Goal: Task Accomplishment & Management: Complete application form

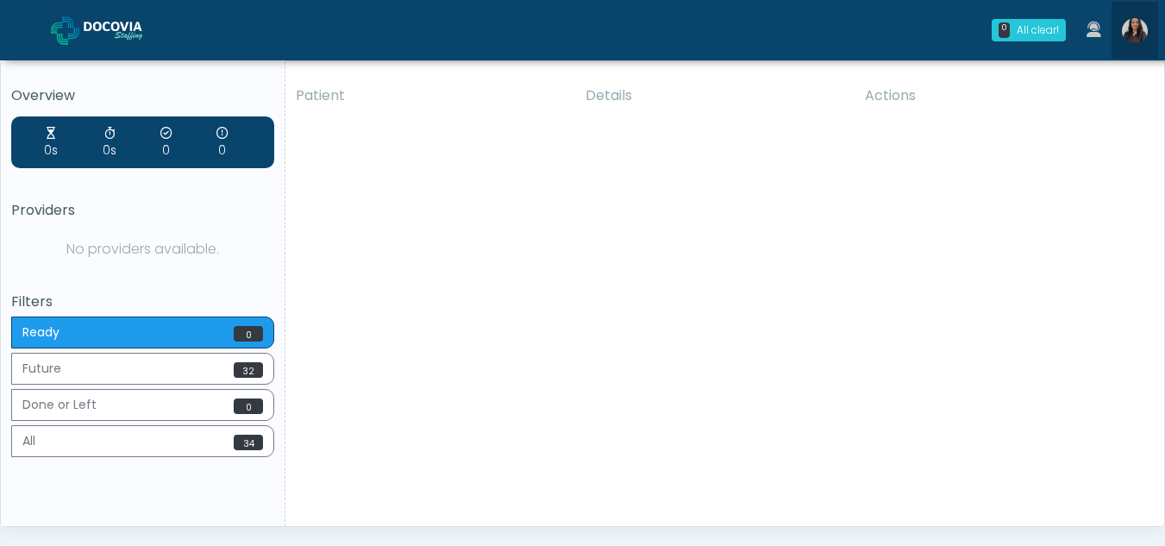
click at [1138, 26] on img at bounding box center [1135, 31] width 26 height 26
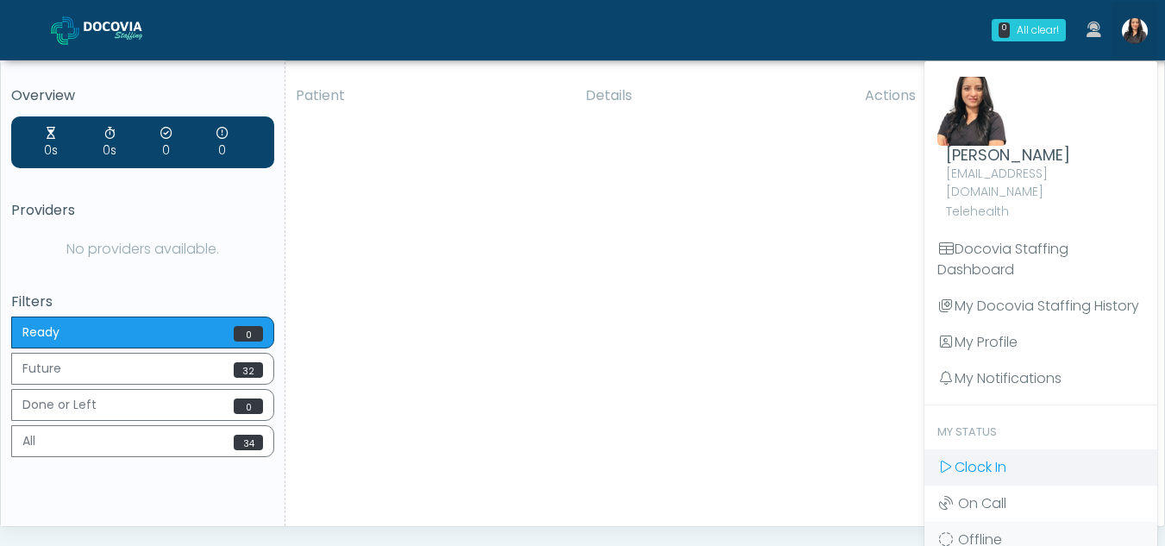
click at [969, 457] on span "Clock In" at bounding box center [981, 467] width 52 height 20
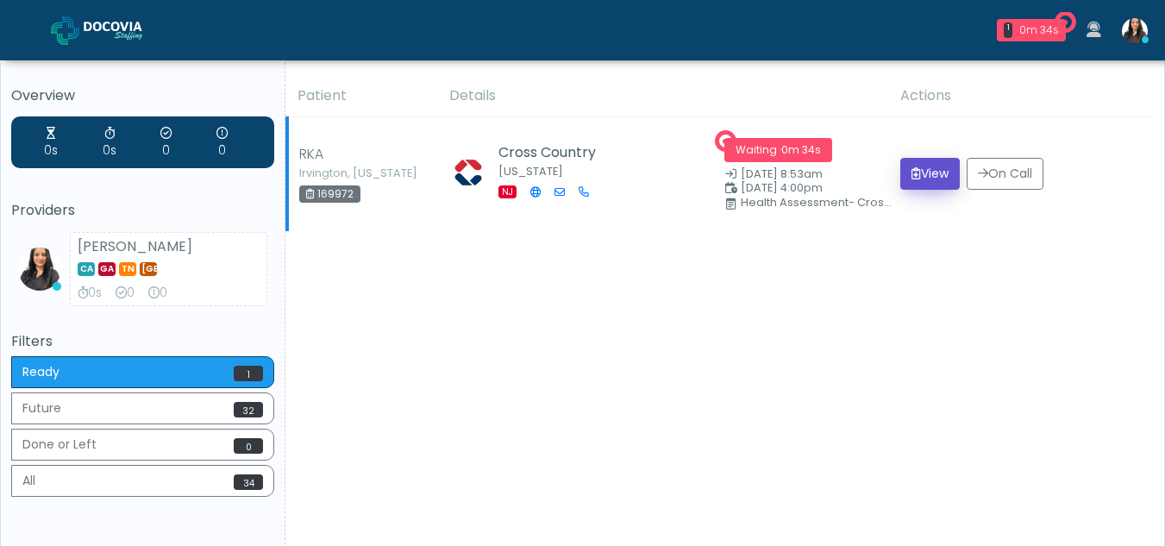
click at [939, 172] on button "View" at bounding box center [929, 174] width 59 height 32
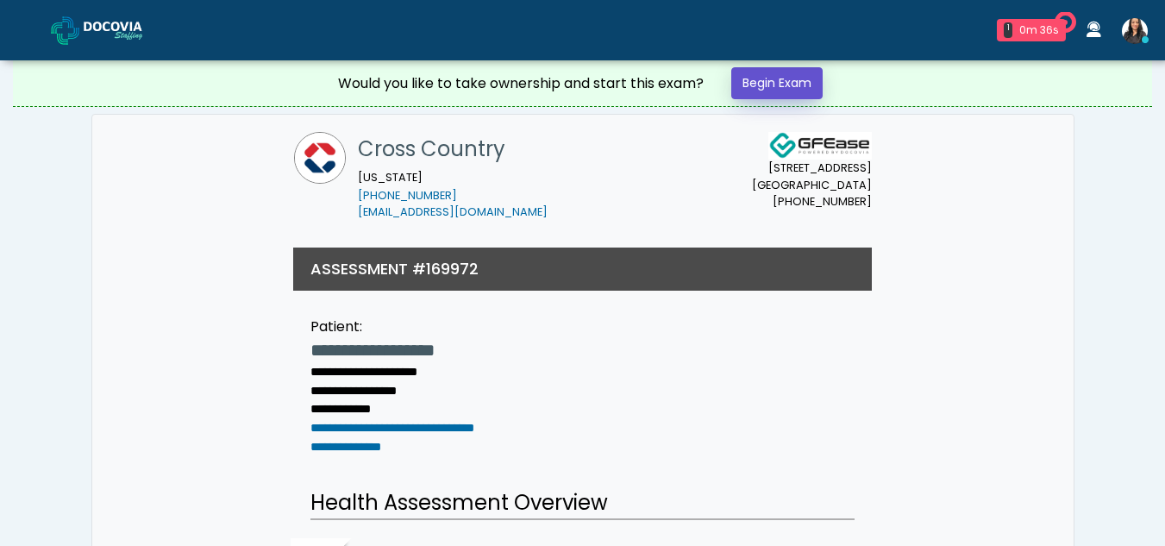
click at [792, 85] on link "Begin Exam" at bounding box center [776, 83] width 91 height 32
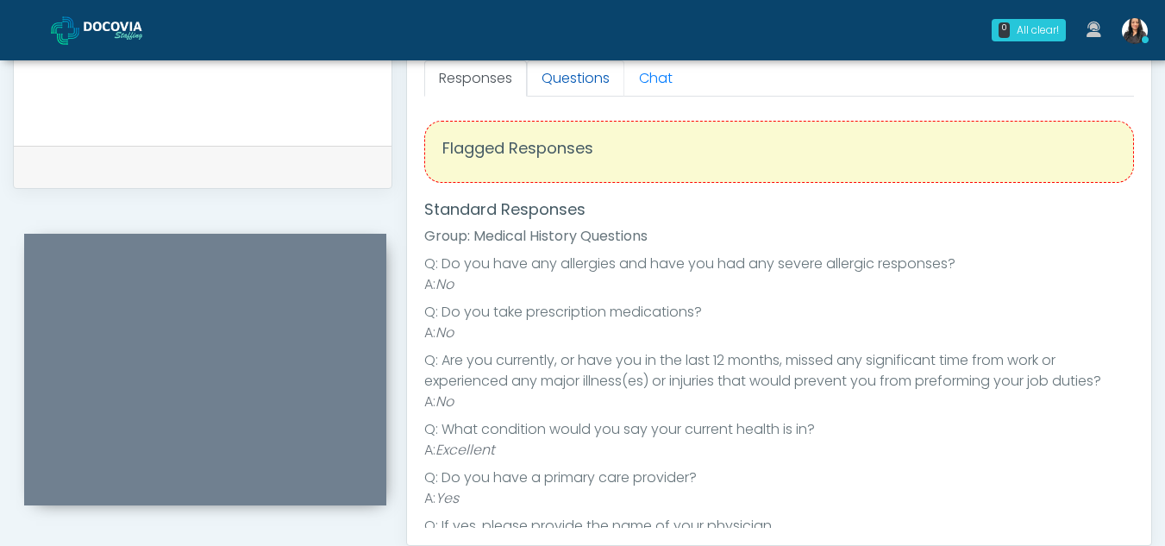
click at [578, 73] on link "Questions" at bounding box center [575, 78] width 97 height 36
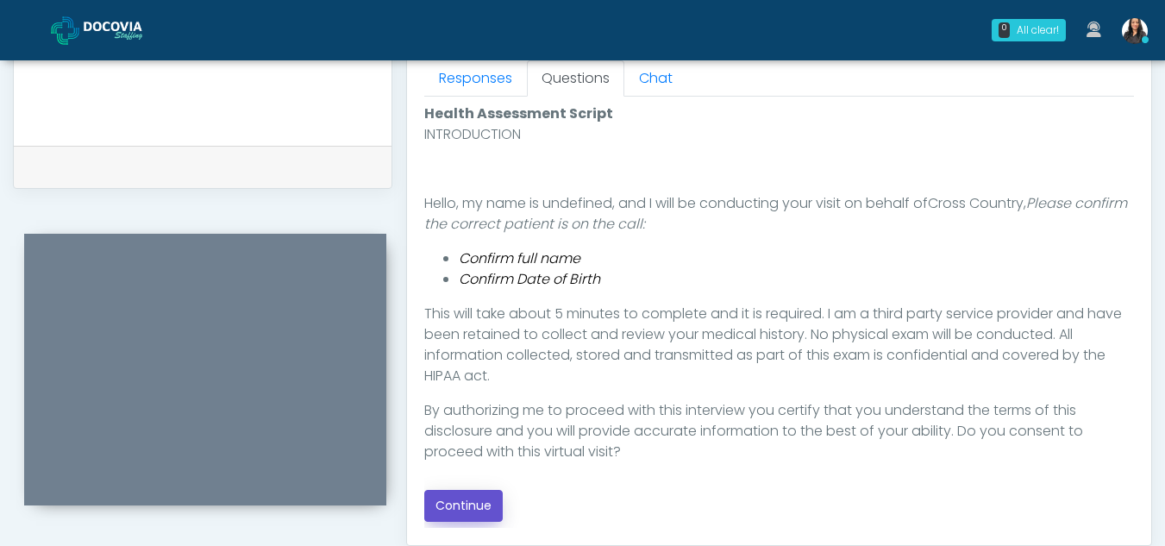
click at [468, 511] on button "Continue" at bounding box center [463, 506] width 78 height 32
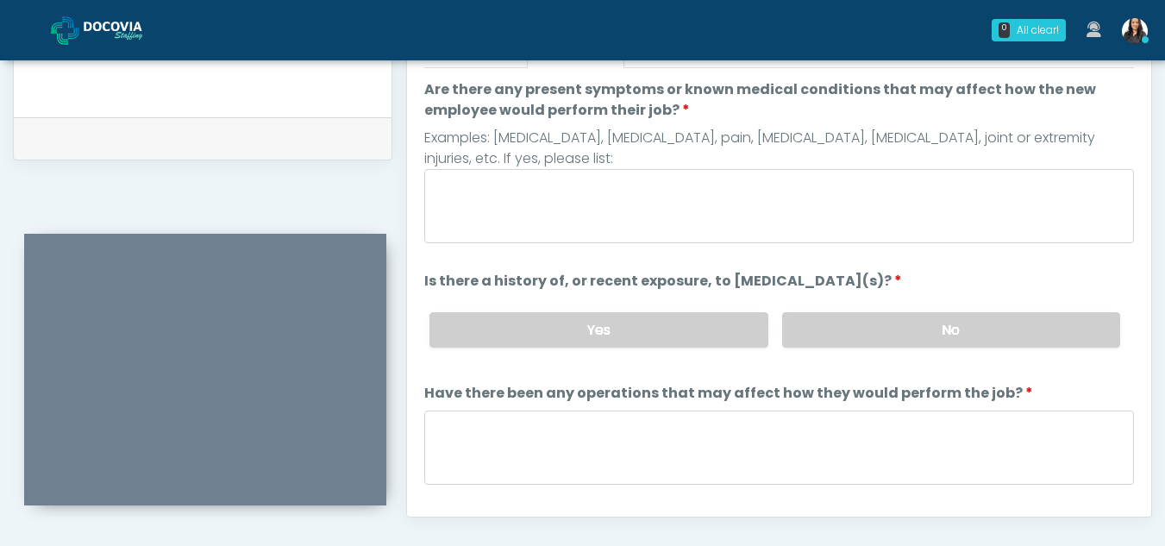
scroll to position [735, 0]
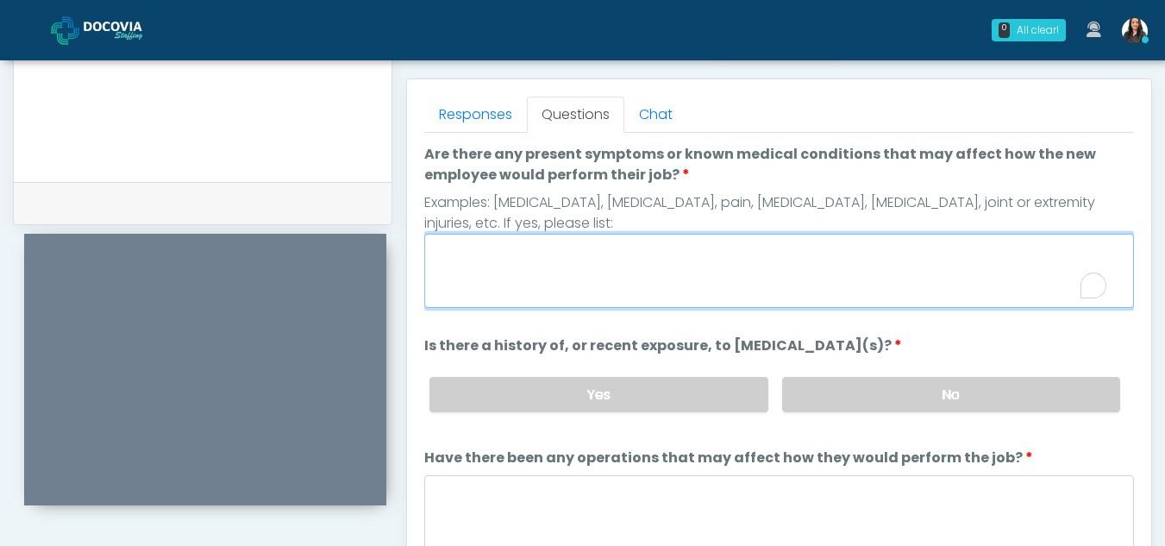
click at [537, 275] on textarea "Are there any present symptoms or known medical conditions that may affect how …" at bounding box center [779, 271] width 710 height 74
type textarea "**"
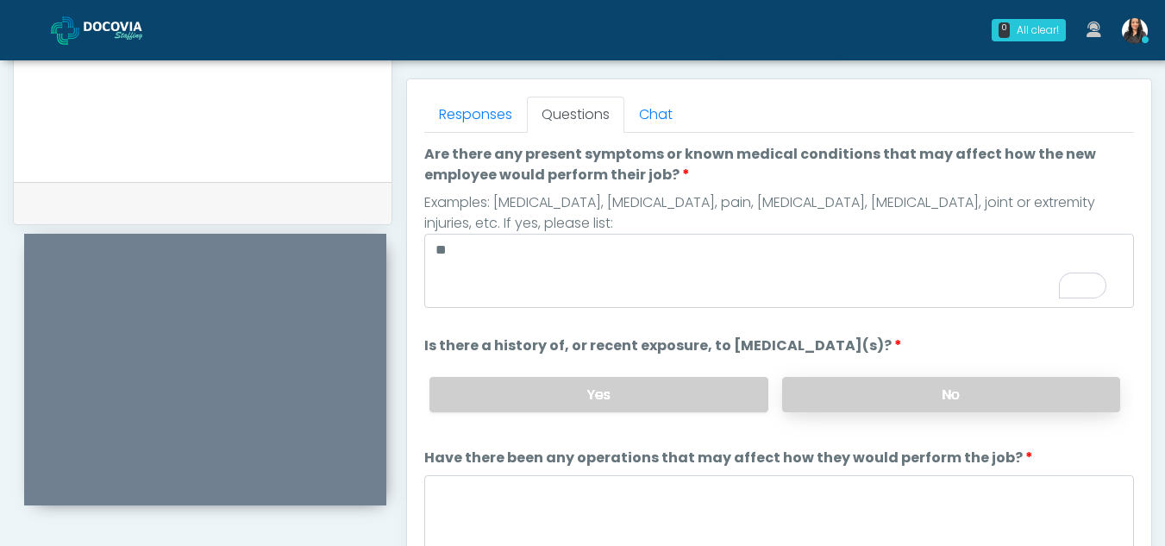
click at [962, 401] on label "No" at bounding box center [951, 394] width 338 height 35
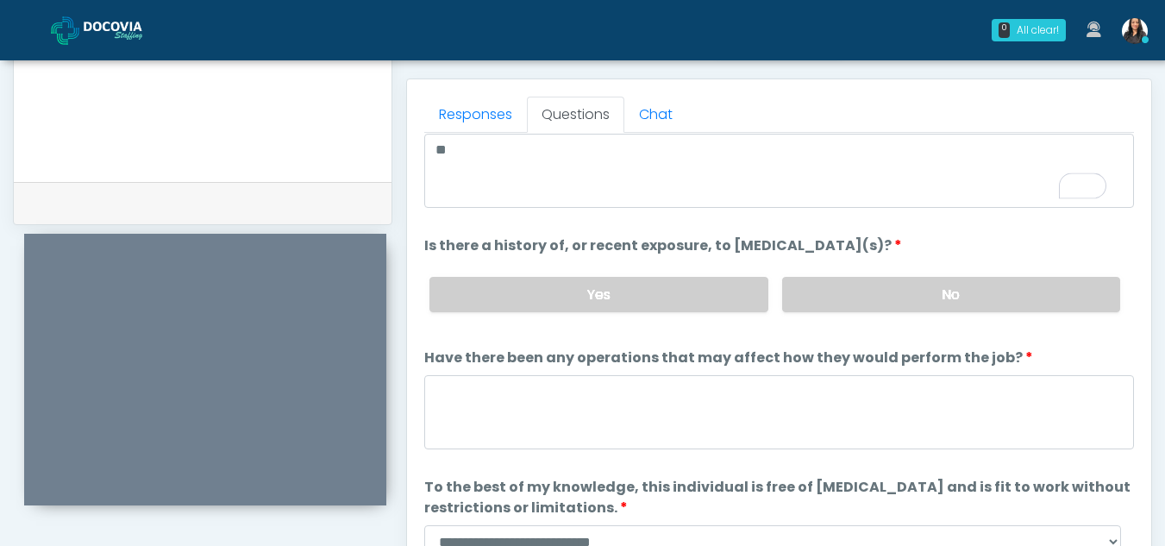
scroll to position [147, 0]
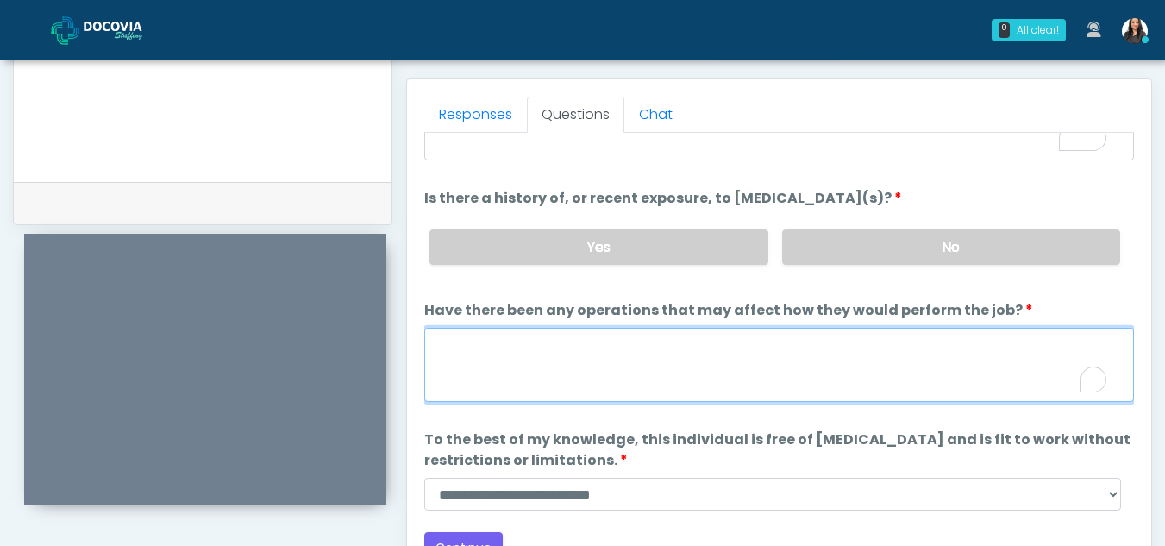
click at [493, 368] on textarea "Have there been any operations that may affect how they would perform the job?" at bounding box center [779, 365] width 710 height 74
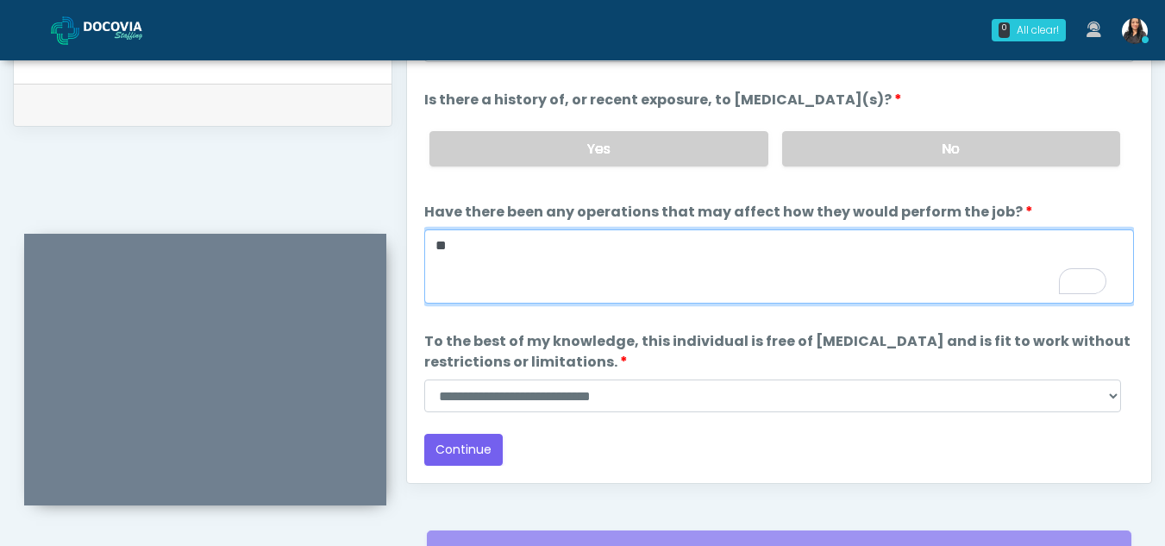
scroll to position [846, 0]
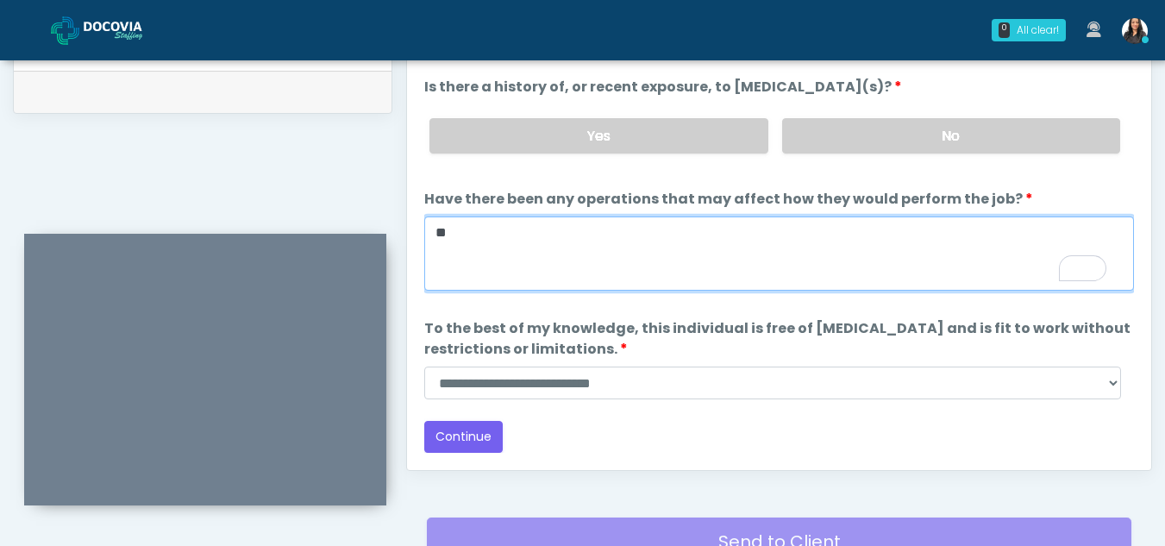
type textarea "**"
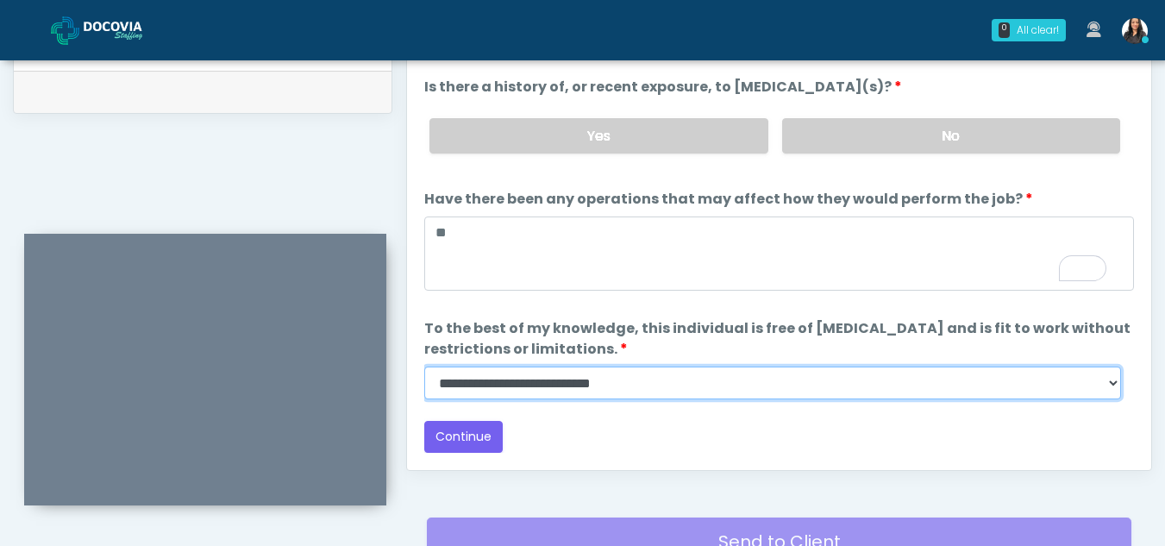
click at [1113, 380] on select "**********" at bounding box center [772, 382] width 697 height 33
select select "******"
click at [424, 366] on select "**********" at bounding box center [772, 382] width 697 height 33
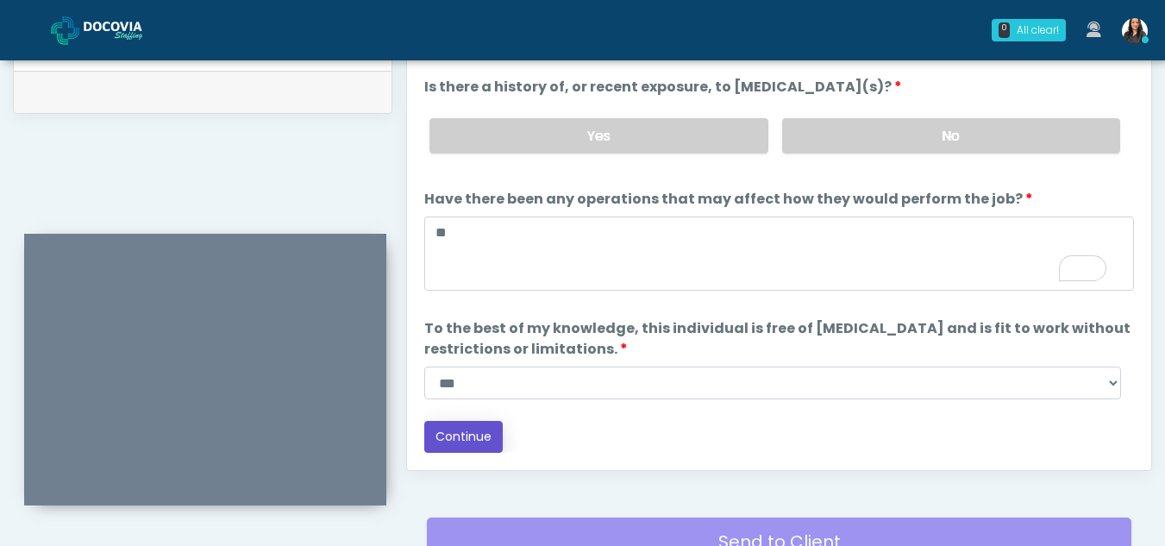
click at [464, 436] on button "Continue" at bounding box center [463, 437] width 78 height 32
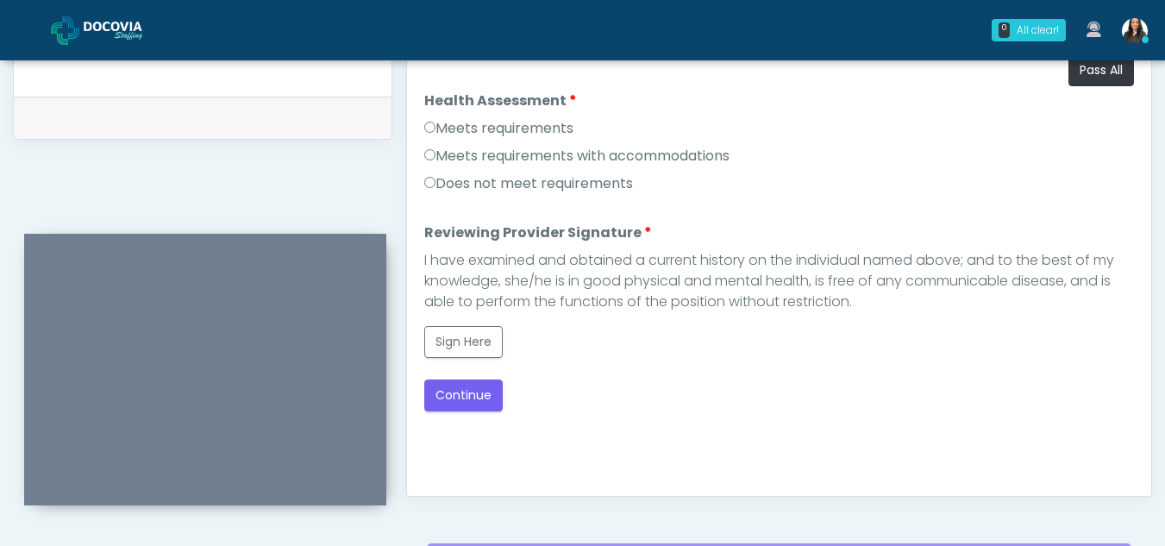
scroll to position [810, 0]
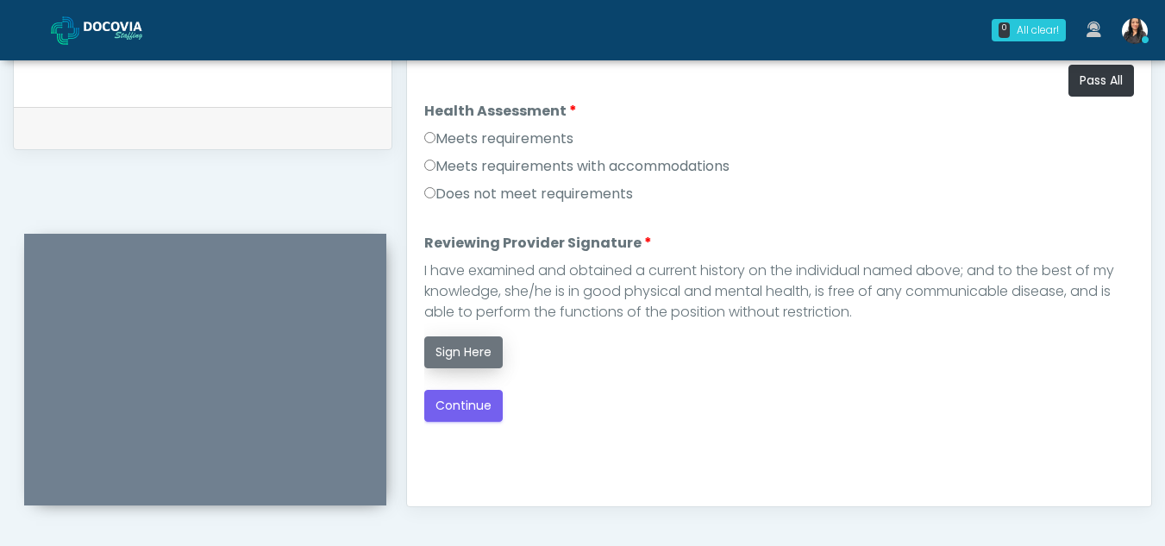
click at [477, 354] on button "Sign Here" at bounding box center [463, 352] width 78 height 32
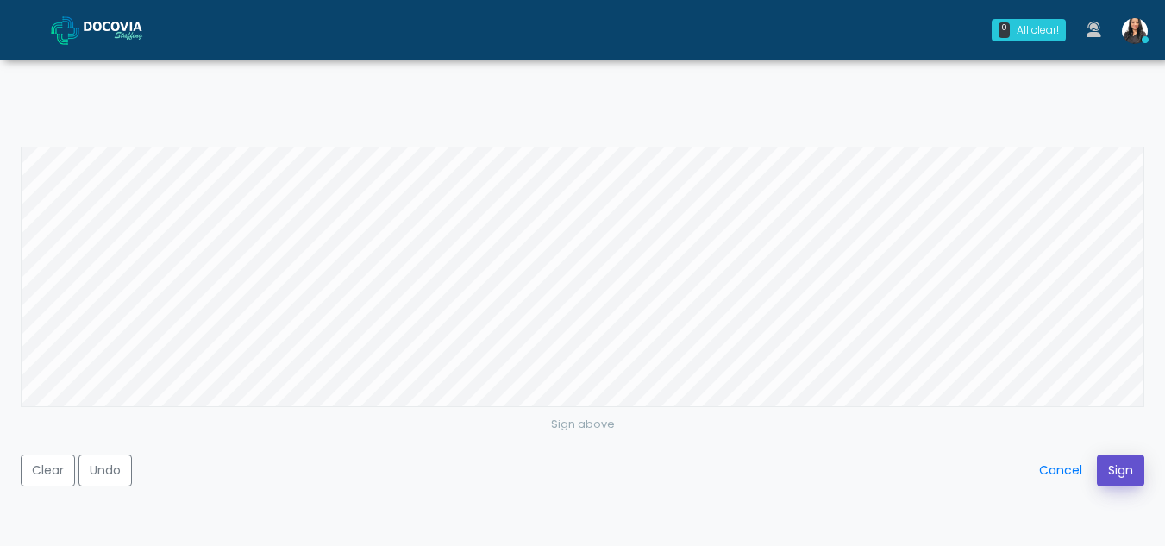
click at [1122, 464] on button "Sign" at bounding box center [1120, 470] width 47 height 32
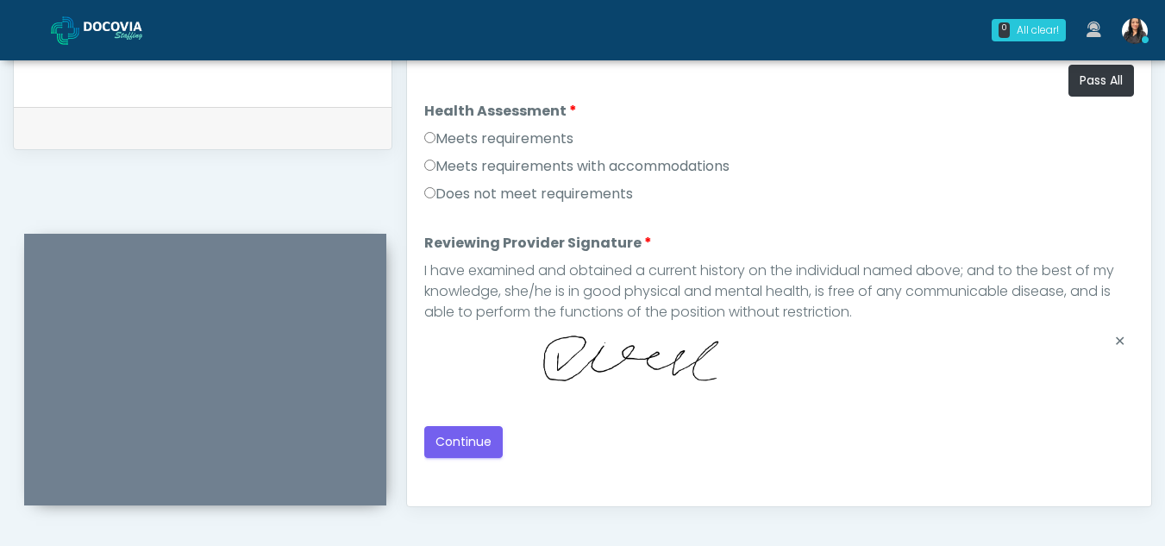
scroll to position [979, 0]
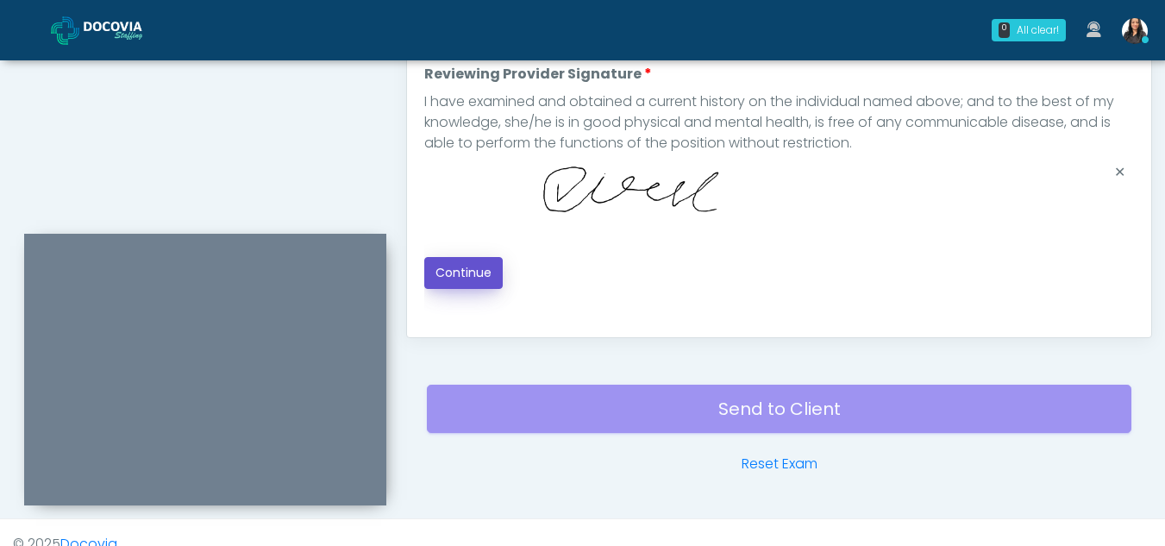
click at [464, 270] on button "Continue" at bounding box center [463, 273] width 78 height 32
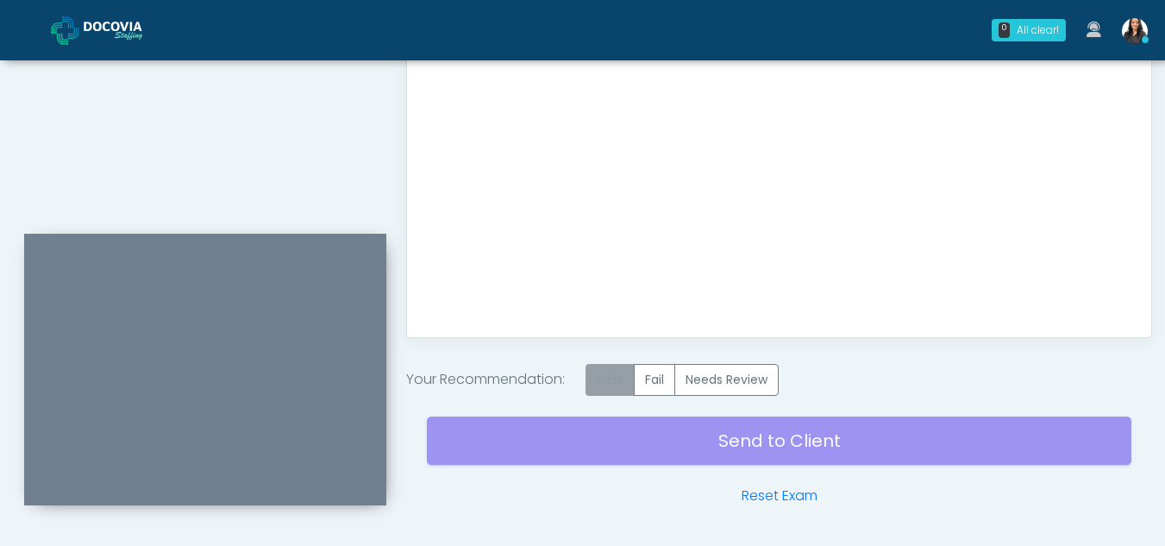
click at [615, 379] on label "Pass" at bounding box center [609, 380] width 49 height 32
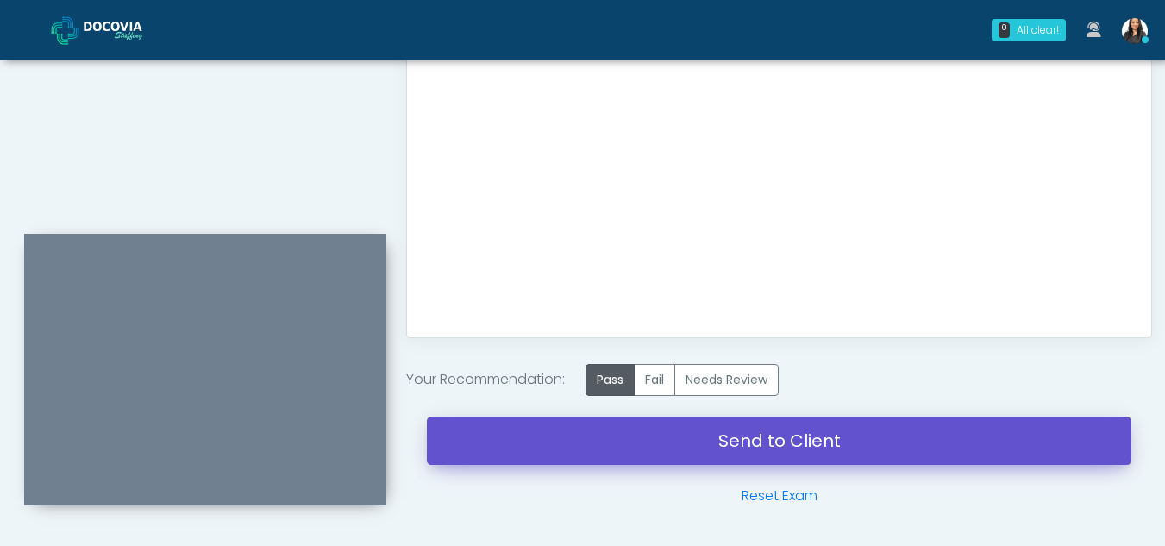
click at [717, 440] on link "Send to Client" at bounding box center [779, 440] width 704 height 48
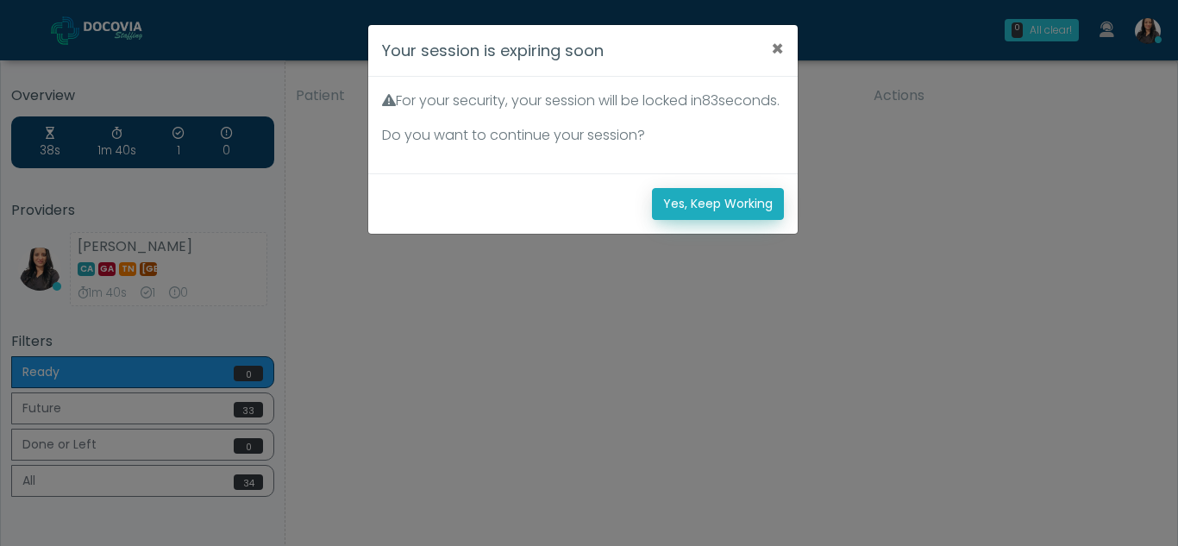
click at [742, 220] on button "Yes, Keep Working" at bounding box center [718, 204] width 132 height 32
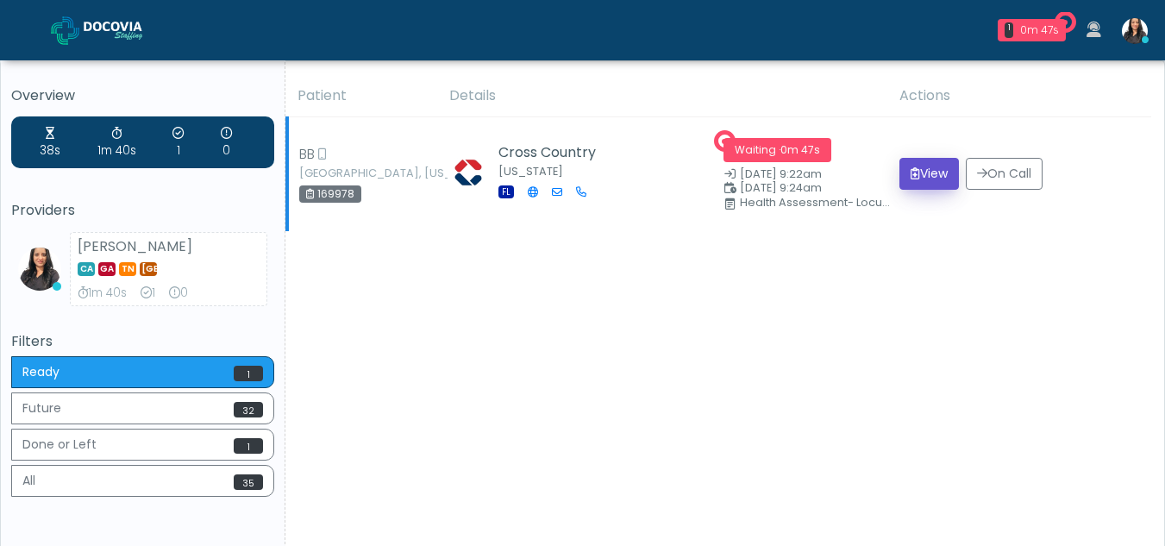
click at [938, 172] on button "View" at bounding box center [928, 174] width 59 height 32
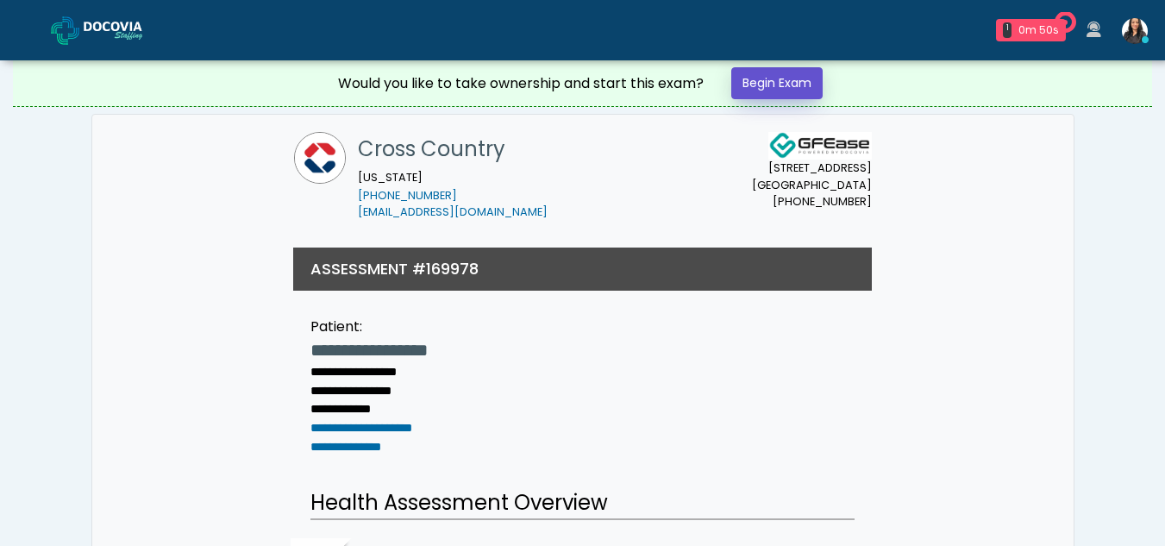
click at [771, 81] on link "Begin Exam" at bounding box center [776, 83] width 91 height 32
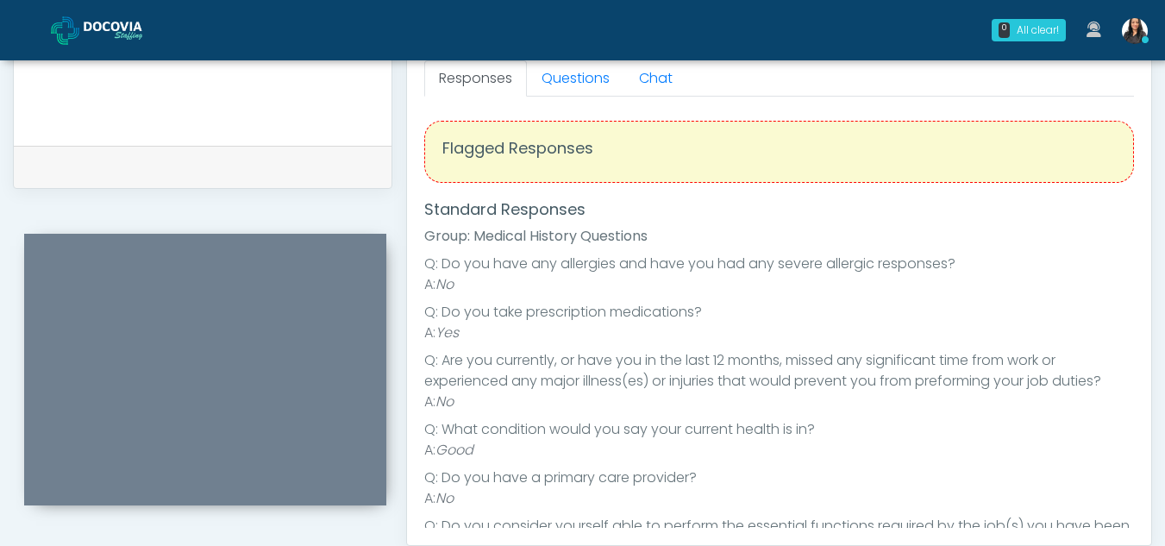
scroll to position [727, 0]
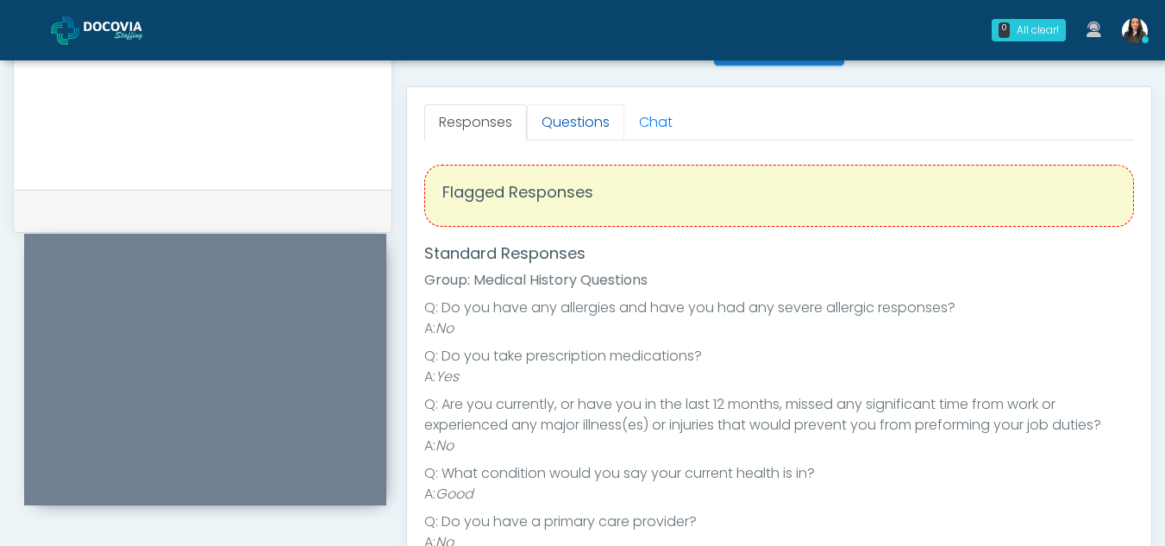
click at [590, 122] on link "Questions" at bounding box center [575, 122] width 97 height 36
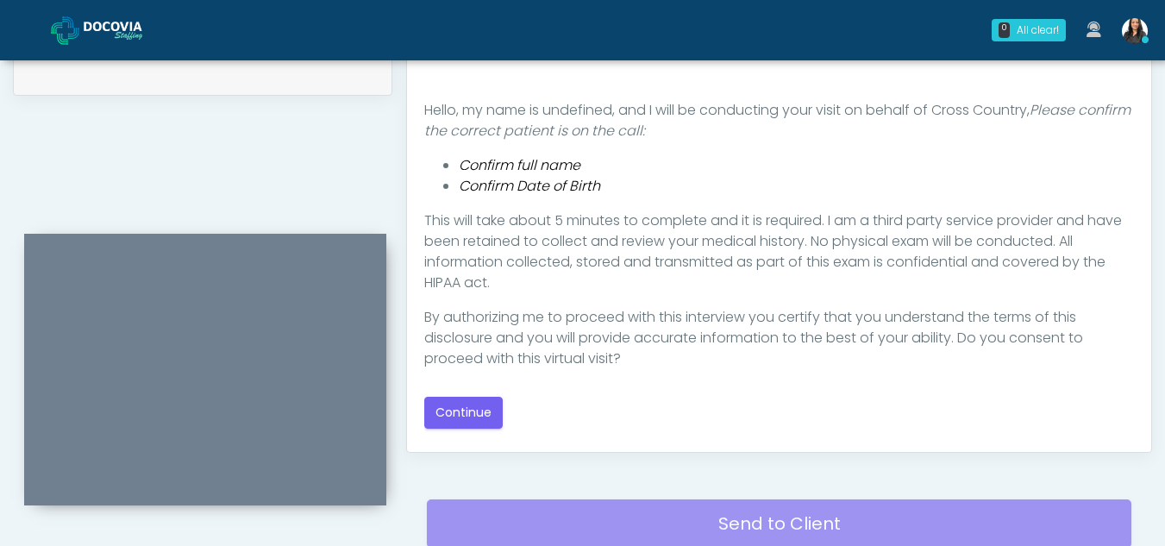
scroll to position [874, 0]
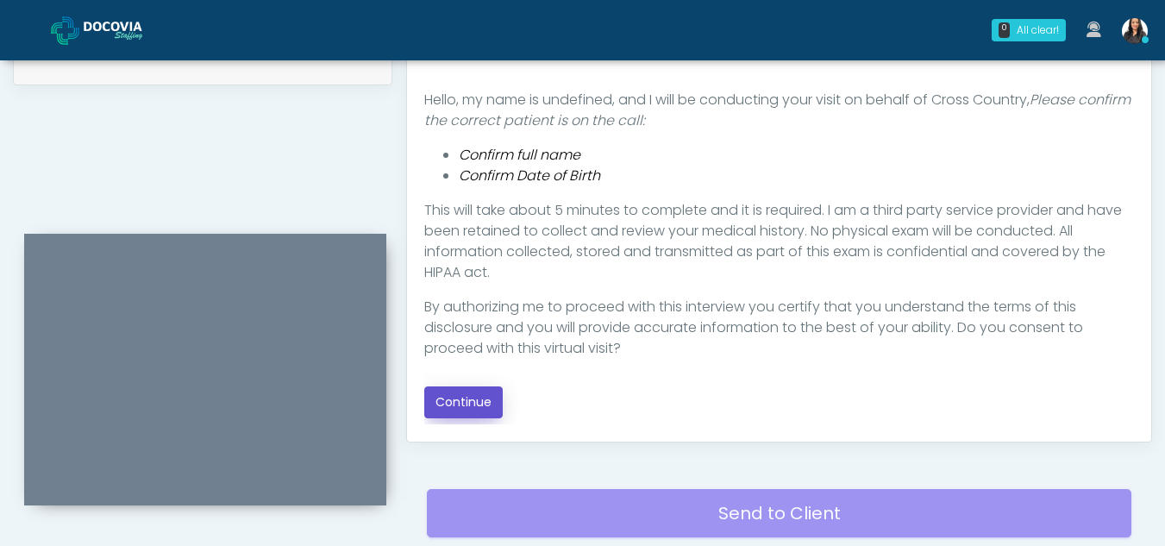
click at [470, 396] on button "Continue" at bounding box center [463, 402] width 78 height 32
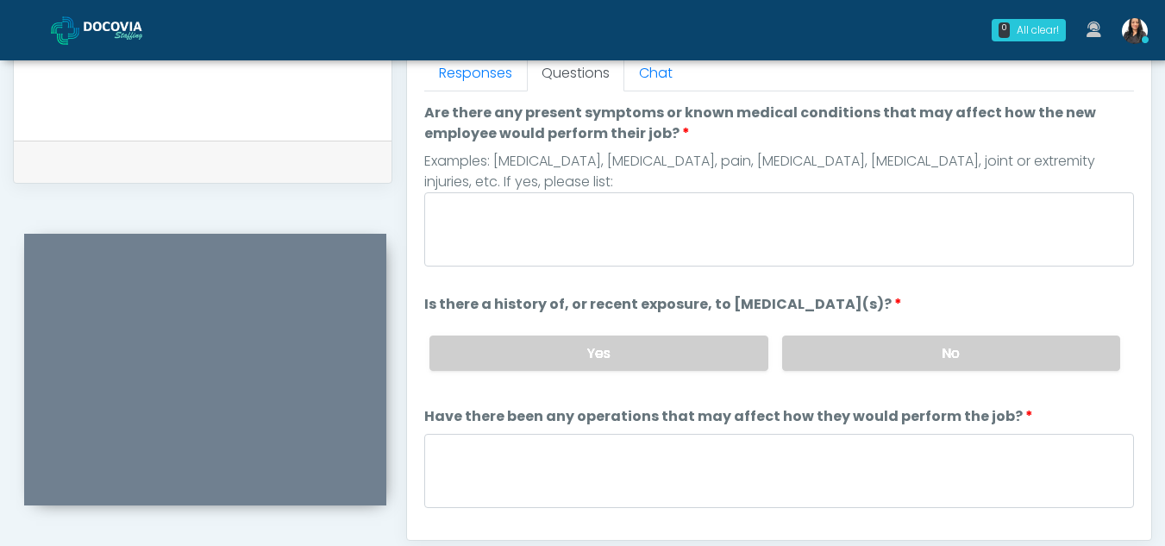
scroll to position [768, 0]
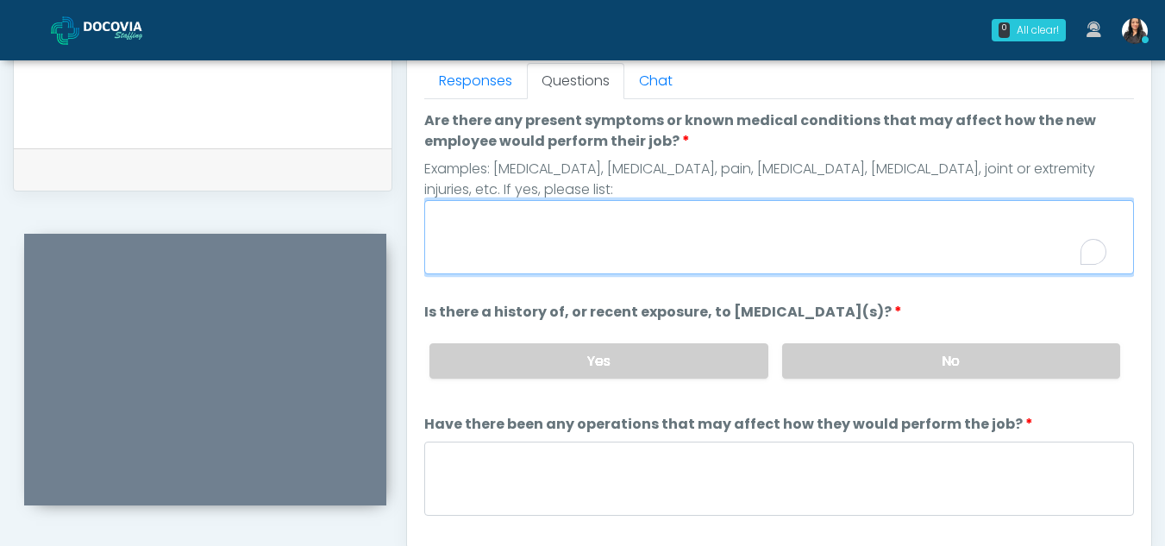
click at [523, 244] on textarea "Are there any present symptoms or known medical conditions that may affect how …" at bounding box center [779, 237] width 710 height 74
type textarea "**"
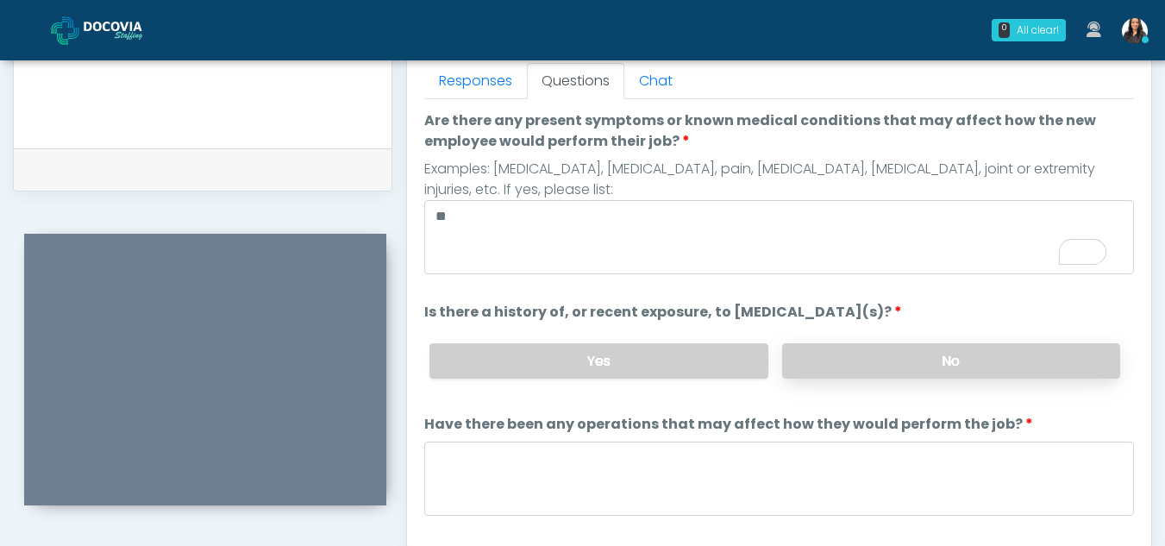
click at [943, 367] on label "No" at bounding box center [951, 360] width 338 height 35
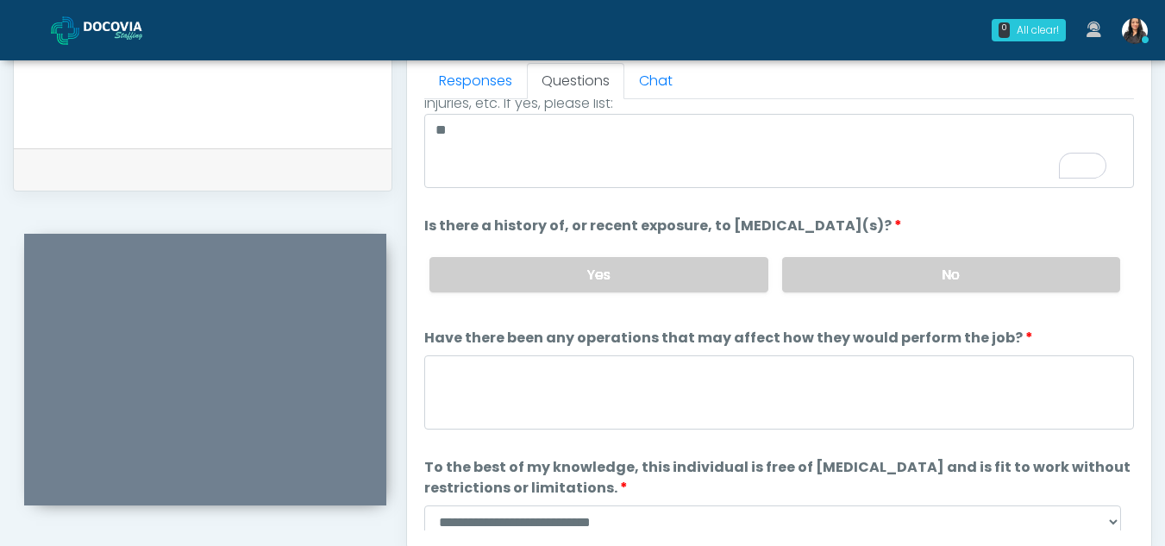
scroll to position [147, 0]
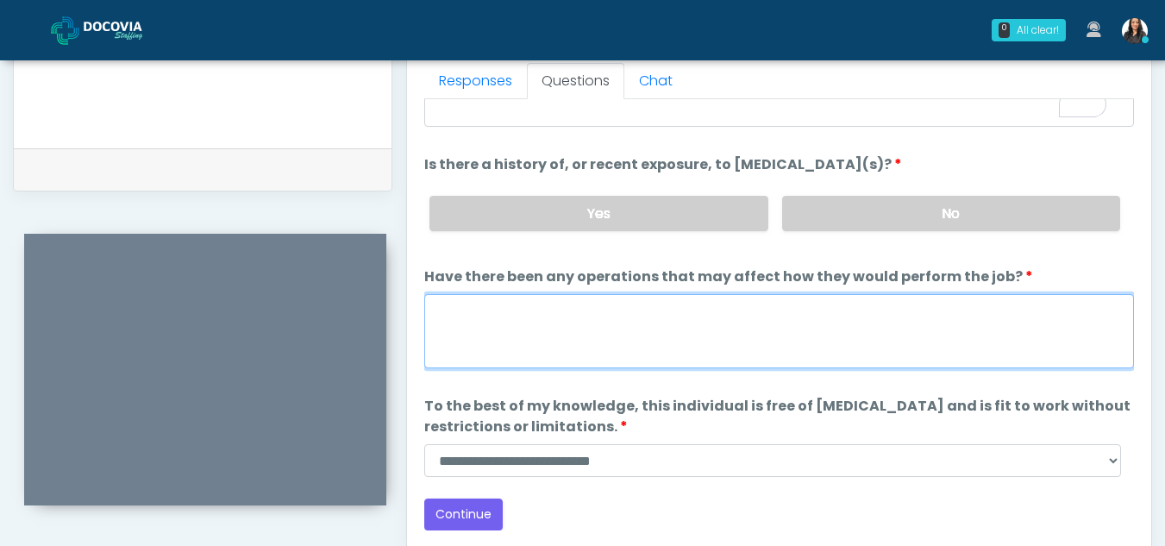
click at [481, 308] on textarea "Have there been any operations that may affect how they would perform the job?" at bounding box center [779, 331] width 710 height 74
type textarea "**"
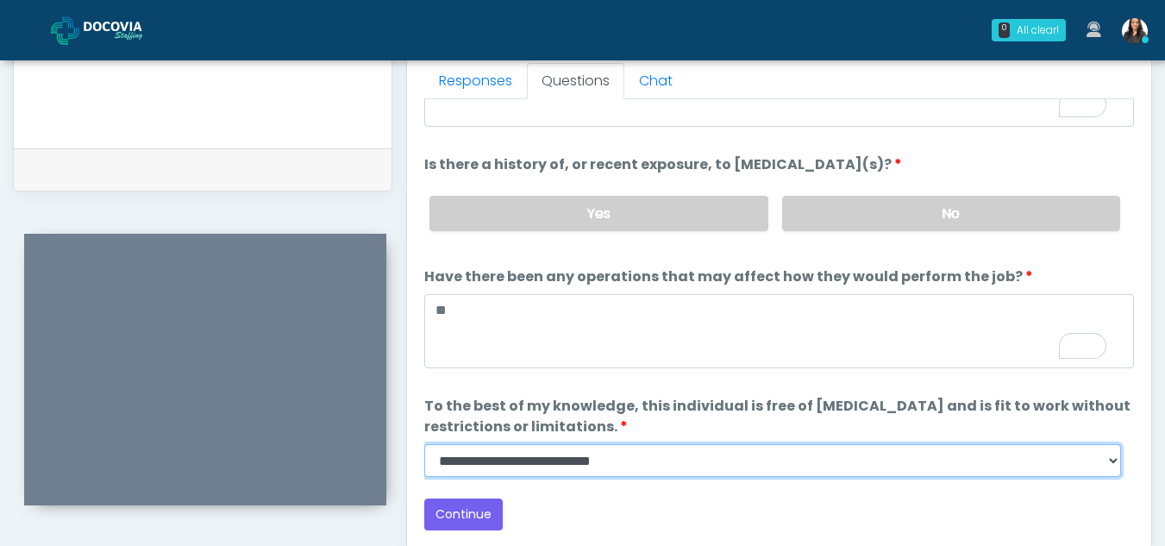
click at [1111, 457] on select "**********" at bounding box center [772, 460] width 697 height 33
select select "******"
click at [424, 444] on select "**********" at bounding box center [772, 460] width 697 height 33
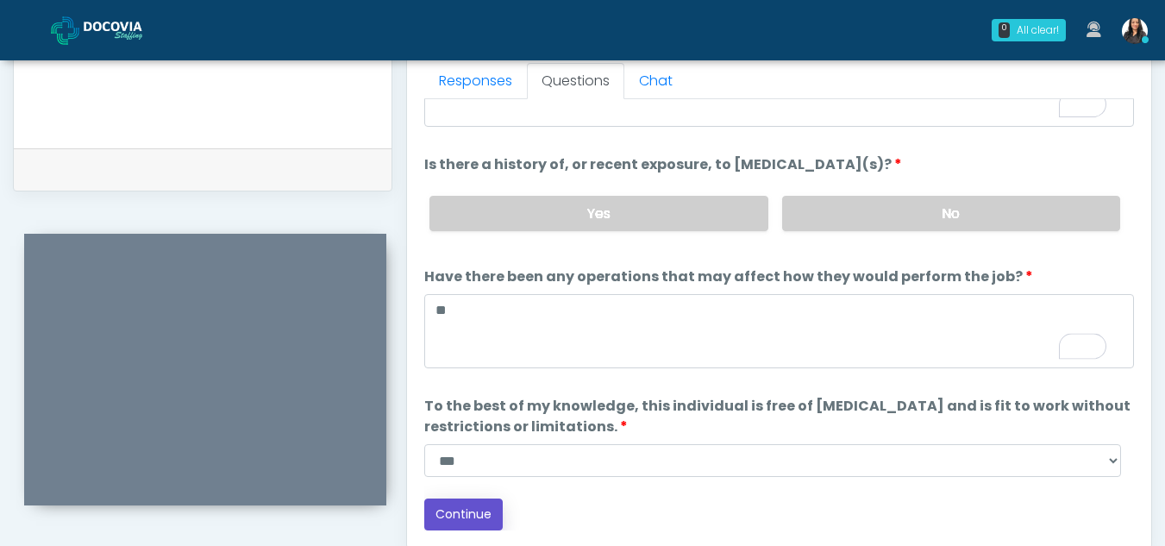
click at [474, 521] on button "Continue" at bounding box center [463, 514] width 78 height 32
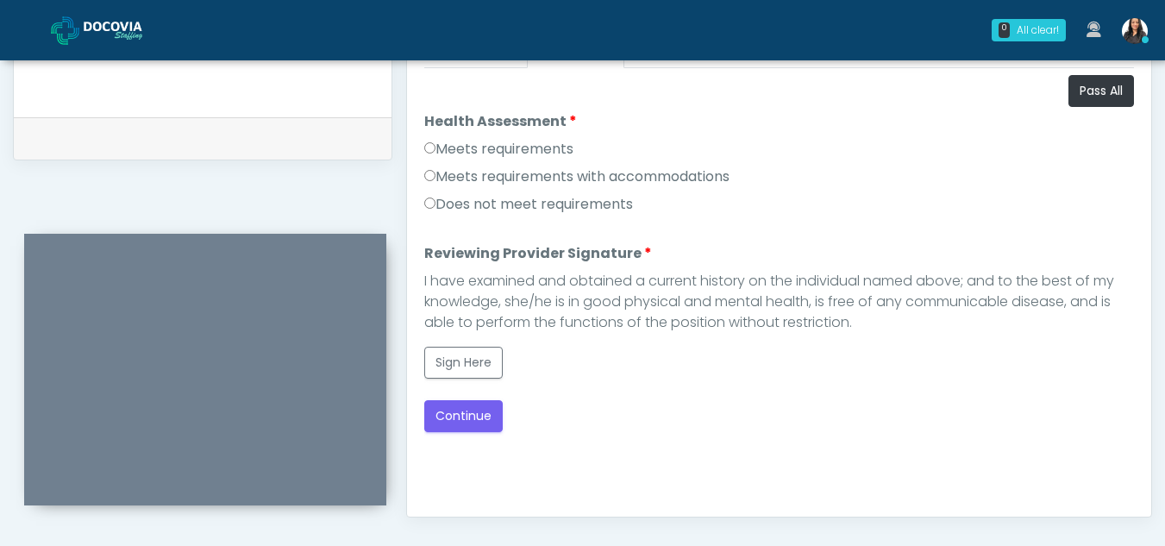
scroll to position [792, 0]
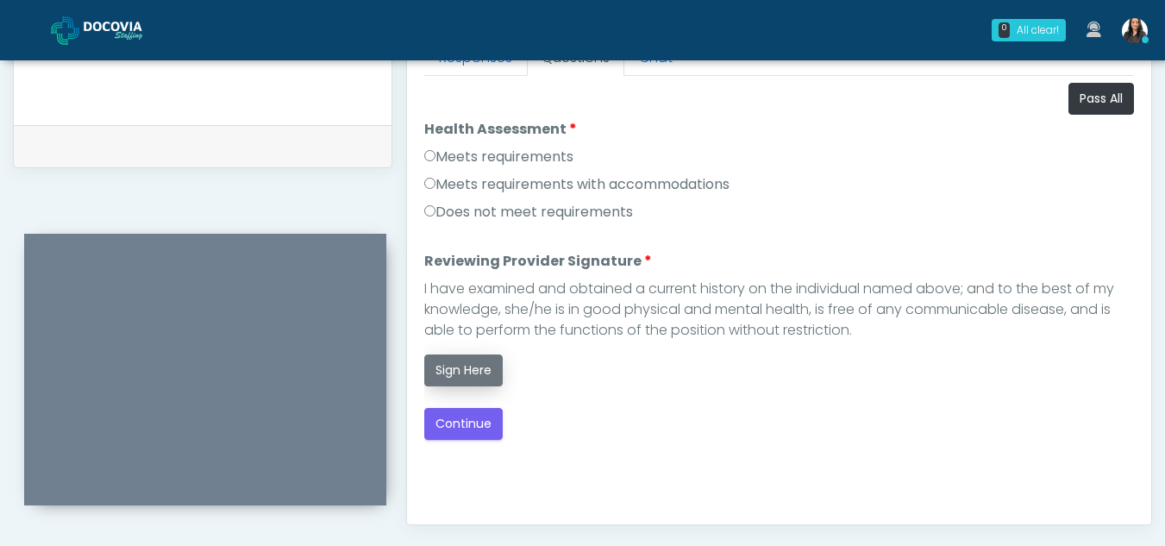
click at [473, 367] on button "Sign Here" at bounding box center [463, 370] width 78 height 32
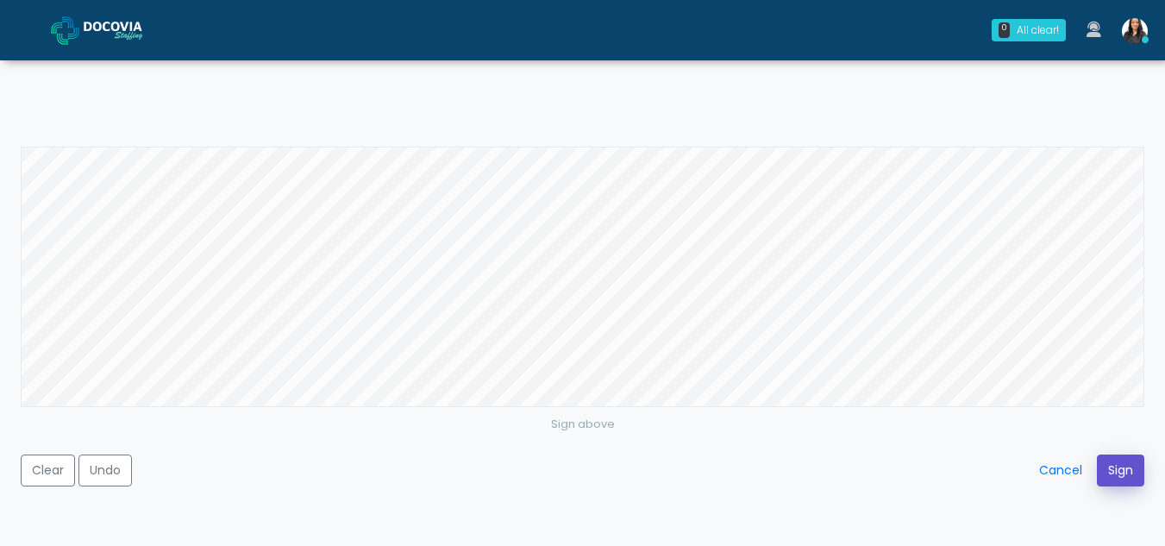
click at [1126, 475] on button "Sign" at bounding box center [1120, 470] width 47 height 32
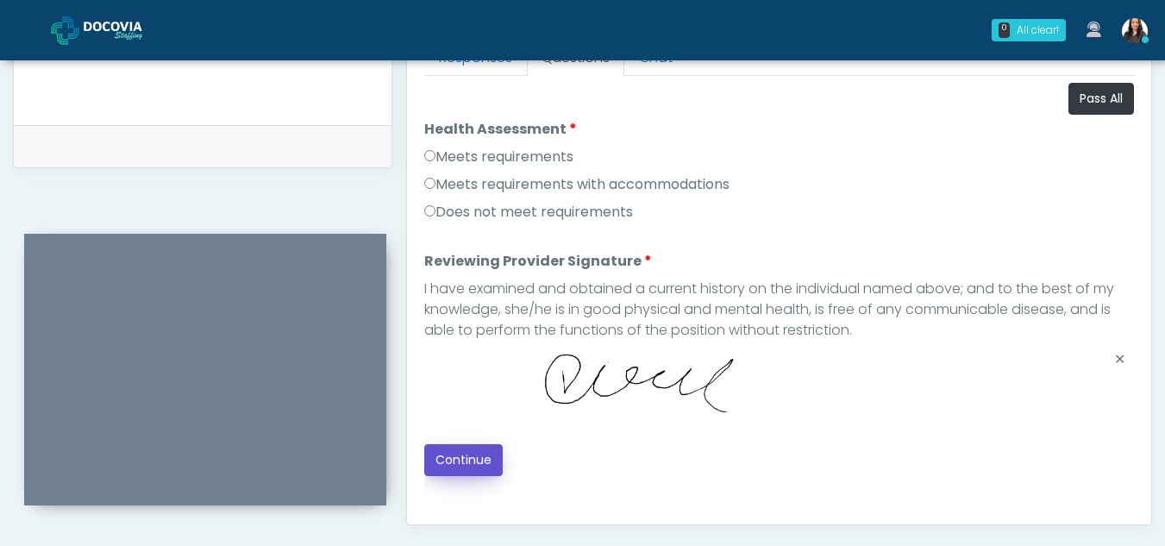
click at [482, 454] on button "Continue" at bounding box center [463, 460] width 78 height 32
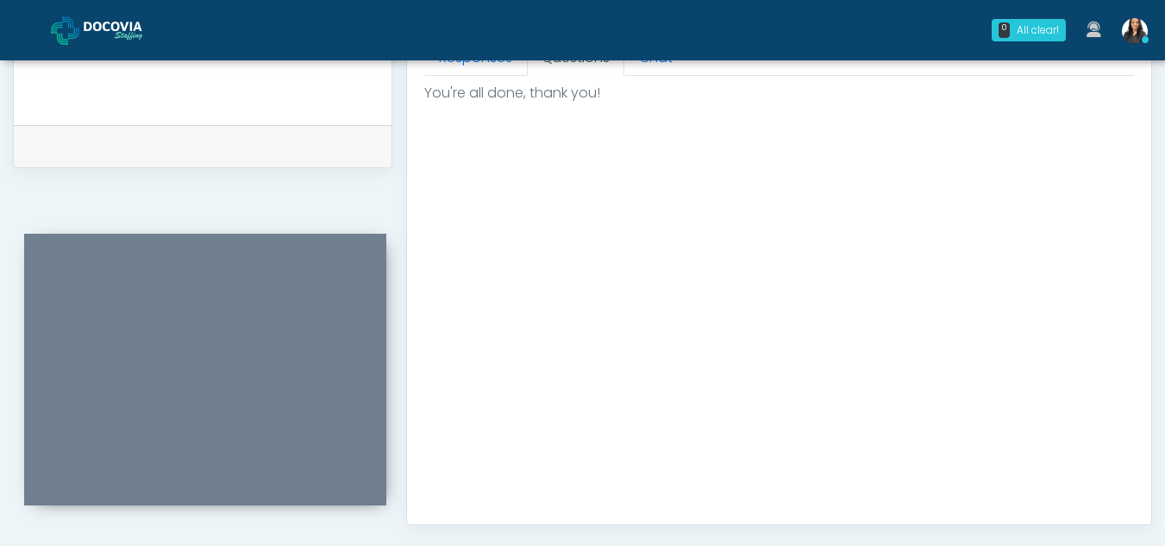
scroll to position [1034, 0]
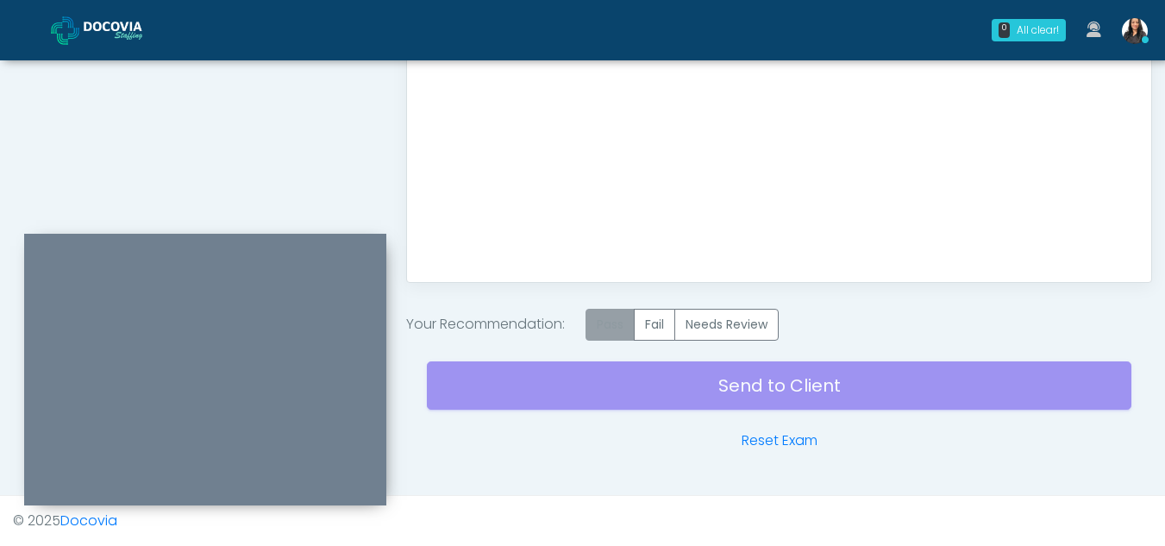
click at [626, 321] on label "Pass" at bounding box center [609, 325] width 49 height 32
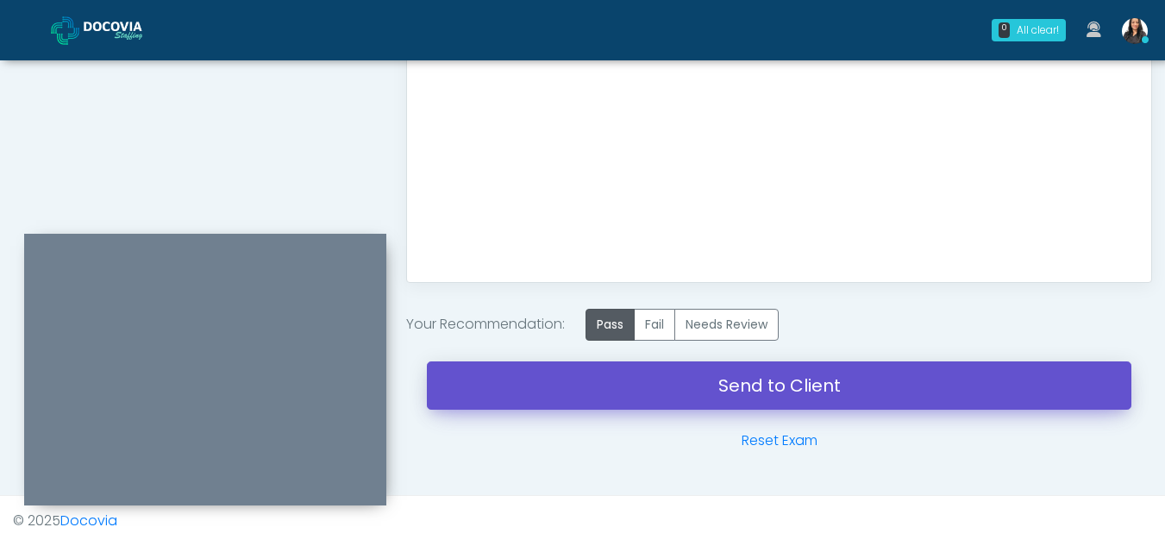
click at [812, 393] on link "Send to Client" at bounding box center [779, 385] width 704 height 48
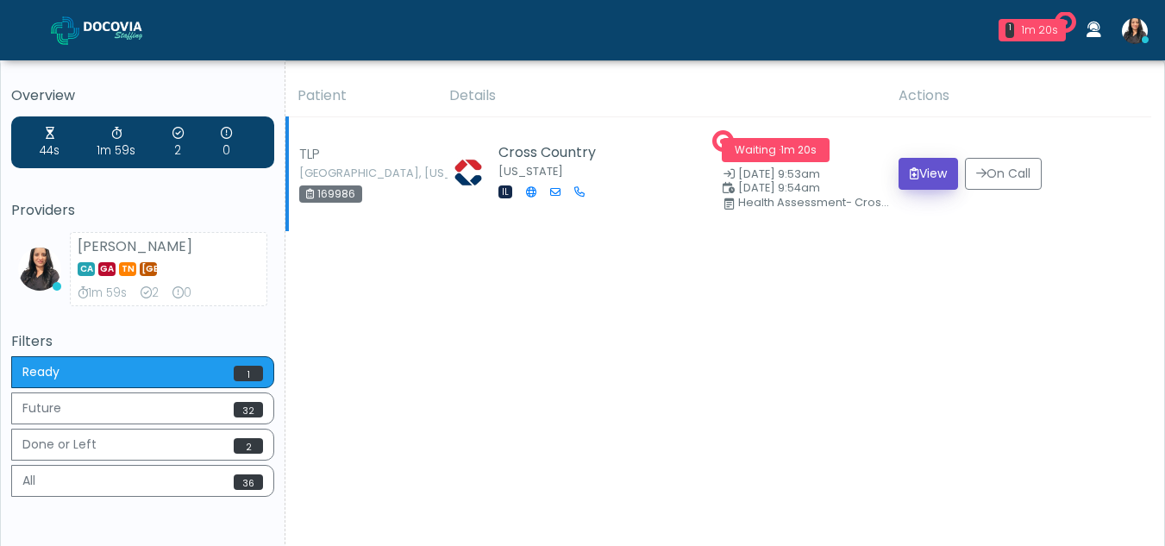
click at [929, 173] on button "View" at bounding box center [928, 174] width 59 height 32
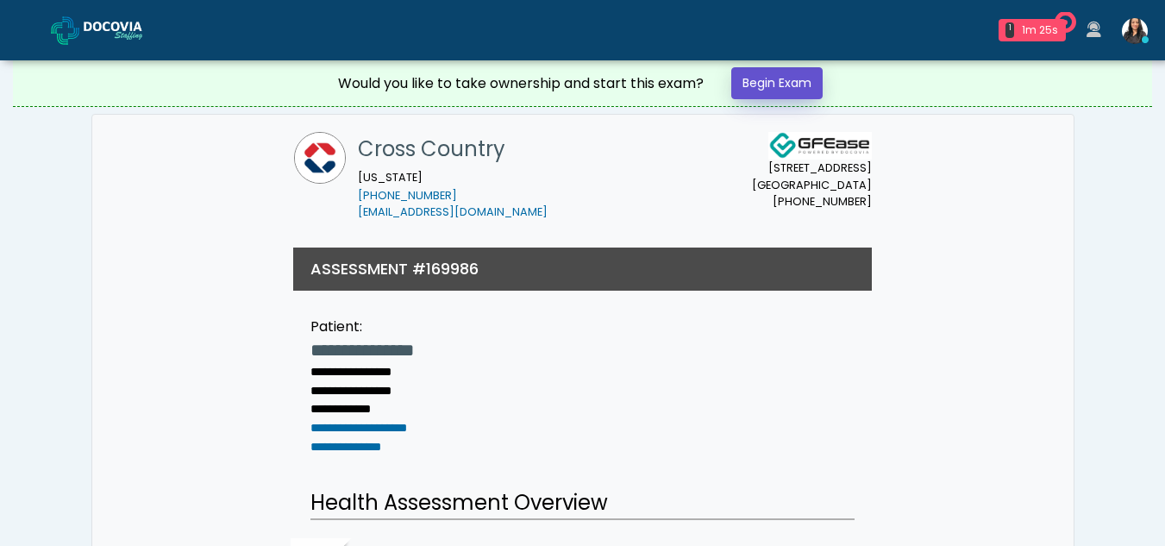
click at [758, 72] on link "Begin Exam" at bounding box center [776, 83] width 91 height 32
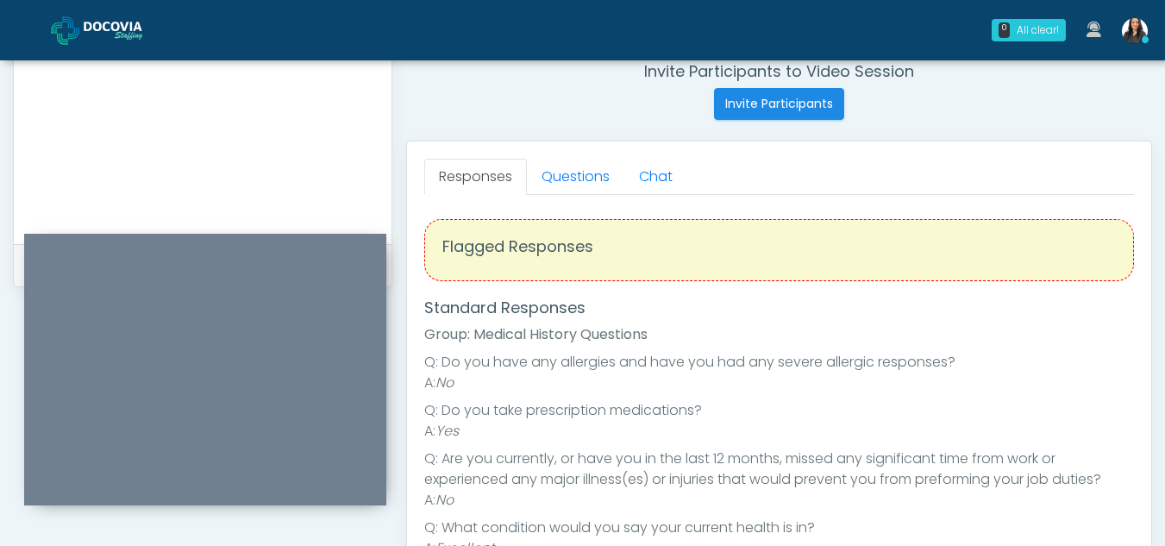
scroll to position [670, 0]
click at [596, 184] on link "Questions" at bounding box center [575, 179] width 97 height 36
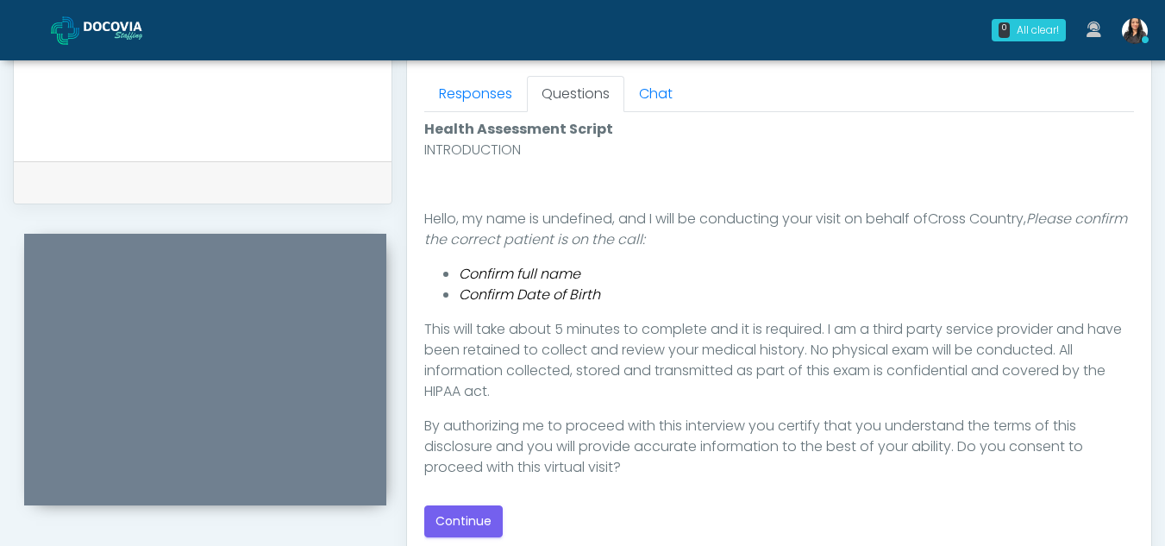
scroll to position [802, 0]
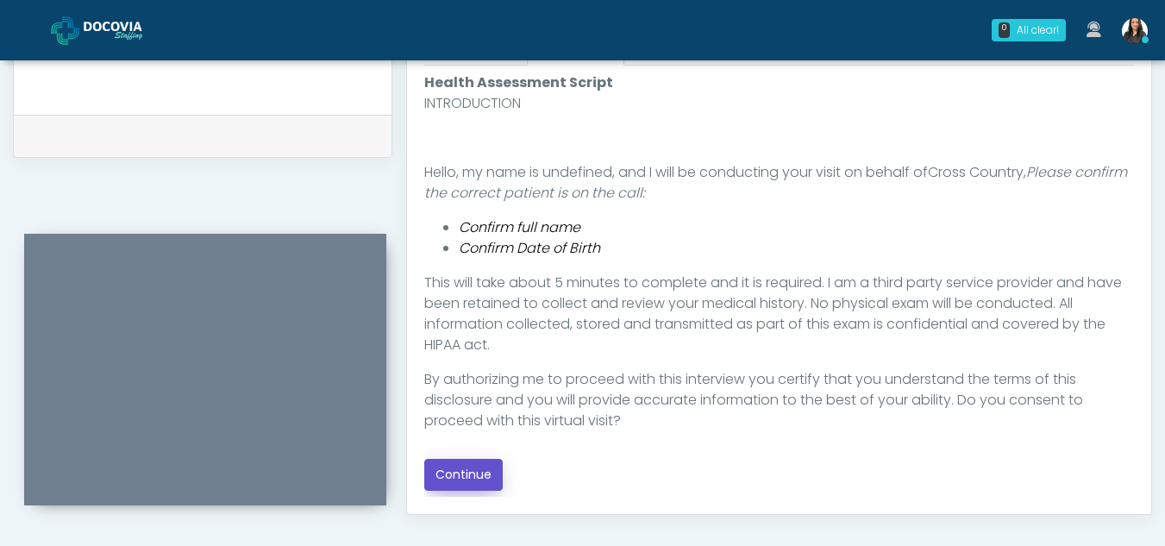
click at [479, 463] on button "Continue" at bounding box center [463, 475] width 78 height 32
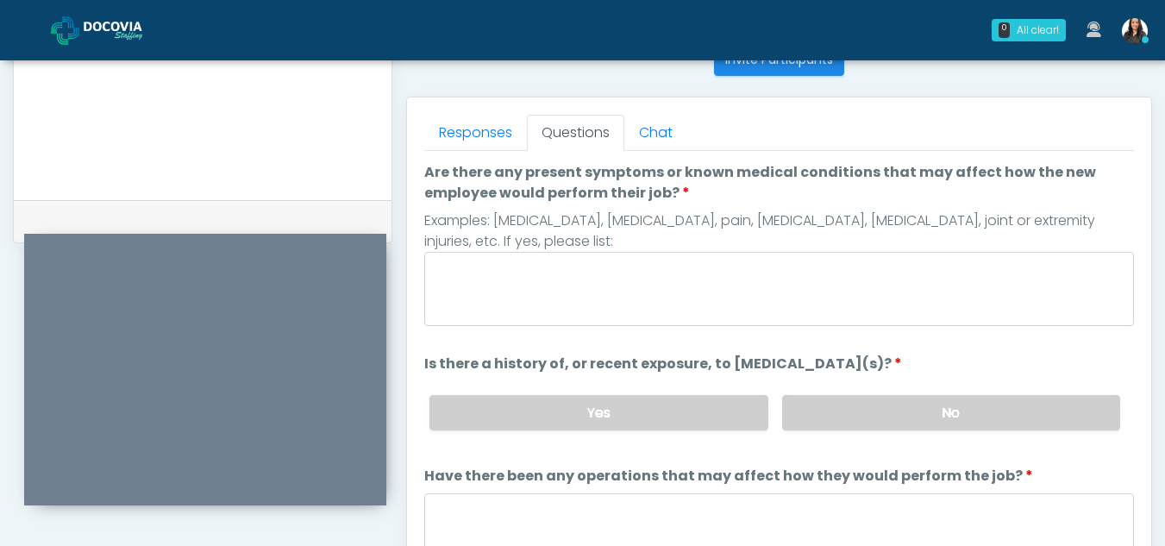
scroll to position [711, 0]
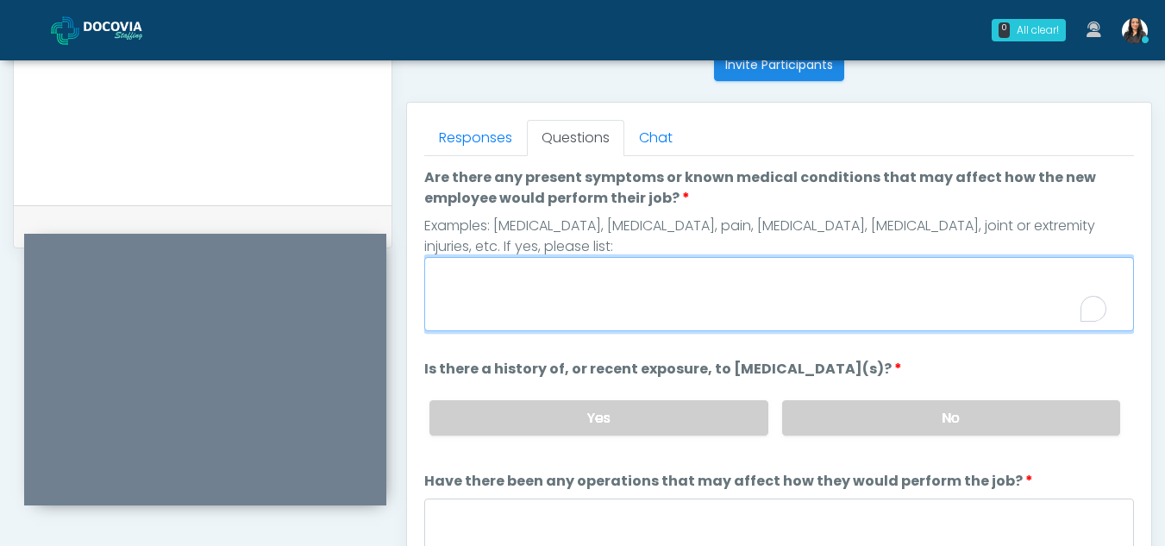
click at [502, 275] on textarea "Are there any present symptoms or known medical conditions that may affect how …" at bounding box center [779, 294] width 710 height 74
type textarea "**"
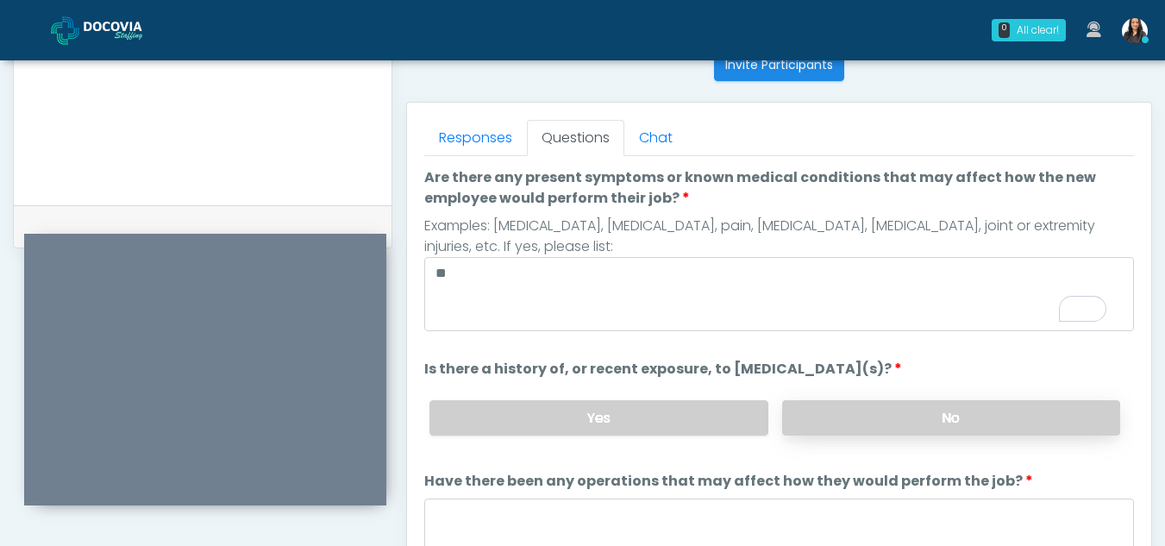
click at [820, 423] on label "No" at bounding box center [951, 417] width 338 height 35
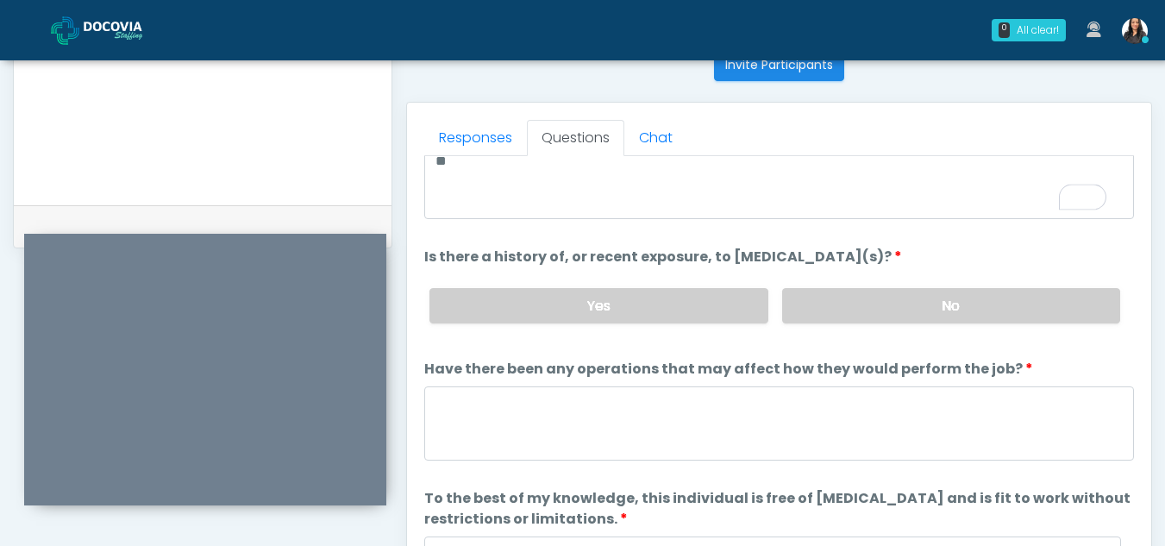
scroll to position [134, 0]
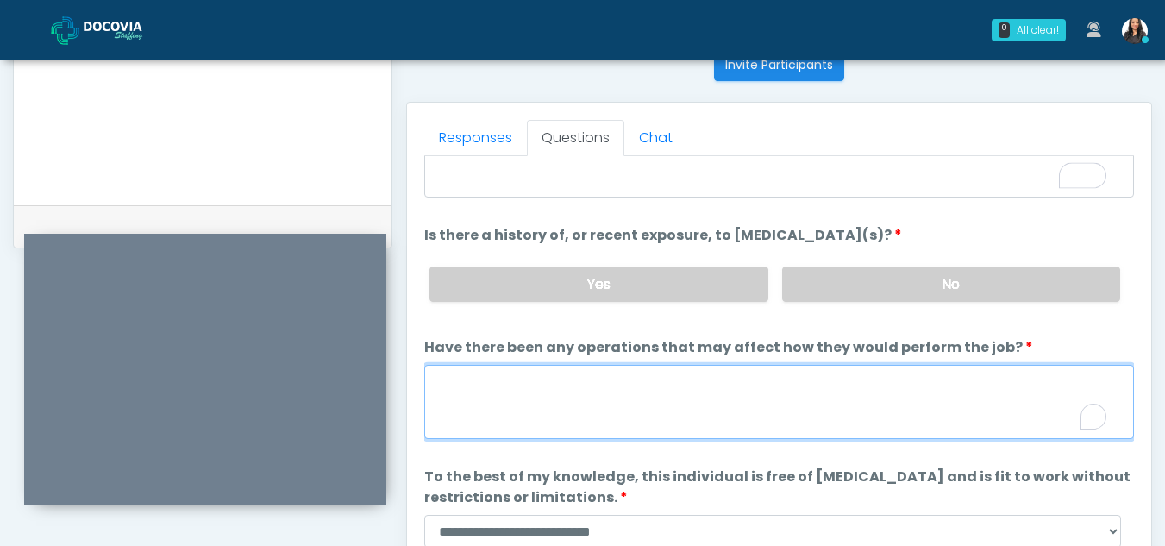
click at [565, 401] on textarea "Have there been any operations that may affect how they would perform the job?" at bounding box center [779, 402] width 710 height 74
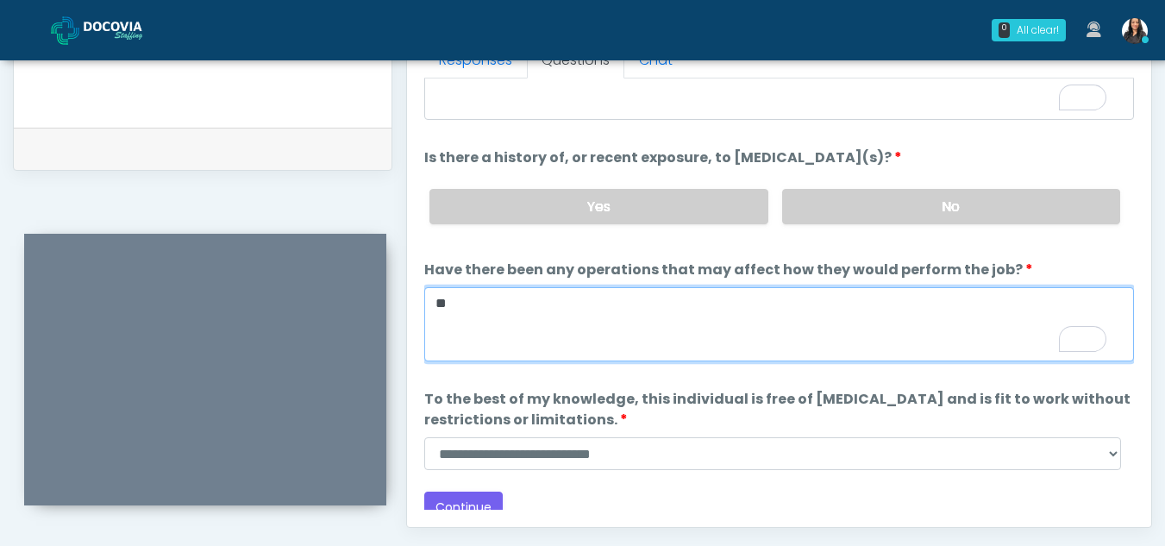
scroll to position [794, 0]
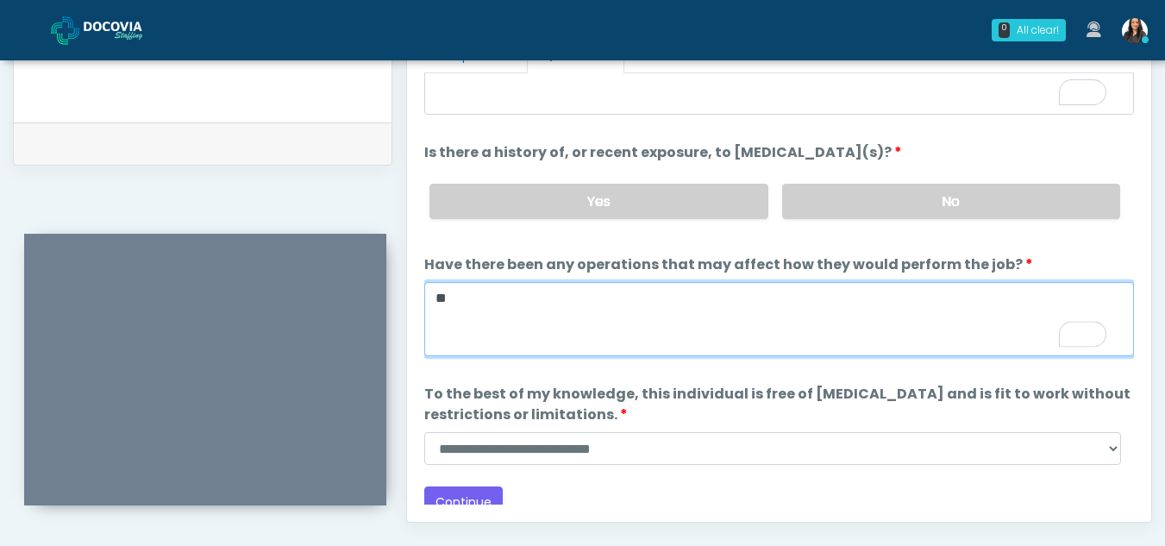
type textarea "**"
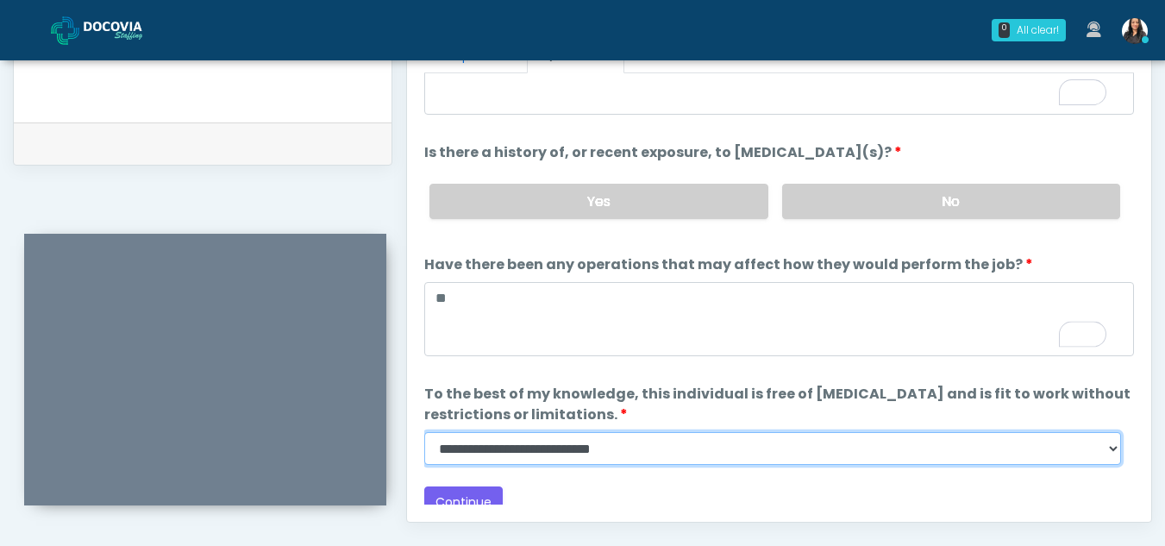
click at [1110, 453] on select "**********" at bounding box center [772, 448] width 697 height 33
select select "******"
click at [424, 432] on select "**********" at bounding box center [772, 448] width 697 height 33
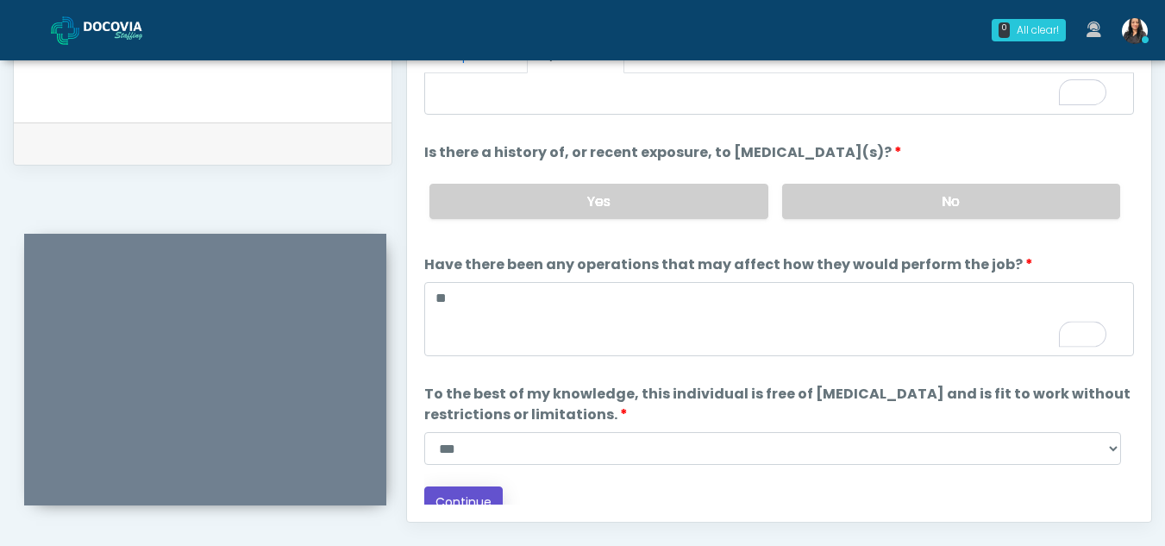
click at [484, 494] on button "Continue" at bounding box center [463, 502] width 78 height 32
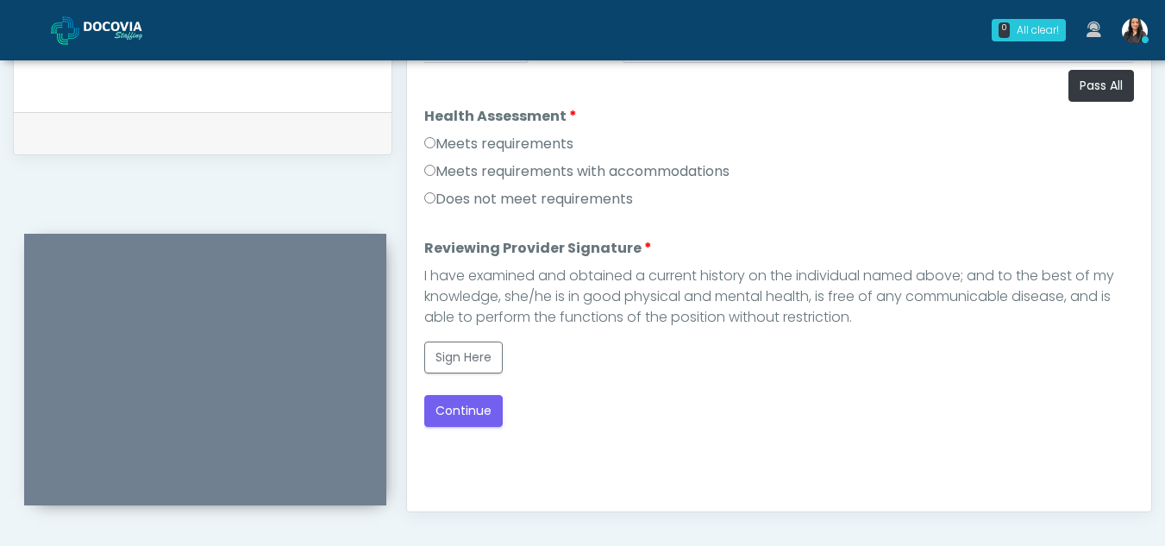
scroll to position [784, 0]
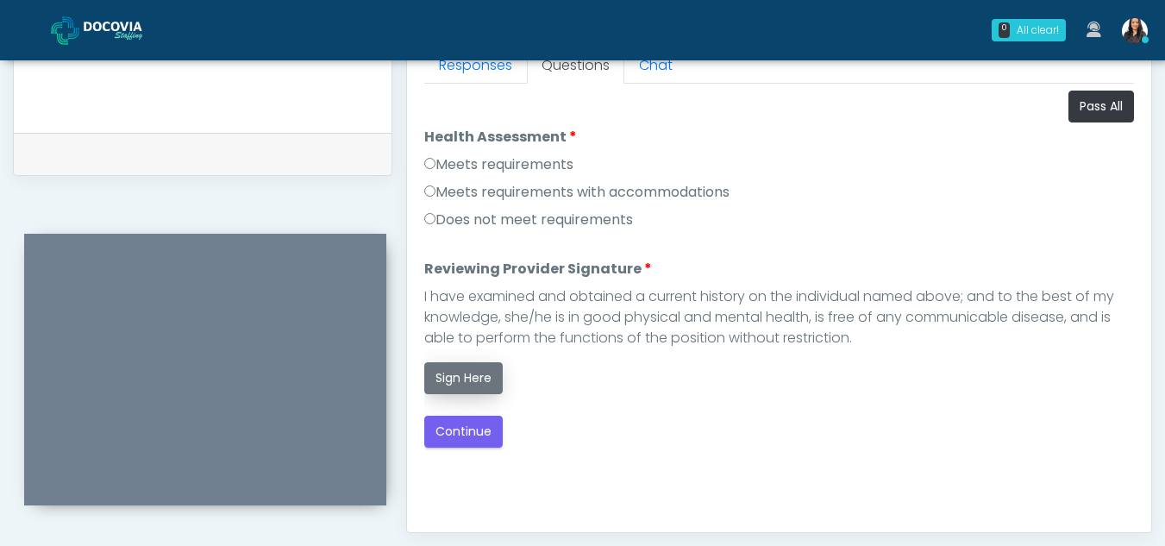
click at [466, 380] on button "Sign Here" at bounding box center [463, 378] width 78 height 32
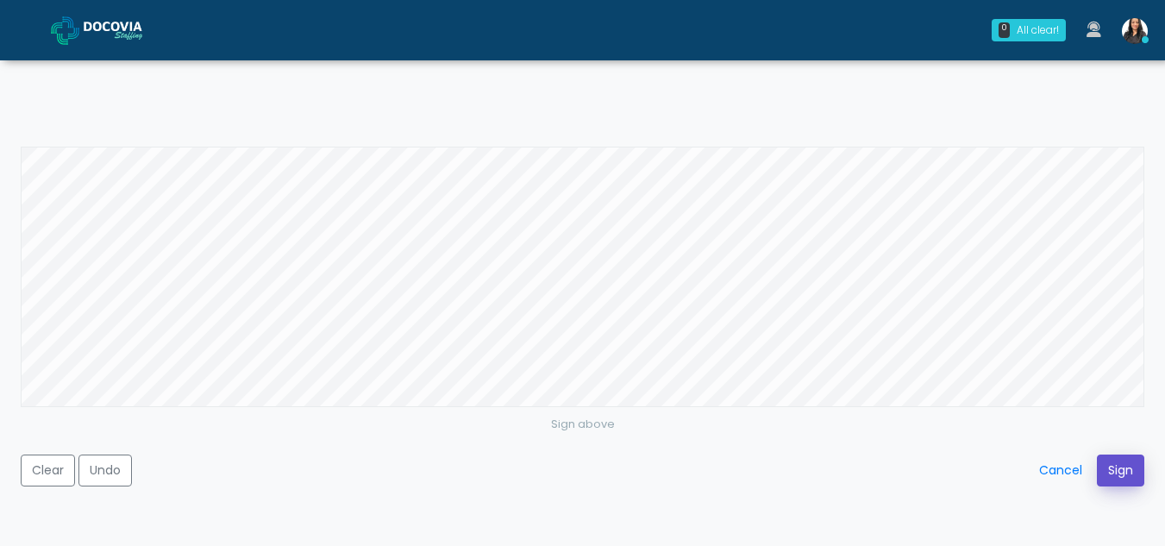
click at [1134, 469] on button "Sign" at bounding box center [1120, 470] width 47 height 32
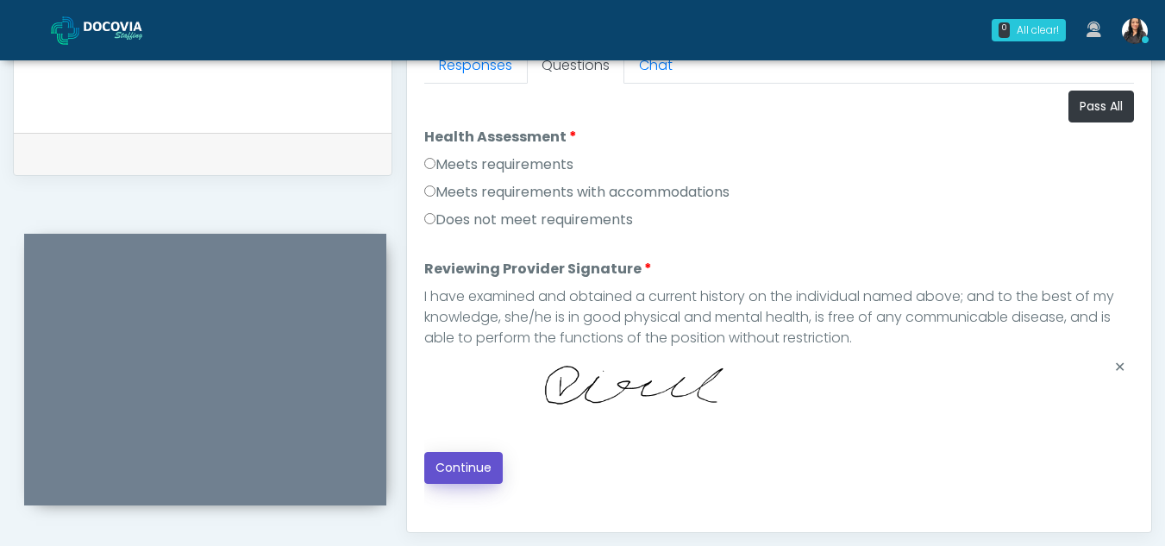
click at [448, 473] on button "Continue" at bounding box center [463, 468] width 78 height 32
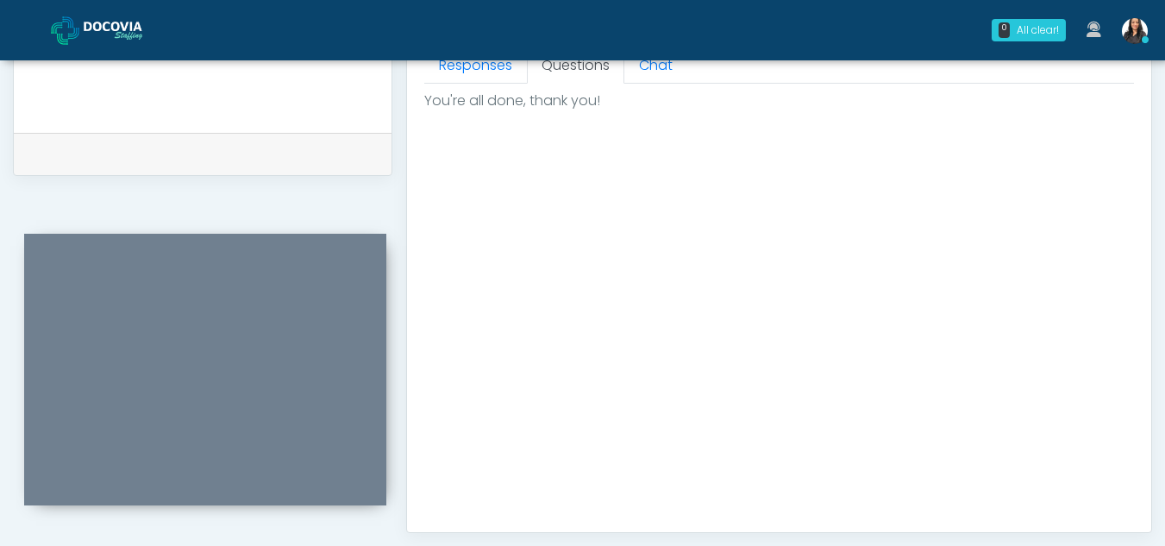
scroll to position [1034, 0]
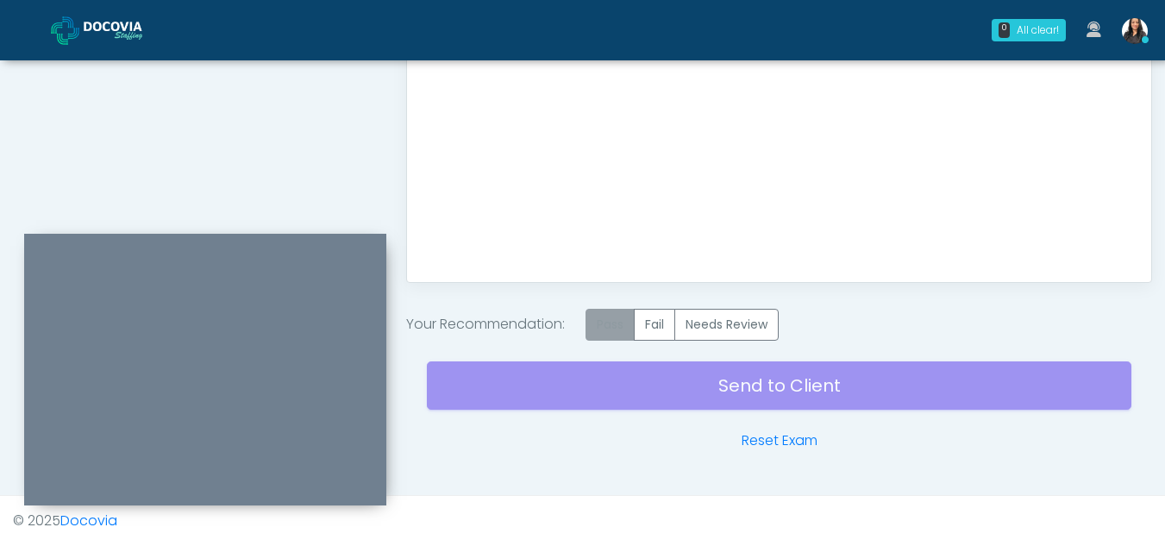
click at [623, 321] on label "Pass" at bounding box center [609, 325] width 49 height 32
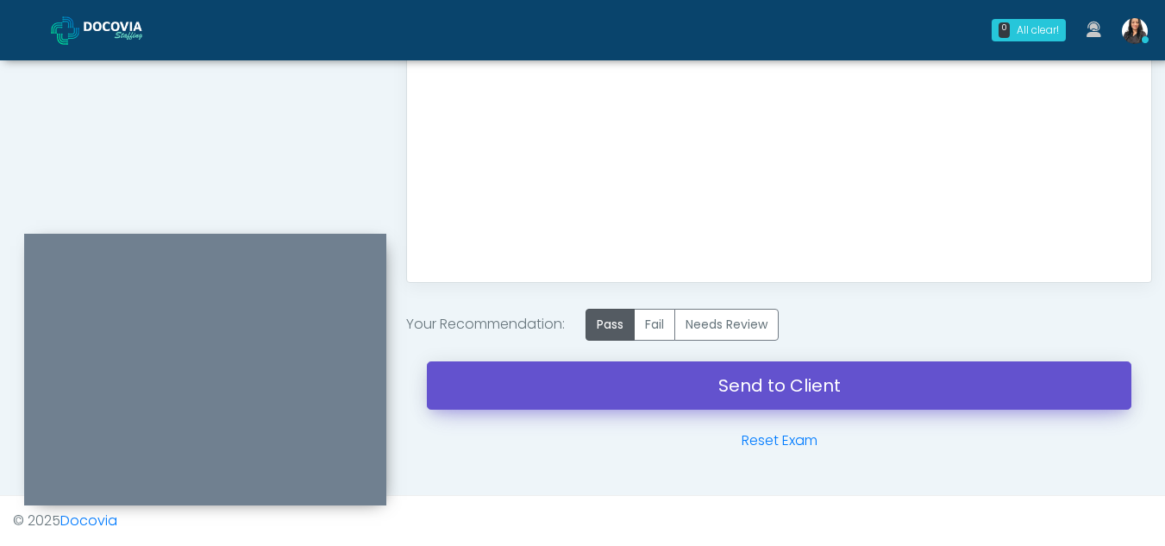
click at [831, 376] on link "Send to Client" at bounding box center [779, 385] width 704 height 48
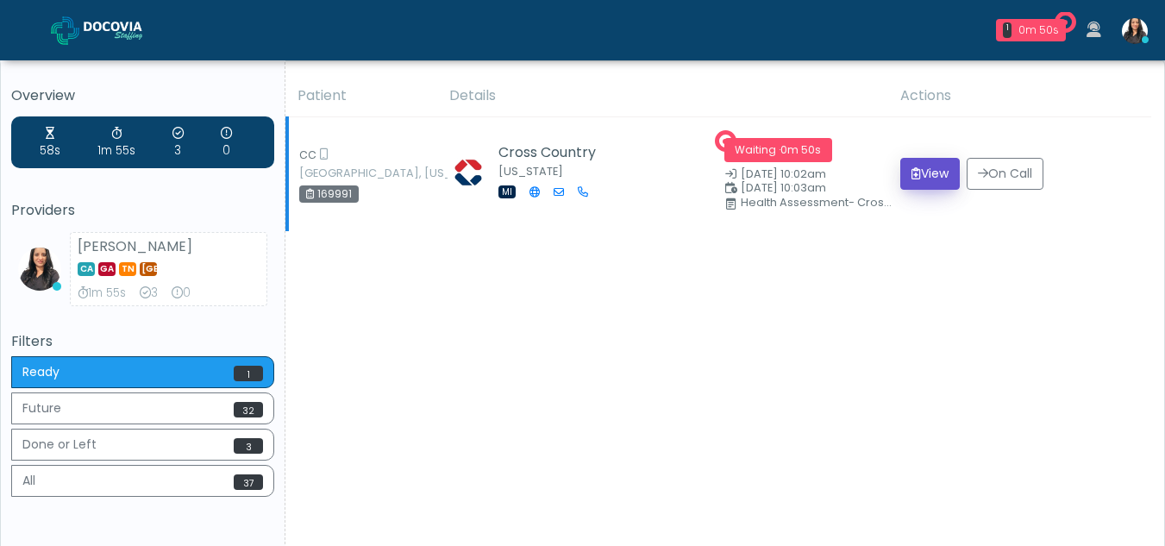
click at [938, 166] on button "View" at bounding box center [929, 174] width 59 height 32
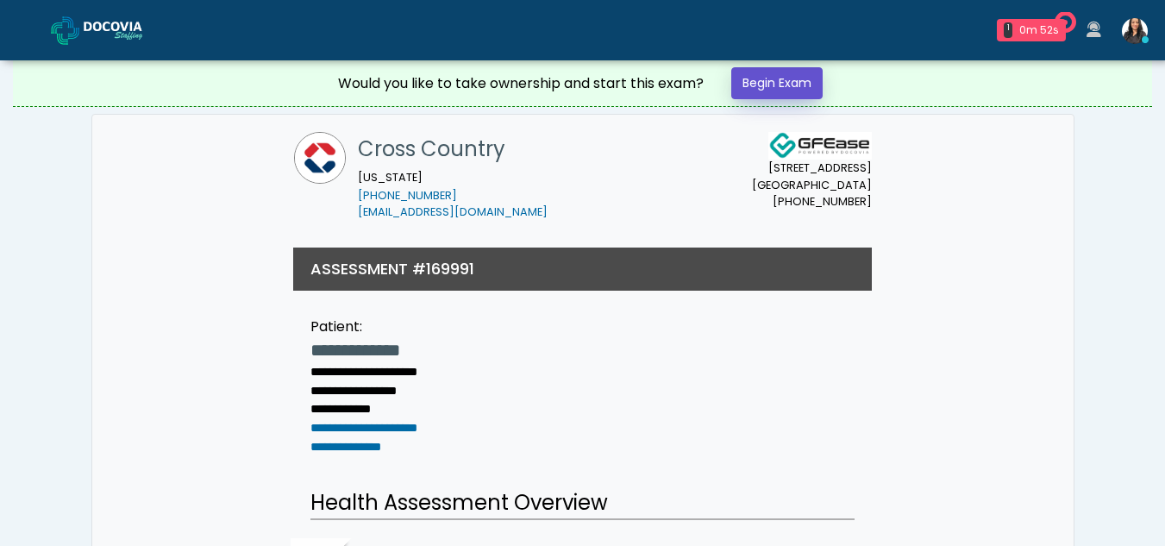
click at [790, 85] on link "Begin Exam" at bounding box center [776, 83] width 91 height 32
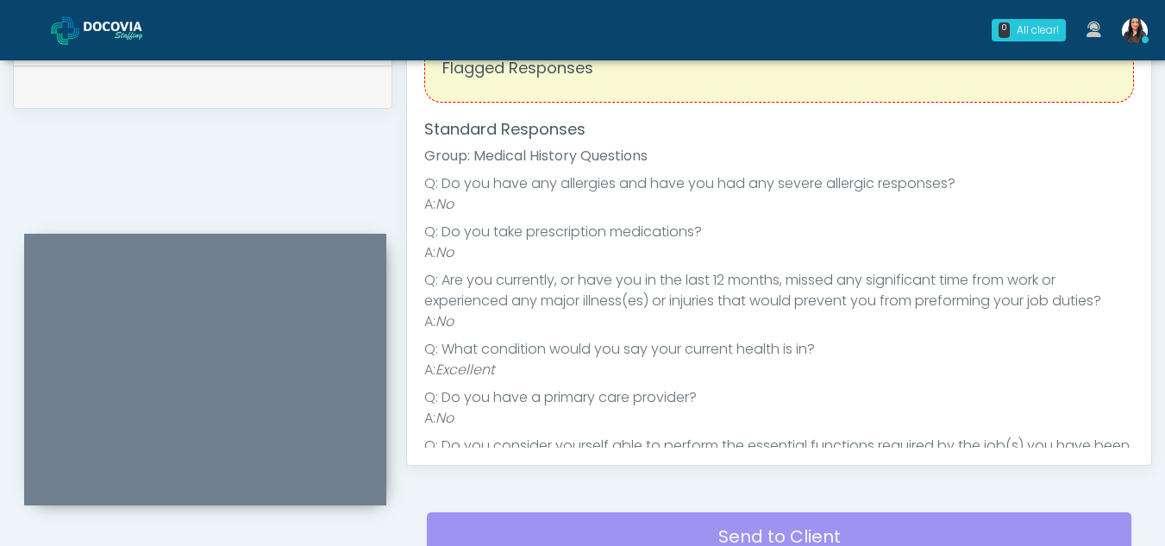
scroll to position [714, 0]
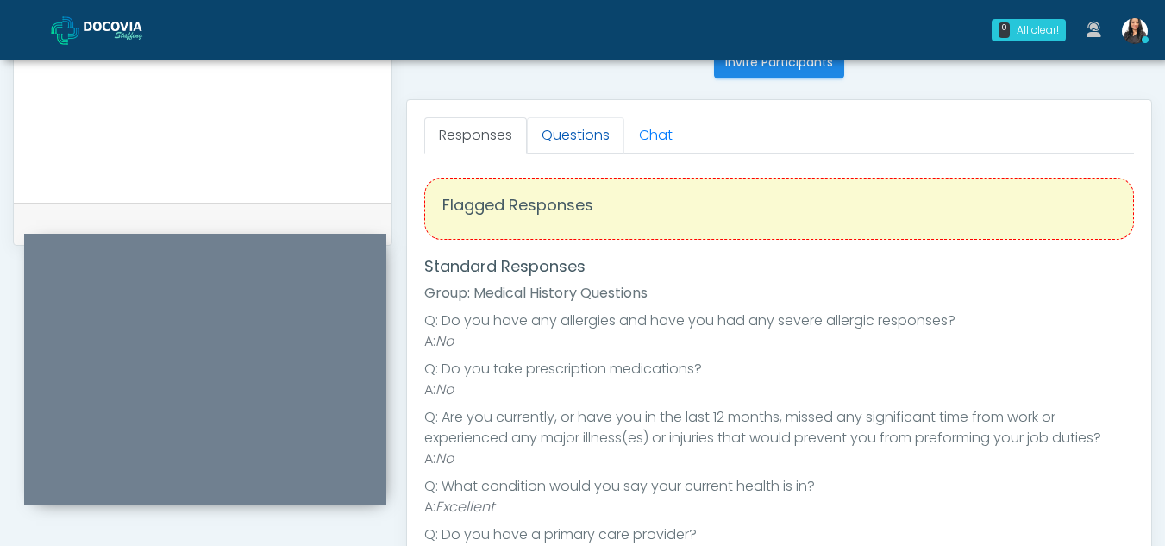
click at [585, 128] on link "Questions" at bounding box center [575, 135] width 97 height 36
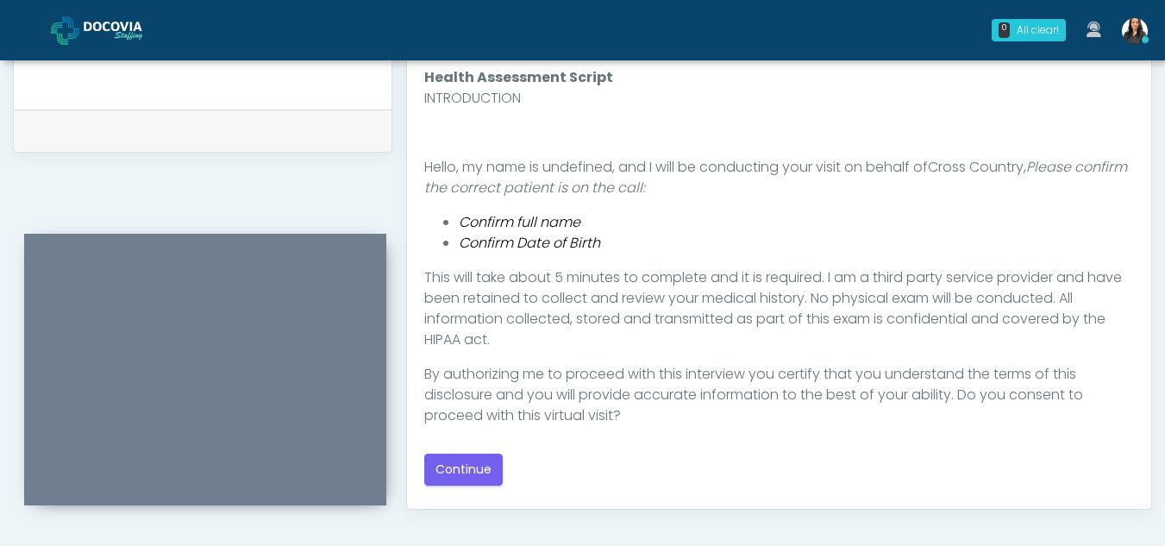
scroll to position [812, 0]
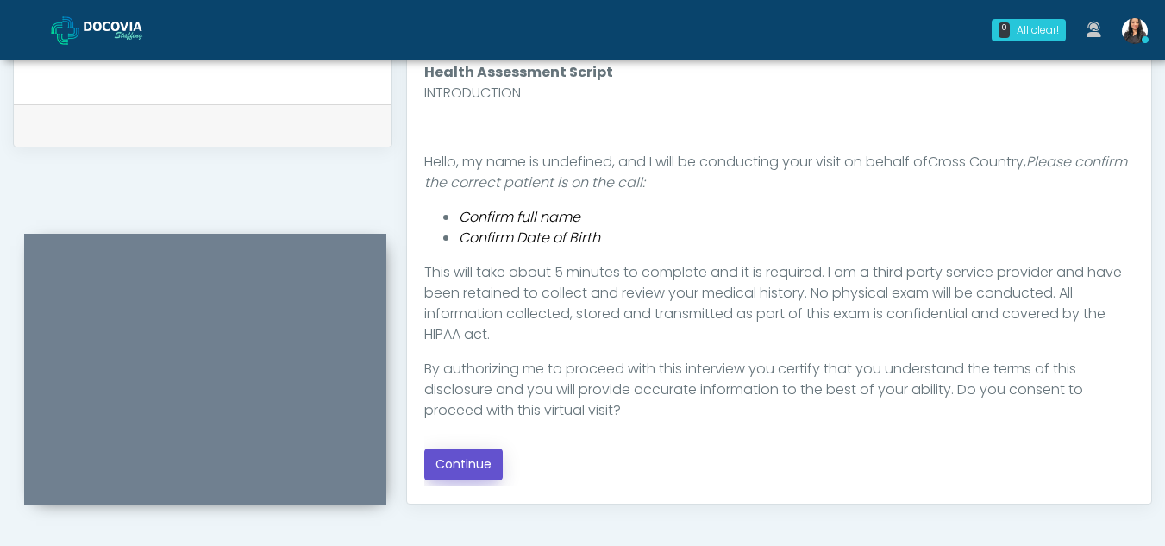
click at [456, 461] on button "Continue" at bounding box center [463, 464] width 78 height 32
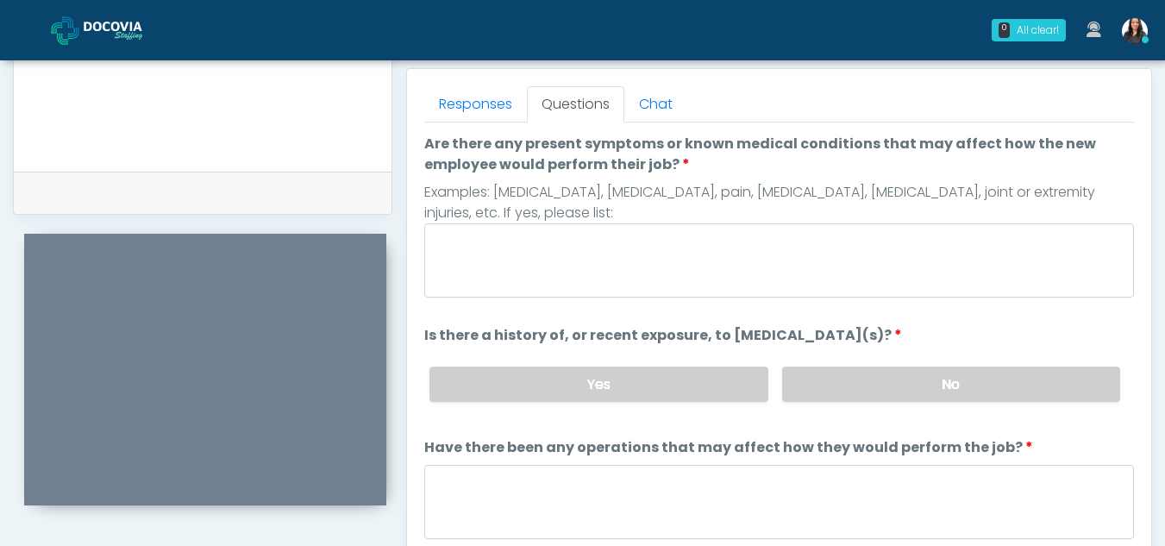
scroll to position [709, 0]
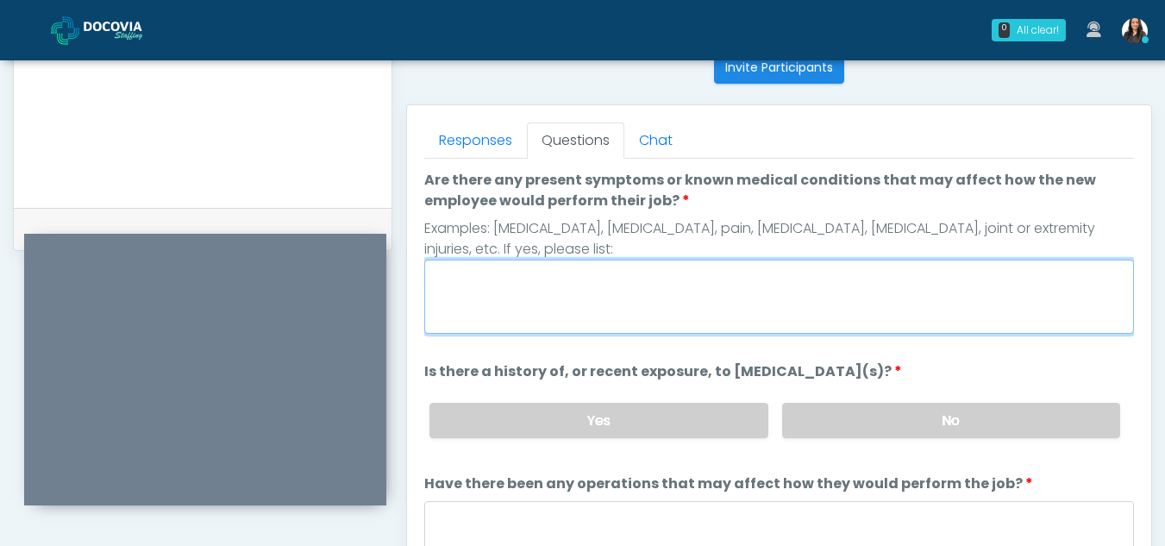
click at [504, 284] on textarea "Are there any present symptoms or known medical conditions that may affect how …" at bounding box center [779, 297] width 710 height 74
type textarea "**"
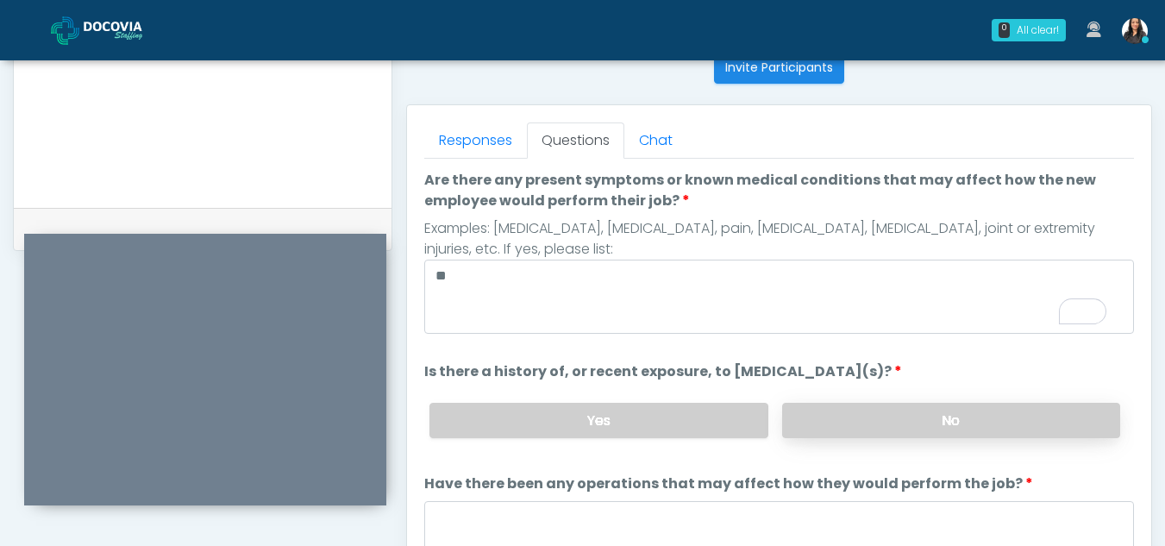
click at [1036, 432] on label "No" at bounding box center [951, 420] width 338 height 35
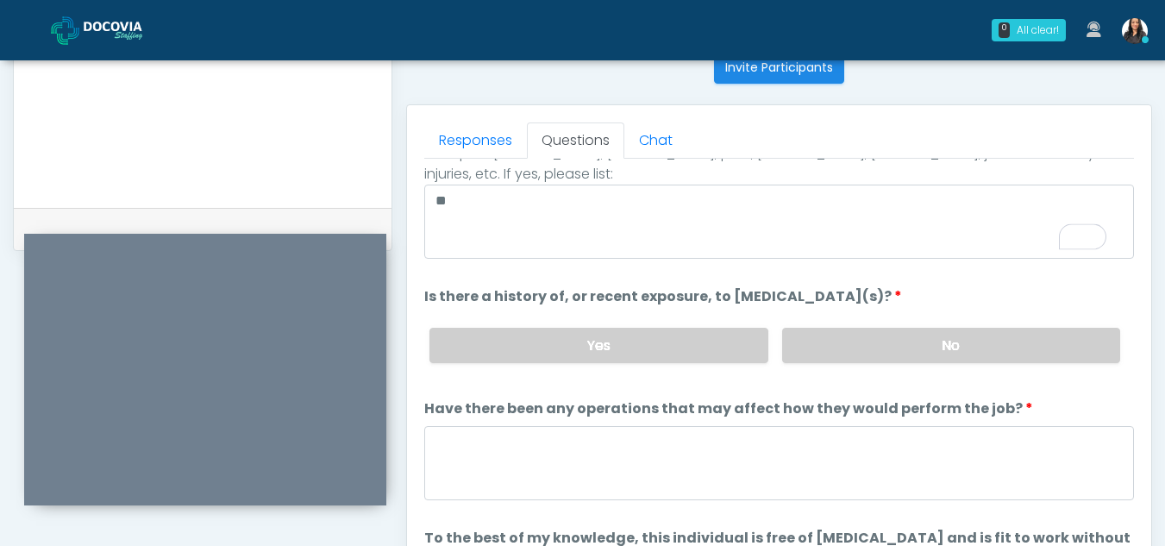
scroll to position [147, 0]
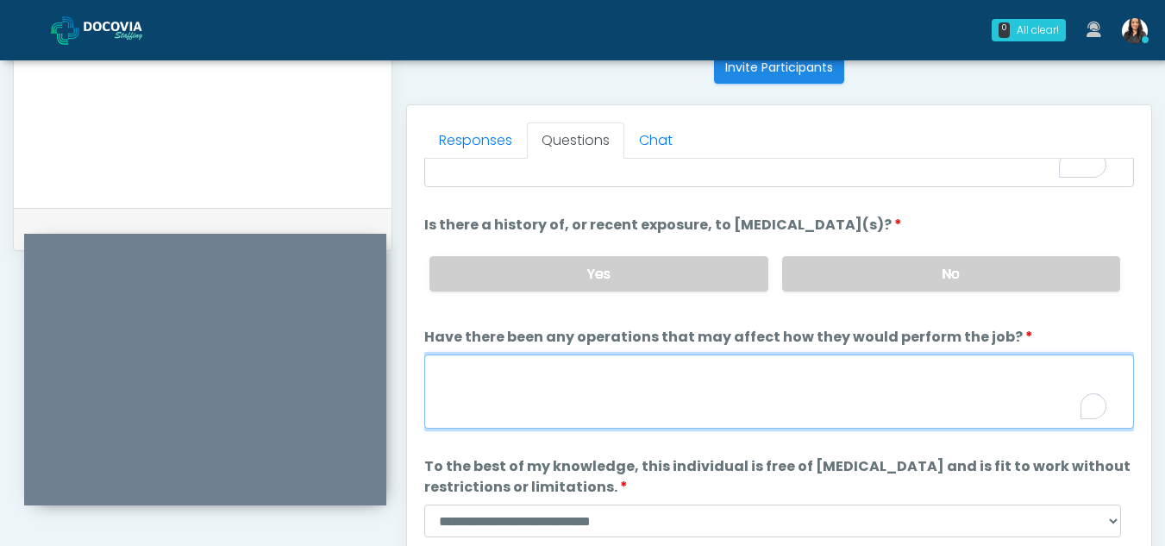
click at [542, 395] on textarea "Have there been any operations that may affect how they would perform the job?" at bounding box center [779, 391] width 710 height 74
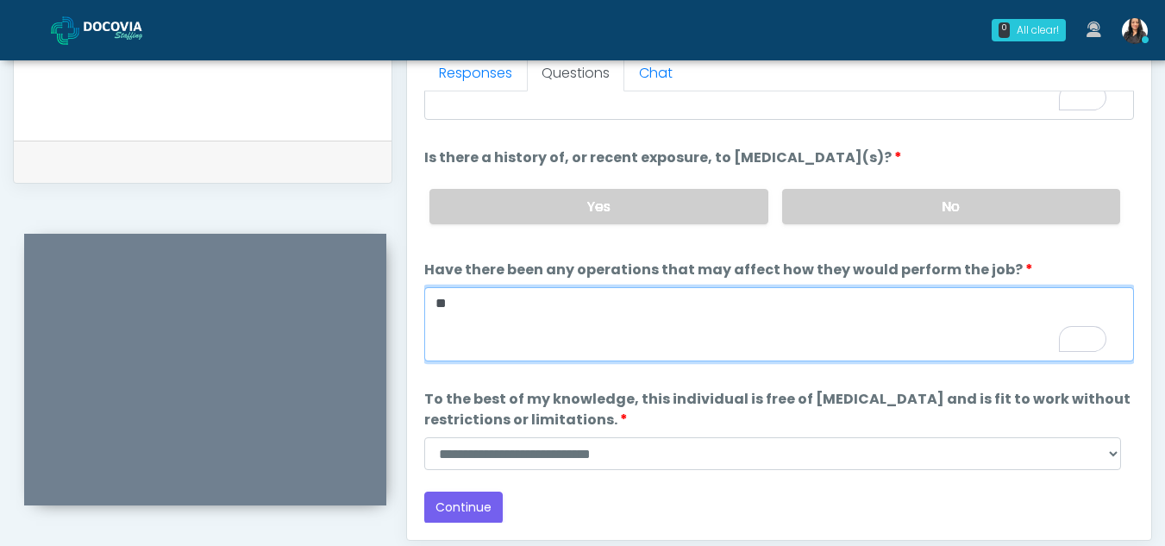
type textarea "**"
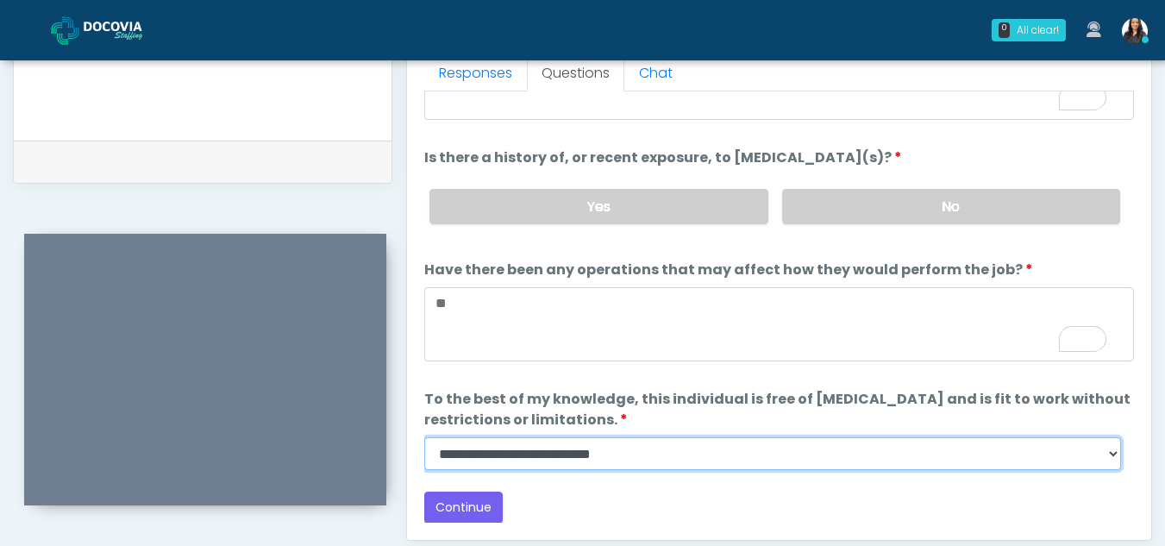
click at [1114, 456] on select "**********" at bounding box center [772, 453] width 697 height 33
select select "******"
click at [424, 437] on select "**********" at bounding box center [772, 453] width 697 height 33
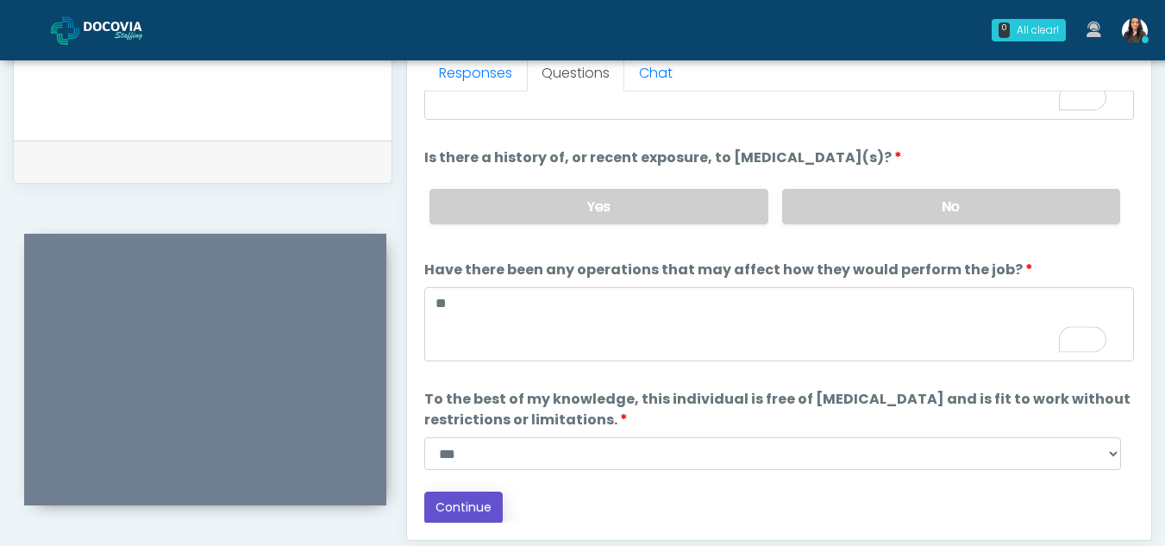
click at [473, 512] on button "Continue" at bounding box center [463, 508] width 78 height 32
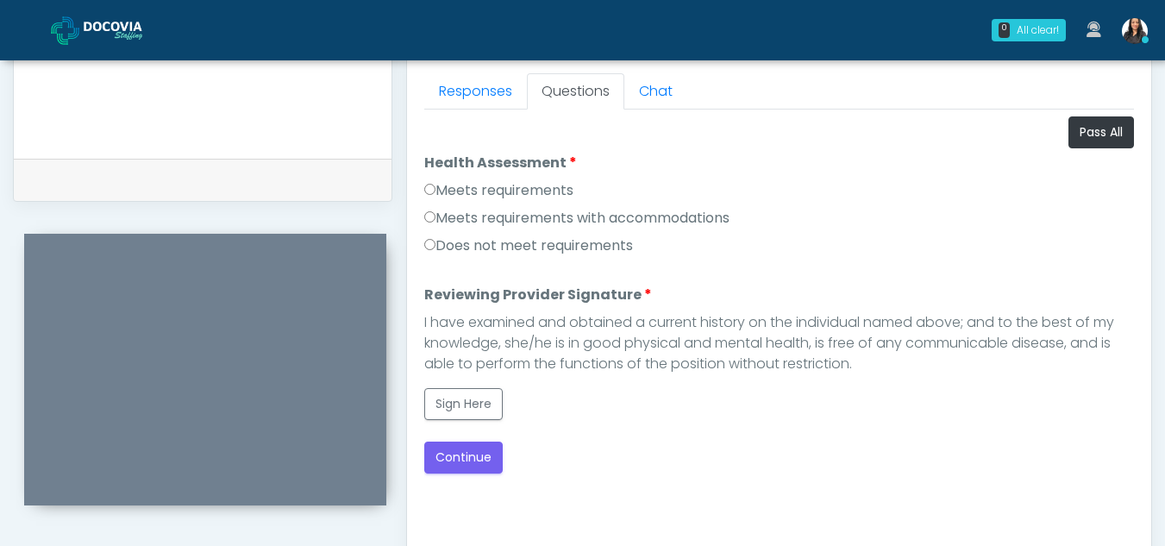
scroll to position [748, 0]
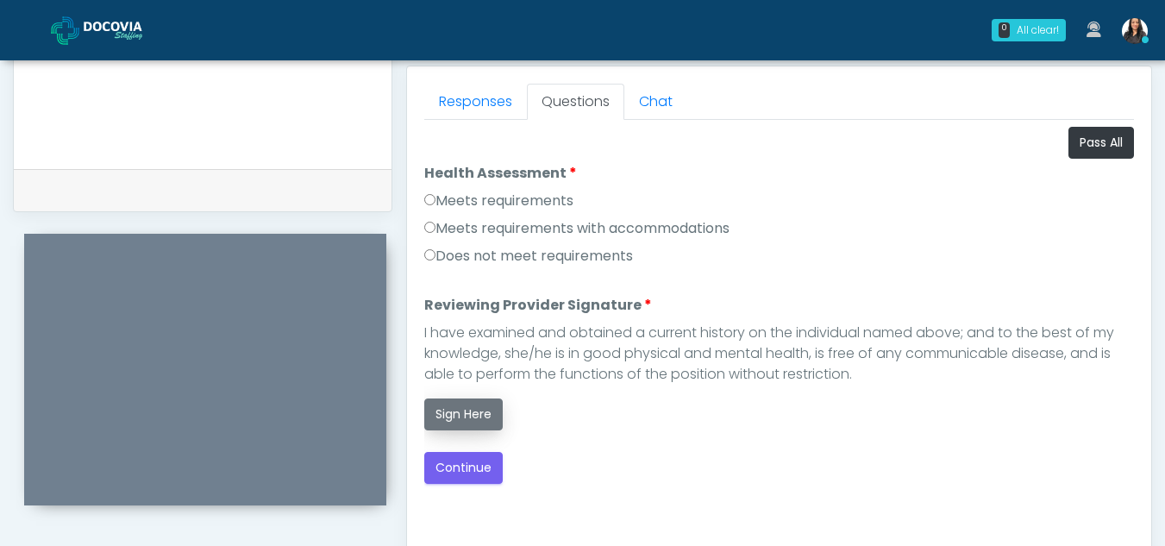
click at [472, 416] on button "Sign Here" at bounding box center [463, 414] width 78 height 32
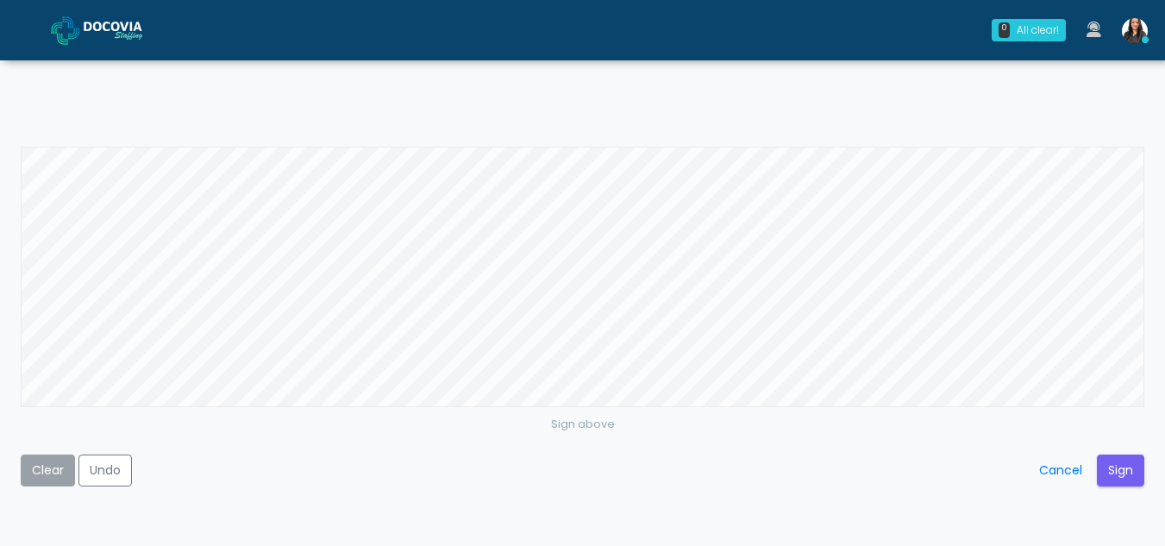
click at [36, 477] on button "Clear" at bounding box center [48, 470] width 54 height 32
click at [1119, 461] on button "Sign" at bounding box center [1120, 470] width 47 height 32
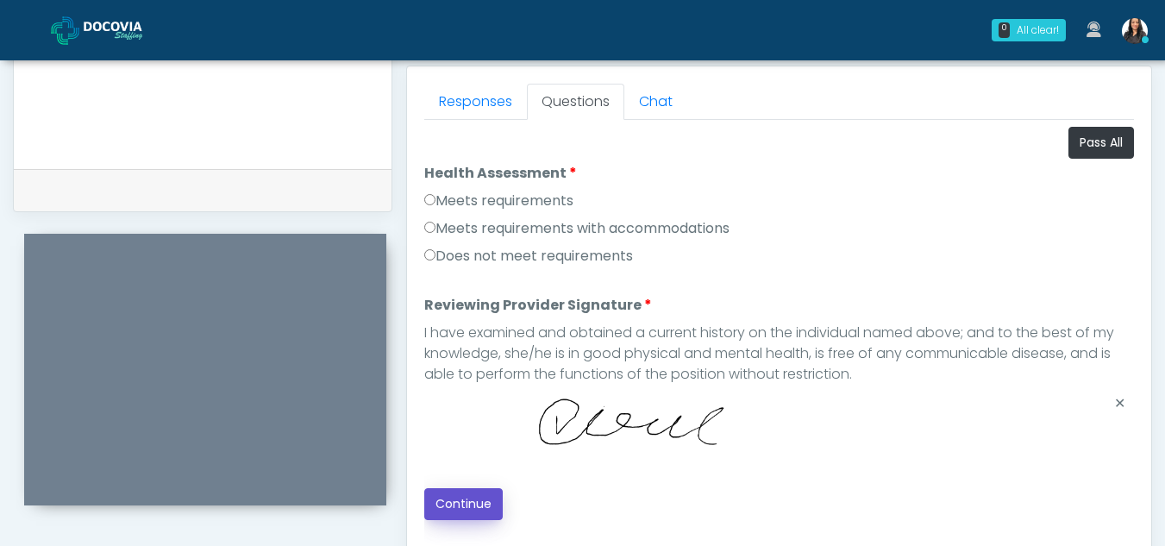
click at [473, 501] on button "Continue" at bounding box center [463, 504] width 78 height 32
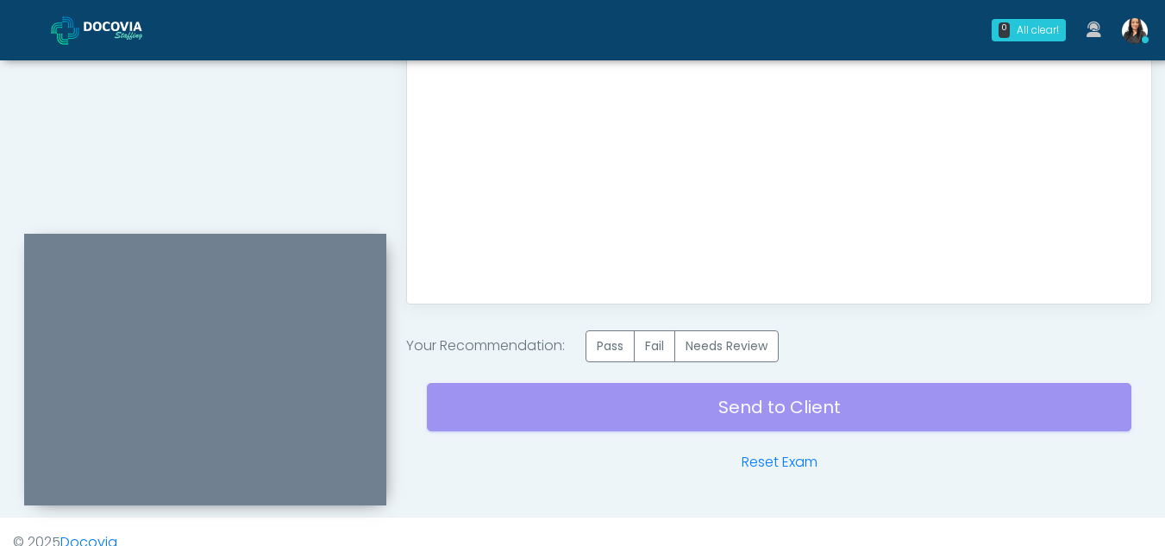
scroll to position [1034, 0]
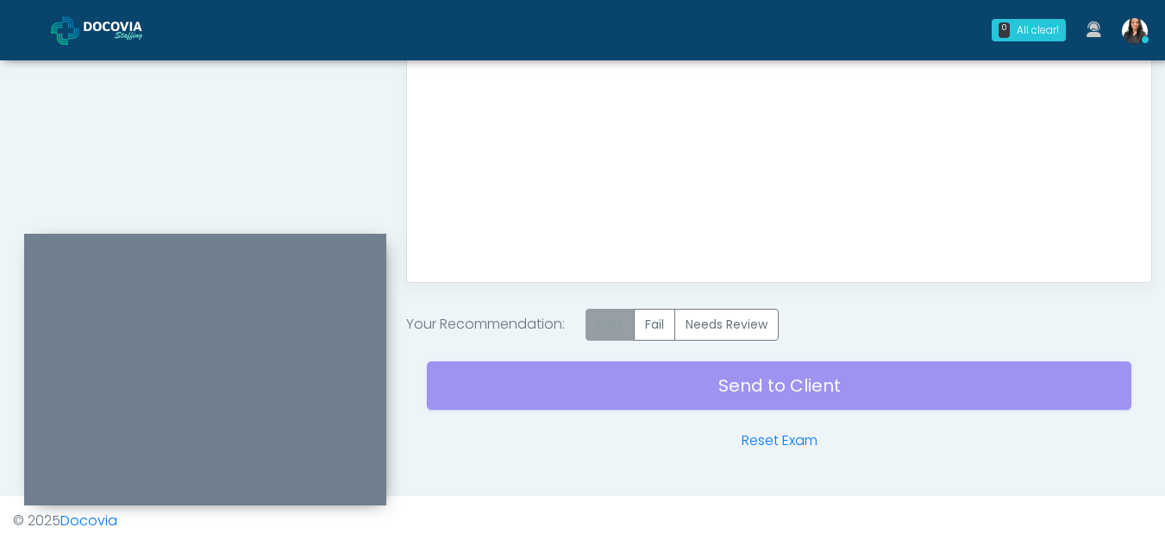
click at [612, 327] on label "Pass" at bounding box center [609, 325] width 49 height 32
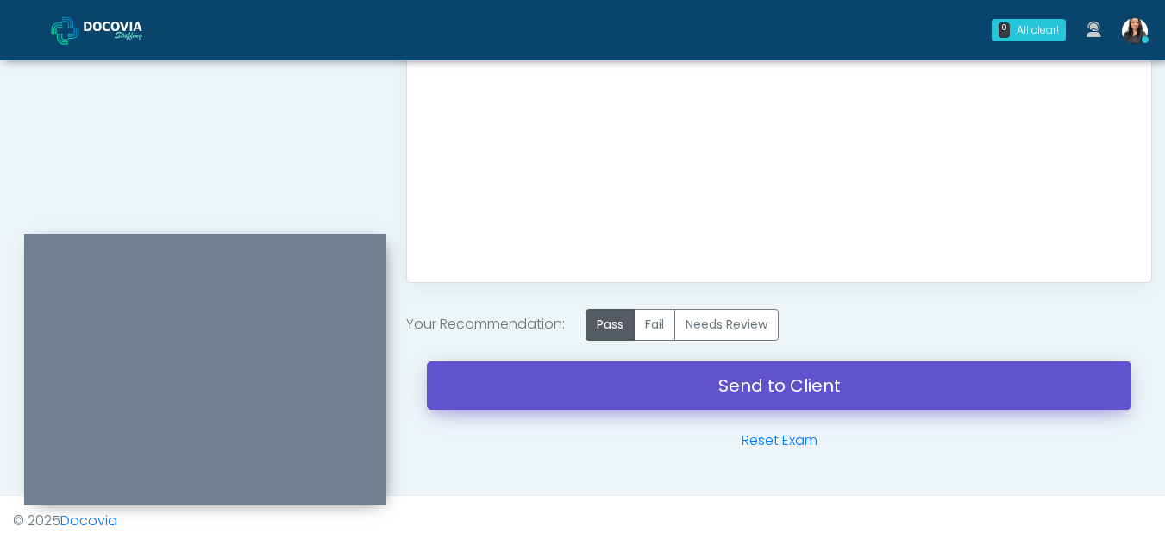
click at [756, 385] on link "Send to Client" at bounding box center [779, 385] width 704 height 48
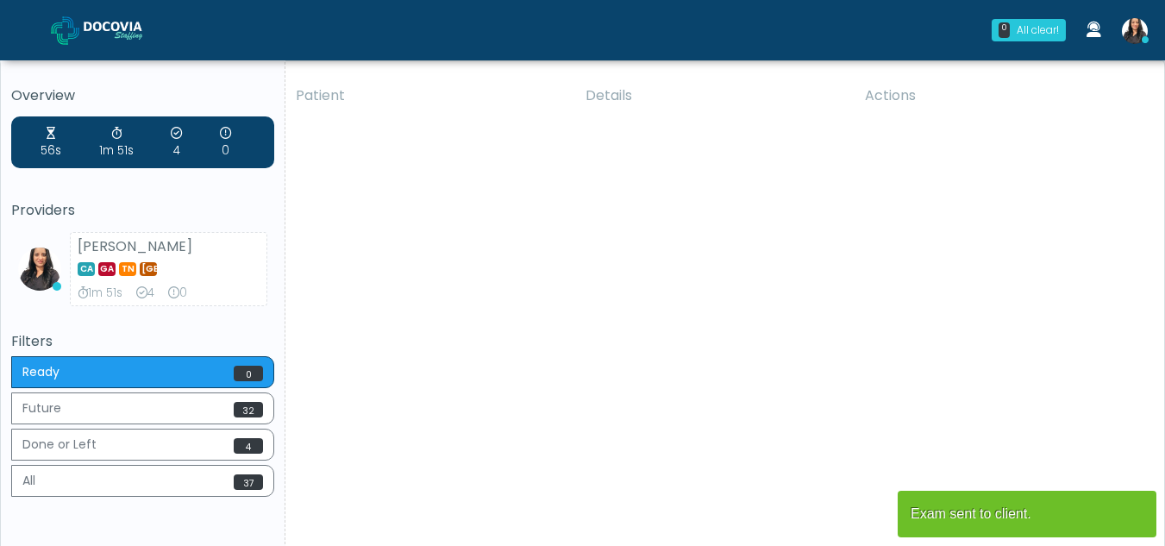
click at [369, 483] on div "Patient Details Actions cc [GEOGRAPHIC_DATA], [US_STATE] 169991 Cross Country […" at bounding box center [718, 320] width 866 height 491
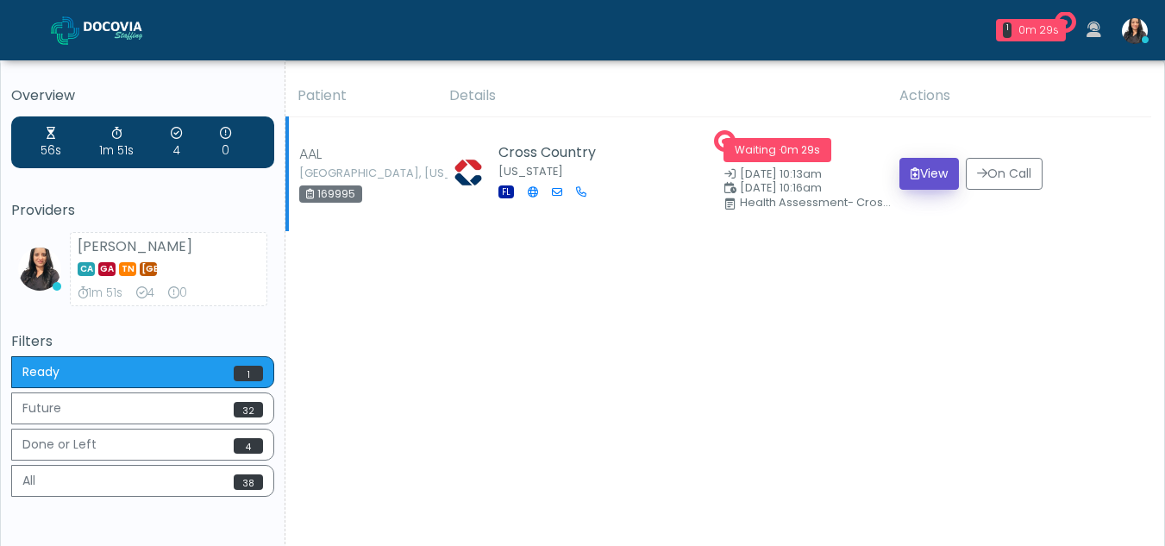
click at [911, 178] on icon "submit" at bounding box center [915, 173] width 9 height 12
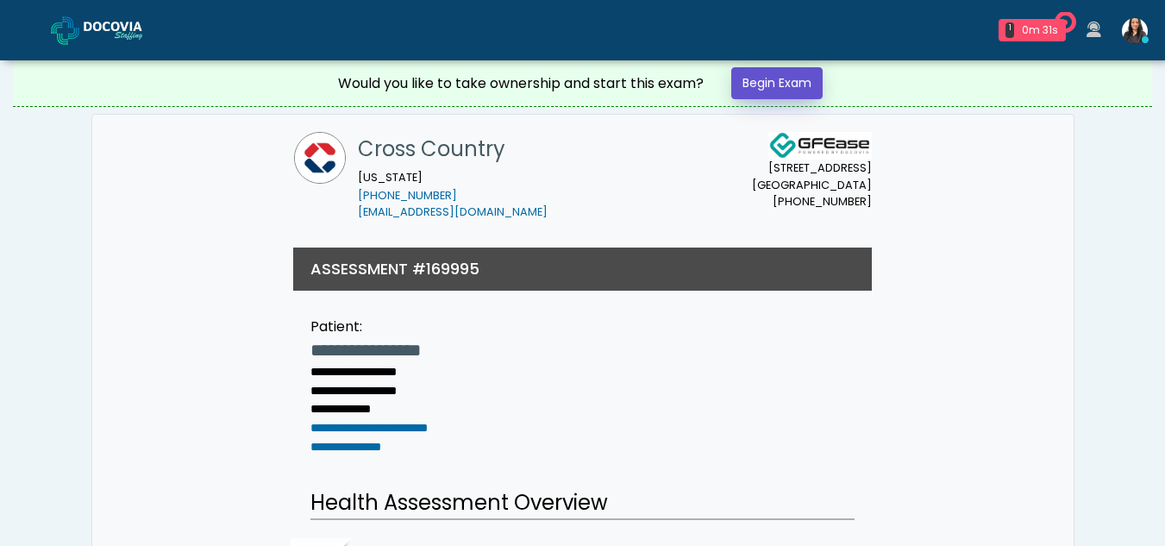
click at [770, 75] on link "Begin Exam" at bounding box center [776, 83] width 91 height 32
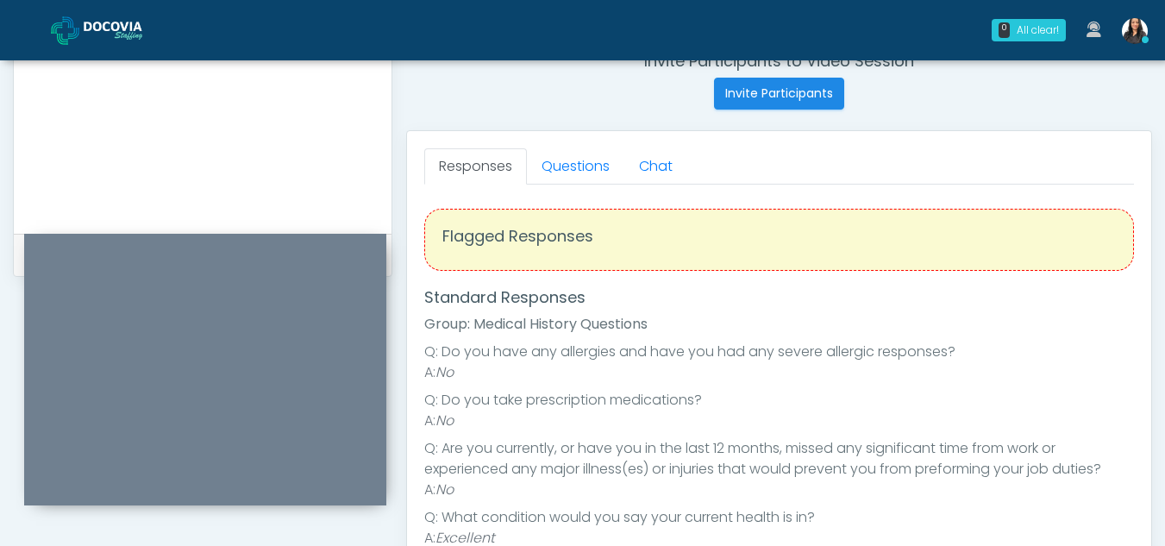
scroll to position [680, 0]
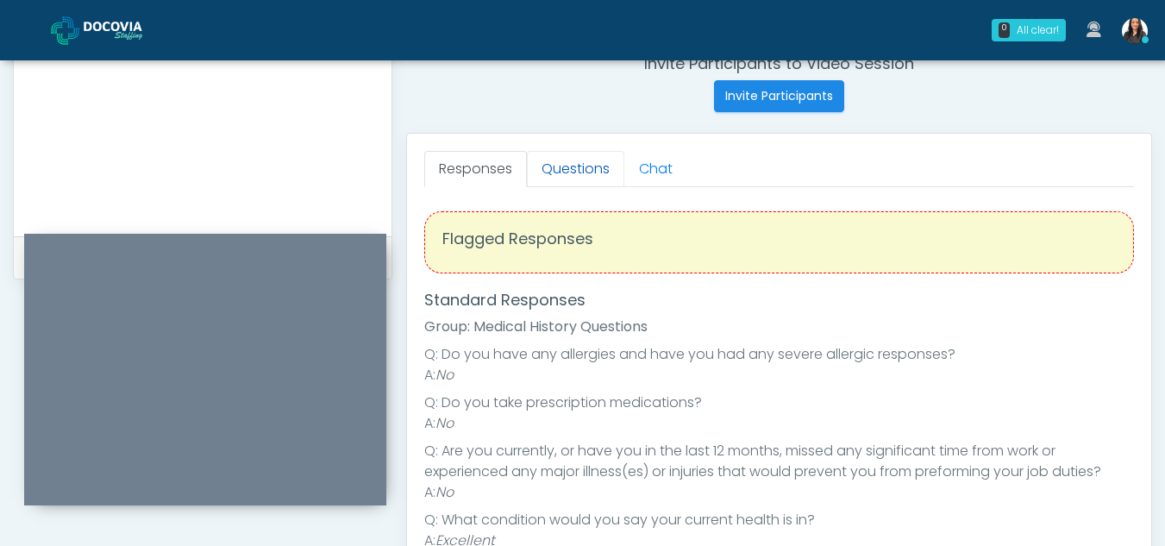
click at [604, 173] on link "Questions" at bounding box center [575, 169] width 97 height 36
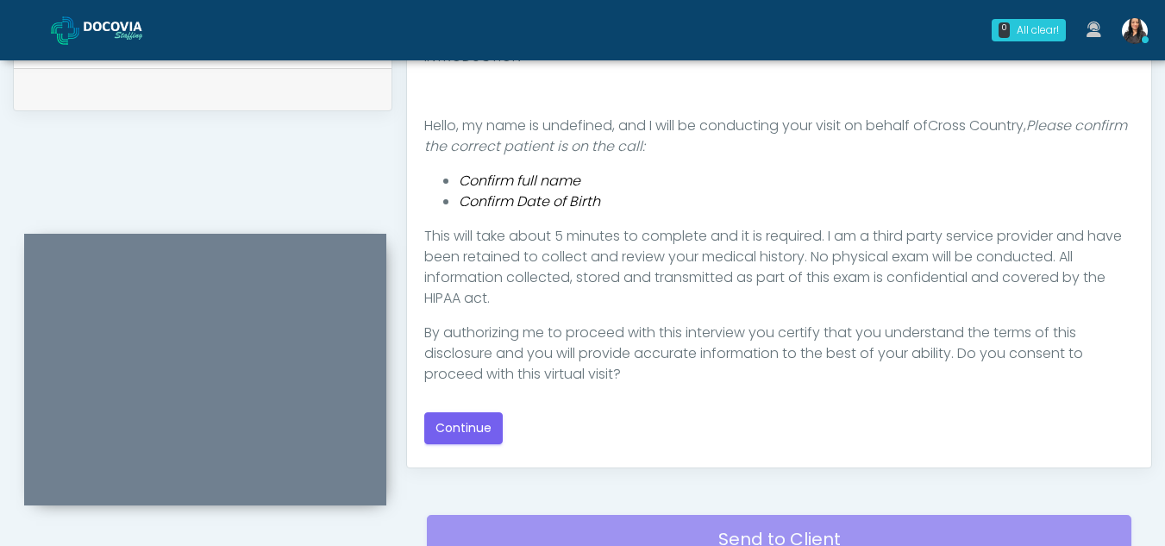
scroll to position [854, 0]
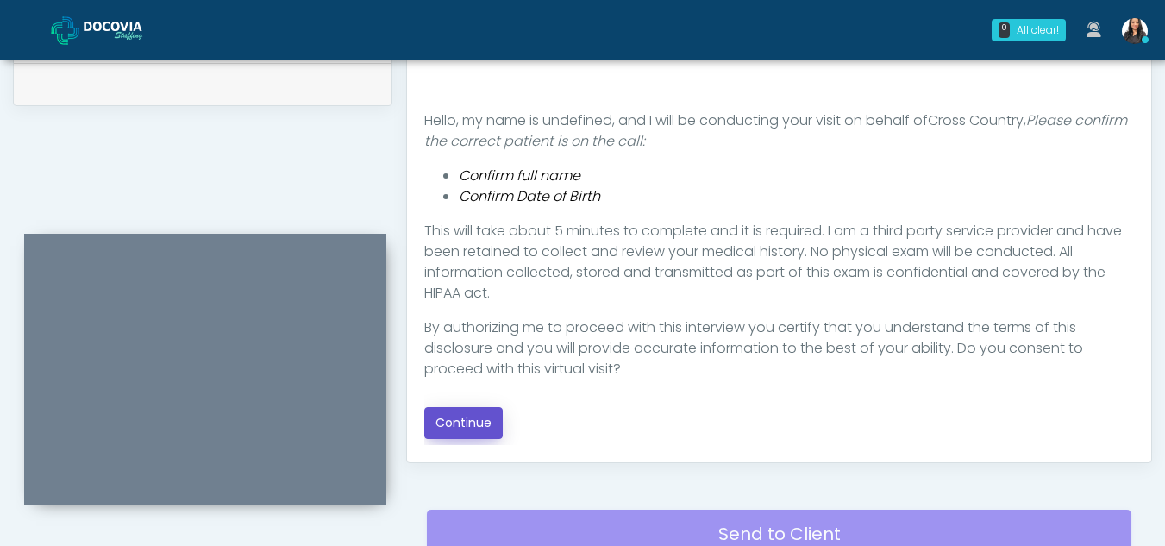
click at [454, 418] on button "Continue" at bounding box center [463, 423] width 78 height 32
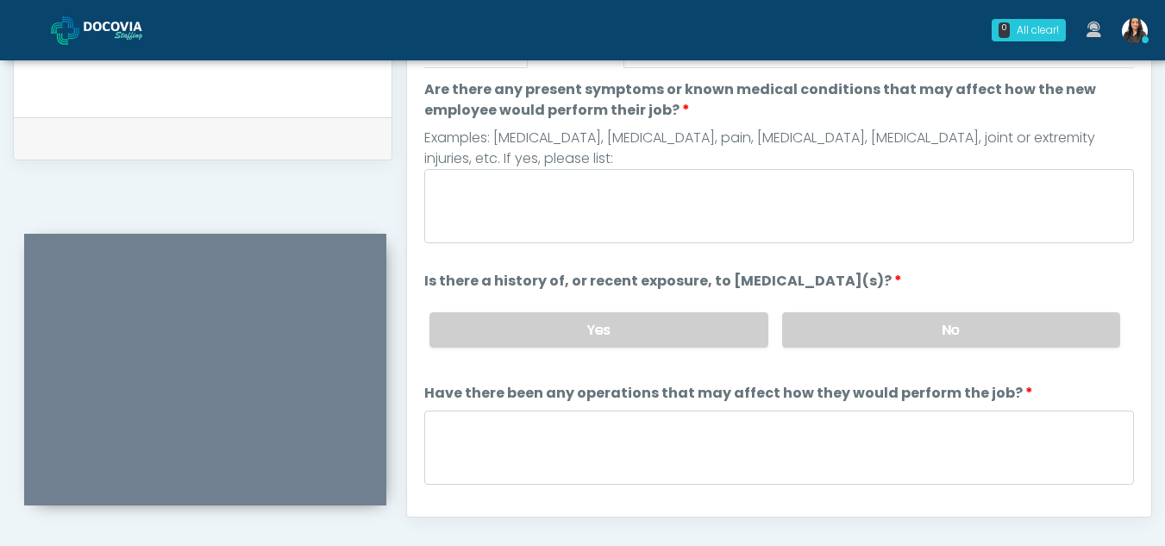
scroll to position [792, 0]
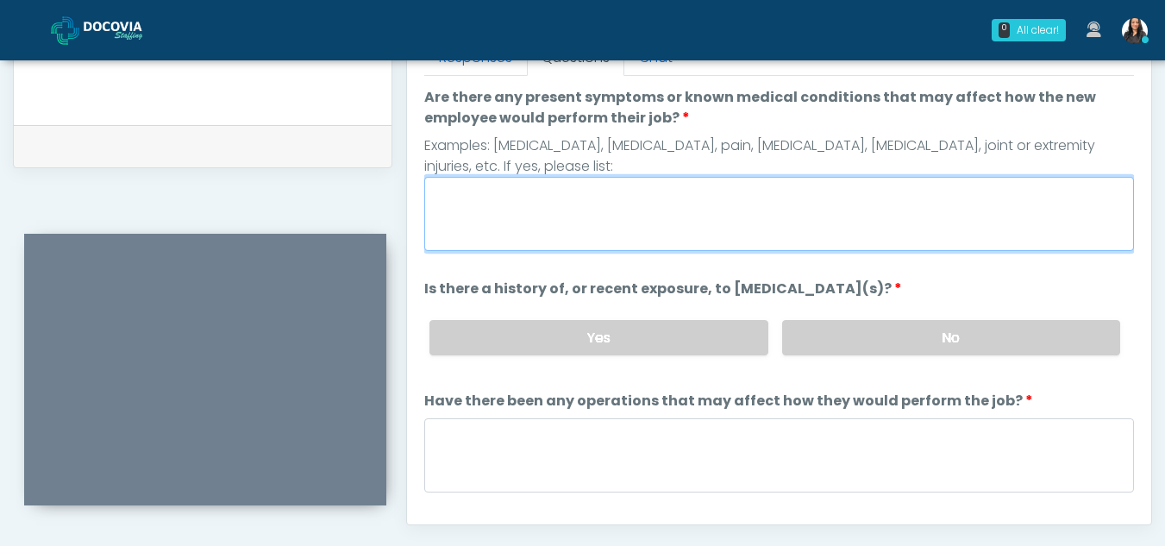
click at [549, 197] on textarea "Are there any present symptoms or known medical conditions that may affect how …" at bounding box center [779, 214] width 710 height 74
type textarea "**"
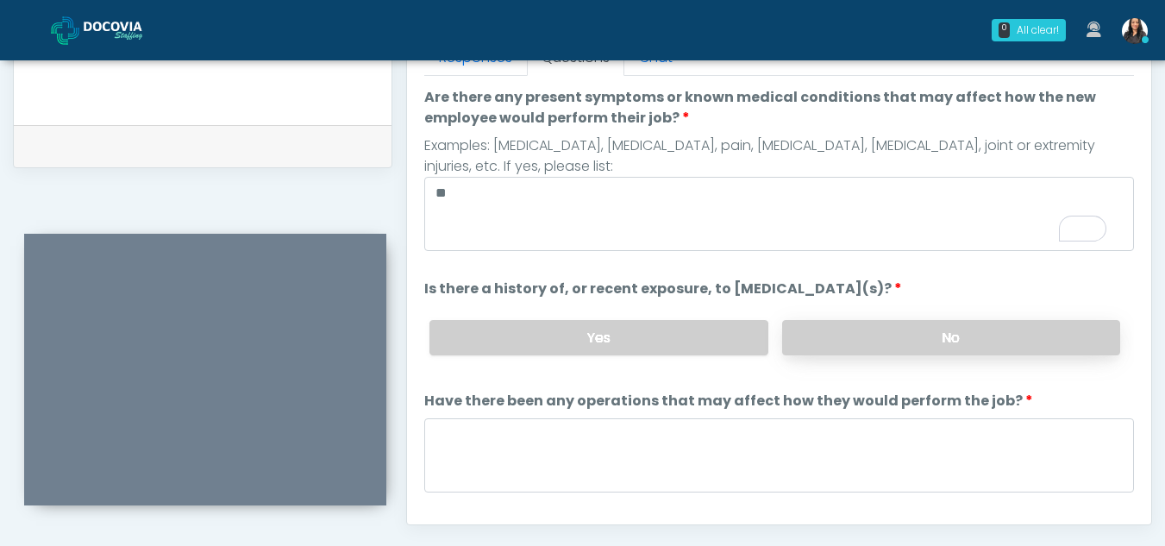
click at [959, 337] on label "No" at bounding box center [951, 337] width 338 height 35
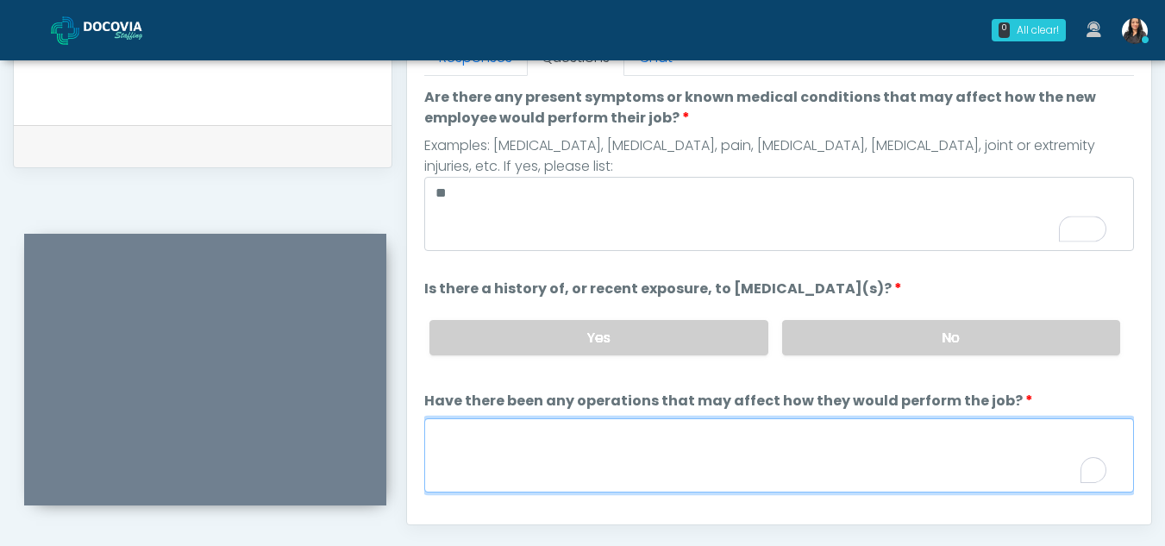
click at [626, 465] on textarea "Have there been any operations that may affect how they would perform the job?" at bounding box center [779, 455] width 710 height 74
type textarea "**"
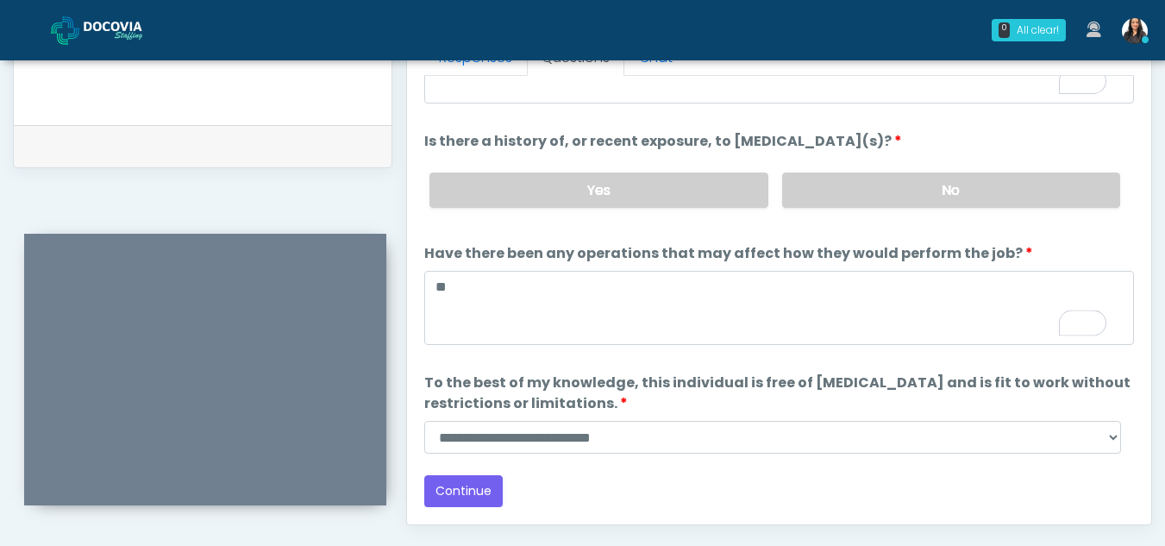
scroll to position [147, 0]
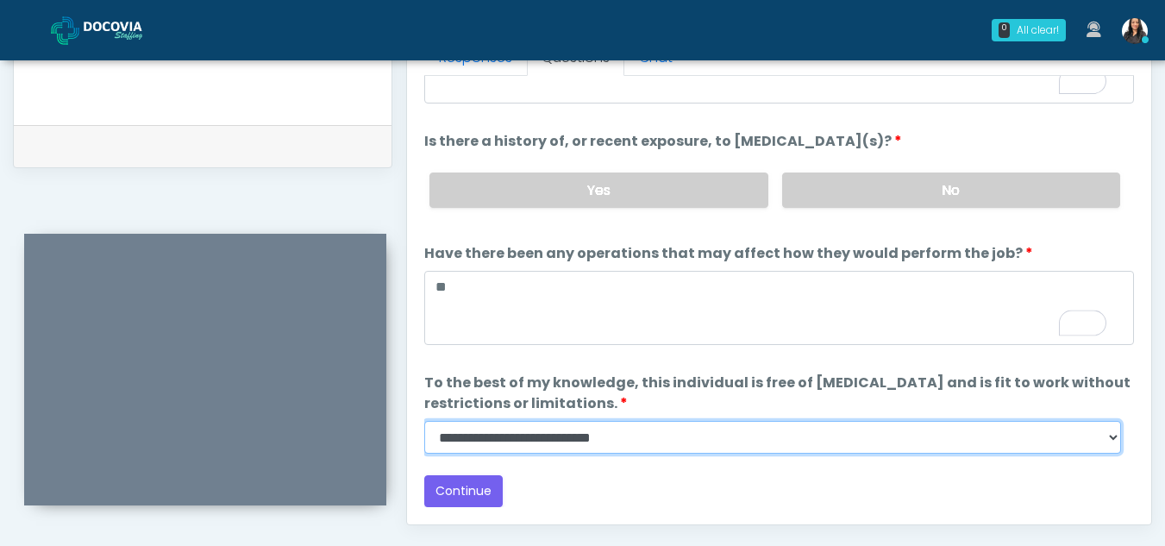
click at [1116, 443] on select "**********" at bounding box center [772, 437] width 697 height 33
select select "******"
click at [424, 421] on select "**********" at bounding box center [772, 437] width 697 height 33
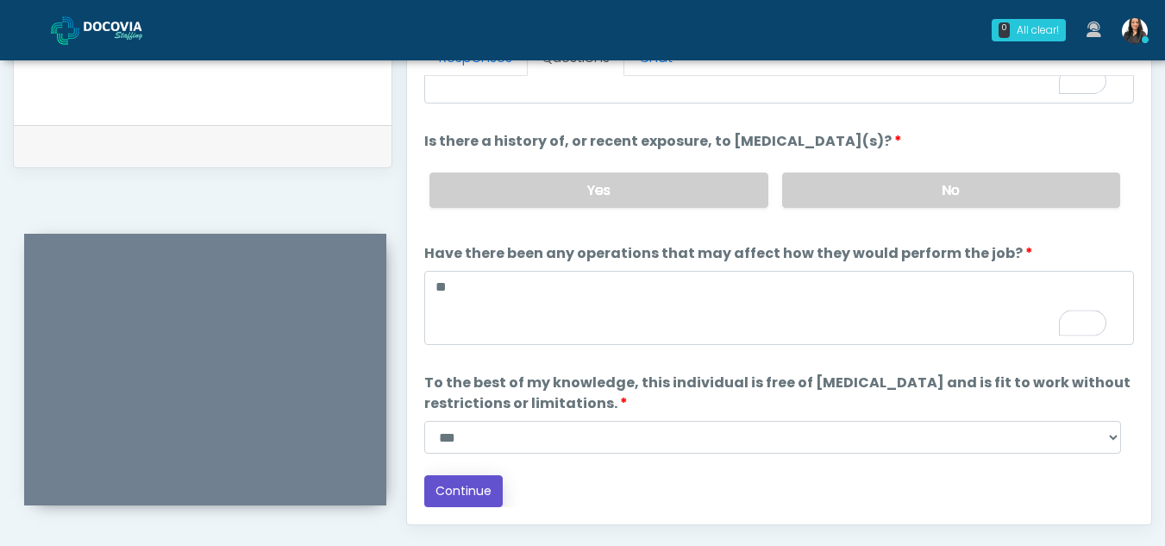
click at [458, 481] on button "Continue" at bounding box center [463, 491] width 78 height 32
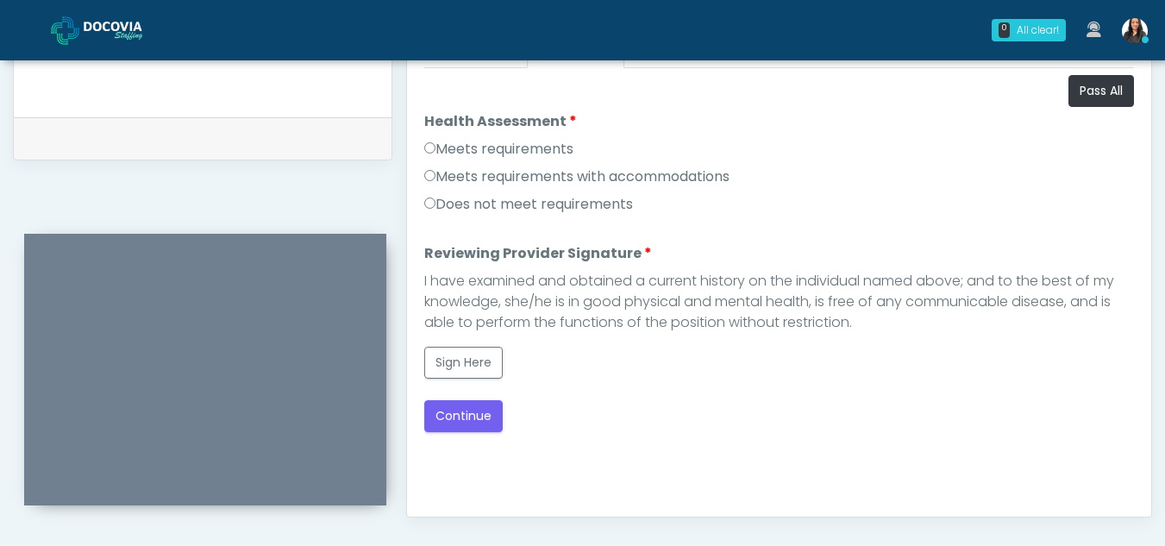
scroll to position [789, 0]
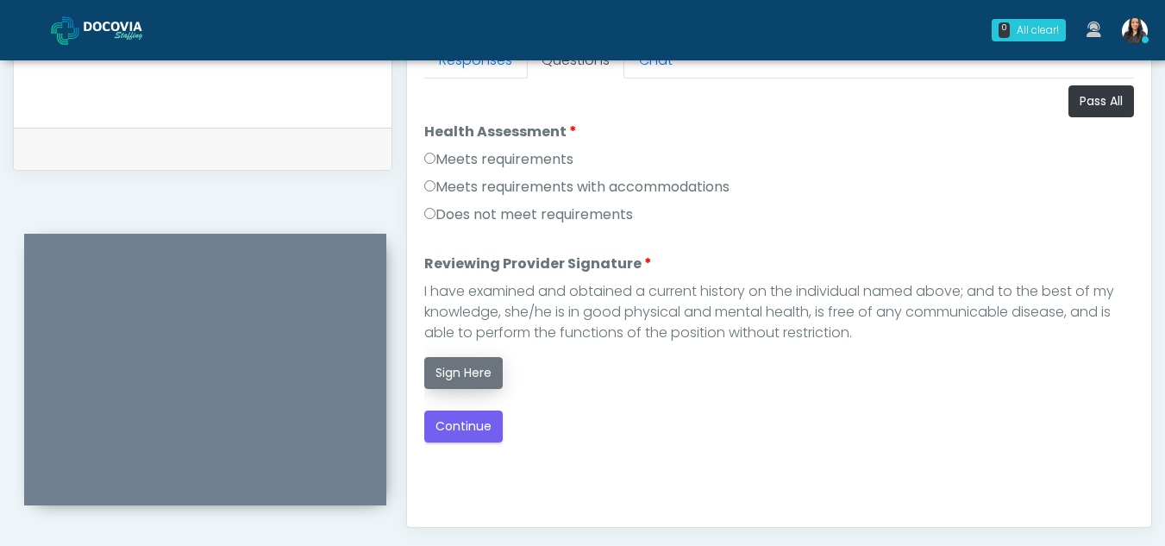
click at [475, 365] on button "Sign Here" at bounding box center [463, 373] width 78 height 32
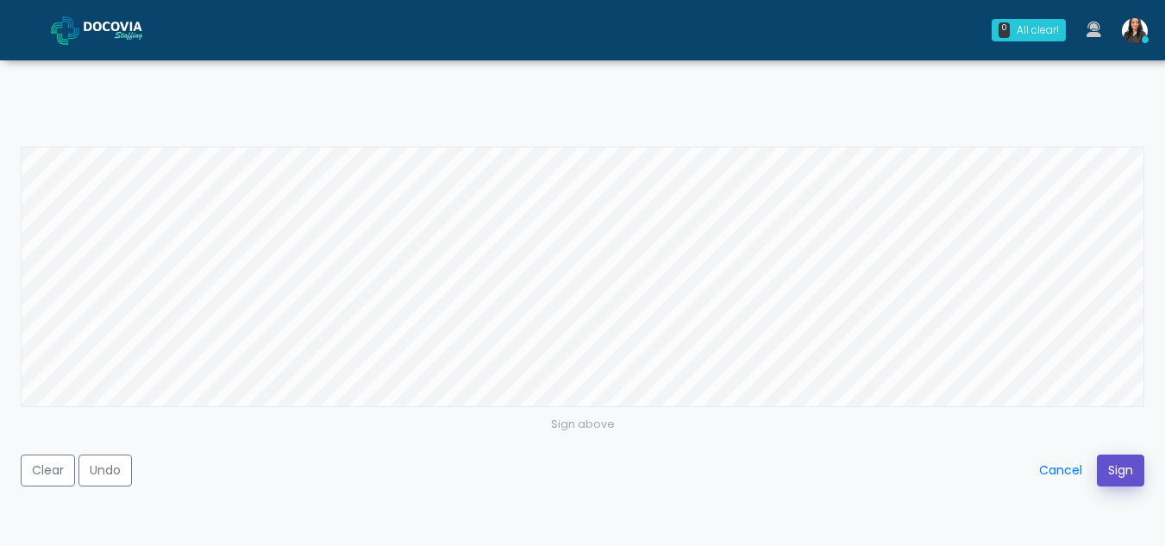
click at [1111, 469] on button "Sign" at bounding box center [1120, 470] width 47 height 32
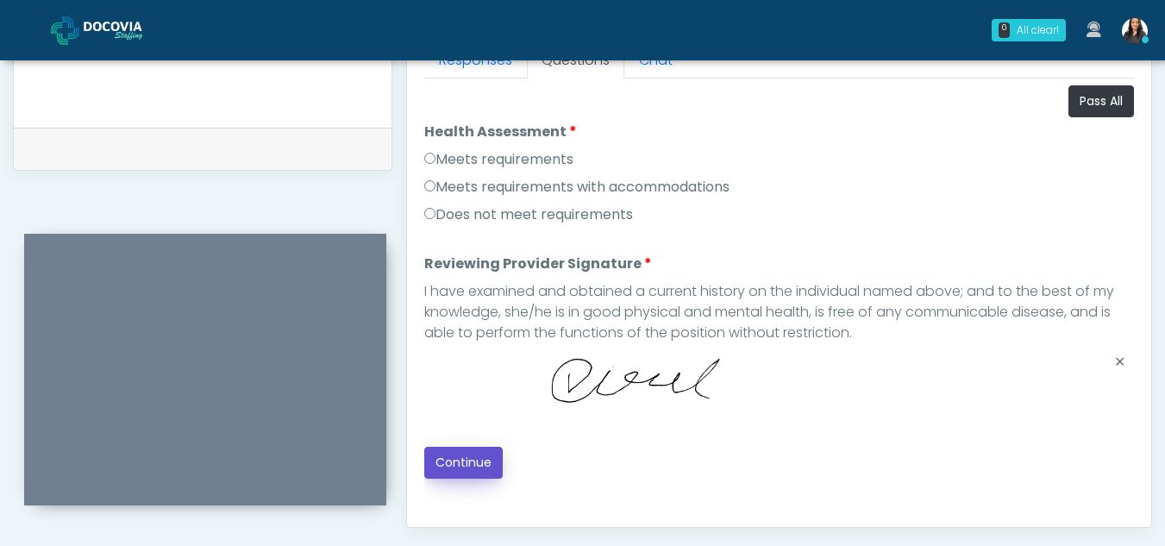
click at [477, 457] on button "Continue" at bounding box center [463, 463] width 78 height 32
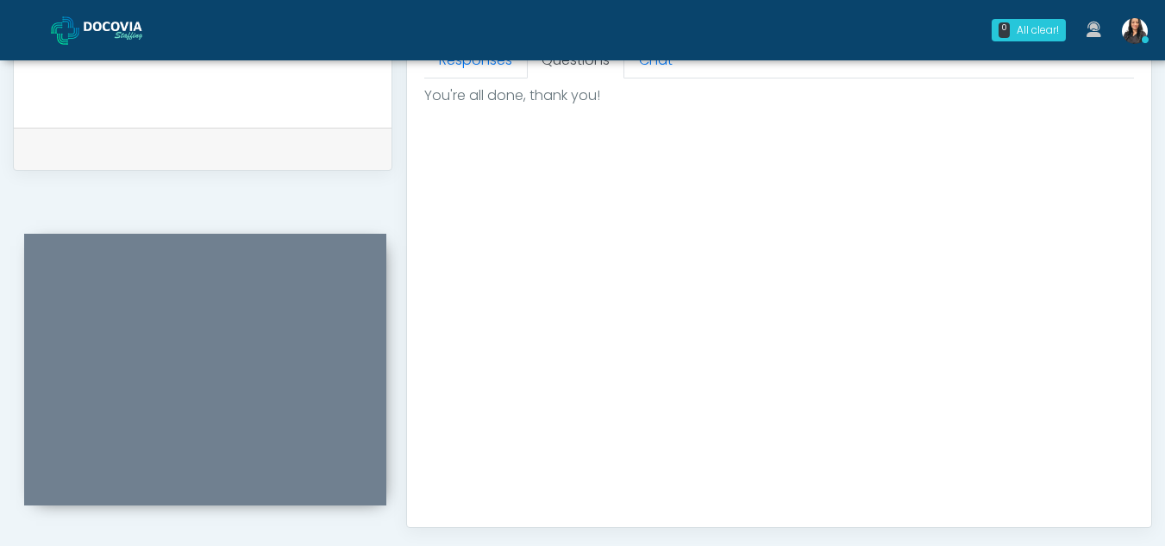
scroll to position [1034, 0]
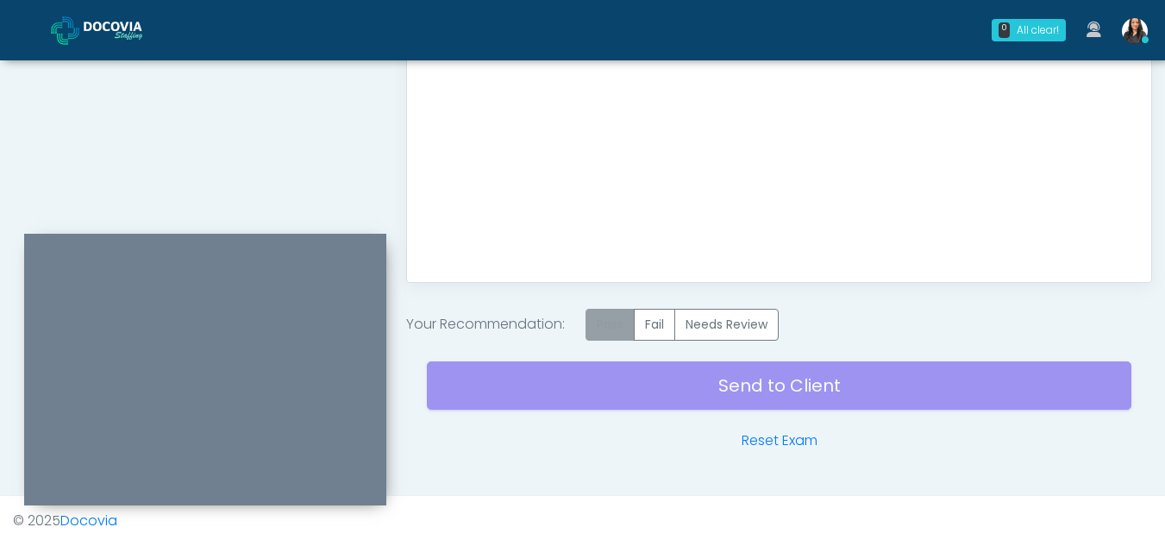
click at [625, 335] on label "Pass" at bounding box center [609, 325] width 49 height 32
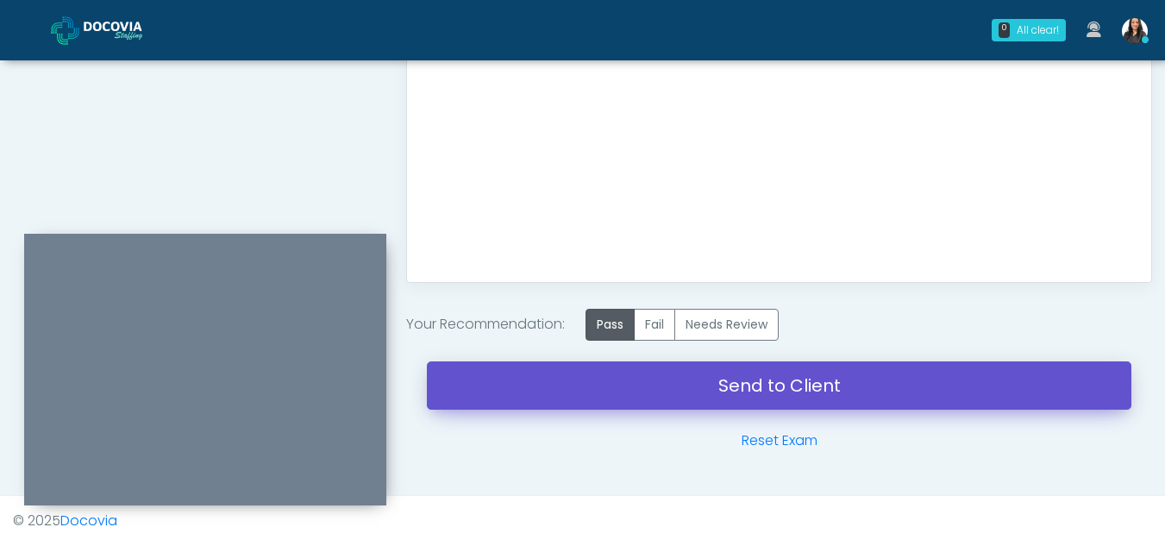
click at [780, 381] on link "Send to Client" at bounding box center [779, 385] width 704 height 48
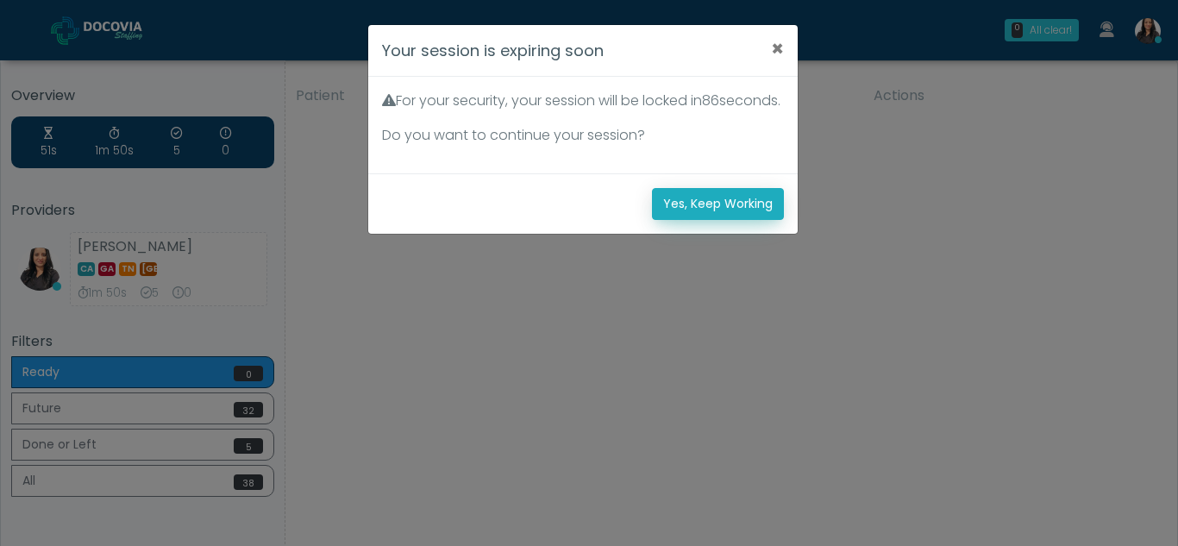
click at [749, 220] on button "Yes, Keep Working" at bounding box center [718, 204] width 132 height 32
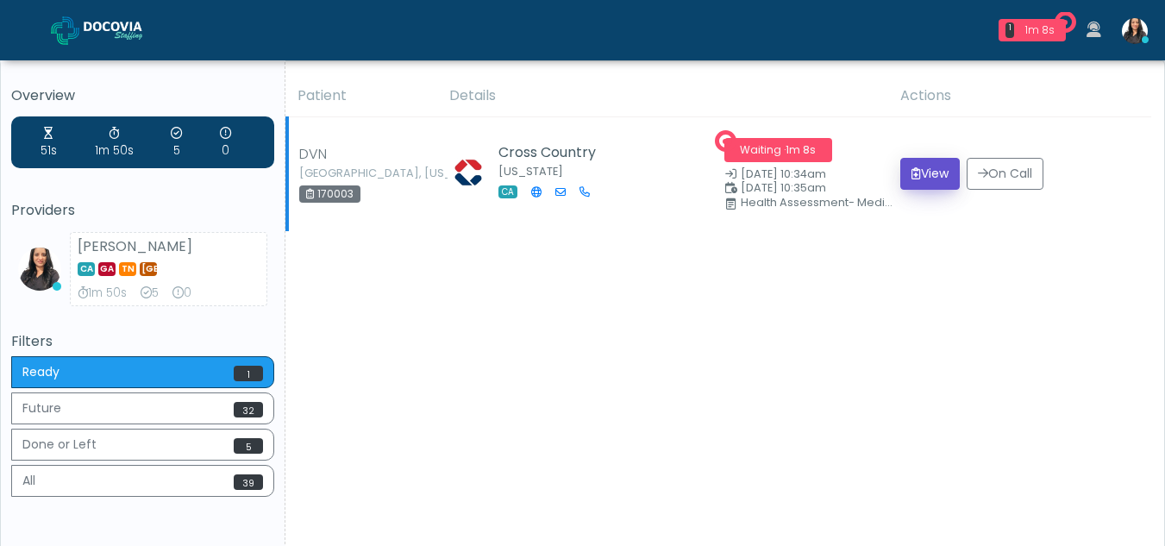
click at [914, 178] on button "View" at bounding box center [929, 174] width 59 height 32
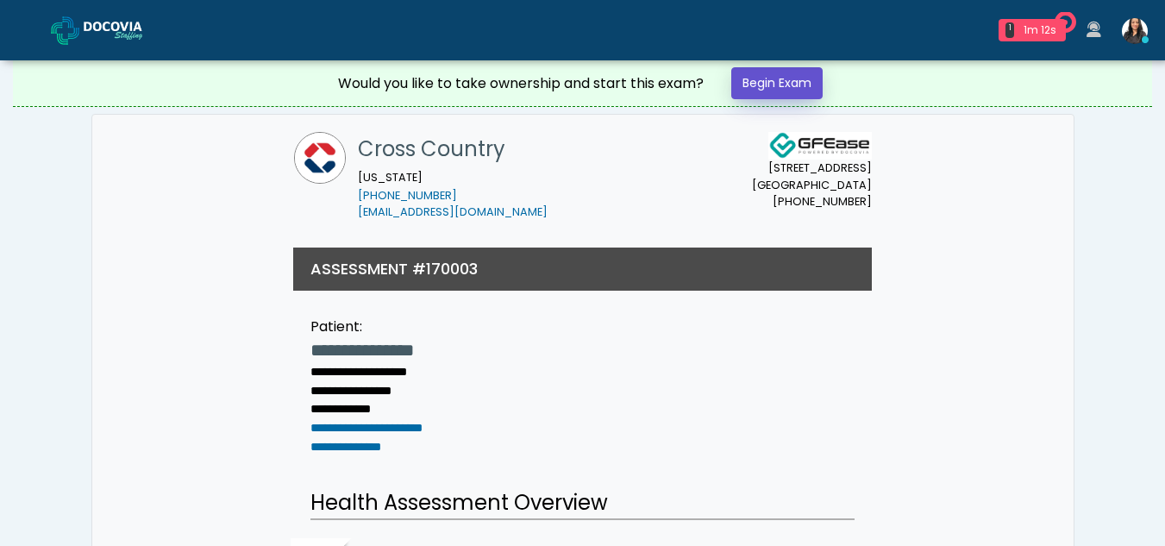
click at [767, 85] on link "Begin Exam" at bounding box center [776, 83] width 91 height 32
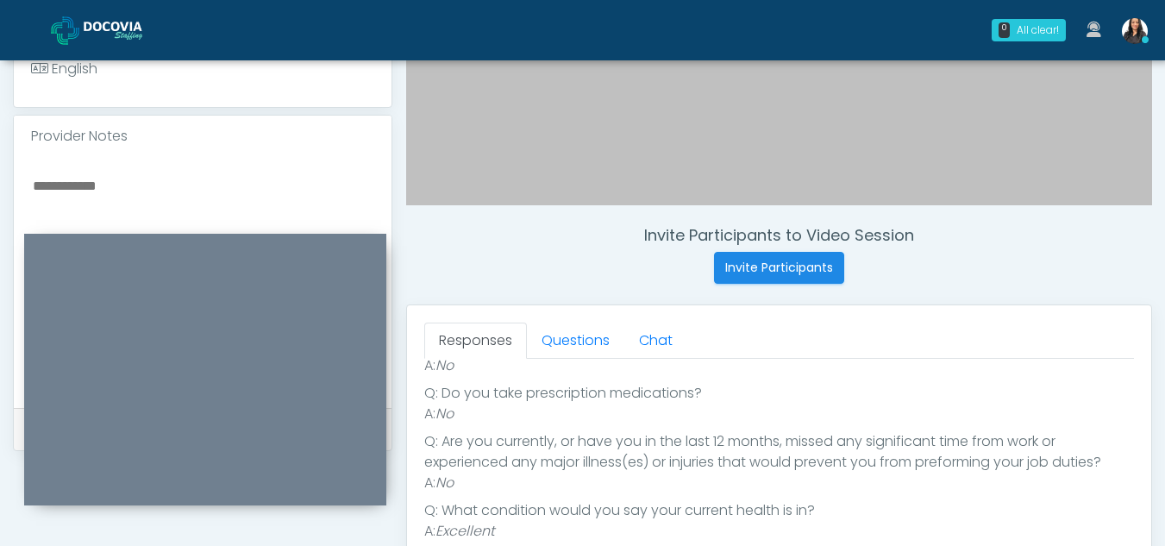
scroll to position [519, 0]
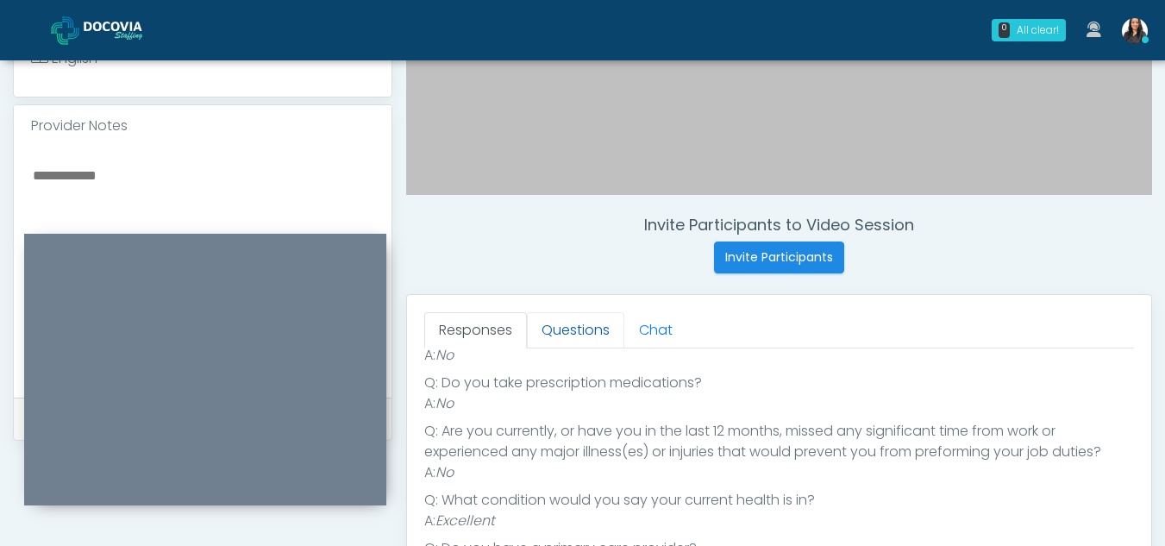
click at [574, 330] on link "Questions" at bounding box center [575, 330] width 97 height 36
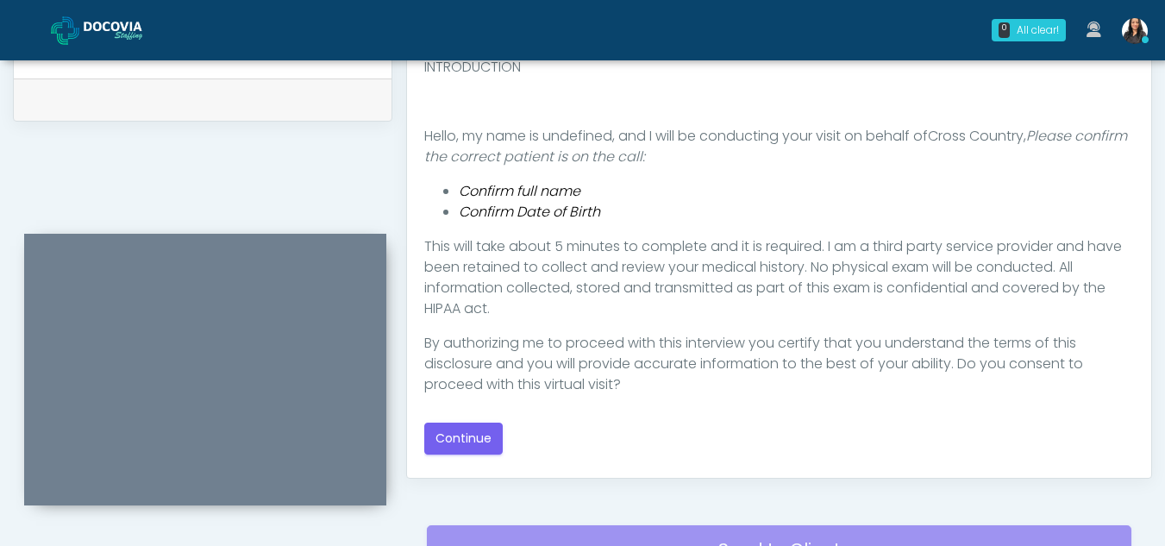
scroll to position [846, 0]
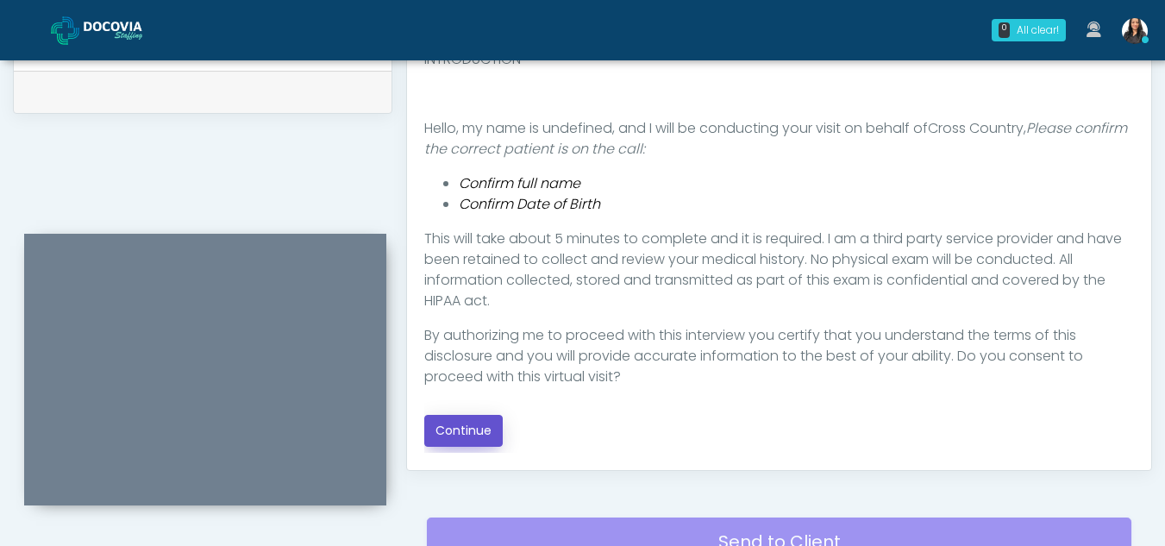
click at [468, 422] on button "Continue" at bounding box center [463, 431] width 78 height 32
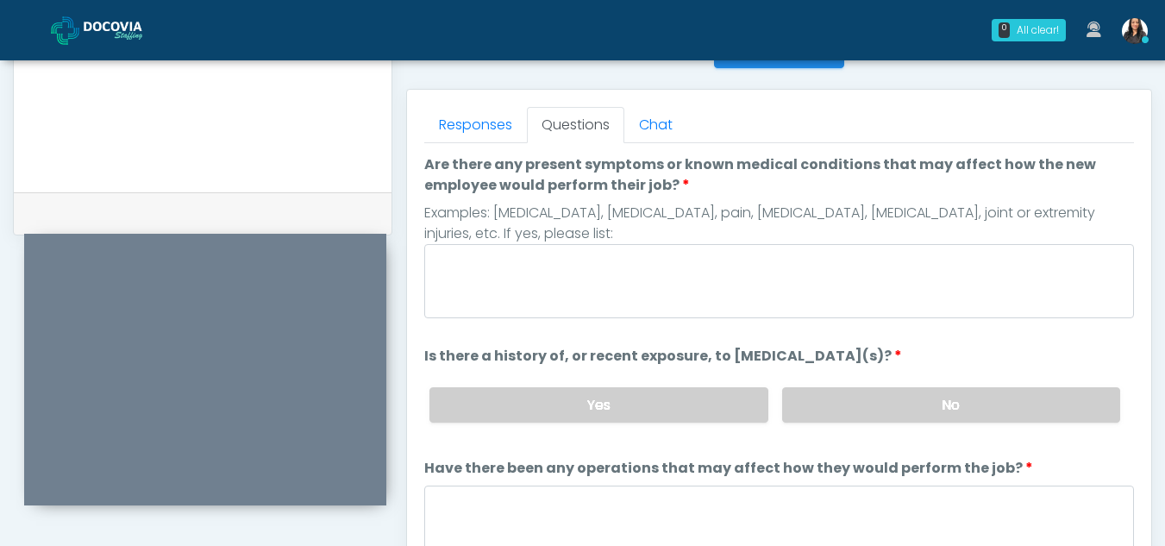
scroll to position [722, 0]
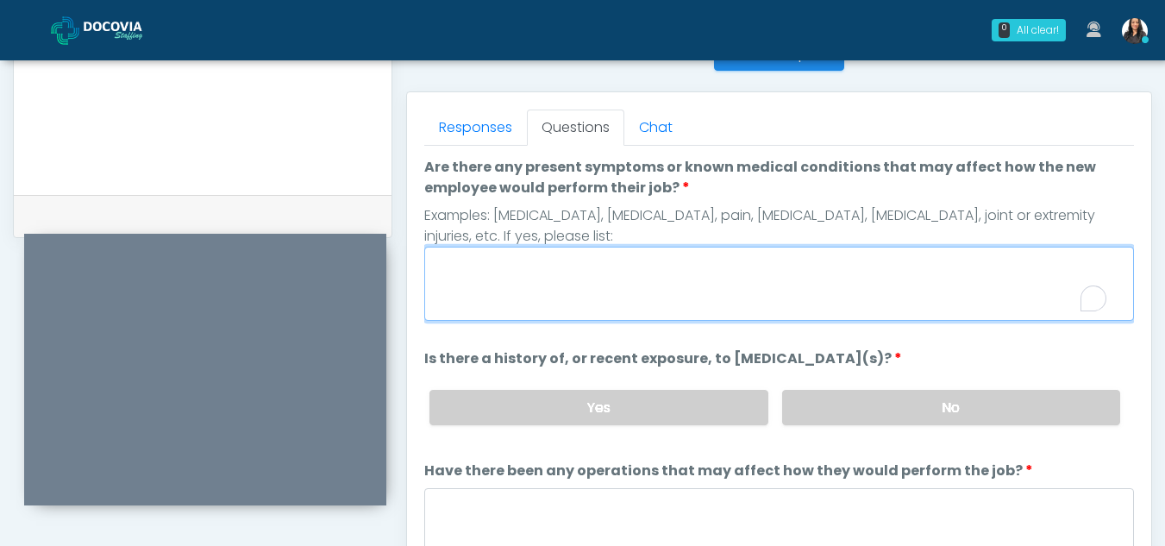
click at [594, 291] on textarea "Are there any present symptoms or known medical conditions that may affect how …" at bounding box center [779, 284] width 710 height 74
type textarea "**"
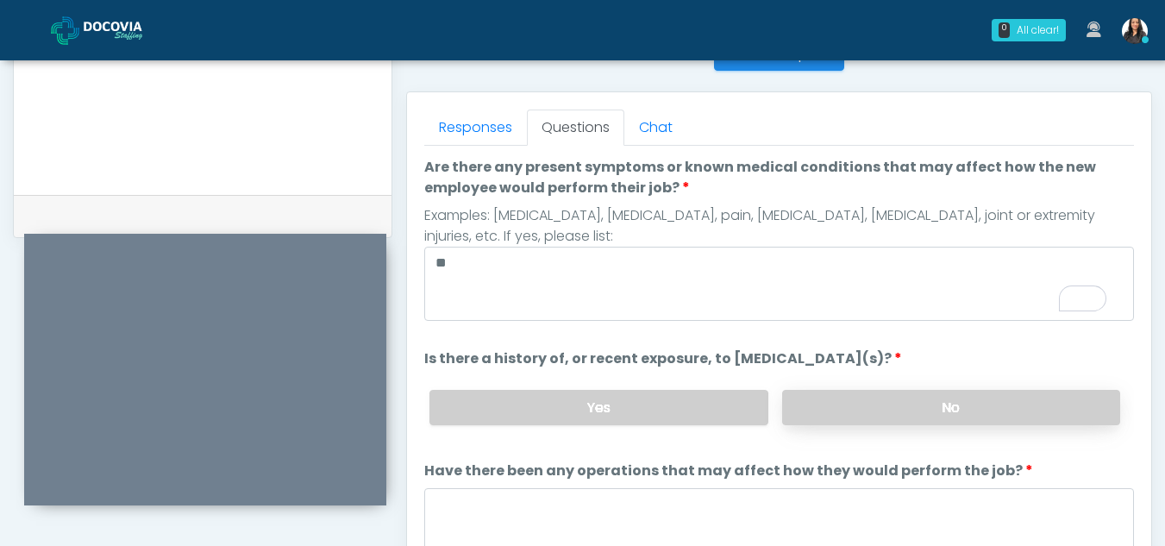
click at [1024, 398] on label "No" at bounding box center [951, 407] width 338 height 35
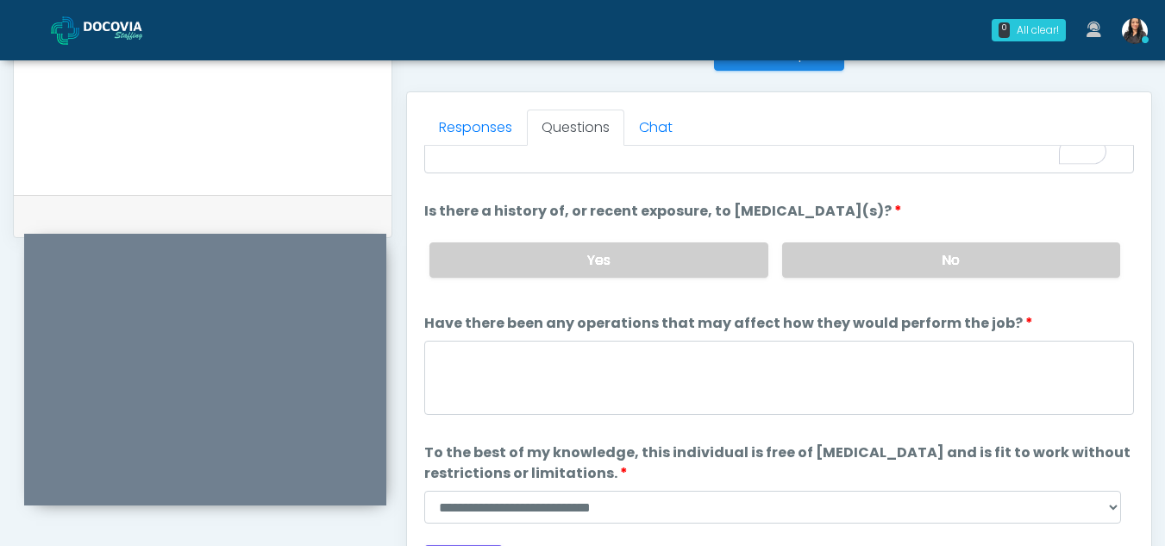
scroll to position [147, 0]
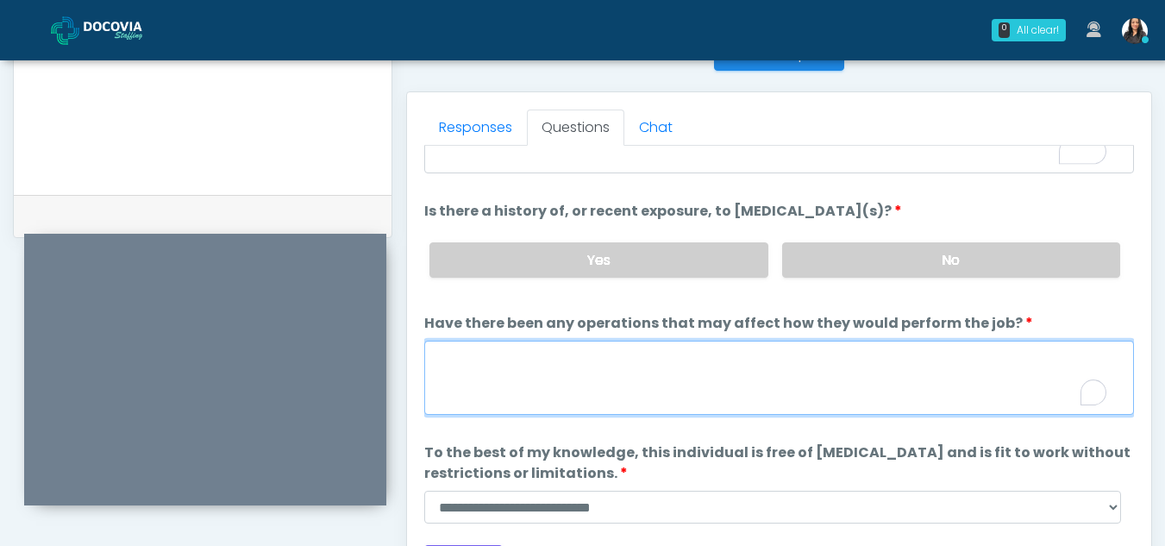
click at [499, 390] on textarea "Have there been any operations that may affect how they would perform the job?" at bounding box center [779, 378] width 710 height 74
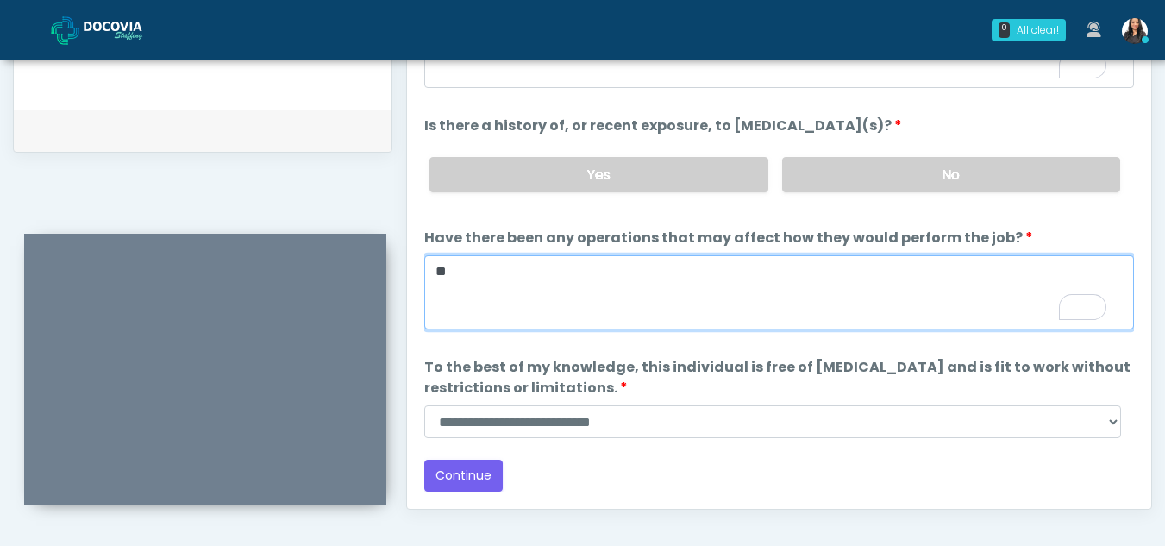
scroll to position [810, 0]
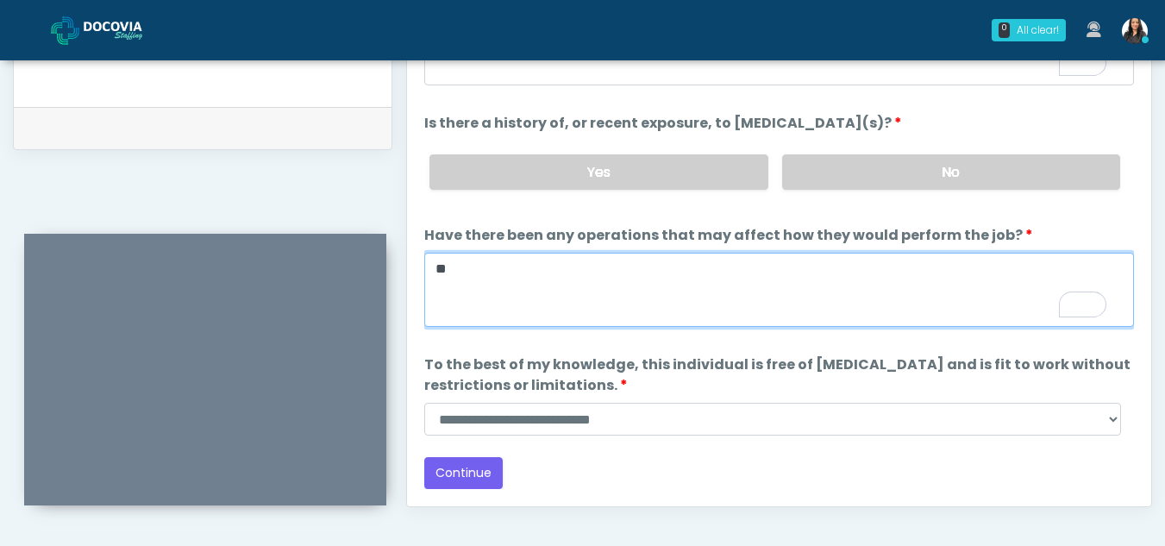
type textarea "**"
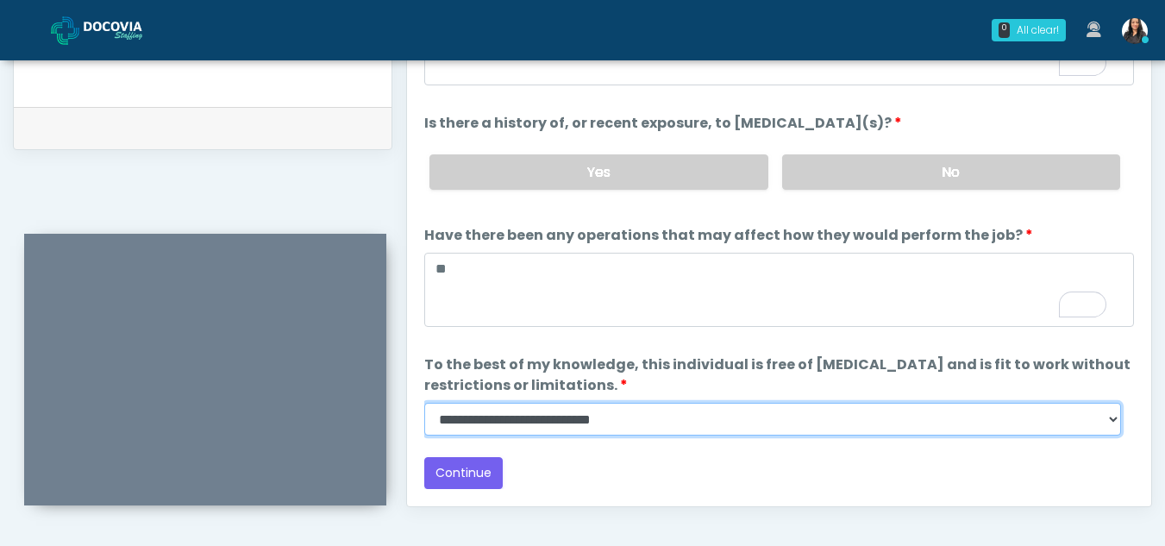
click at [1110, 423] on select "**********" at bounding box center [772, 419] width 697 height 33
select select "******"
click at [424, 403] on select "**********" at bounding box center [772, 419] width 697 height 33
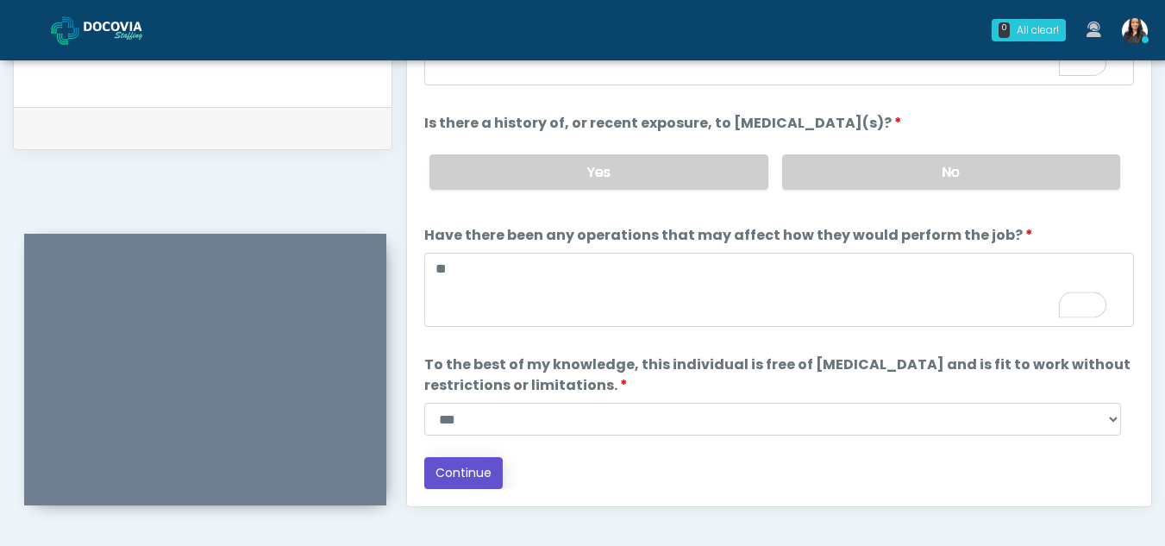
click at [467, 476] on button "Continue" at bounding box center [463, 473] width 78 height 32
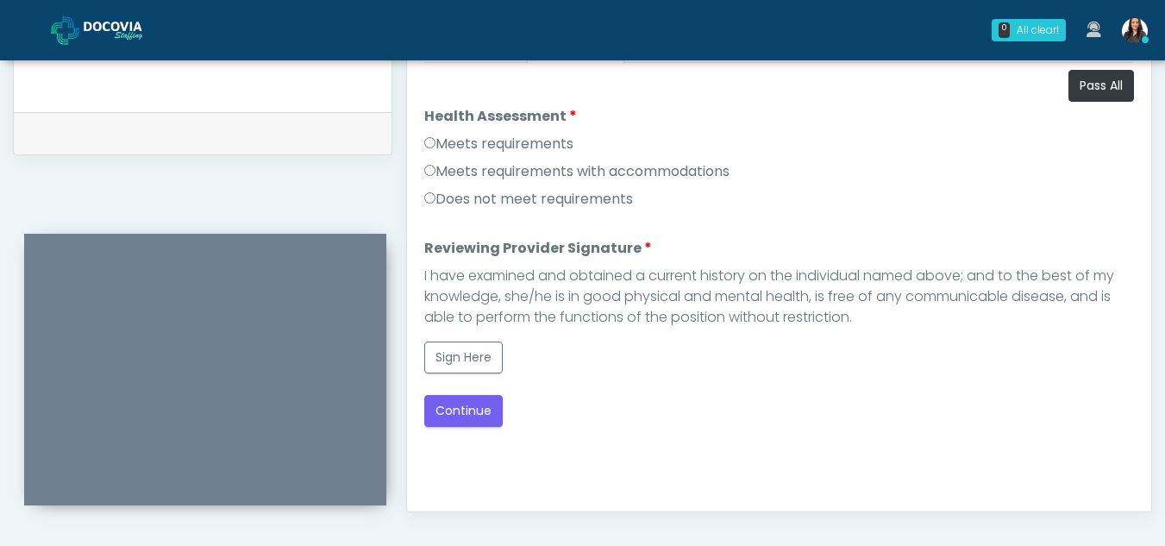
scroll to position [781, 0]
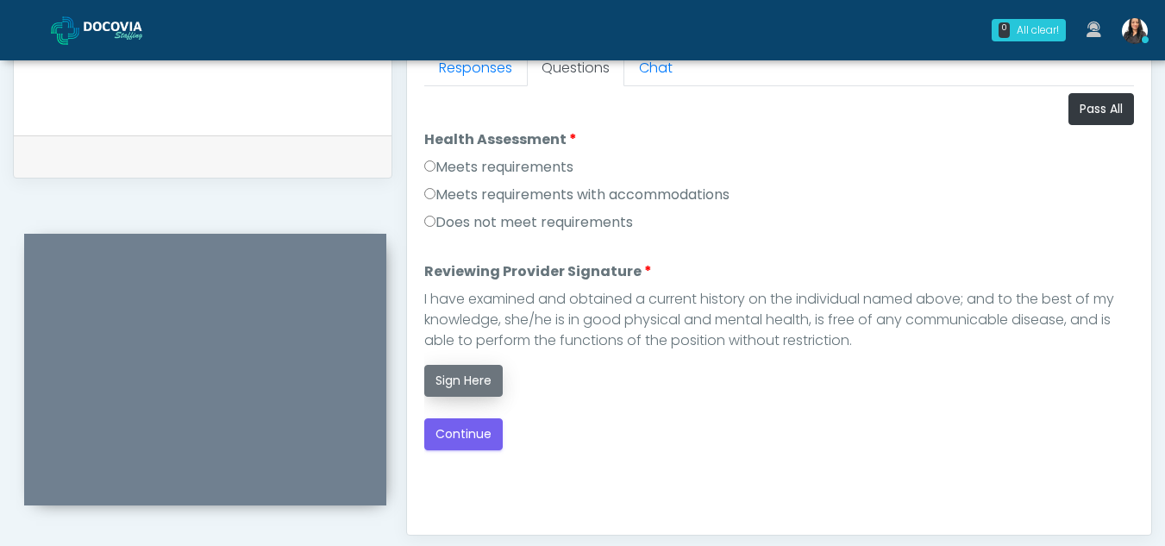
click at [472, 379] on button "Sign Here" at bounding box center [463, 381] width 78 height 32
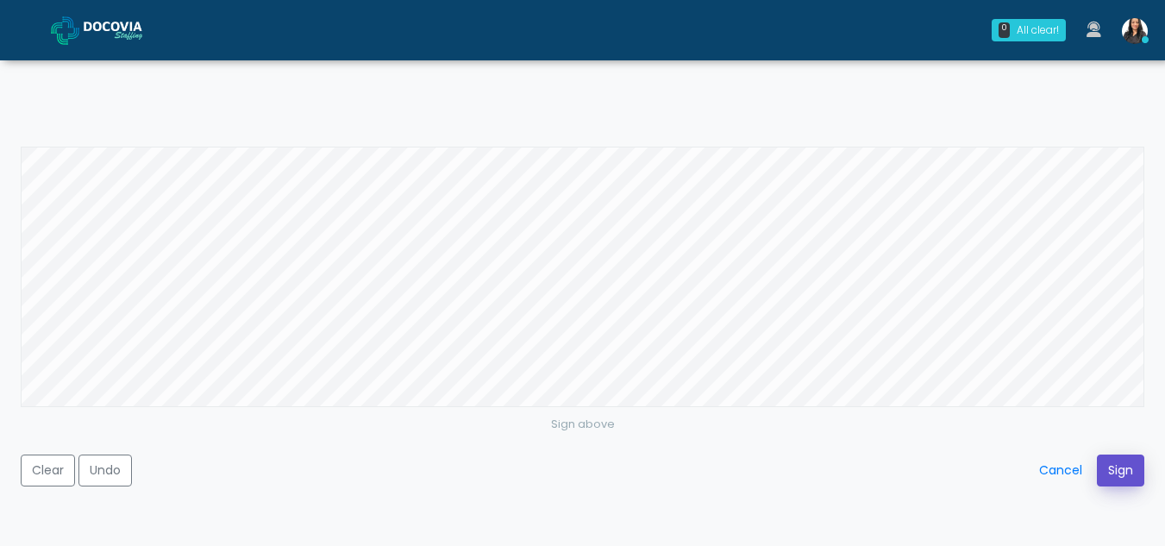
click at [1119, 469] on button "Sign" at bounding box center [1120, 470] width 47 height 32
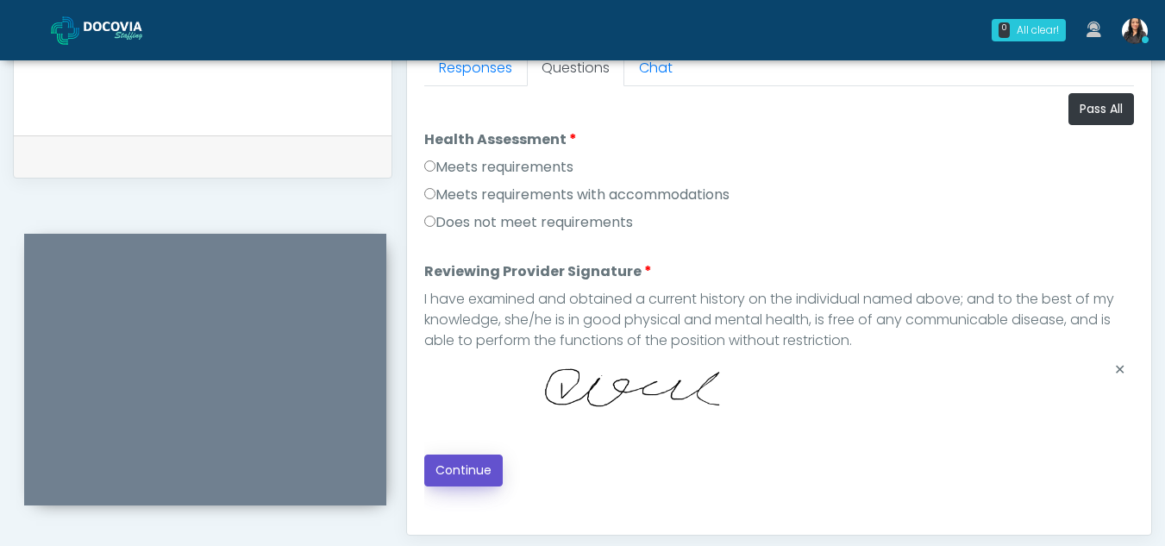
click at [444, 461] on button "Continue" at bounding box center [463, 470] width 78 height 32
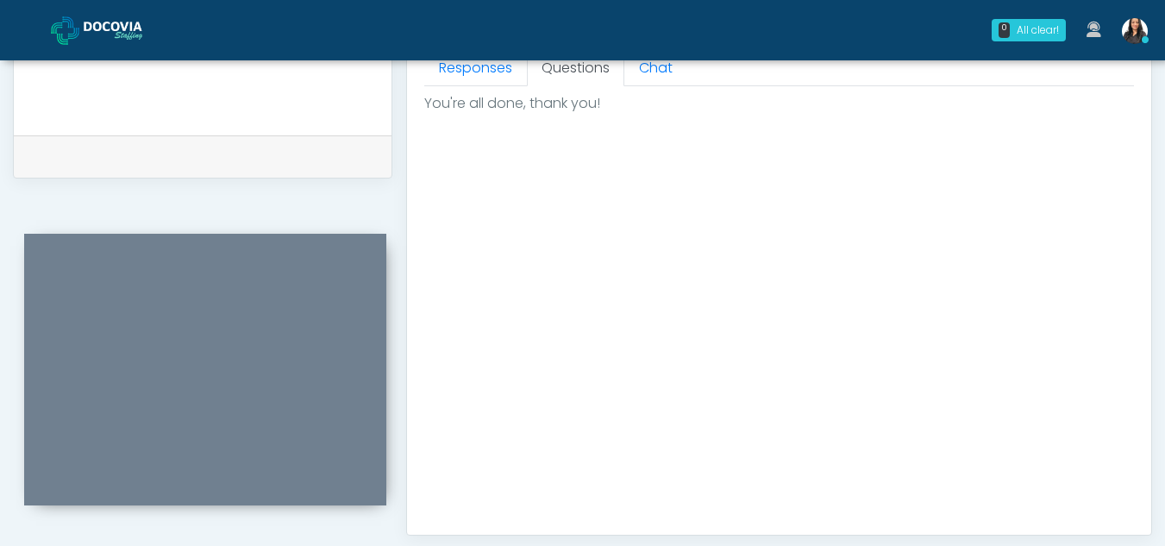
scroll to position [1034, 0]
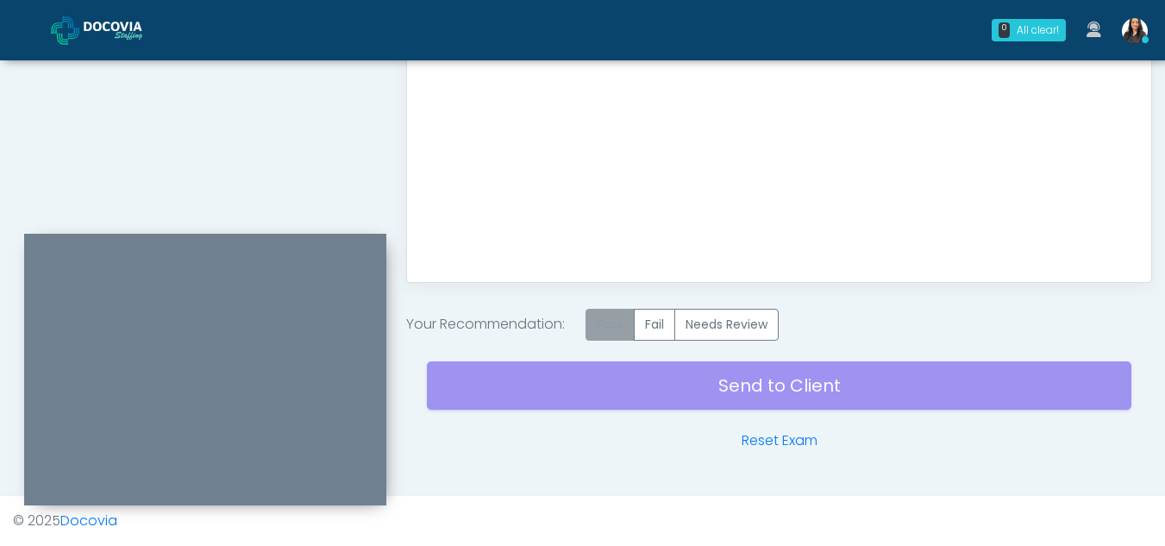
click at [623, 320] on label "Pass" at bounding box center [609, 325] width 49 height 32
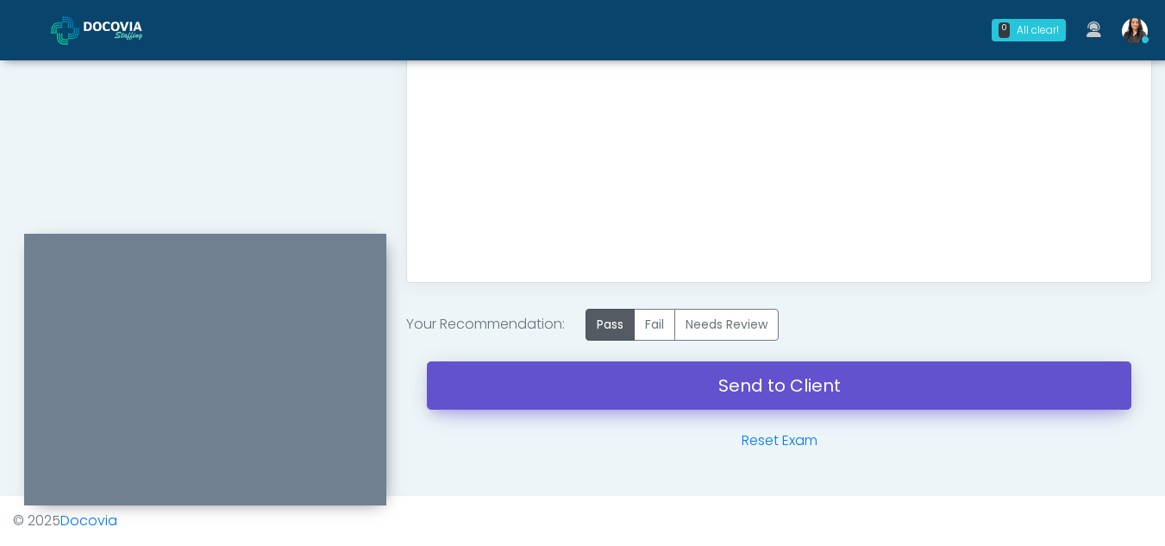
click at [752, 381] on link "Send to Client" at bounding box center [779, 385] width 704 height 48
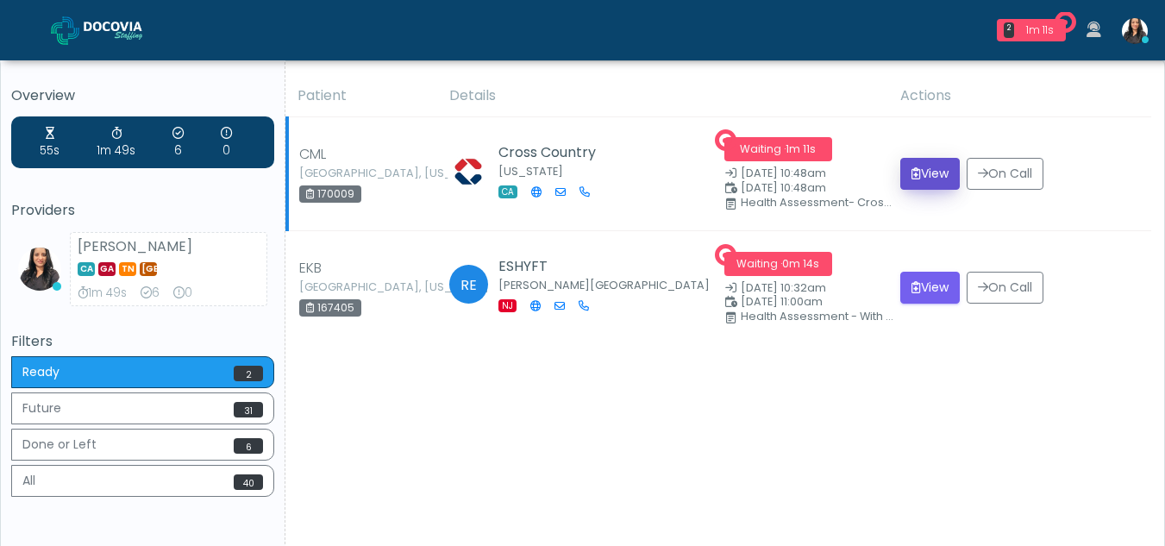
click at [928, 172] on button "View" at bounding box center [929, 174] width 59 height 32
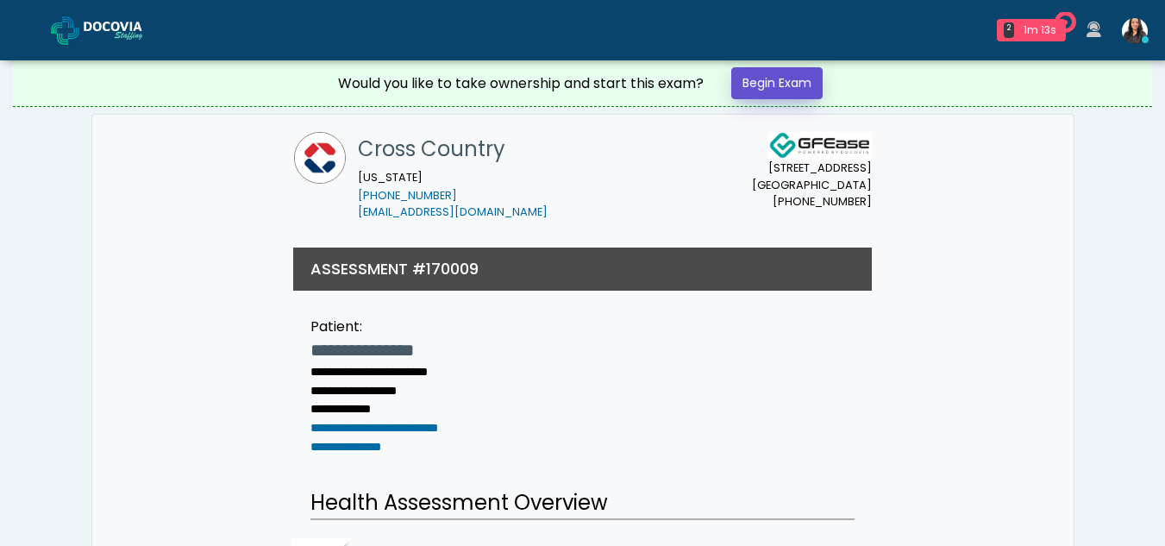
click at [785, 80] on link "Begin Exam" at bounding box center [776, 83] width 91 height 32
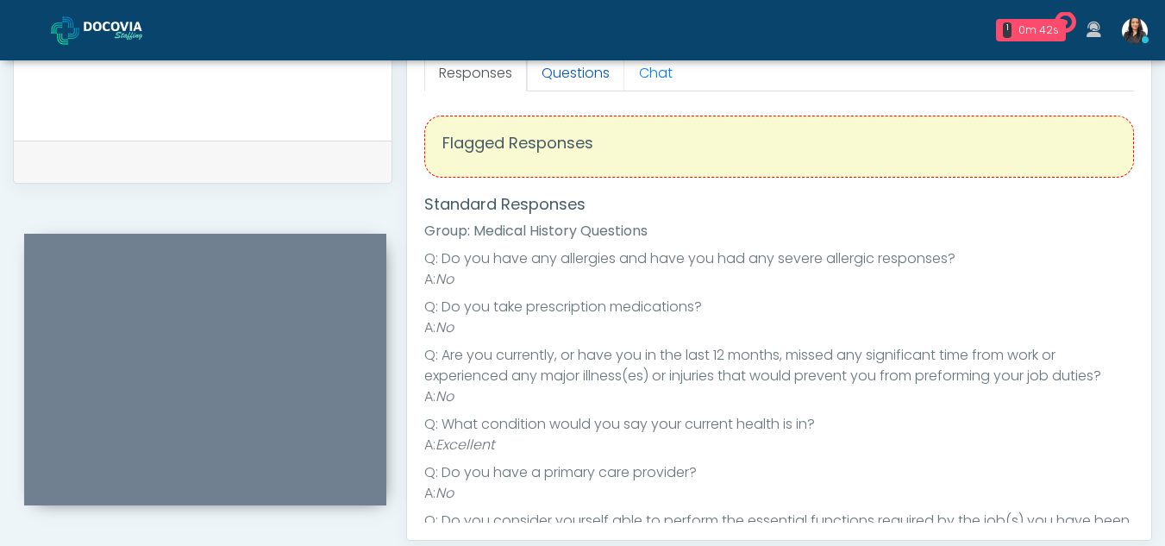
click at [573, 76] on link "Questions" at bounding box center [575, 73] width 97 height 36
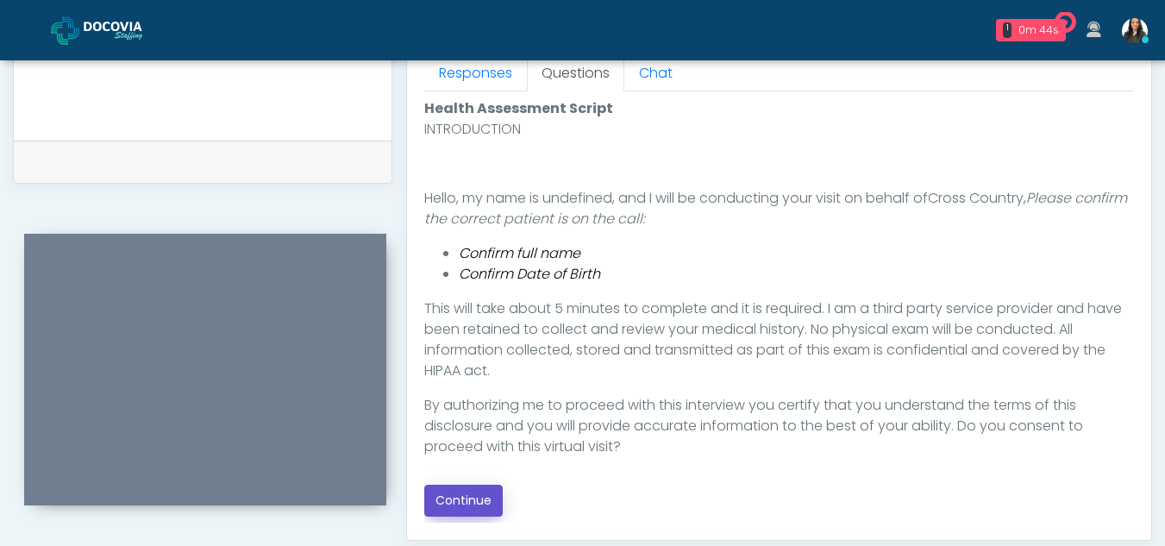
click at [469, 495] on button "Continue" at bounding box center [463, 501] width 78 height 32
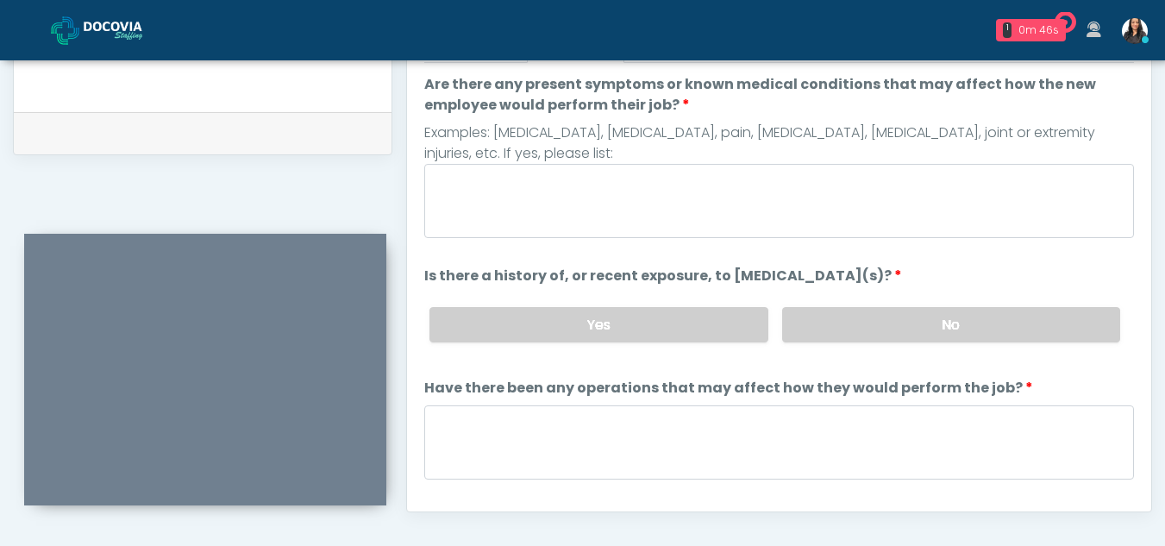
scroll to position [750, 0]
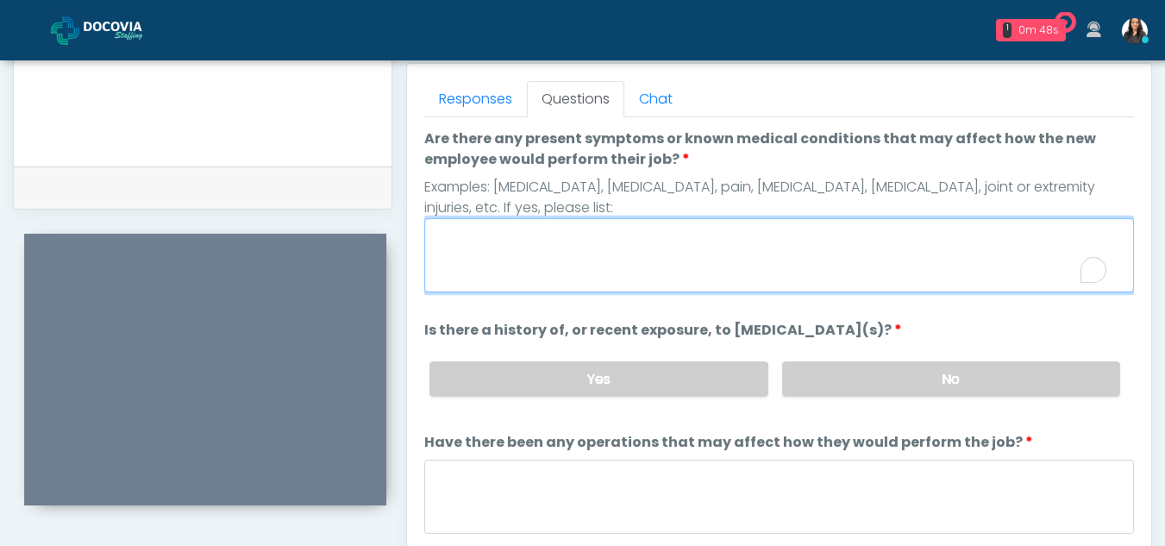
click at [550, 264] on textarea "Are there any present symptoms or known medical conditions that may affect how …" at bounding box center [779, 255] width 710 height 74
type textarea "**"
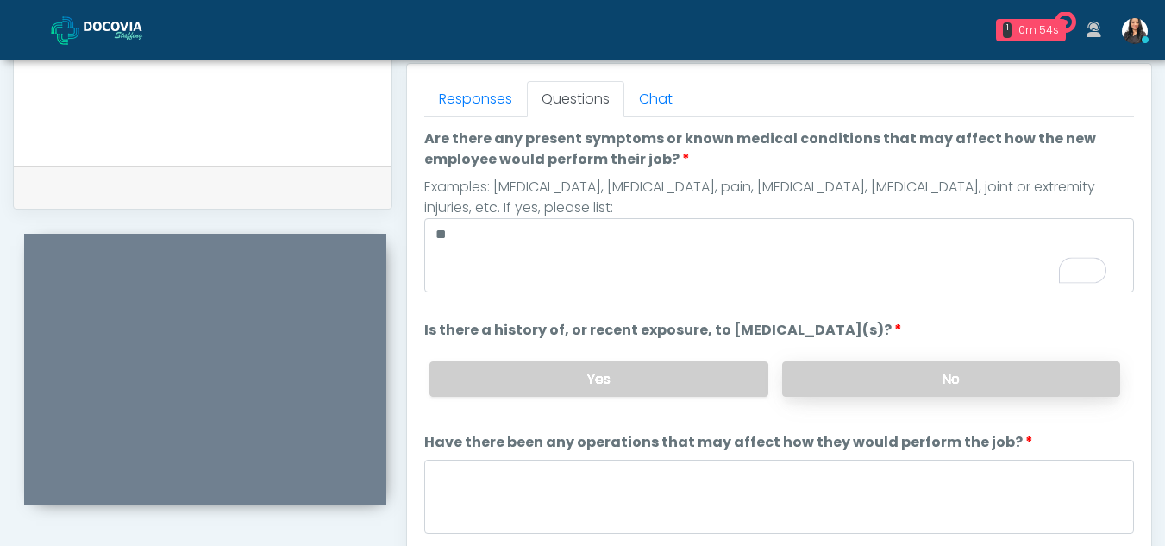
click at [985, 385] on label "No" at bounding box center [951, 378] width 338 height 35
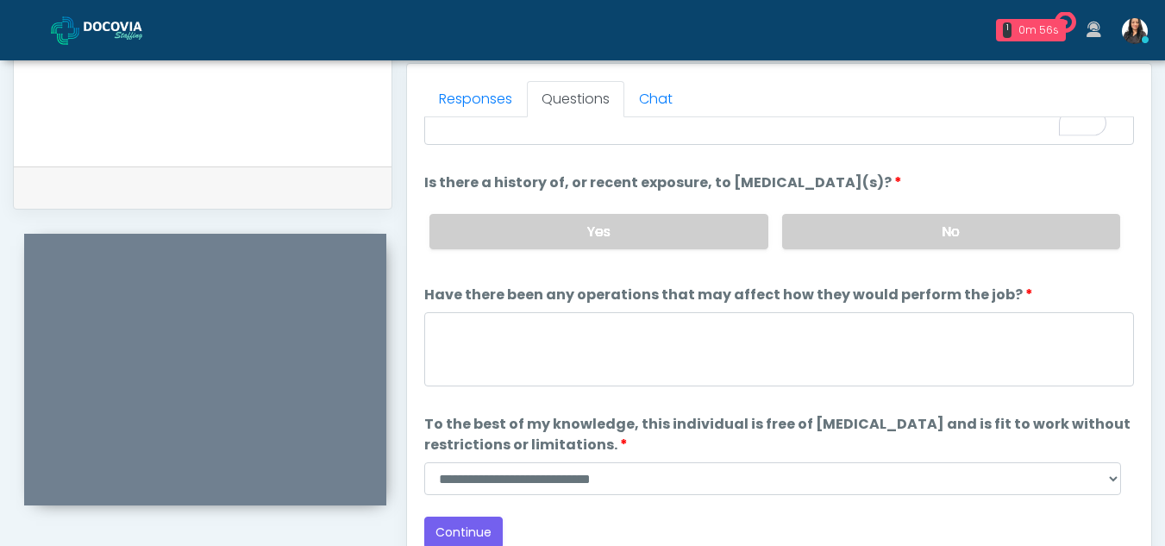
scroll to position [147, 0]
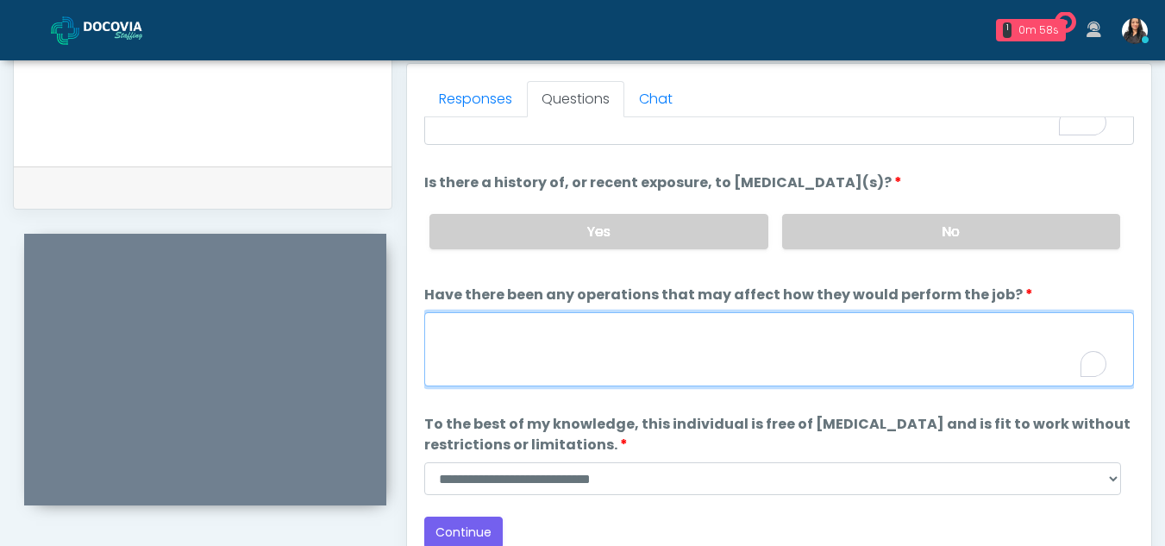
click at [554, 376] on textarea "Have there been any operations that may affect how they would perform the job?" at bounding box center [779, 349] width 710 height 74
type textarea "**"
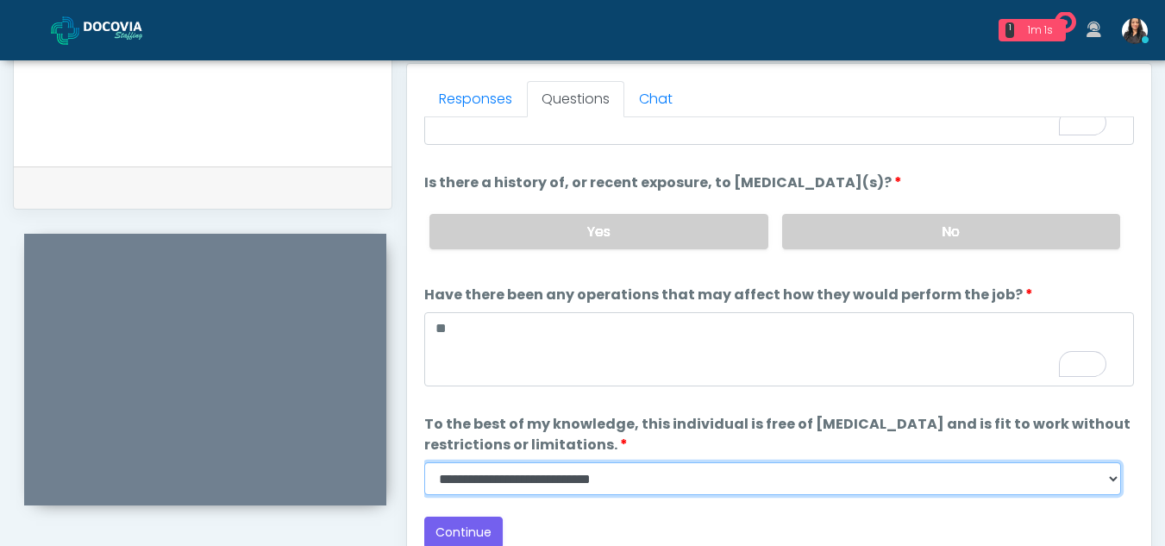
click at [1110, 482] on select "**********" at bounding box center [772, 478] width 697 height 33
select select "******"
click at [424, 462] on select "**********" at bounding box center [772, 478] width 697 height 33
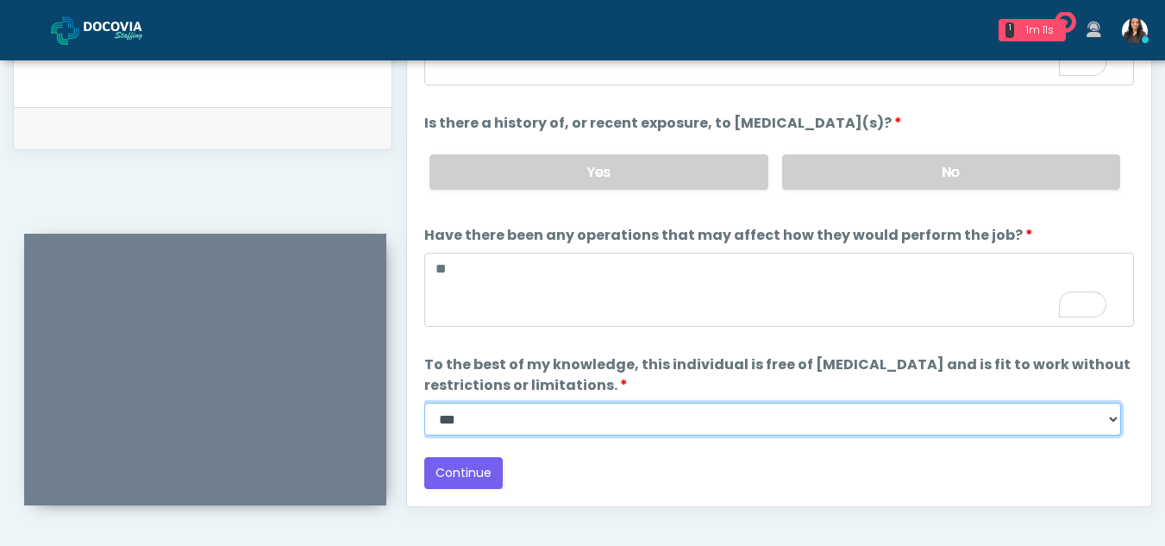
scroll to position [825, 0]
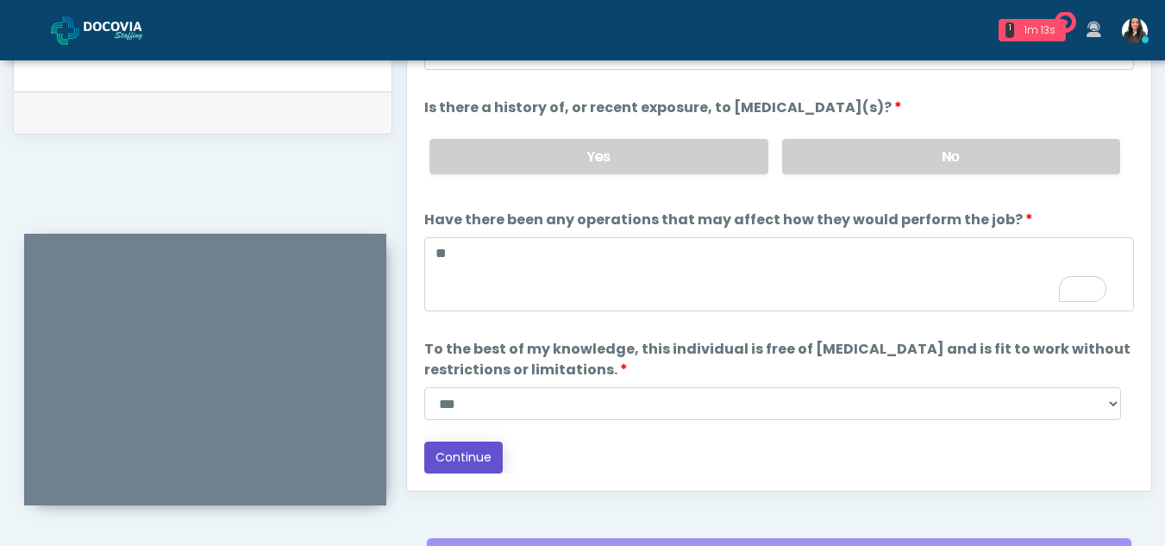
click at [464, 454] on button "Continue" at bounding box center [463, 457] width 78 height 32
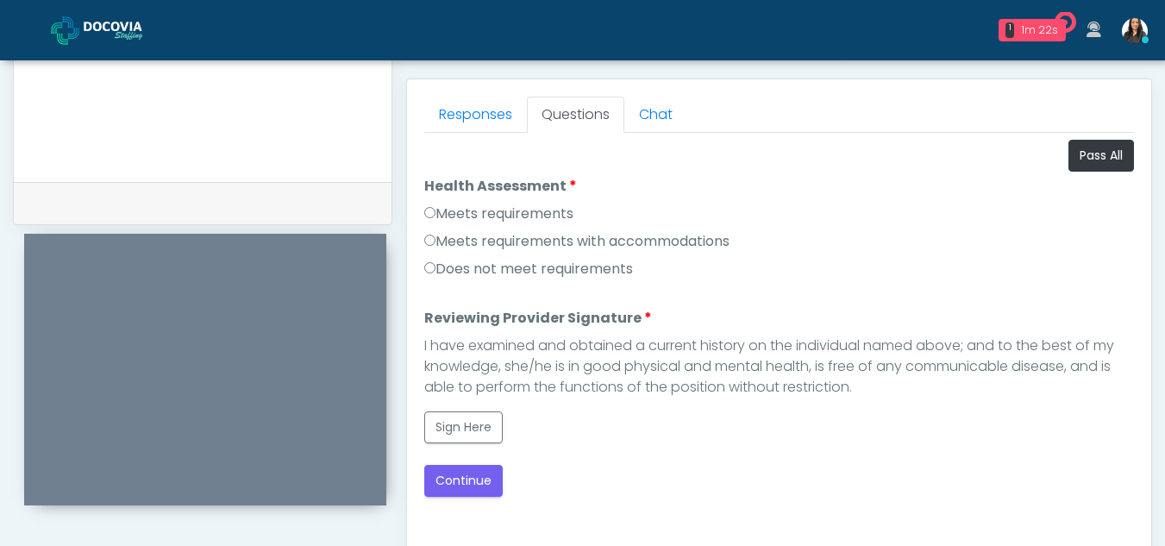
scroll to position [724, 0]
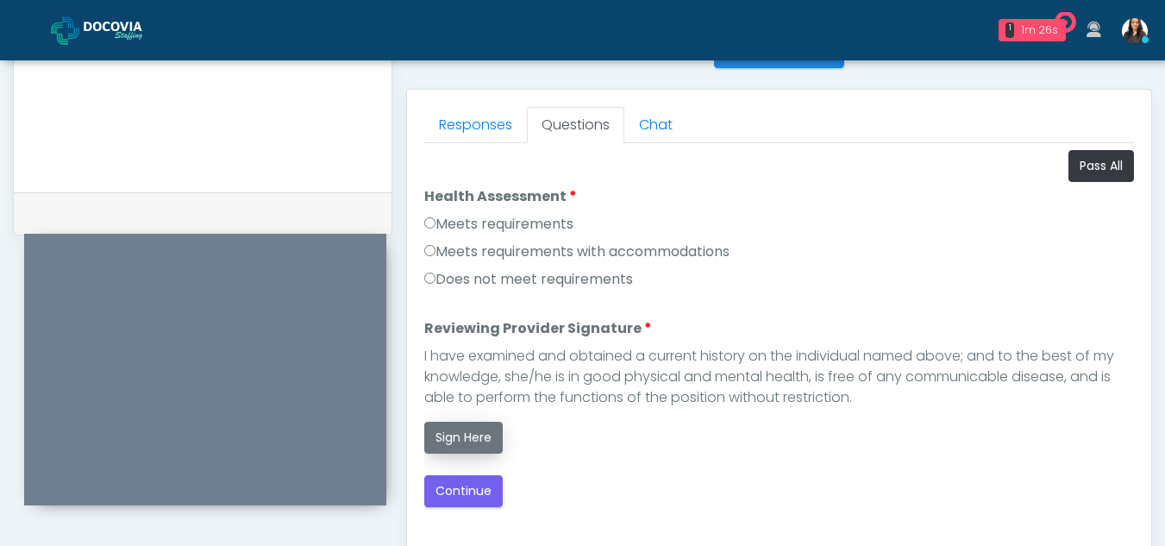
click at [471, 437] on button "Sign Here" at bounding box center [463, 438] width 78 height 32
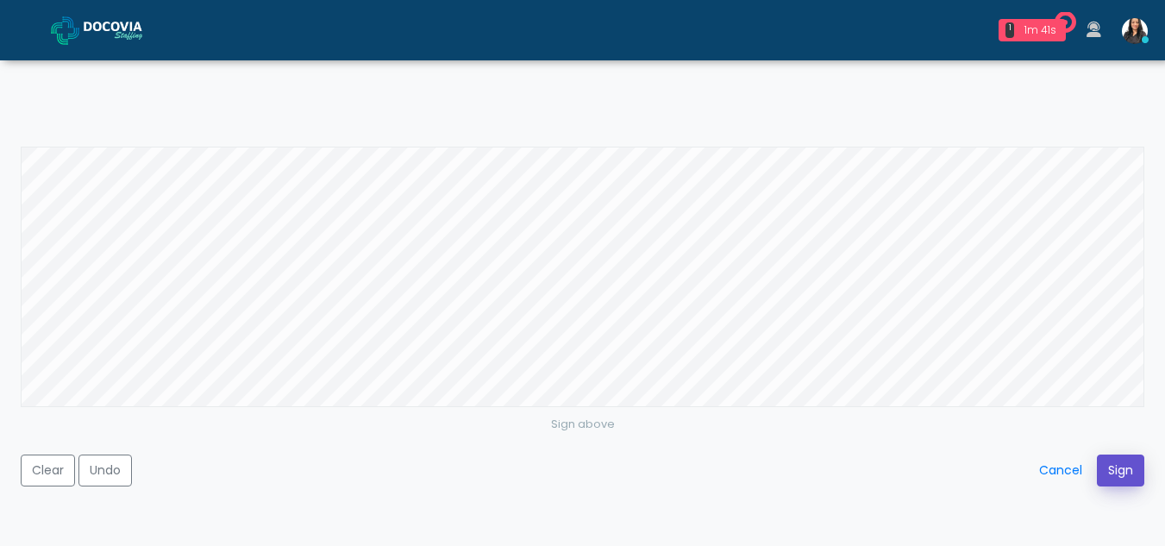
click at [1125, 466] on button "Sign" at bounding box center [1120, 470] width 47 height 32
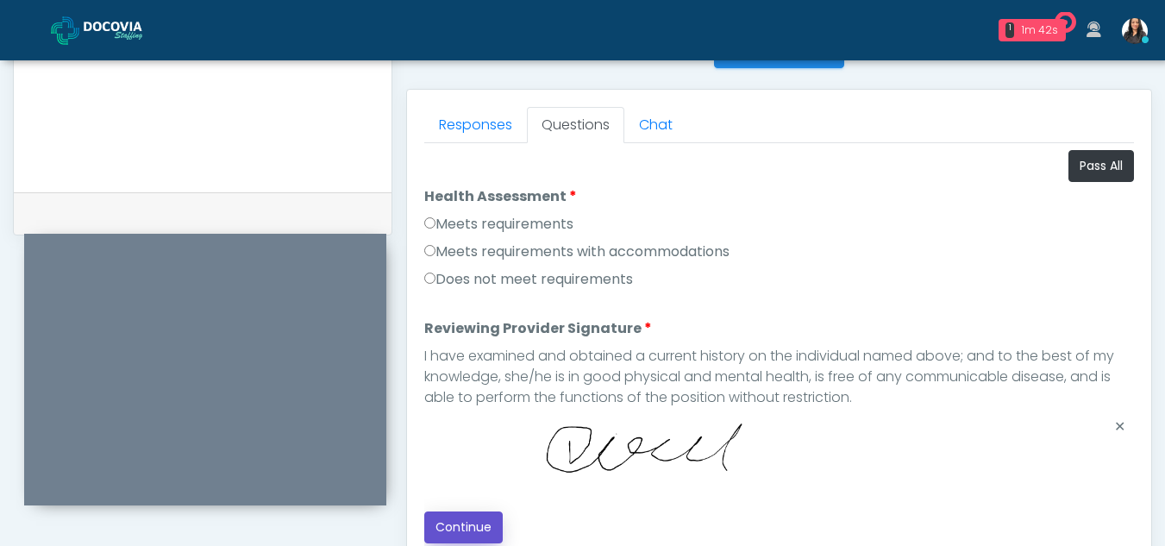
click at [484, 525] on button "Continue" at bounding box center [463, 527] width 78 height 32
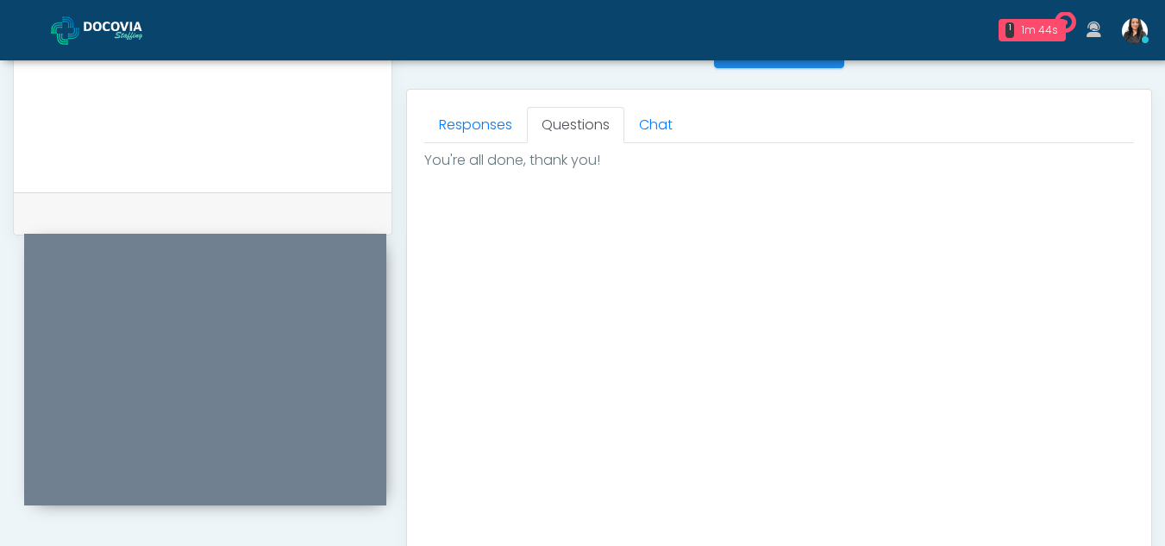
scroll to position [1034, 0]
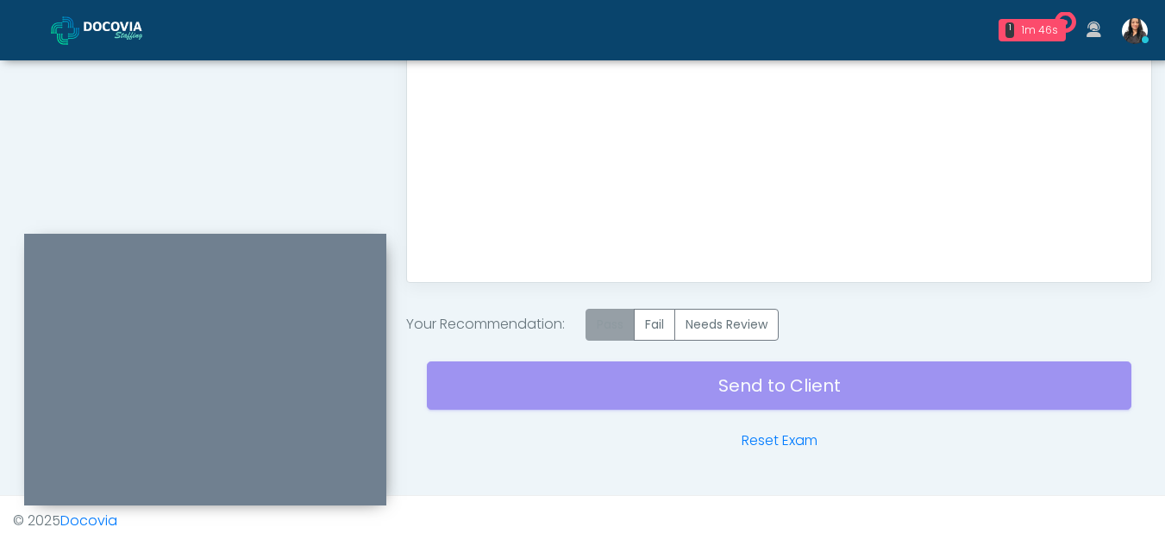
click at [619, 332] on label "Pass" at bounding box center [609, 325] width 49 height 32
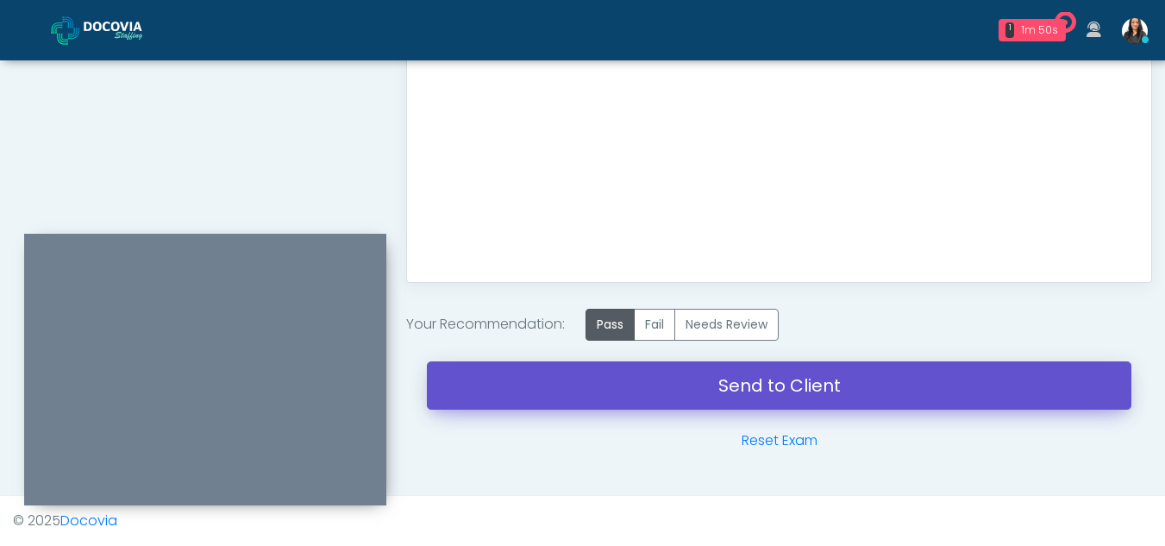
click at [799, 377] on link "Send to Client" at bounding box center [779, 385] width 704 height 48
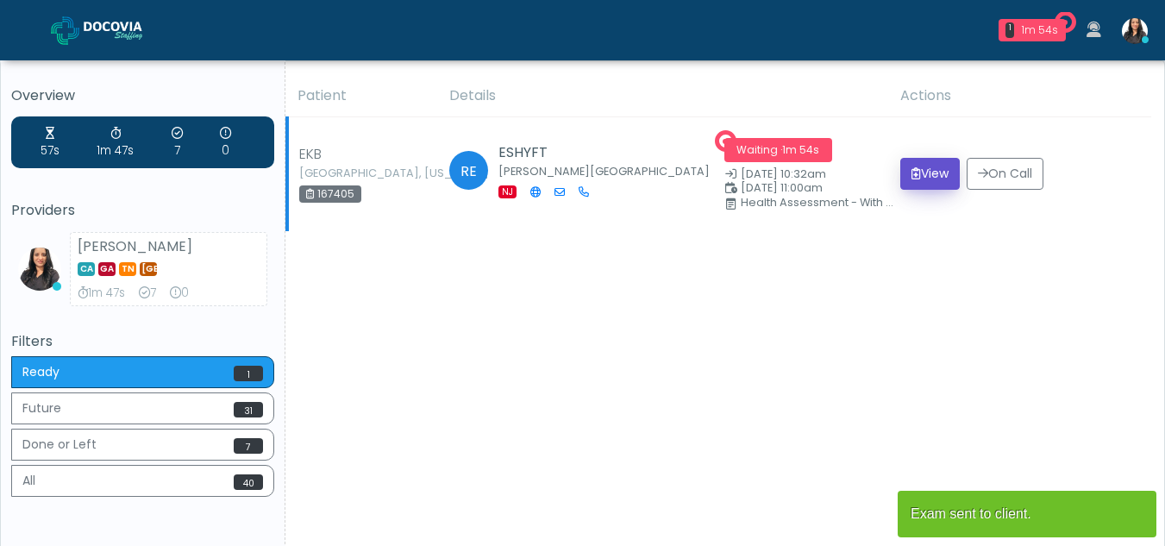
click at [928, 171] on button "View" at bounding box center [929, 174] width 59 height 32
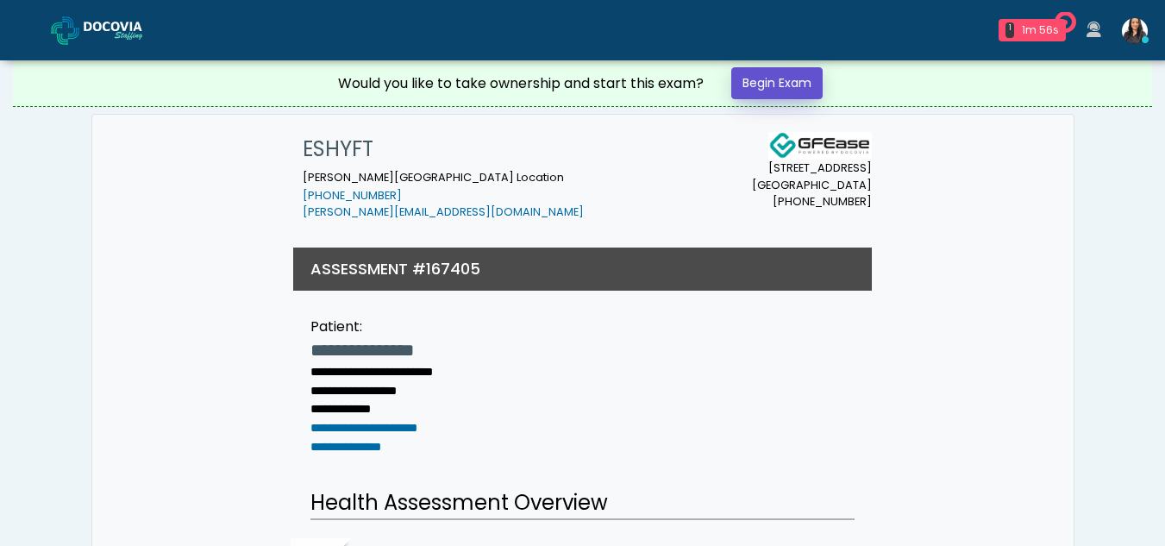
click at [753, 80] on link "Begin Exam" at bounding box center [776, 83] width 91 height 32
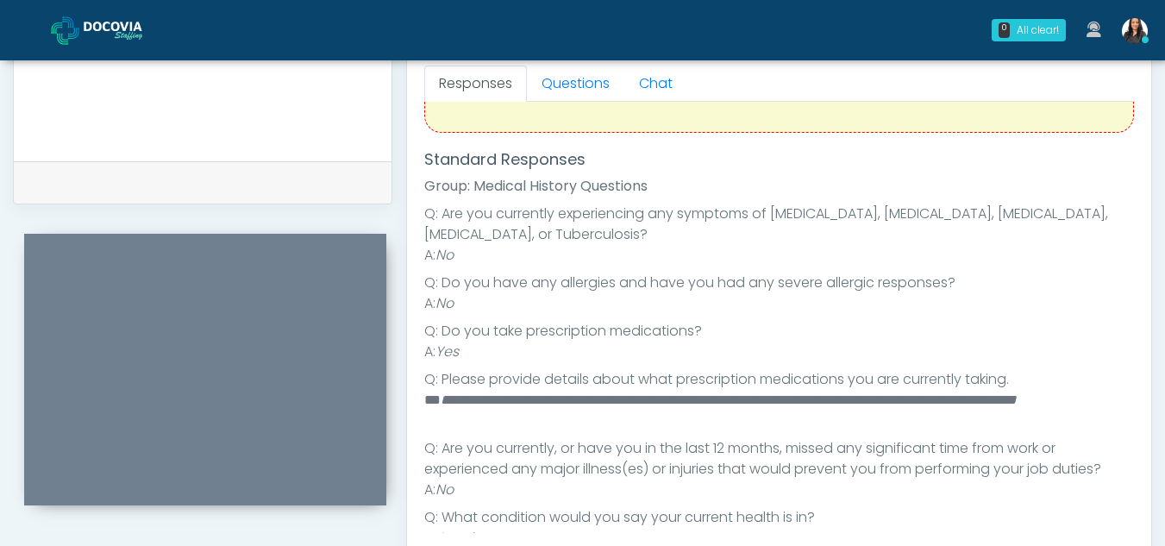
scroll to position [141, 0]
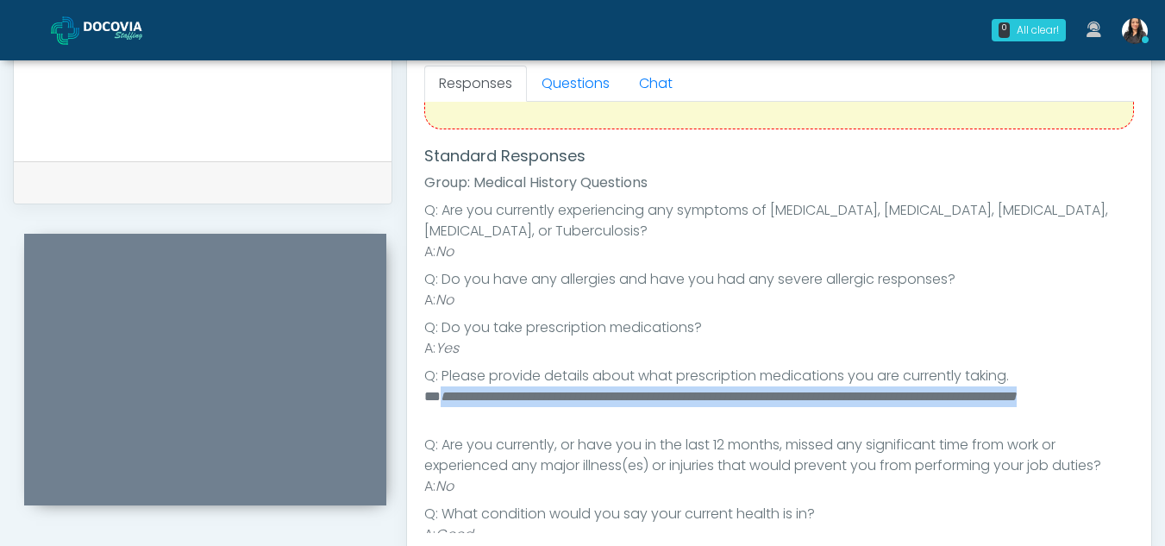
drag, startPoint x: 442, startPoint y: 391, endPoint x: 535, endPoint y: 424, distance: 98.2
click at [535, 424] on li "**********" at bounding box center [772, 406] width 697 height 41
copy em "**********"
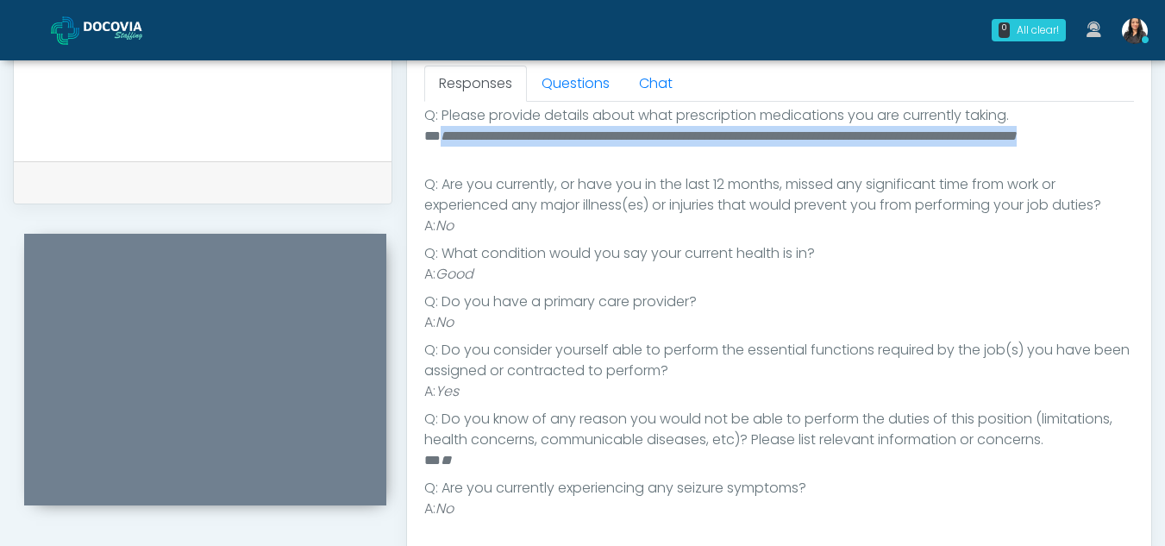
scroll to position [0, 0]
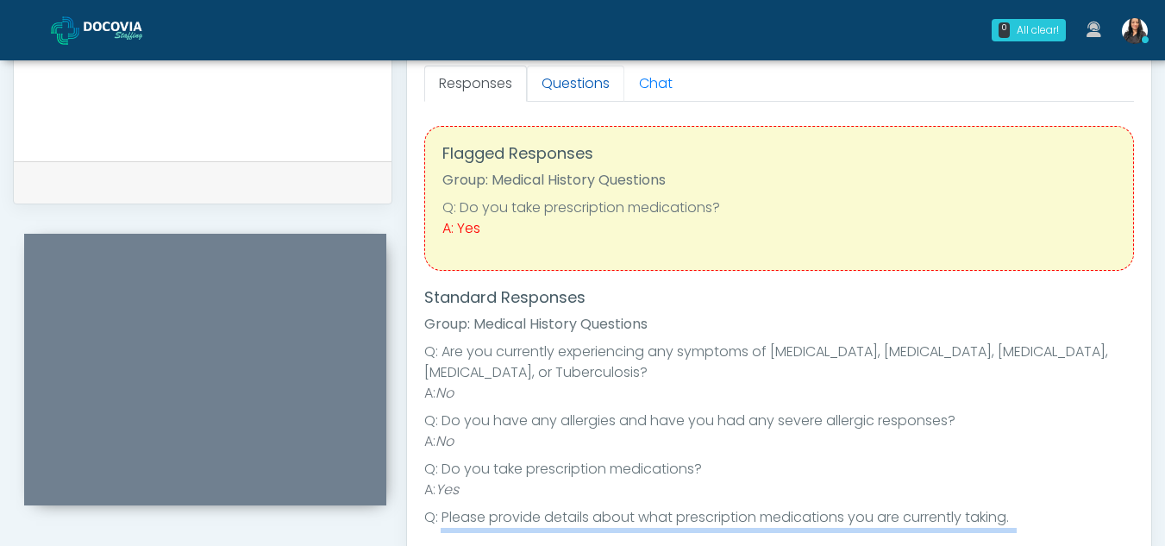
click at [597, 85] on link "Questions" at bounding box center [575, 84] width 97 height 36
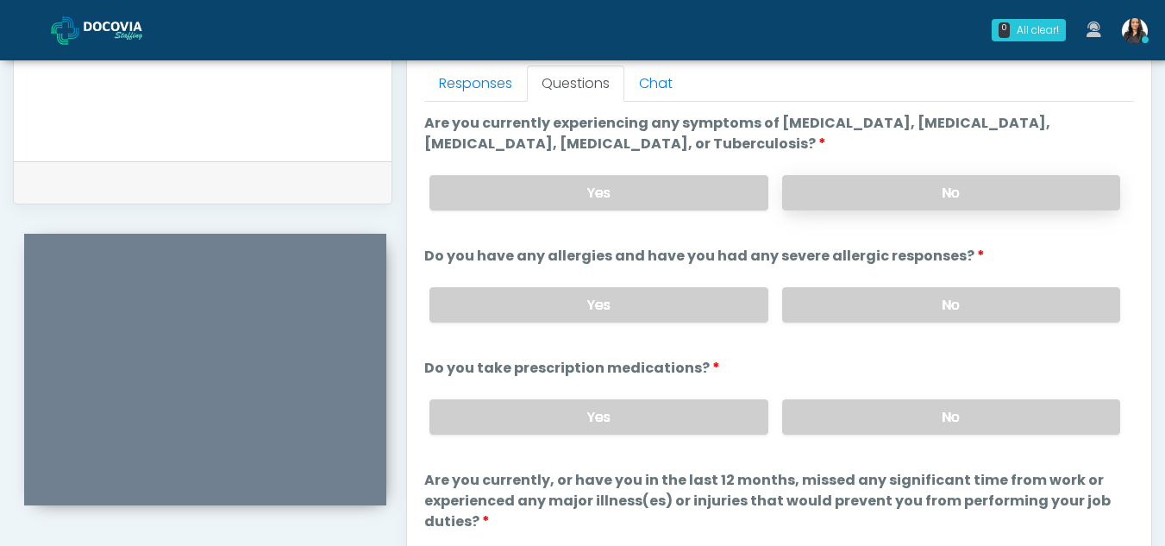
click at [1000, 178] on label "No" at bounding box center [951, 192] width 338 height 35
click at [904, 307] on label "No" at bounding box center [951, 304] width 338 height 35
click at [674, 419] on label "Yes" at bounding box center [598, 416] width 338 height 35
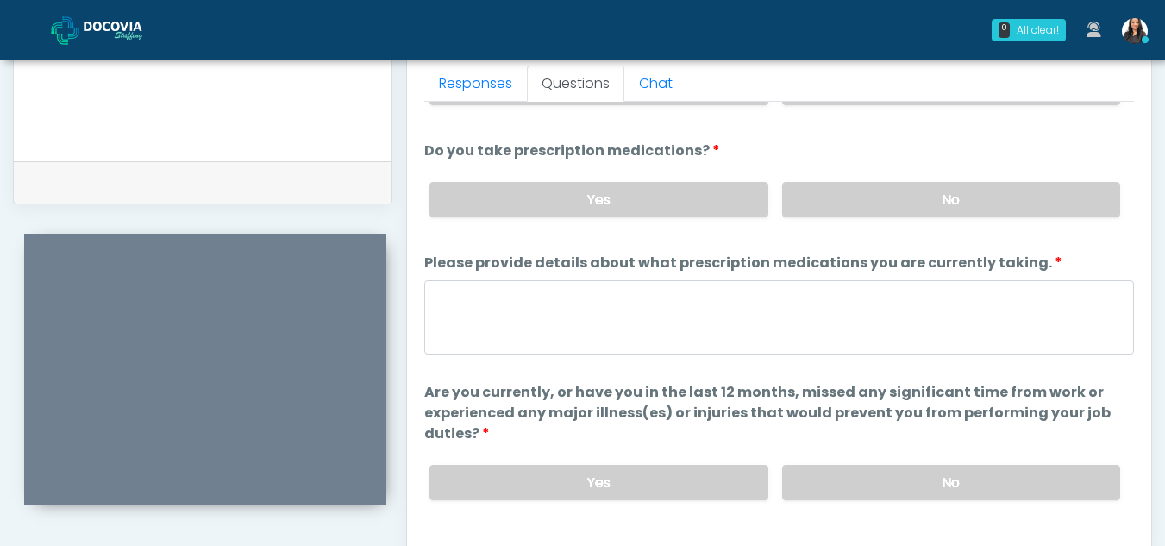
scroll to position [222, 0]
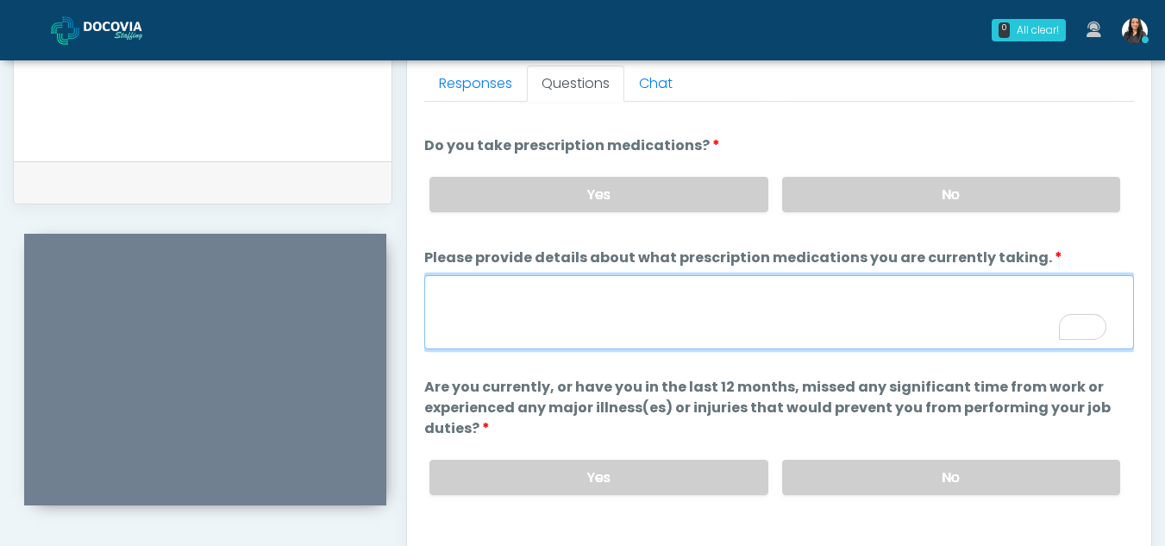
paste textarea "**********"
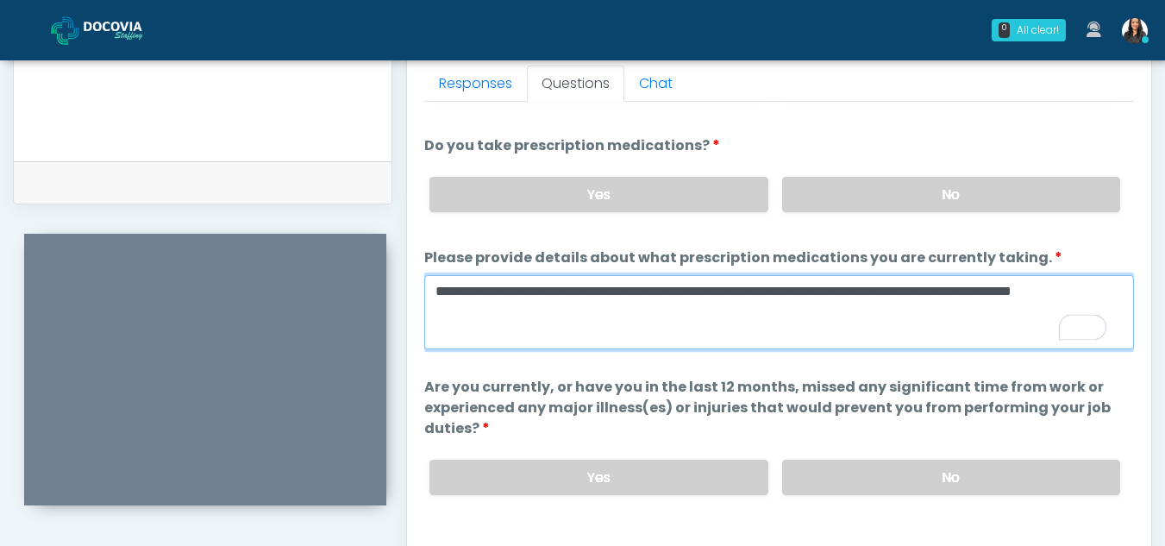
type textarea "**********"
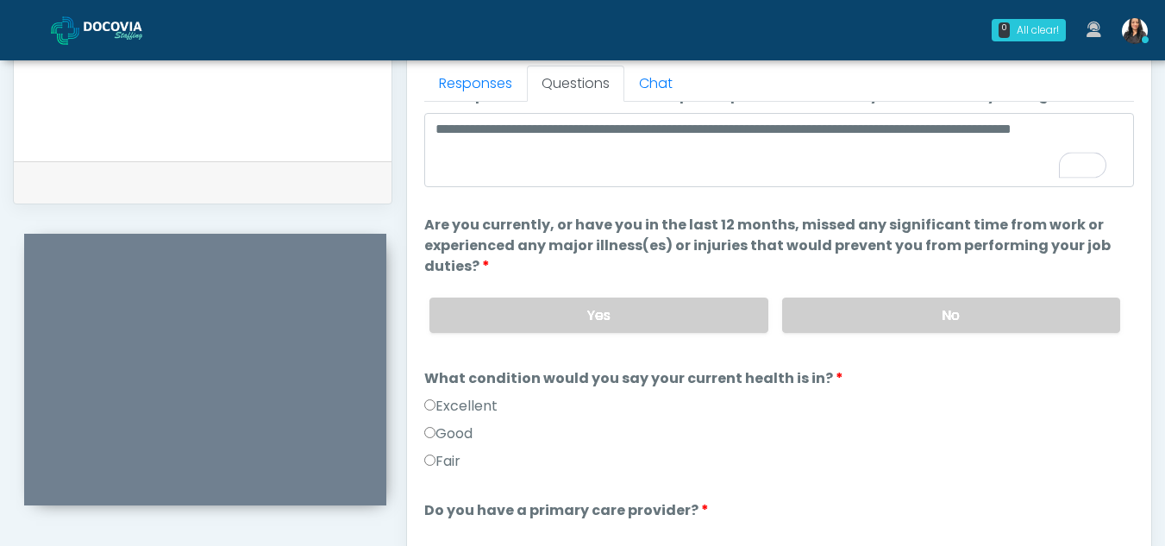
scroll to position [0, 0]
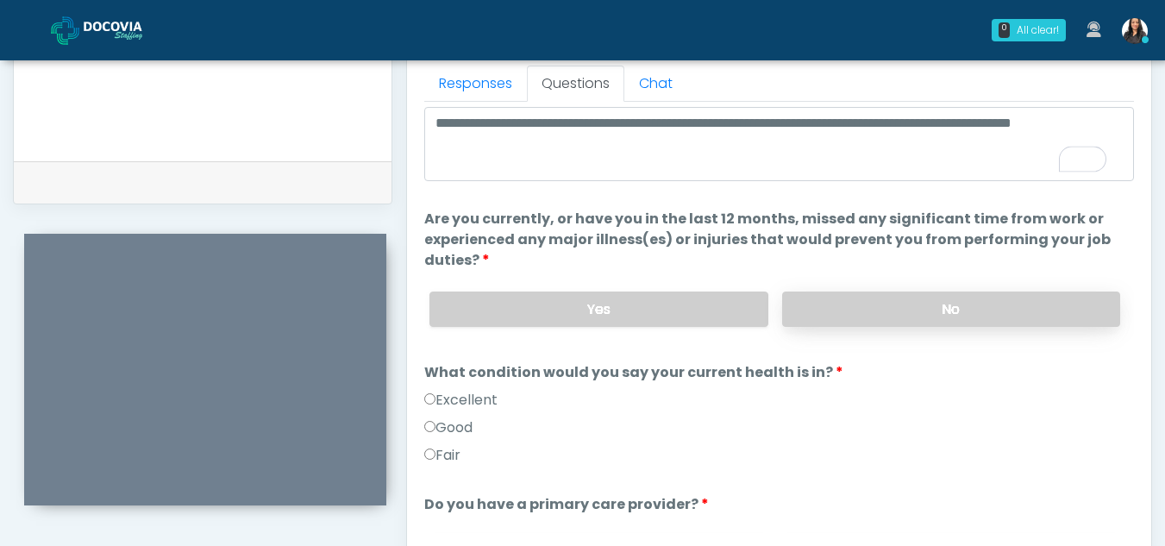
click at [867, 307] on label "No" at bounding box center [951, 308] width 338 height 35
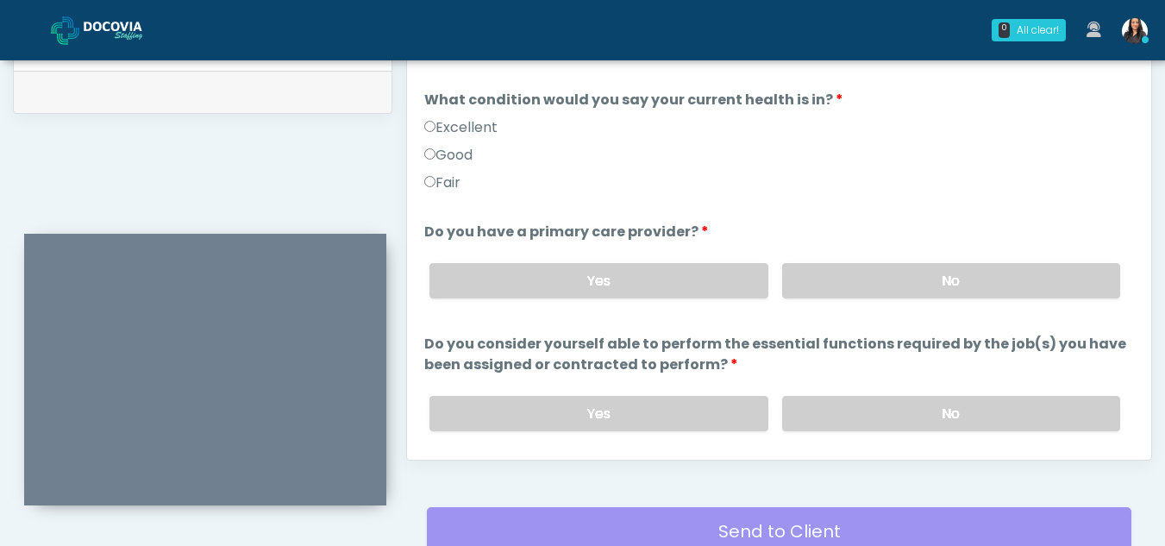
scroll to position [625, 0]
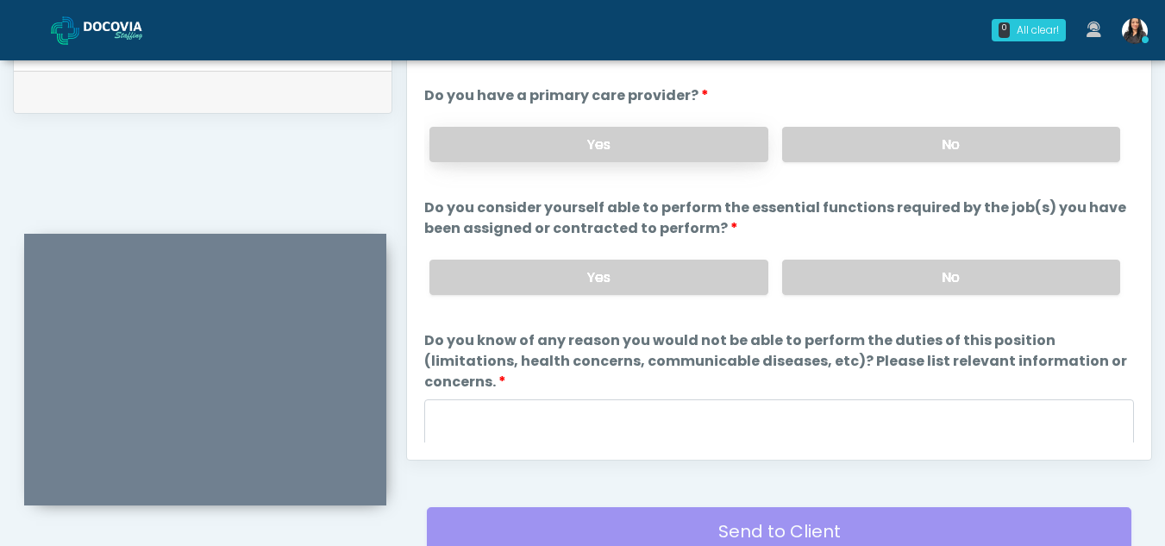
click at [625, 146] on label "Yes" at bounding box center [598, 144] width 338 height 35
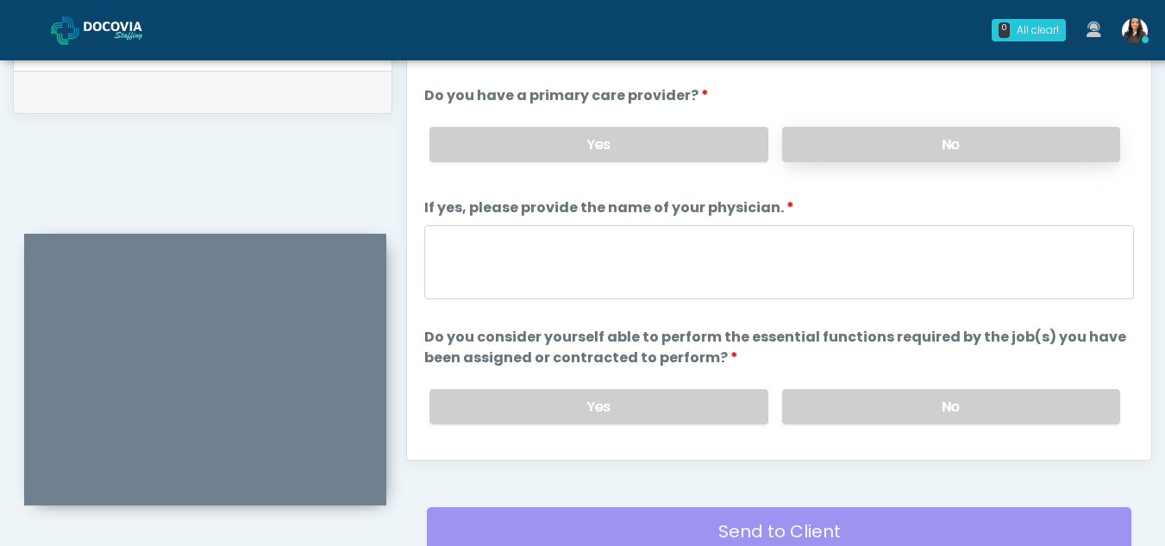
click at [846, 143] on label "No" at bounding box center [951, 144] width 338 height 35
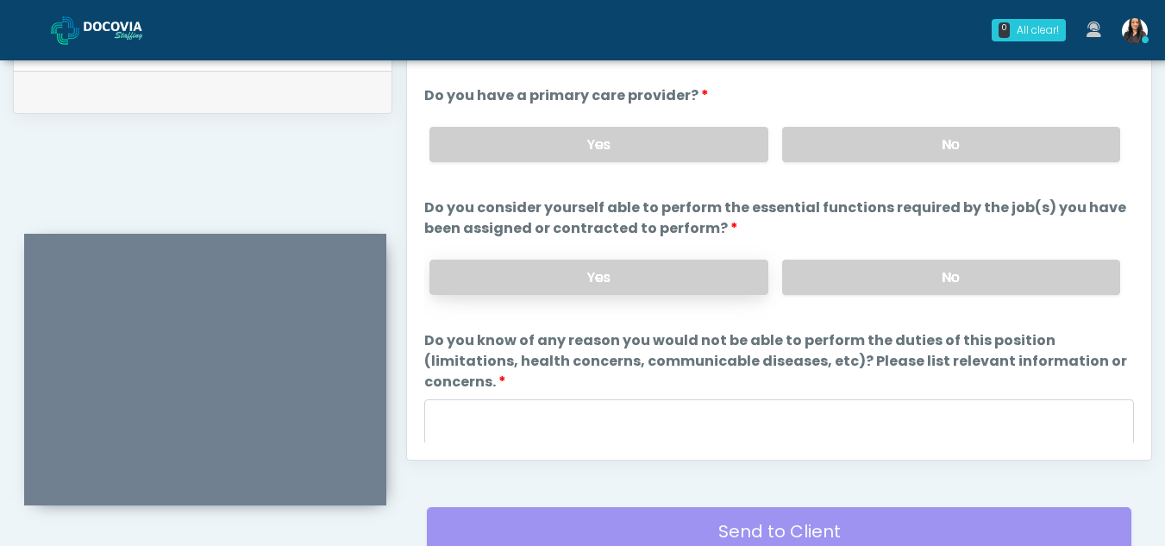
click at [606, 273] on label "Yes" at bounding box center [598, 277] width 338 height 35
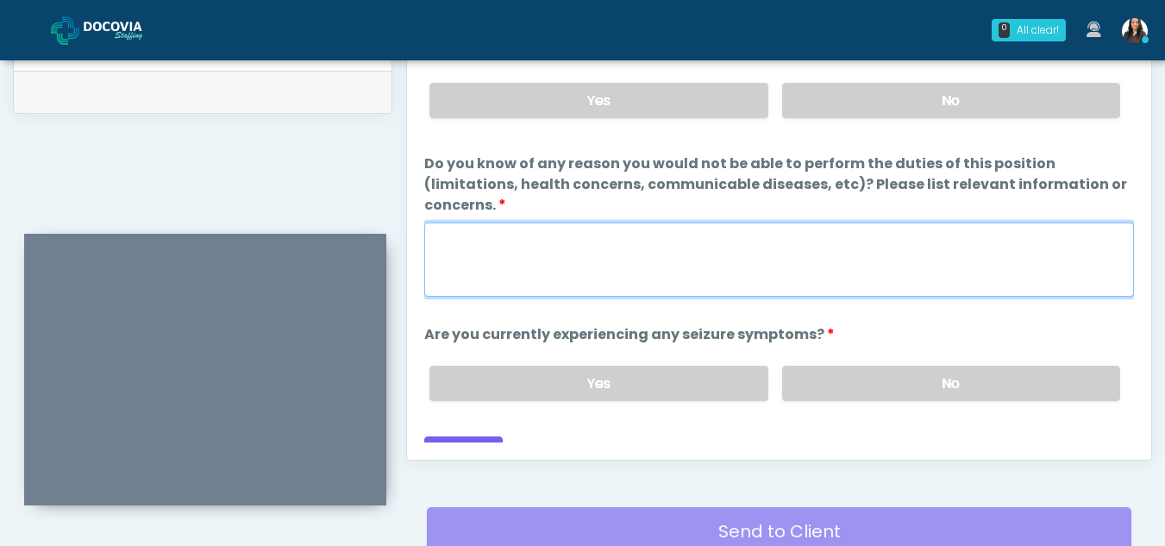
click at [499, 269] on textarea "Do you know of any reason you would not be able to perform the duties of this p…" at bounding box center [779, 259] width 710 height 74
type textarea "****"
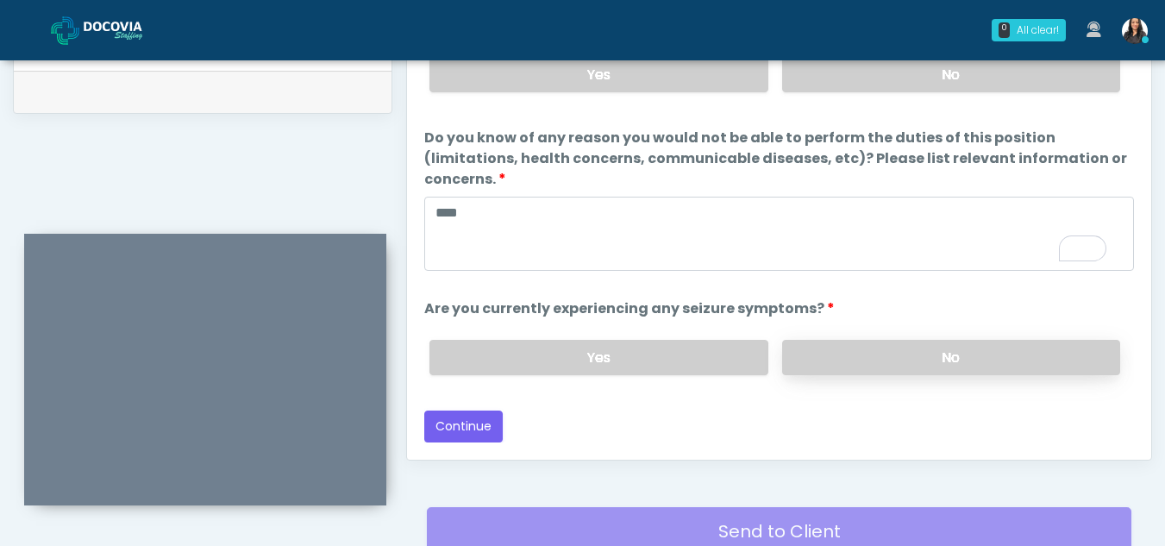
click at [895, 354] on label "No" at bounding box center [951, 357] width 338 height 35
click at [460, 418] on button "Continue" at bounding box center [463, 426] width 78 height 32
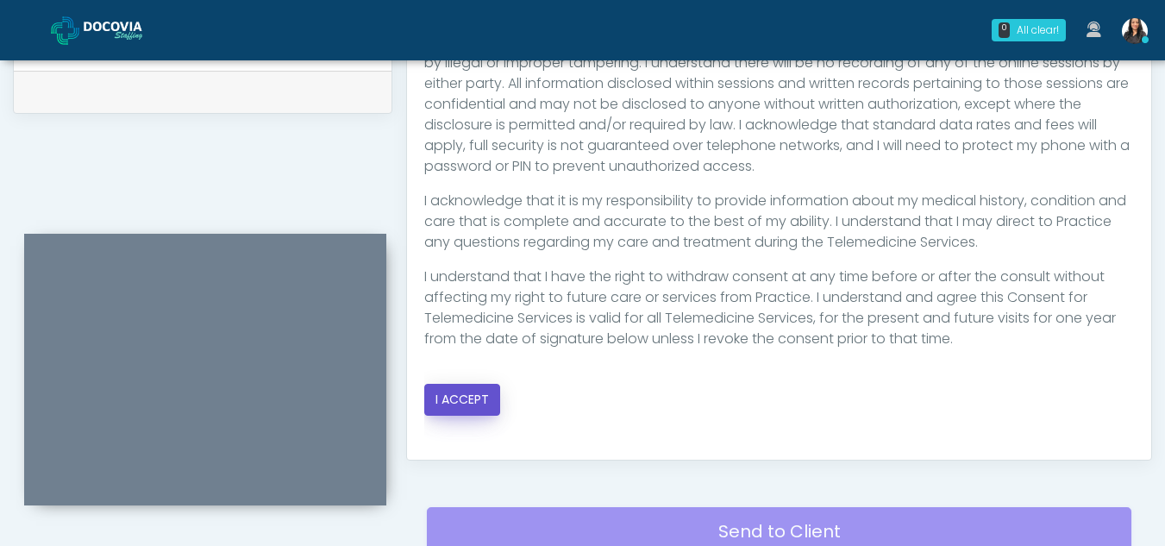
click at [462, 401] on button "I ACCEPT" at bounding box center [462, 400] width 76 height 32
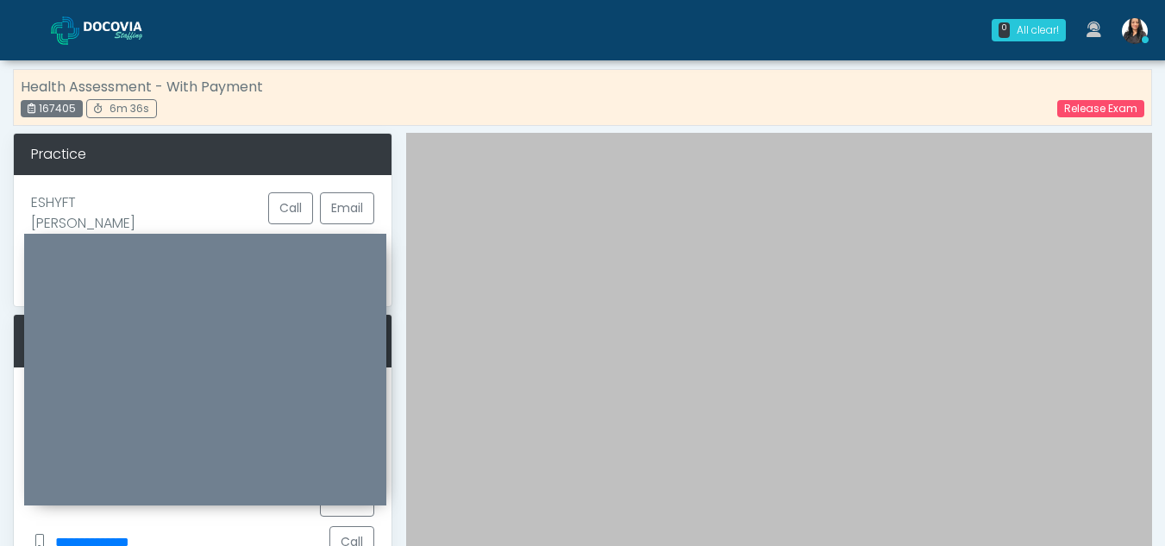
scroll to position [0, 0]
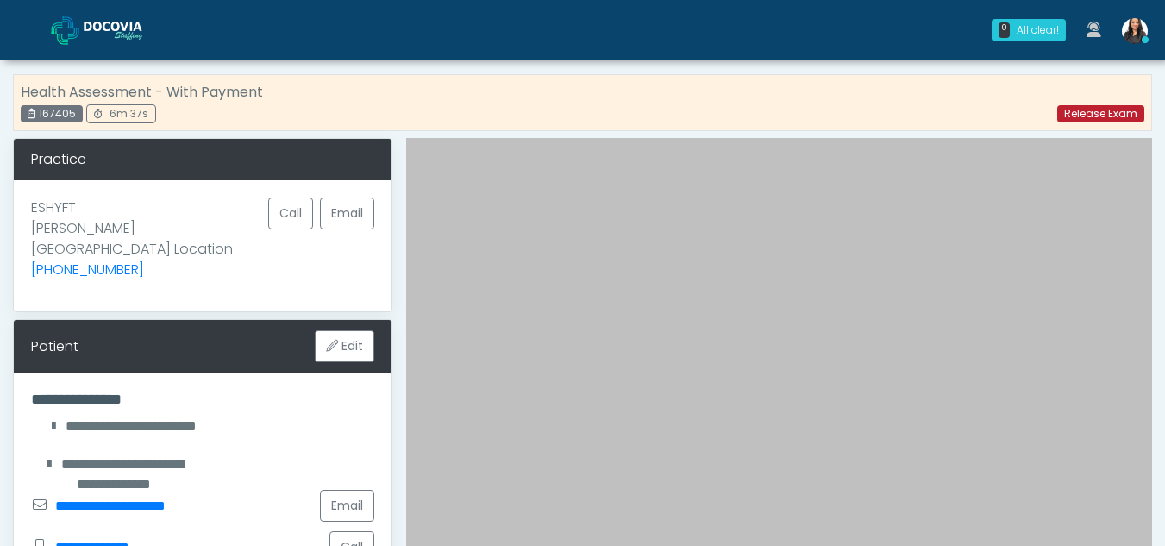
click at [1067, 113] on link "Release Exam" at bounding box center [1100, 113] width 87 height 17
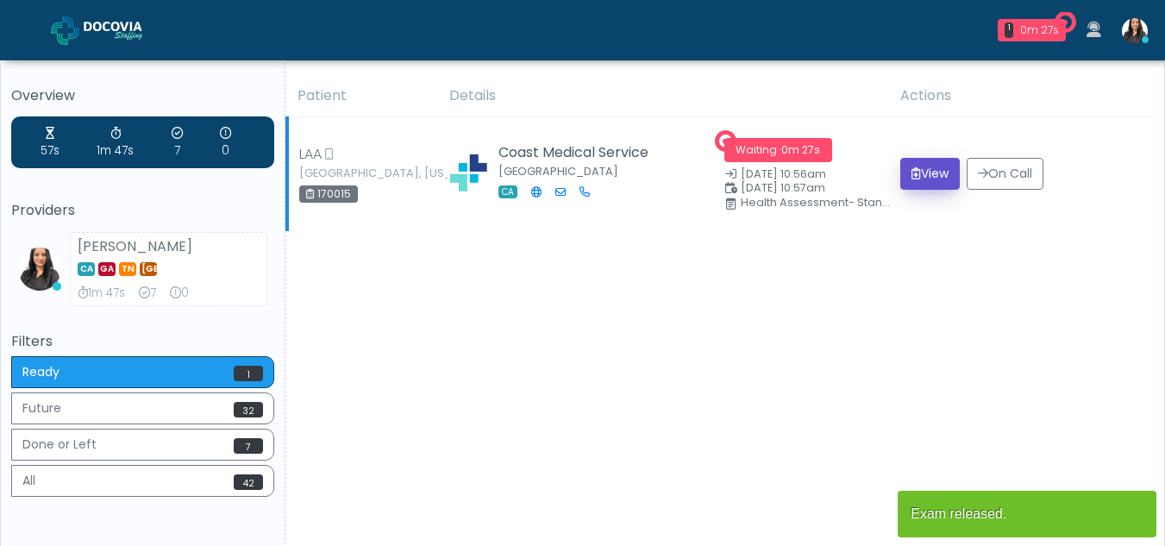
click at [922, 164] on button "View" at bounding box center [929, 174] width 59 height 32
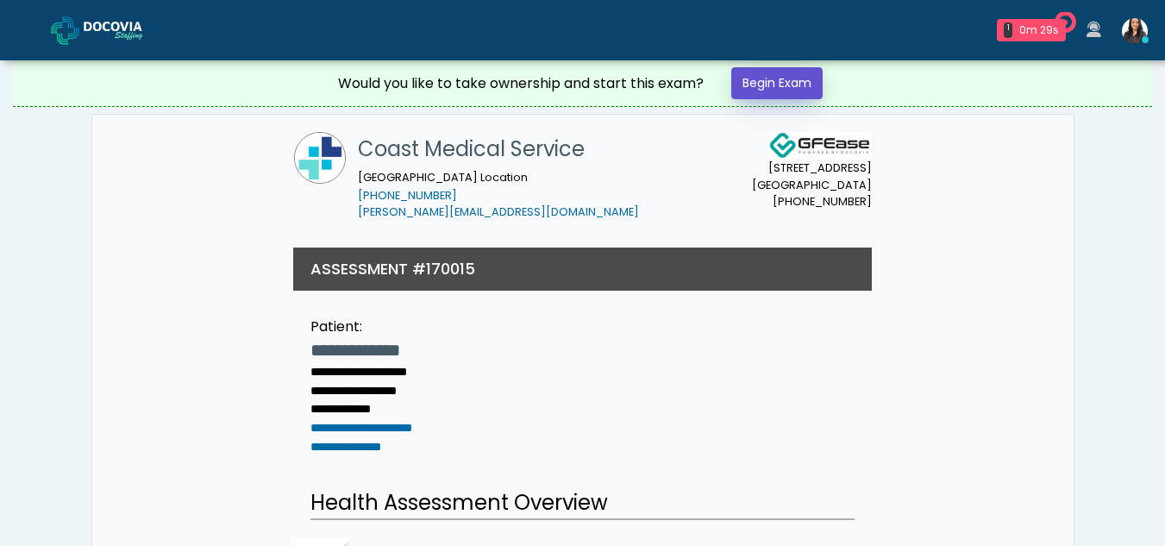
click at [777, 83] on link "Begin Exam" at bounding box center [776, 83] width 91 height 32
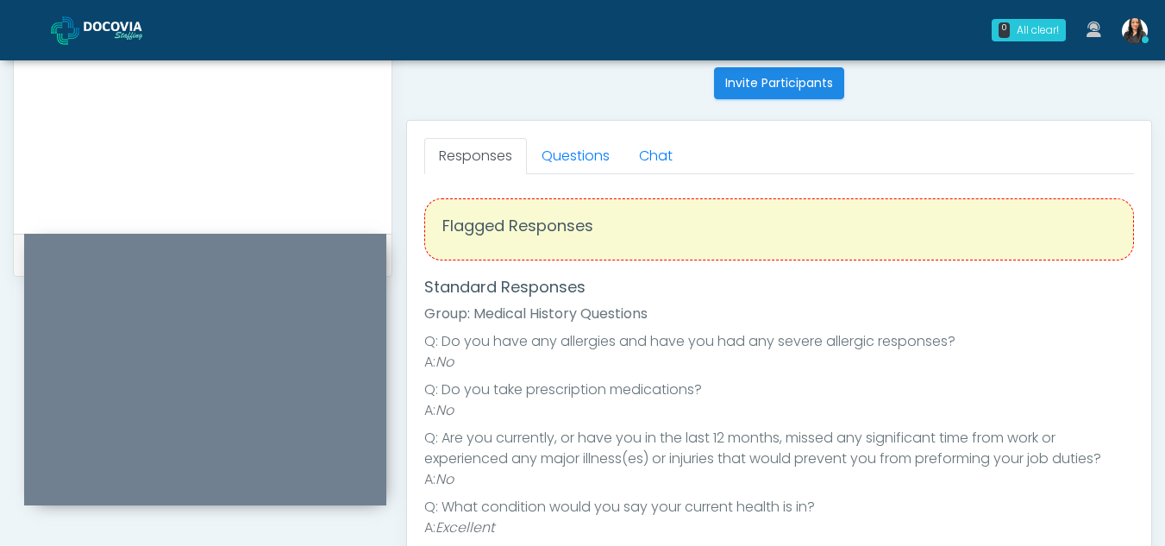
scroll to position [680, 0]
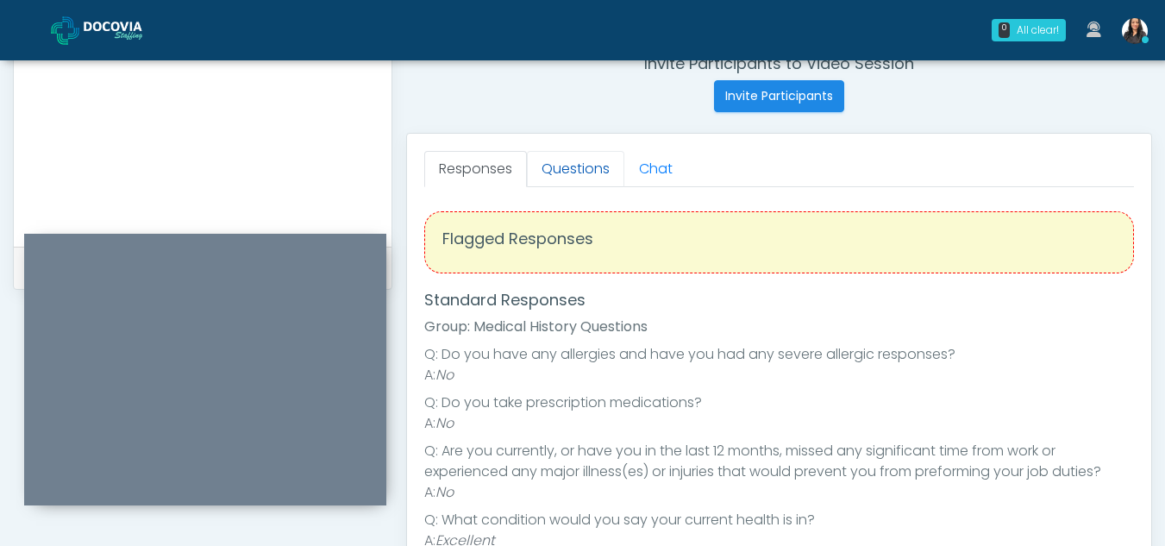
click at [593, 167] on link "Questions" at bounding box center [575, 169] width 97 height 36
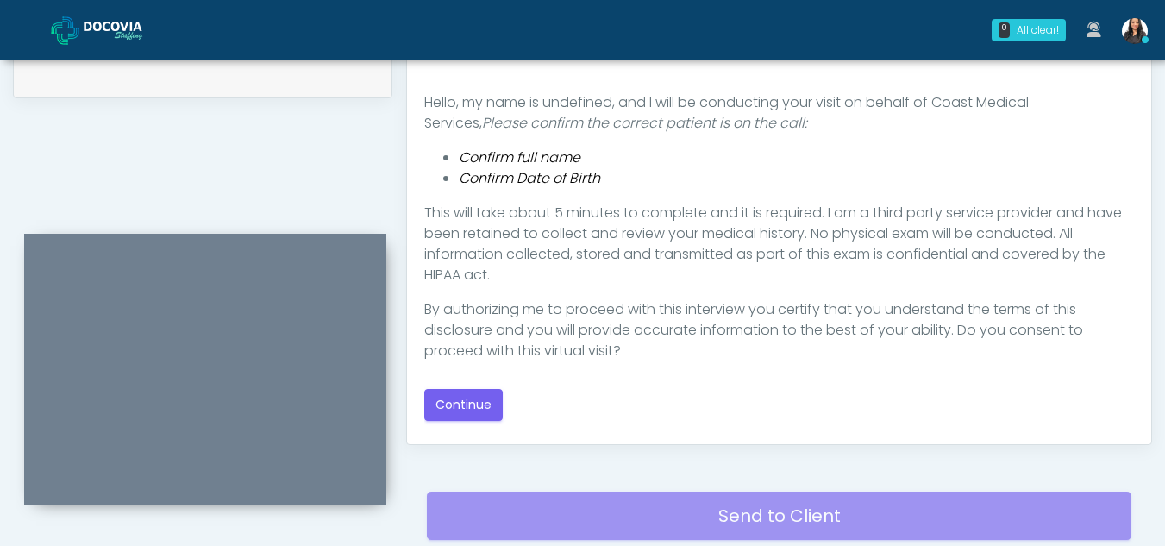
scroll to position [888, 0]
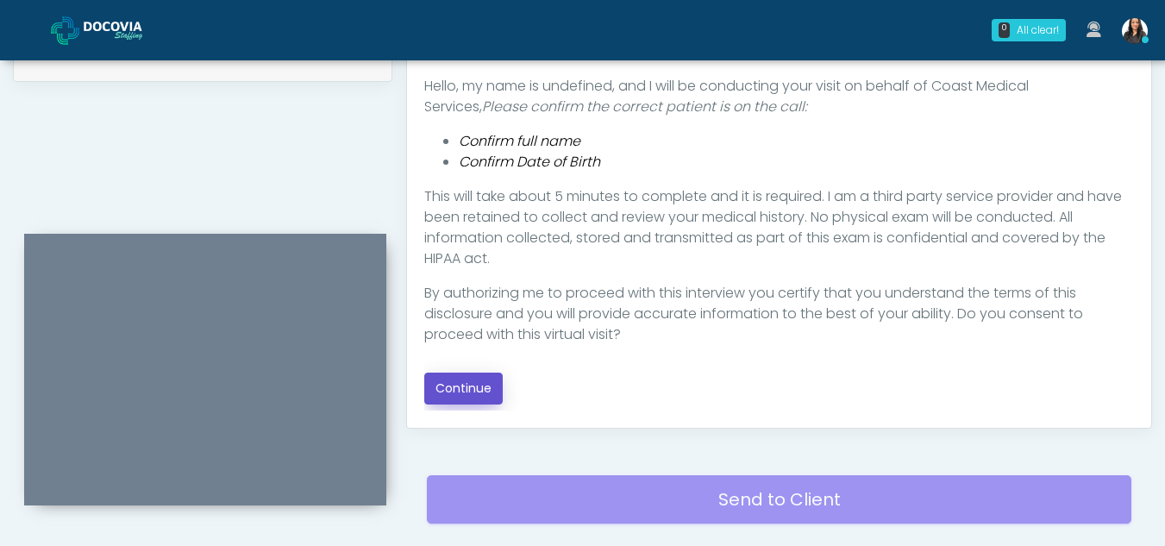
click at [485, 385] on button "Continue" at bounding box center [463, 389] width 78 height 32
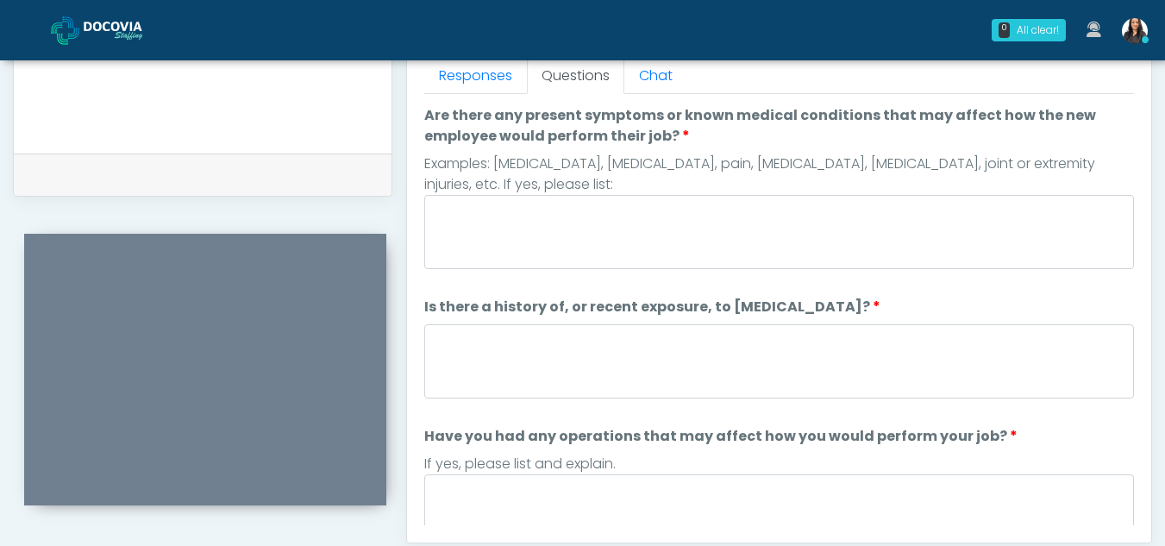
scroll to position [729, 0]
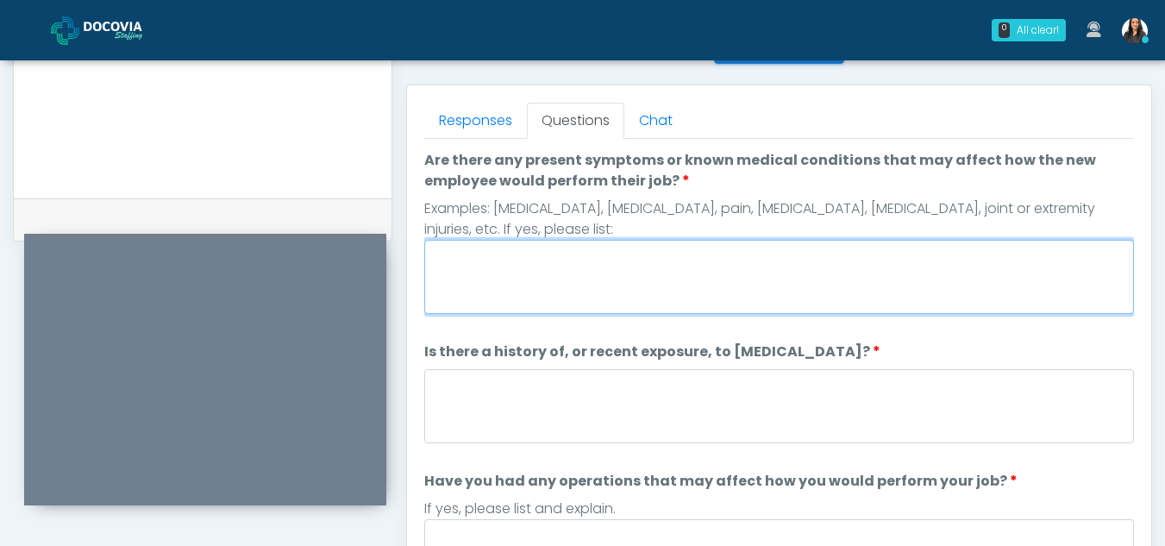
click at [542, 272] on textarea "Are there any present symptoms or known medical conditions that may affect how …" at bounding box center [779, 277] width 710 height 74
type textarea "**"
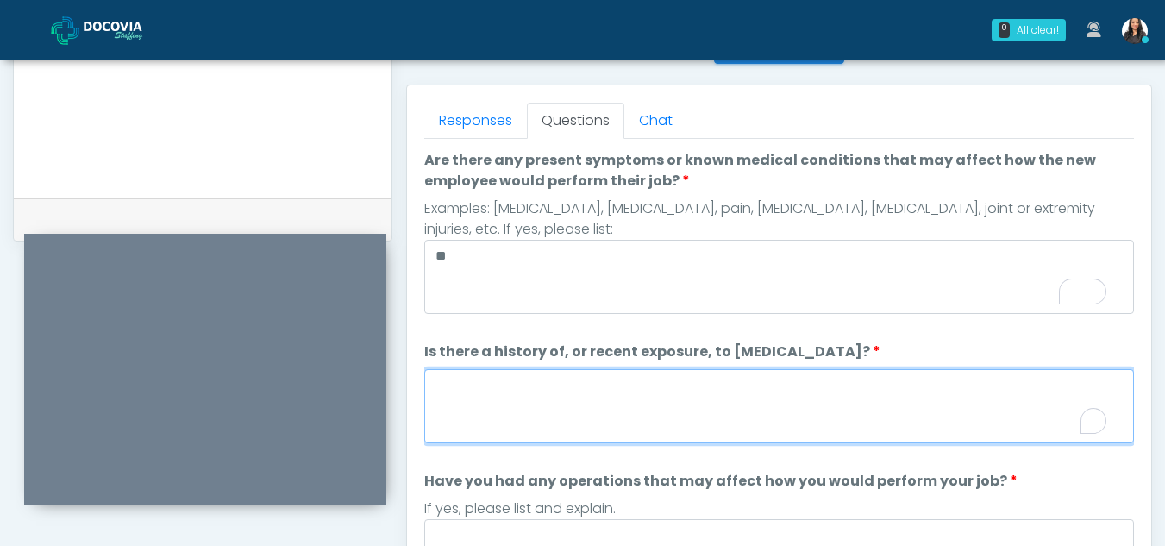
click at [529, 398] on textarea "Is there a history of, or recent exposure, to infectious diseases?" at bounding box center [779, 406] width 710 height 74
type textarea "*"
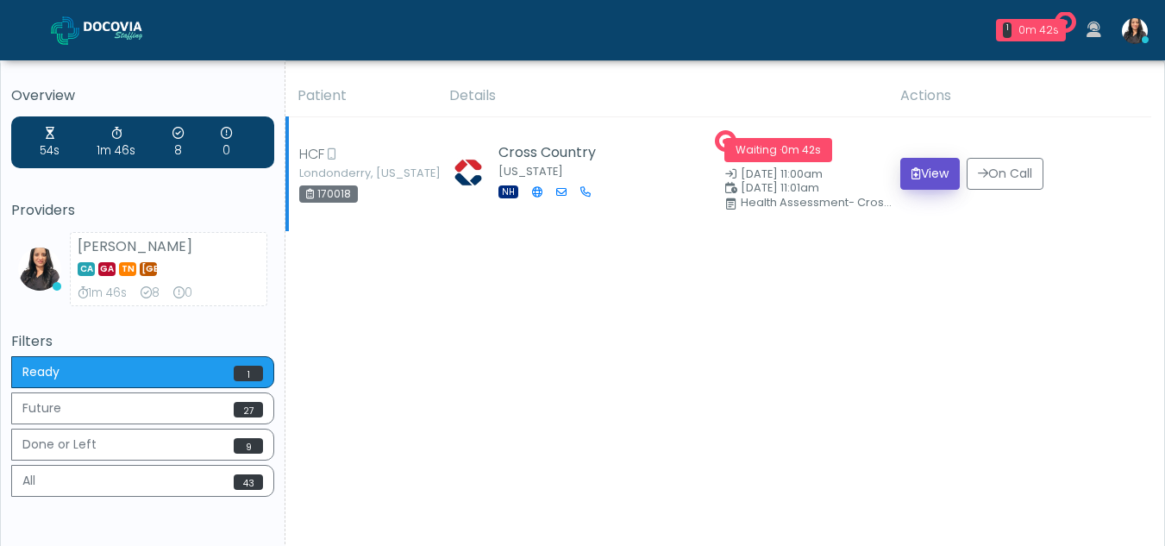
click at [932, 177] on button "View" at bounding box center [929, 174] width 59 height 32
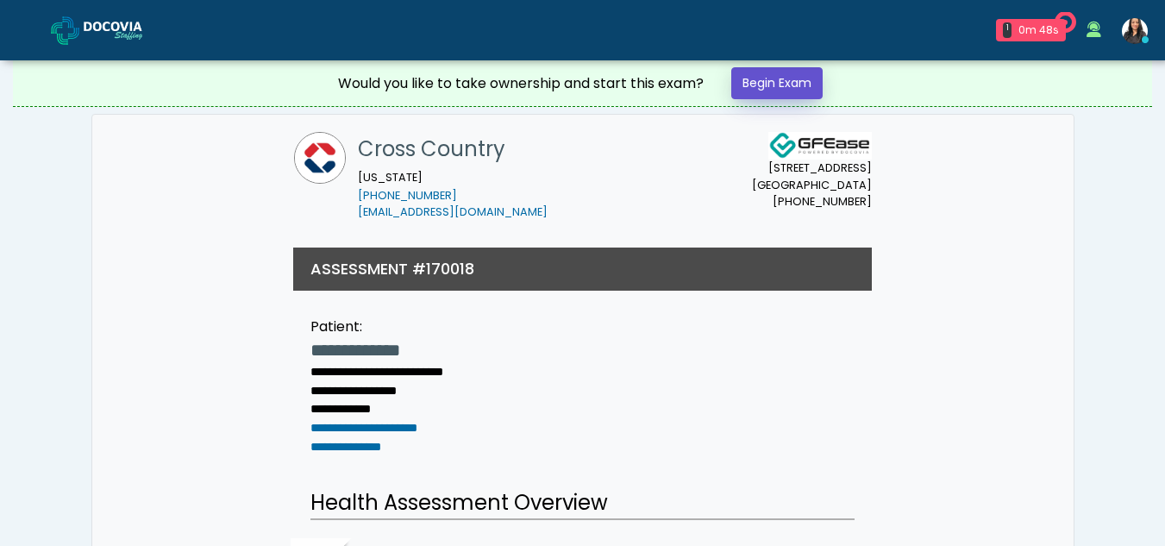
click at [783, 72] on link "Begin Exam" at bounding box center [776, 83] width 91 height 32
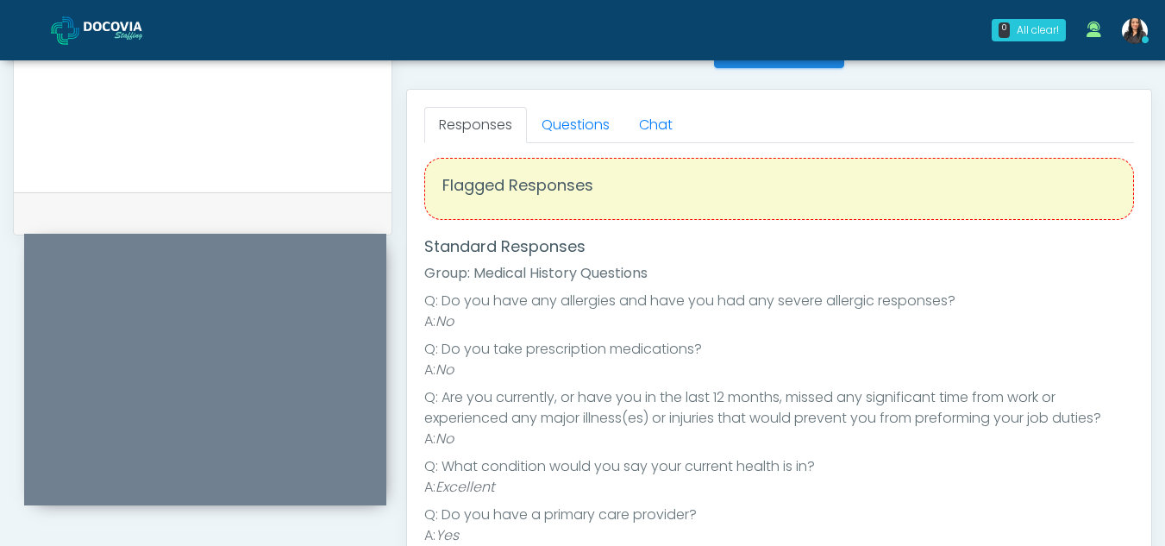
scroll to position [719, 0]
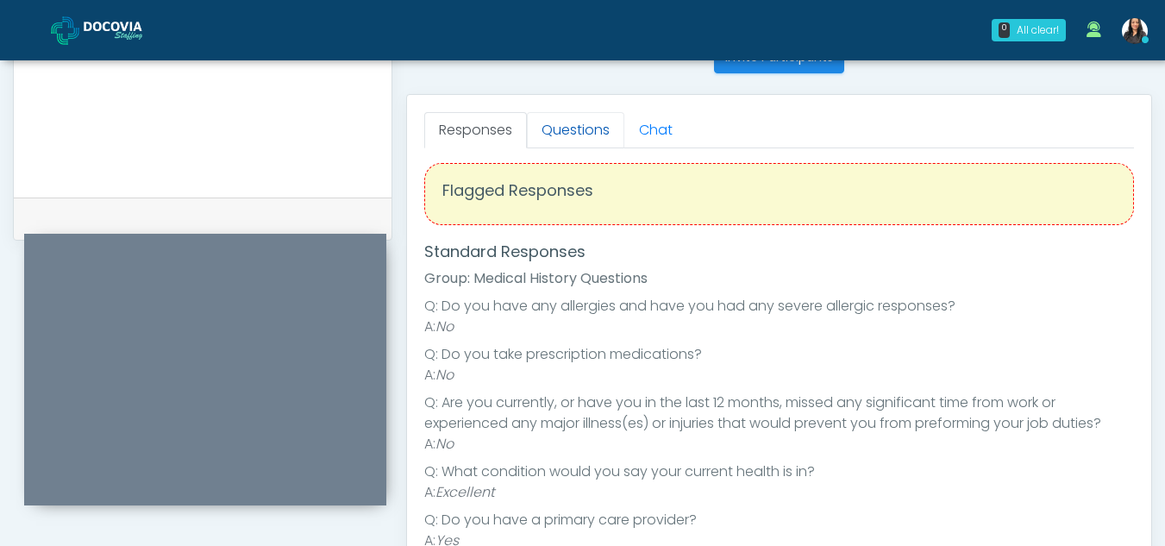
click at [589, 117] on link "Questions" at bounding box center [575, 130] width 97 height 36
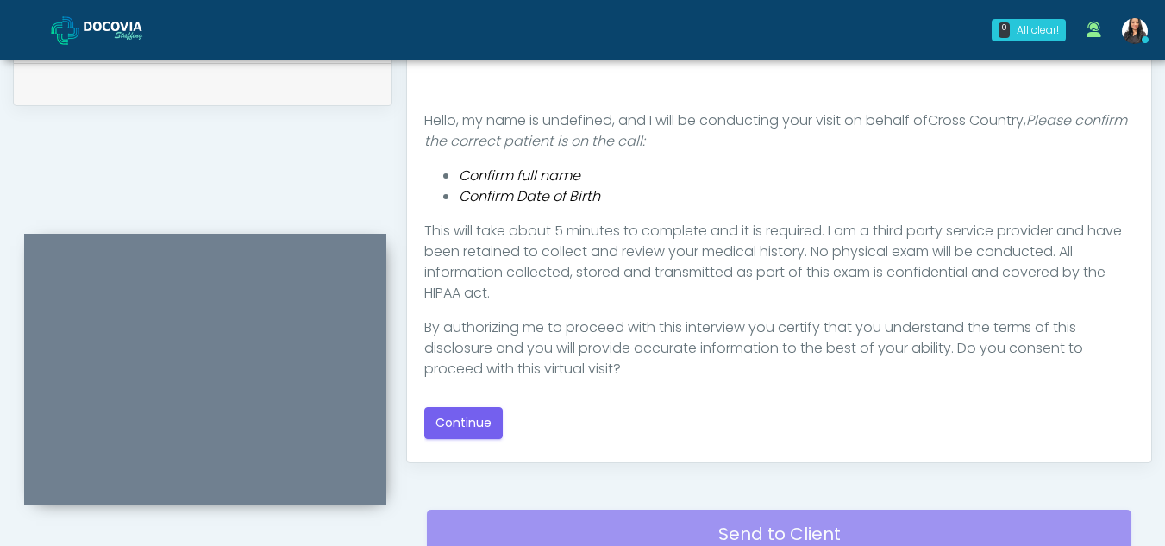
scroll to position [856, 0]
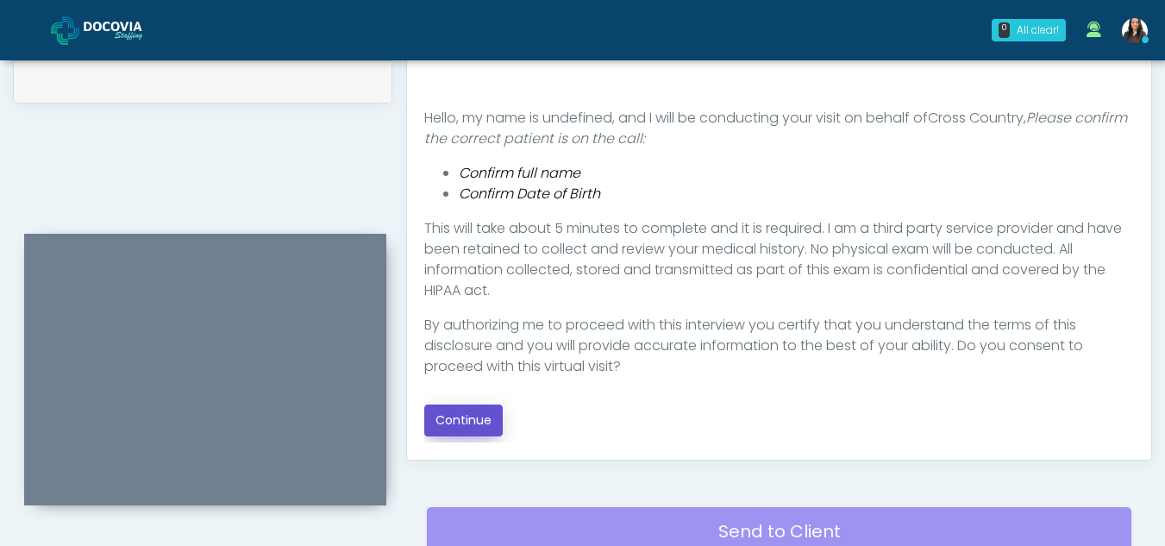
click at [479, 416] on button "Continue" at bounding box center [463, 420] width 78 height 32
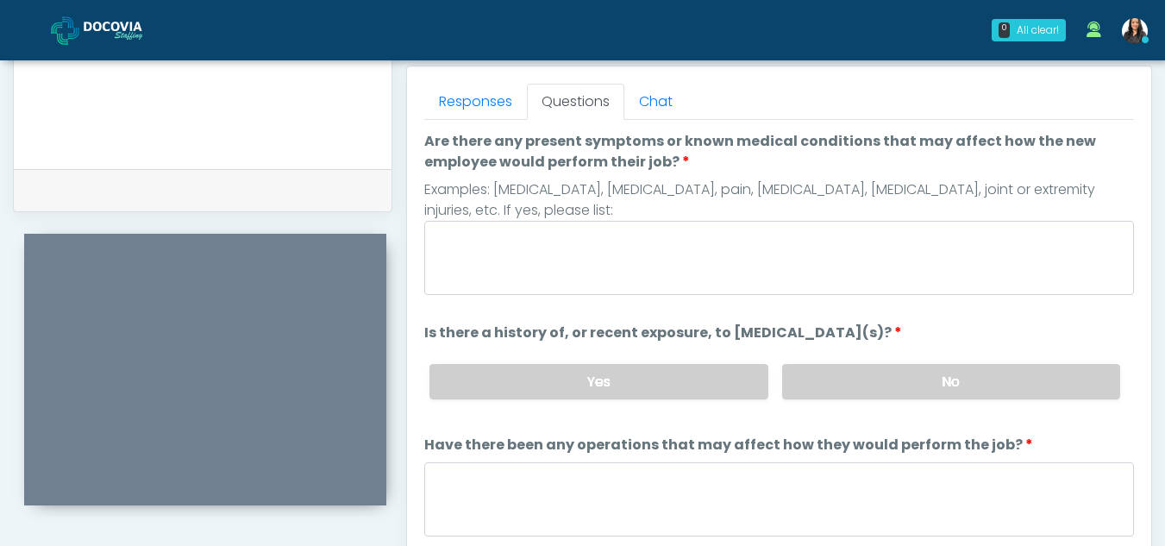
scroll to position [745, 0]
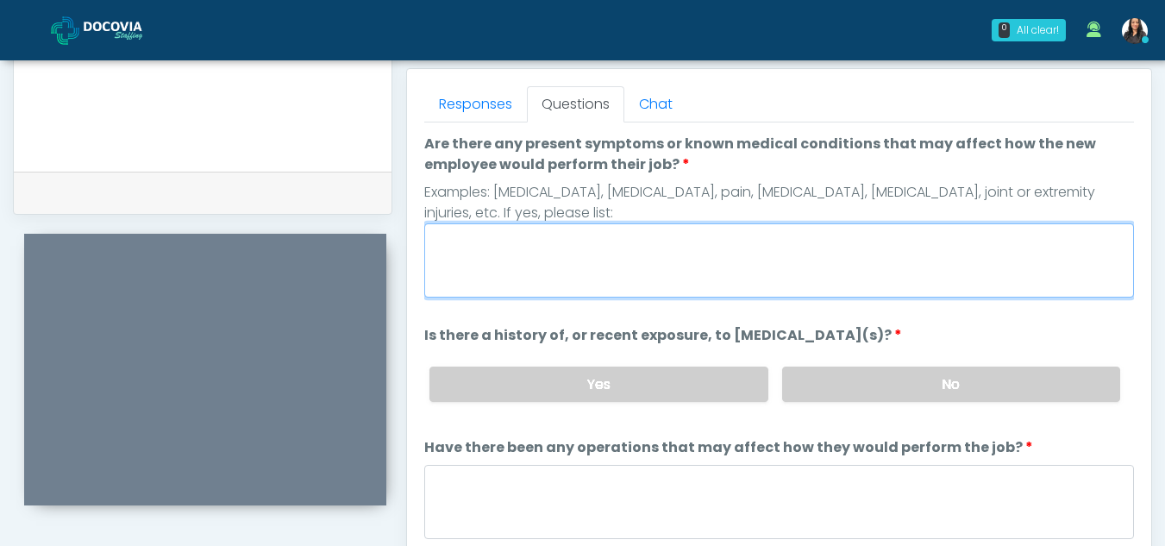
click at [592, 269] on textarea "Are there any present symptoms or known medical conditions that may affect how …" at bounding box center [779, 260] width 710 height 74
type textarea "**"
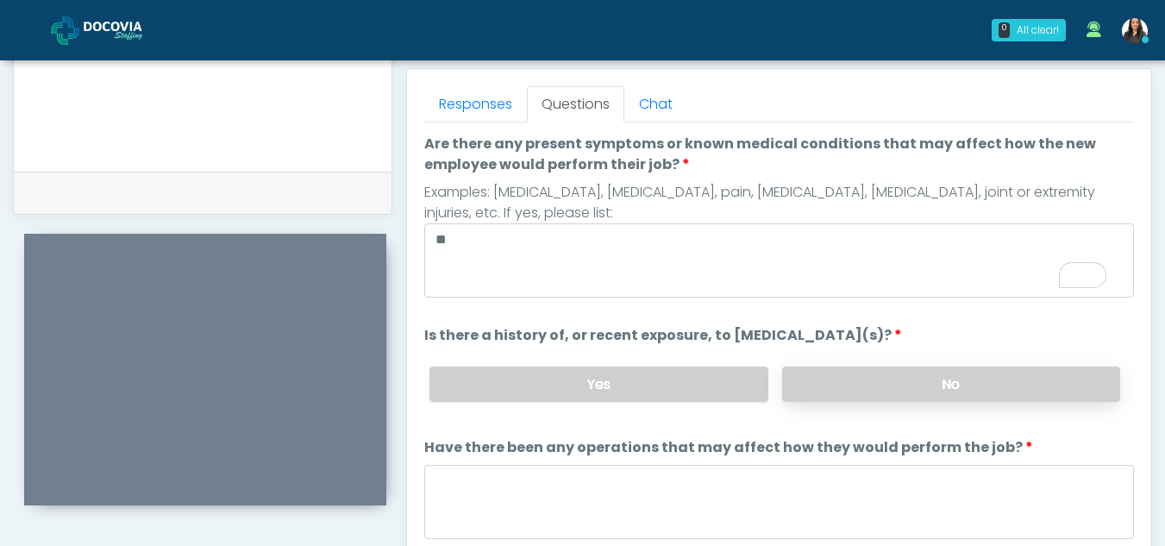
click at [920, 393] on label "No" at bounding box center [951, 383] width 338 height 35
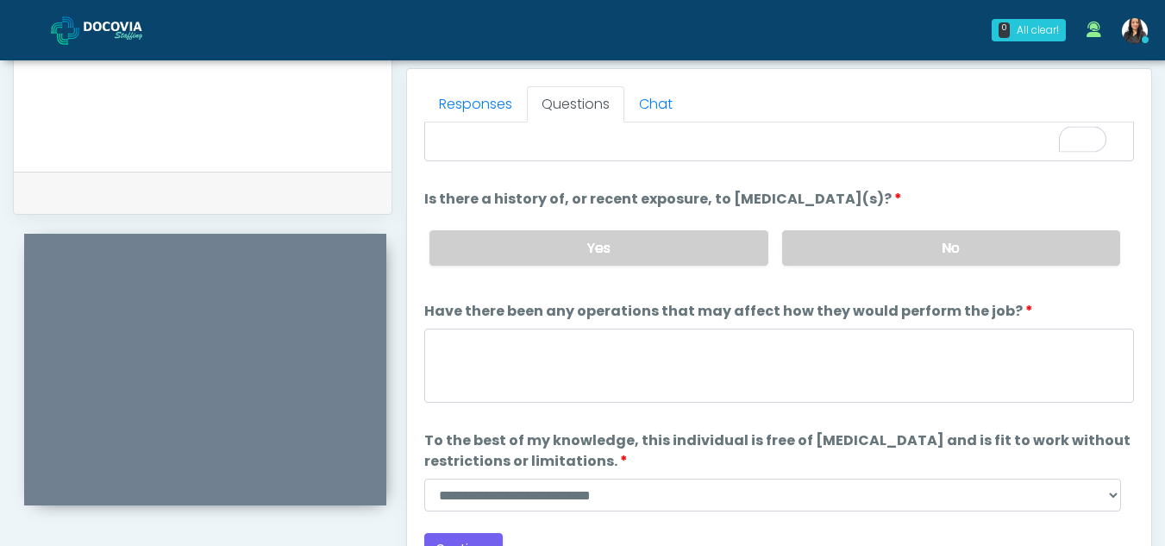
scroll to position [147, 0]
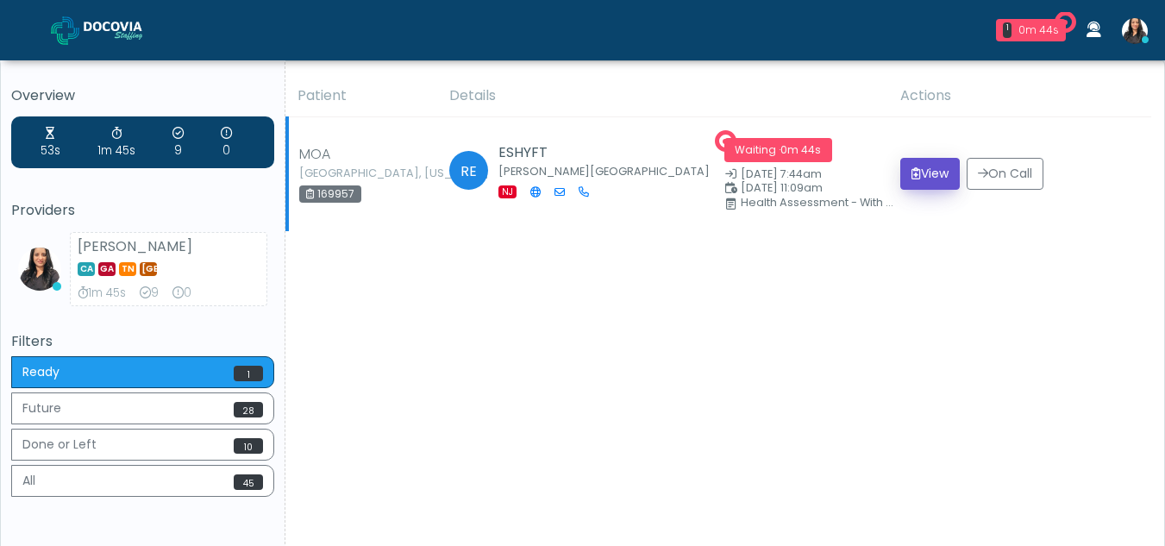
click at [935, 171] on button "View" at bounding box center [929, 174] width 59 height 32
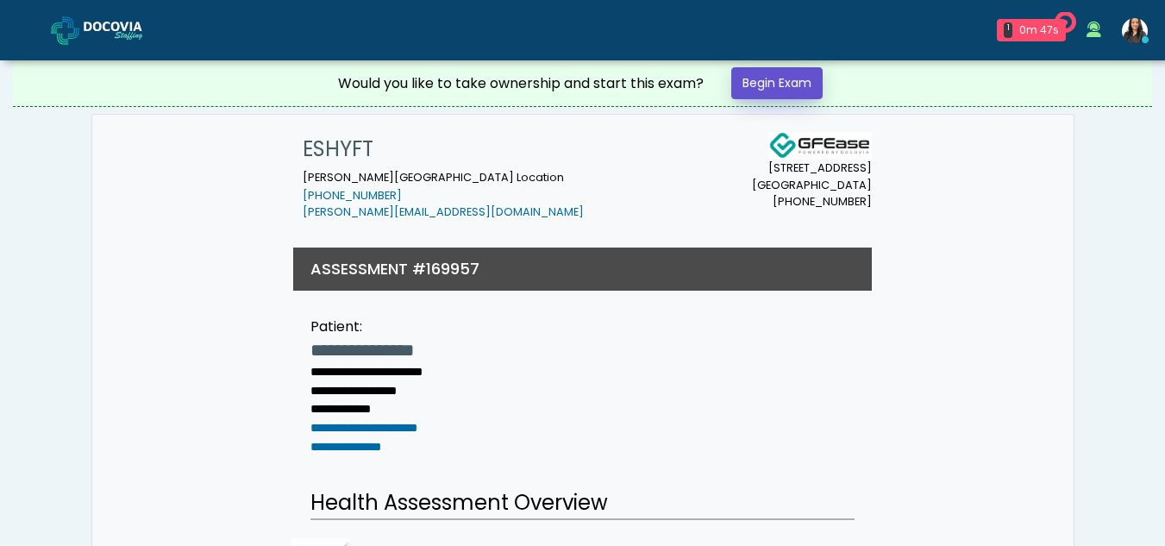
click at [771, 85] on link "Begin Exam" at bounding box center [776, 83] width 91 height 32
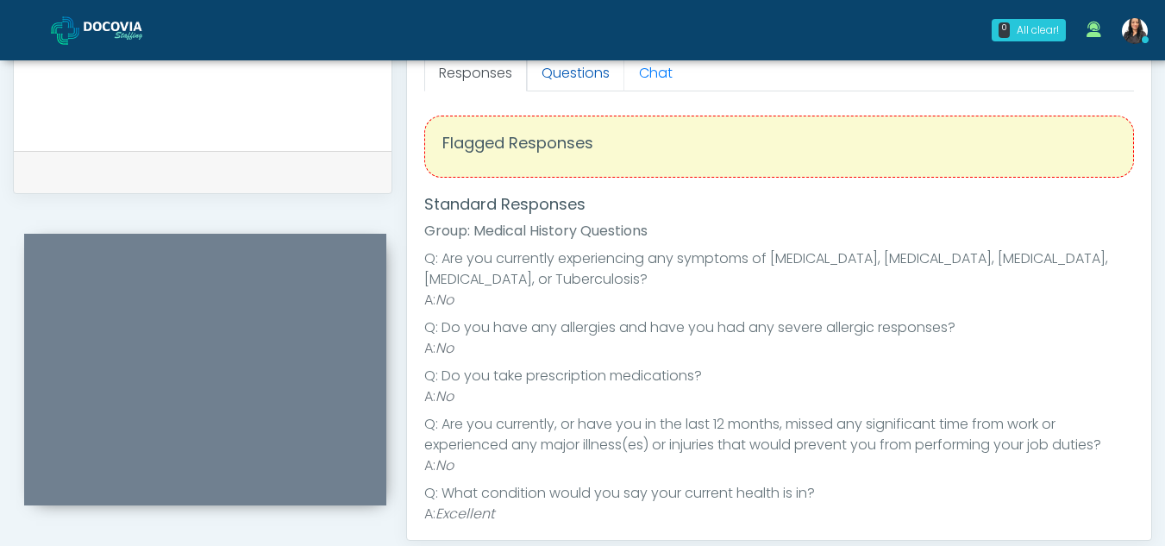
click at [598, 85] on link "Questions" at bounding box center [575, 73] width 97 height 36
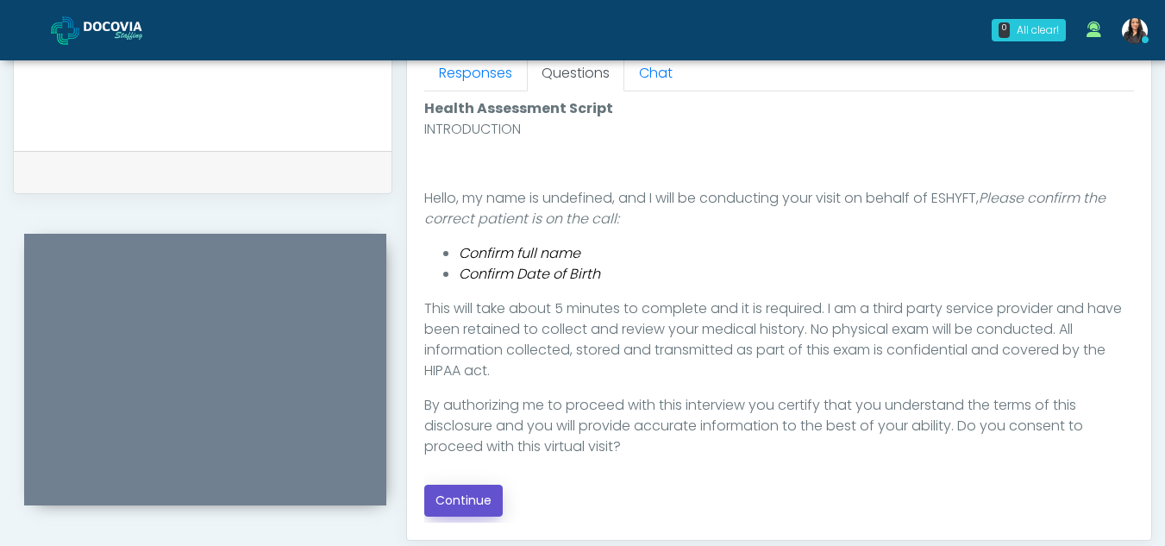
click at [470, 503] on button "Continue" at bounding box center [463, 501] width 78 height 32
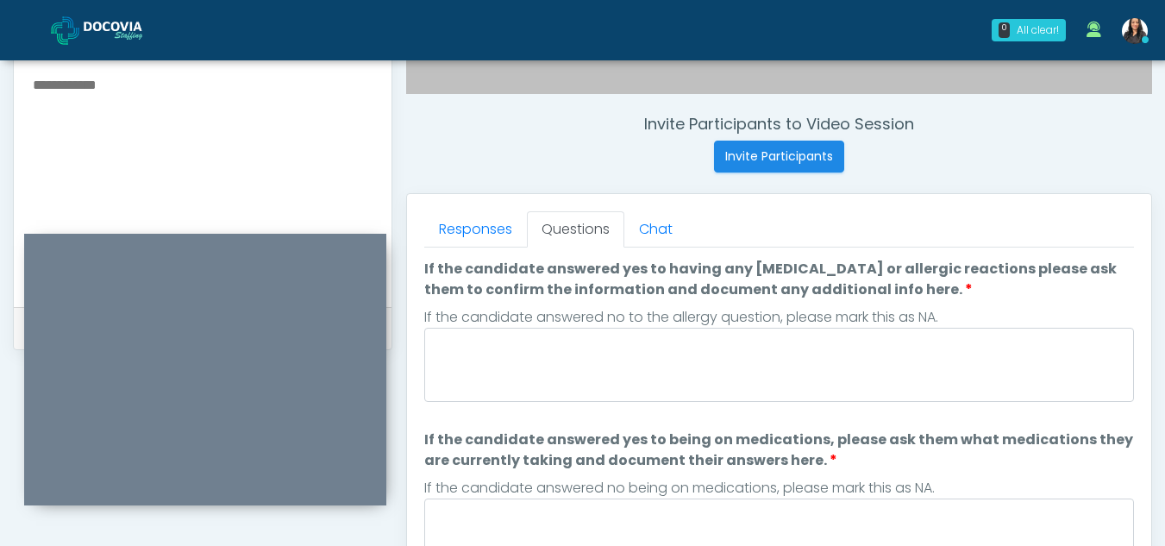
scroll to position [612, 0]
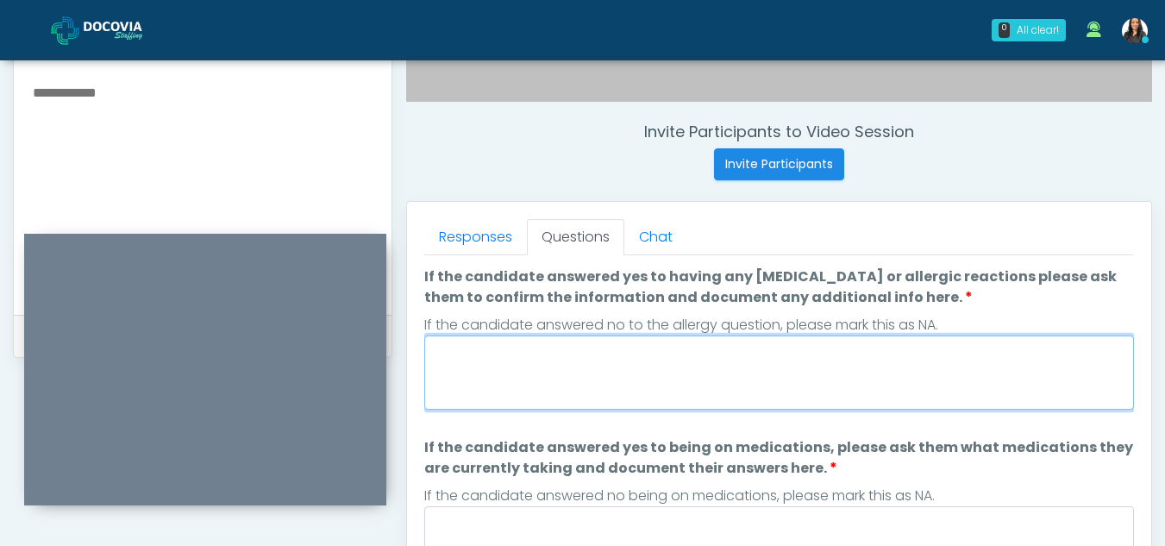
click at [529, 397] on textarea "If the candidate answered yes to having any allergies or allergic reactions ple…" at bounding box center [779, 372] width 710 height 74
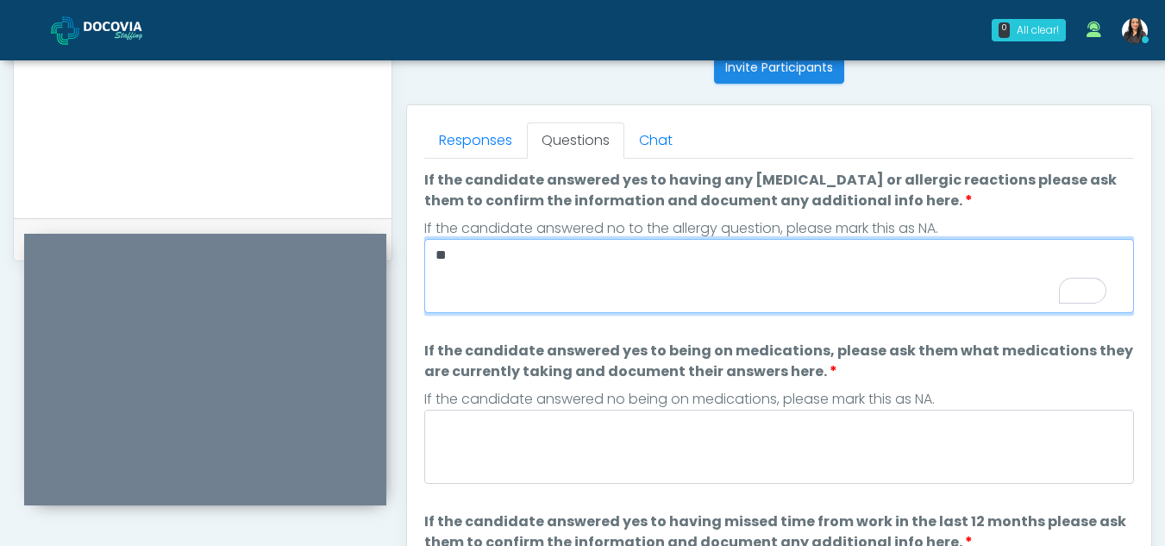
scroll to position [755, 0]
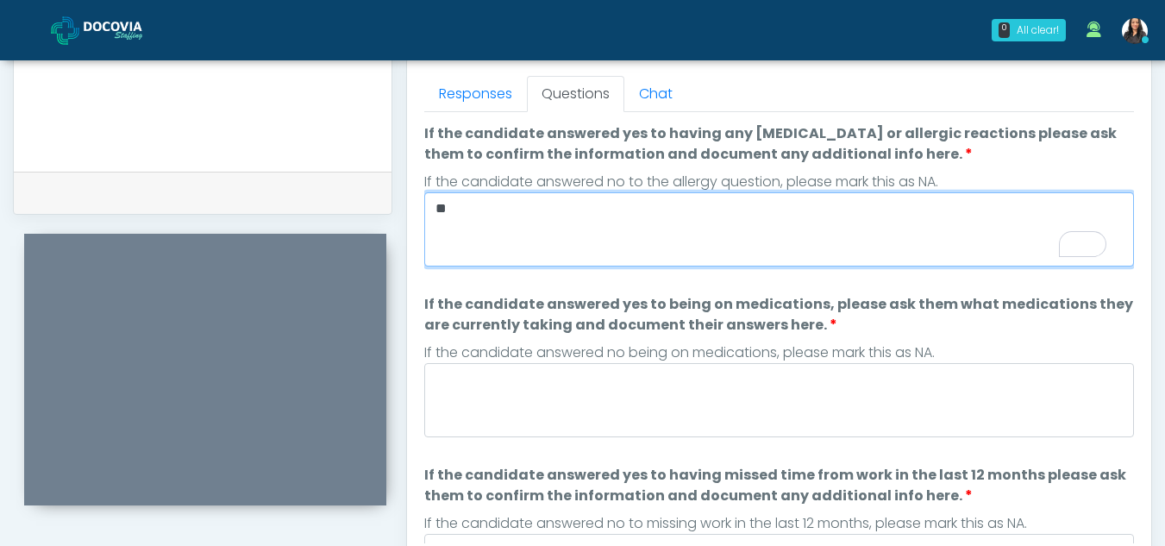
type textarea "**"
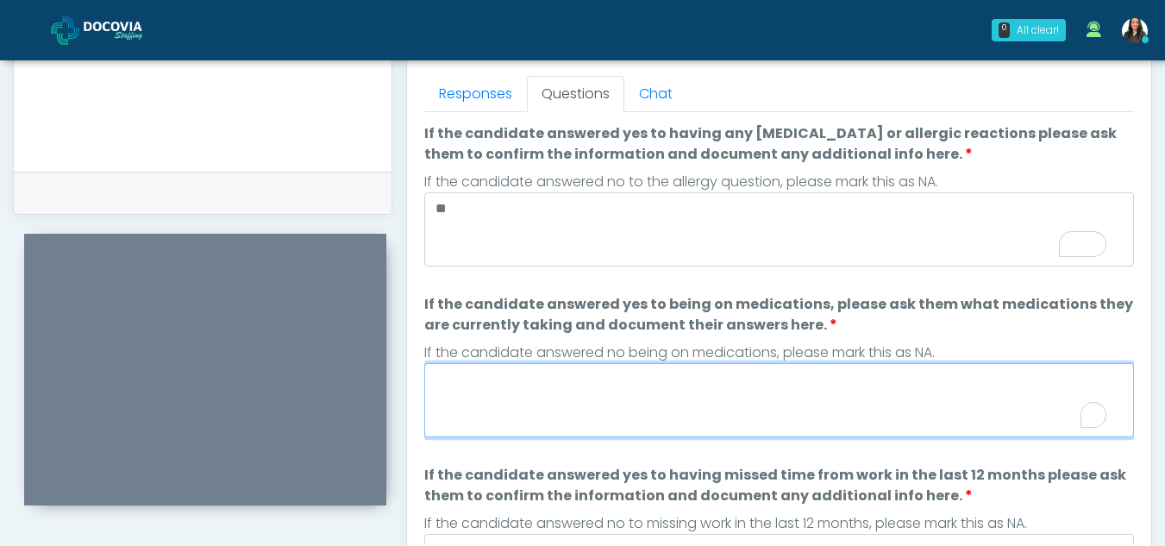
click at [537, 398] on textarea "If the candidate answered yes to being on medications, please ask them what med…" at bounding box center [779, 400] width 710 height 74
type textarea "**"
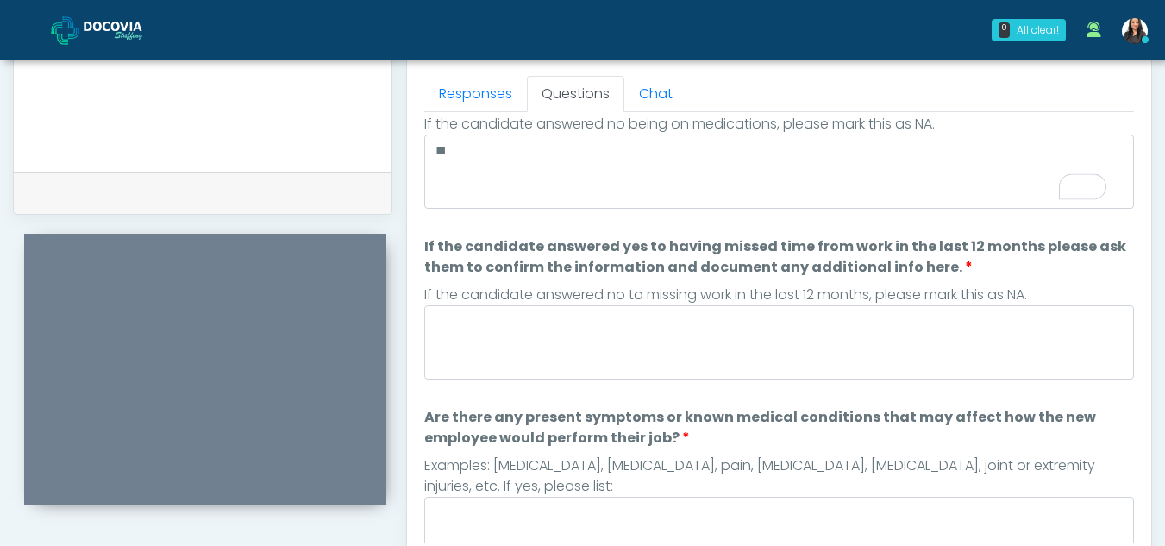
scroll to position [307, 0]
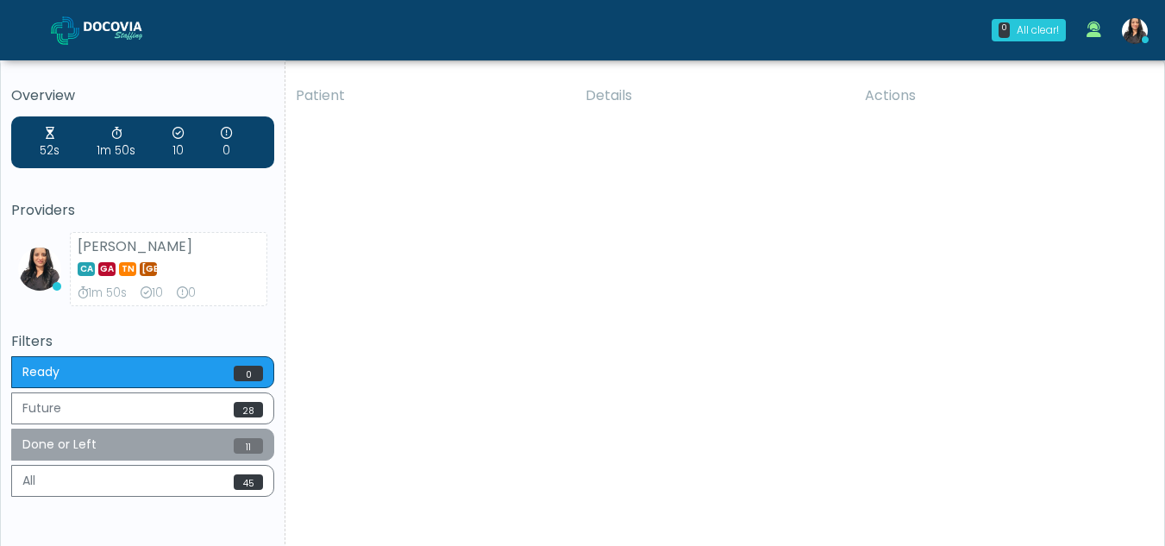
click at [109, 438] on button "Done or Left 11" at bounding box center [142, 445] width 263 height 32
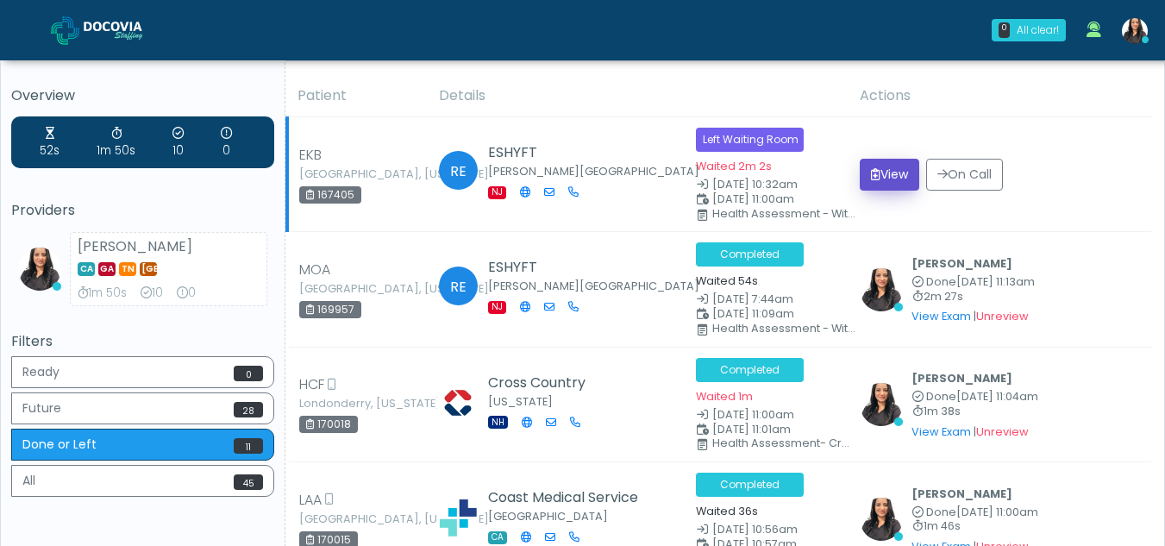
click at [876, 172] on icon "submit" at bounding box center [875, 174] width 9 height 12
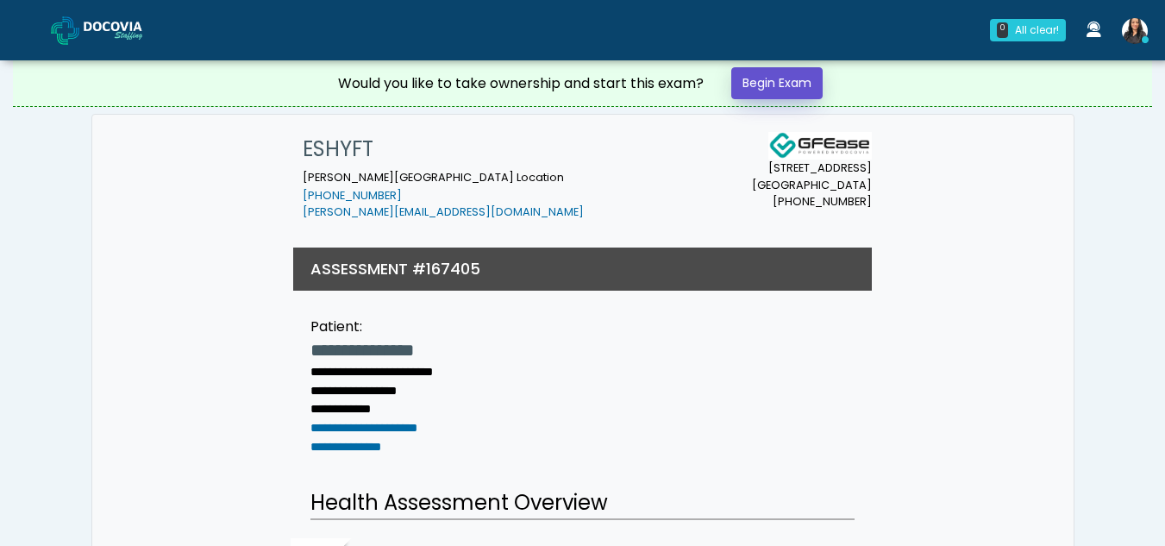
click at [775, 94] on link "Begin Exam" at bounding box center [776, 83] width 91 height 32
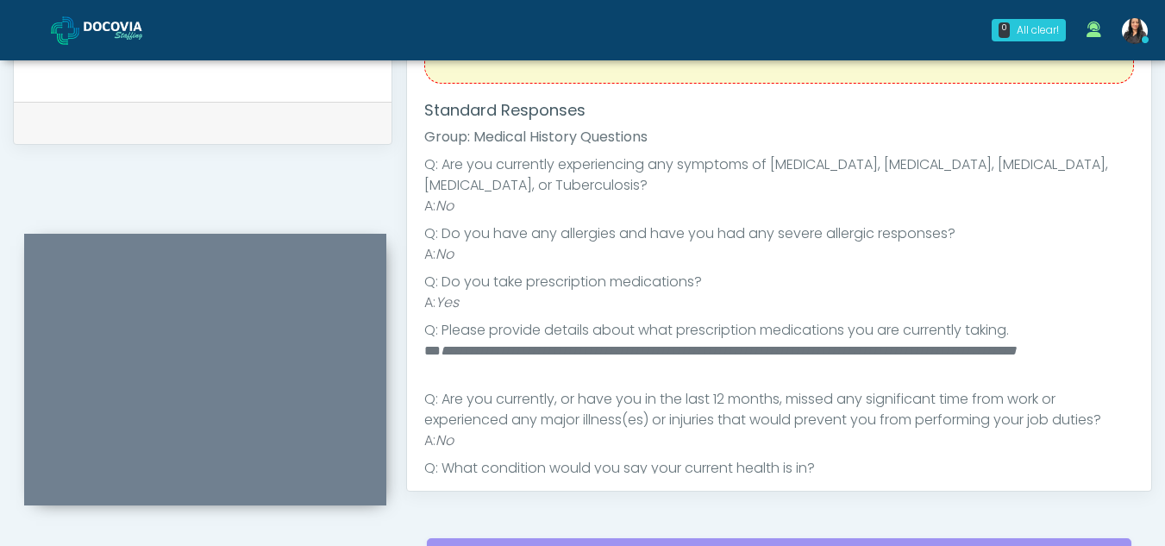
scroll to position [138, 0]
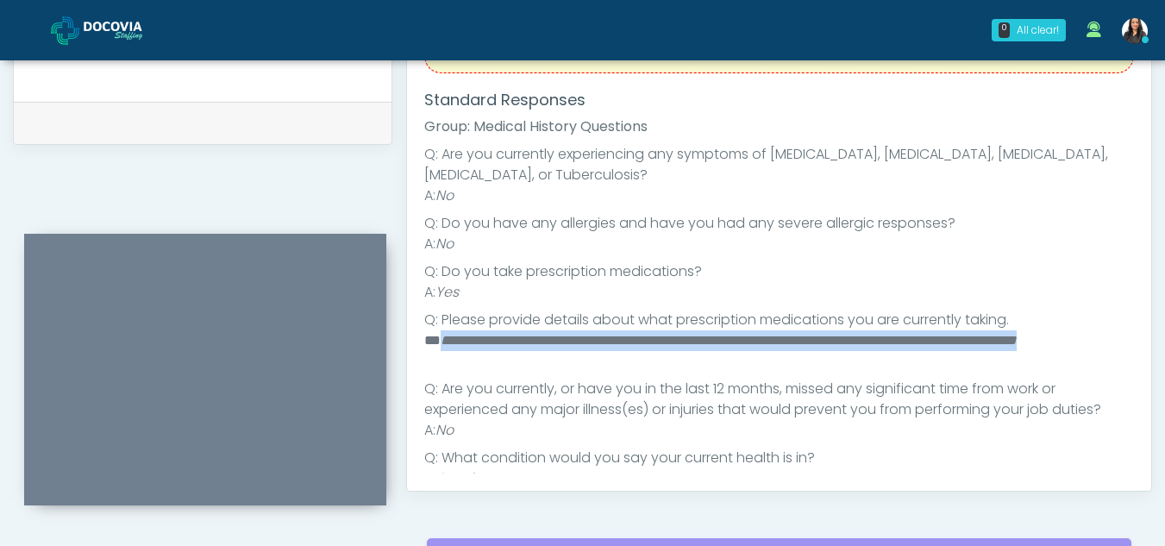
drag, startPoint x: 441, startPoint y: 338, endPoint x: 534, endPoint y: 360, distance: 94.9
click at [534, 360] on li "**********" at bounding box center [772, 350] width 697 height 41
copy em "**********"
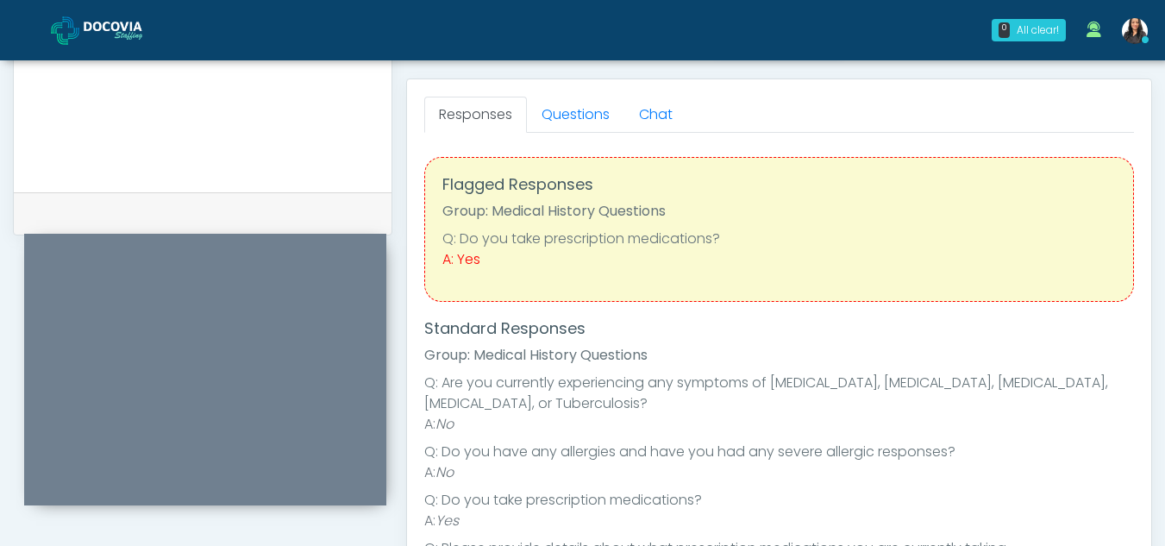
scroll to position [696, 0]
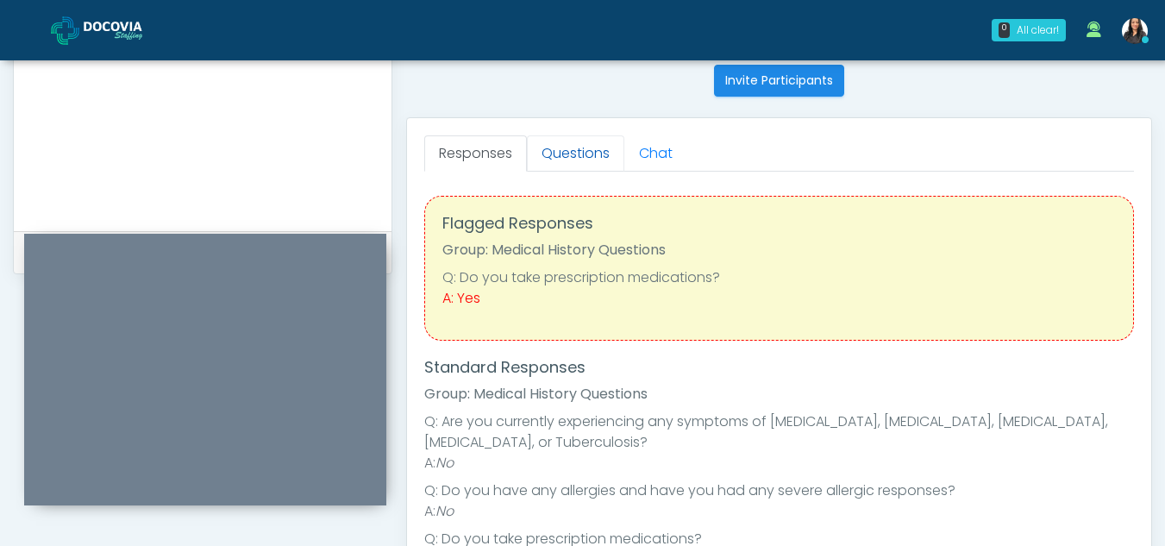
click at [580, 142] on link "Questions" at bounding box center [575, 153] width 97 height 36
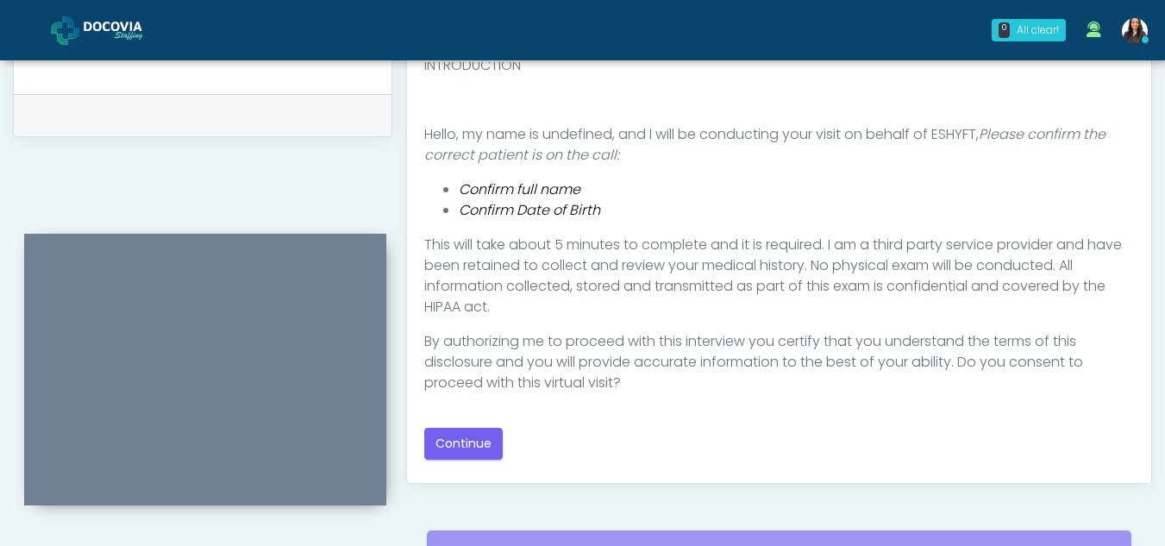
scroll to position [846, 0]
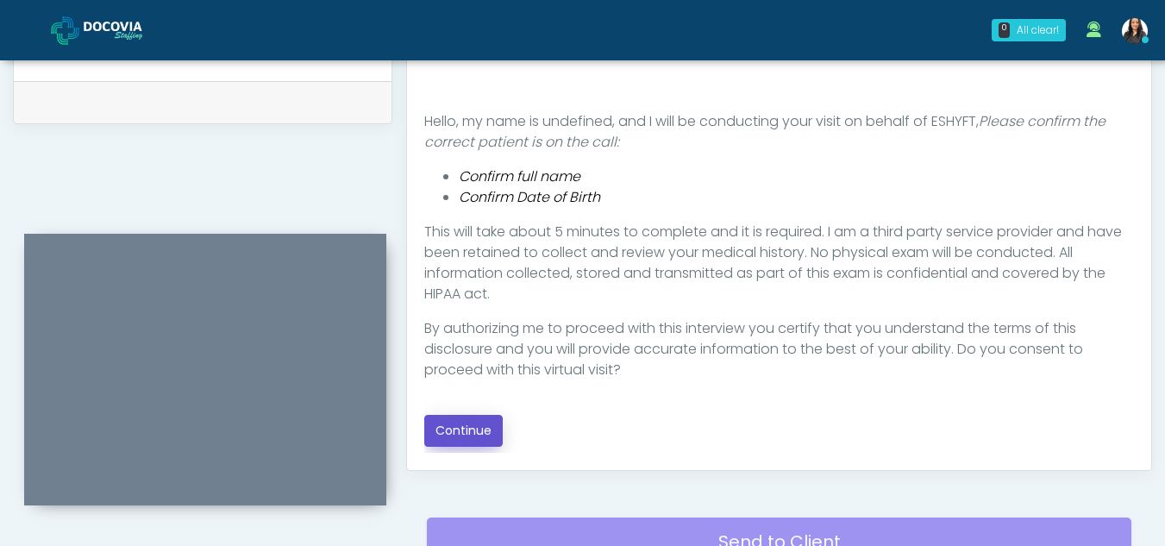
click at [454, 424] on button "Continue" at bounding box center [463, 431] width 78 height 32
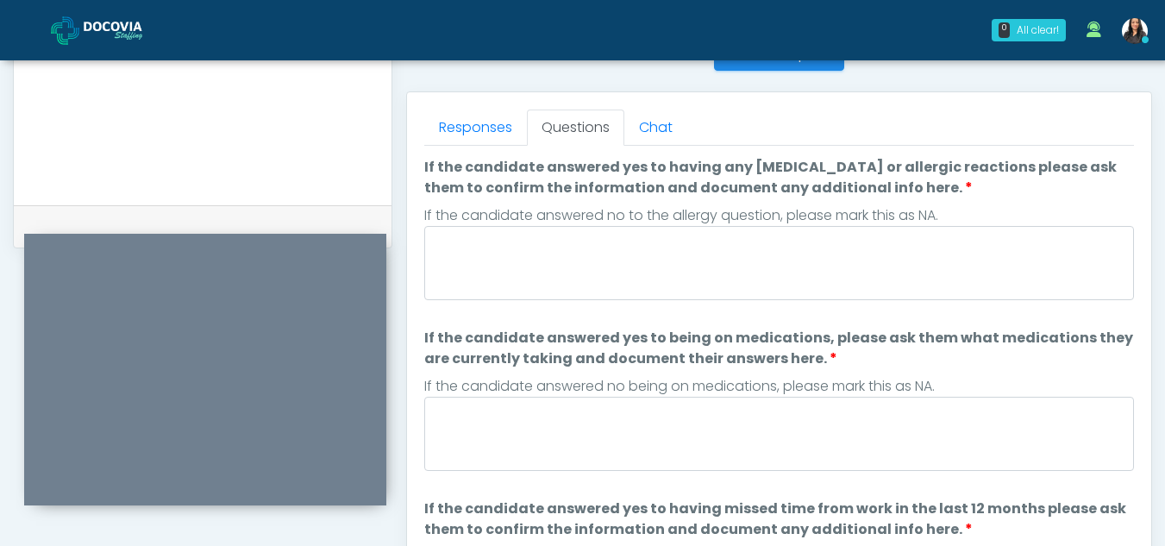
scroll to position [714, 0]
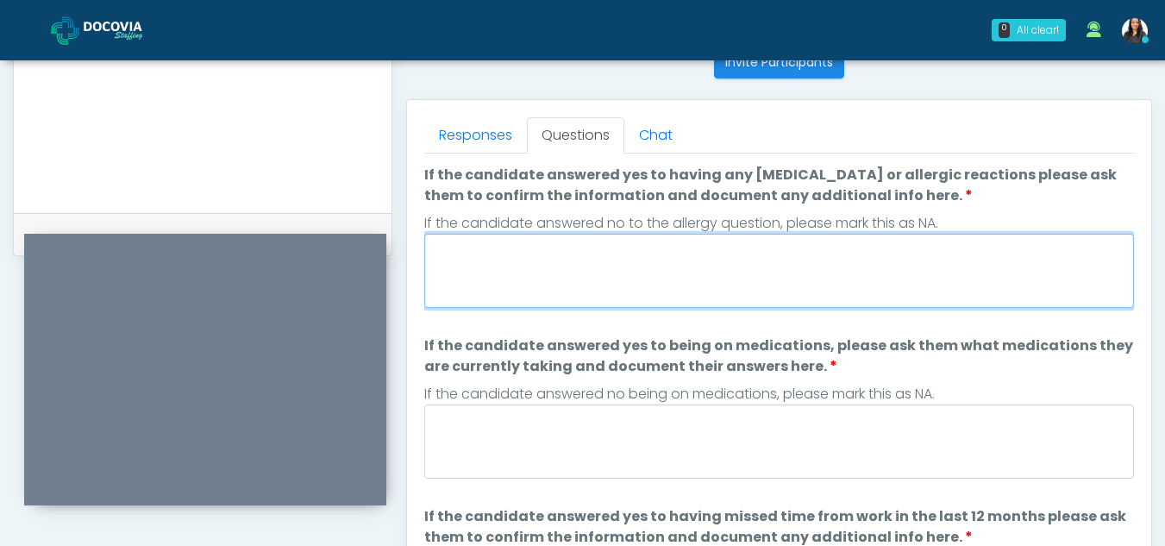
click at [563, 272] on textarea "If the candidate answered yes to having any [MEDICAL_DATA] or allergic reaction…" at bounding box center [779, 271] width 710 height 74
type textarea "**"
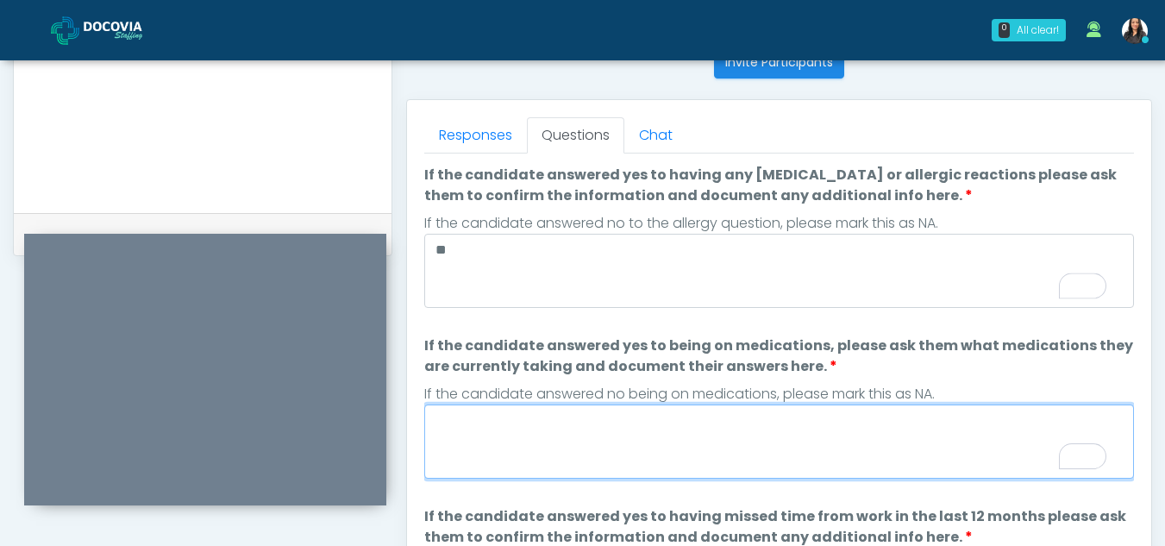
paste textarea "**********"
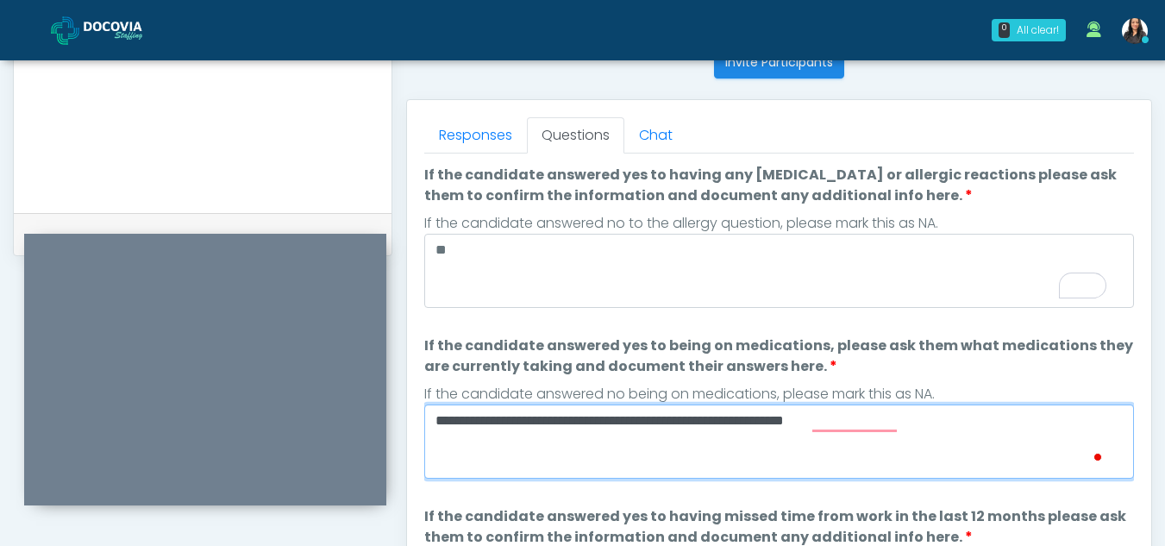
type textarea "**********"
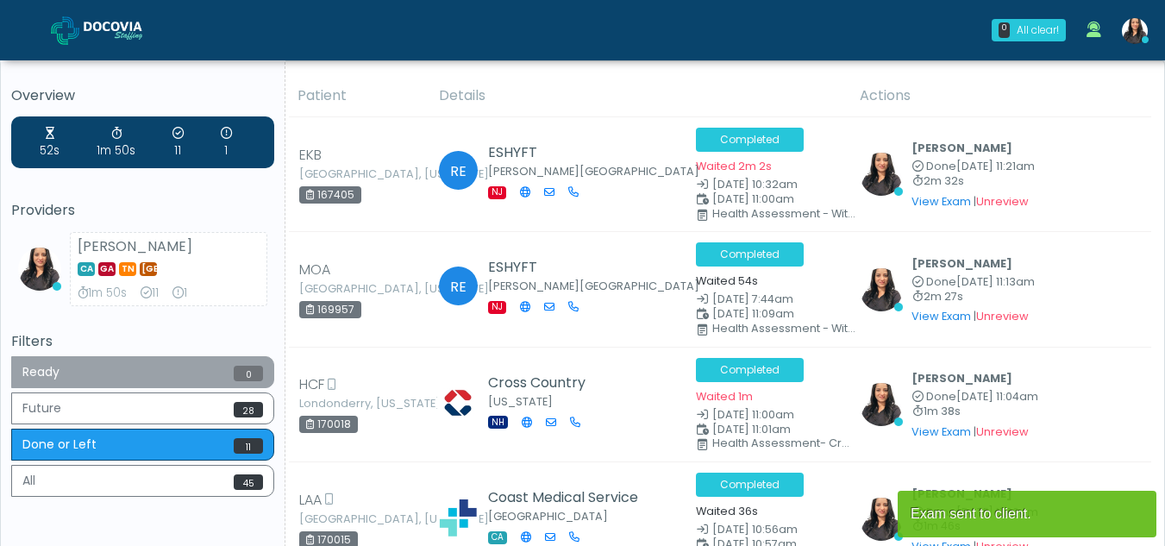
click at [126, 368] on button "Ready 0" at bounding box center [142, 372] width 263 height 32
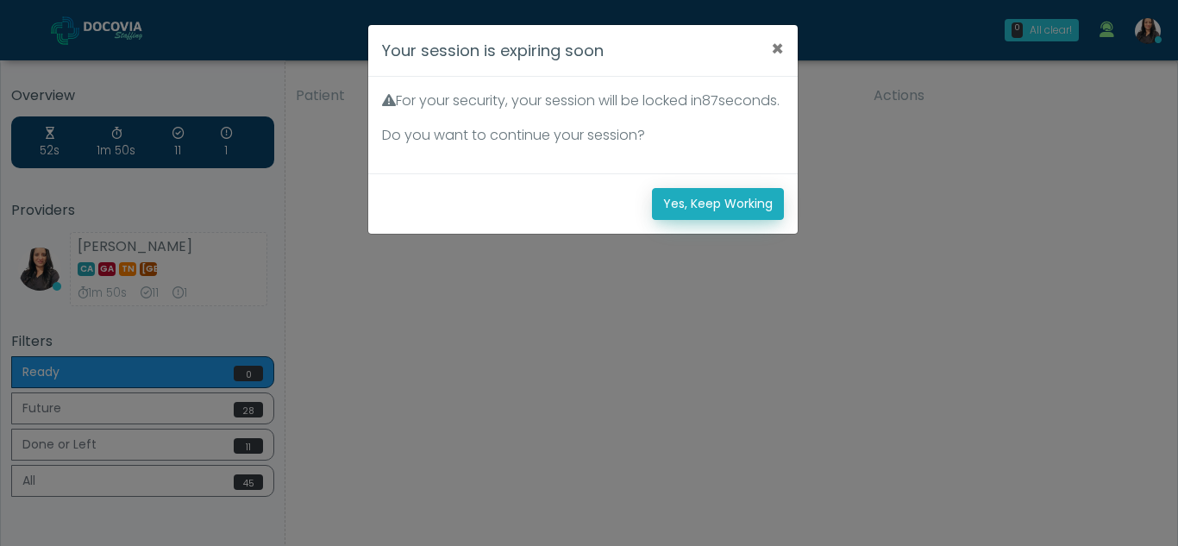
click at [715, 220] on button "Yes, Keep Working" at bounding box center [718, 204] width 132 height 32
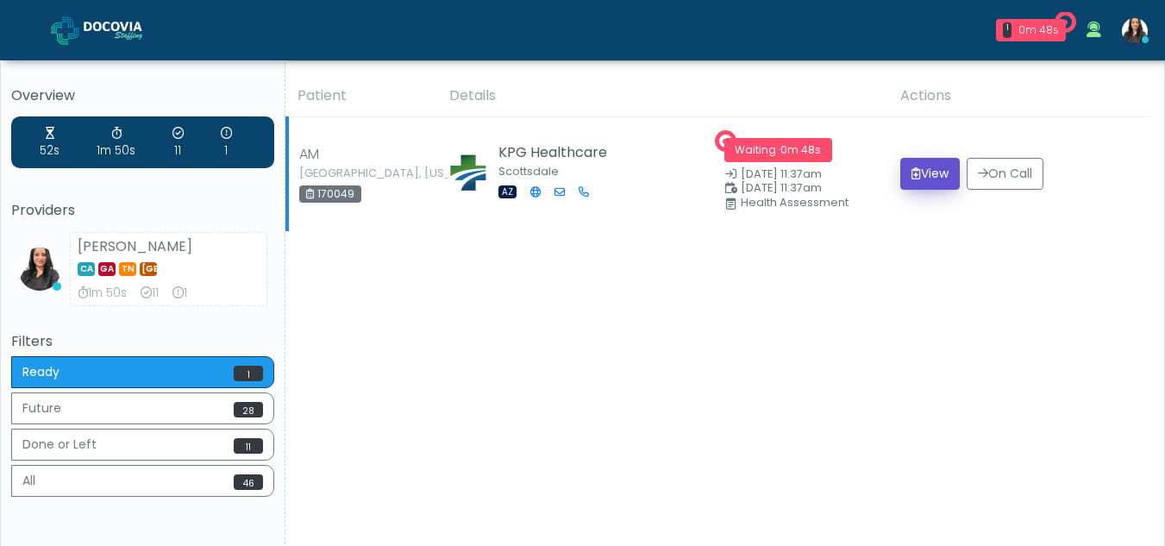
click at [926, 171] on button "View" at bounding box center [929, 174] width 59 height 32
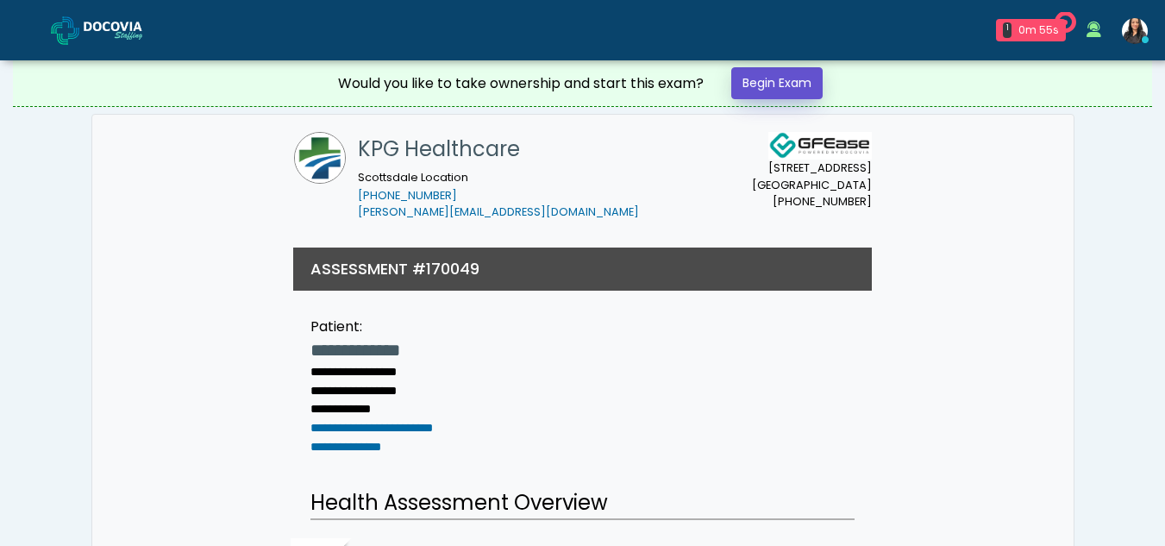
click at [750, 85] on link "Begin Exam" at bounding box center [776, 83] width 91 height 32
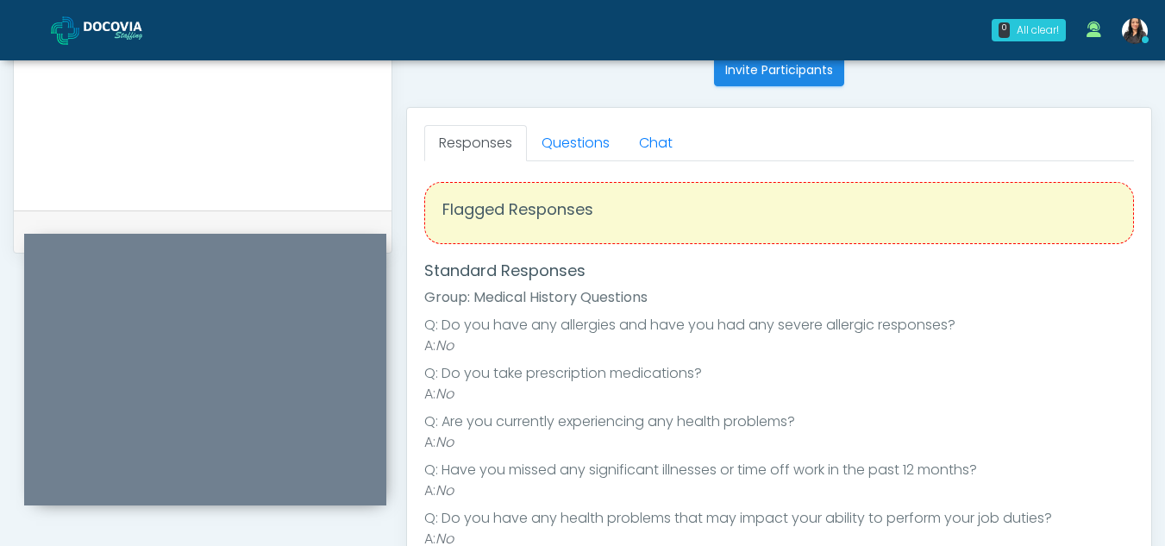
scroll to position [660, 0]
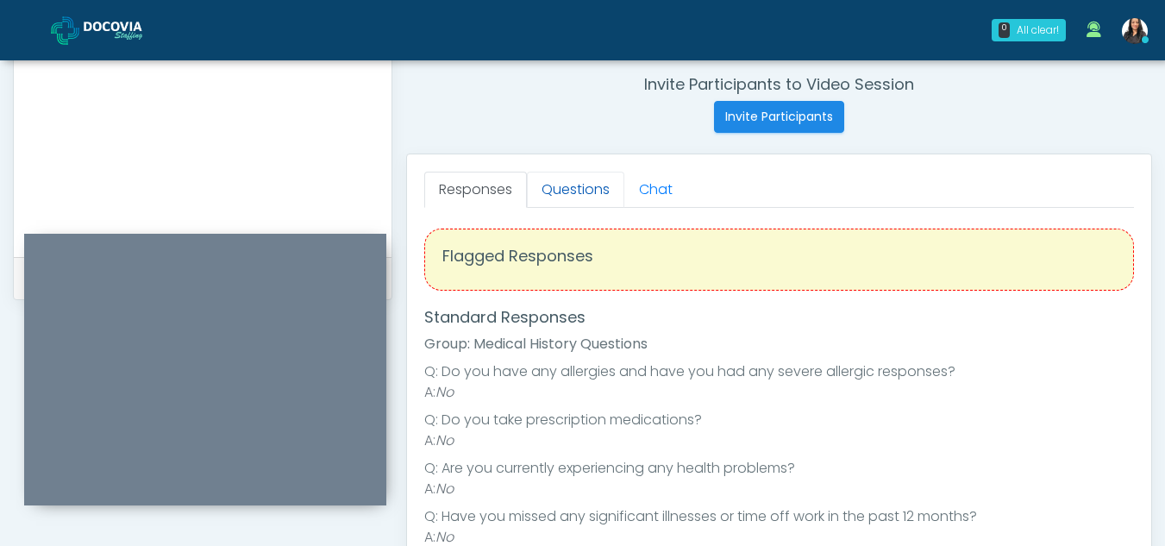
click at [589, 197] on link "Questions" at bounding box center [575, 190] width 97 height 36
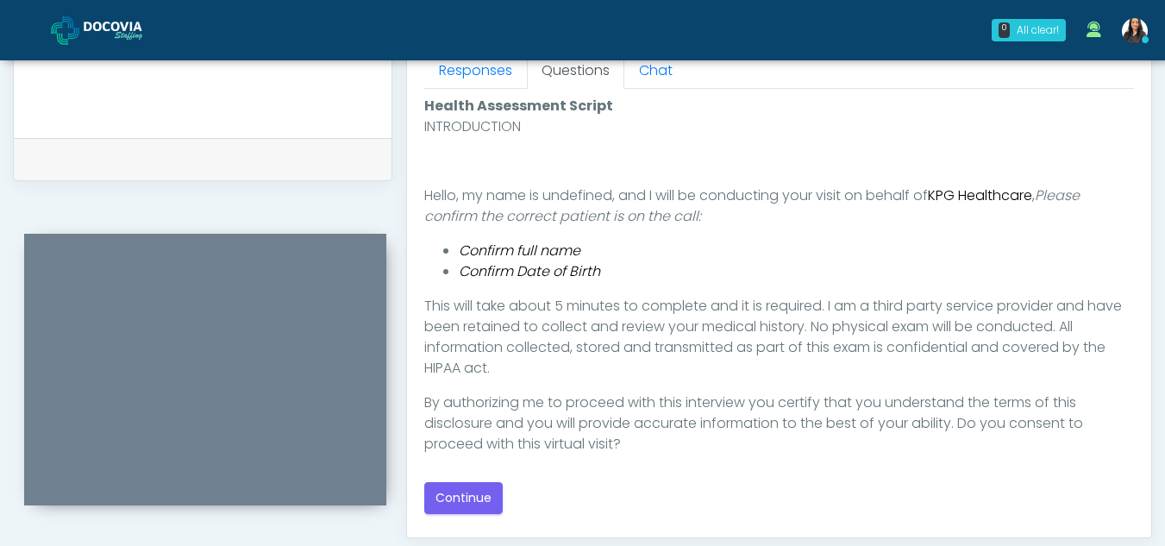
scroll to position [797, 0]
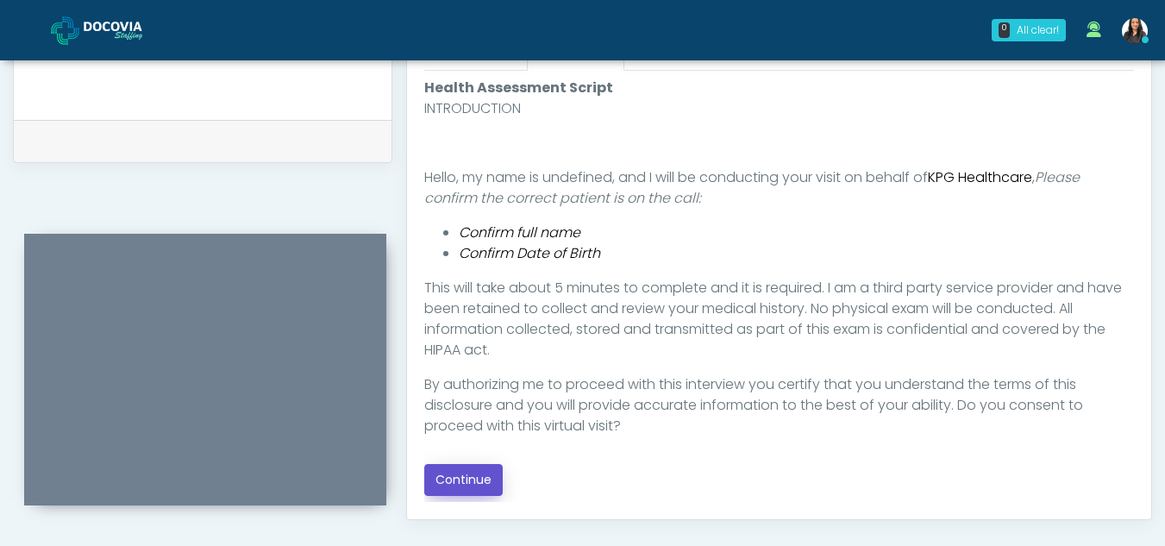
click at [459, 475] on button "Continue" at bounding box center [463, 480] width 78 height 32
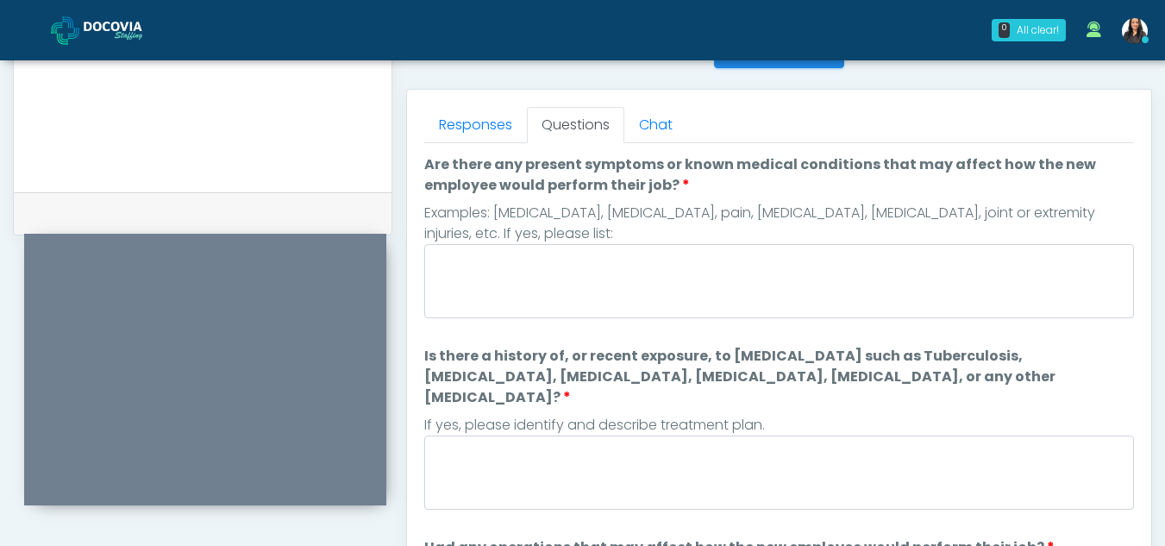
scroll to position [722, 0]
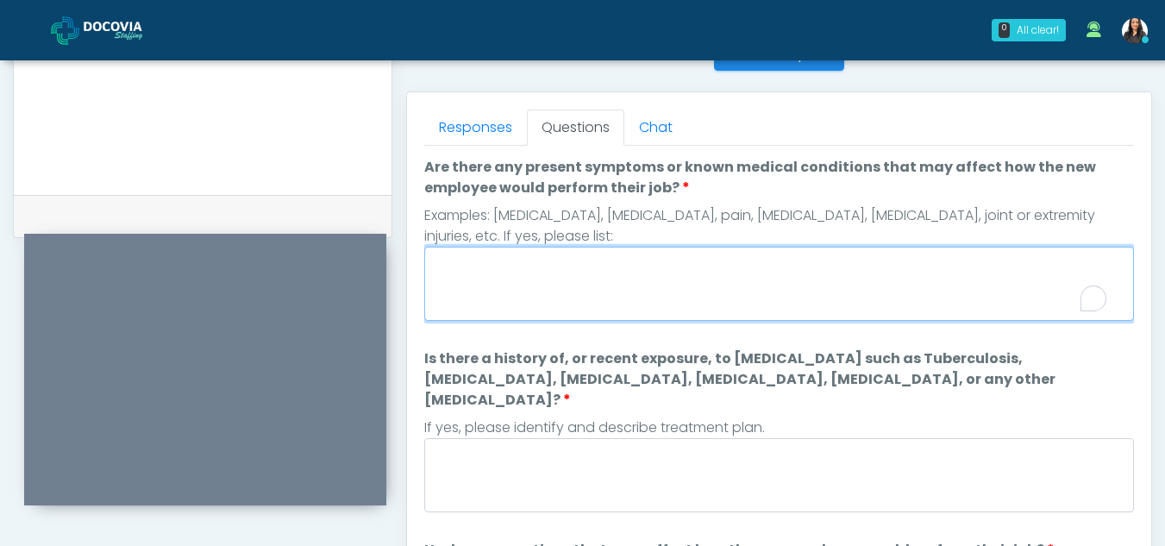
click at [544, 262] on textarea "Are there any present symptoms or known medical conditions that may affect how …" at bounding box center [779, 284] width 710 height 74
type textarea "**"
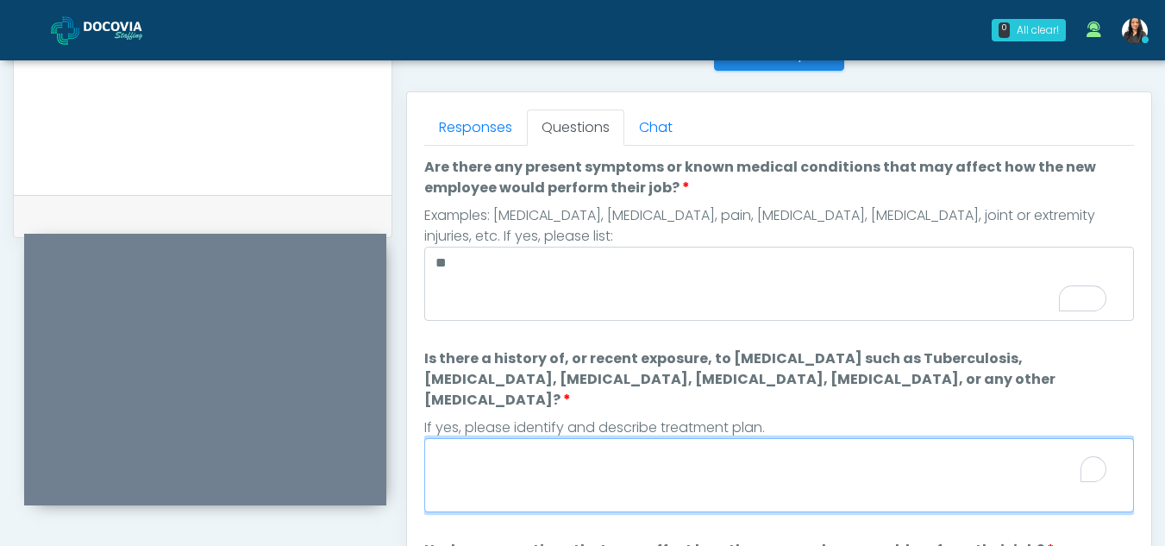
click at [459, 464] on textarea "Is there a history of, or recent exposure, to infectious diseases such as Tuber…" at bounding box center [779, 475] width 710 height 74
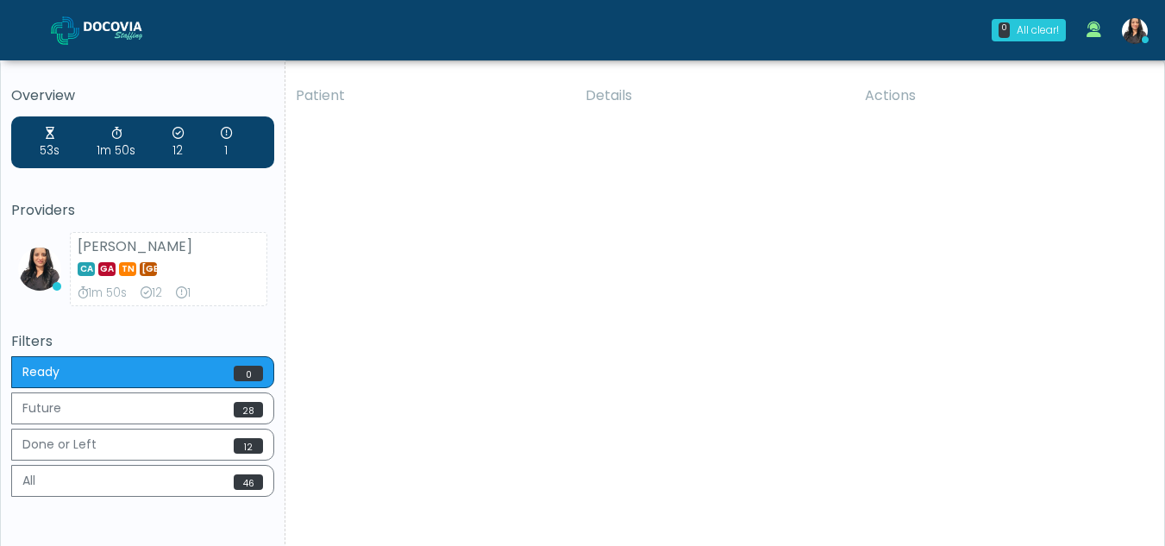
click at [668, 100] on th "Details" at bounding box center [714, 95] width 279 height 41
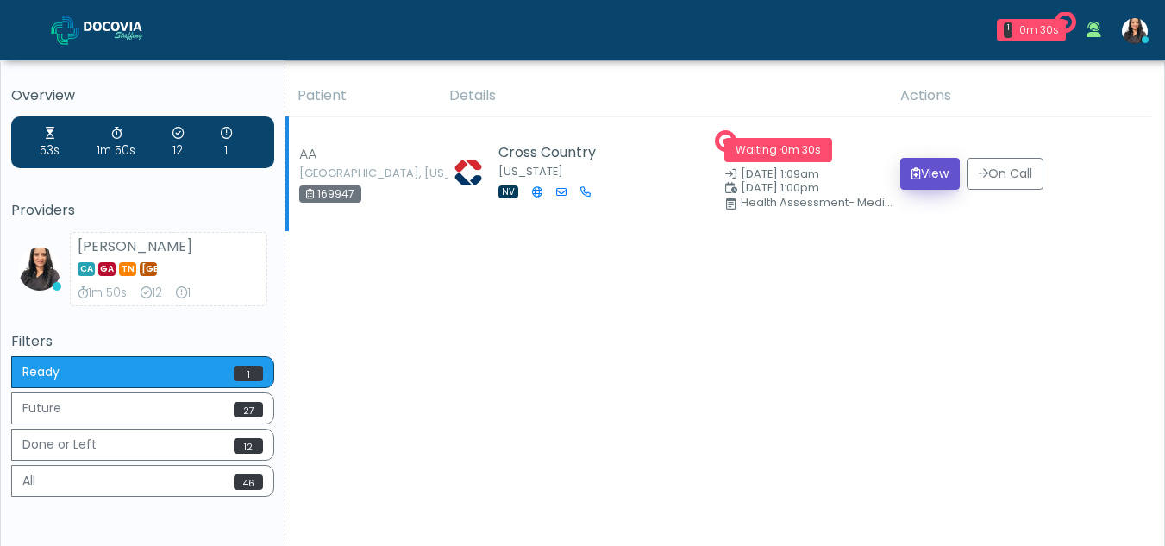
click at [923, 175] on button "View" at bounding box center [929, 174] width 59 height 32
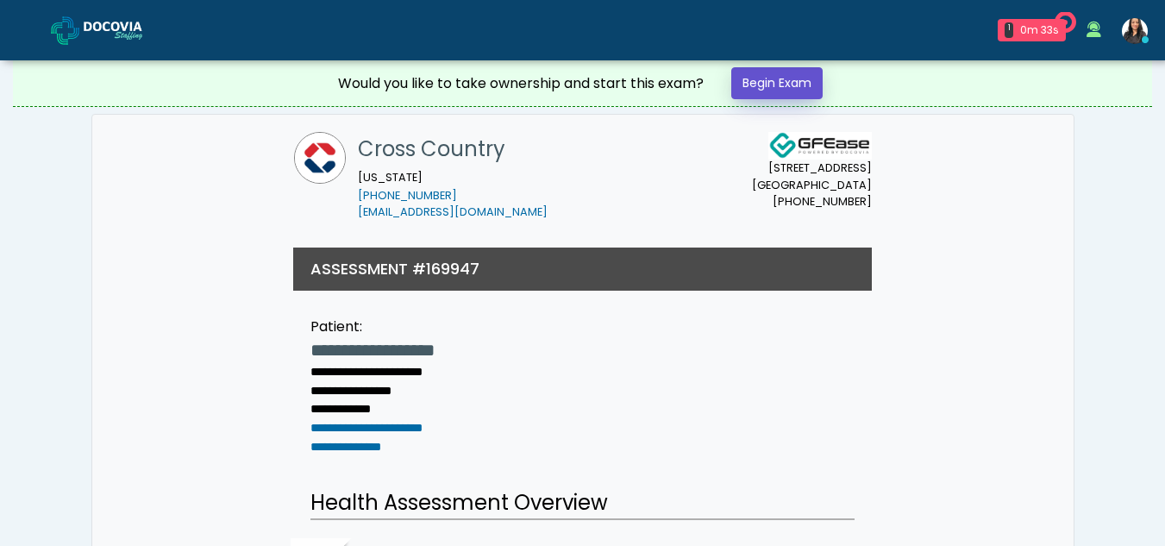
click at [792, 85] on link "Begin Exam" at bounding box center [776, 83] width 91 height 32
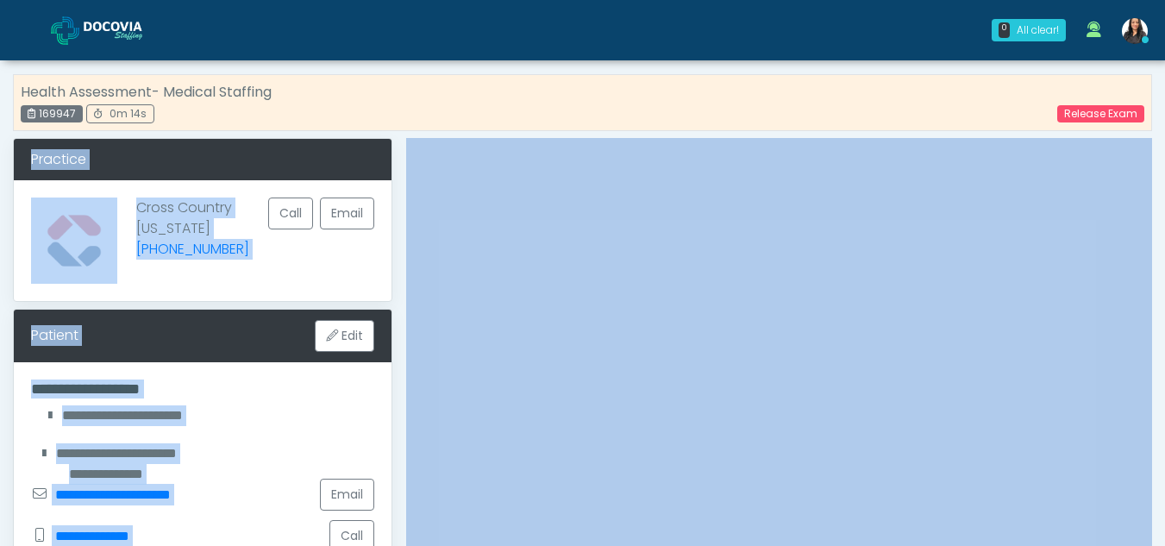
drag, startPoint x: 1161, startPoint y: 81, endPoint x: 1177, endPoint y: 196, distance: 115.8
click at [329, 269] on div "Cross Country [US_STATE] [PHONE_NUMBER] Call Email" at bounding box center [203, 240] width 378 height 121
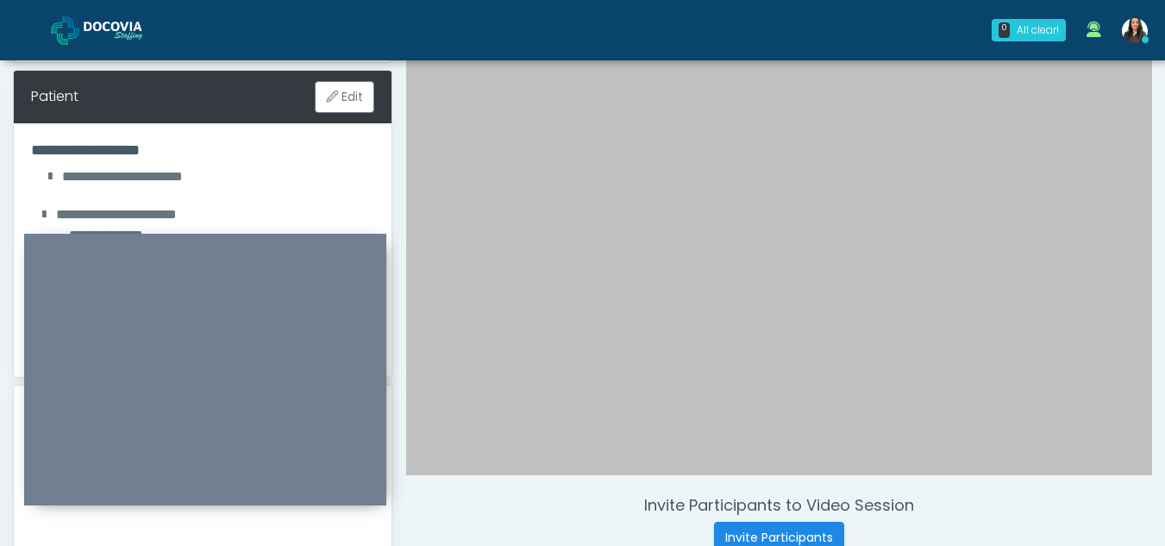
scroll to position [241, 0]
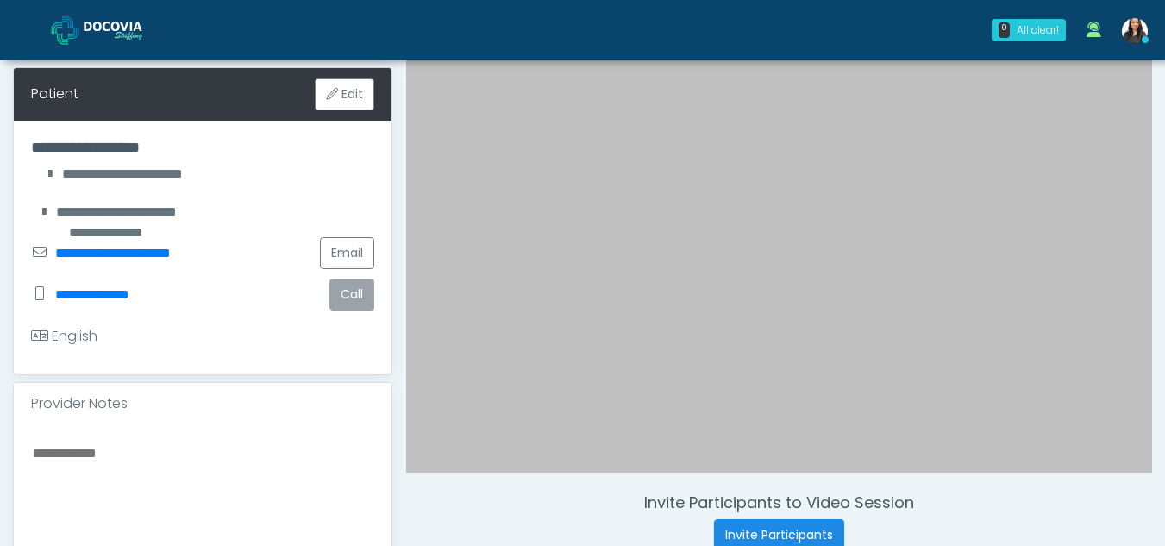
click at [354, 289] on button "Call" at bounding box center [351, 295] width 45 height 32
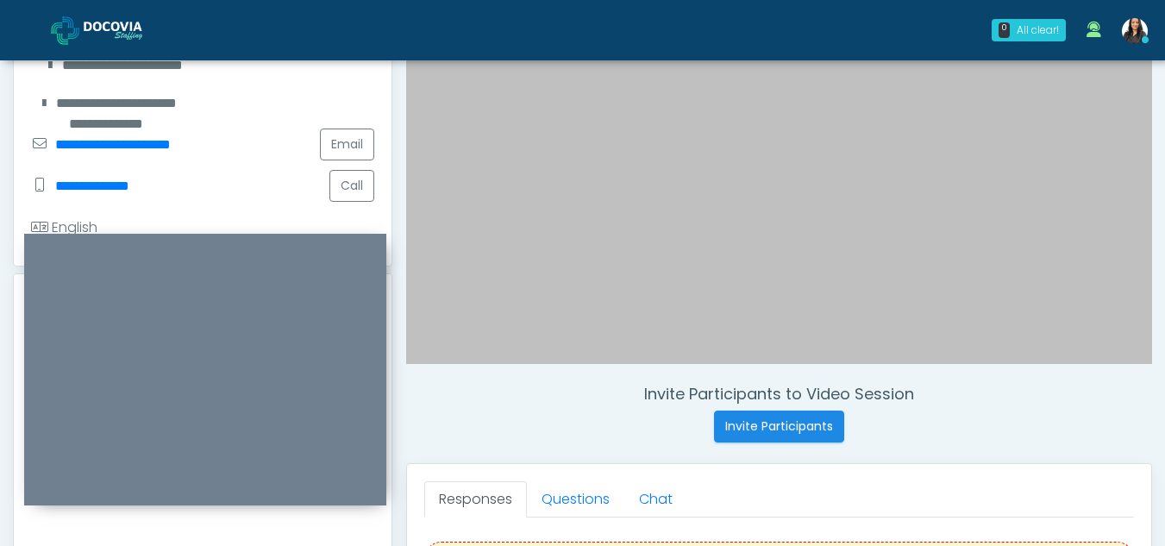
scroll to position [358, 0]
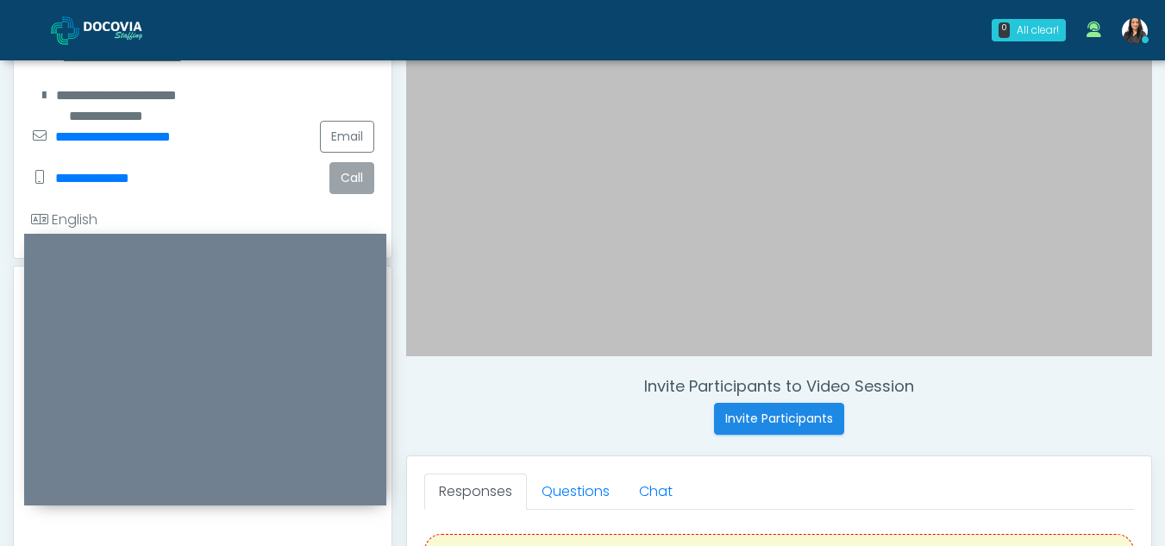
click at [347, 177] on button "Call" at bounding box center [351, 178] width 45 height 32
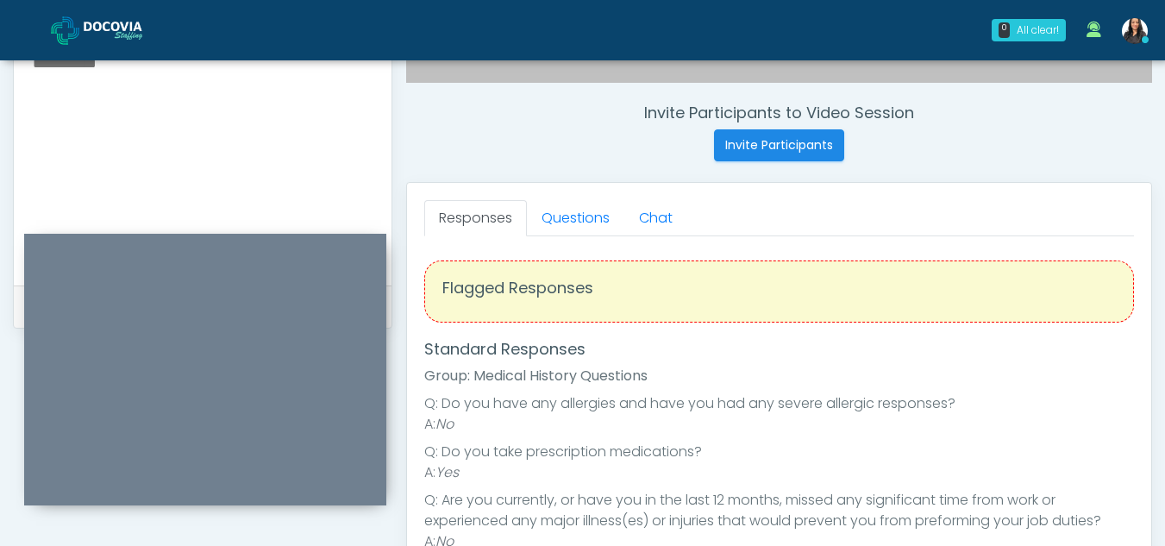
scroll to position [612, 0]
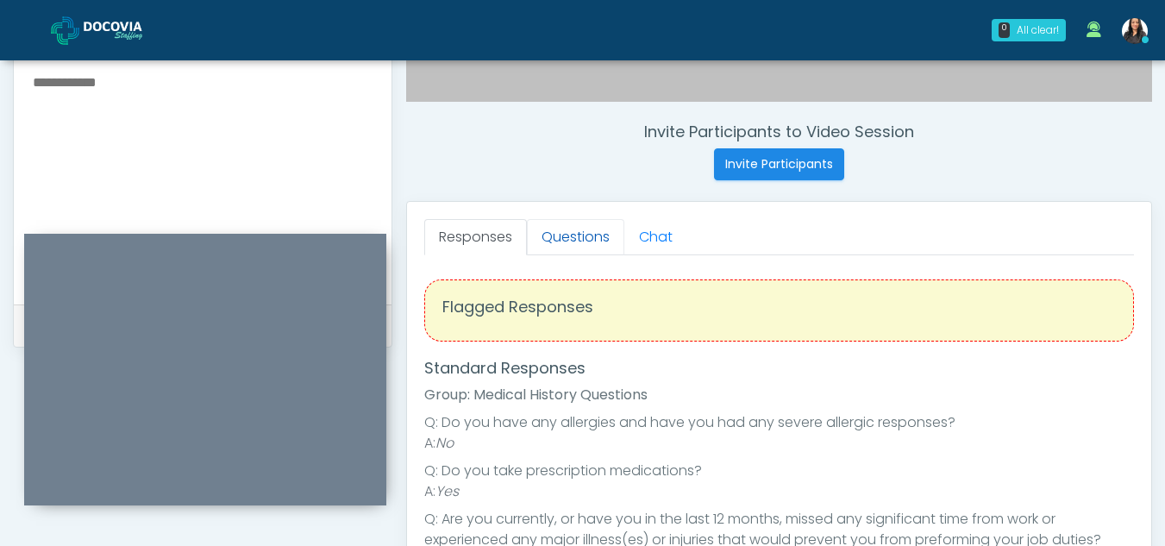
click at [568, 238] on link "Questions" at bounding box center [575, 237] width 97 height 36
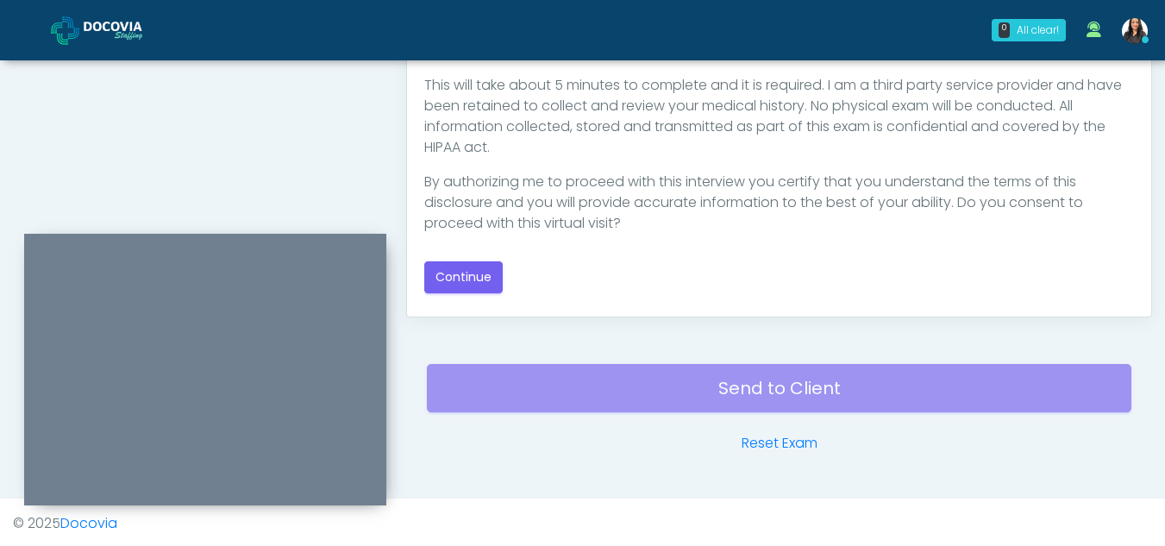
scroll to position [1002, 0]
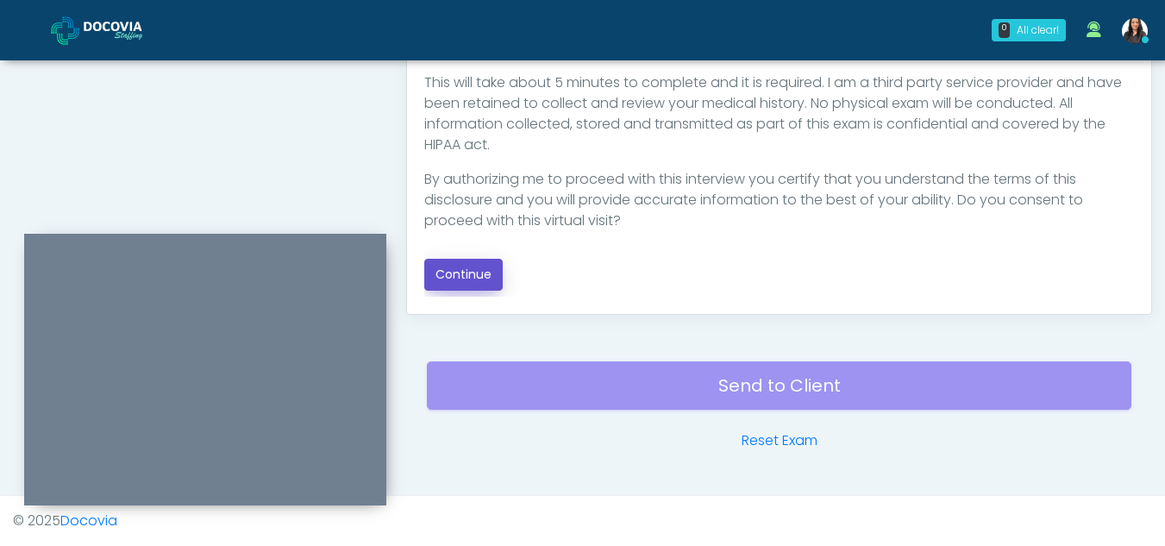
click at [471, 274] on button "Continue" at bounding box center [463, 275] width 78 height 32
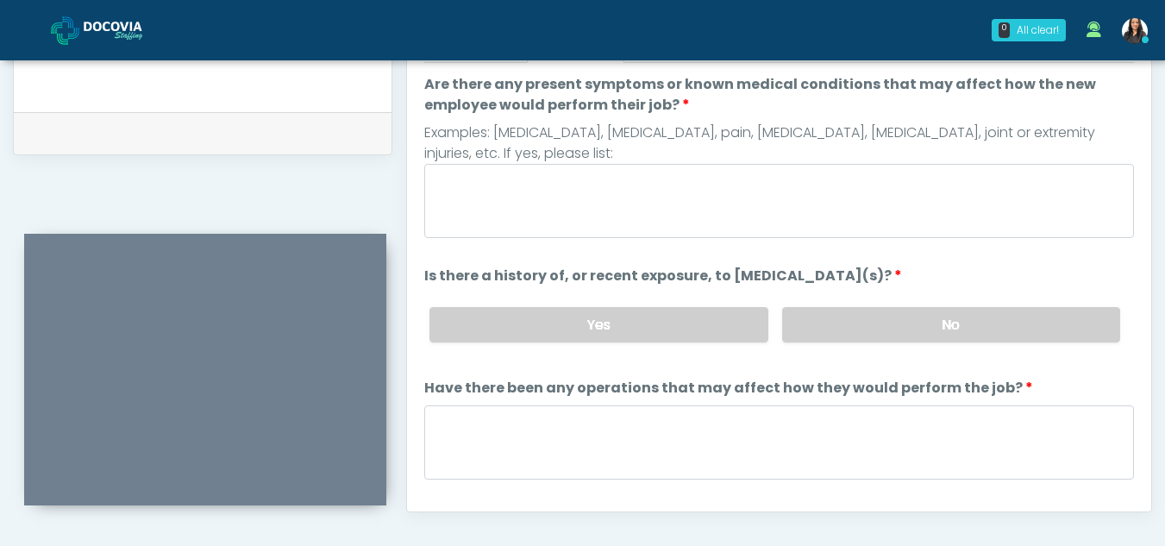
scroll to position [784, 0]
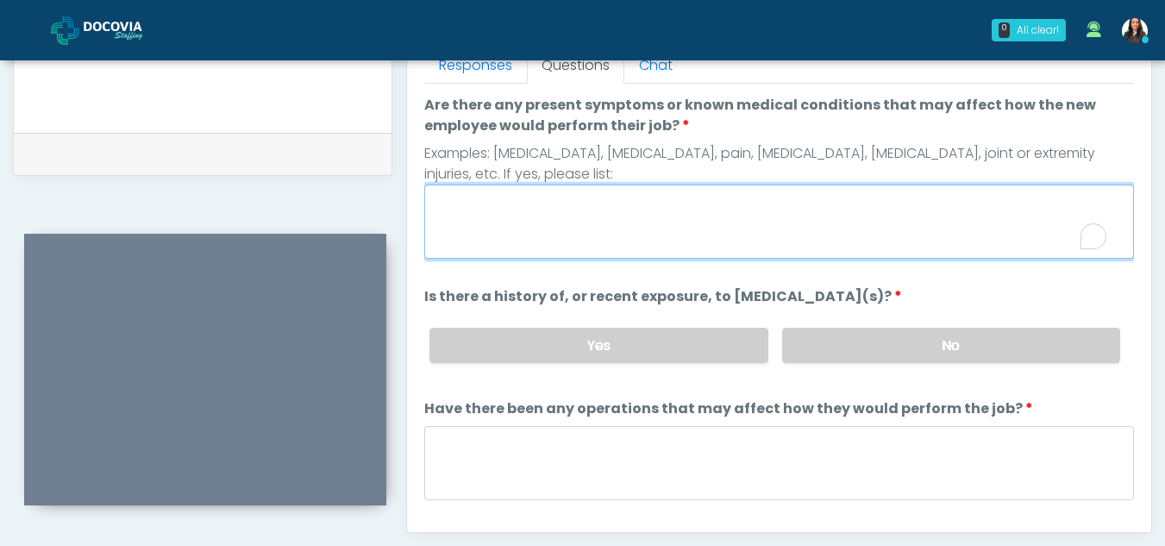
click at [578, 242] on textarea "Are there any present symptoms or known medical conditions that may affect how …" at bounding box center [779, 222] width 710 height 74
type textarea "**"
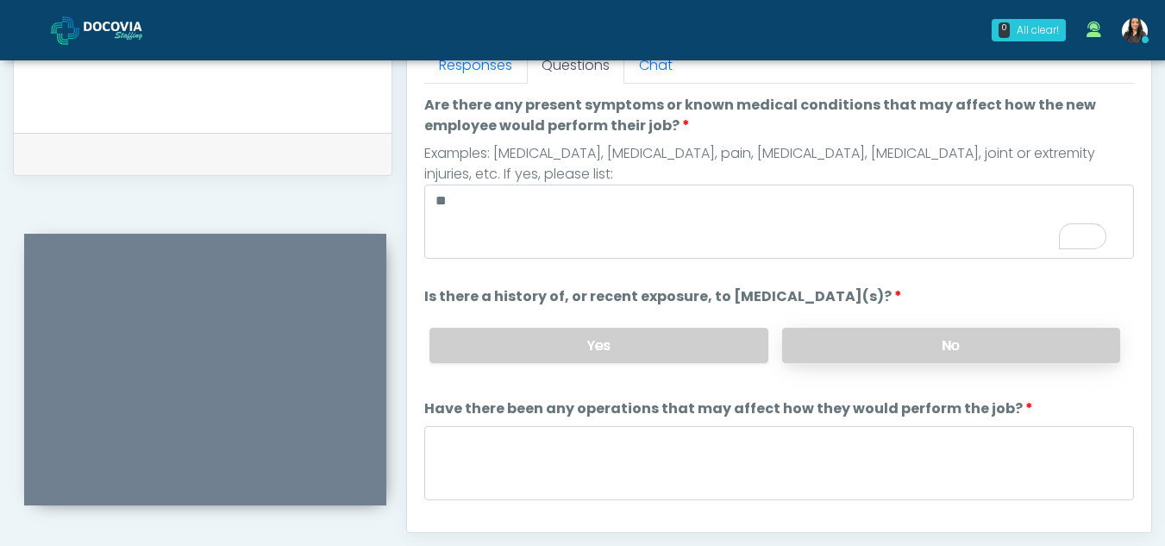
click at [930, 335] on label "No" at bounding box center [951, 345] width 338 height 35
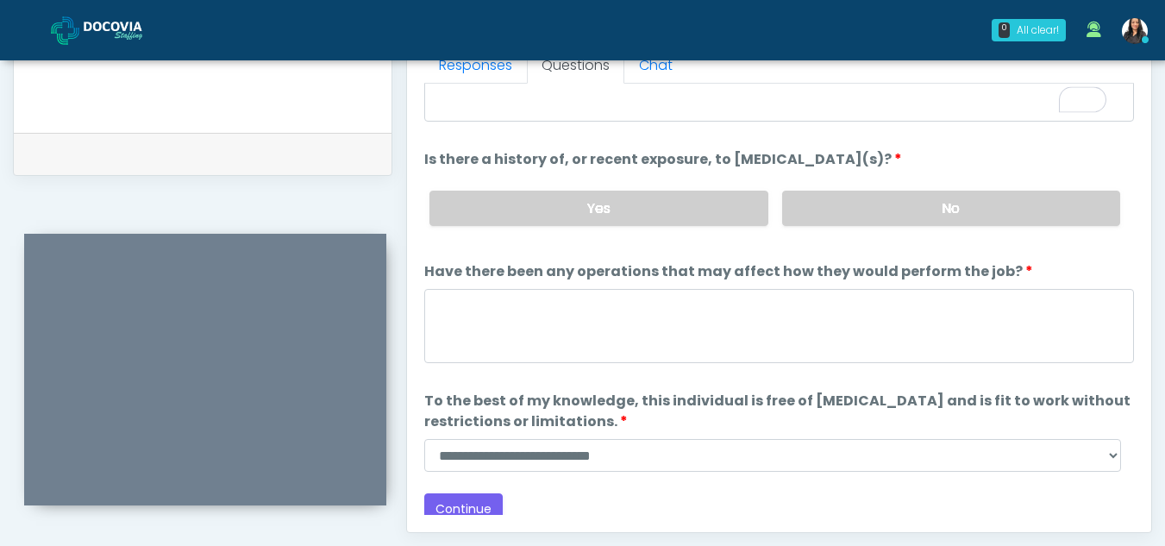
scroll to position [147, 0]
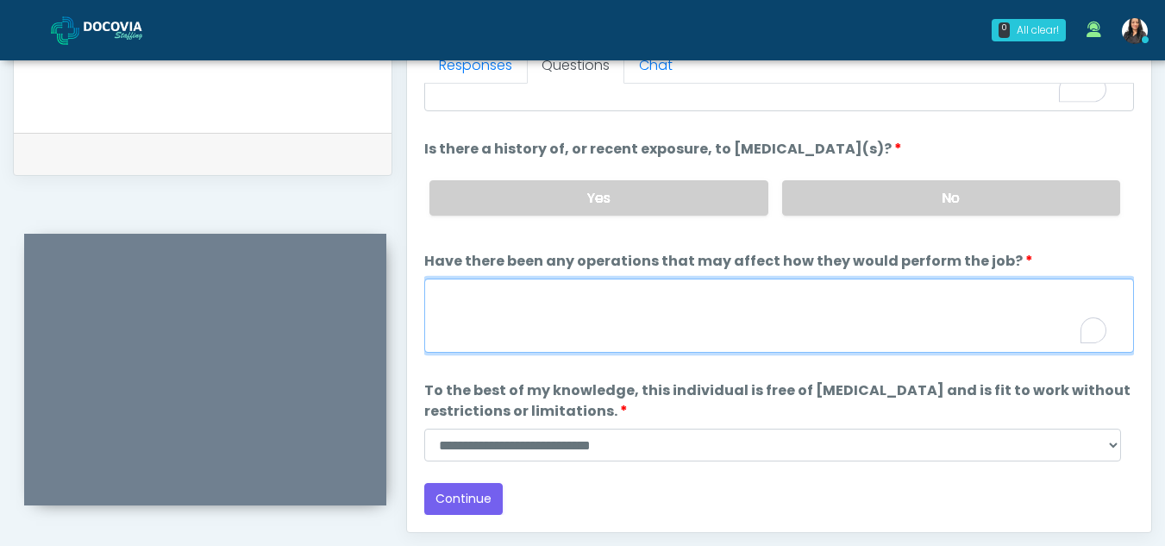
click at [486, 316] on textarea "Have there been any operations that may affect how they would perform the job?" at bounding box center [779, 316] width 710 height 74
type textarea "**"
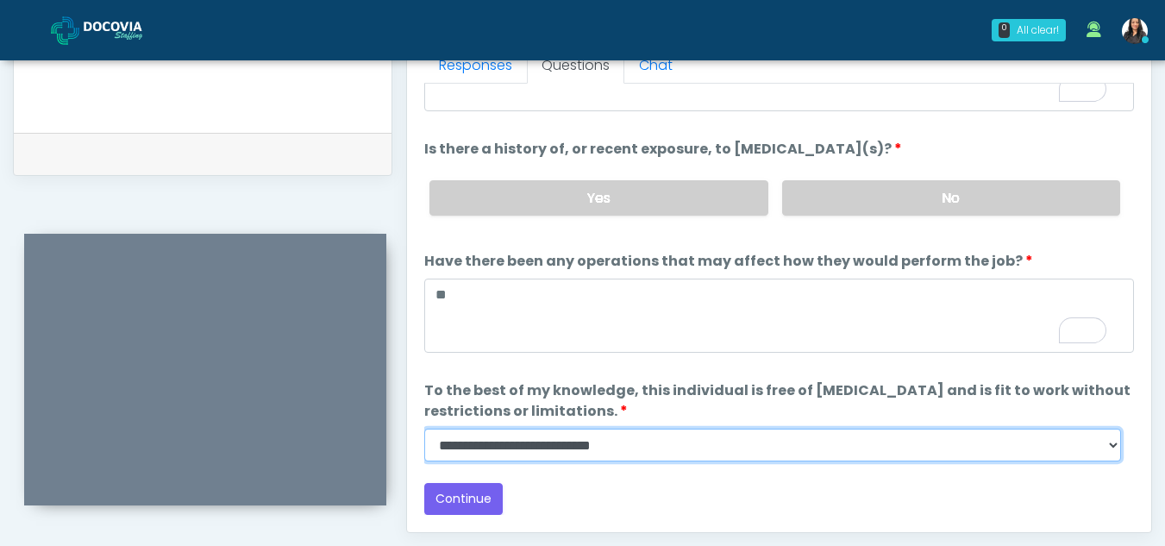
click at [1110, 445] on select "**********" at bounding box center [772, 445] width 697 height 33
select select "******"
click at [424, 429] on select "**********" at bounding box center [772, 445] width 697 height 33
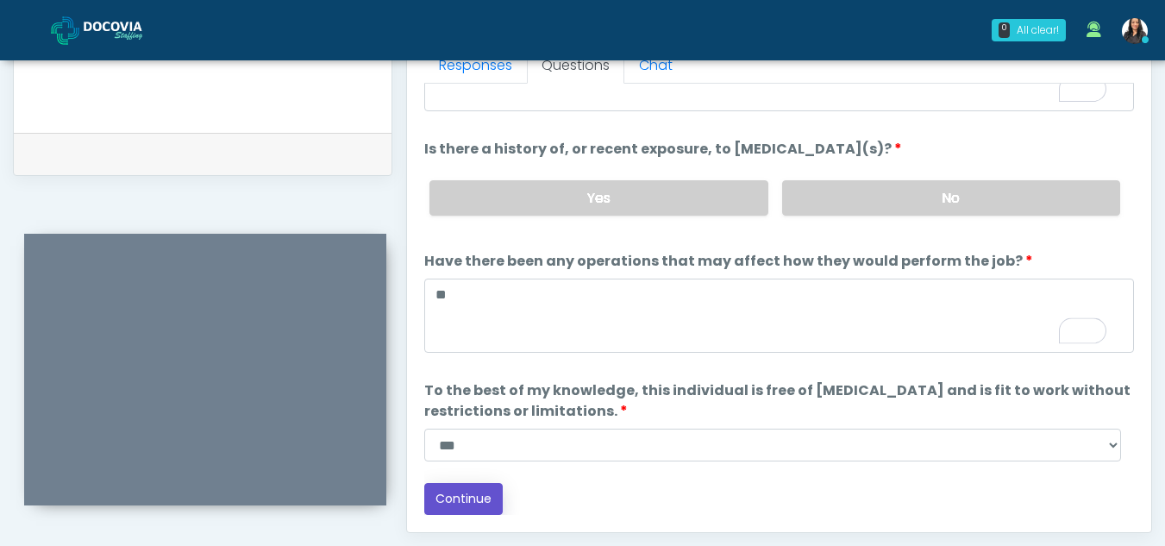
click at [466, 489] on button "Continue" at bounding box center [463, 499] width 78 height 32
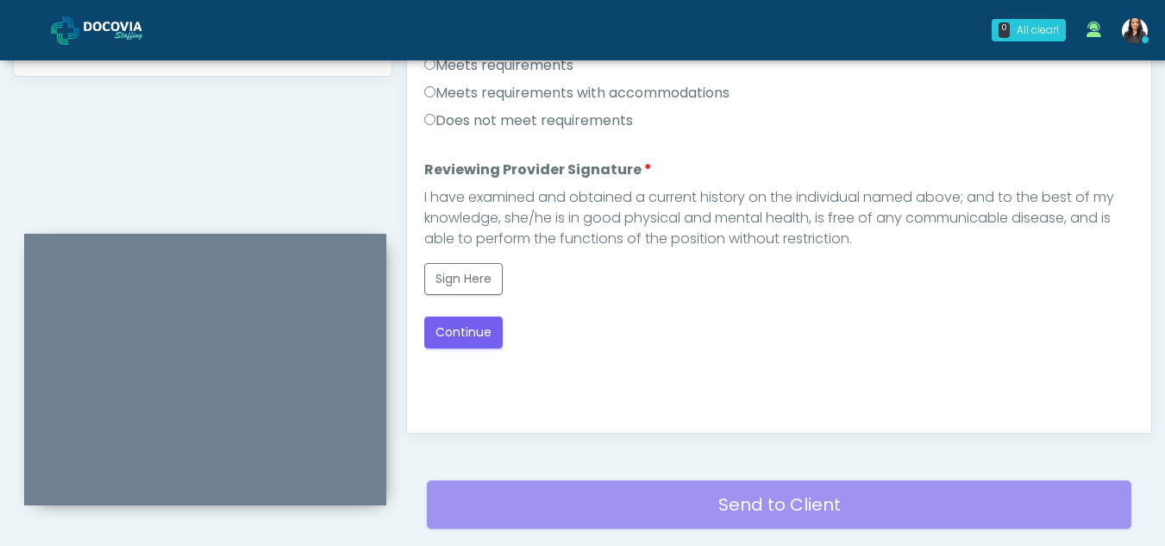
scroll to position [810, 0]
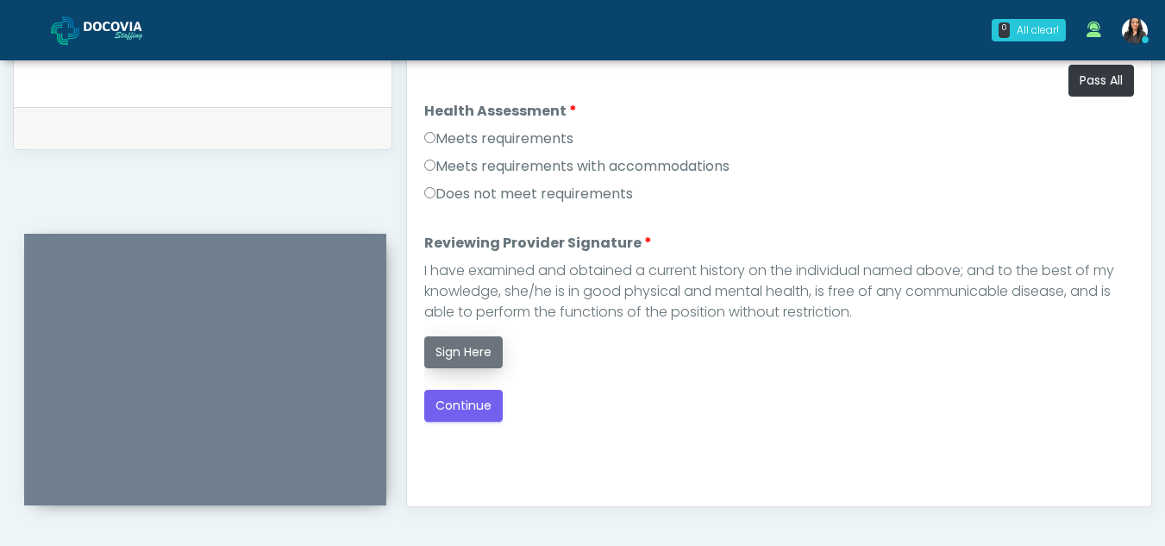
click at [490, 352] on button "Sign Here" at bounding box center [463, 352] width 78 height 32
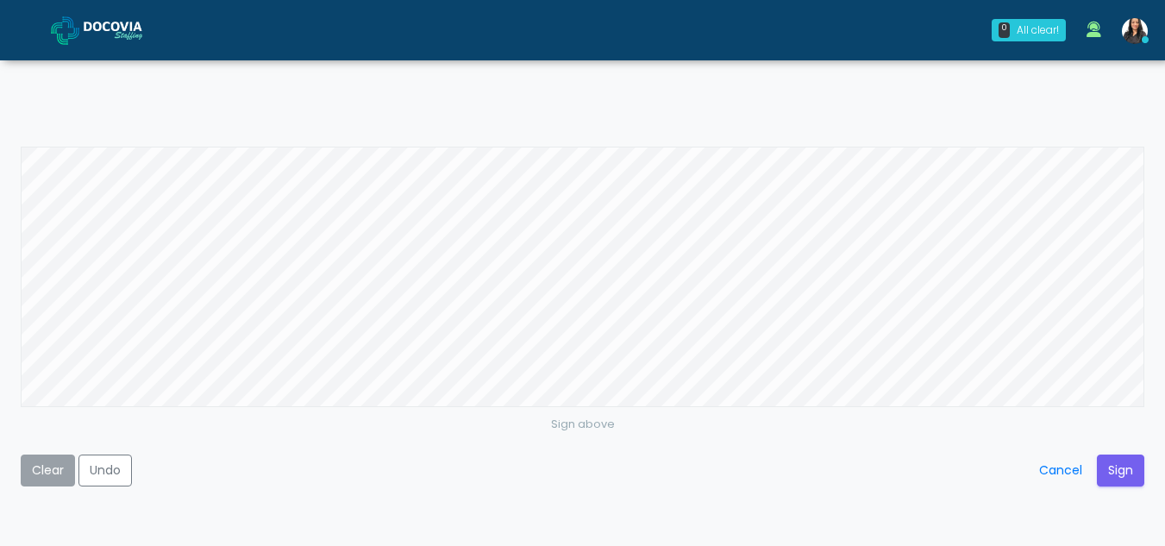
click at [39, 466] on button "Clear" at bounding box center [48, 470] width 54 height 32
click at [1119, 461] on button "Sign" at bounding box center [1120, 470] width 47 height 32
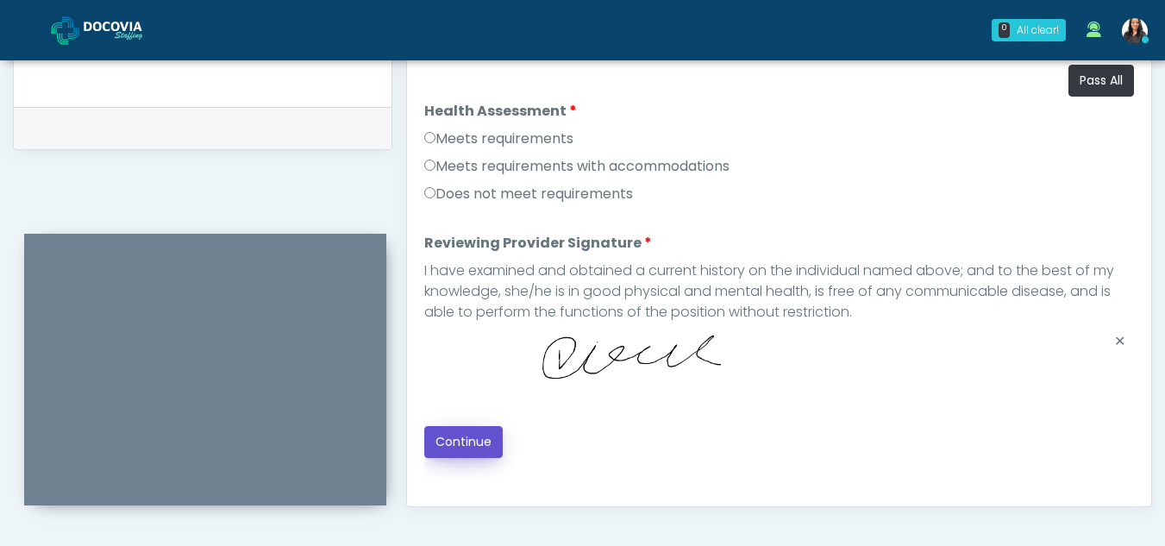
click at [485, 435] on button "Continue" at bounding box center [463, 442] width 78 height 32
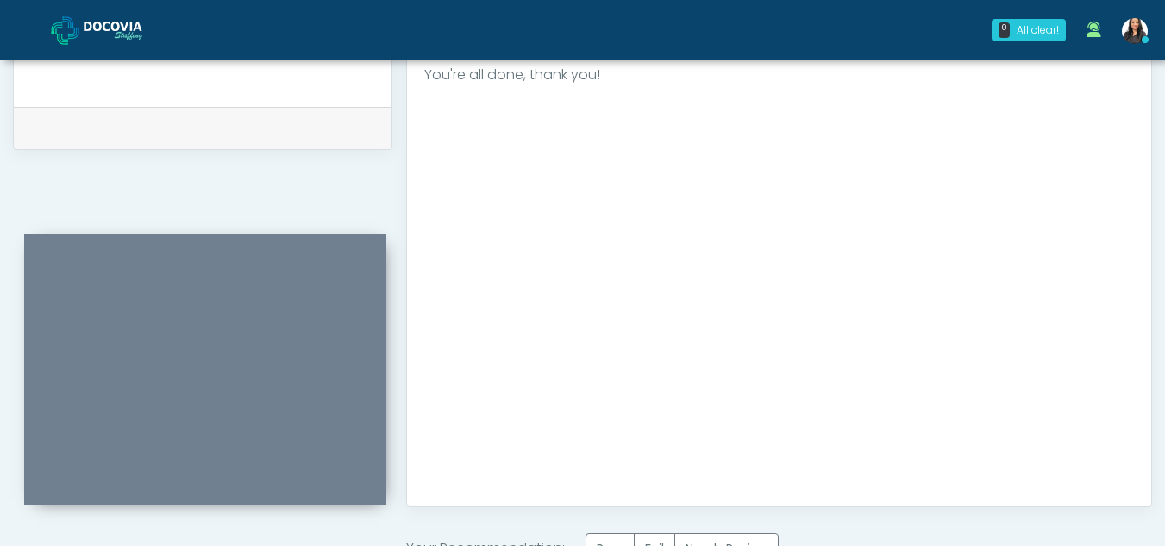
scroll to position [1034, 0]
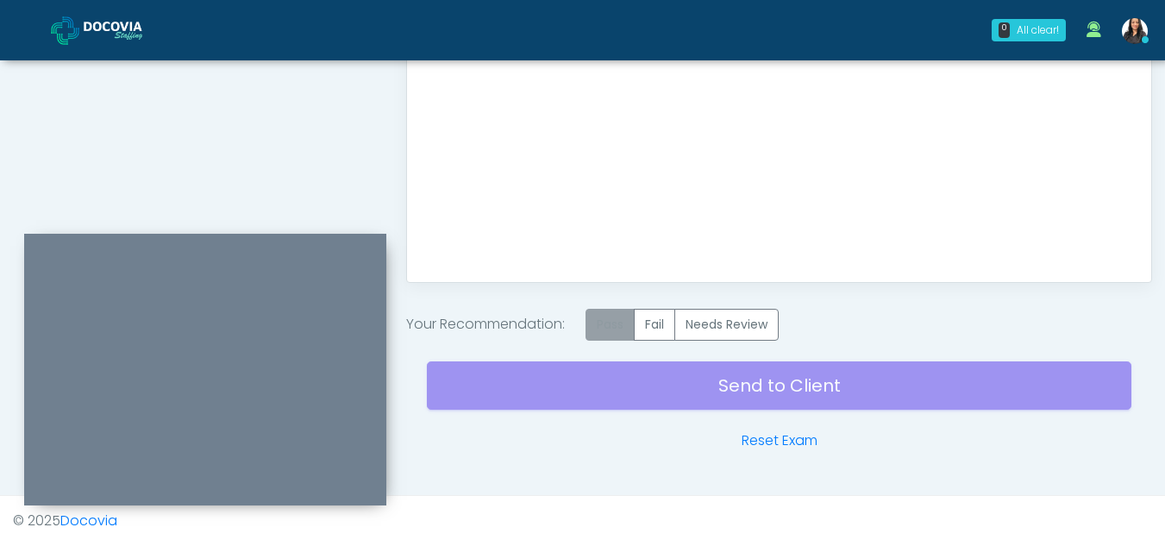
click at [629, 329] on label "Pass" at bounding box center [609, 325] width 49 height 32
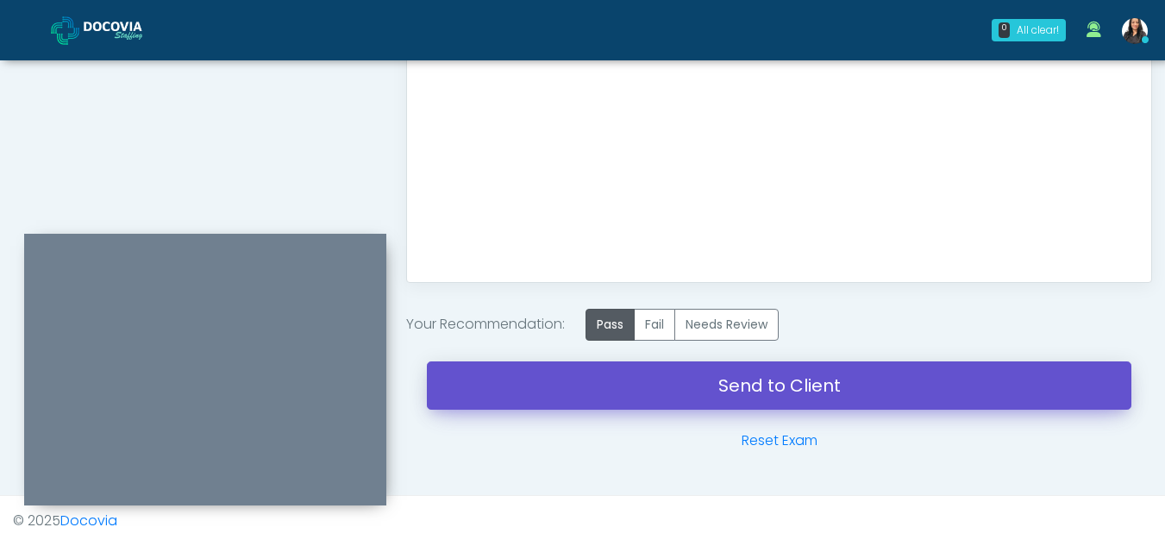
click at [823, 373] on link "Send to Client" at bounding box center [779, 385] width 704 height 48
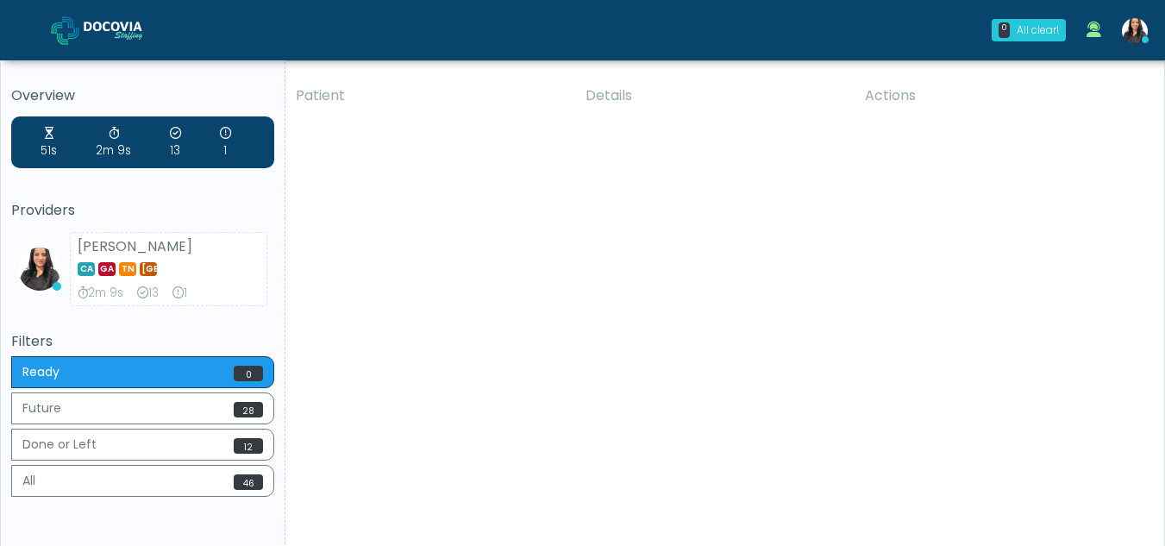
click at [670, 115] on th "Details" at bounding box center [714, 95] width 279 height 41
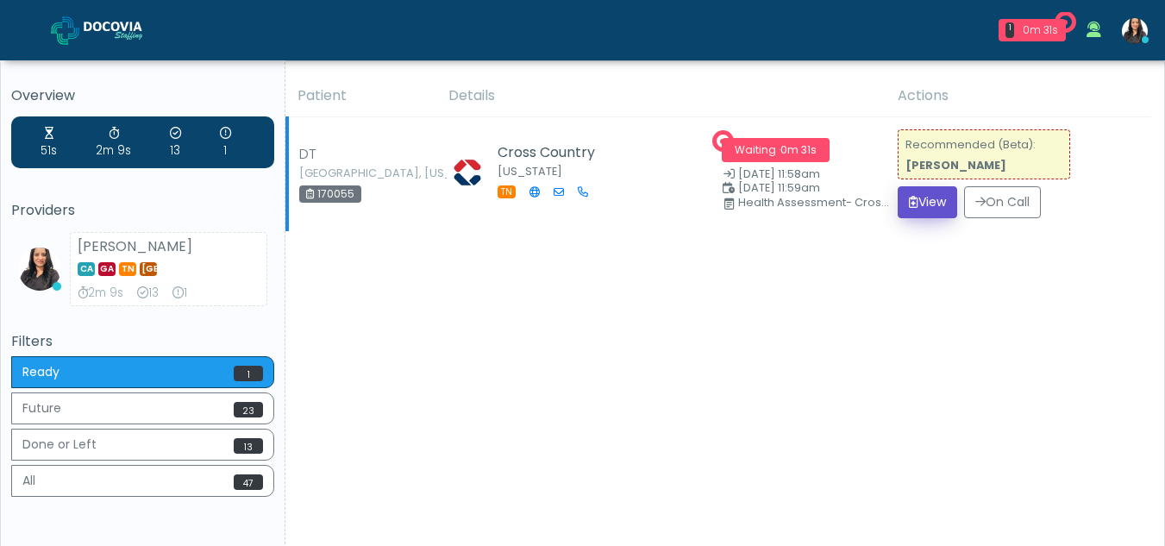
click at [929, 203] on button "View" at bounding box center [927, 202] width 59 height 32
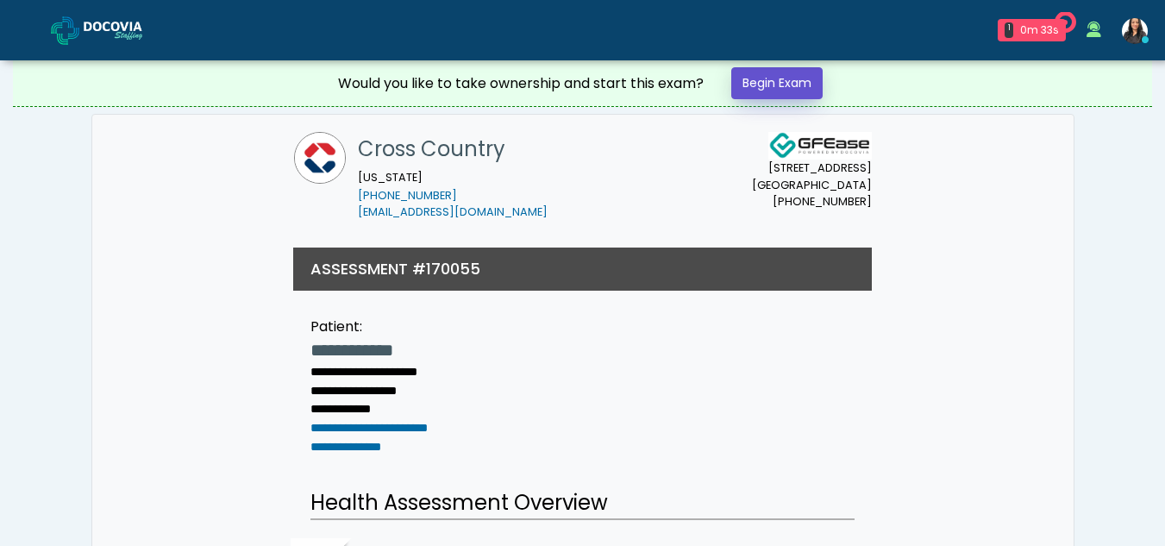
click at [773, 81] on link "Begin Exam" at bounding box center [776, 83] width 91 height 32
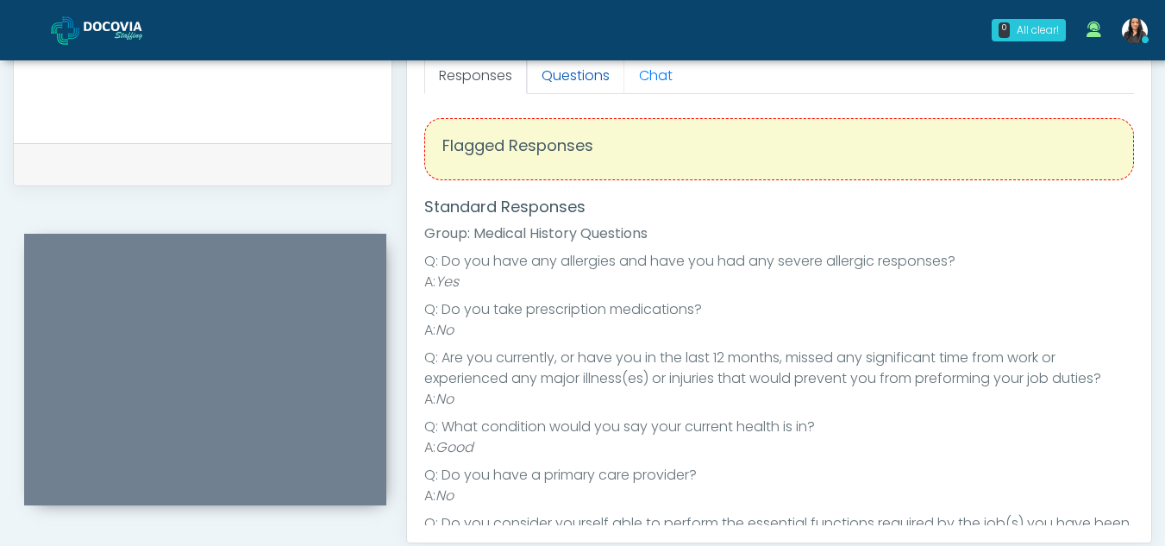
click at [599, 73] on link "Questions" at bounding box center [575, 76] width 97 height 36
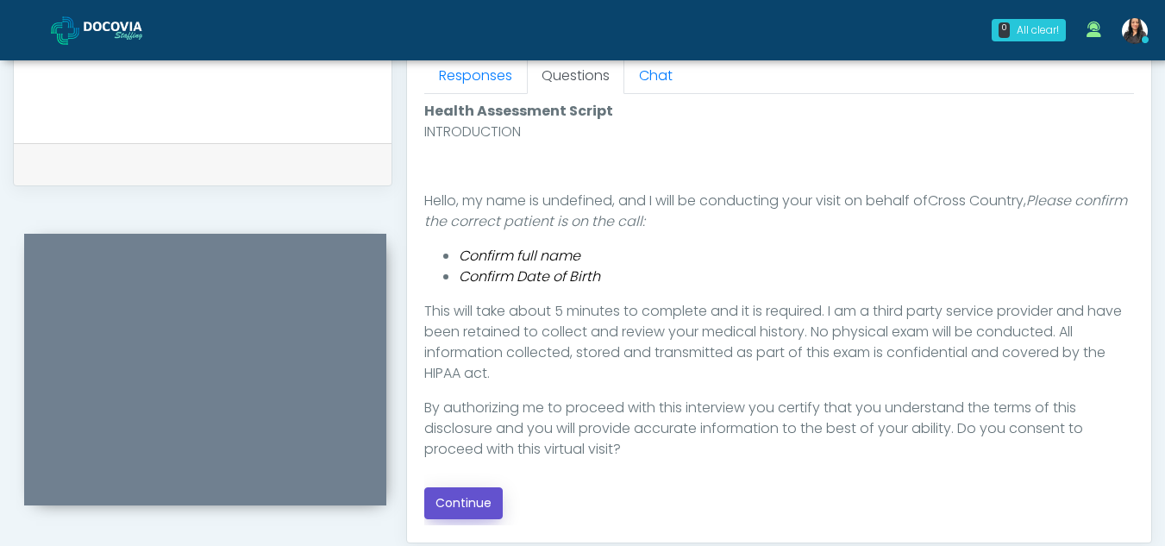
click at [467, 499] on button "Continue" at bounding box center [463, 503] width 78 height 32
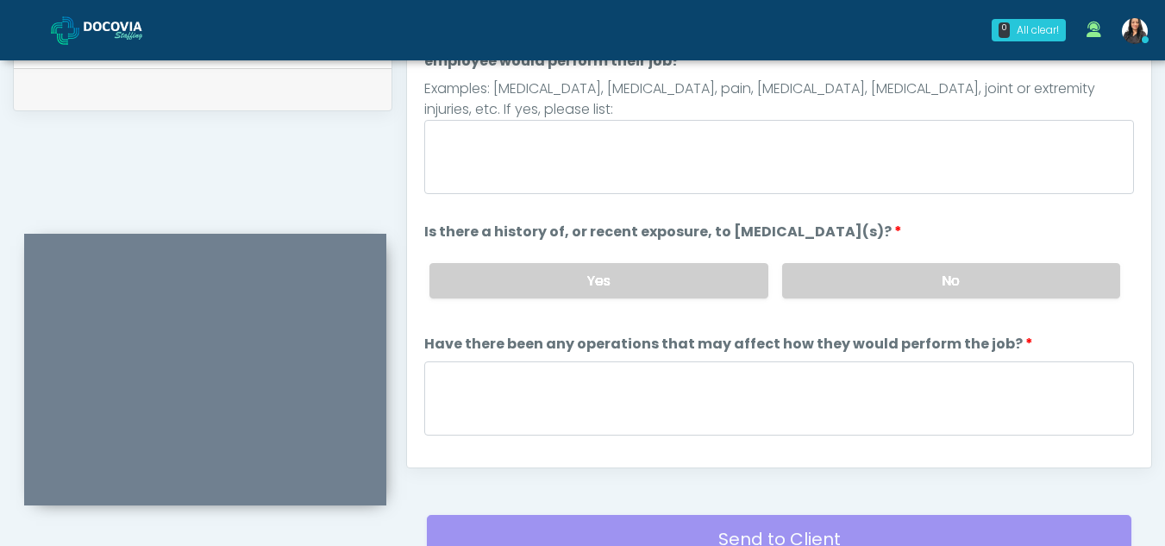
scroll to position [766, 0]
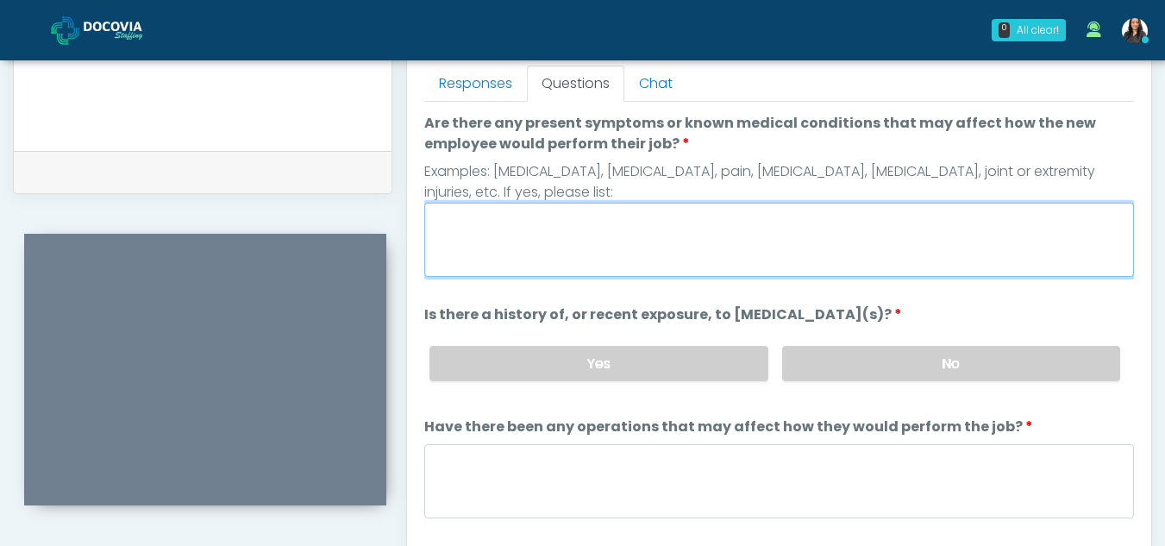
click at [584, 233] on textarea "Are there any present symptoms or known medical conditions that may affect how …" at bounding box center [779, 240] width 710 height 74
click at [584, 233] on textarea "*" at bounding box center [779, 240] width 710 height 74
type textarea "**"
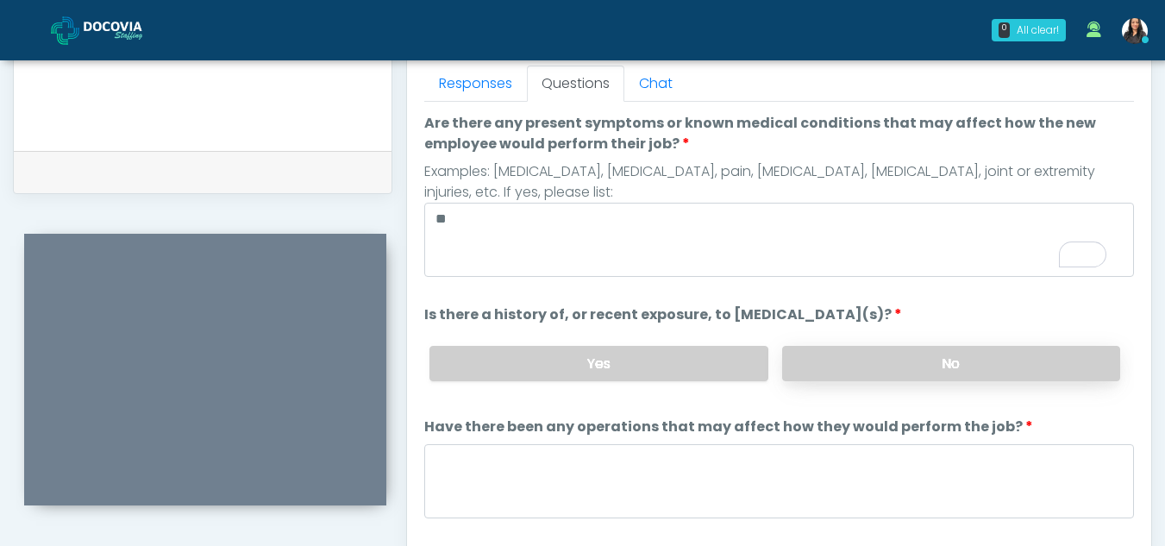
click at [1017, 379] on label "No" at bounding box center [951, 363] width 338 height 35
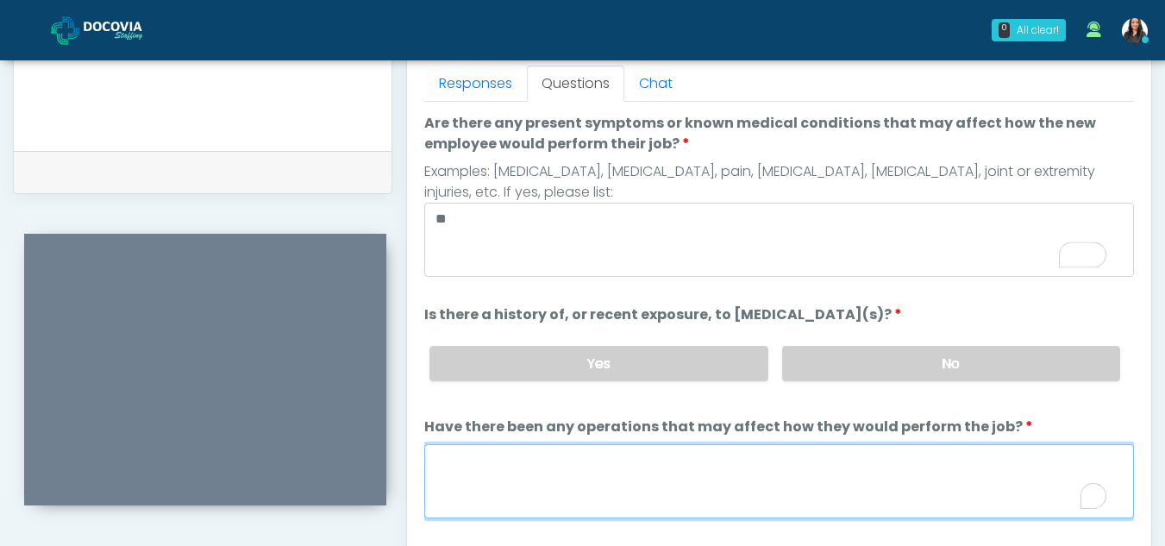
click at [526, 486] on textarea "Have there been any operations that may affect how they would perform the job?" at bounding box center [779, 481] width 710 height 74
type textarea "**"
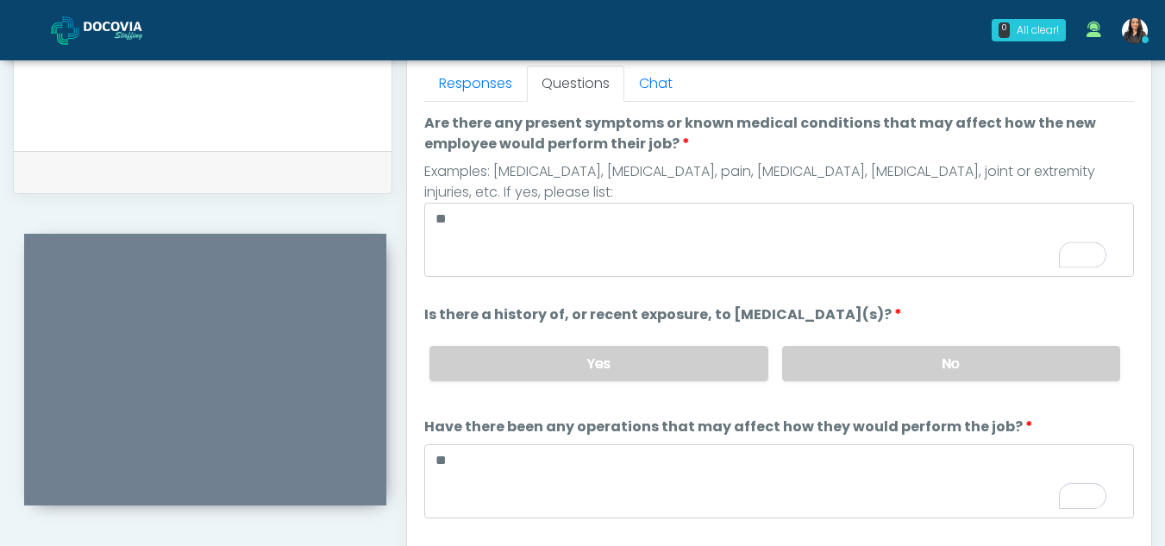
scroll to position [147, 0]
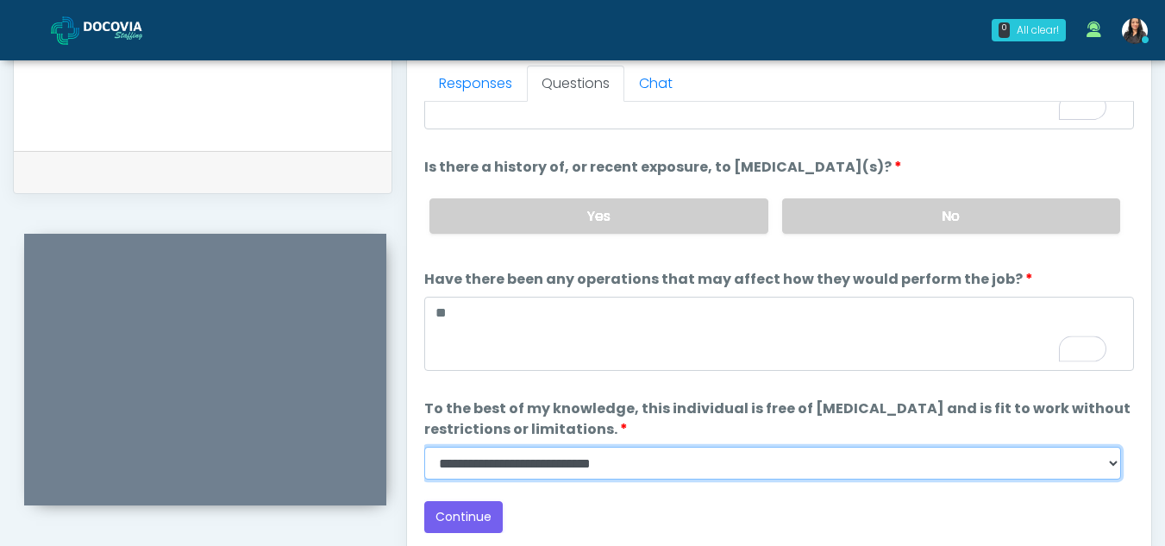
click at [1112, 462] on select "**********" at bounding box center [772, 463] width 697 height 33
select select "******"
click at [424, 447] on select "**********" at bounding box center [772, 463] width 697 height 33
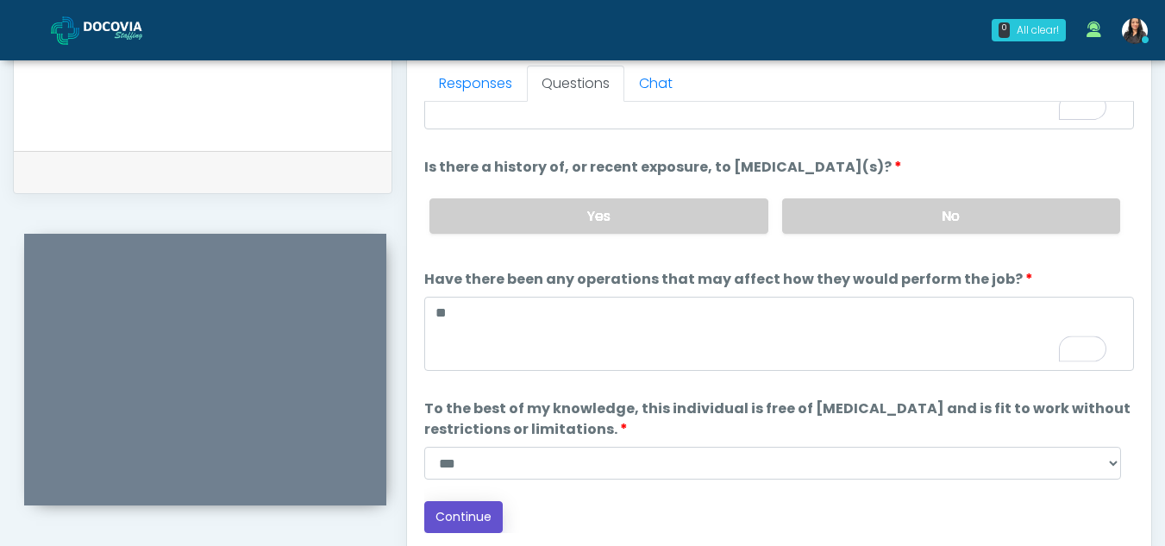
click at [460, 505] on button "Continue" at bounding box center [463, 517] width 78 height 32
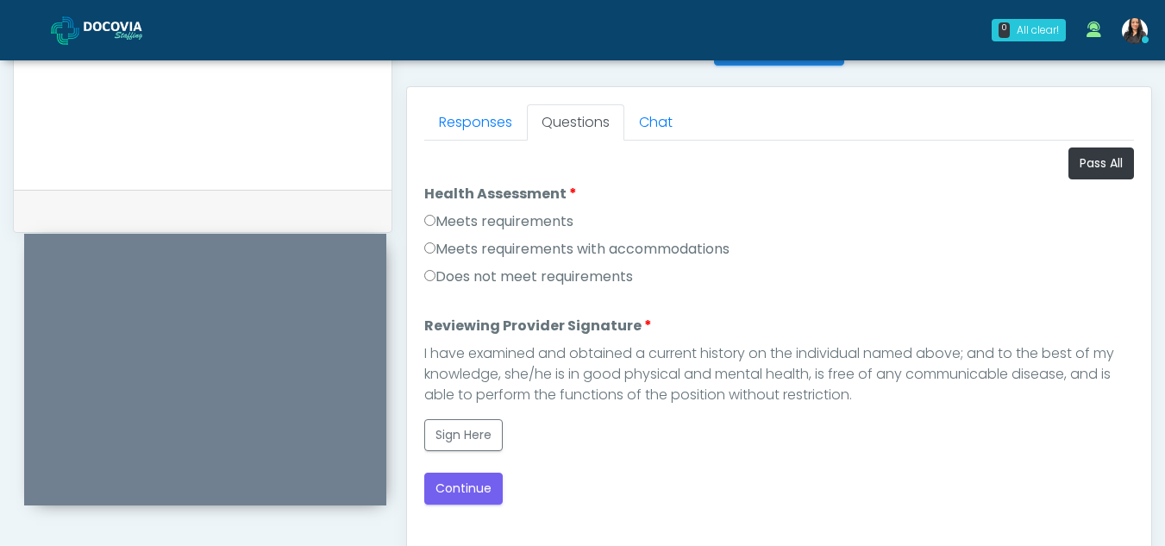
scroll to position [722, 0]
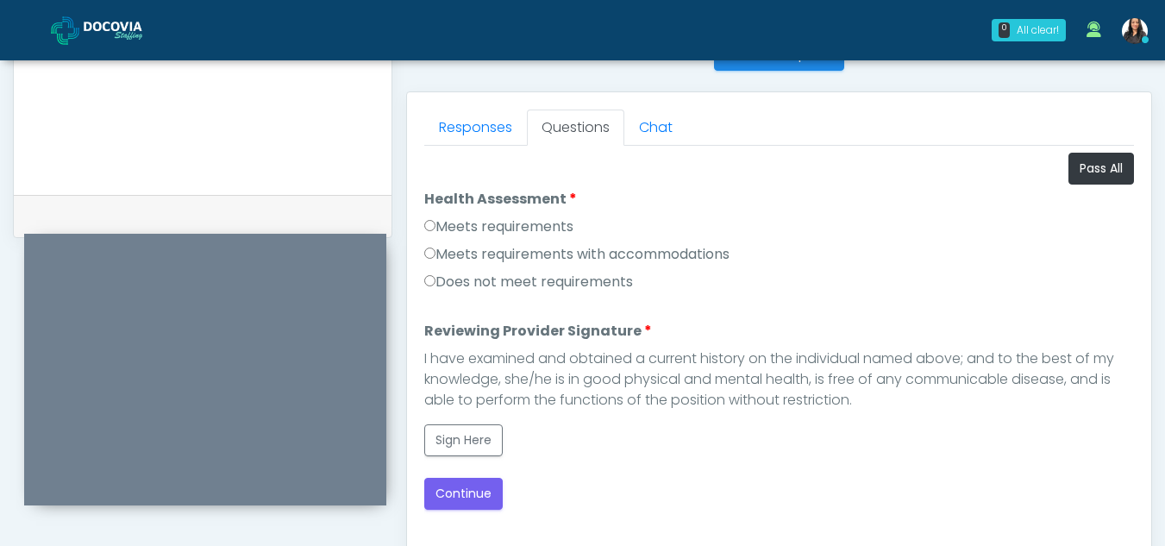
click at [427, 234] on label "Meets requirements" at bounding box center [498, 226] width 149 height 21
click at [468, 453] on button "Sign Here" at bounding box center [463, 440] width 78 height 32
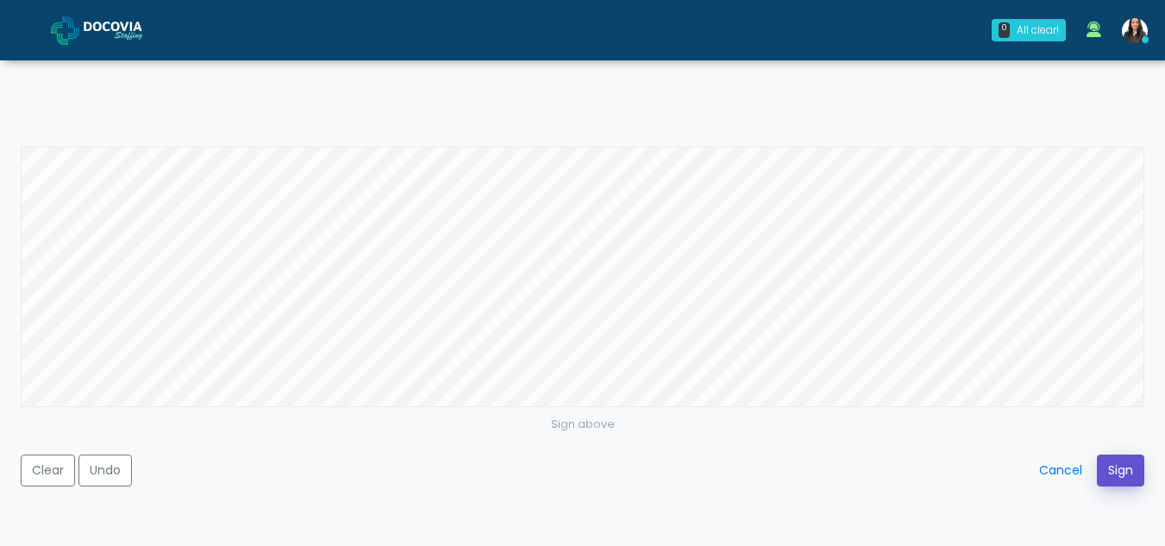
click at [1119, 464] on button "Sign" at bounding box center [1120, 470] width 47 height 32
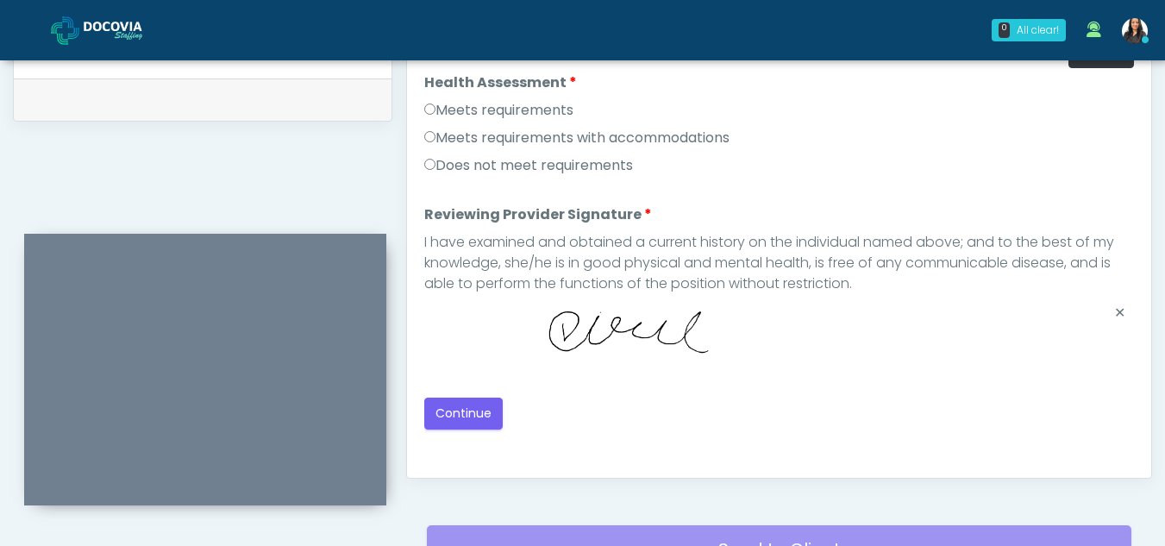
scroll to position [841, 0]
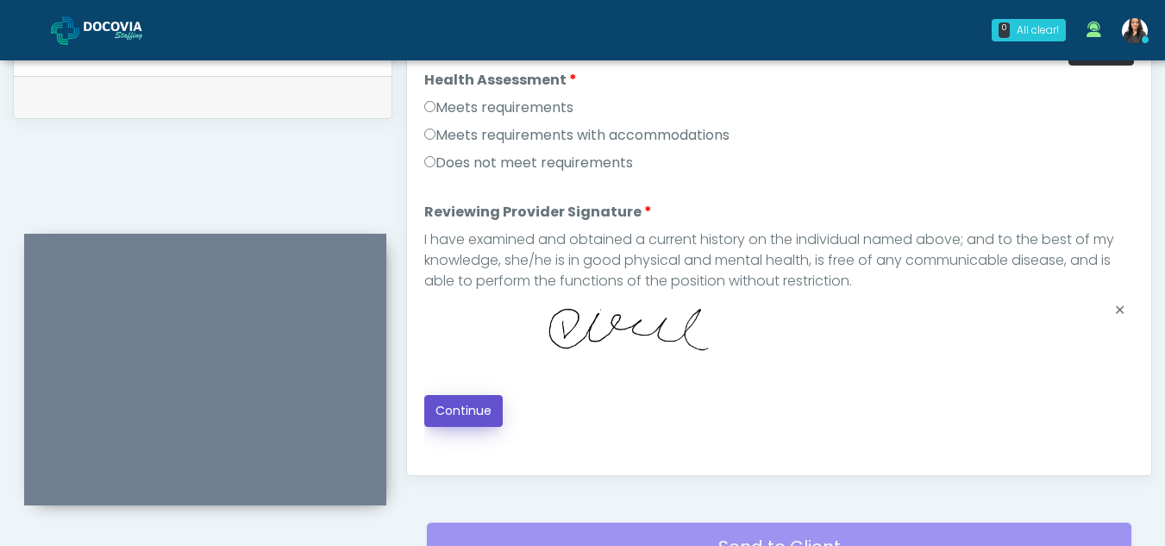
click at [472, 415] on button "Continue" at bounding box center [463, 411] width 78 height 32
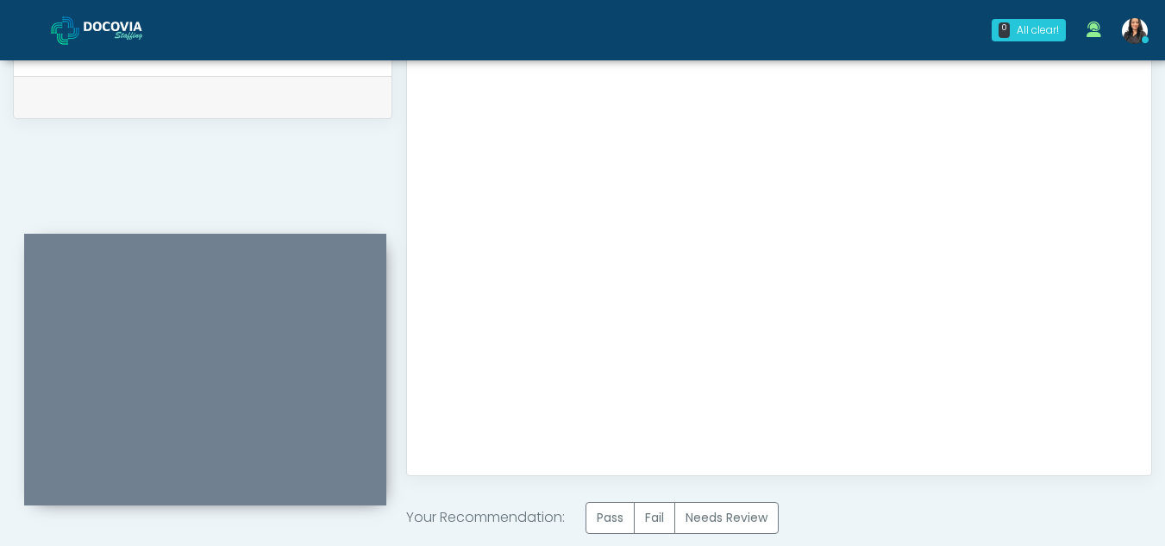
scroll to position [1034, 0]
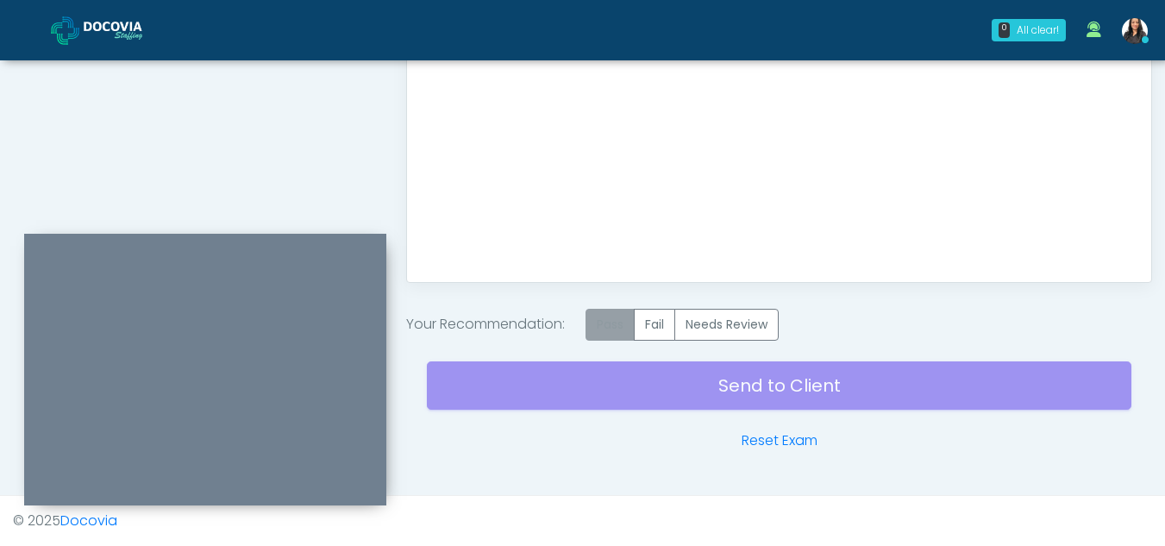
click at [608, 323] on label "Pass" at bounding box center [609, 325] width 49 height 32
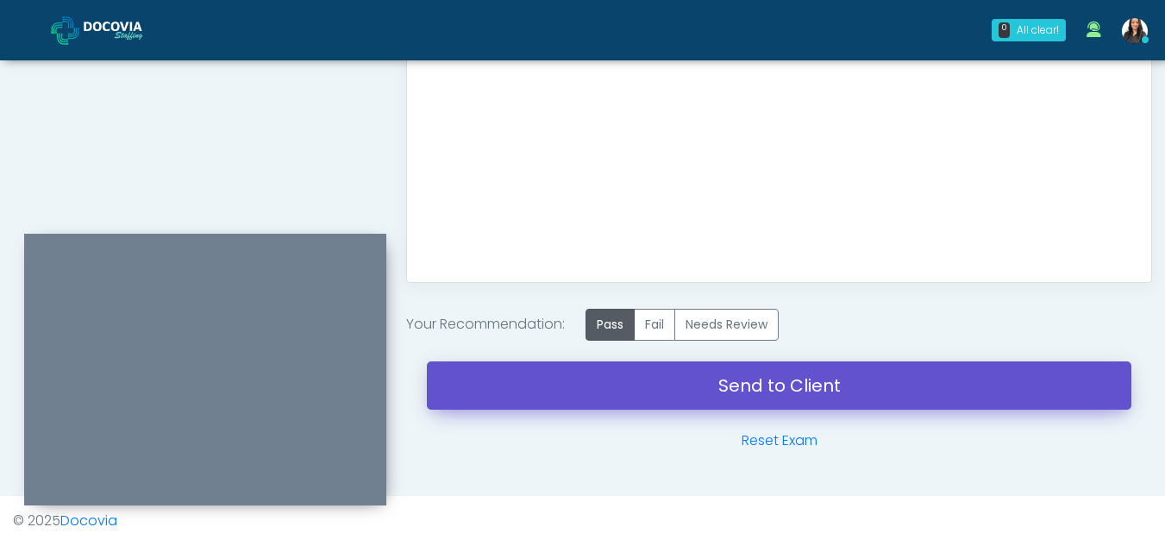
click at [755, 396] on link "Send to Client" at bounding box center [779, 385] width 704 height 48
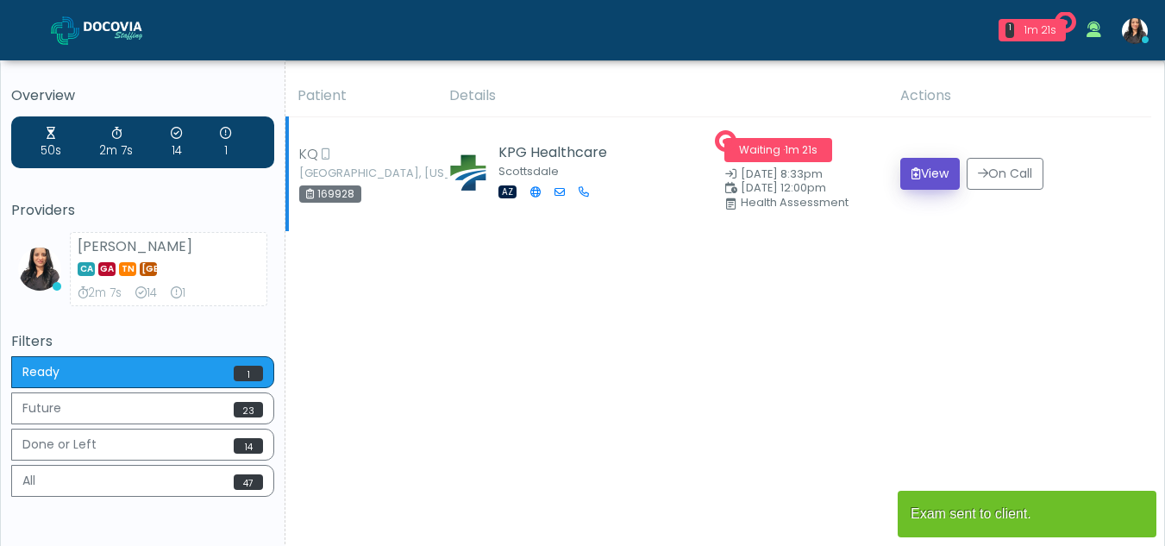
click at [911, 173] on icon "submit" at bounding box center [915, 173] width 9 height 12
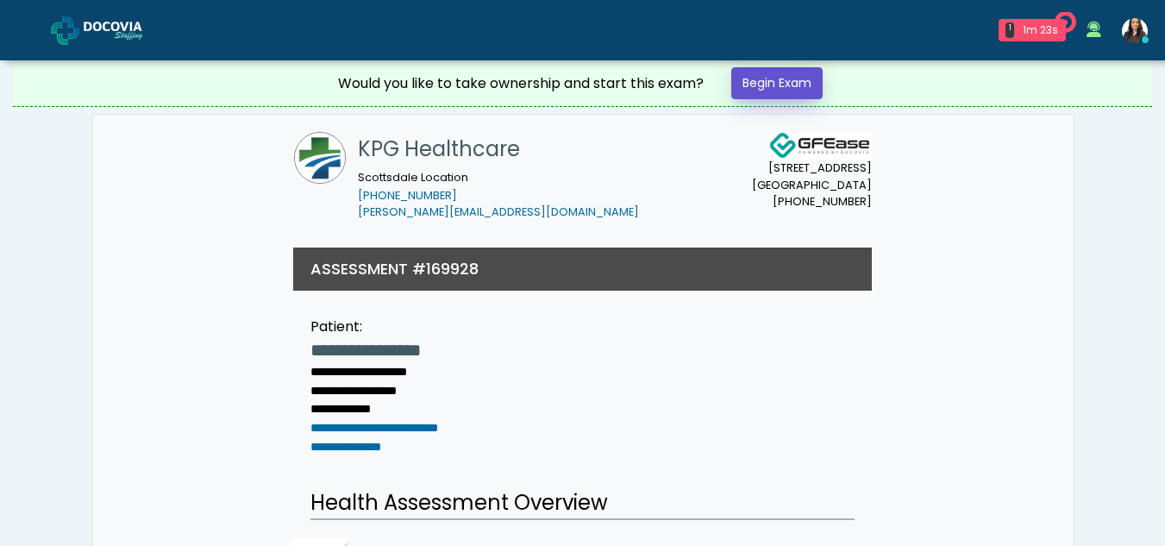
click at [789, 78] on link "Begin Exam" at bounding box center [776, 83] width 91 height 32
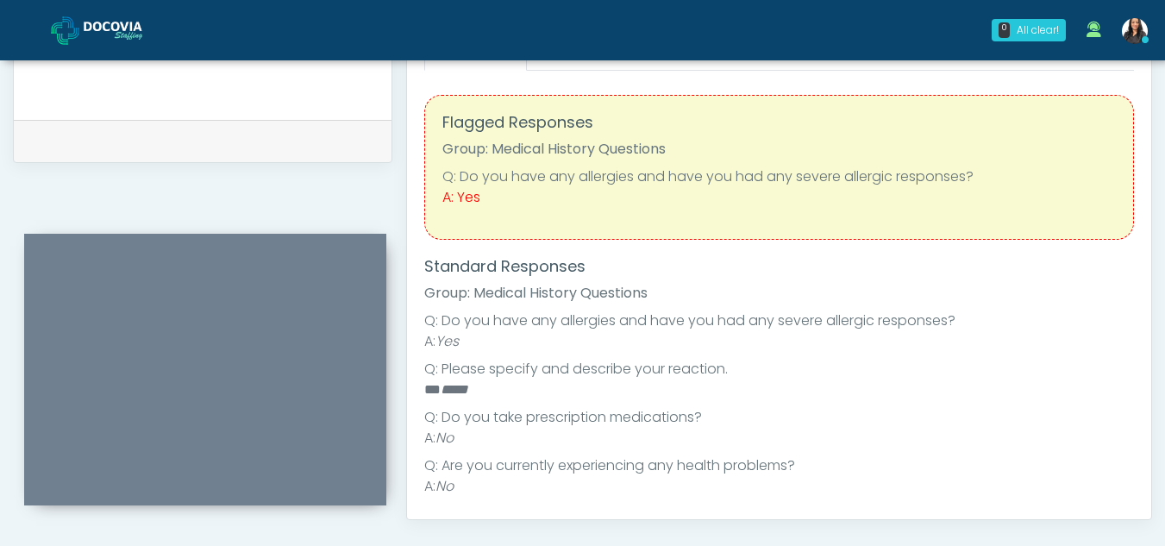
scroll to position [717, 0]
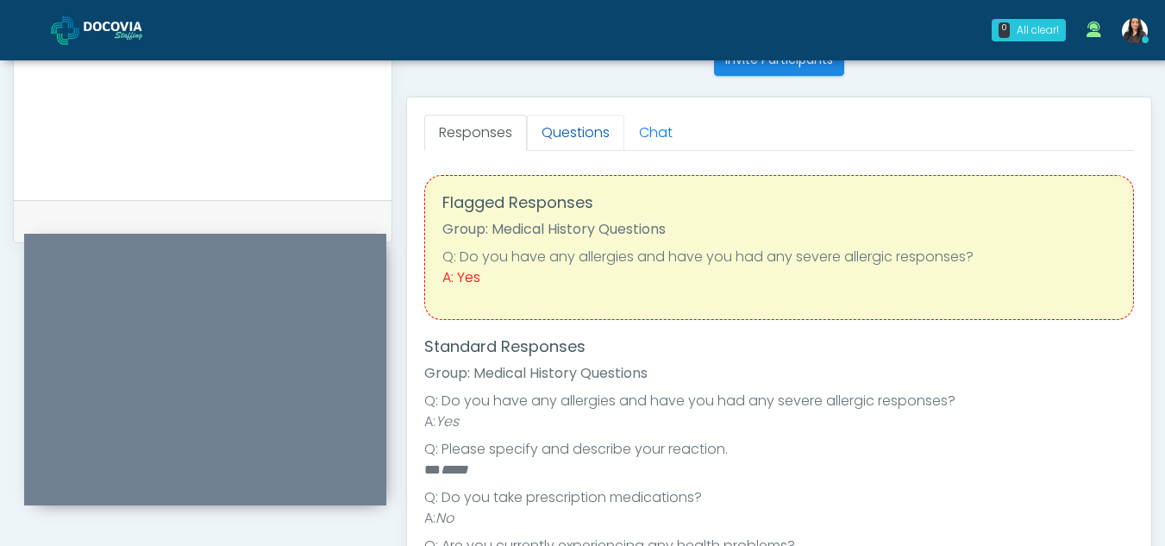
click at [560, 124] on link "Questions" at bounding box center [575, 133] width 97 height 36
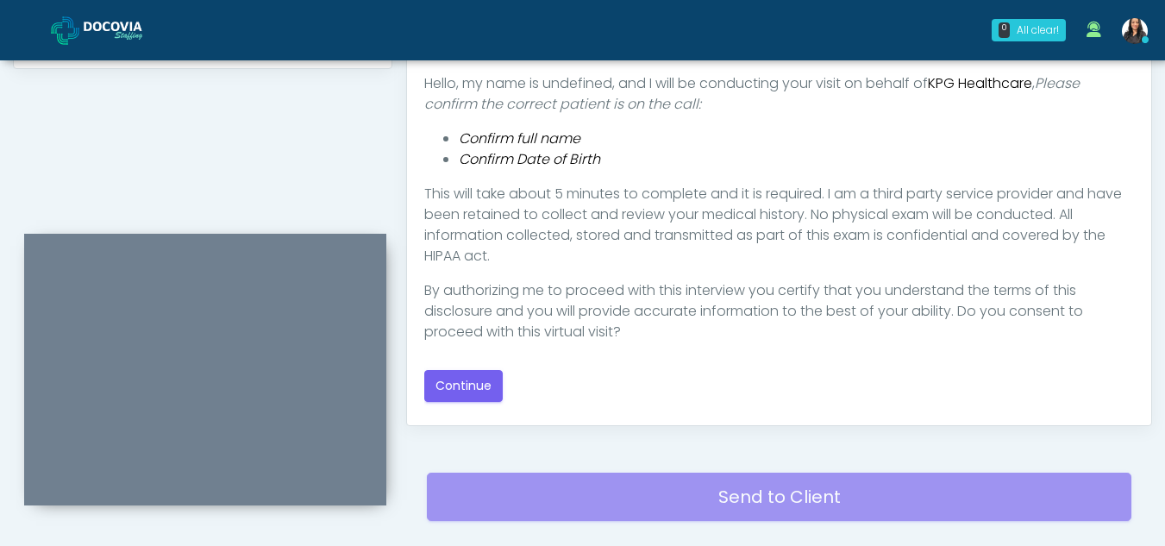
scroll to position [899, 0]
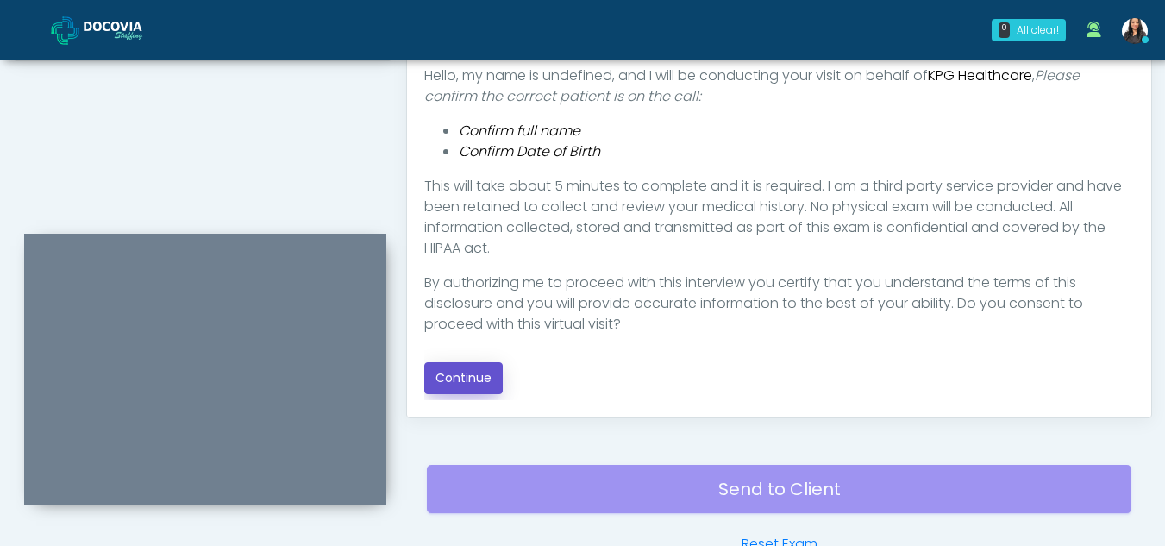
click at [459, 365] on button "Continue" at bounding box center [463, 378] width 78 height 32
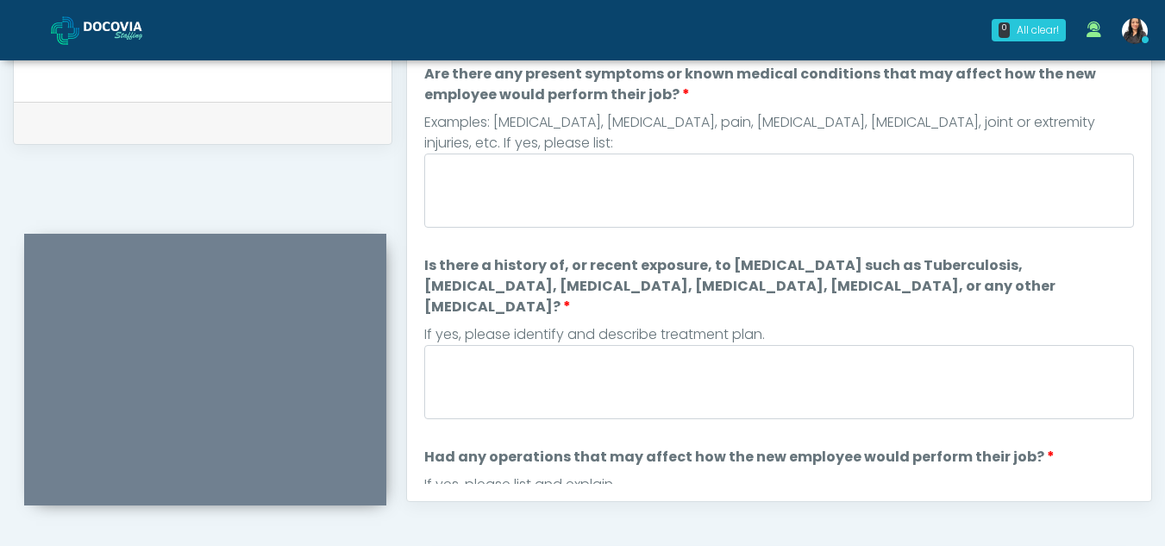
scroll to position [763, 0]
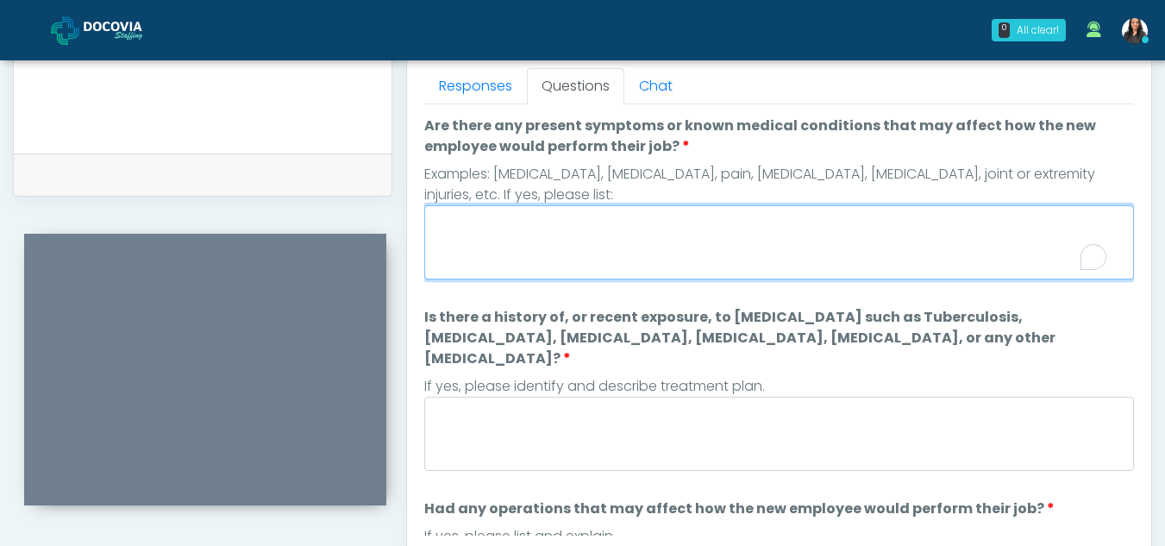
click at [515, 239] on textarea "Are there any present symptoms or known medical conditions that may affect how …" at bounding box center [779, 242] width 710 height 74
type textarea "**"
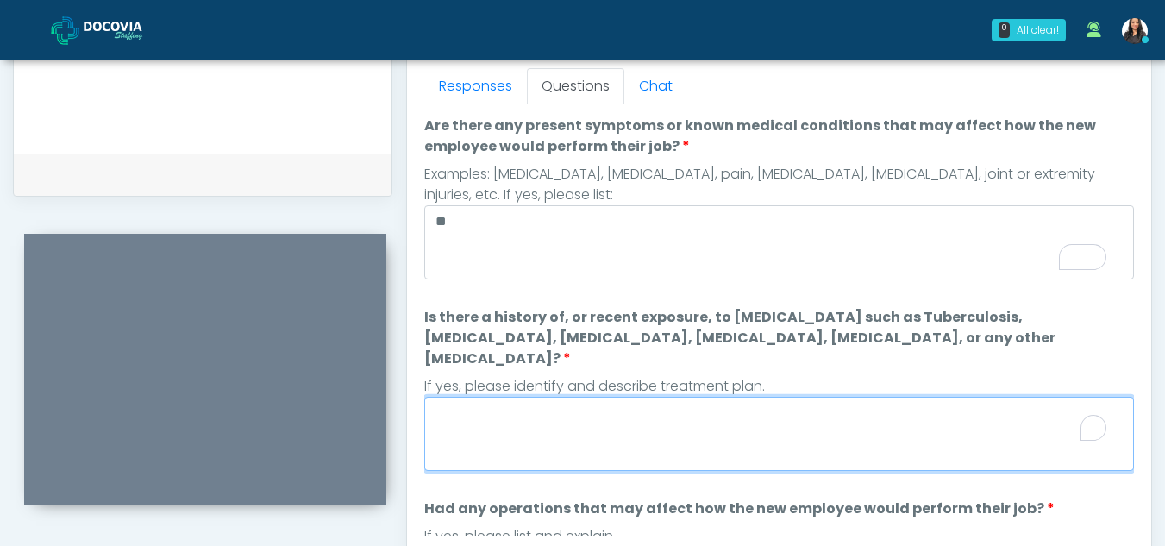
click at [530, 397] on textarea "Is there a history of, or recent exposure, to infectious diseases such as Tuber…" at bounding box center [779, 434] width 710 height 74
type textarea "**"
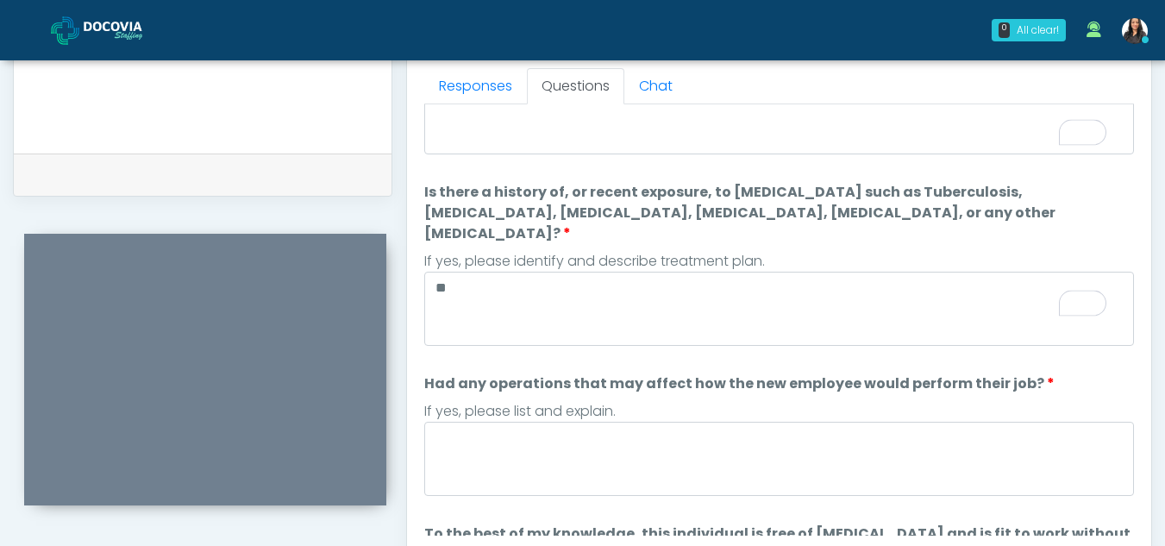
scroll to position [0, 0]
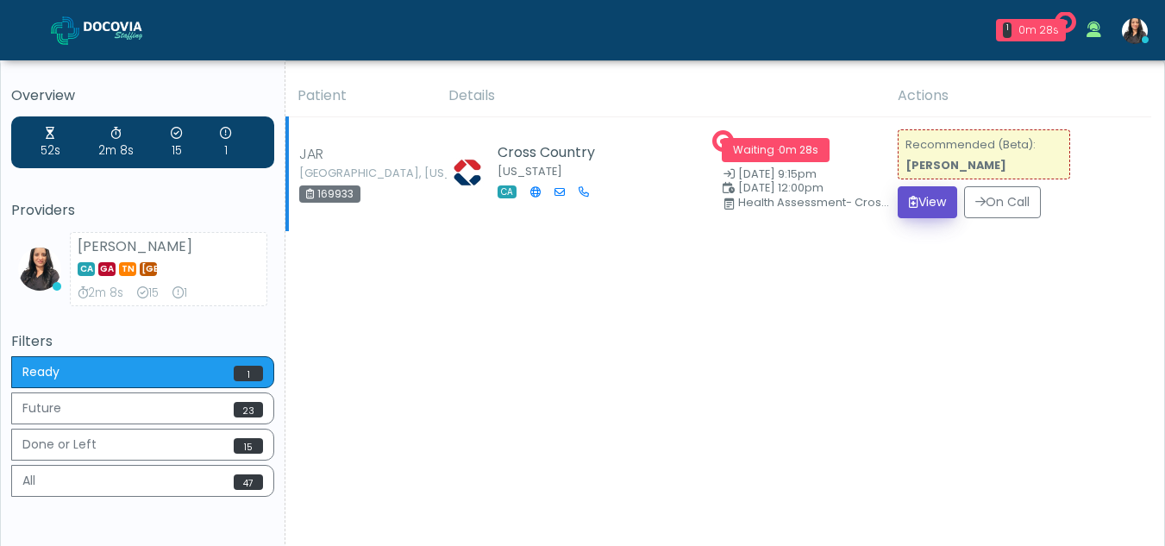
click at [931, 202] on button "View" at bounding box center [927, 202] width 59 height 32
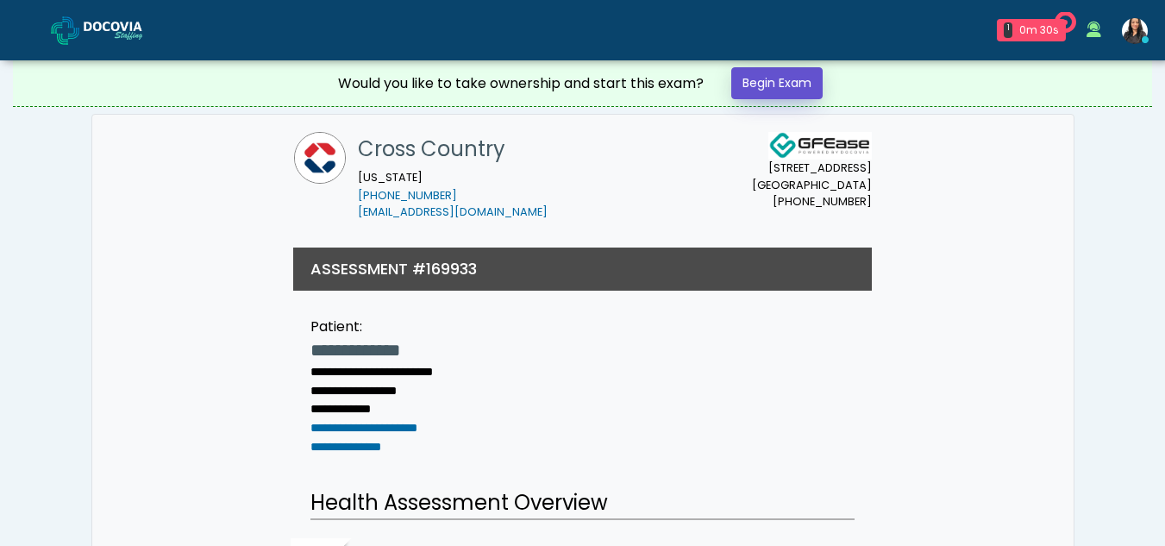
click at [792, 78] on link "Begin Exam" at bounding box center [776, 83] width 91 height 32
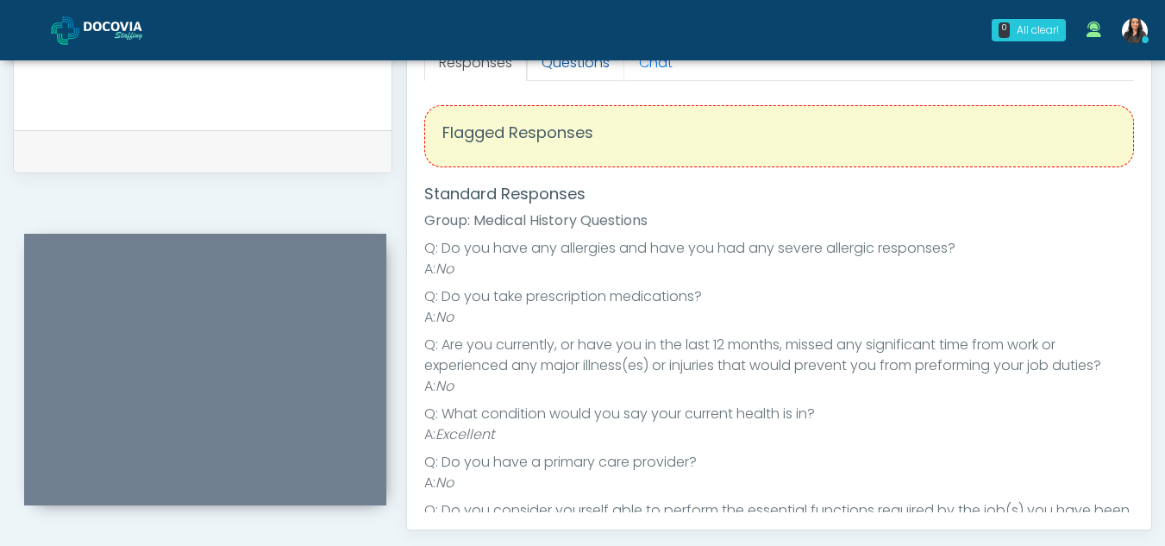
click at [580, 74] on link "Questions" at bounding box center [575, 63] width 97 height 36
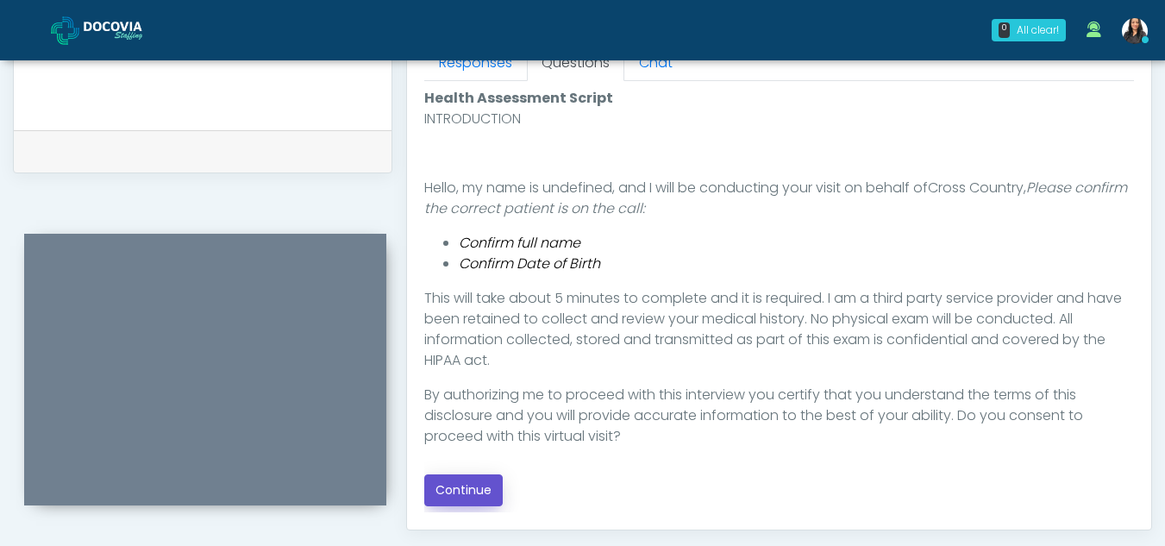
click at [475, 492] on button "Continue" at bounding box center [463, 490] width 78 height 32
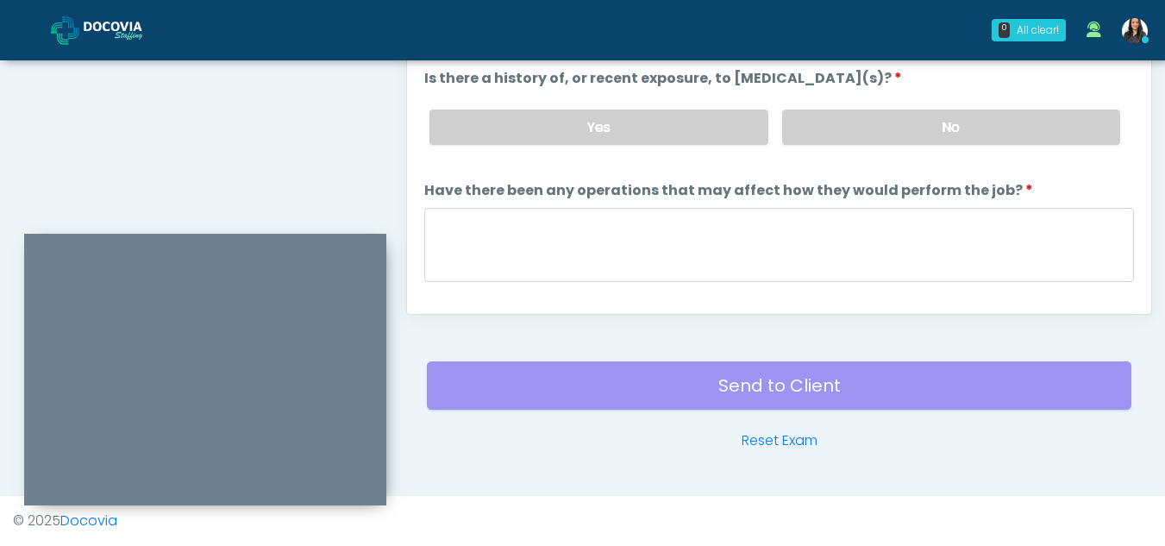
scroll to position [719, 0]
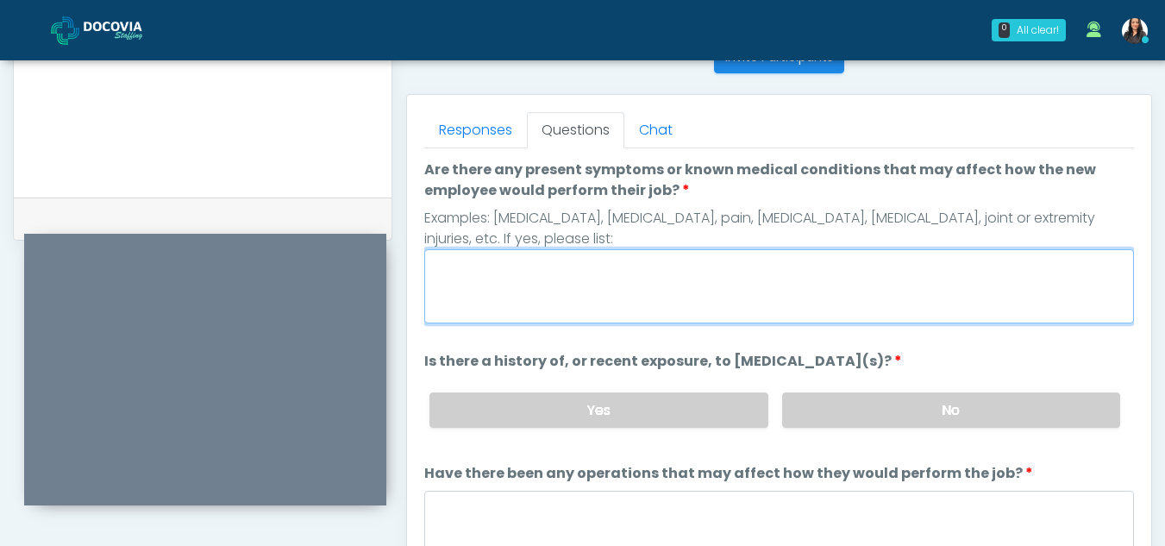
click at [458, 310] on textarea "Are there any present symptoms or known medical conditions that may affect how …" at bounding box center [779, 286] width 710 height 74
type textarea "**"
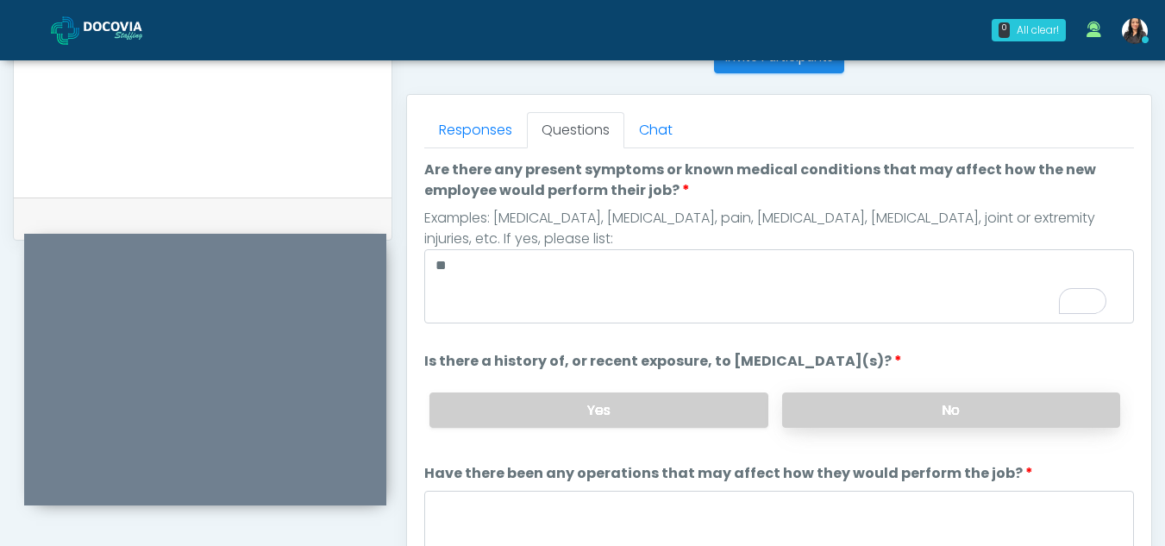
click at [951, 417] on label "No" at bounding box center [951, 409] width 338 height 35
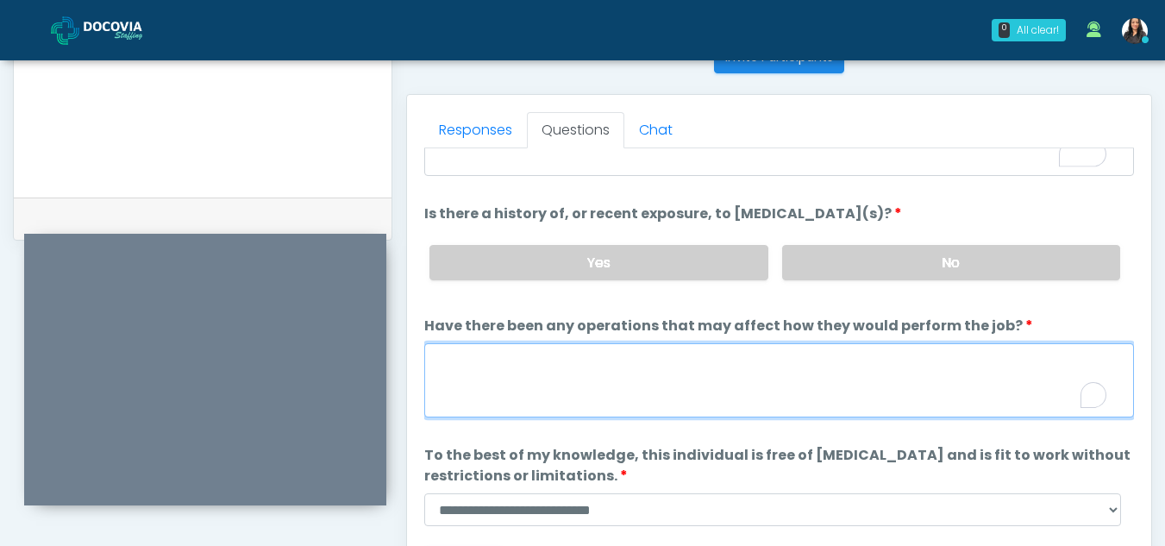
click at [497, 398] on textarea "Have there been any operations that may affect how they would perform the job?" at bounding box center [779, 380] width 710 height 74
type textarea "**"
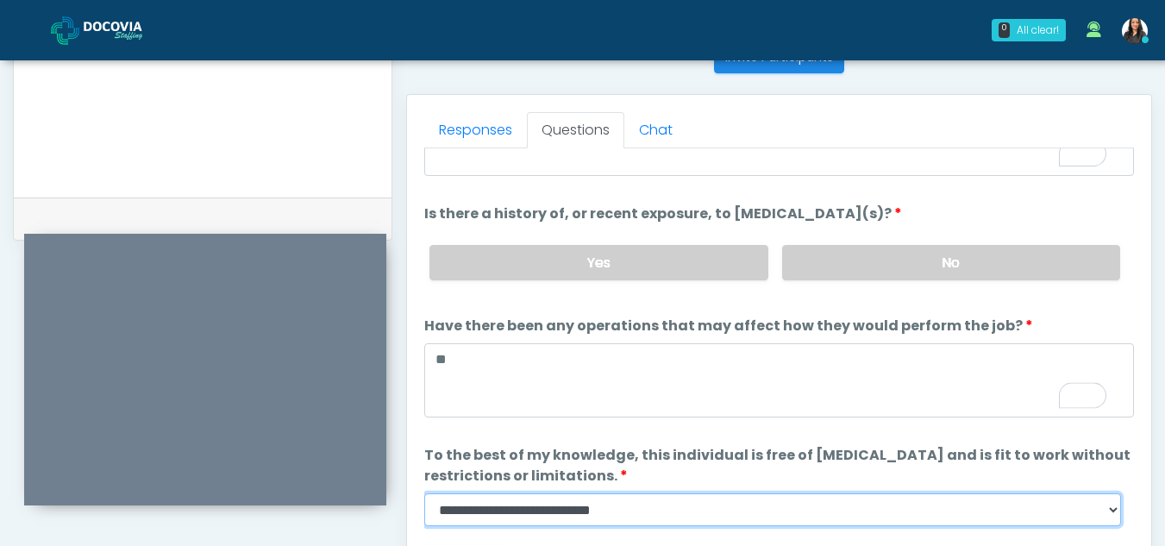
click at [1105, 515] on select "**********" at bounding box center [772, 509] width 697 height 33
select select "******"
click at [424, 493] on select "**********" at bounding box center [772, 509] width 697 height 33
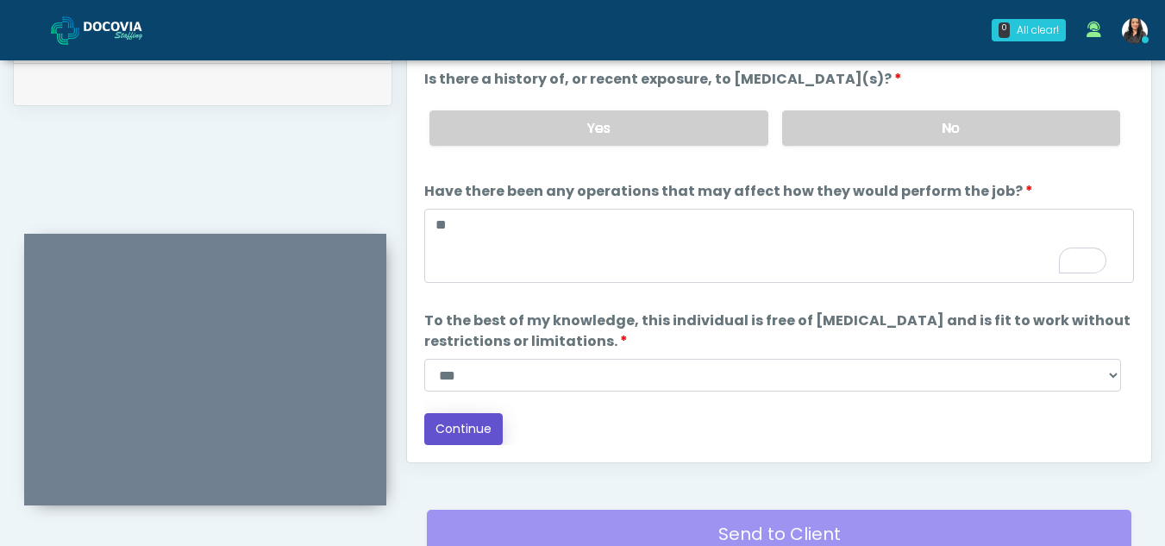
click at [463, 427] on button "Continue" at bounding box center [463, 429] width 78 height 32
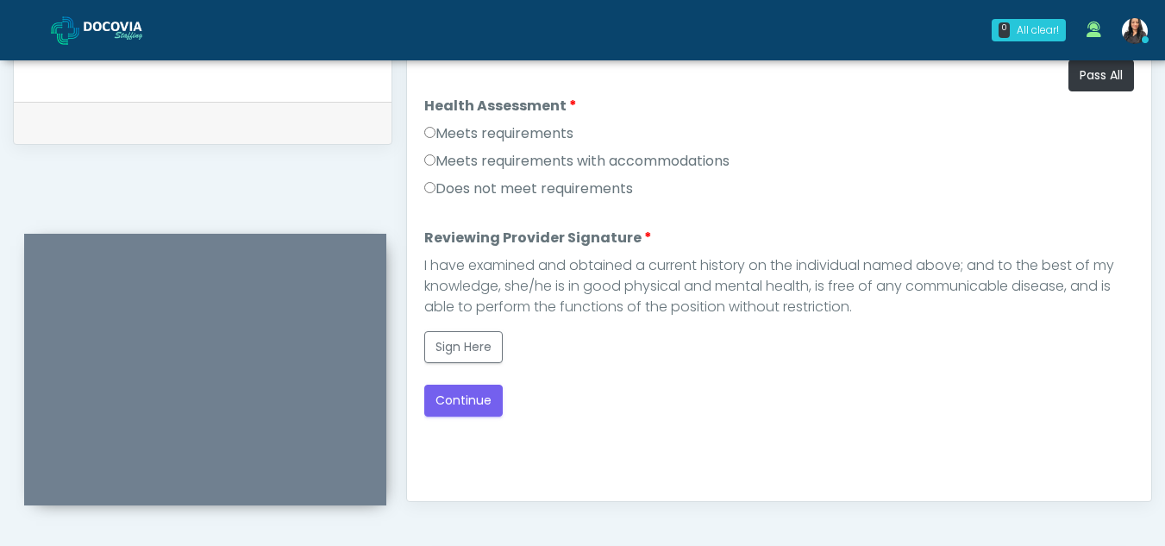
scroll to position [766, 0]
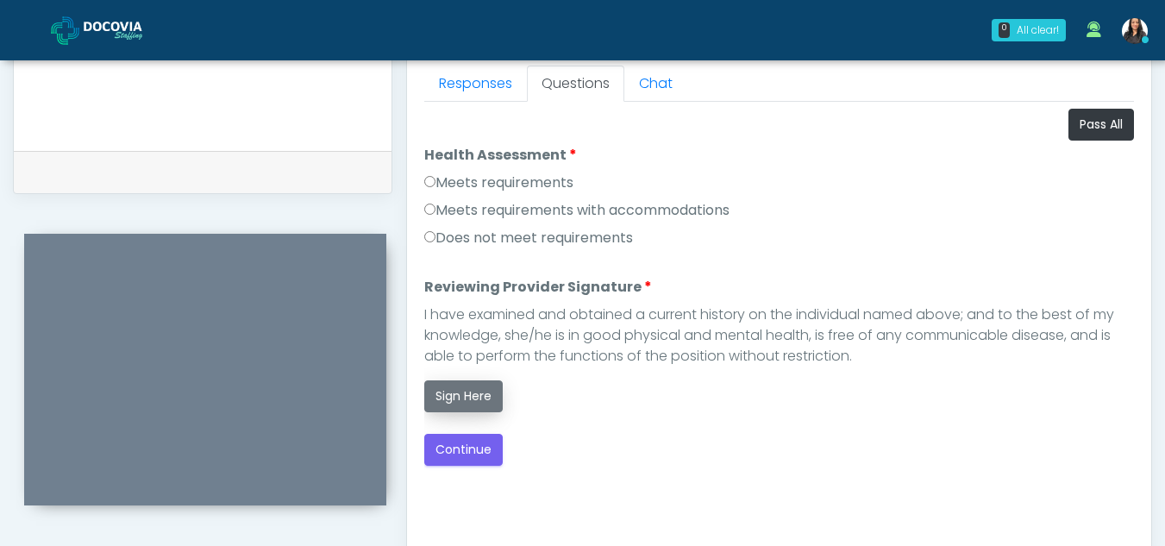
click at [465, 395] on button "Sign Here" at bounding box center [463, 396] width 78 height 32
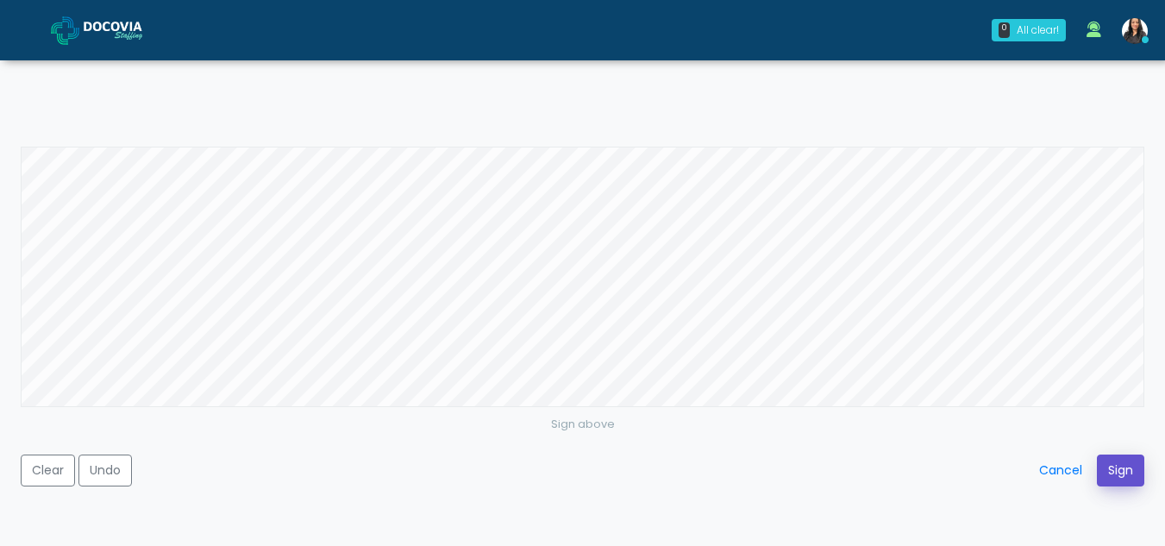
click at [1136, 467] on button "Sign" at bounding box center [1120, 470] width 47 height 32
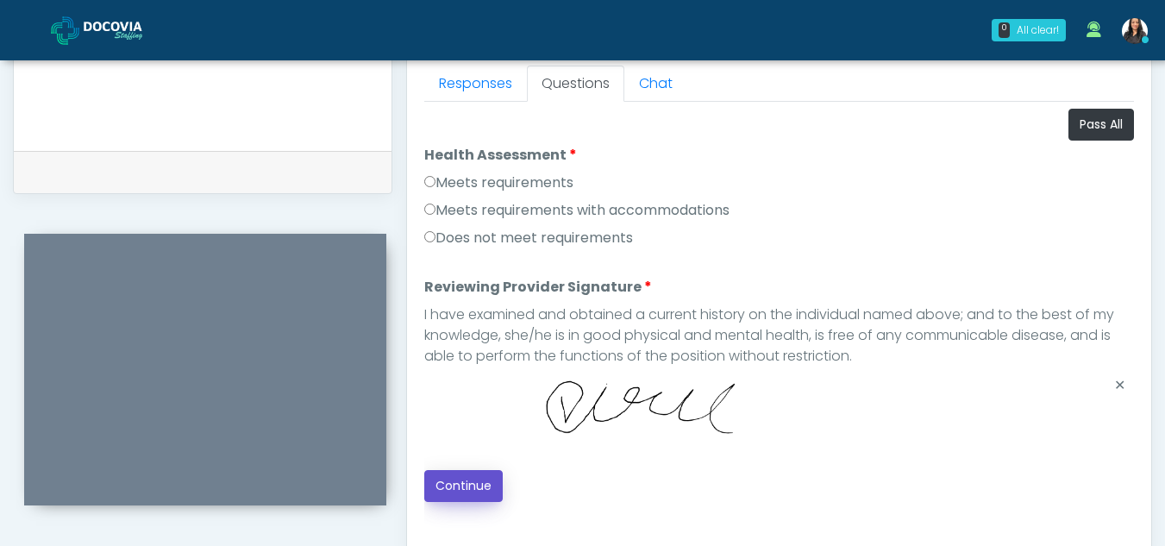
click at [479, 476] on button "Continue" at bounding box center [463, 486] width 78 height 32
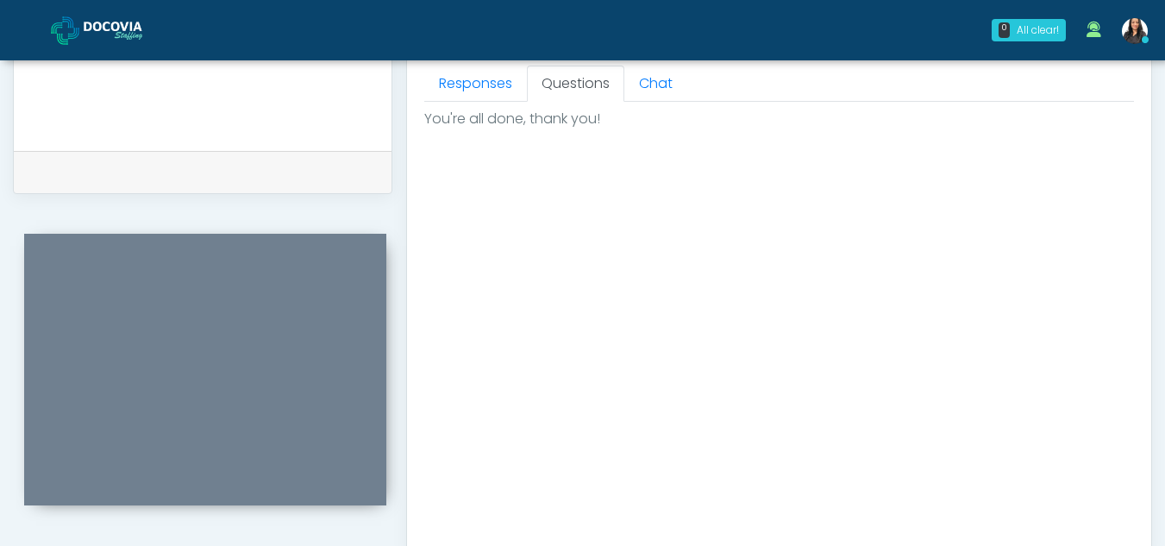
scroll to position [1034, 0]
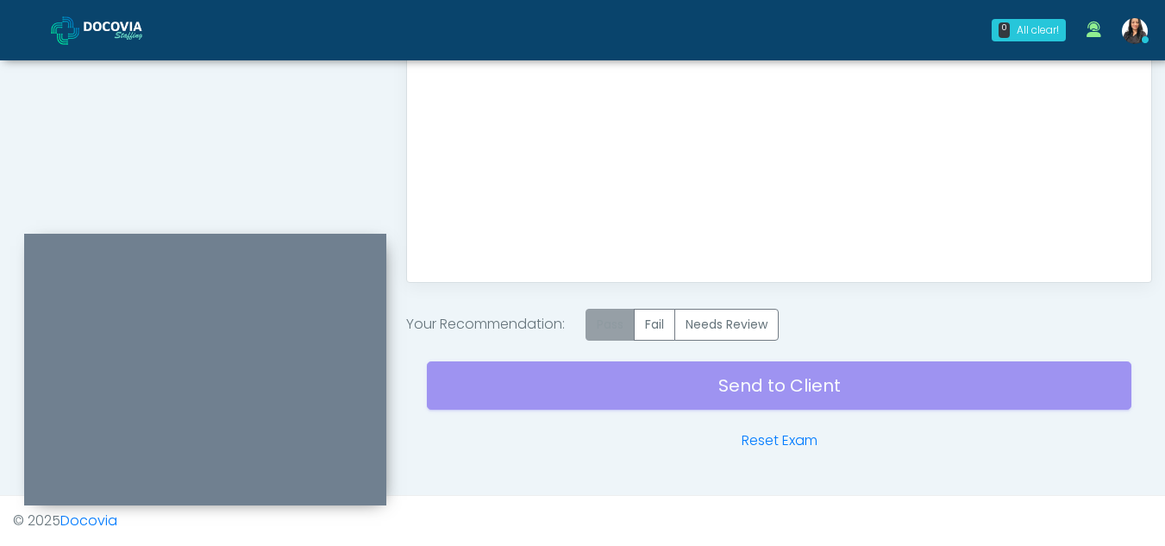
click at [611, 325] on label "Pass" at bounding box center [609, 325] width 49 height 32
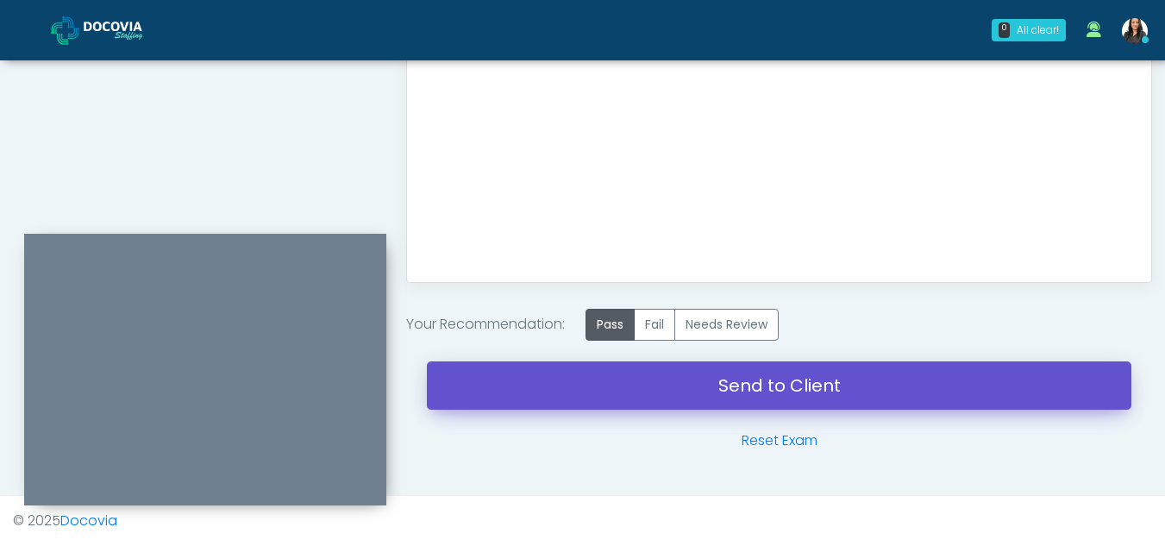
click at [763, 372] on link "Send to Client" at bounding box center [779, 385] width 704 height 48
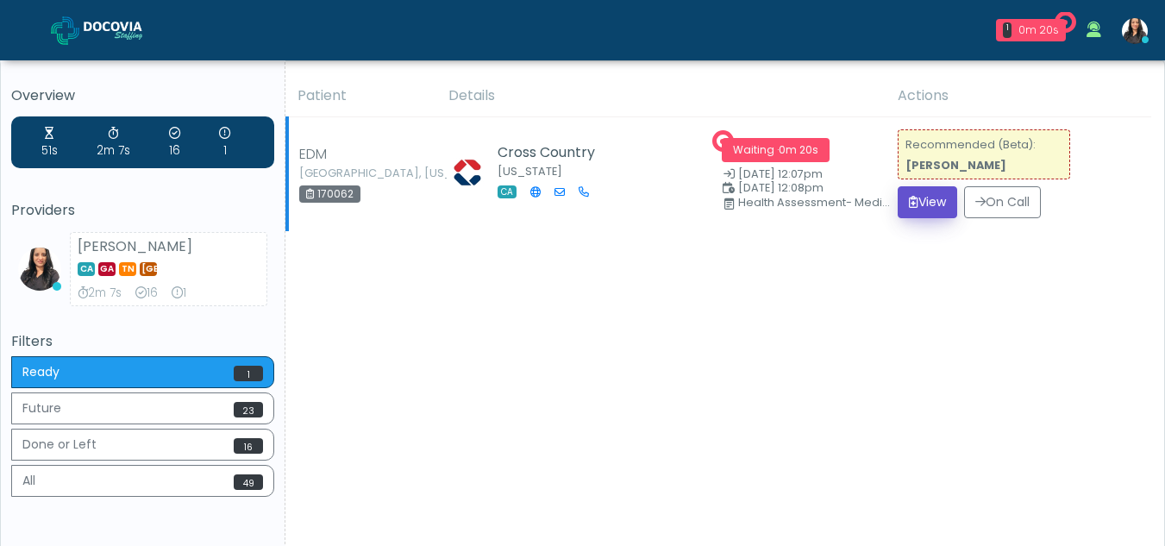
click at [927, 204] on button "View" at bounding box center [927, 202] width 59 height 32
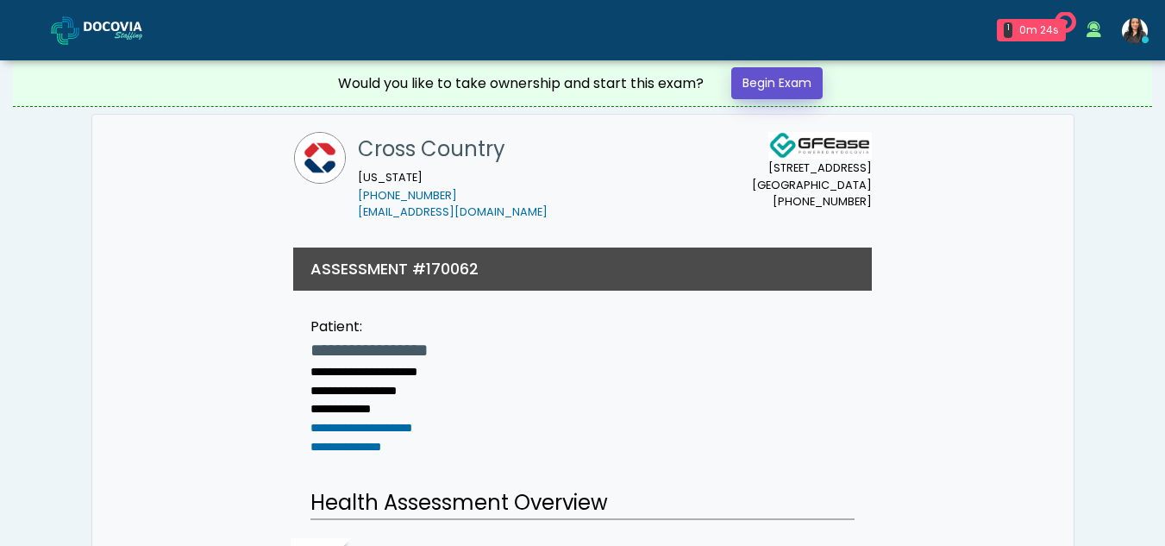
click at [782, 86] on link "Begin Exam" at bounding box center [776, 83] width 91 height 32
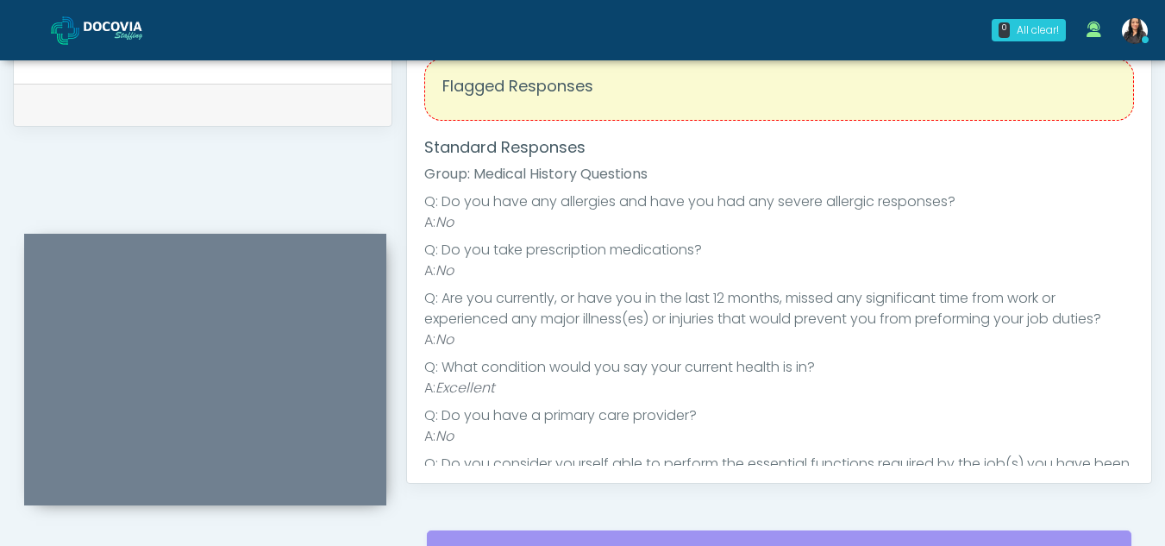
scroll to position [644, 0]
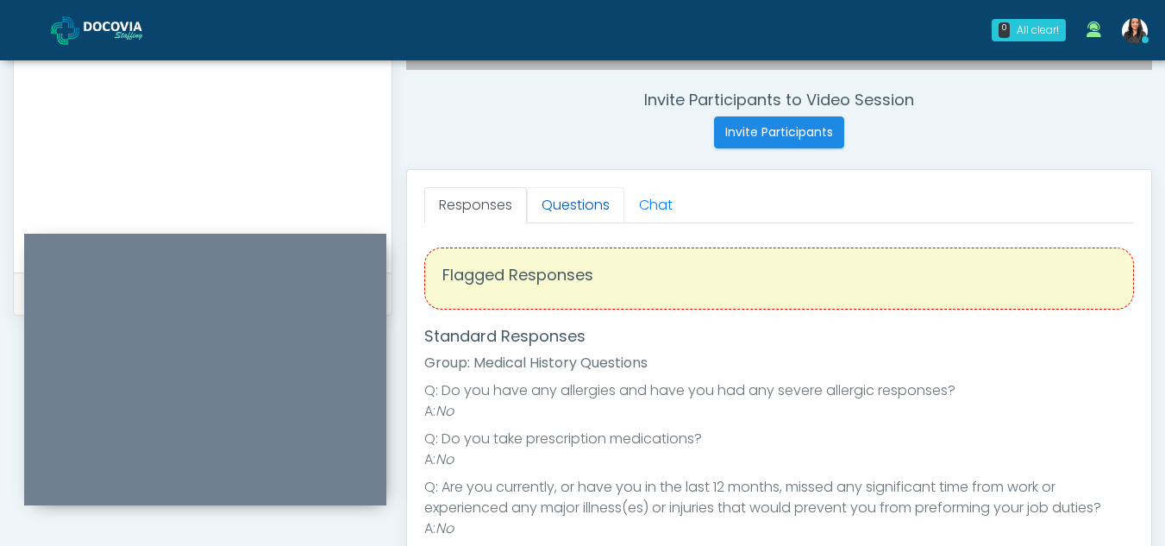
click at [592, 213] on link "Questions" at bounding box center [575, 205] width 97 height 36
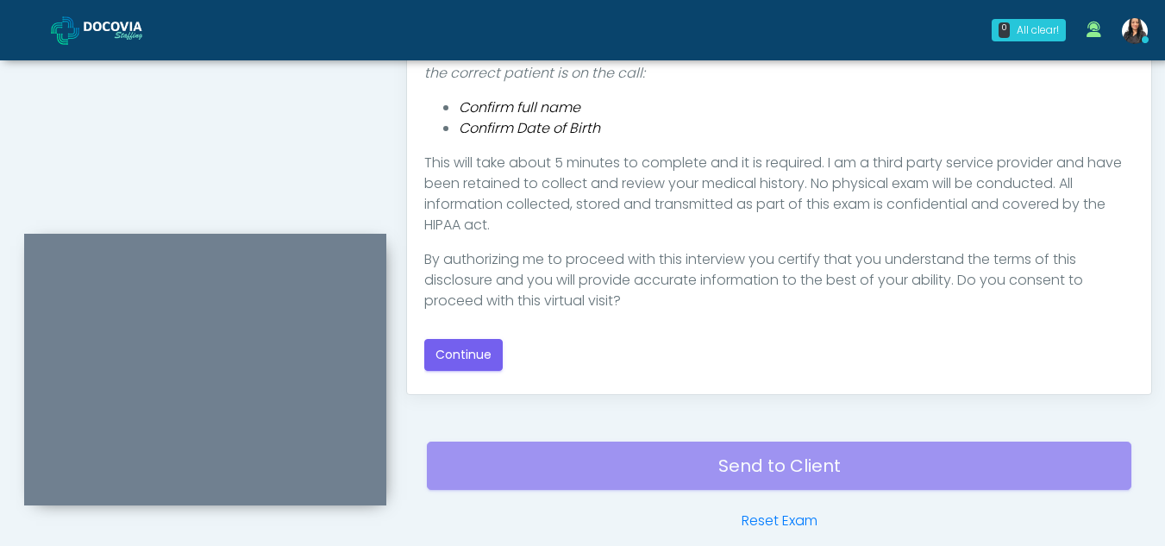
scroll to position [927, 0]
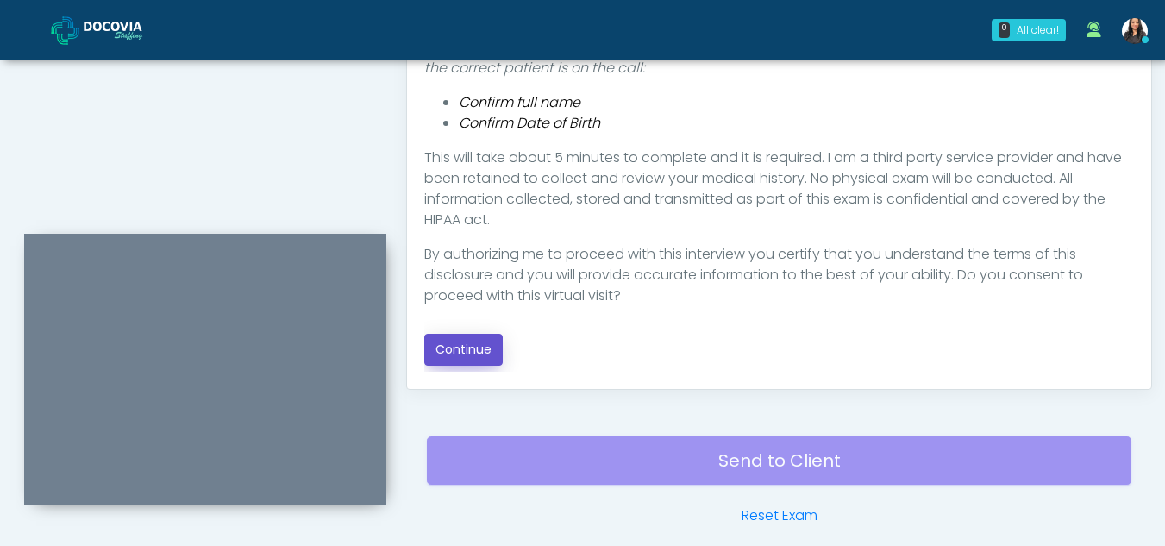
click at [468, 339] on button "Continue" at bounding box center [463, 350] width 78 height 32
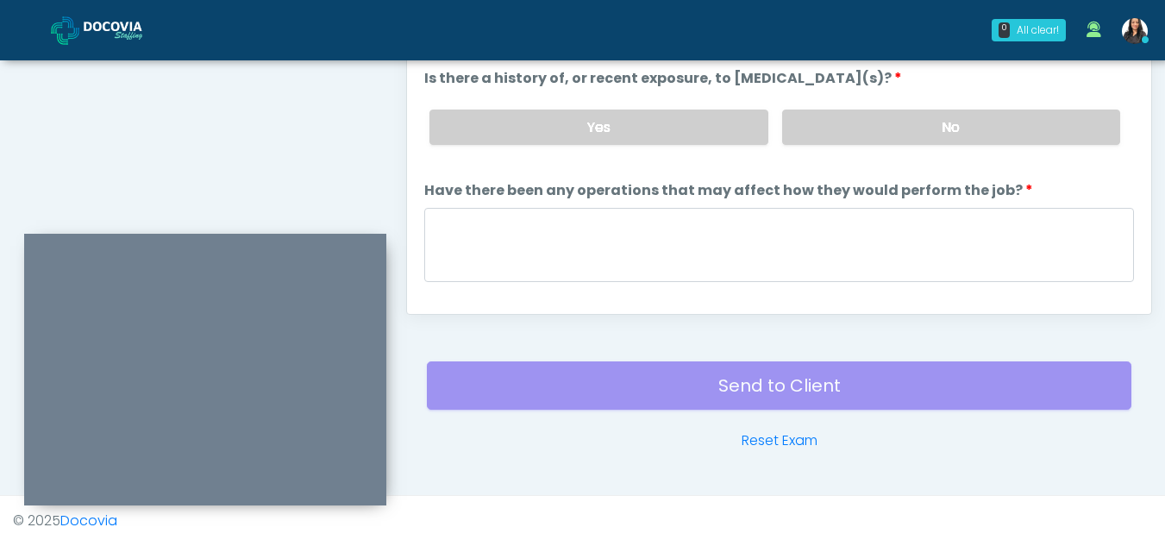
scroll to position [794, 0]
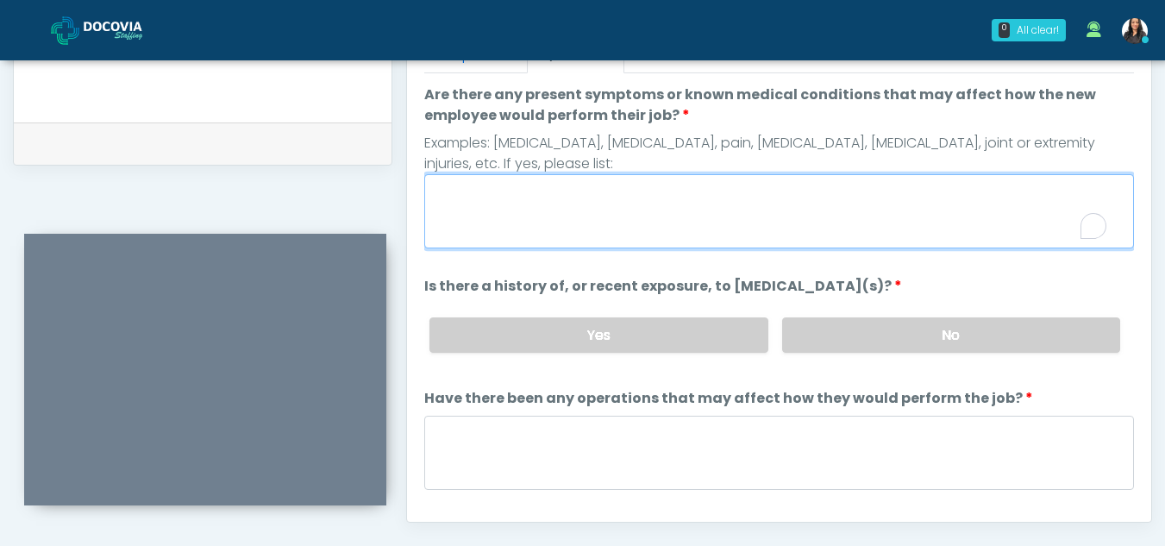
click at [556, 237] on textarea "Are there any present symptoms or known medical conditions that may affect how …" at bounding box center [779, 211] width 710 height 74
type textarea "**"
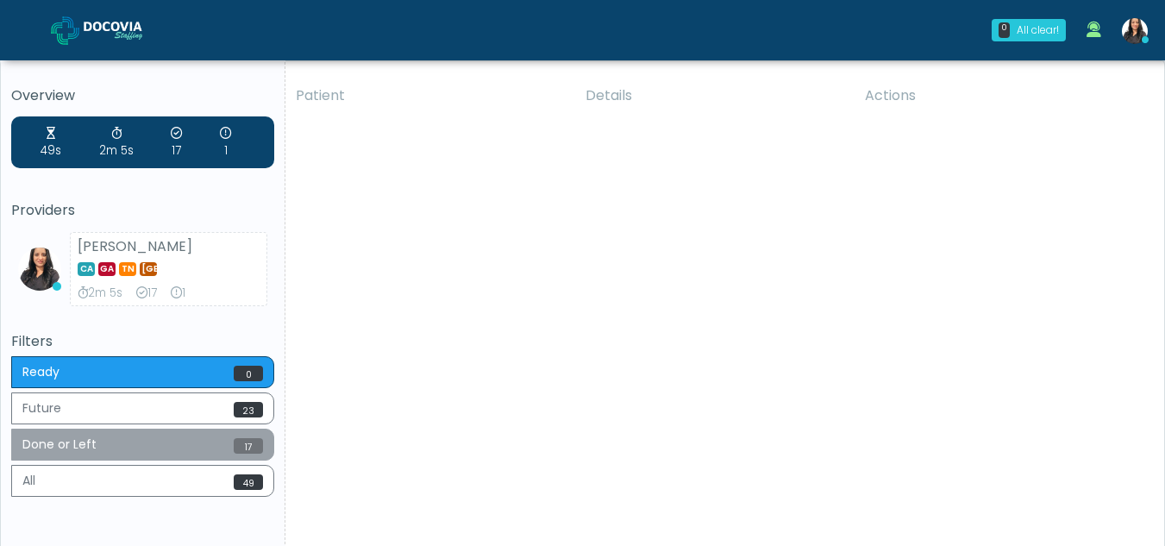
click at [86, 447] on button "Done or Left 17" at bounding box center [142, 445] width 263 height 32
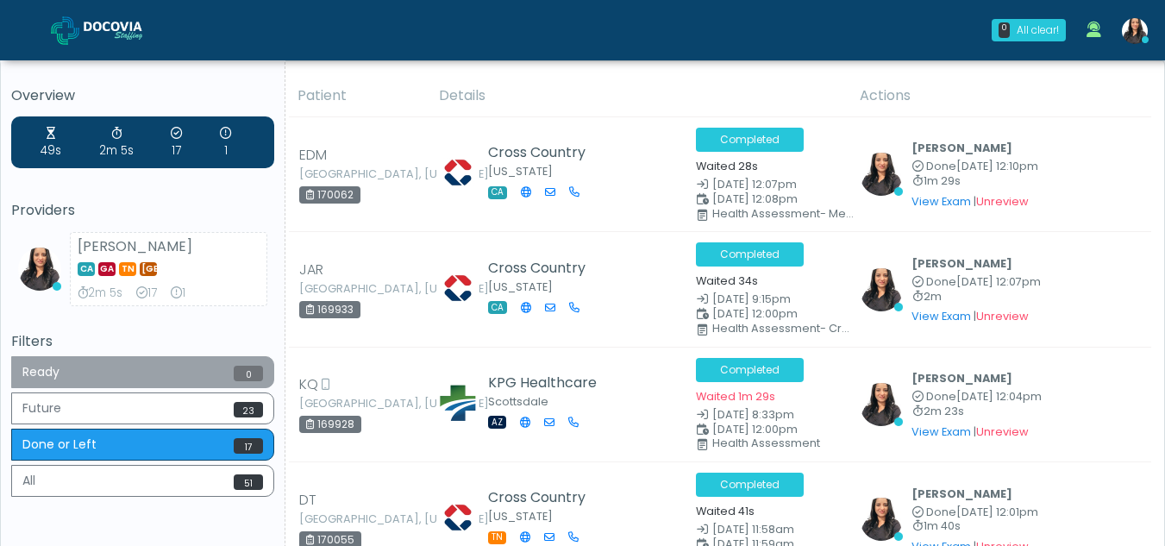
click at [145, 369] on button "Ready 0" at bounding box center [142, 372] width 263 height 32
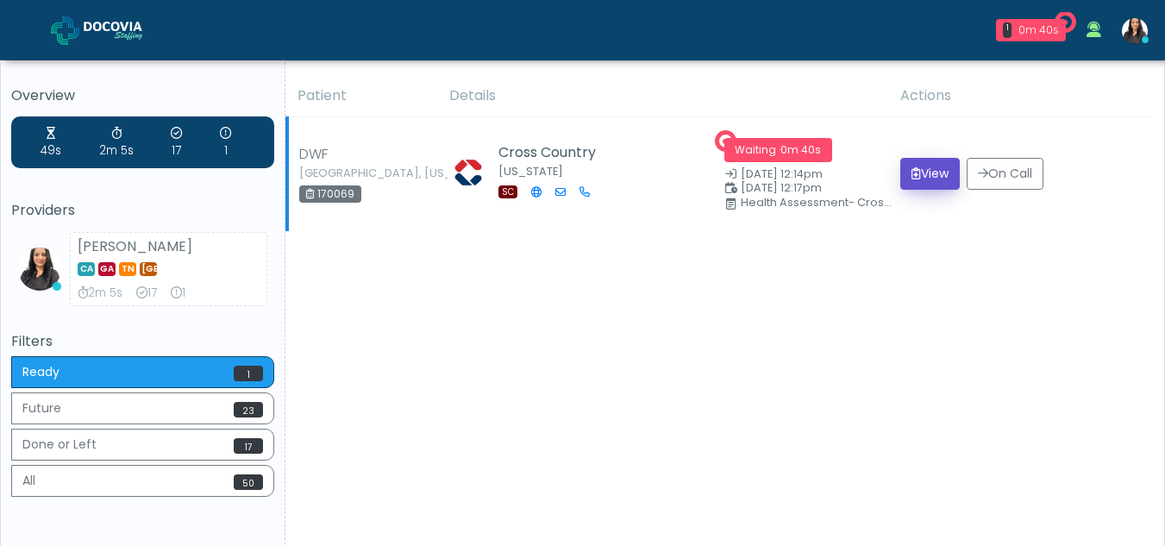
click at [932, 169] on button "View" at bounding box center [929, 174] width 59 height 32
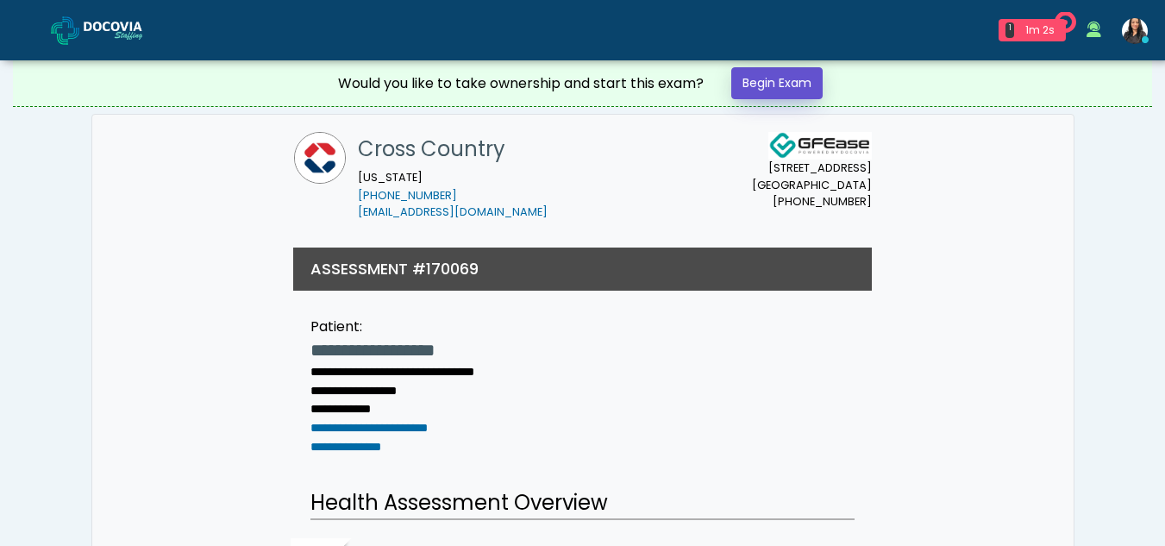
click at [792, 85] on link "Begin Exam" at bounding box center [776, 83] width 91 height 32
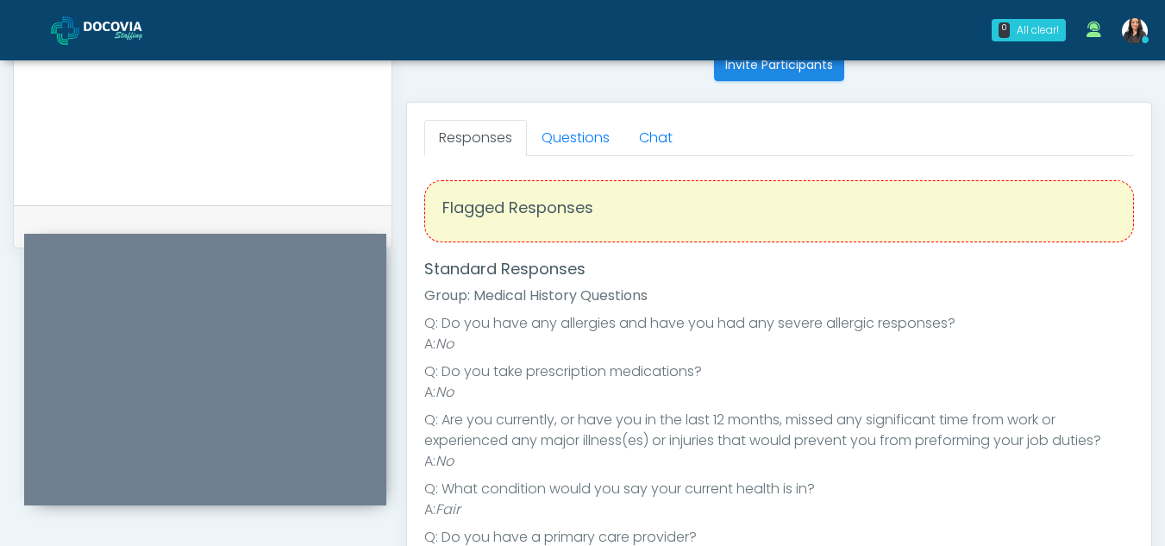
scroll to position [698, 0]
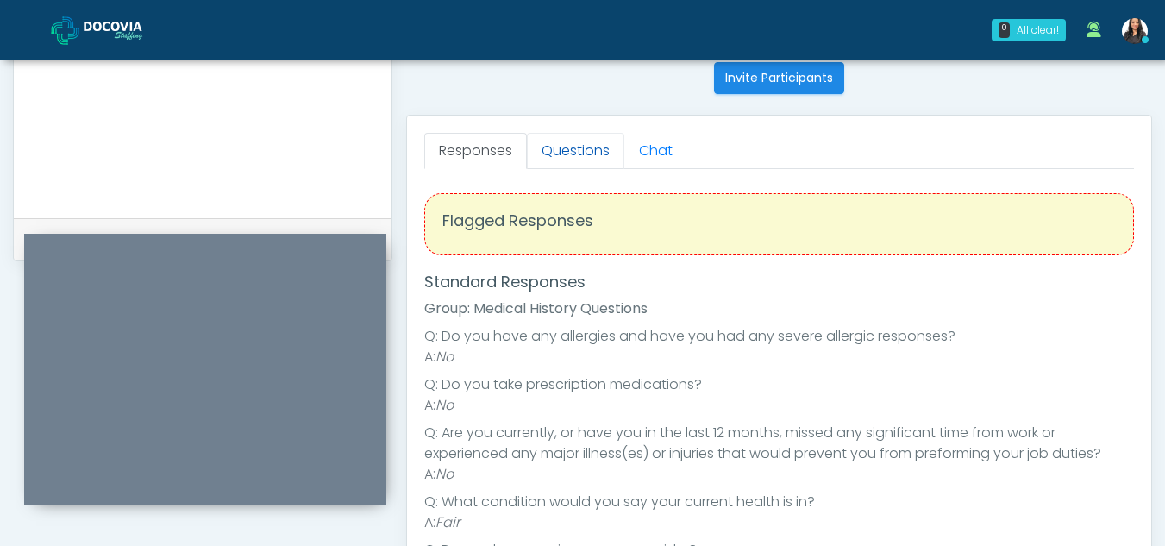
click at [602, 141] on link "Questions" at bounding box center [575, 151] width 97 height 36
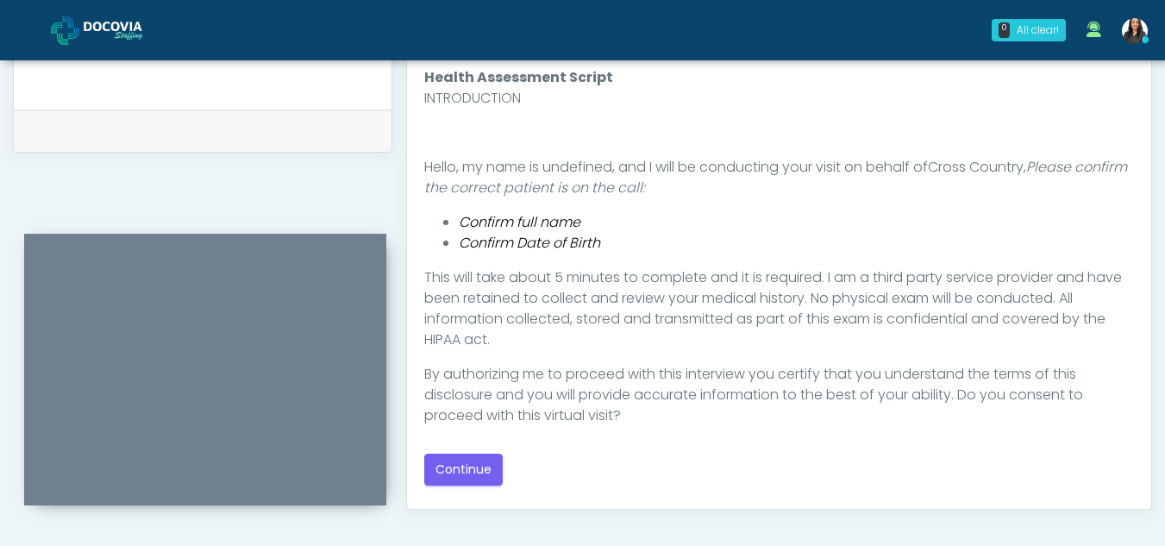
scroll to position [812, 0]
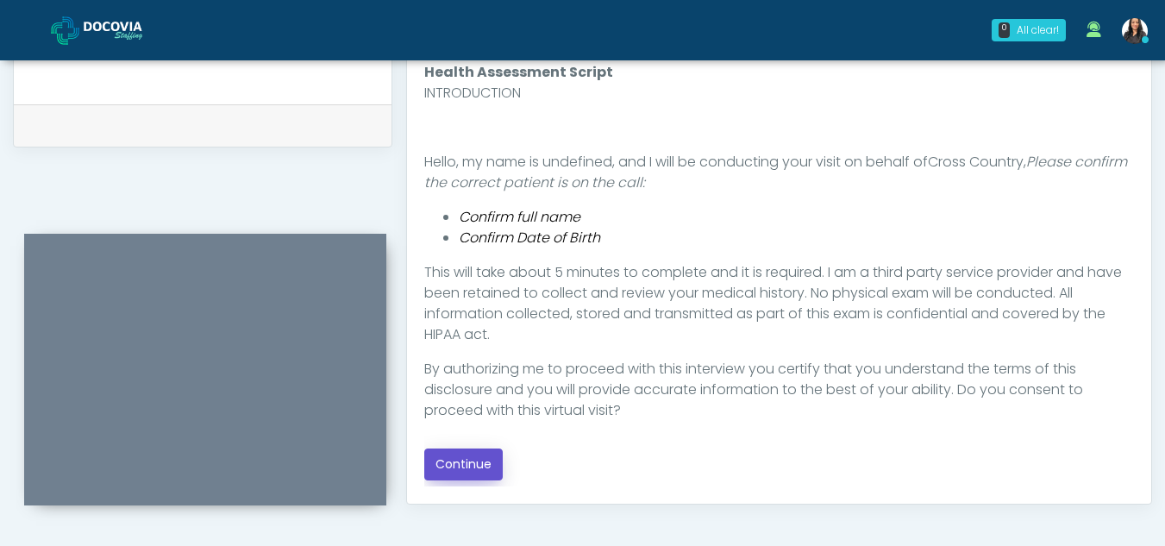
click at [460, 456] on button "Continue" at bounding box center [463, 464] width 78 height 32
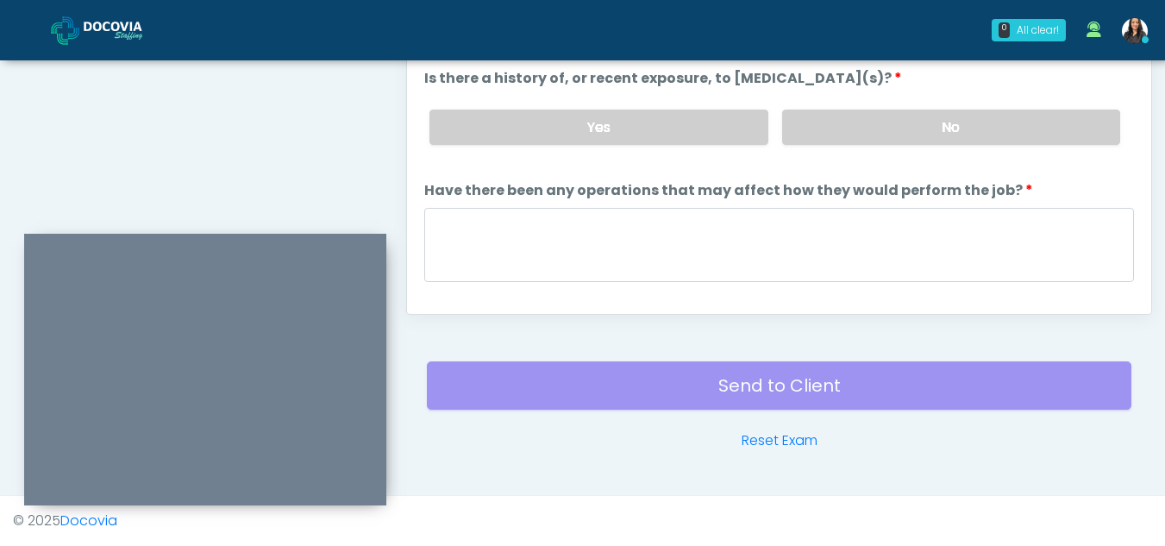
scroll to position [773, 0]
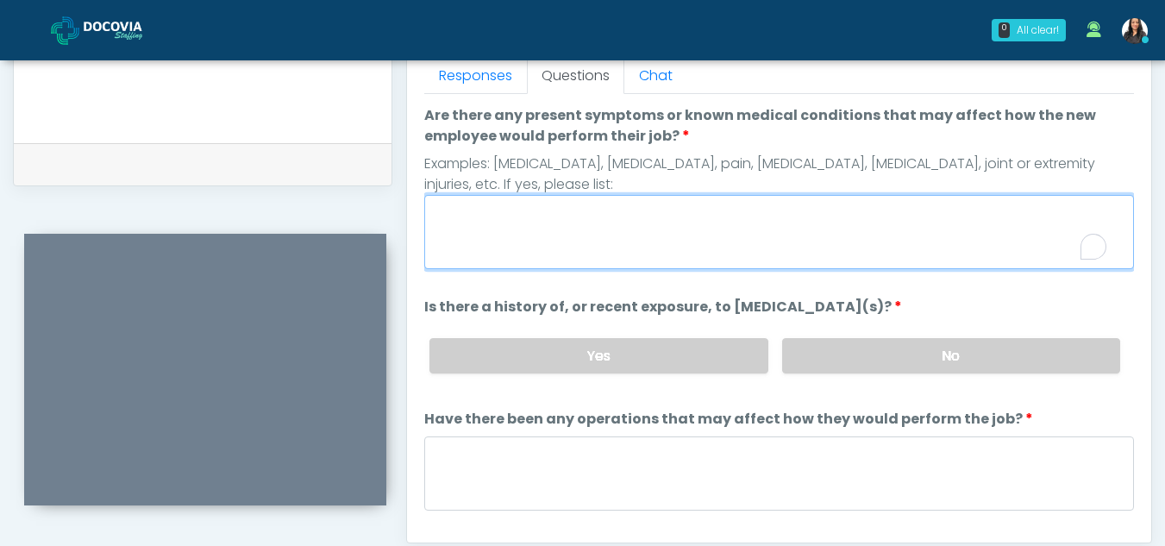
click at [563, 235] on textarea "Are there any present symptoms or known medical conditions that may affect how …" at bounding box center [779, 232] width 710 height 74
type textarea "**"
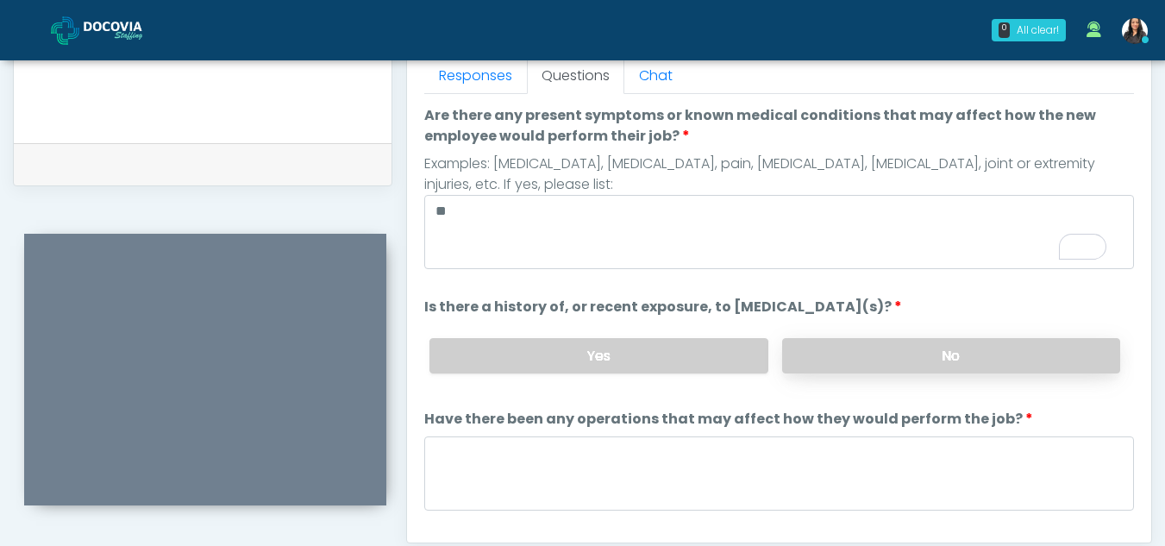
click at [966, 346] on label "No" at bounding box center [951, 355] width 338 height 35
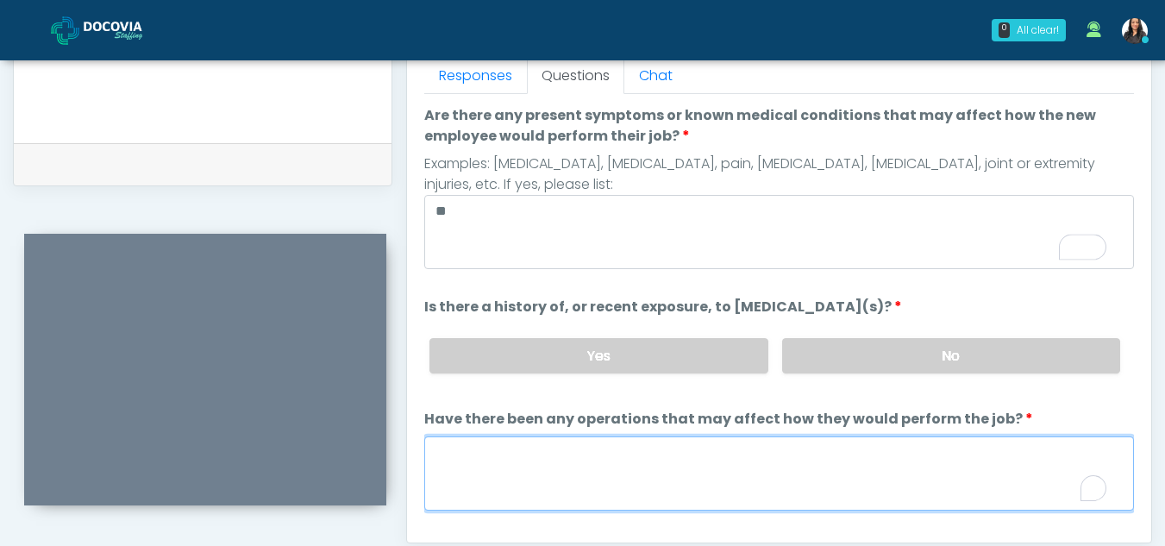
click at [554, 478] on textarea "Have there been any operations that may affect how they would perform the job?" at bounding box center [779, 473] width 710 height 74
type textarea "**"
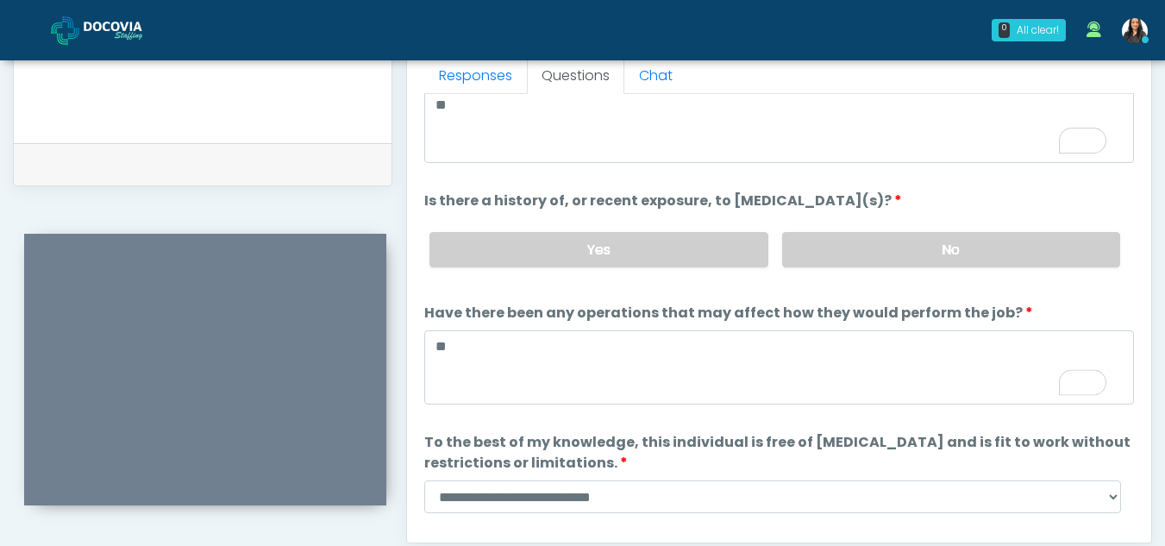
scroll to position [147, 0]
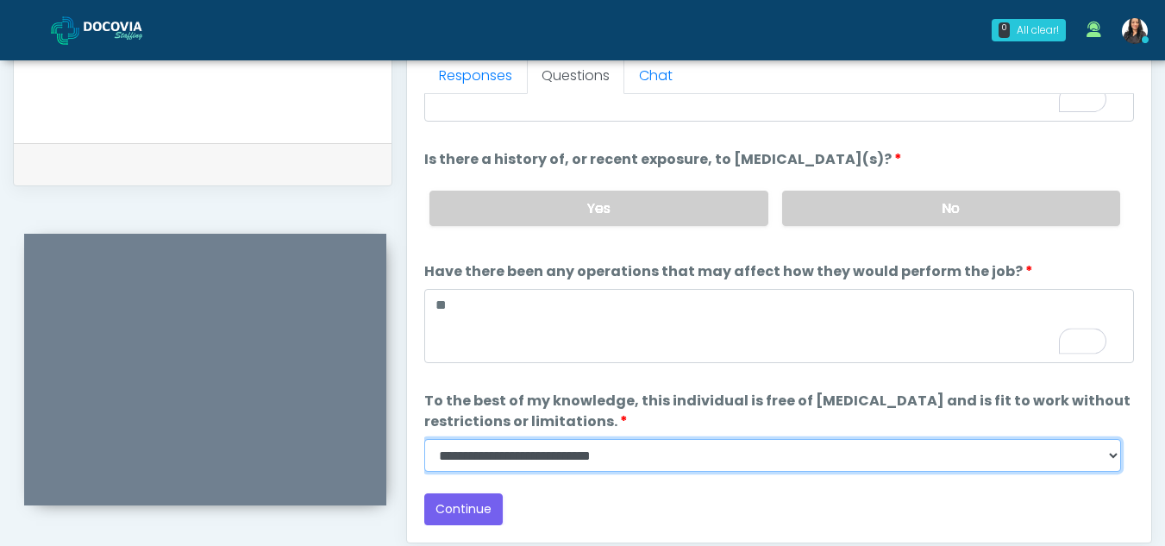
click at [1109, 463] on select "**********" at bounding box center [772, 455] width 697 height 33
select select "******"
click at [424, 439] on select "**********" at bounding box center [772, 455] width 697 height 33
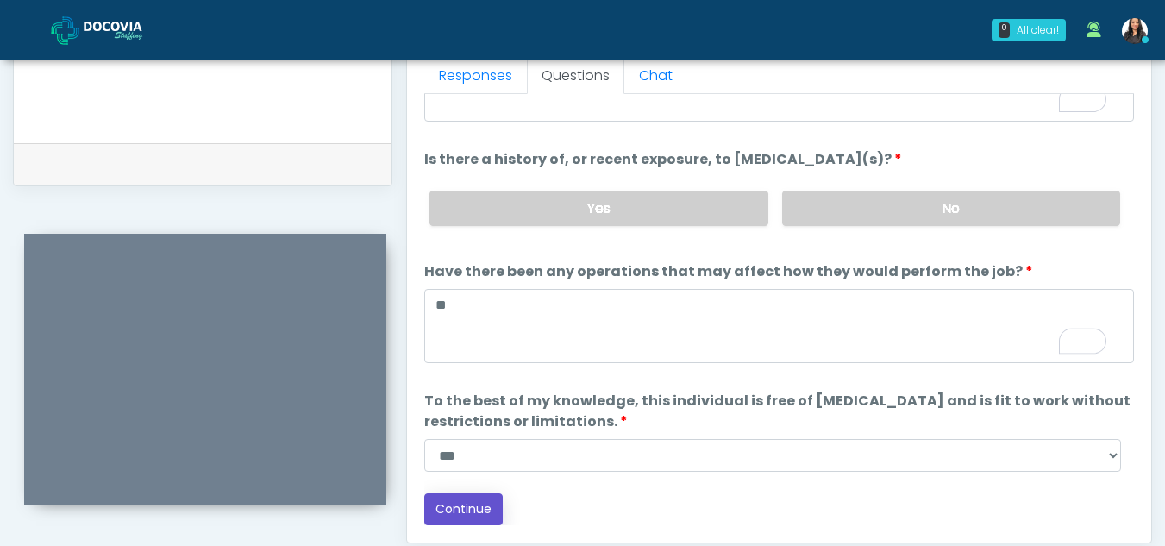
click at [461, 505] on button "Continue" at bounding box center [463, 509] width 78 height 32
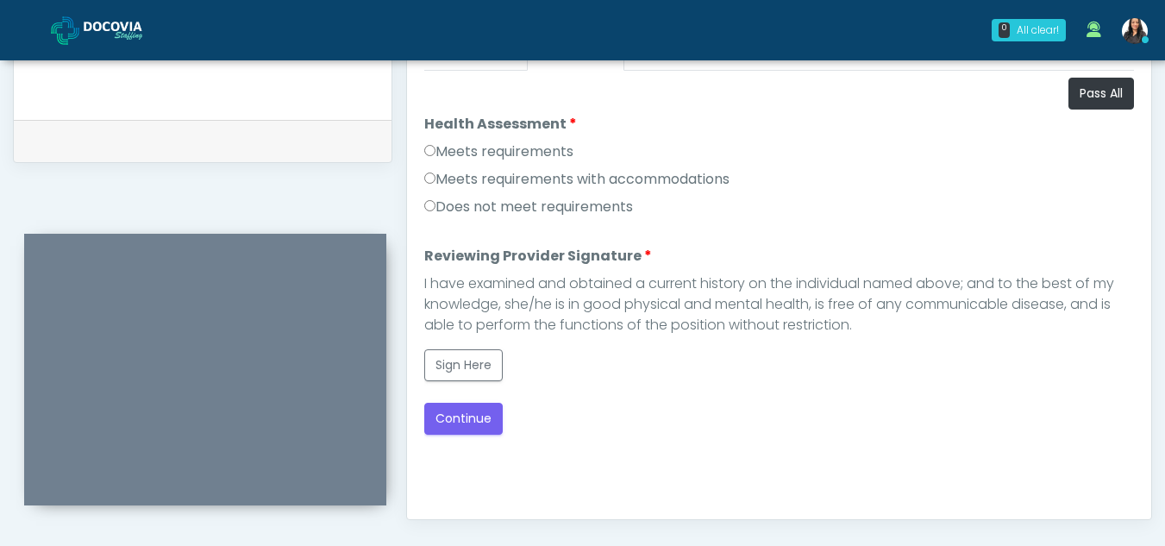
scroll to position [786, 0]
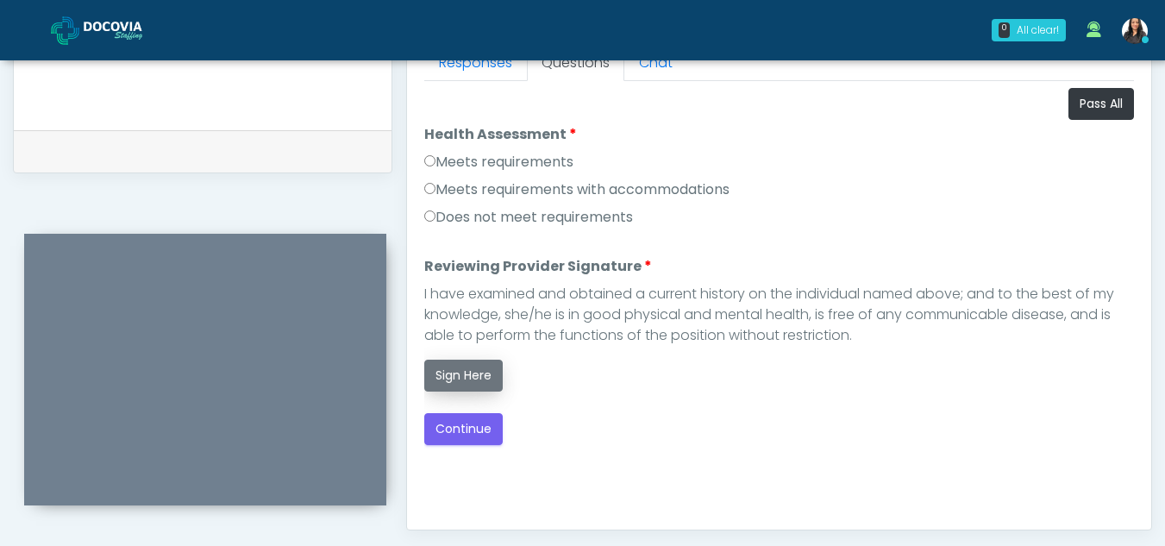
click at [485, 371] on button "Sign Here" at bounding box center [463, 376] width 78 height 32
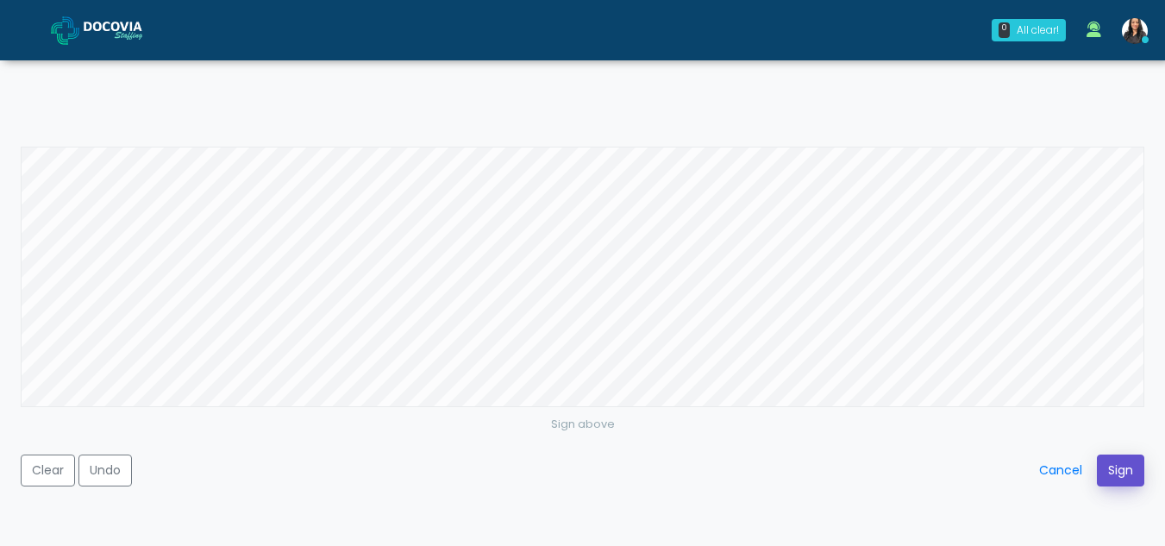
click at [1117, 479] on button "Sign" at bounding box center [1120, 470] width 47 height 32
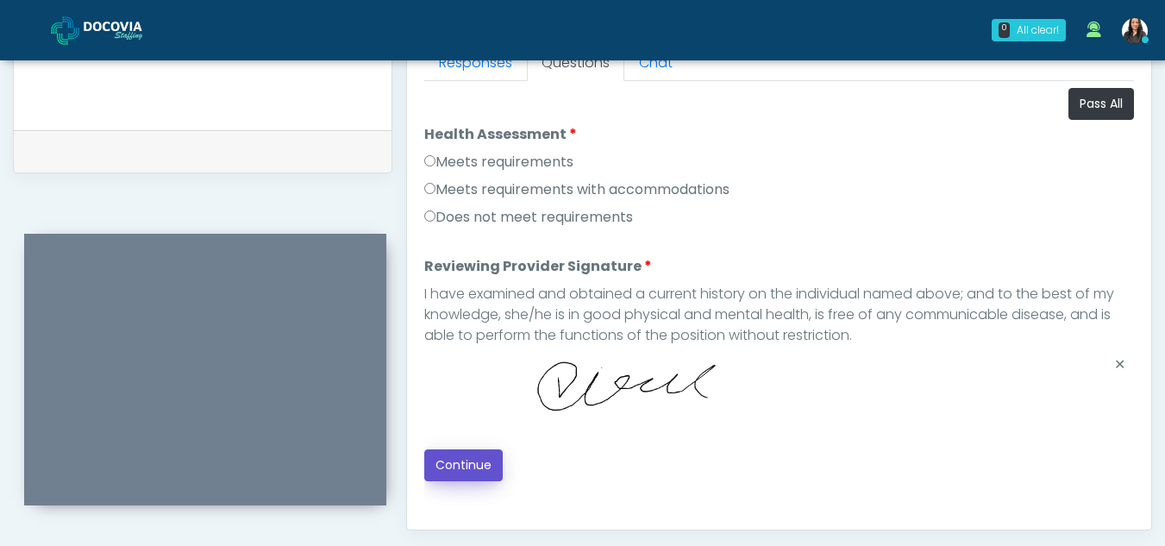
click at [479, 460] on button "Continue" at bounding box center [463, 465] width 78 height 32
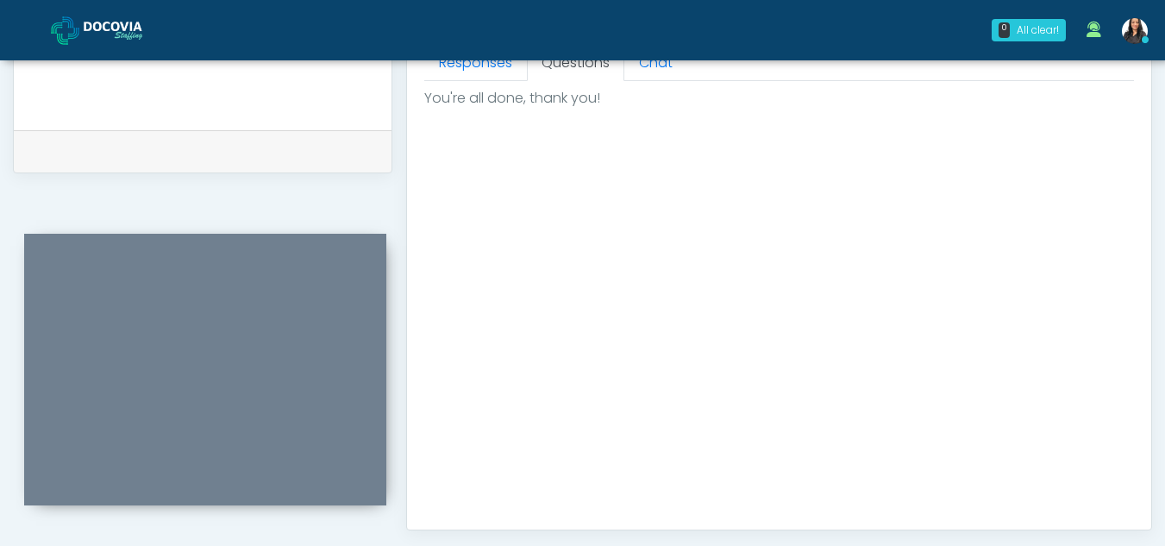
scroll to position [1034, 0]
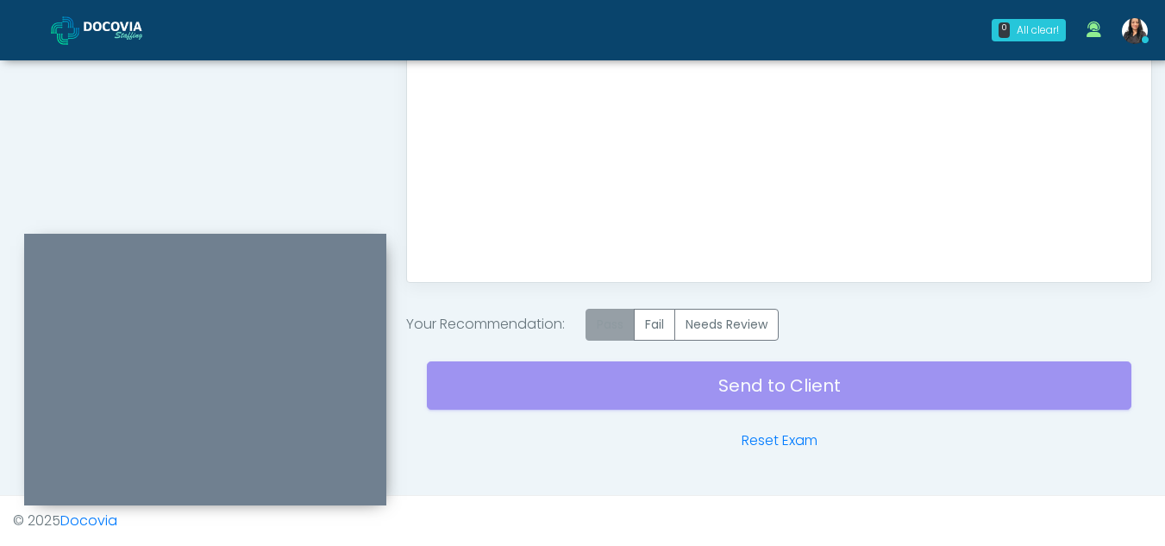
click at [620, 324] on label "Pass" at bounding box center [609, 325] width 49 height 32
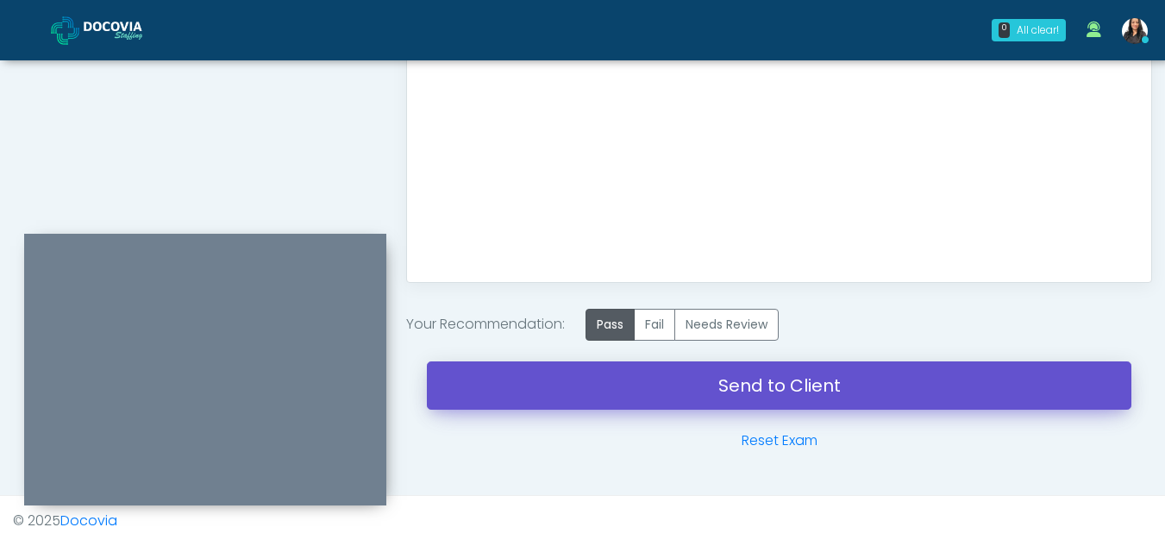
click at [748, 379] on link "Send to Client" at bounding box center [779, 385] width 704 height 48
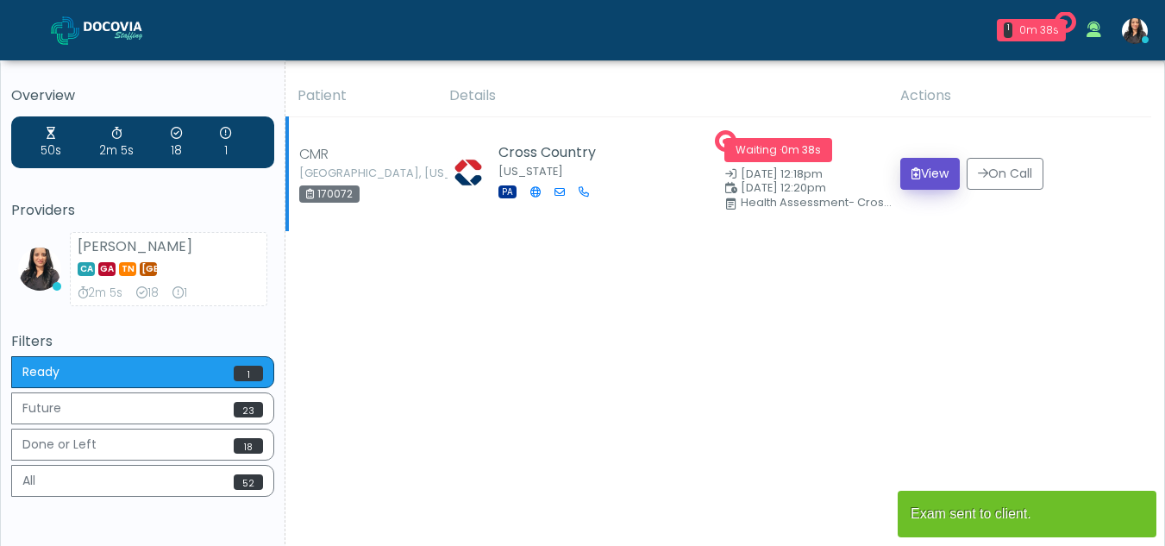
click at [933, 166] on button "View" at bounding box center [929, 174] width 59 height 32
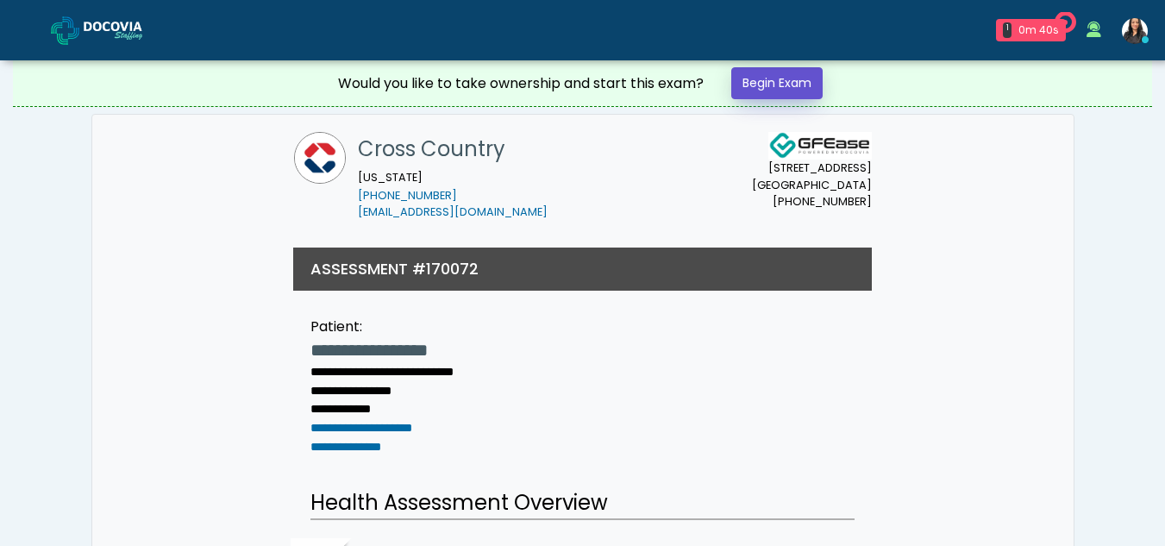
click at [776, 85] on link "Begin Exam" at bounding box center [776, 83] width 91 height 32
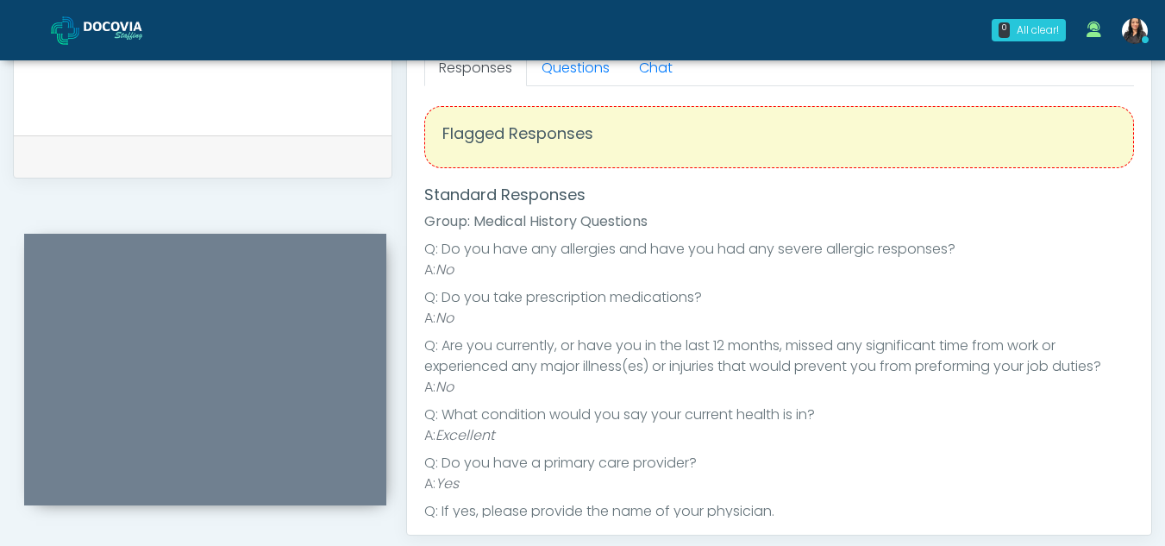
scroll to position [766, 0]
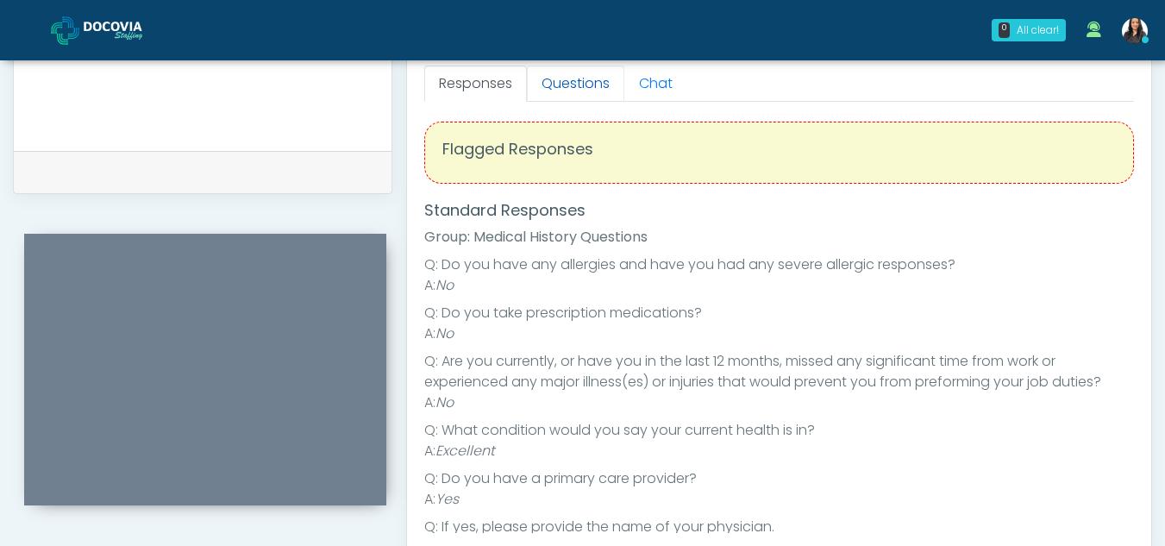
click at [590, 93] on link "Questions" at bounding box center [575, 84] width 97 height 36
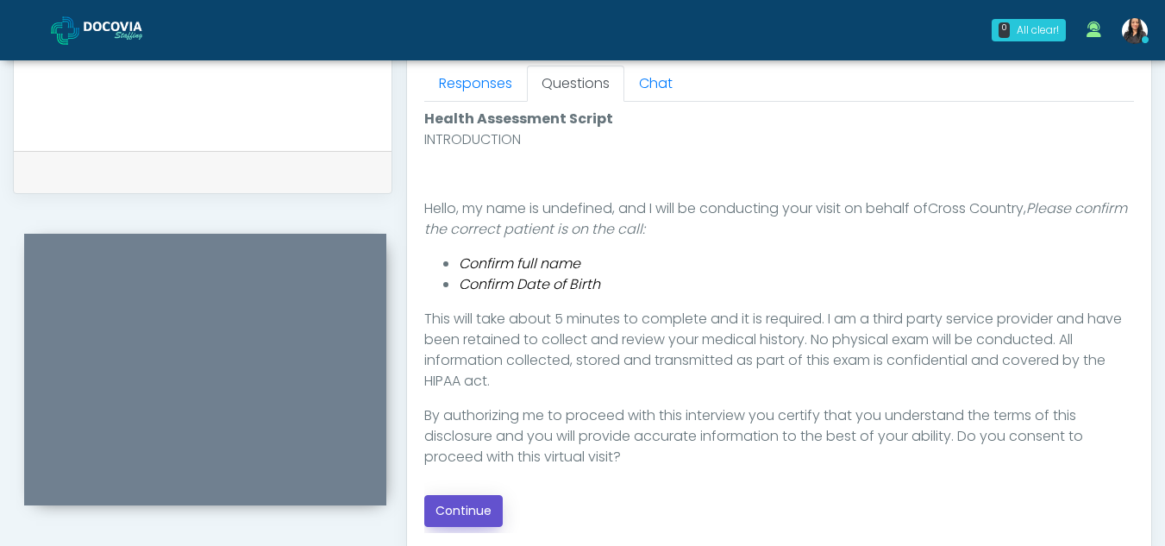
click at [483, 511] on button "Continue" at bounding box center [463, 511] width 78 height 32
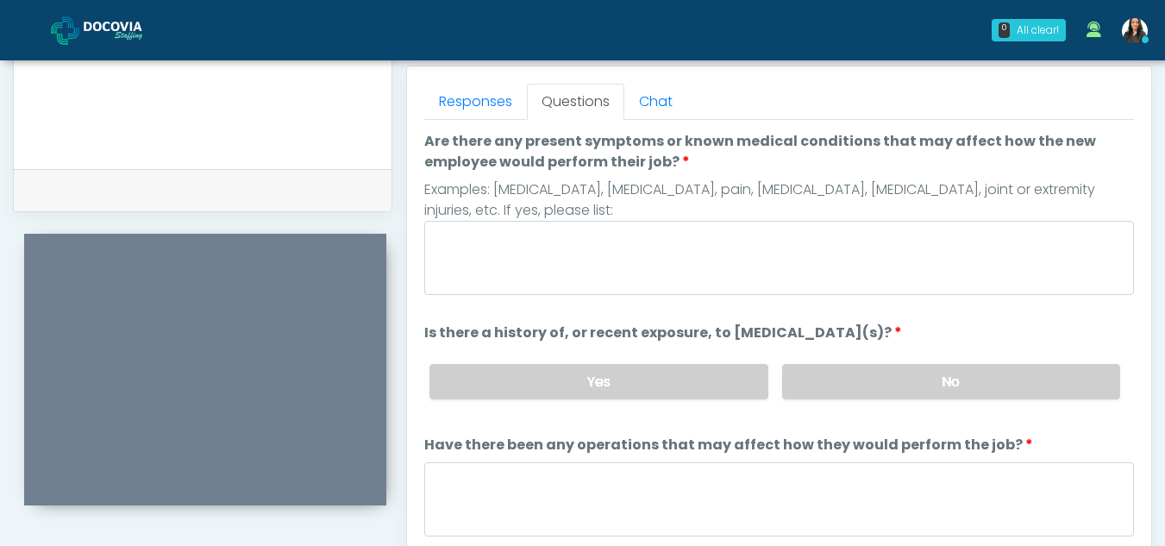
scroll to position [727, 0]
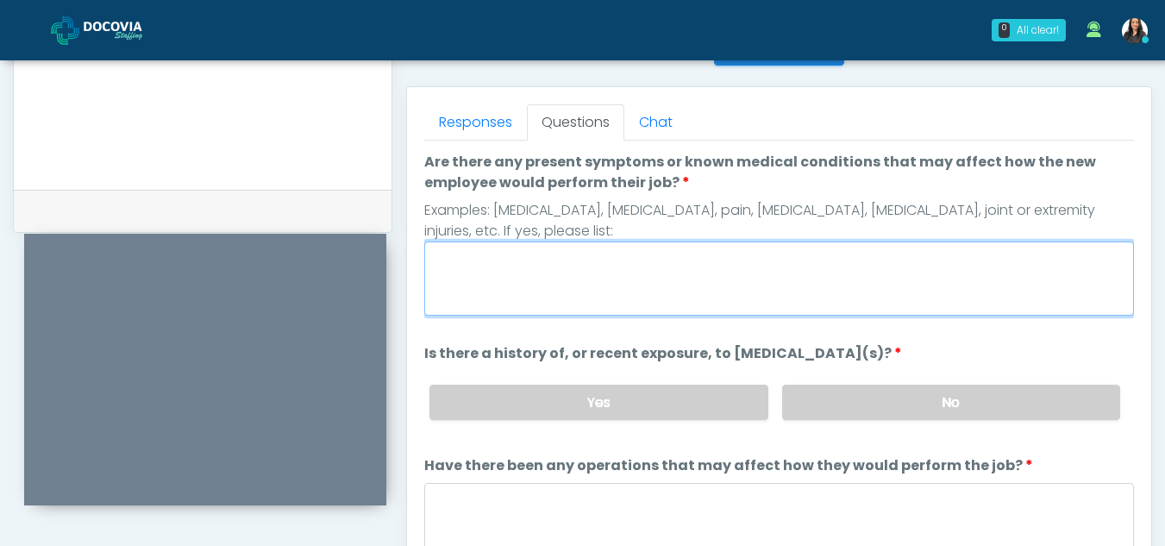
click at [529, 281] on textarea "Are there any present symptoms or known medical conditions that may affect how …" at bounding box center [779, 278] width 710 height 74
type textarea "**"
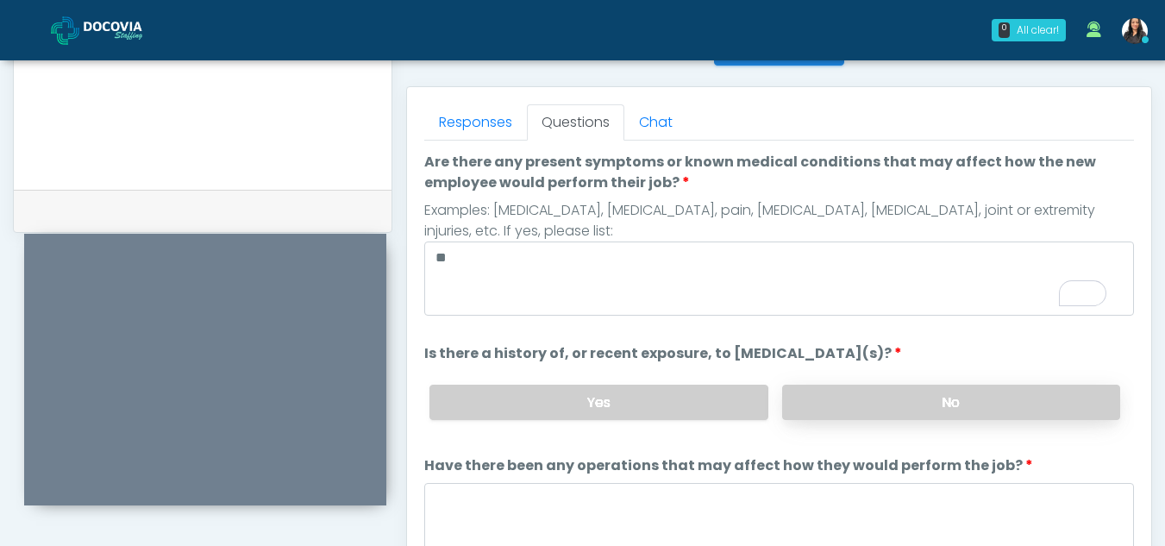
click at [1019, 399] on label "No" at bounding box center [951, 402] width 338 height 35
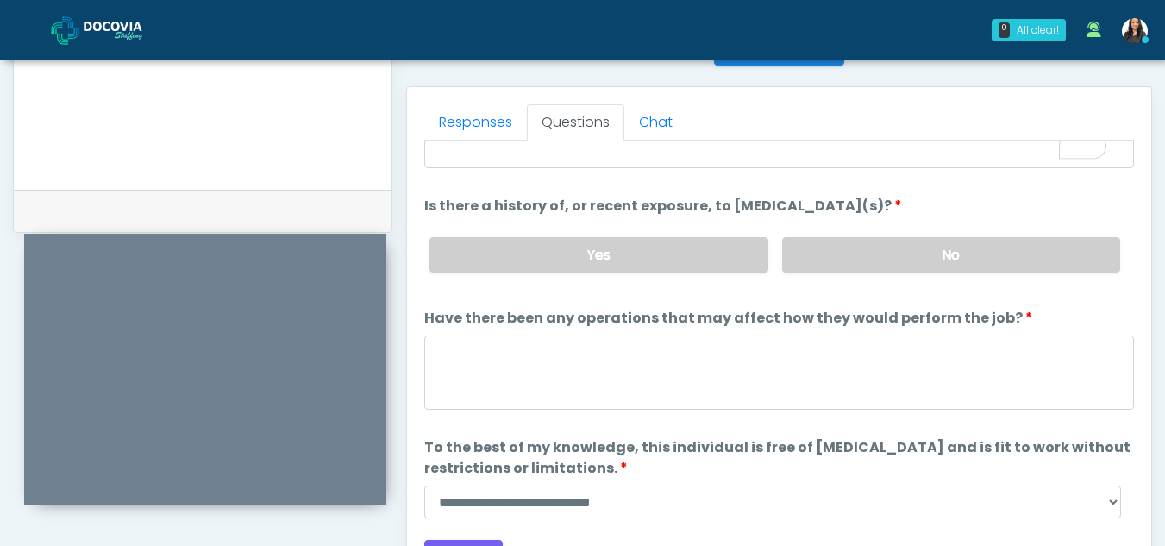
scroll to position [147, 0]
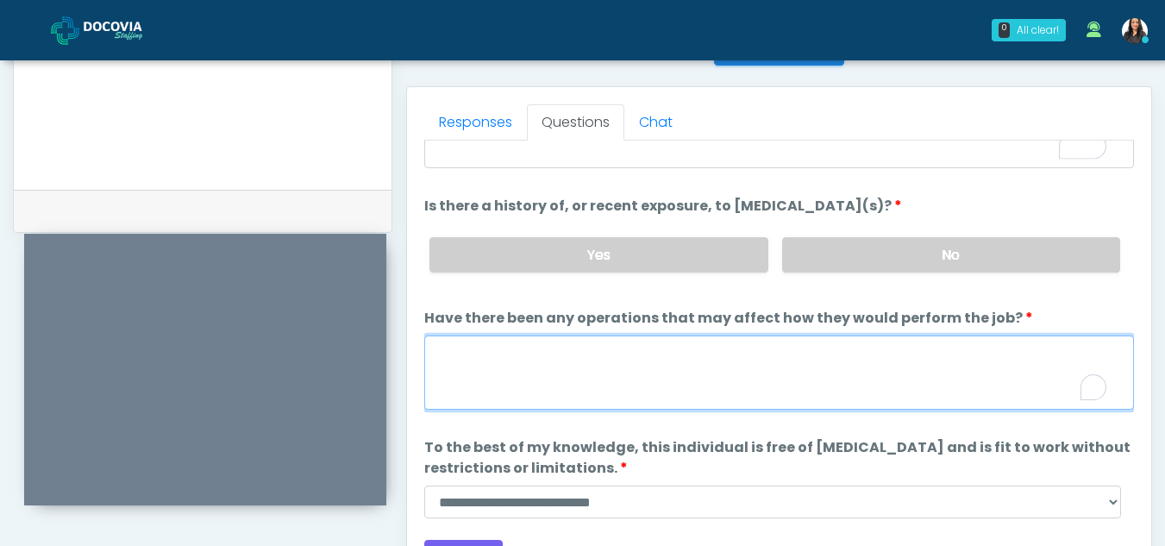
click at [570, 390] on textarea "Have there been any operations that may affect how they would perform the job?" at bounding box center [779, 372] width 710 height 74
type textarea "**"
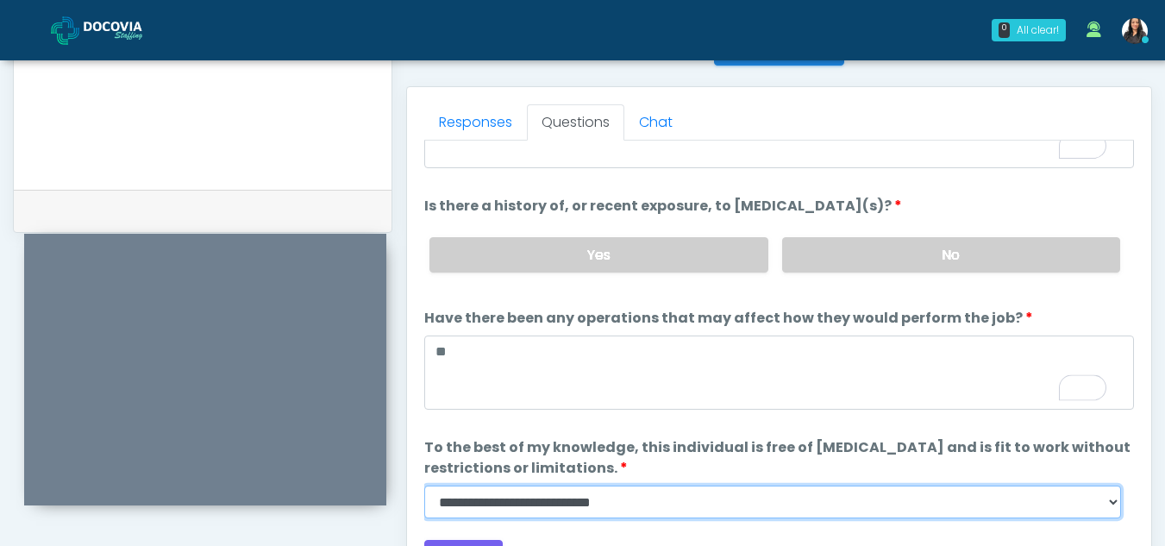
click at [1115, 509] on select "**********" at bounding box center [772, 501] width 697 height 33
select select "******"
click at [424, 485] on select "**********" at bounding box center [772, 501] width 697 height 33
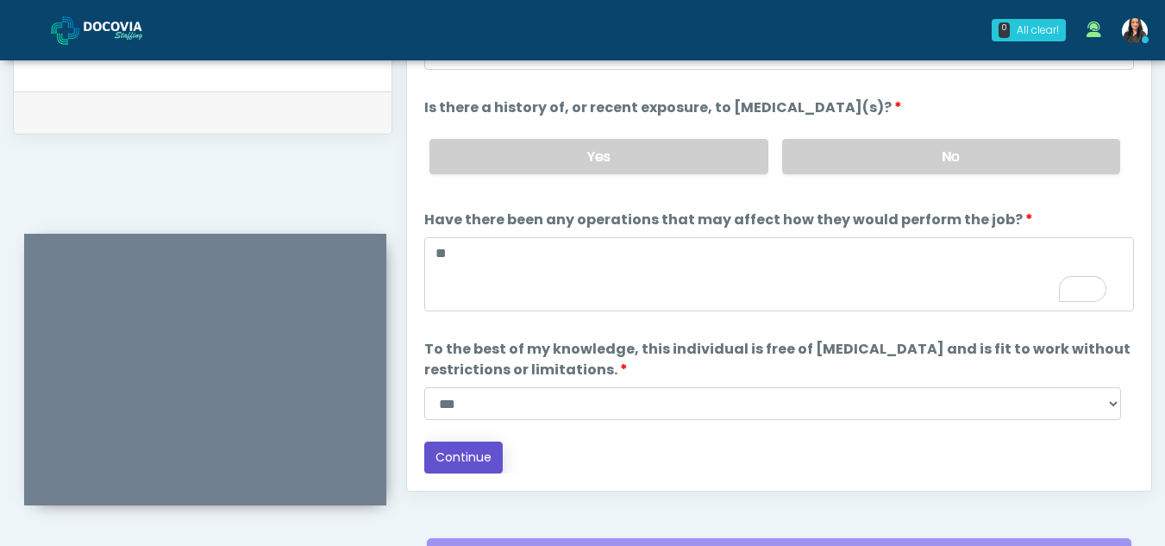
click at [456, 452] on button "Continue" at bounding box center [463, 457] width 78 height 32
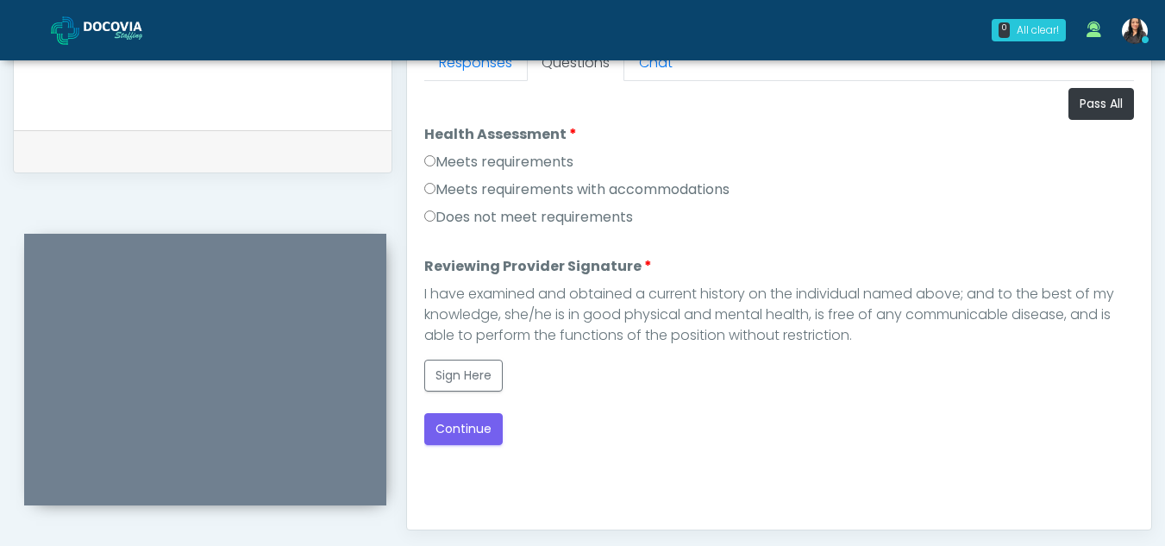
scroll to position [784, 0]
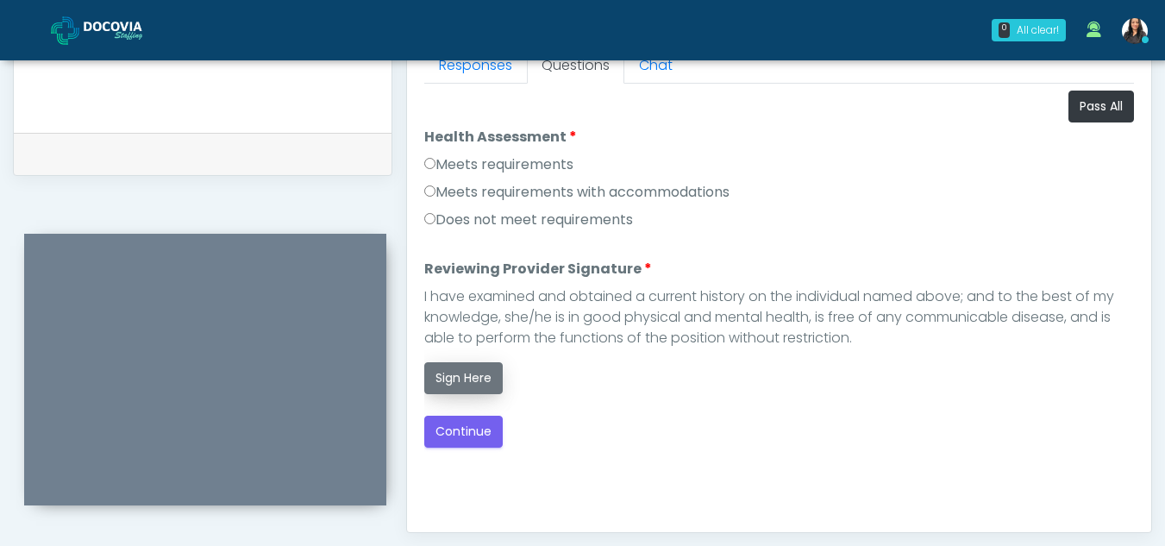
click at [454, 377] on button "Sign Here" at bounding box center [463, 378] width 78 height 32
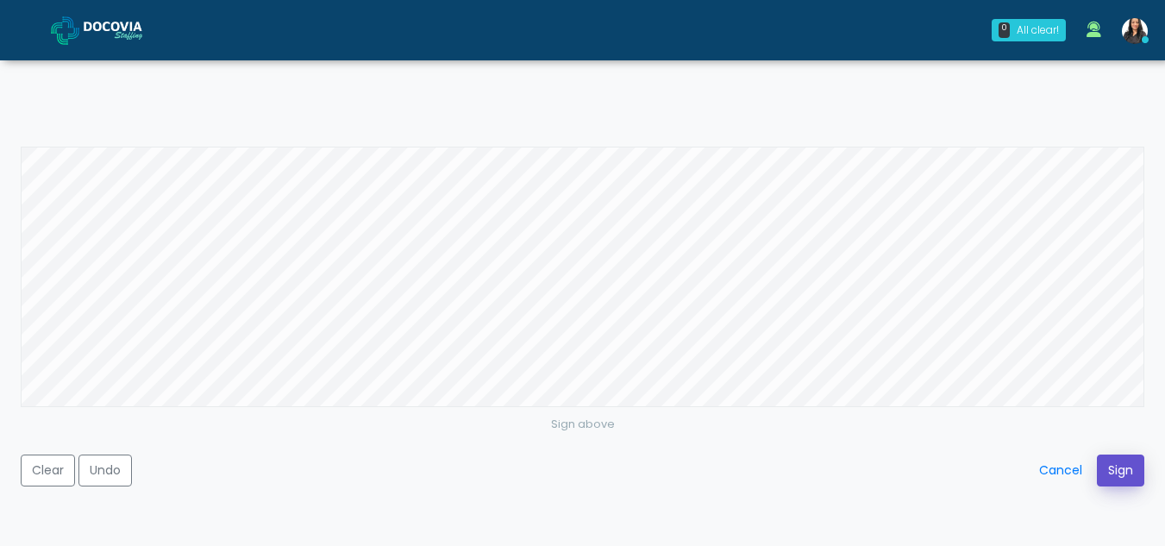
click at [1120, 455] on button "Sign" at bounding box center [1120, 470] width 47 height 32
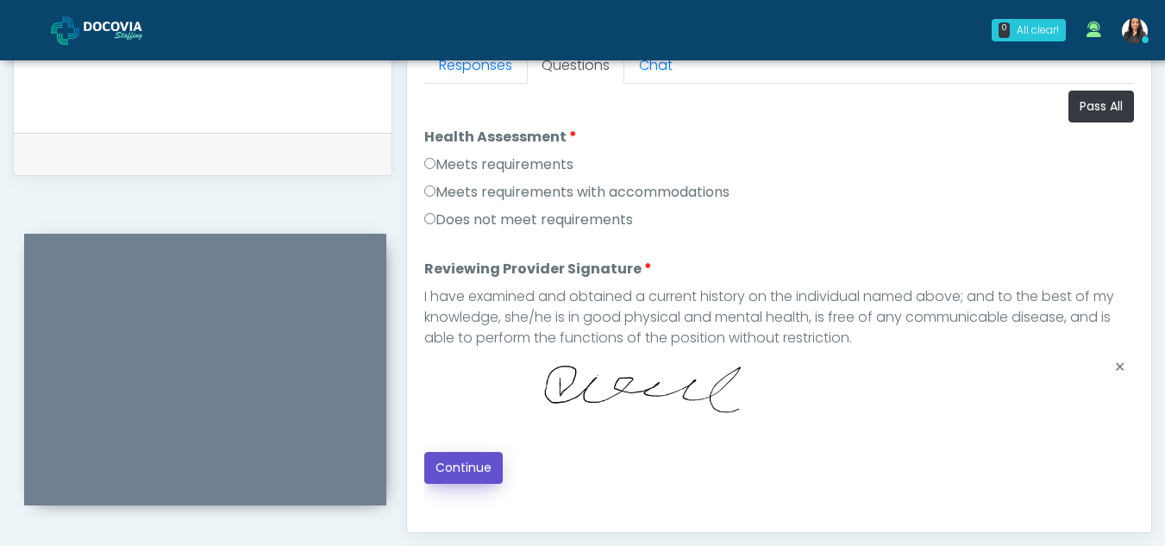
click at [455, 455] on button "Continue" at bounding box center [463, 468] width 78 height 32
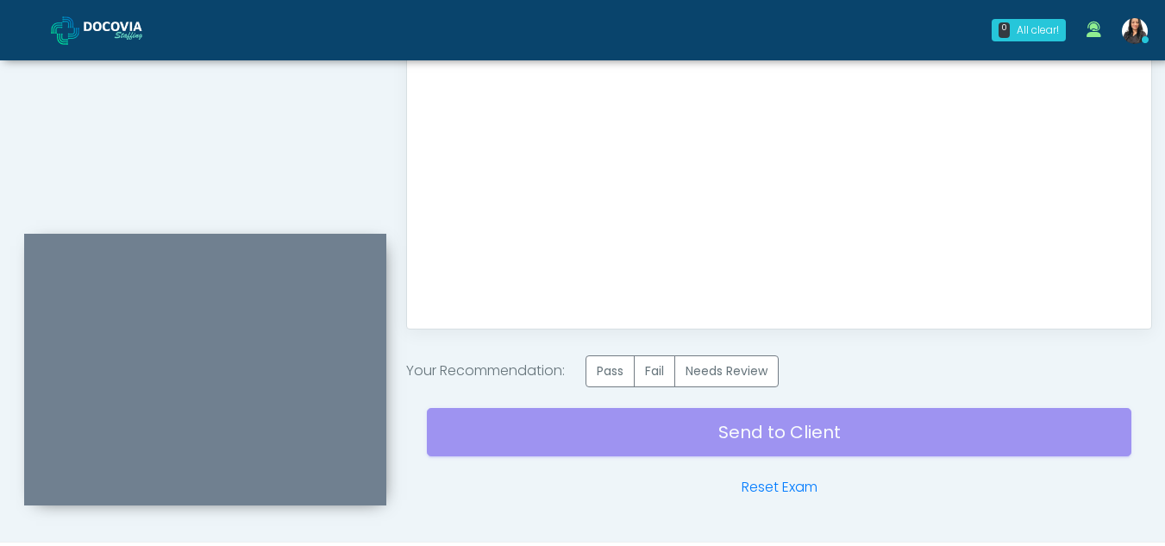
scroll to position [1034, 0]
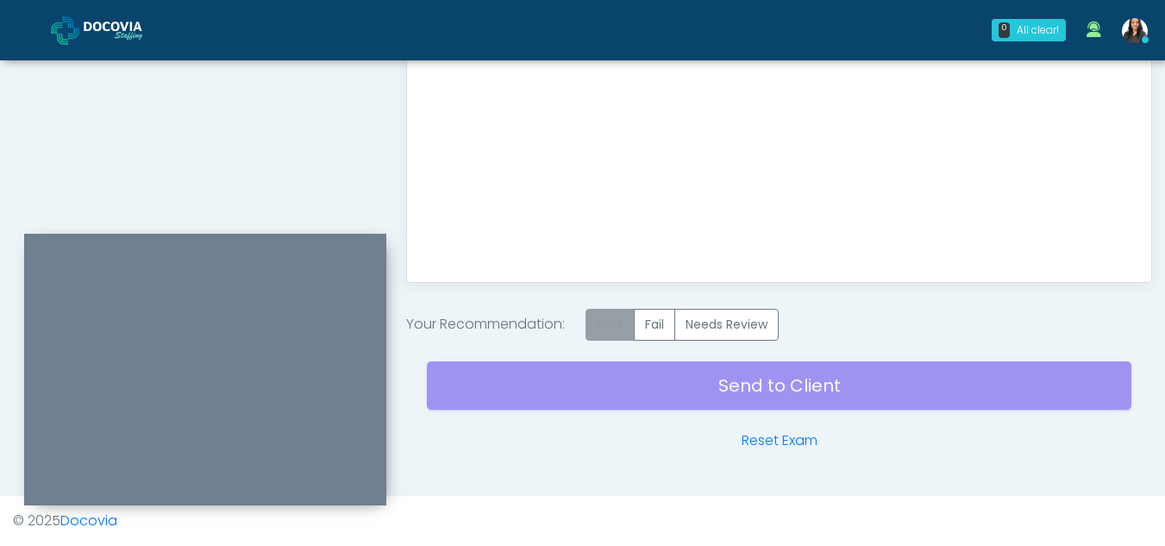
click at [622, 326] on label "Pass" at bounding box center [609, 325] width 49 height 32
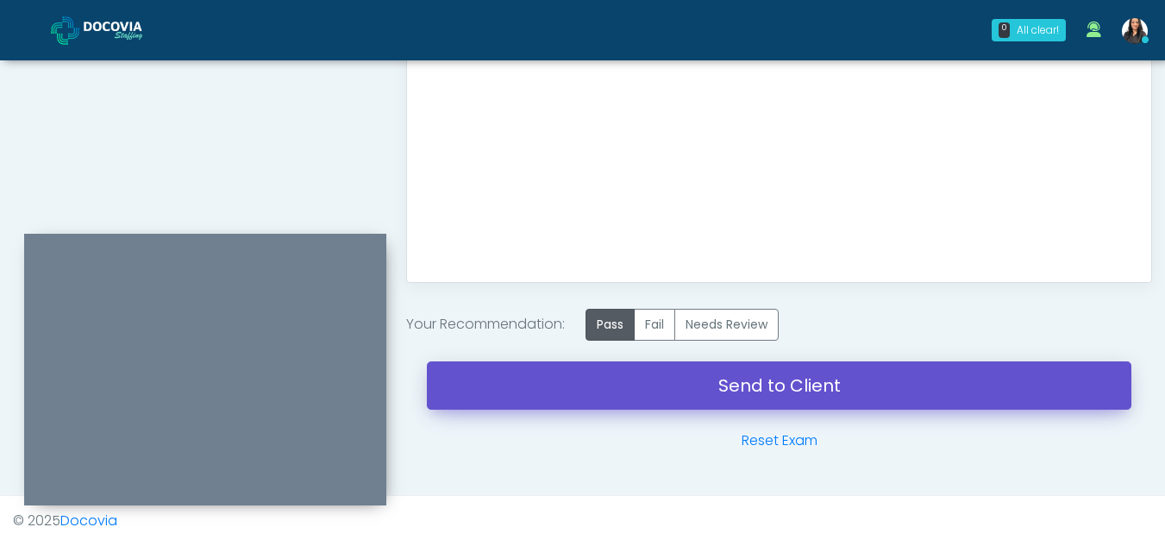
click at [709, 392] on link "Send to Client" at bounding box center [779, 385] width 704 height 48
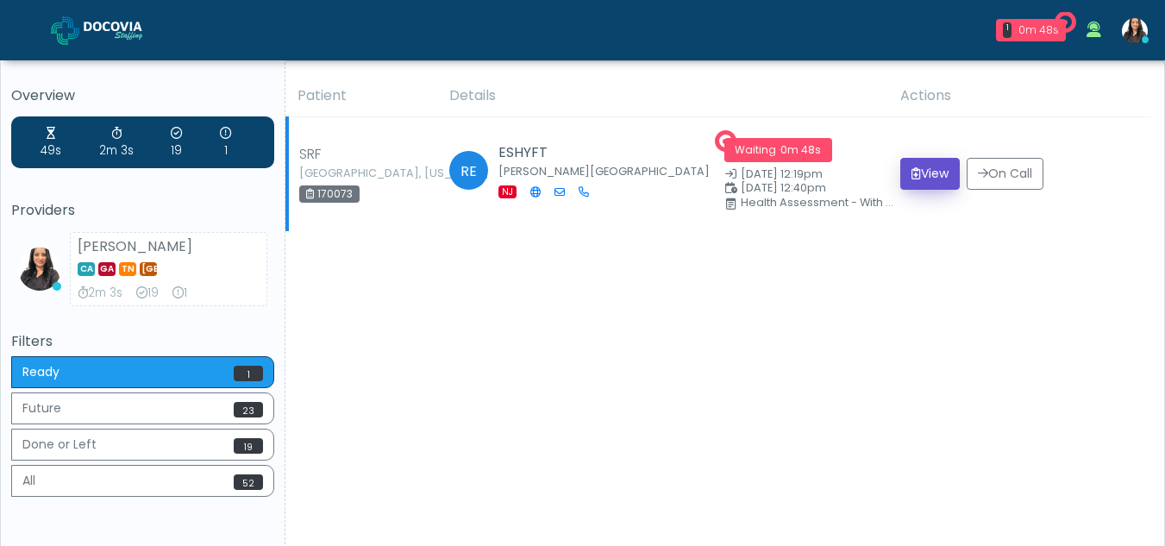
click at [924, 176] on button "View" at bounding box center [929, 174] width 59 height 32
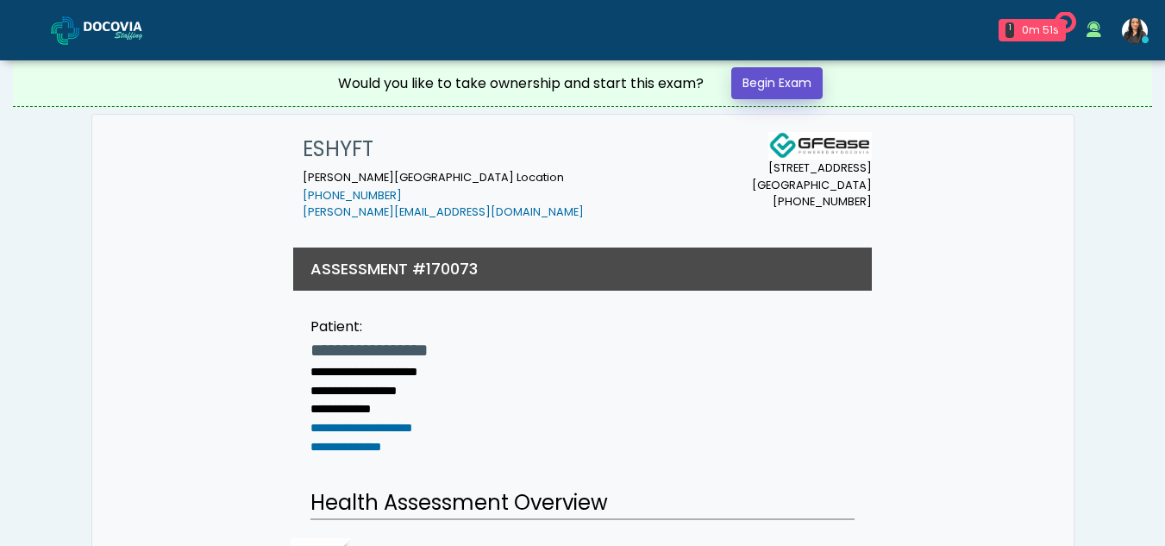
click at [769, 84] on link "Begin Exam" at bounding box center [776, 83] width 91 height 32
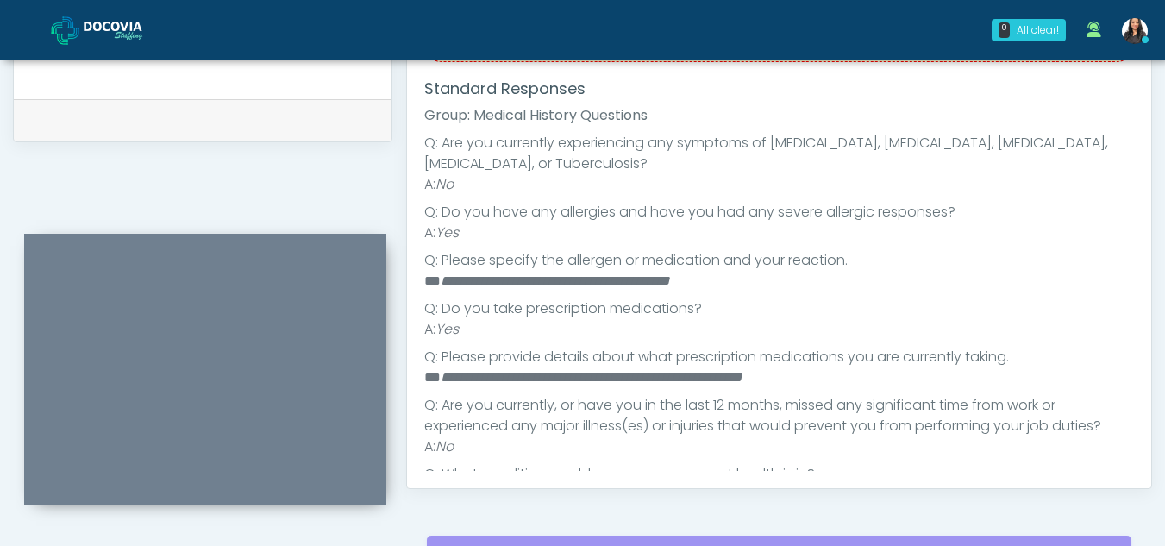
scroll to position [151, 0]
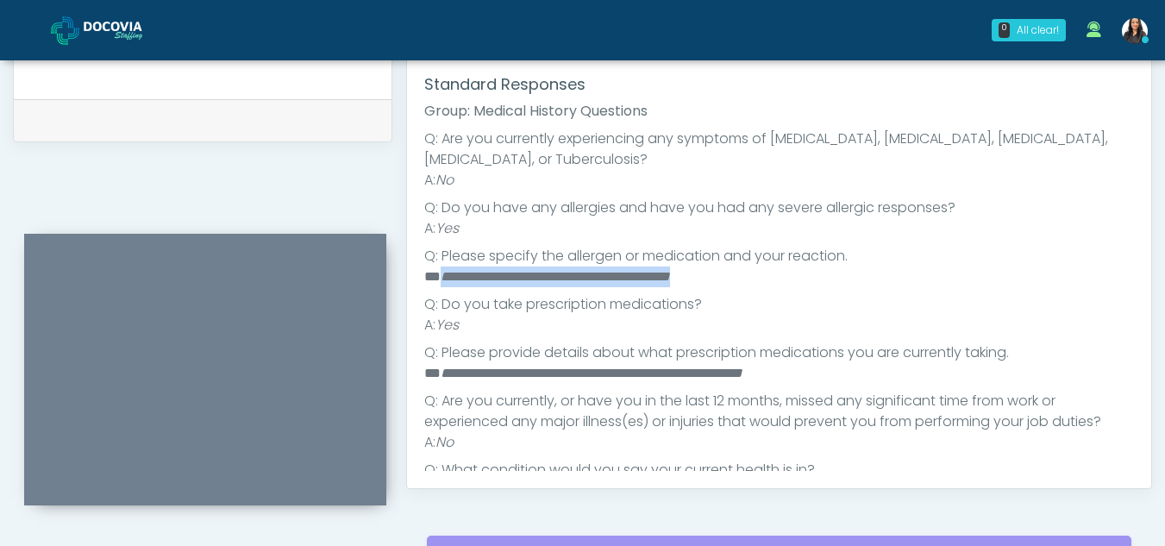
drag, startPoint x: 441, startPoint y: 273, endPoint x: 729, endPoint y: 270, distance: 288.9
click at [729, 270] on li "**********" at bounding box center [772, 276] width 697 height 21
copy em "**********"
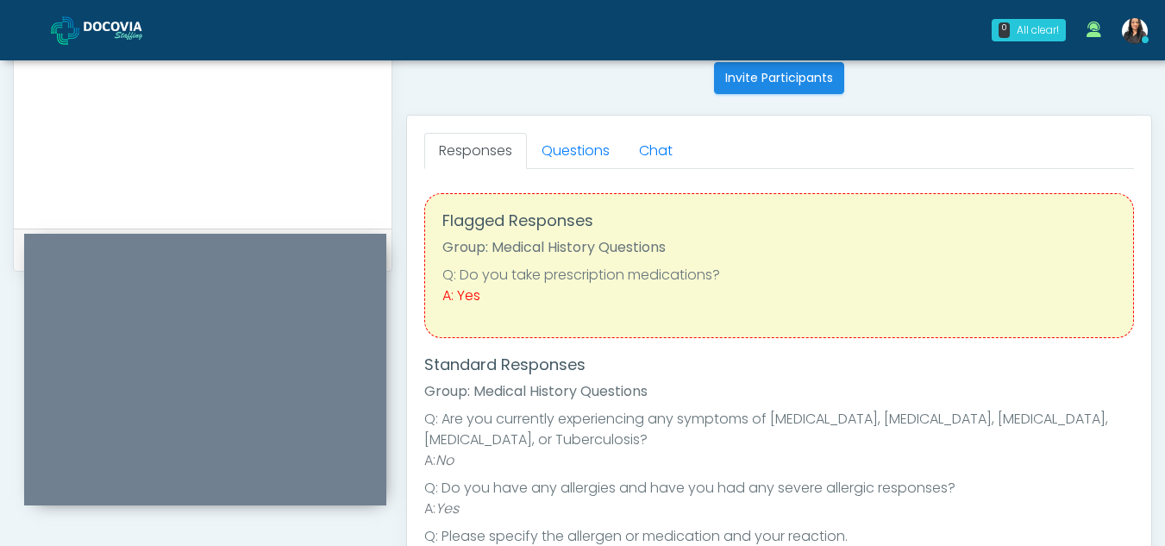
scroll to position [688, 0]
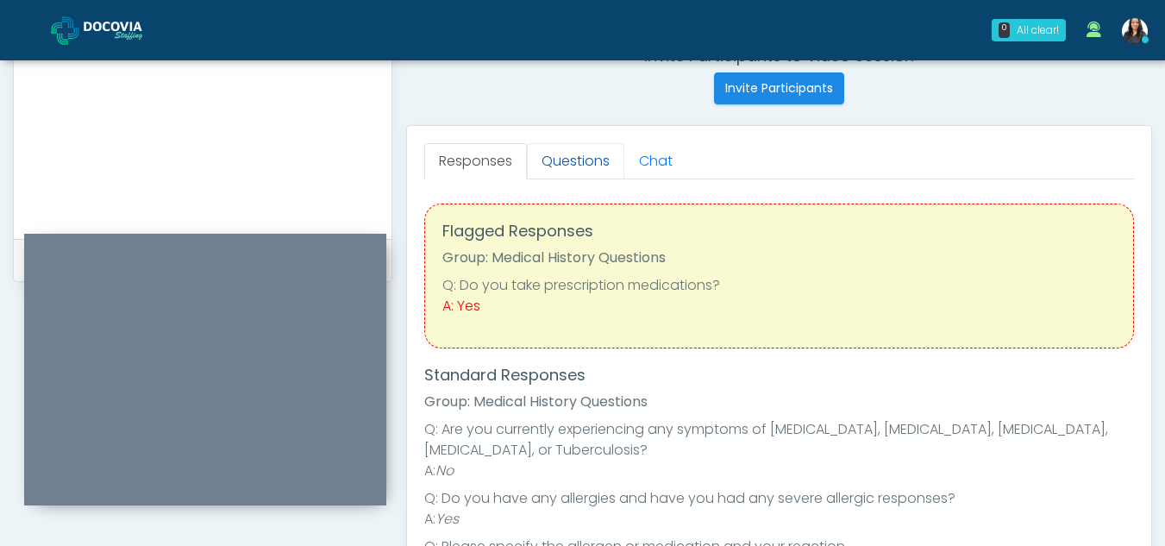
click at [573, 158] on link "Questions" at bounding box center [575, 161] width 97 height 36
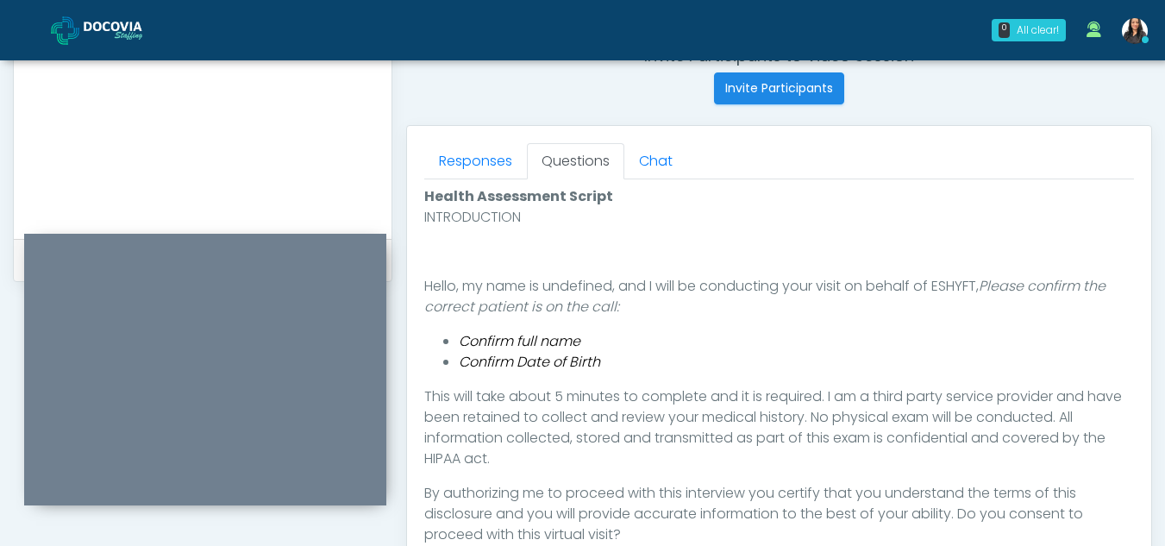
scroll to position [786, 0]
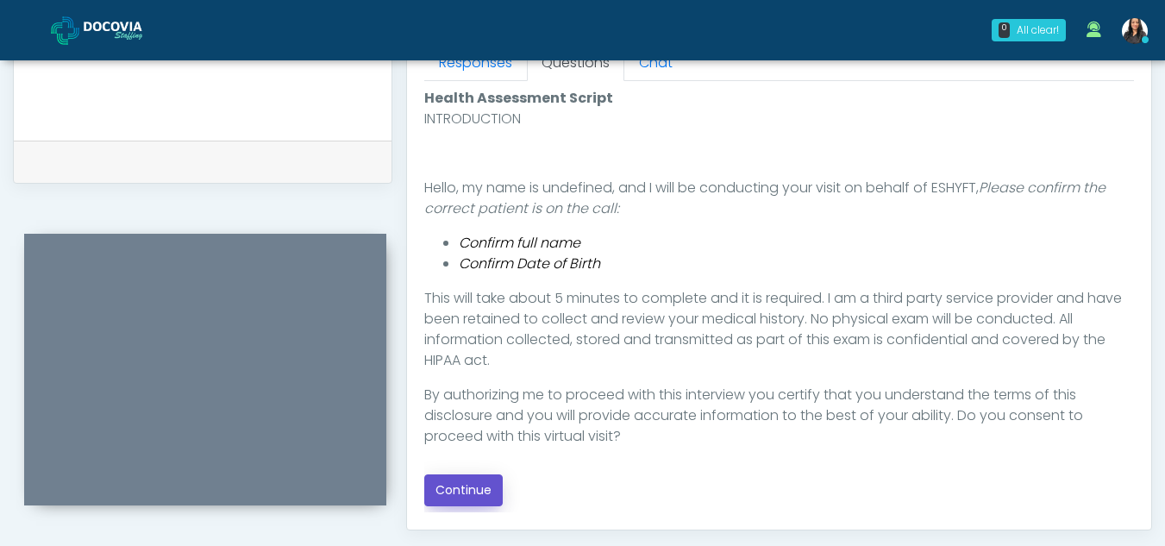
click at [464, 485] on button "Continue" at bounding box center [463, 490] width 78 height 32
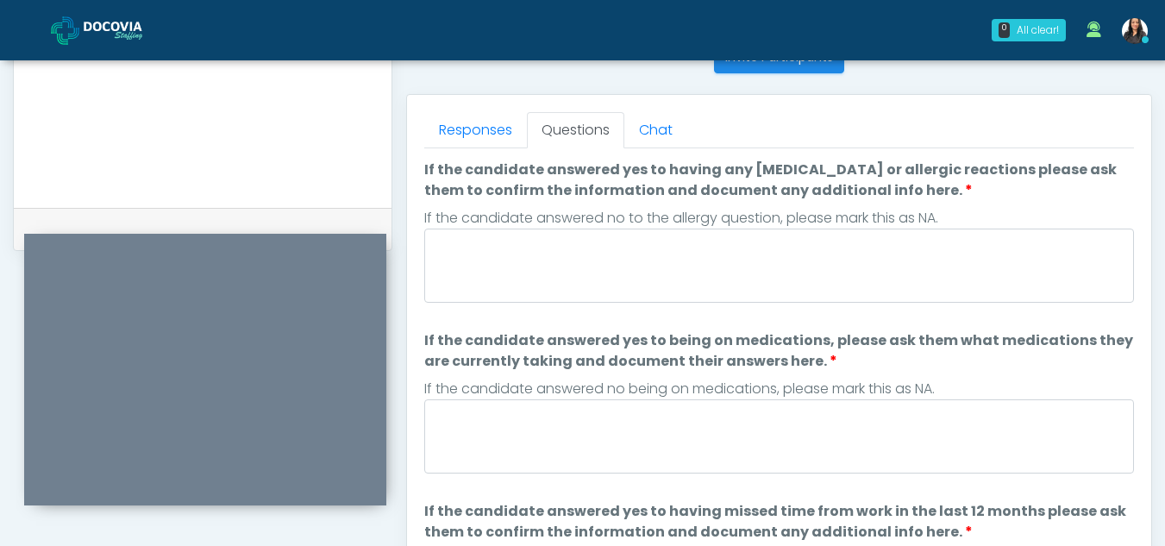
scroll to position [704, 0]
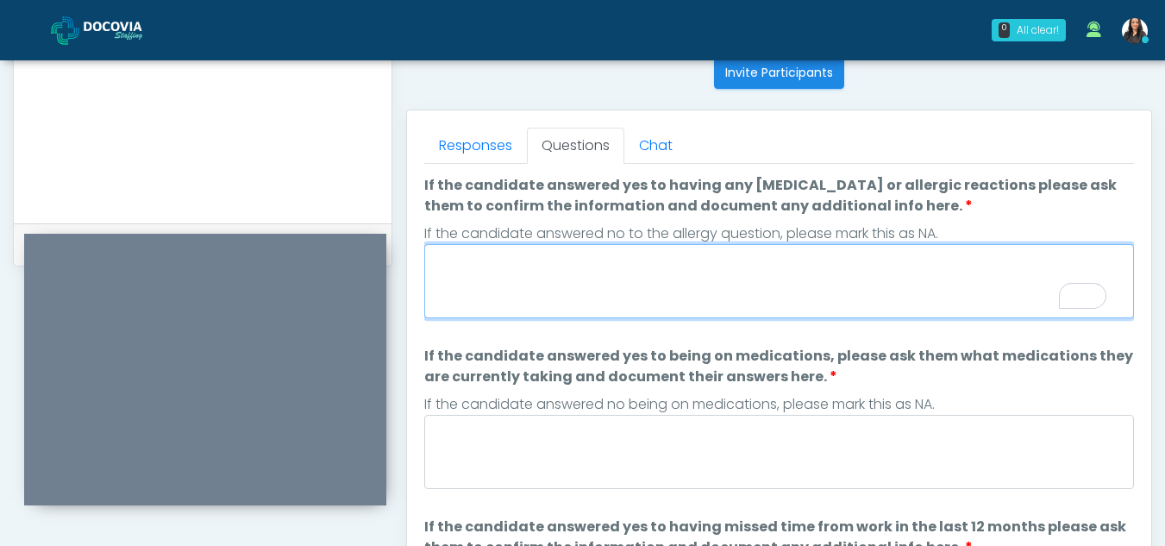
paste textarea "**********"
type textarea "**********"
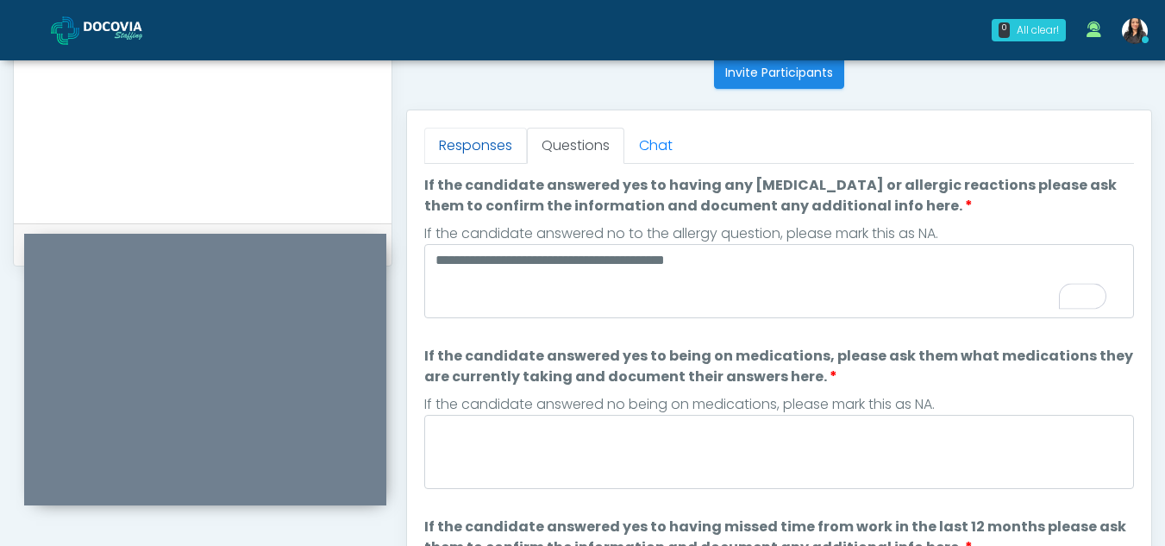
click at [482, 139] on link "Responses" at bounding box center [475, 146] width 103 height 36
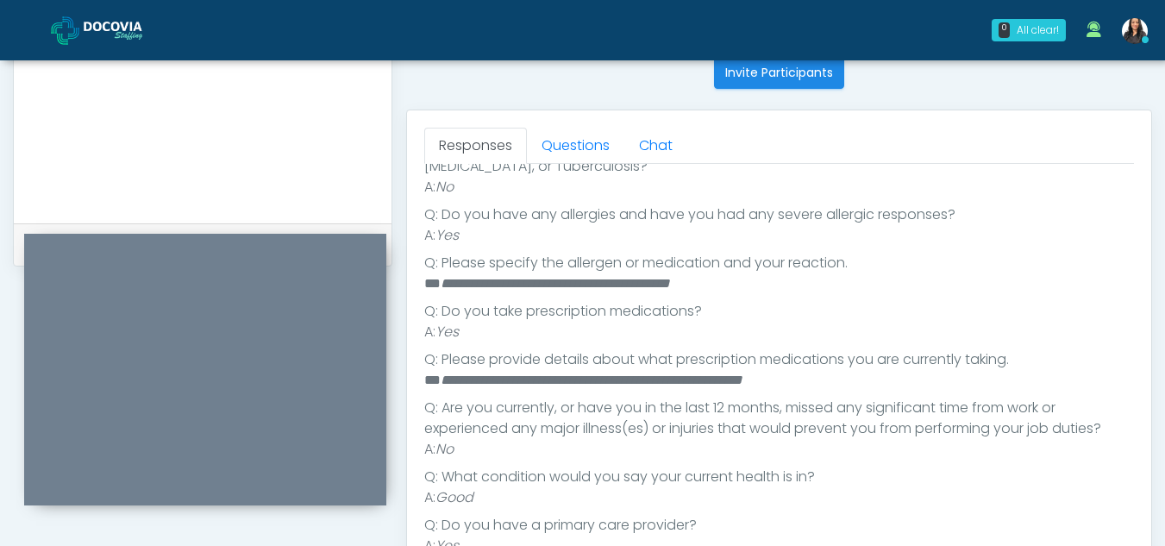
scroll to position [0, 0]
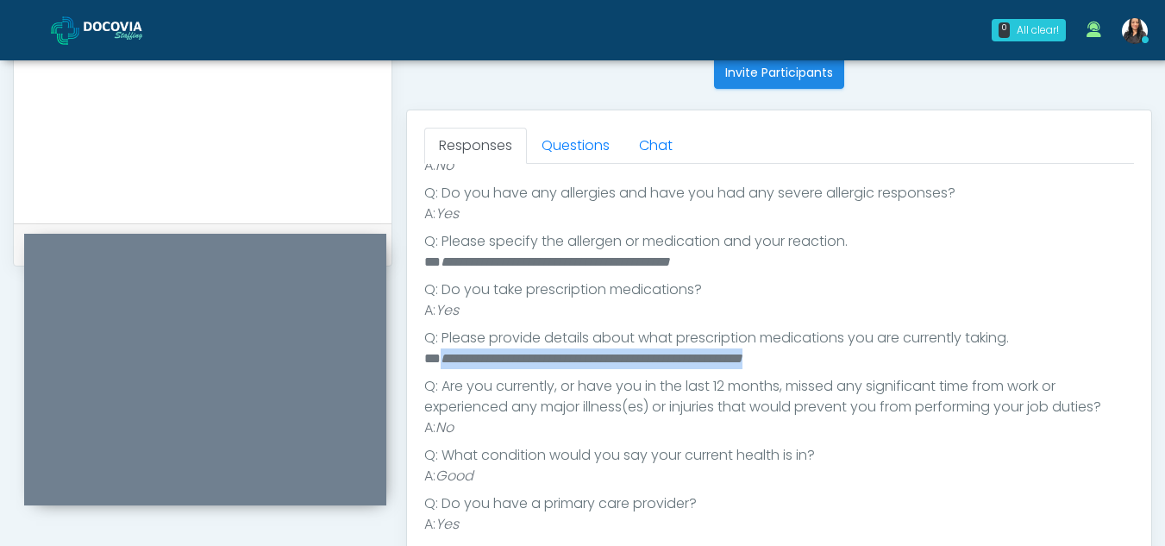
drag, startPoint x: 440, startPoint y: 358, endPoint x: 841, endPoint y: 366, distance: 401.1
click at [841, 366] on li "**********" at bounding box center [772, 358] width 697 height 21
copy em "**********"
click at [553, 141] on link "Questions" at bounding box center [575, 146] width 97 height 36
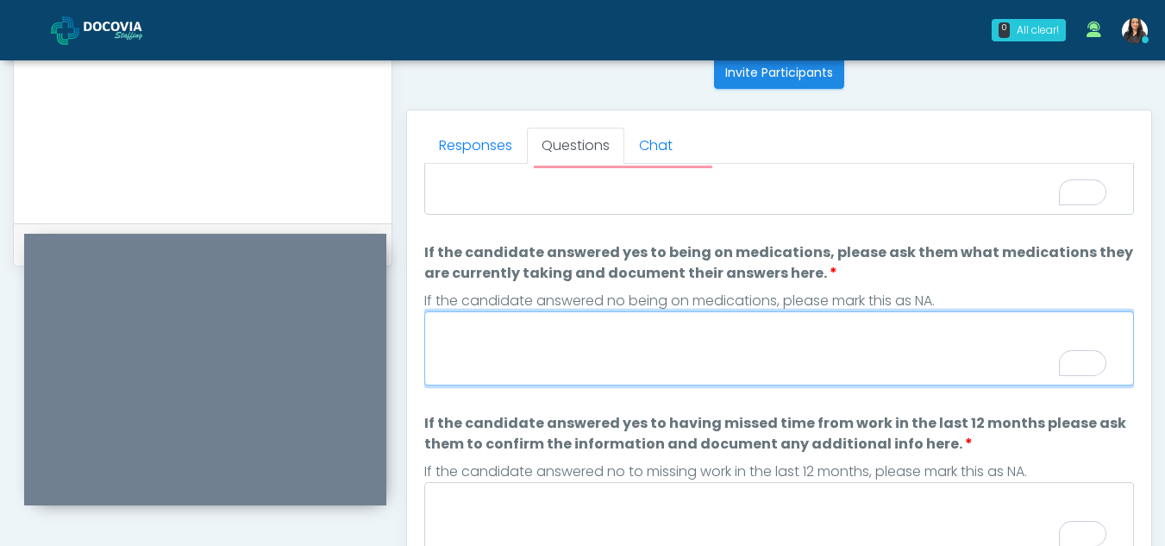
paste textarea "**********"
type textarea "**********"
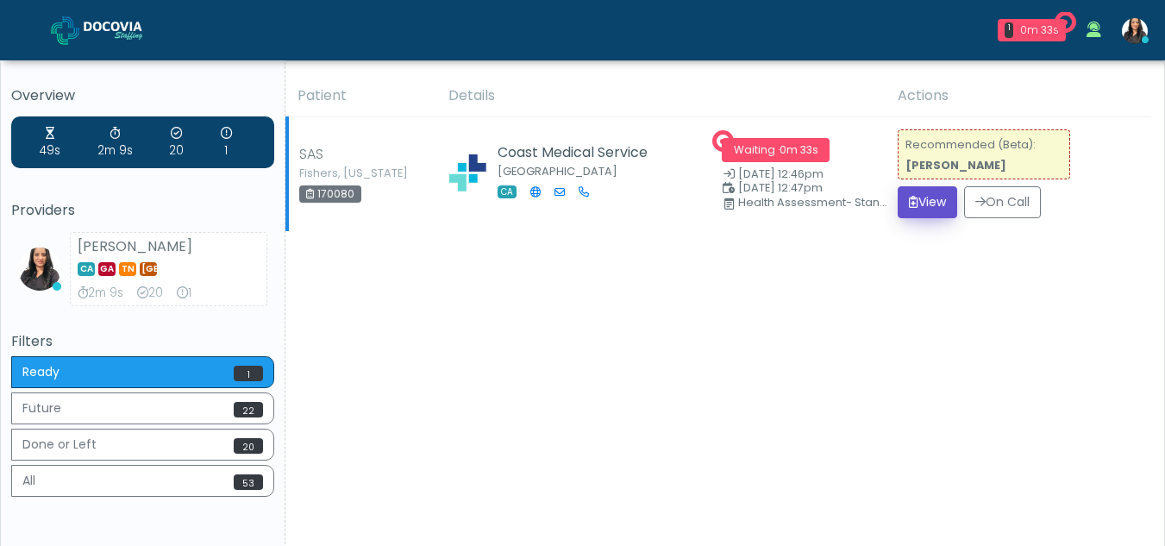
click at [917, 197] on button "View" at bounding box center [927, 202] width 59 height 32
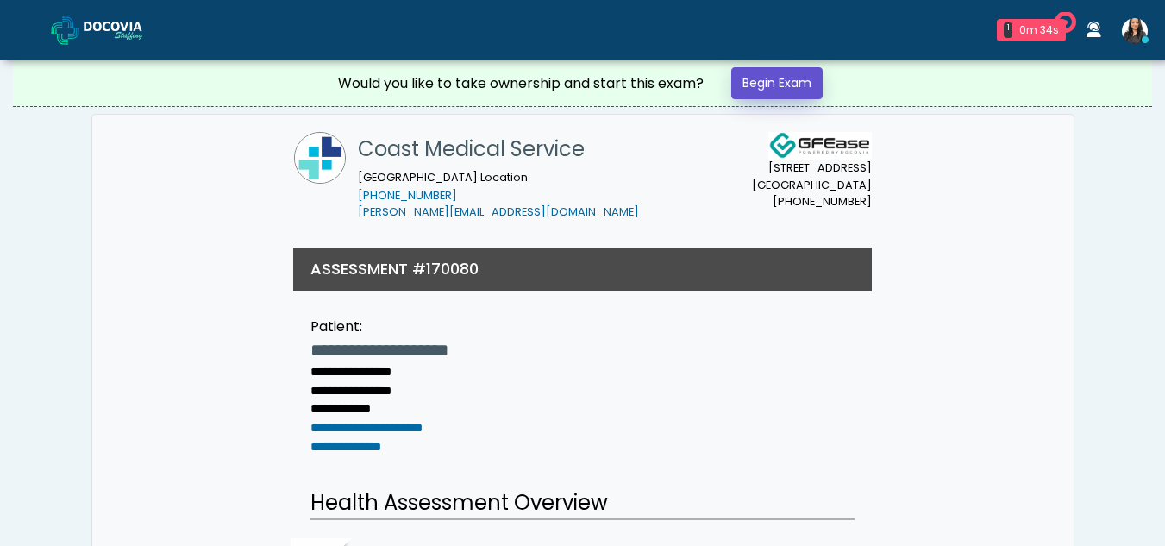
click at [760, 83] on link "Begin Exam" at bounding box center [776, 83] width 91 height 32
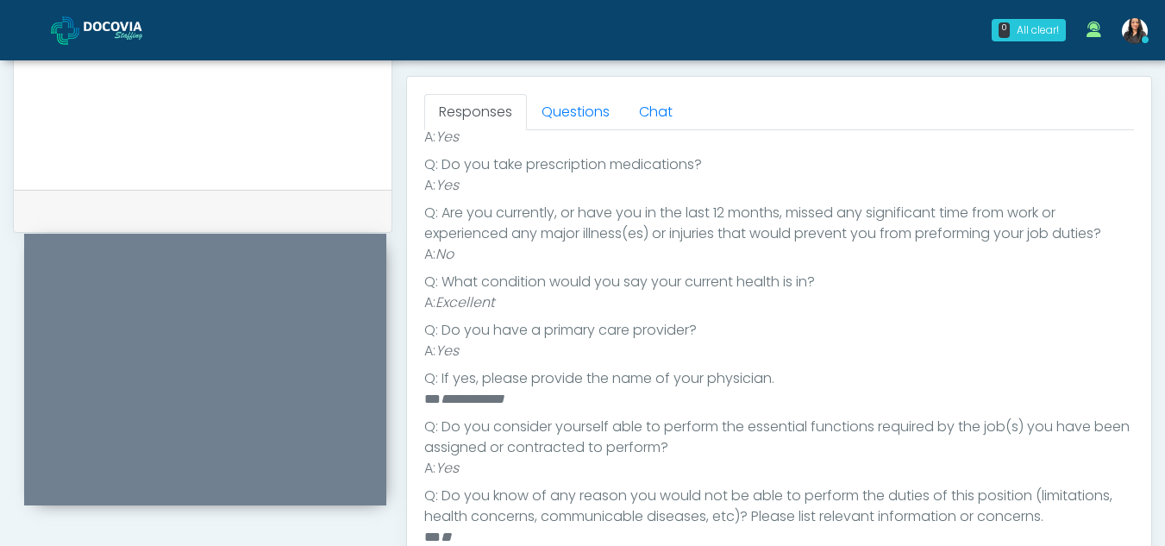
scroll to position [735, 0]
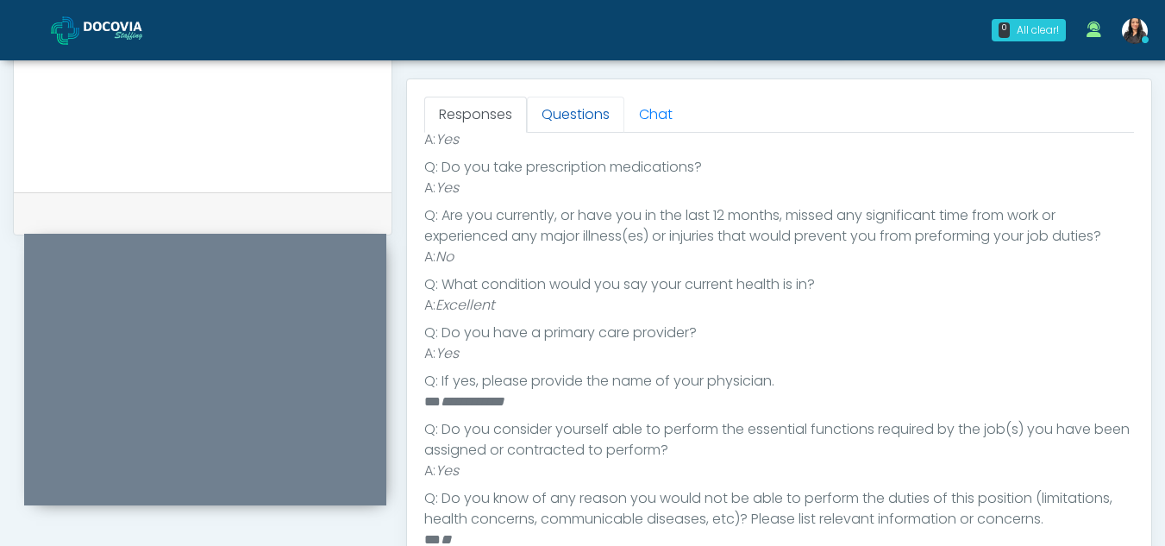
click at [592, 116] on link "Questions" at bounding box center [575, 115] width 97 height 36
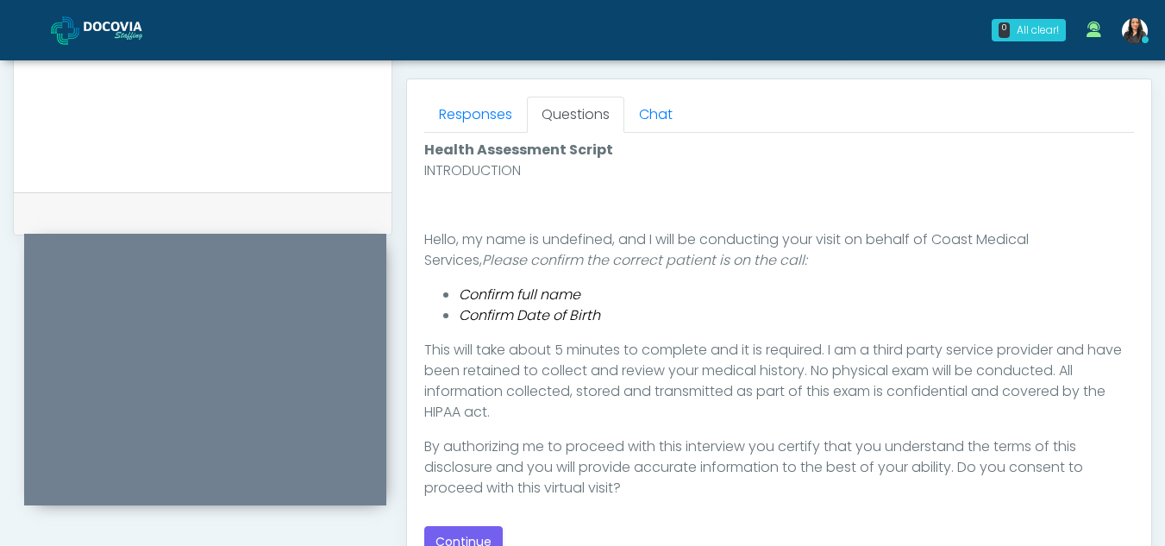
scroll to position [825, 0]
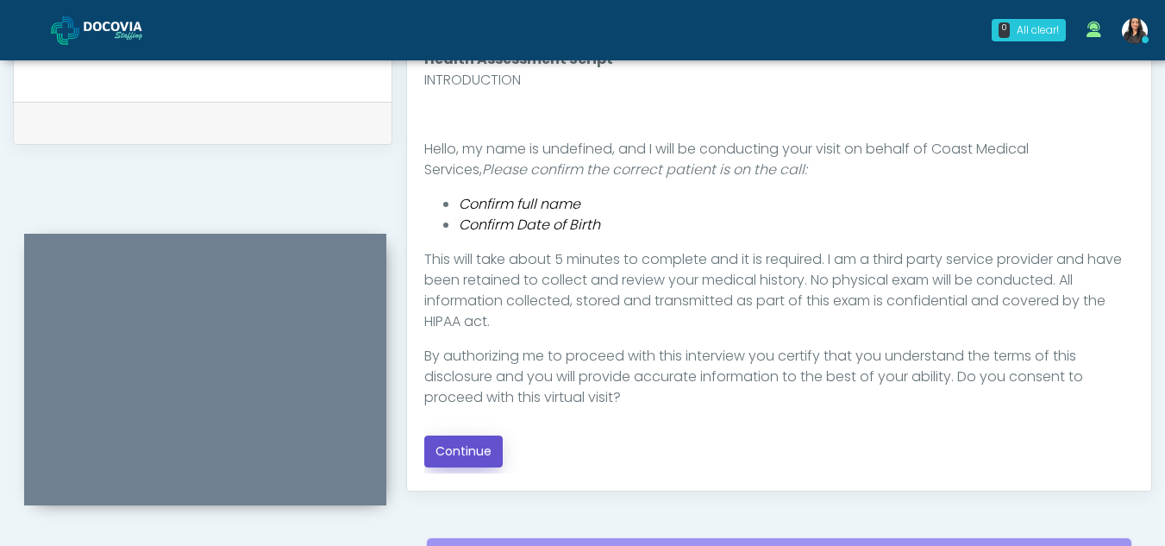
click at [464, 449] on button "Continue" at bounding box center [463, 451] width 78 height 32
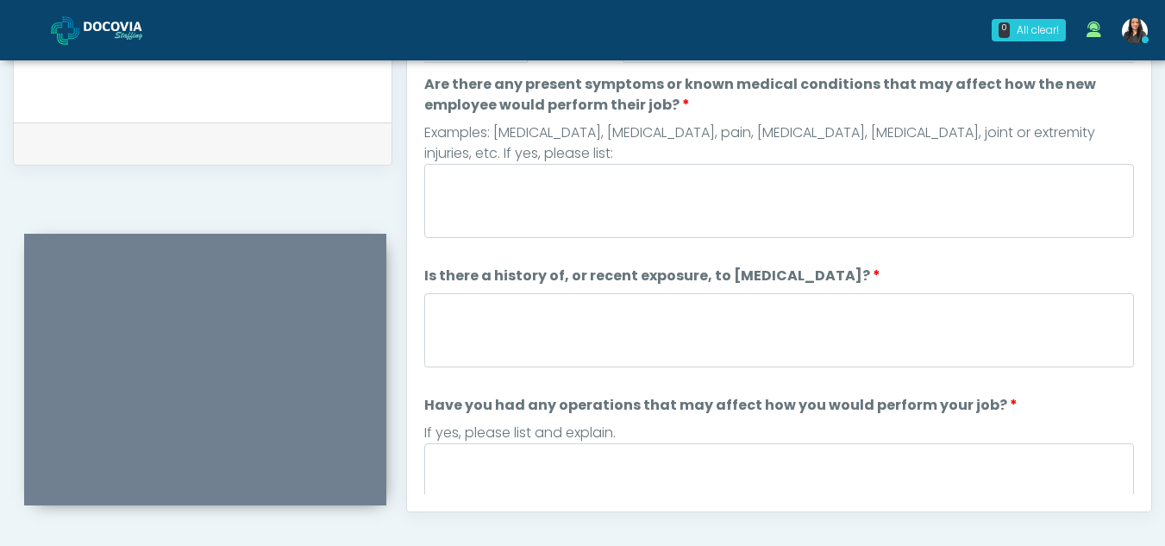
scroll to position [797, 0]
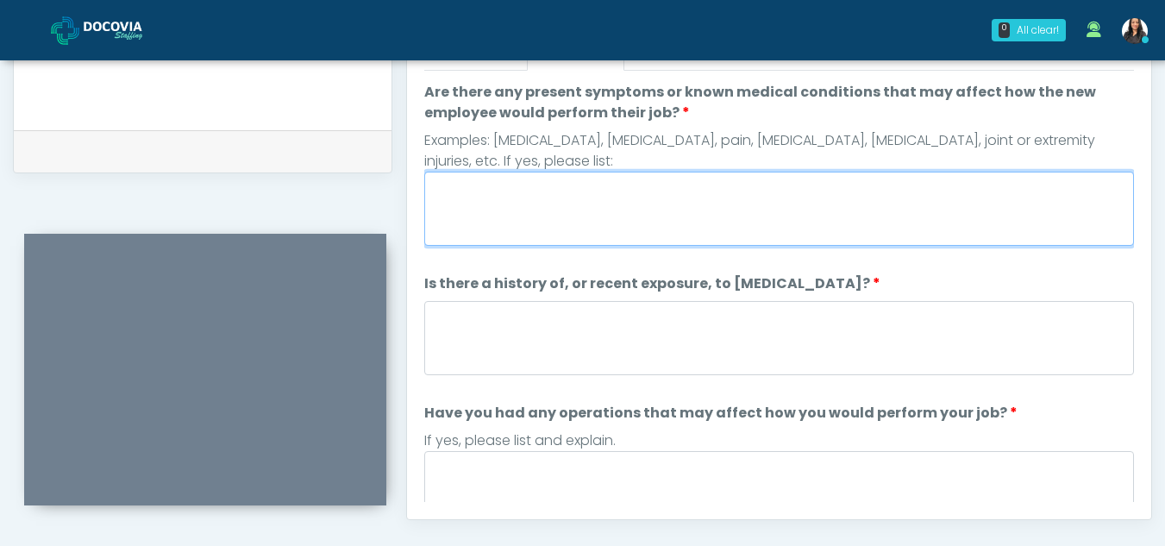
click at [554, 213] on textarea "Are there any present symptoms or known medical conditions that may affect how …" at bounding box center [779, 209] width 710 height 74
type textarea "**"
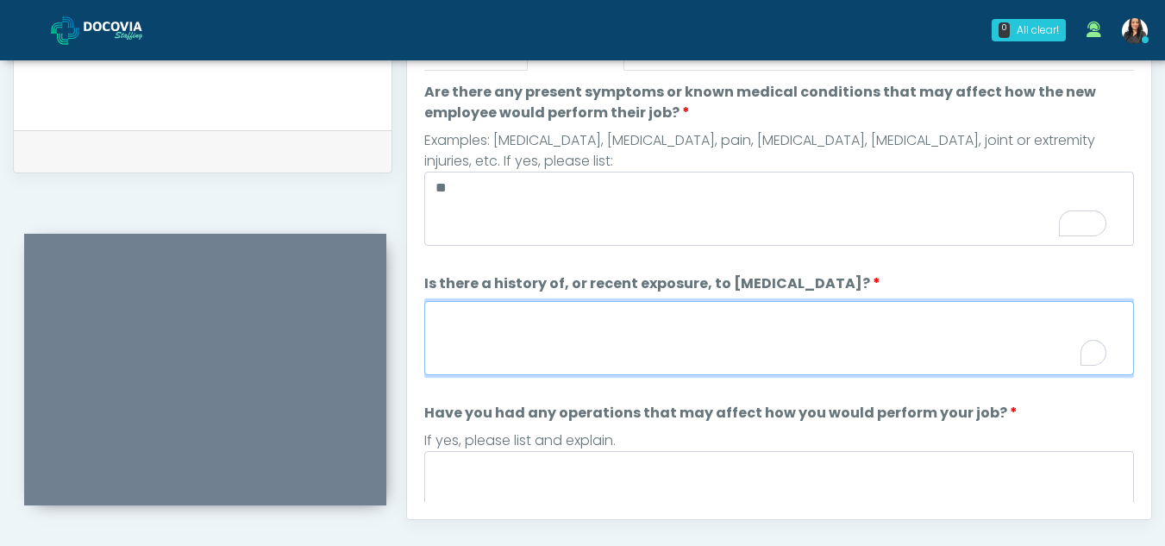
click at [513, 331] on textarea "Is there a history of, or recent exposure, to [MEDICAL_DATA]?" at bounding box center [779, 338] width 710 height 74
type textarea "*"
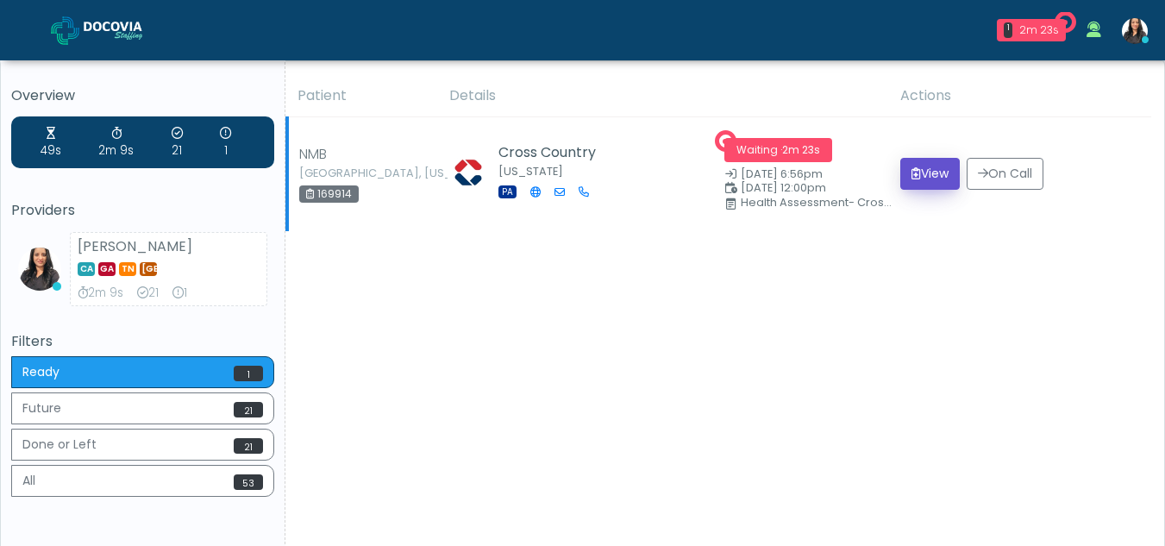
click at [928, 167] on button "View" at bounding box center [929, 174] width 59 height 32
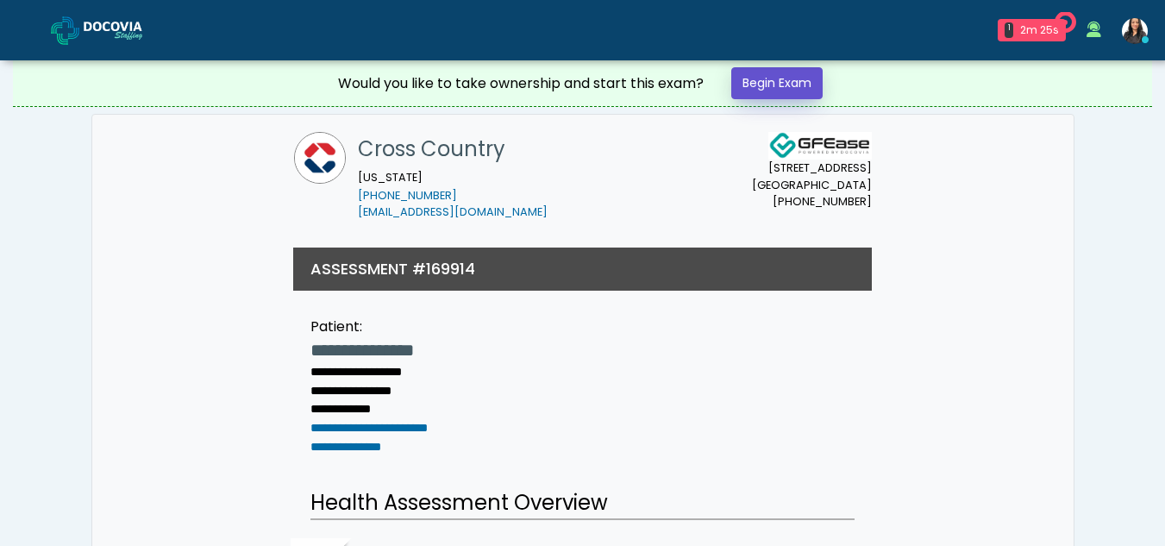
click at [788, 75] on link "Begin Exam" at bounding box center [776, 83] width 91 height 32
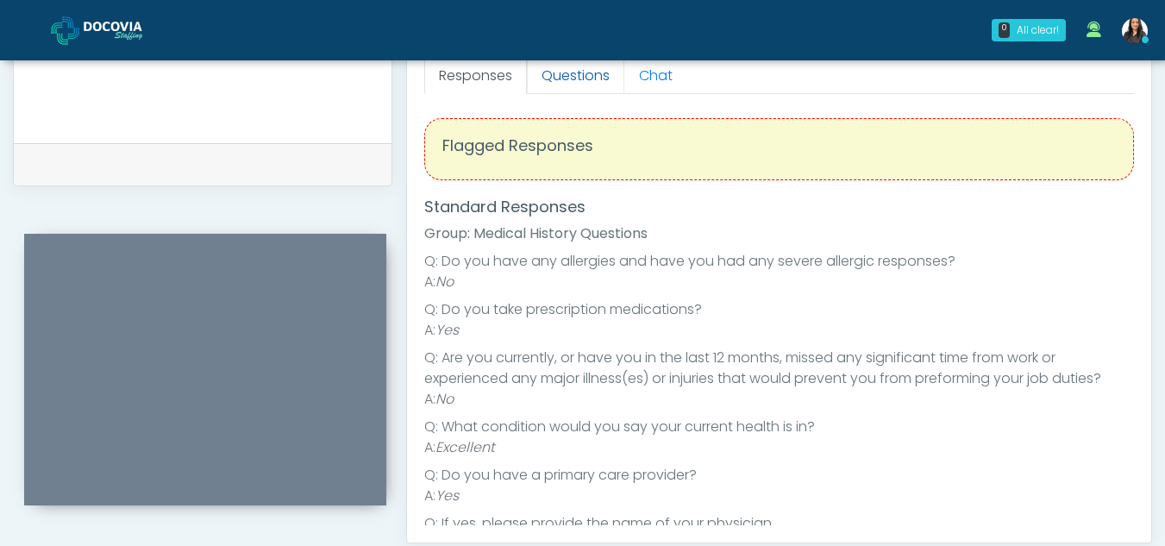
click at [589, 85] on link "Questions" at bounding box center [575, 76] width 97 height 36
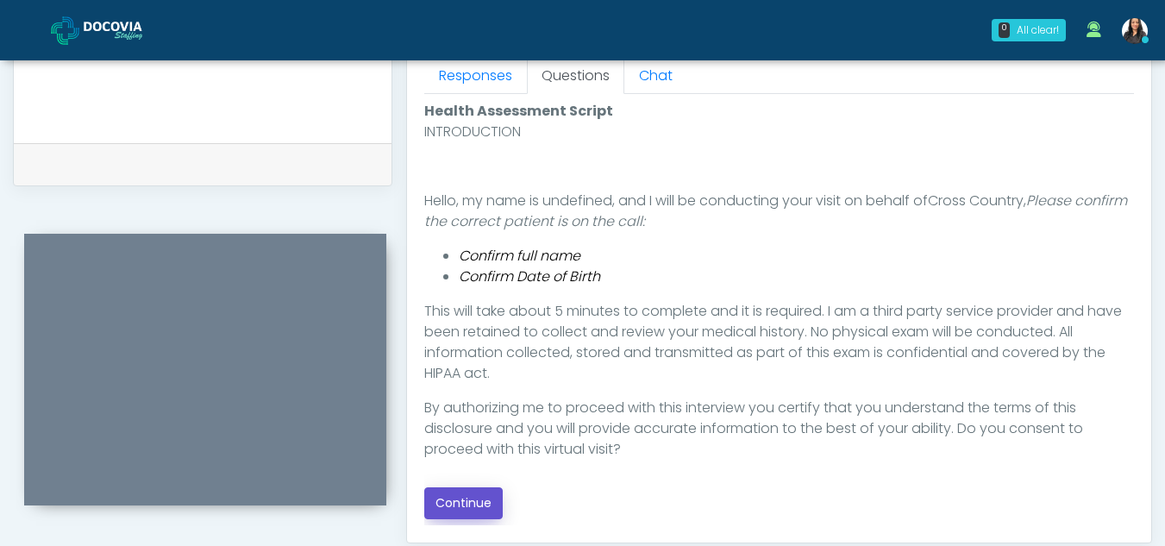
click at [492, 494] on button "Continue" at bounding box center [463, 503] width 78 height 32
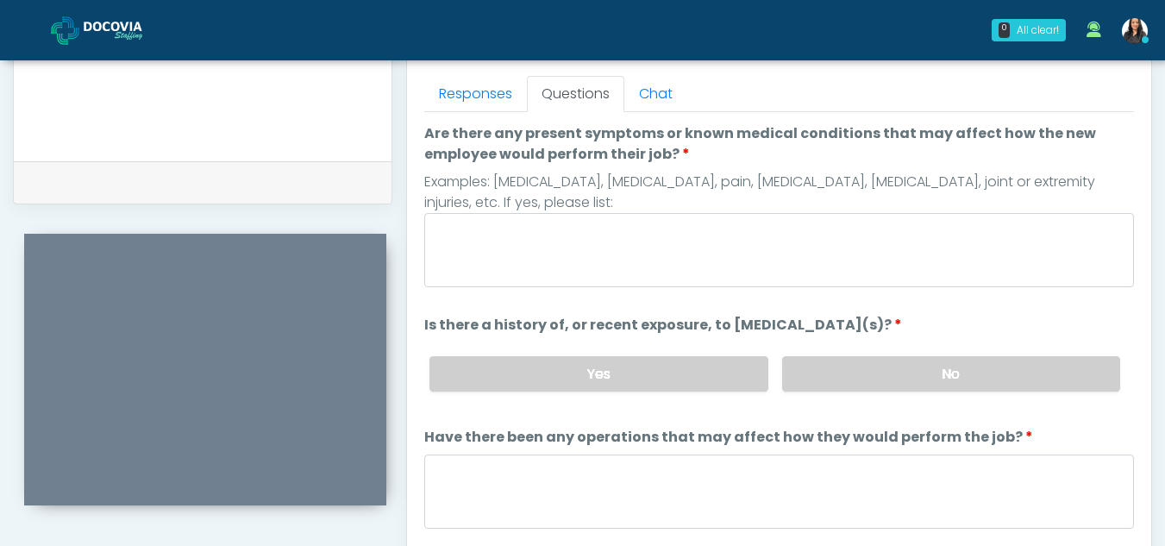
scroll to position [742, 0]
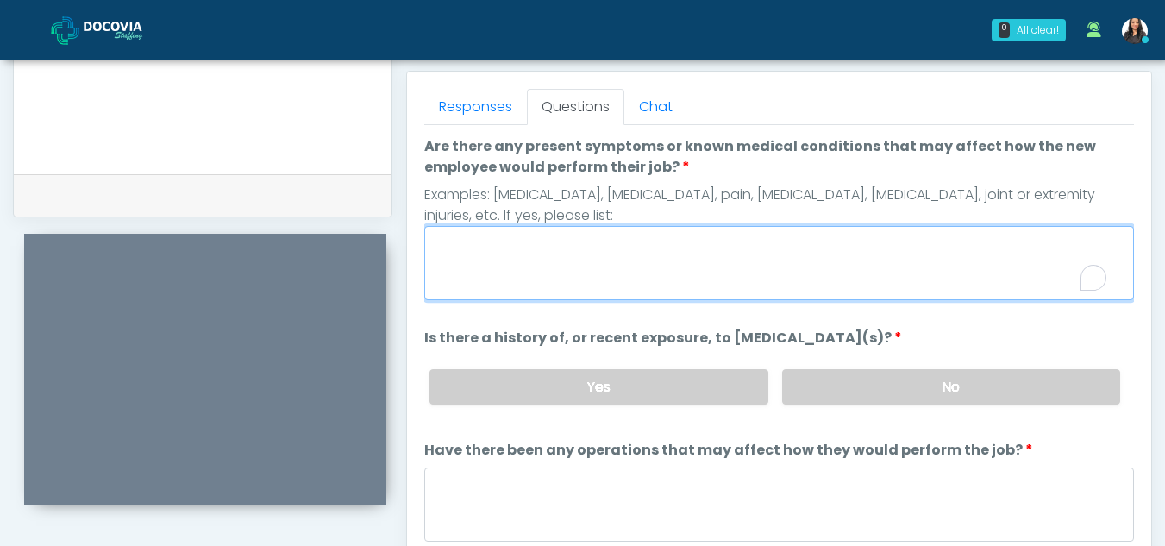
click at [563, 262] on textarea "Are there any present symptoms or known medical conditions that may affect how …" at bounding box center [779, 263] width 710 height 74
type textarea "**"
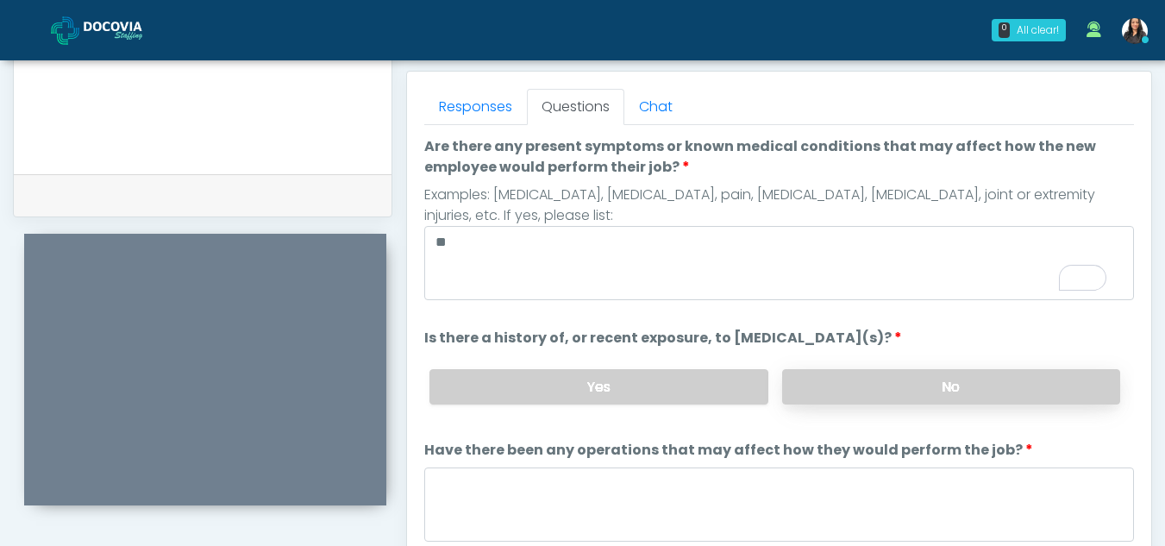
click at [1015, 385] on label "No" at bounding box center [951, 386] width 338 height 35
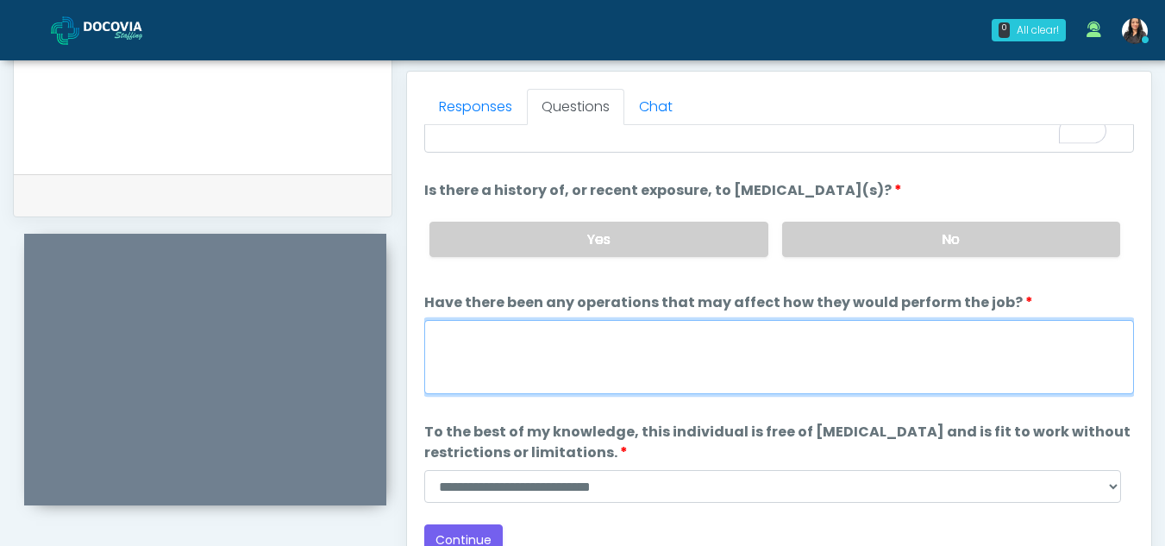
click at [539, 366] on textarea "Have there been any operations that may affect how they would perform the job?" at bounding box center [779, 357] width 710 height 74
type textarea "**"
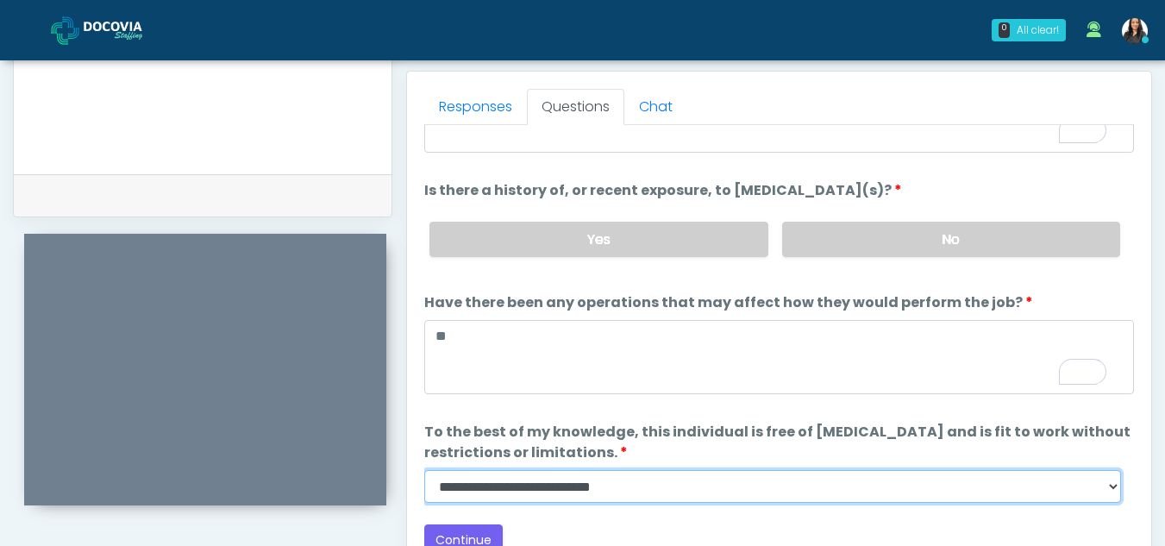
click at [1109, 486] on select "**********" at bounding box center [772, 486] width 697 height 33
select select "******"
click at [424, 470] on select "**********" at bounding box center [772, 486] width 697 height 33
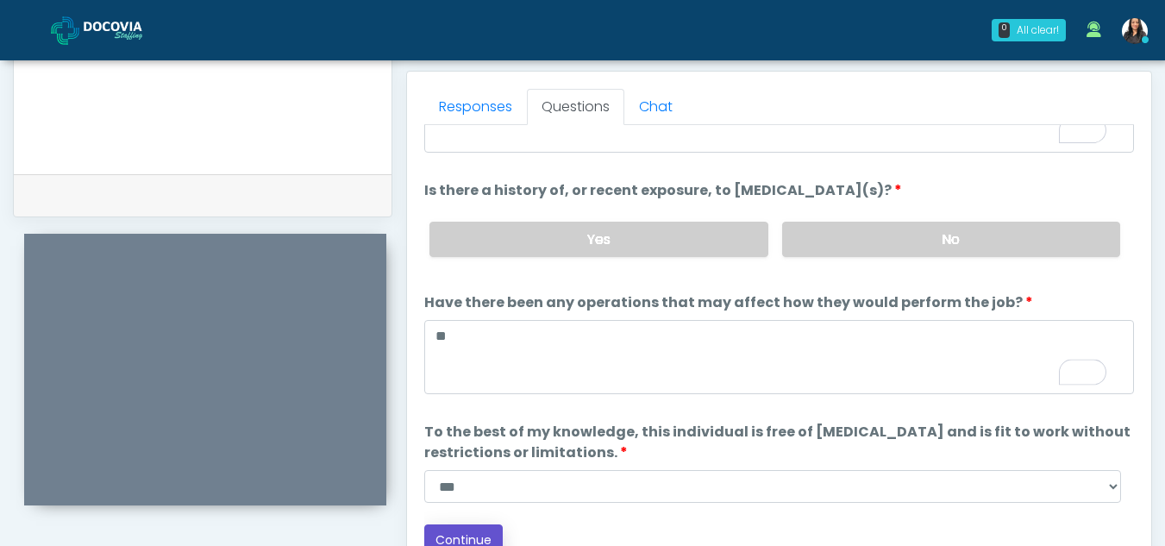
click at [483, 535] on button "Continue" at bounding box center [463, 540] width 78 height 32
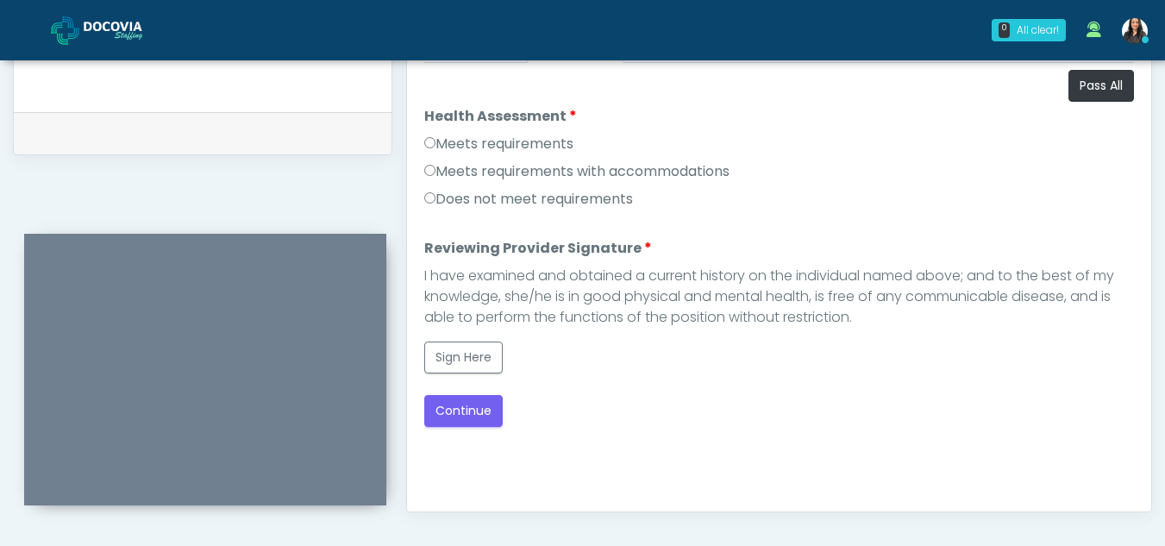
scroll to position [771, 0]
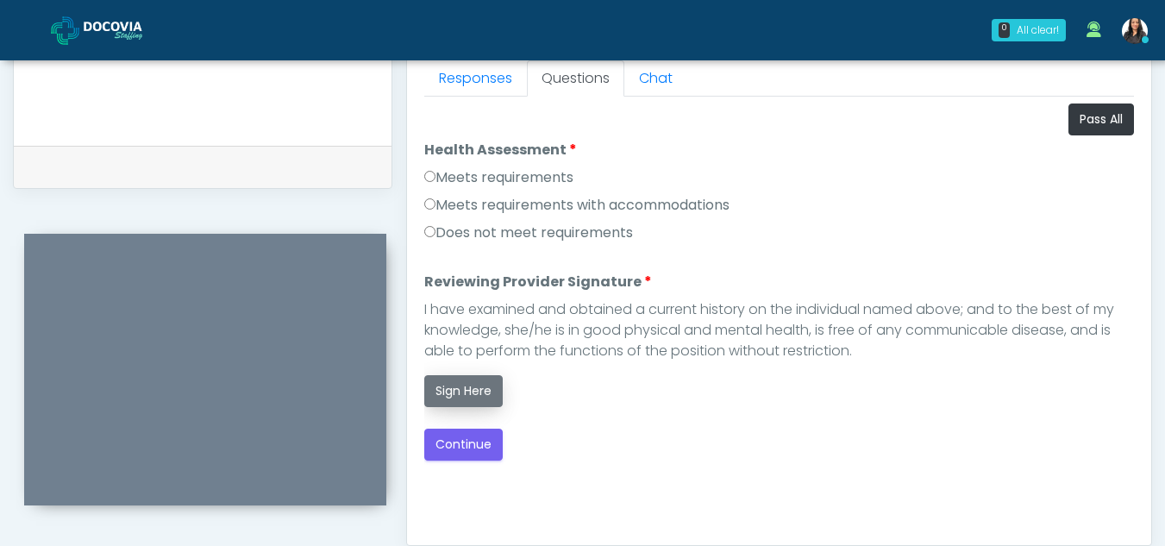
click at [466, 395] on button "Sign Here" at bounding box center [463, 391] width 78 height 32
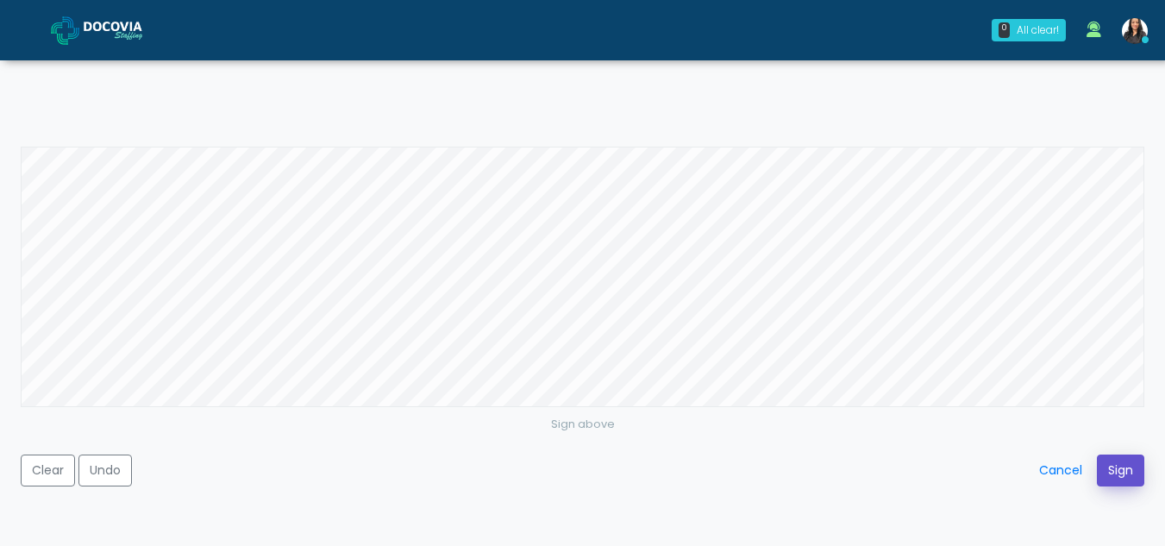
click at [1127, 473] on button "Sign" at bounding box center [1120, 470] width 47 height 32
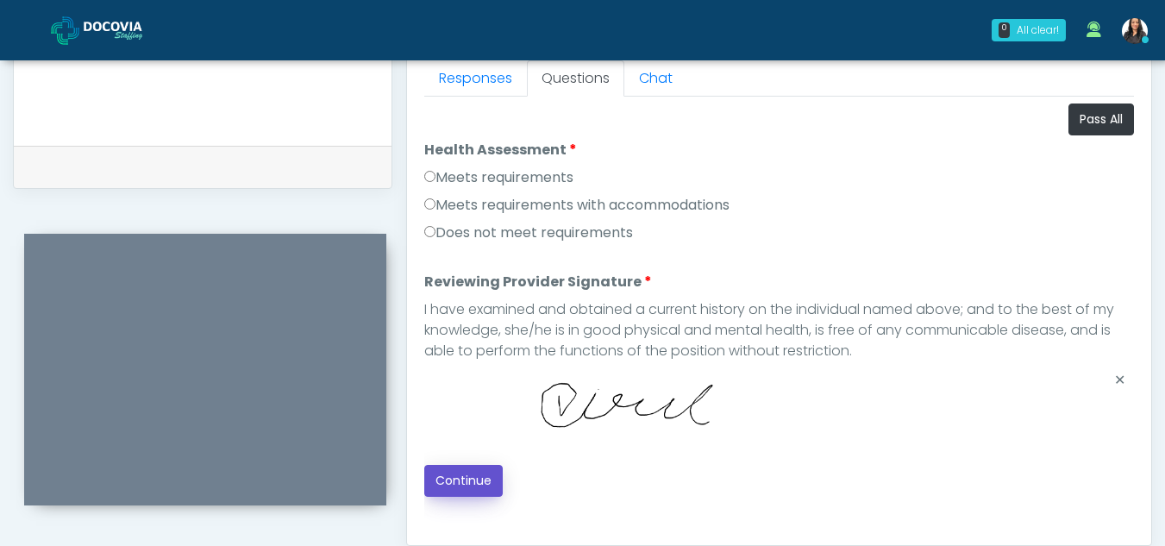
click at [451, 479] on button "Continue" at bounding box center [463, 481] width 78 height 32
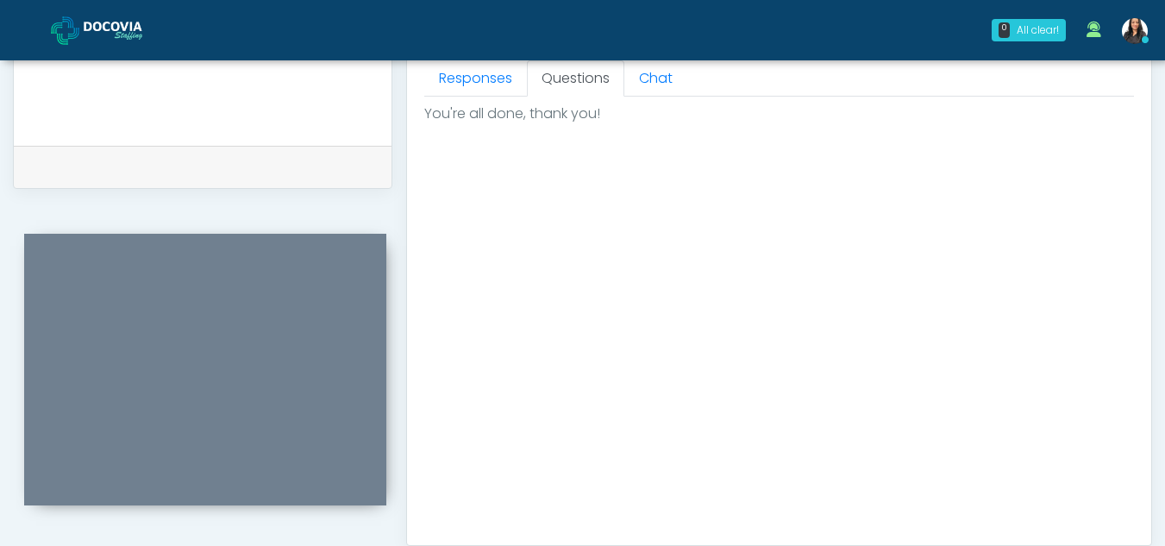
scroll to position [1034, 0]
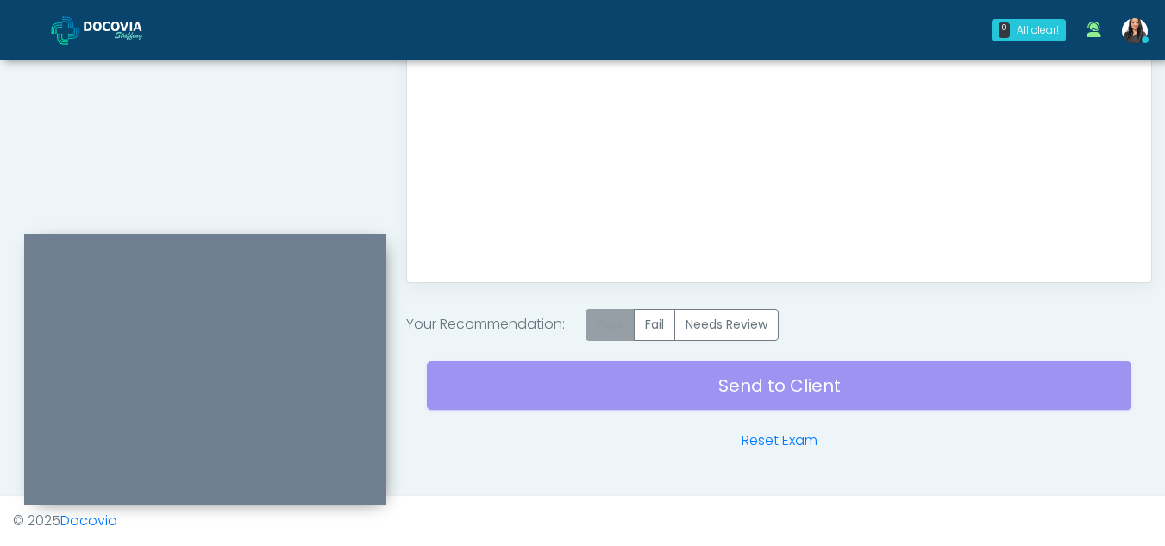
click at [616, 323] on label "Pass" at bounding box center [609, 325] width 49 height 32
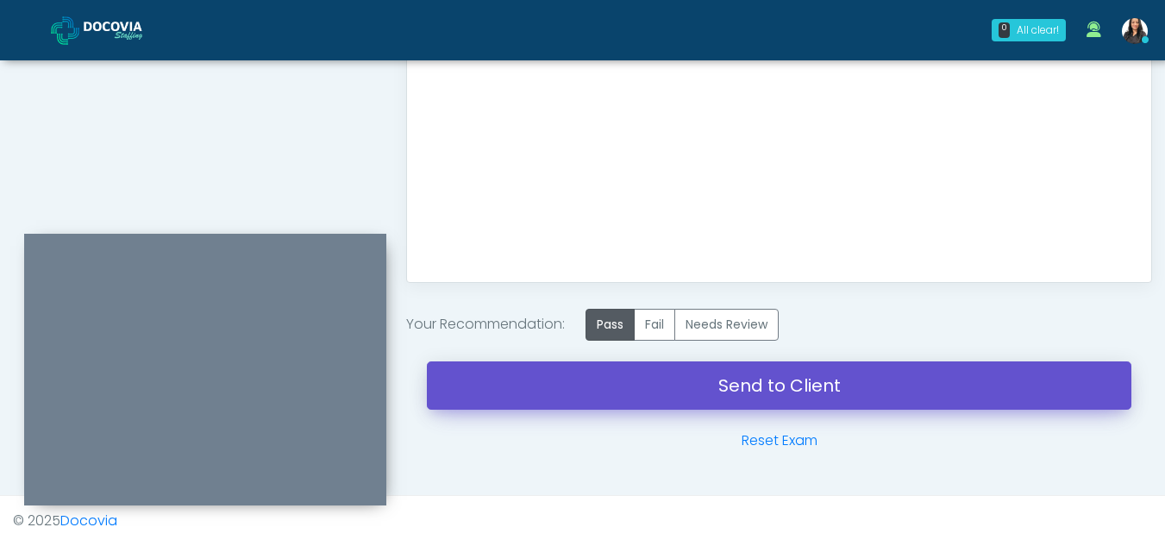
click at [823, 385] on link "Send to Client" at bounding box center [779, 385] width 704 height 48
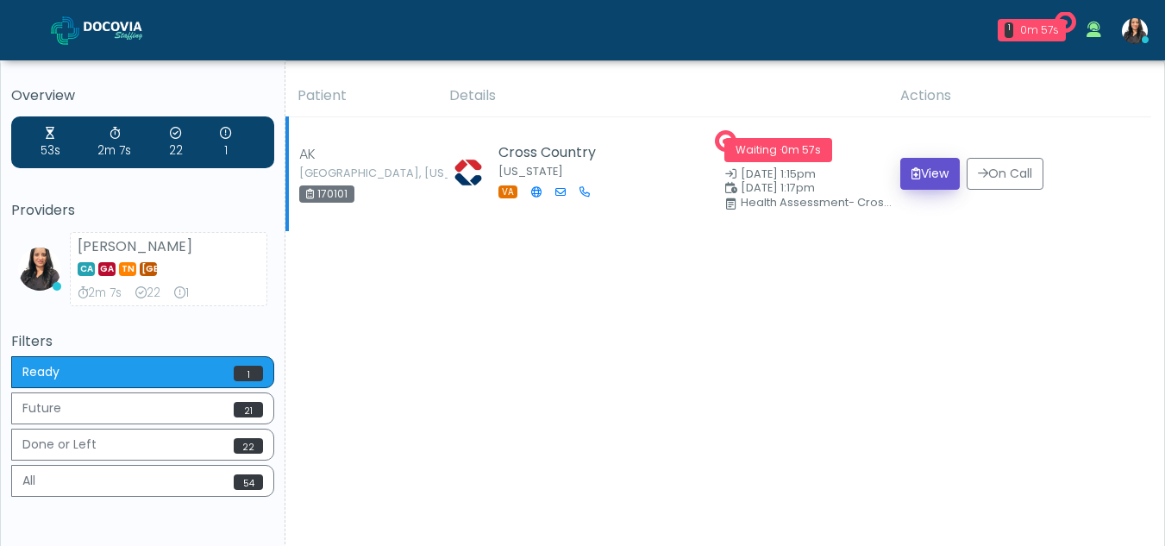
click at [931, 173] on button "View" at bounding box center [929, 174] width 59 height 32
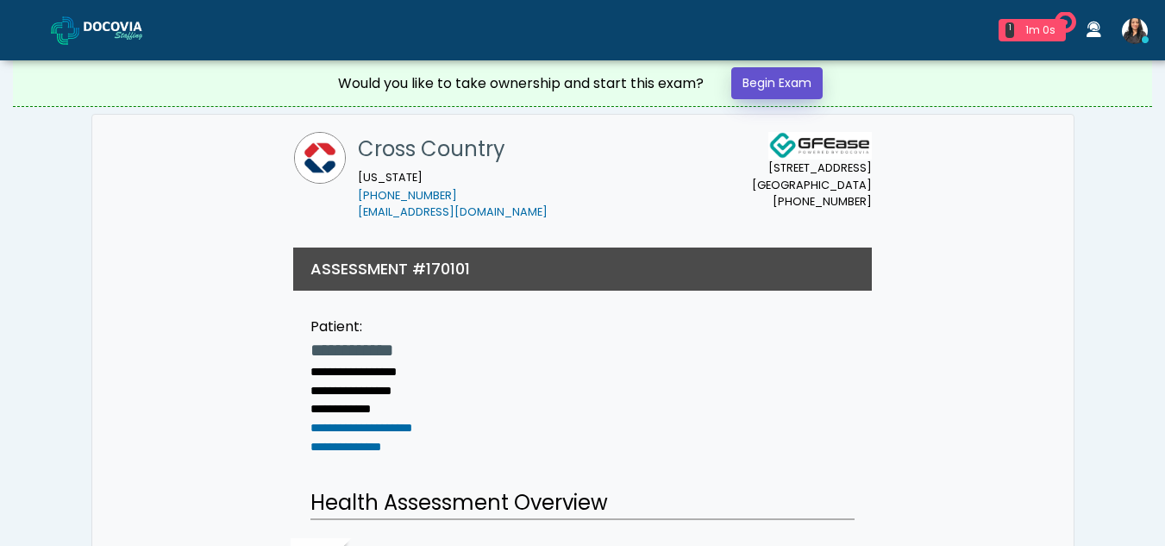
click at [800, 84] on link "Begin Exam" at bounding box center [776, 83] width 91 height 32
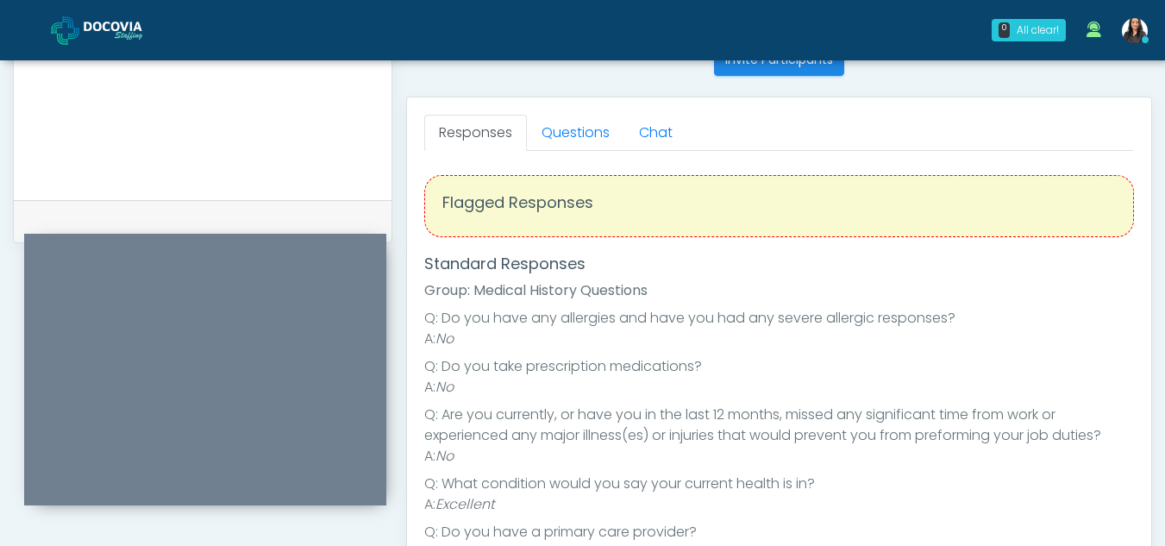
scroll to position [698, 0]
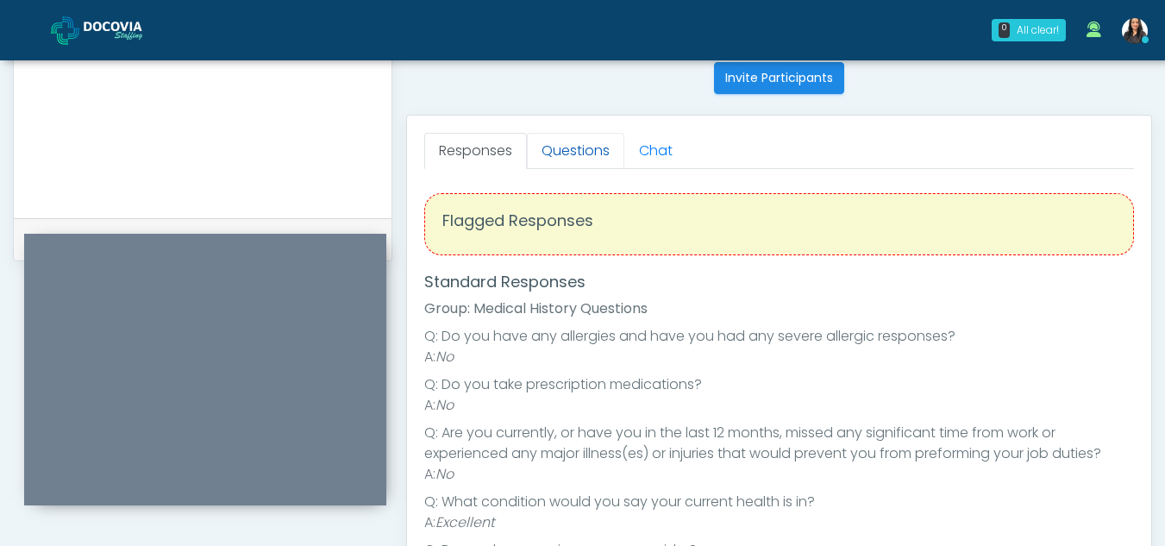
click at [603, 151] on link "Questions" at bounding box center [575, 151] width 97 height 36
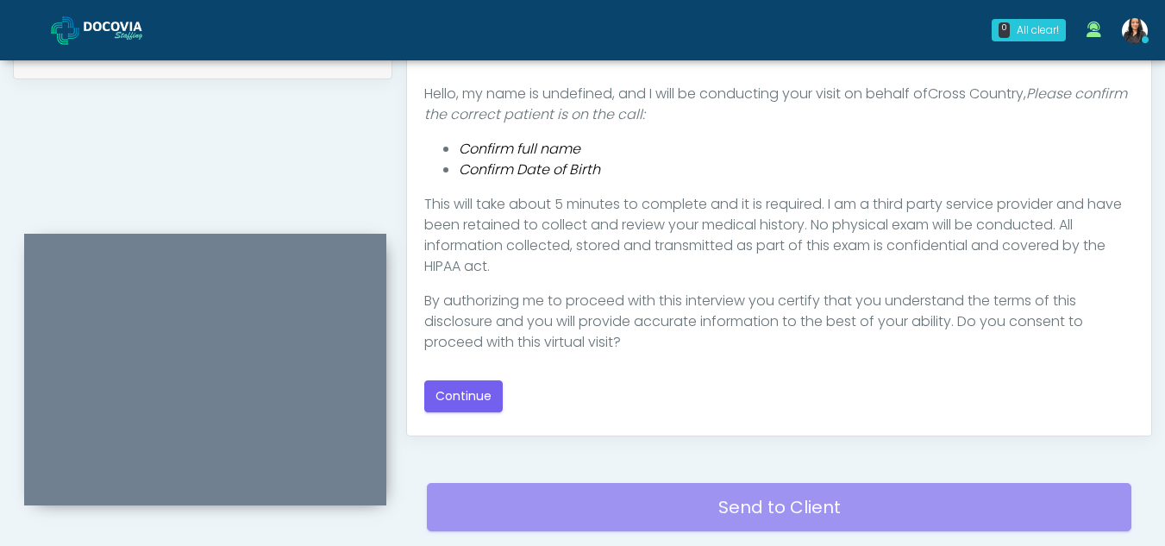
scroll to position [904, 0]
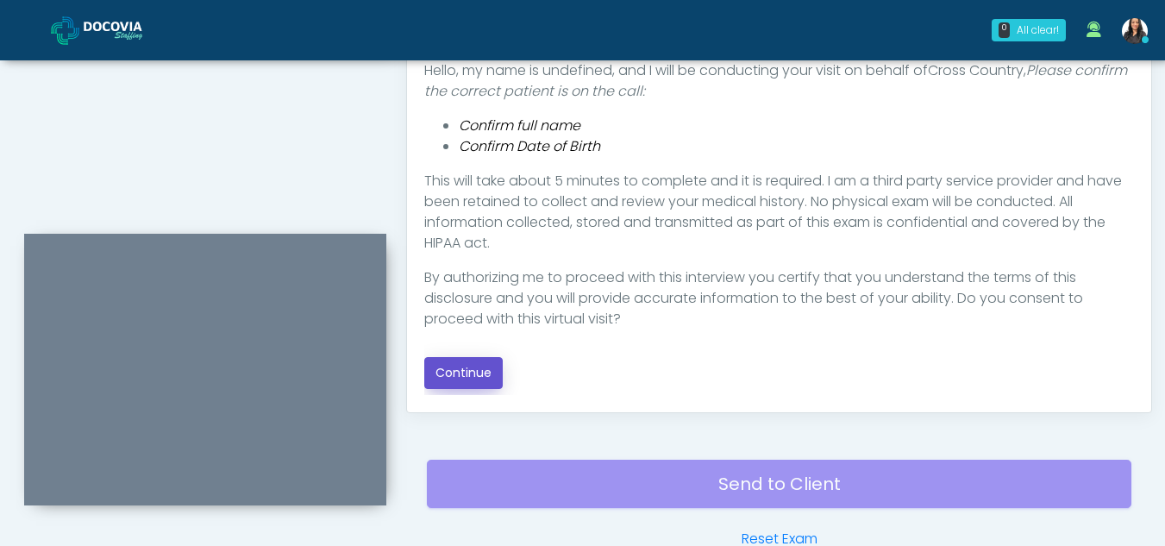
click at [481, 366] on button "Continue" at bounding box center [463, 373] width 78 height 32
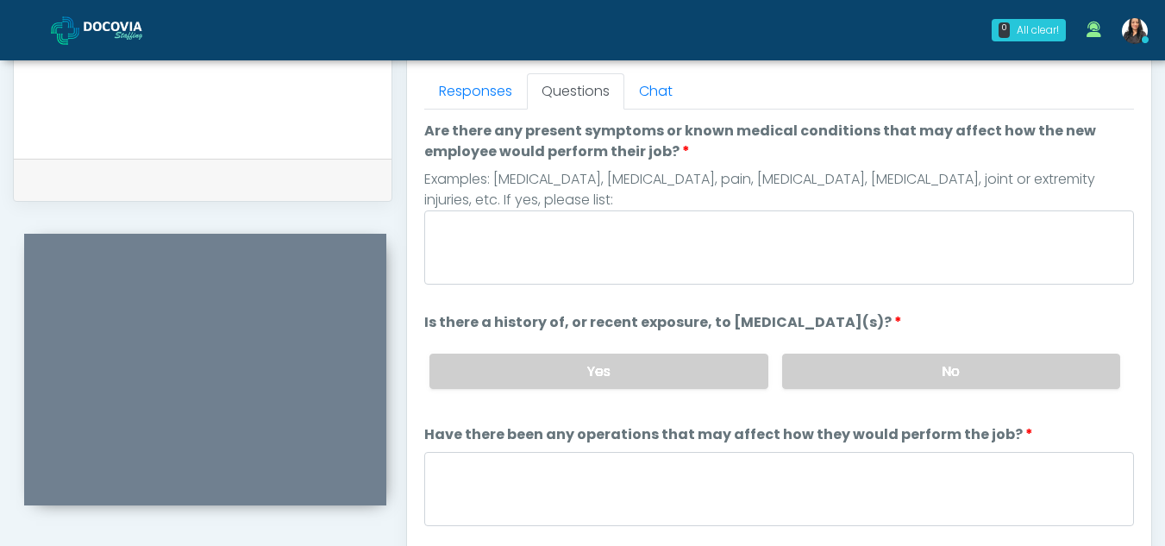
scroll to position [729, 0]
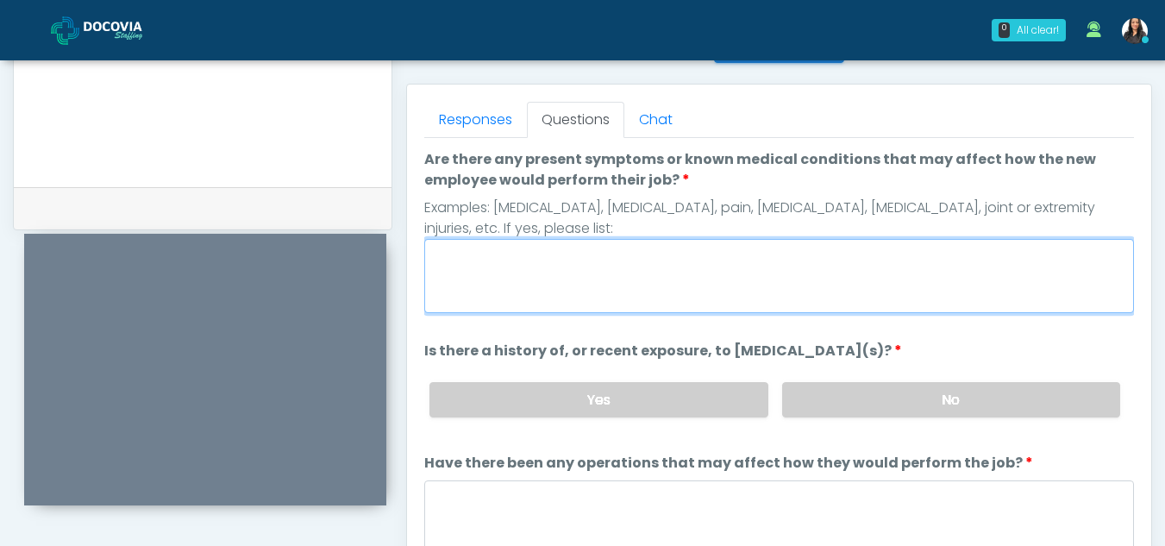
click at [563, 255] on textarea "Are there any present symptoms or known medical conditions that may affect how …" at bounding box center [779, 276] width 710 height 74
type textarea "**"
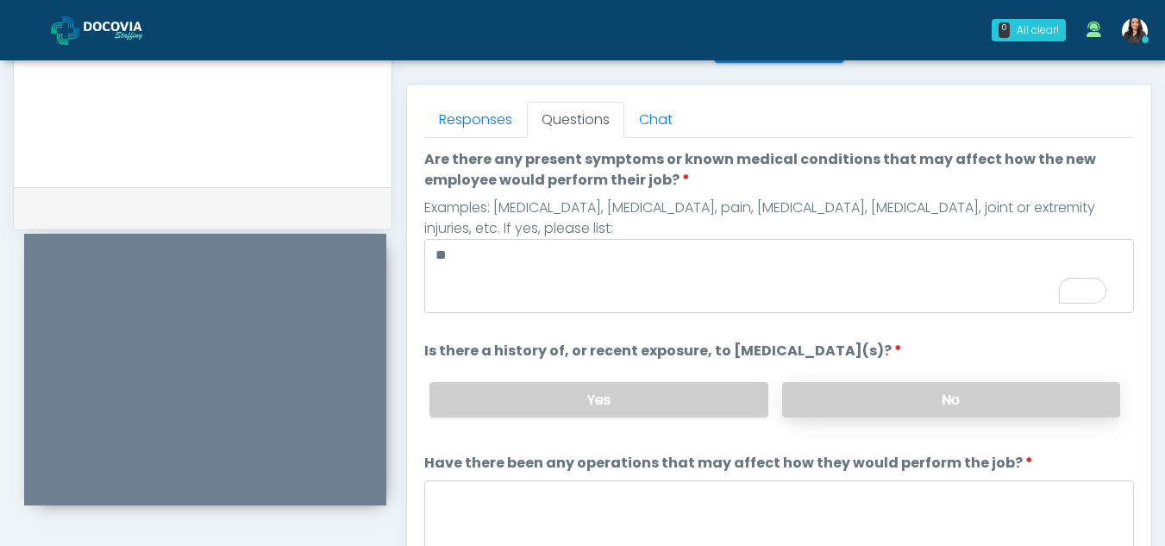
click at [916, 396] on label "No" at bounding box center [951, 399] width 338 height 35
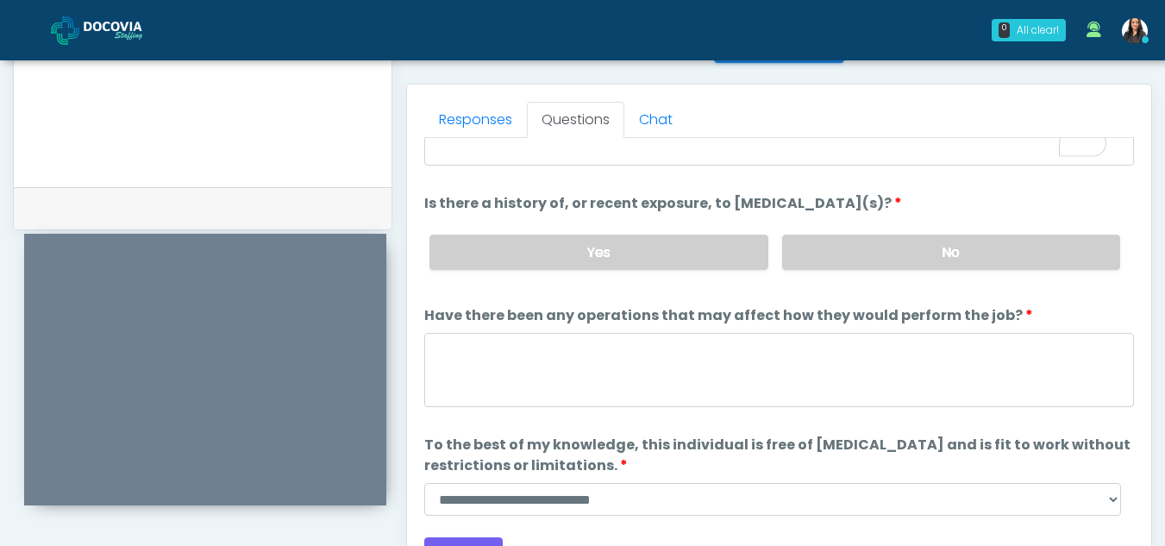
scroll to position [147, 0]
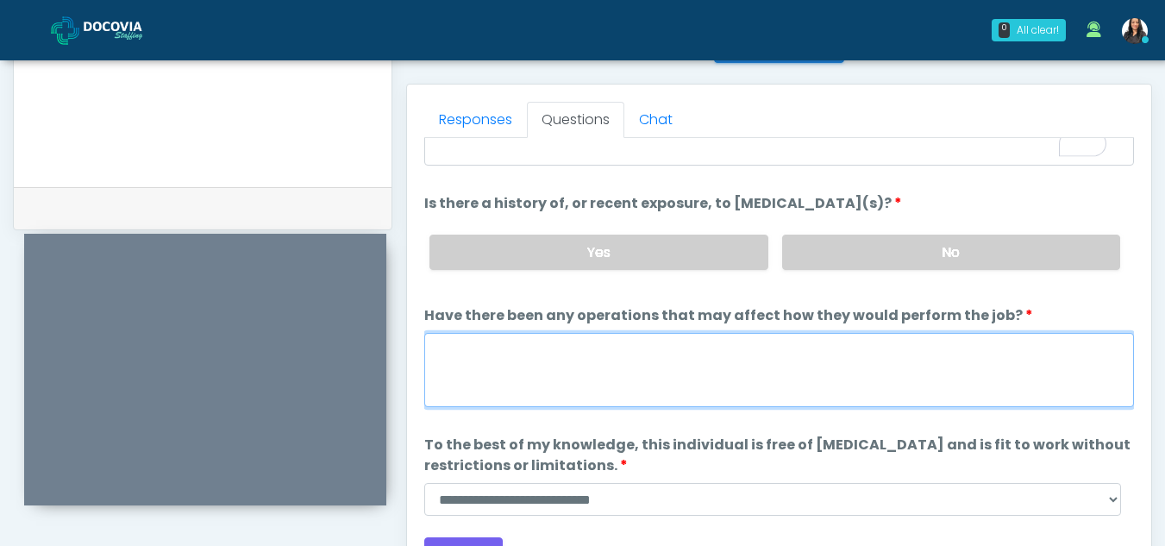
click at [485, 381] on textarea "Have there been any operations that may affect how they would perform the job?" at bounding box center [779, 370] width 710 height 74
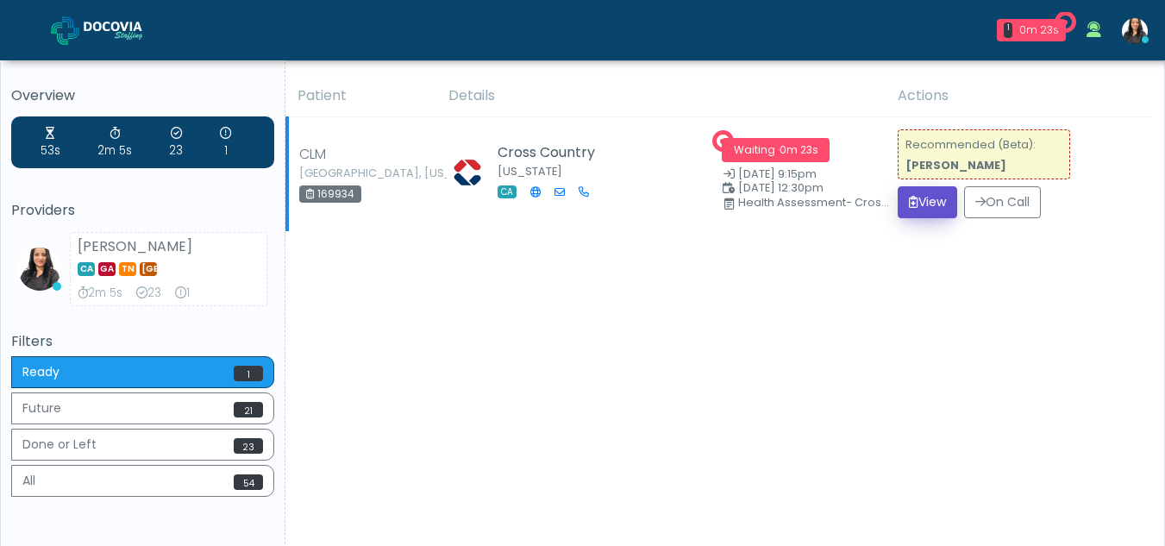
click at [929, 200] on button "View" at bounding box center [927, 202] width 59 height 32
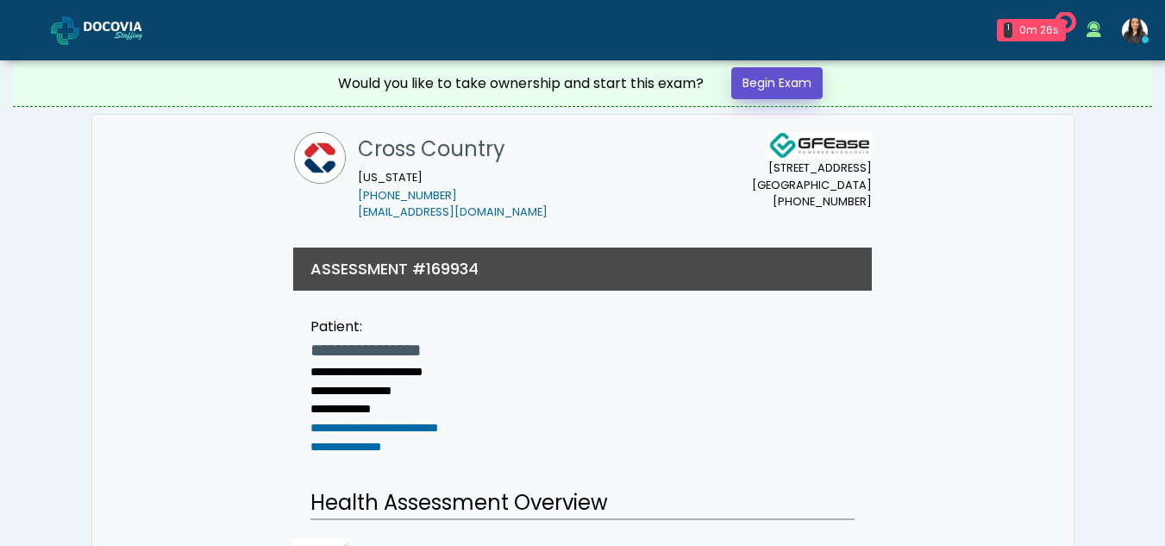
click at [767, 85] on link "Begin Exam" at bounding box center [776, 83] width 91 height 32
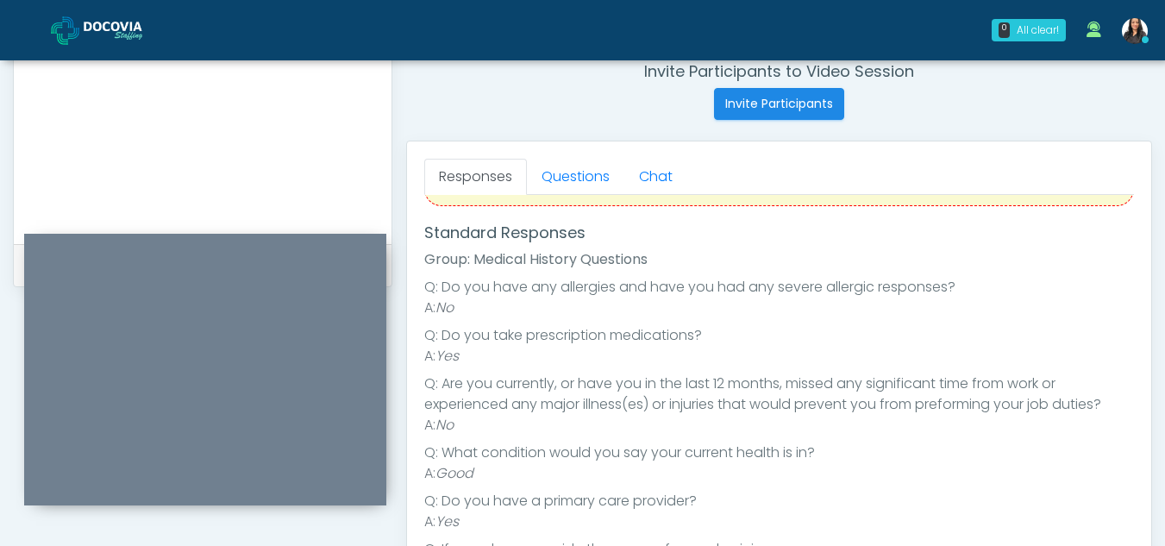
scroll to position [132, 0]
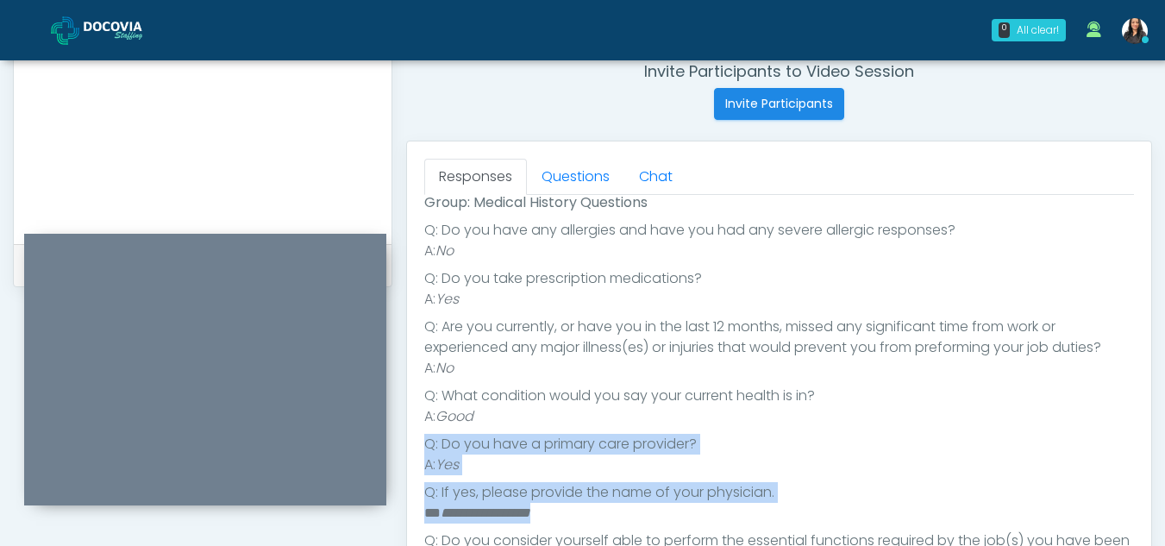
drag, startPoint x: 1141, startPoint y: 412, endPoint x: 1166, endPoint y: 518, distance: 109.0
click at [1164, 518] on html "0 All clear! All clear! Viral Patel In Exam - 0m 39s CA" at bounding box center [582, 101] width 1165 height 1548
click at [1041, 502] on li "Q: If yes, please provide the name of your physician." at bounding box center [779, 492] width 710 height 21
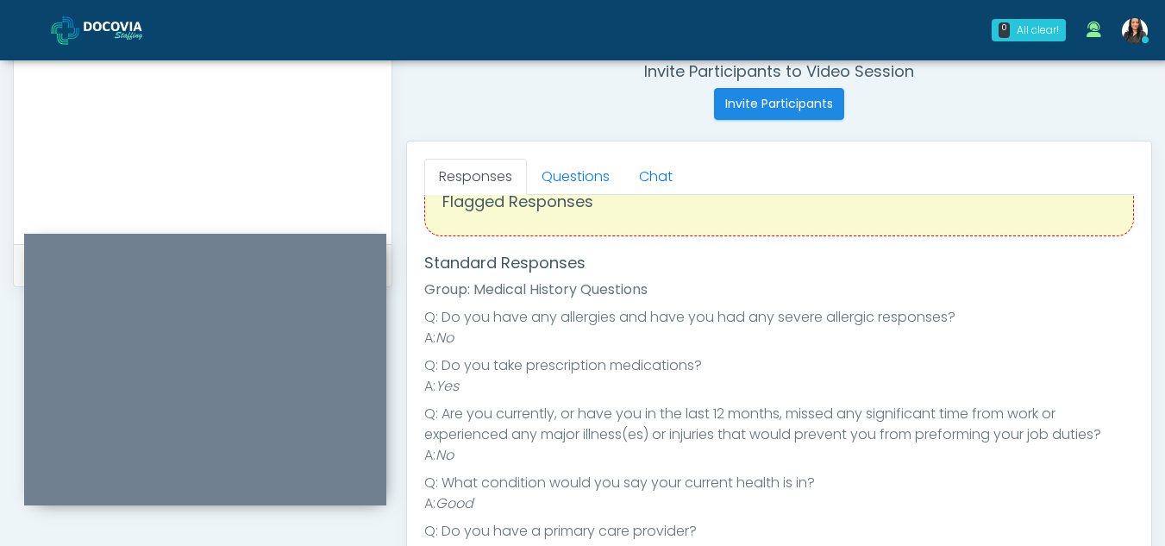
scroll to position [24, 0]
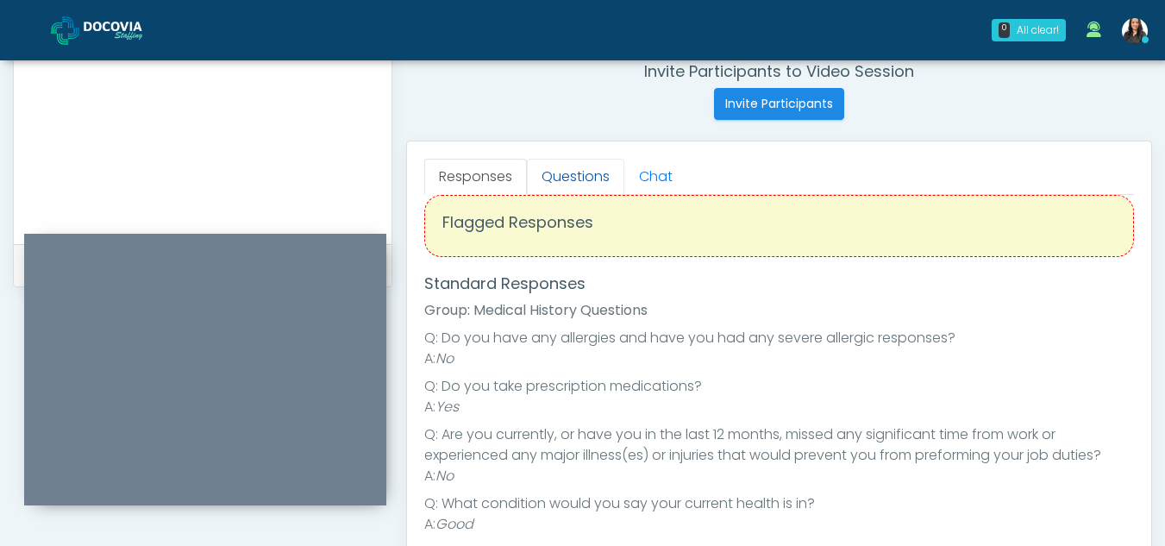
click at [567, 169] on link "Questions" at bounding box center [575, 177] width 97 height 36
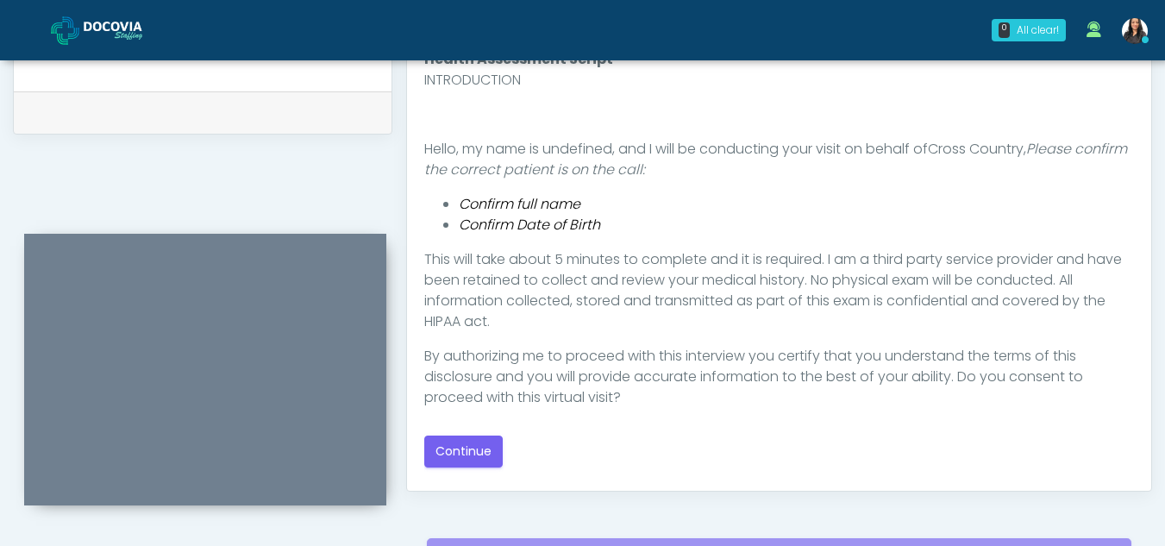
scroll to position [856, 0]
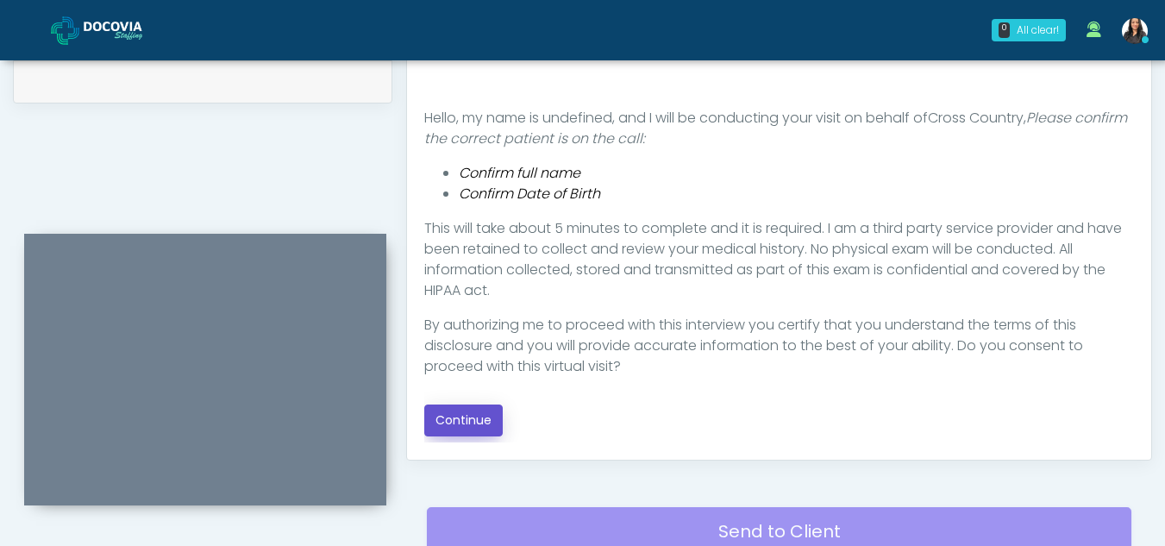
click at [482, 423] on button "Continue" at bounding box center [463, 420] width 78 height 32
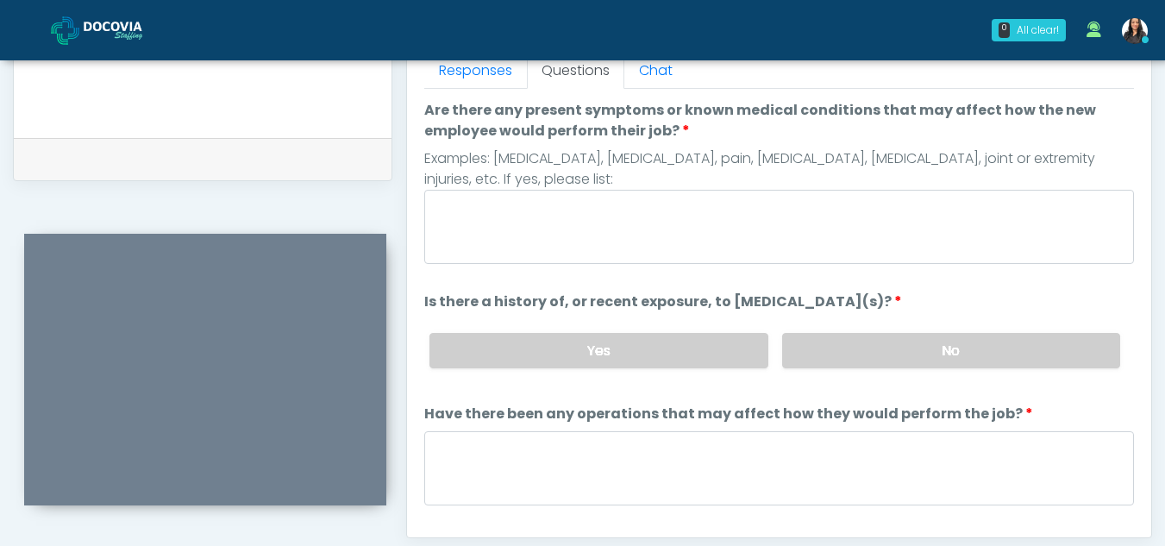
scroll to position [727, 0]
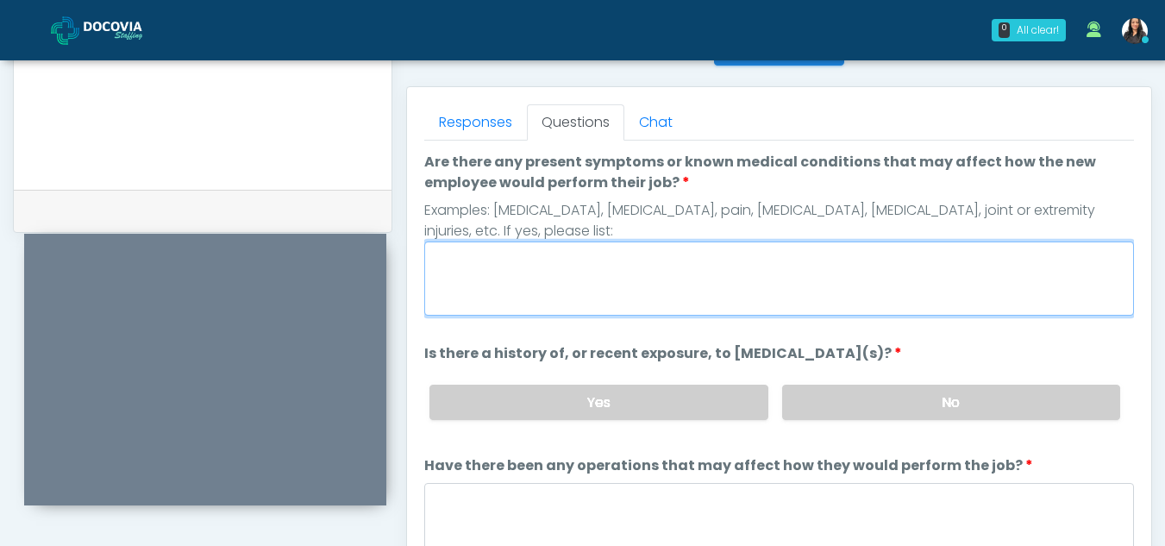
click at [577, 266] on textarea "Are there any present symptoms or known medical conditions that may affect how …" at bounding box center [779, 278] width 710 height 74
type textarea "**"
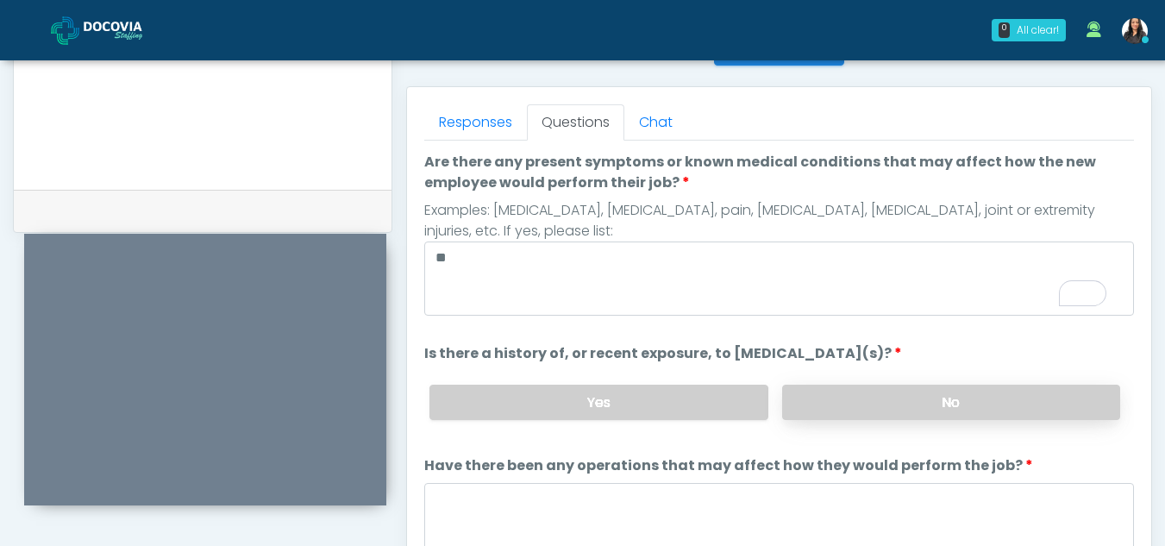
click at [987, 405] on label "No" at bounding box center [951, 402] width 338 height 35
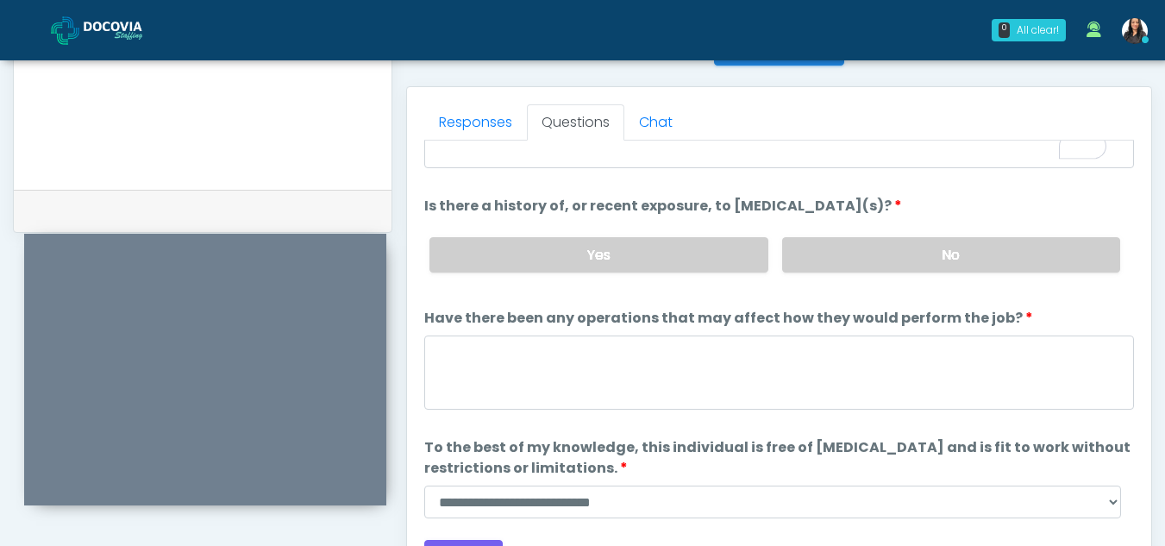
scroll to position [147, 0]
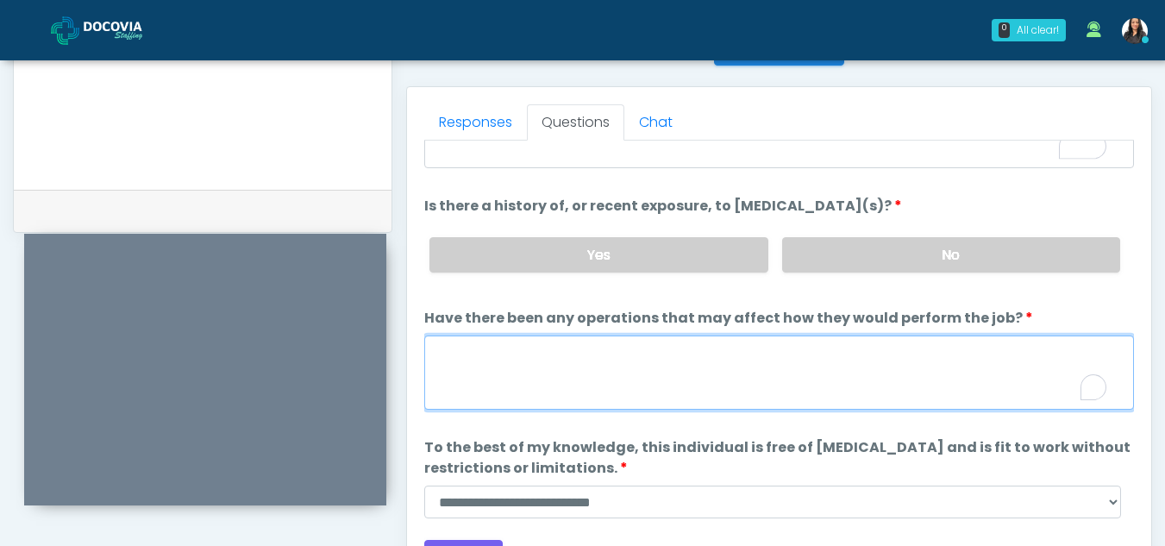
click at [583, 365] on textarea "Have there been any operations that may affect how they would perform the job?" at bounding box center [779, 372] width 710 height 74
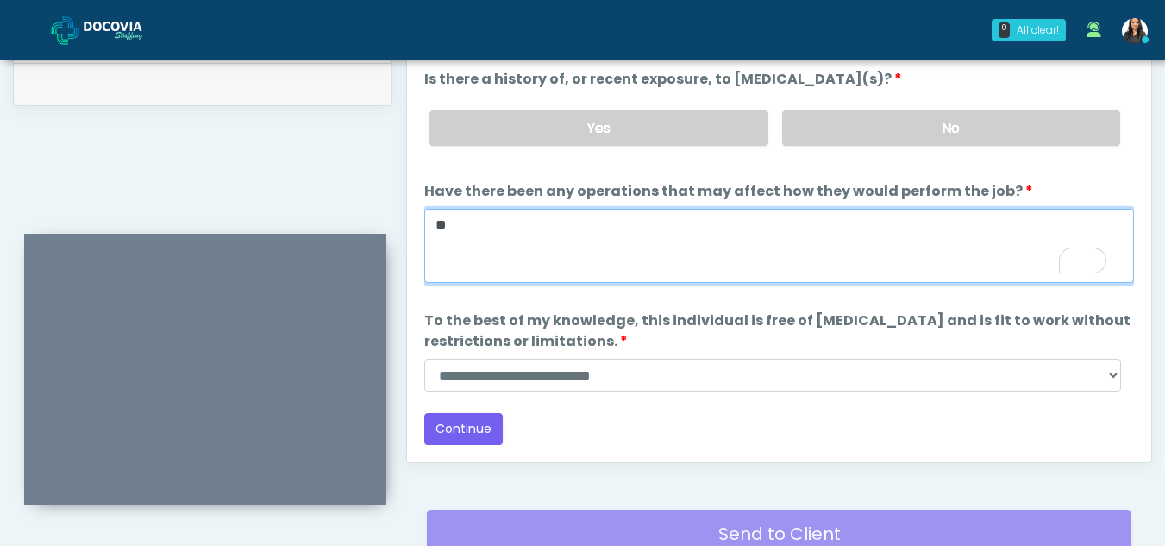
scroll to position [878, 0]
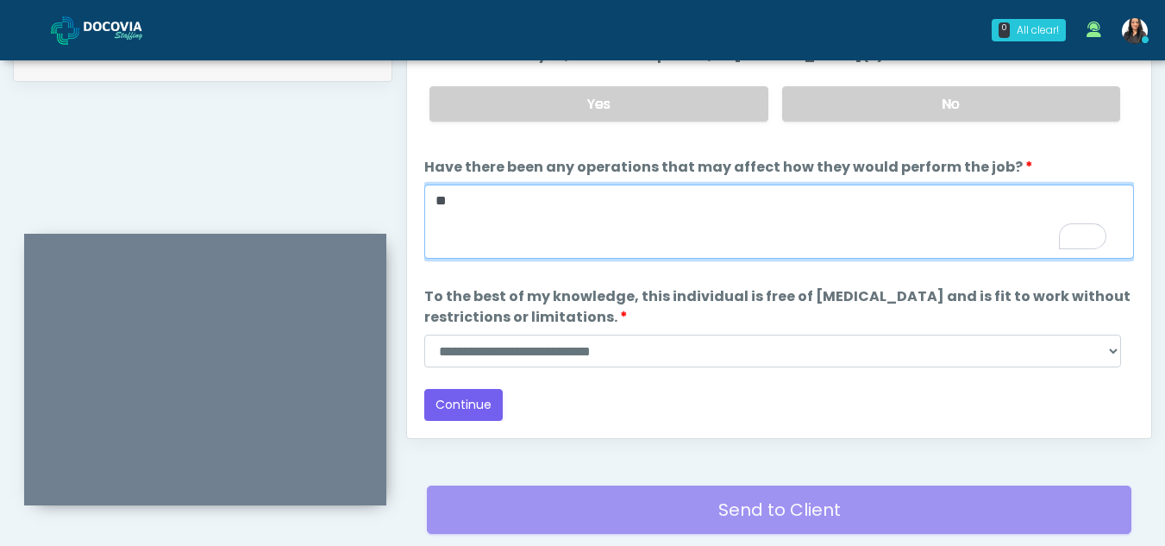
type textarea "**"
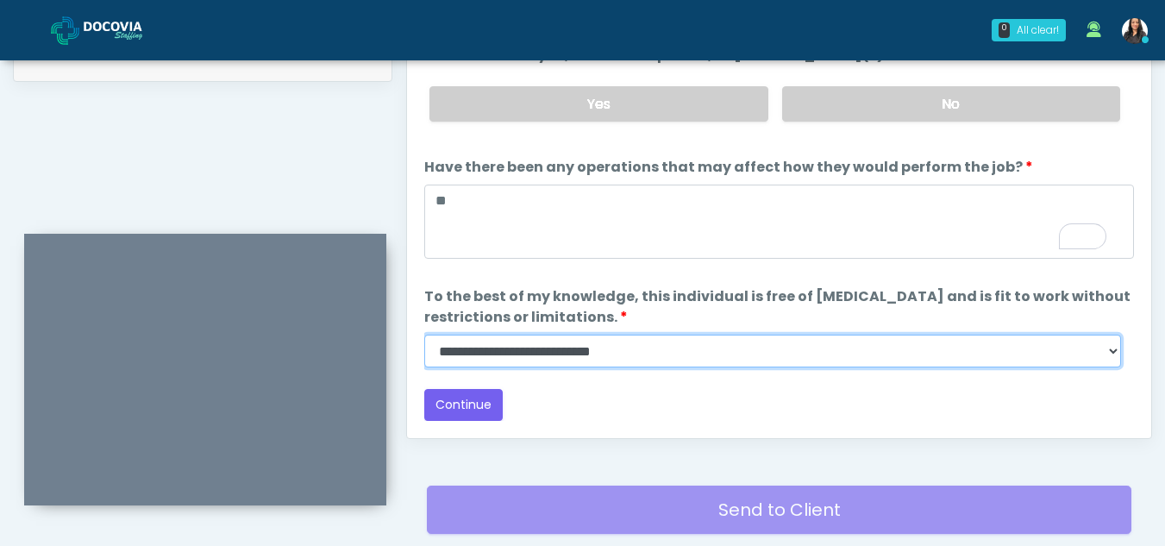
click at [1112, 354] on select "**********" at bounding box center [772, 351] width 697 height 33
select select "******"
click at [424, 335] on select "**********" at bounding box center [772, 351] width 697 height 33
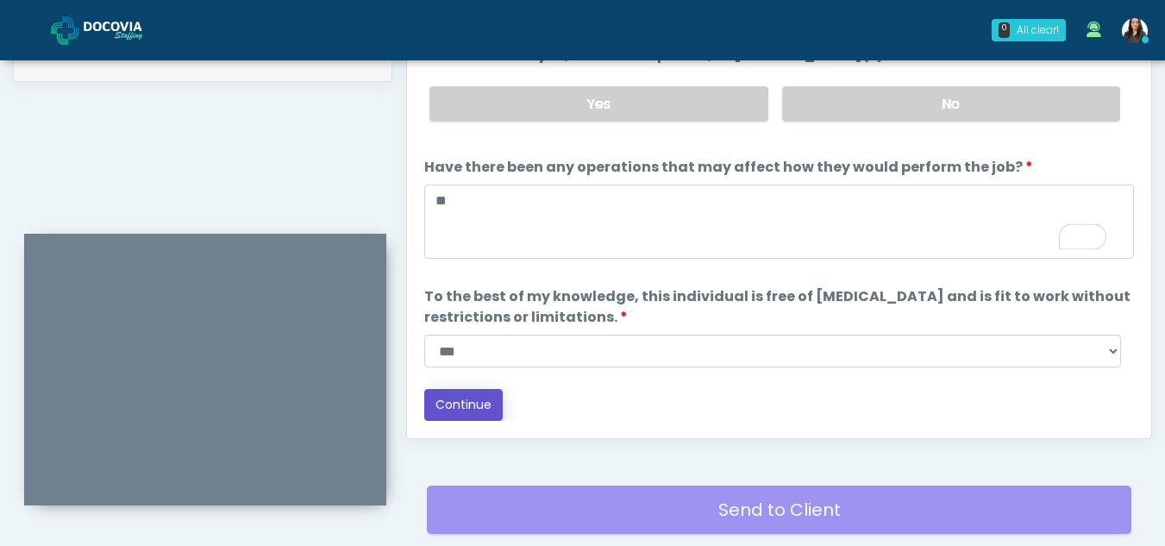
click at [459, 399] on button "Continue" at bounding box center [463, 405] width 78 height 32
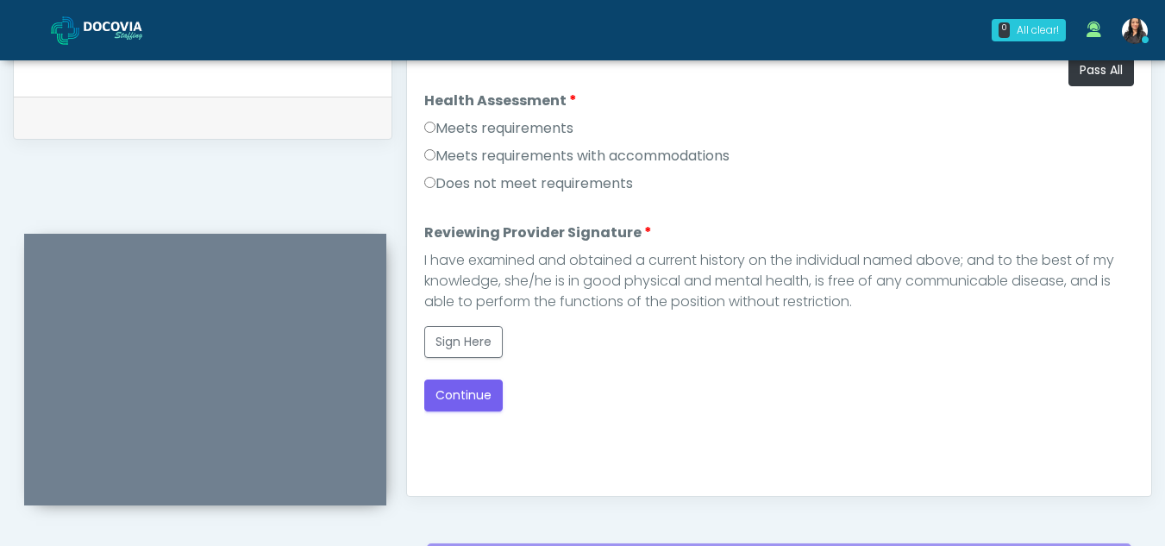
scroll to position [799, 0]
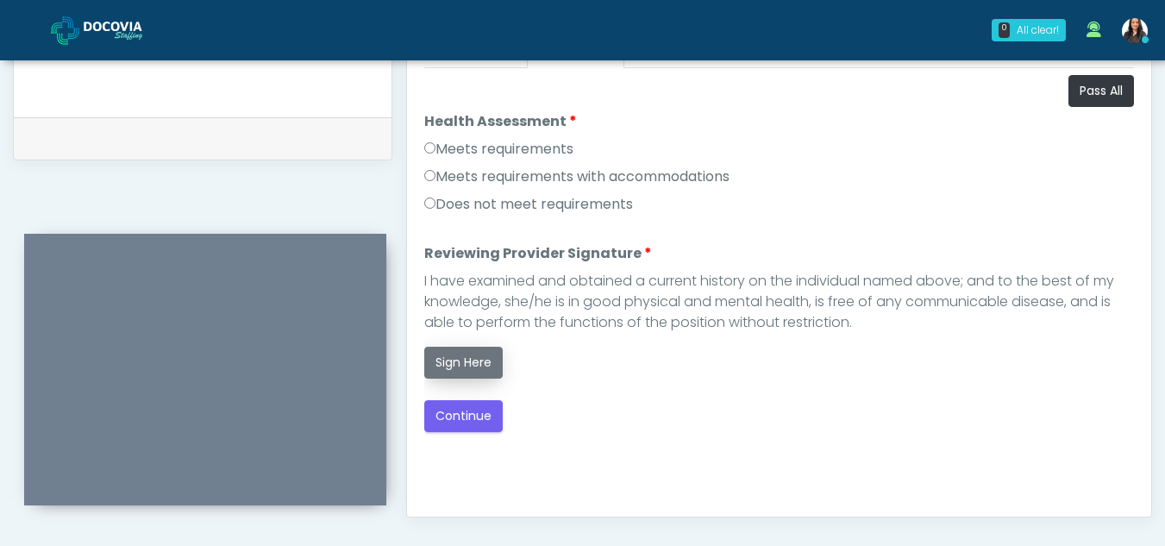
click at [466, 354] on button "Sign Here" at bounding box center [463, 363] width 78 height 32
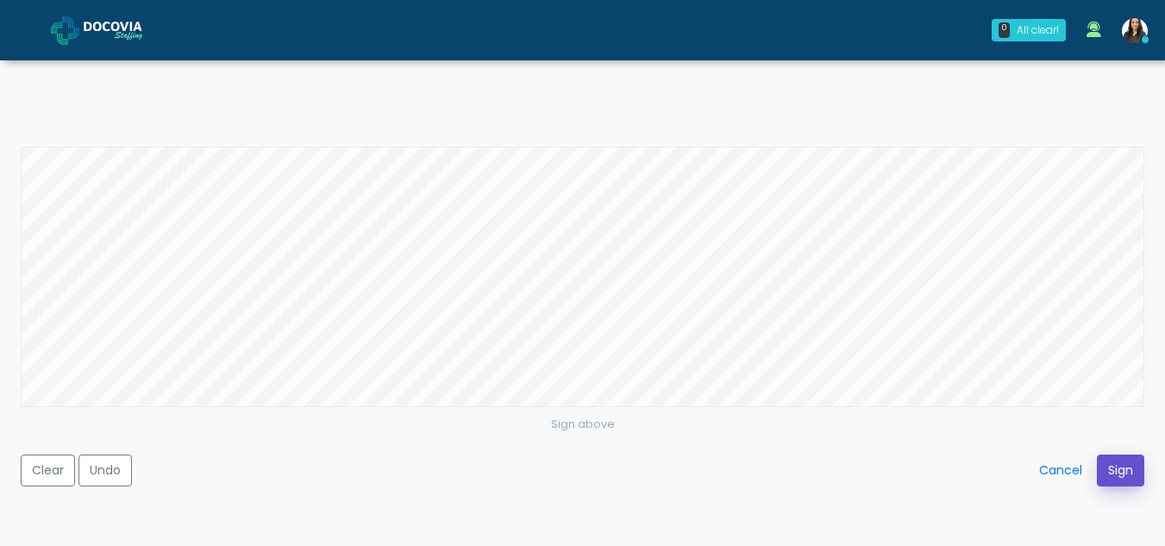
click at [1112, 472] on button "Sign" at bounding box center [1120, 470] width 47 height 32
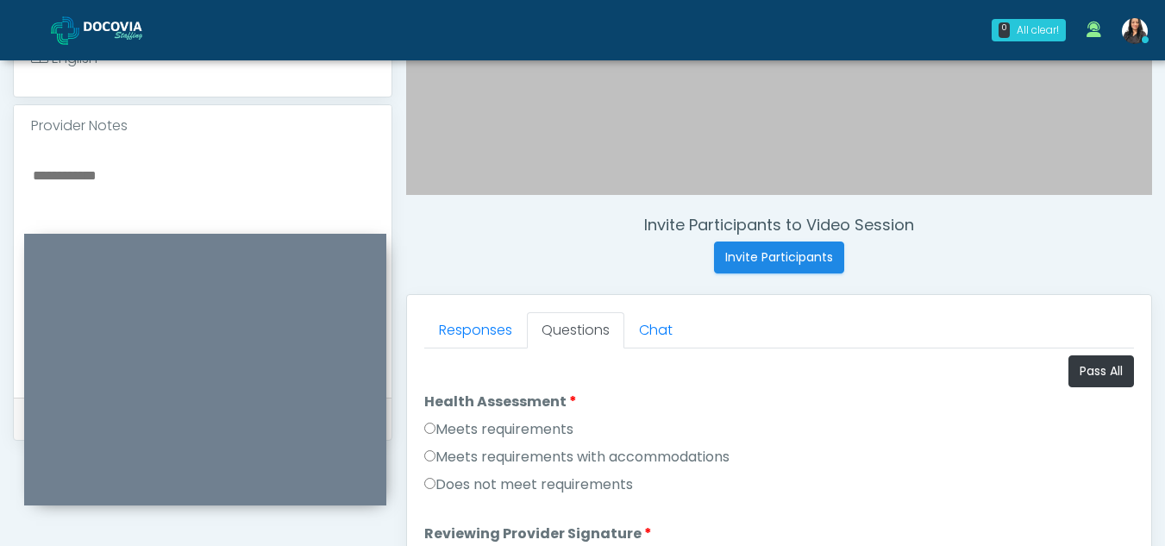
scroll to position [517, 0]
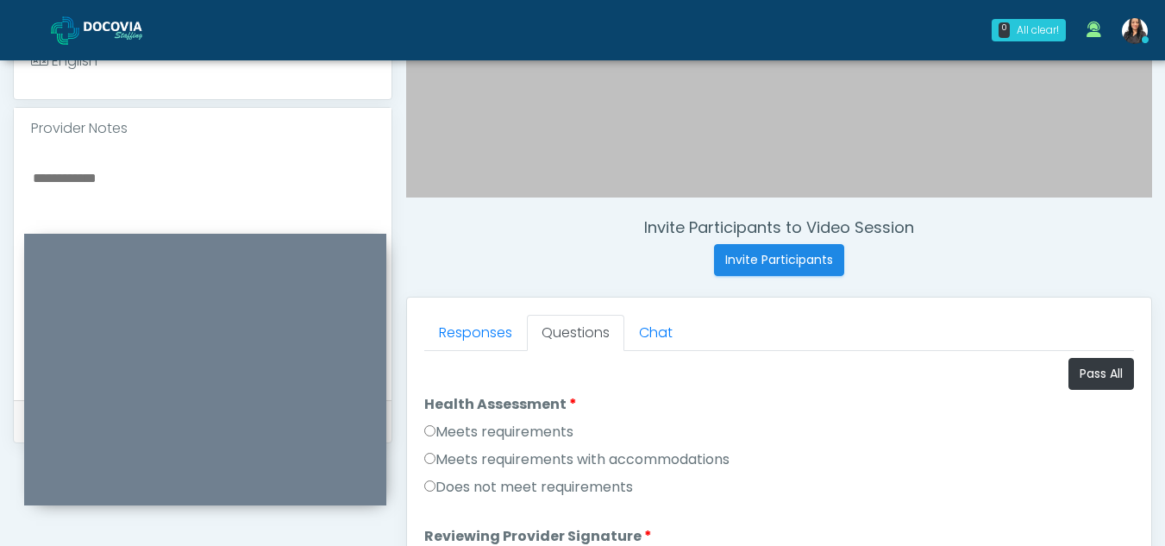
click at [87, 185] on textarea "To enrich screen reader interactions, please activate Accessibility in Grammarl…" at bounding box center [202, 271] width 343 height 210
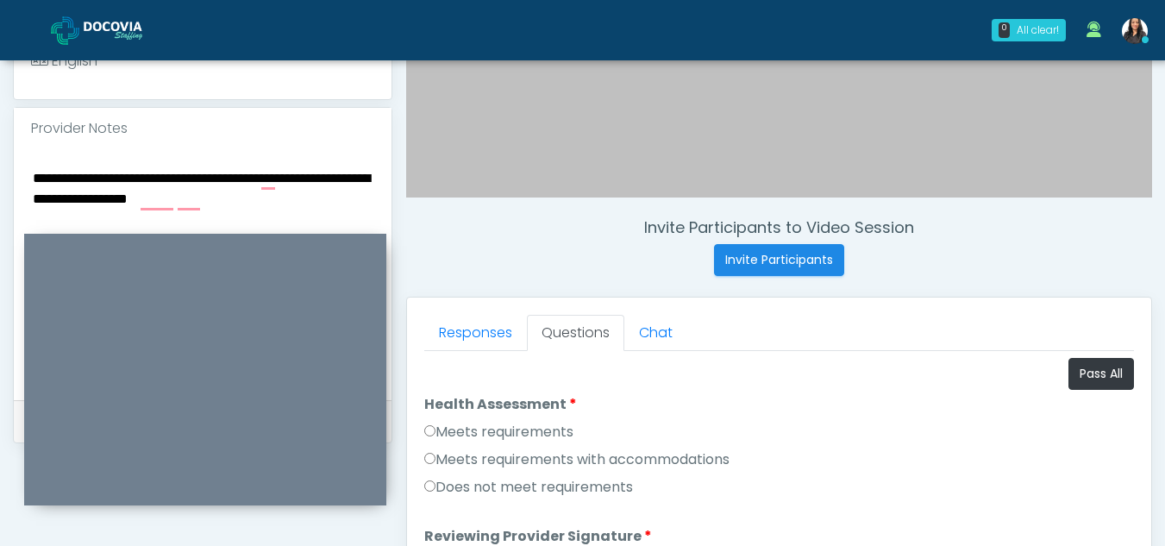
click at [279, 178] on textarea "**********" at bounding box center [202, 271] width 343 height 210
click at [185, 197] on textarea "**********" at bounding box center [202, 271] width 343 height 210
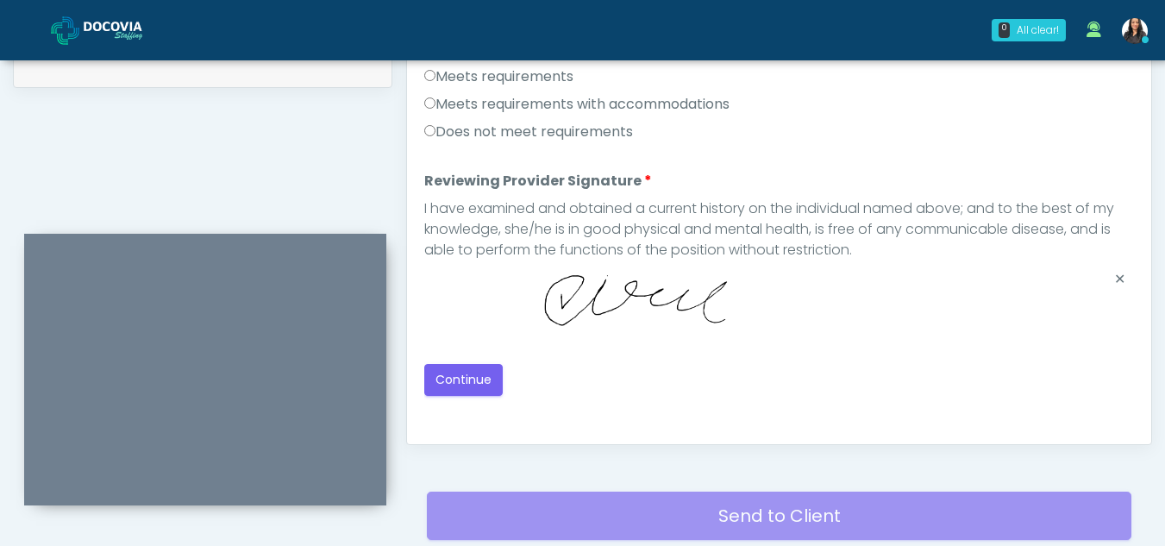
scroll to position [877, 0]
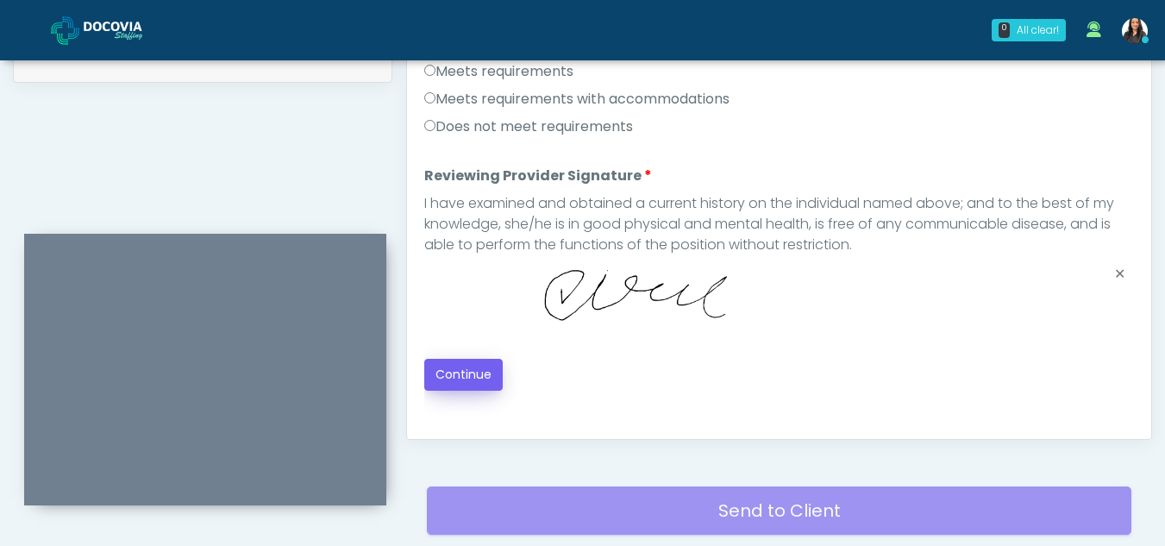
type textarea "**********"
click at [476, 379] on button "Continue" at bounding box center [463, 375] width 78 height 32
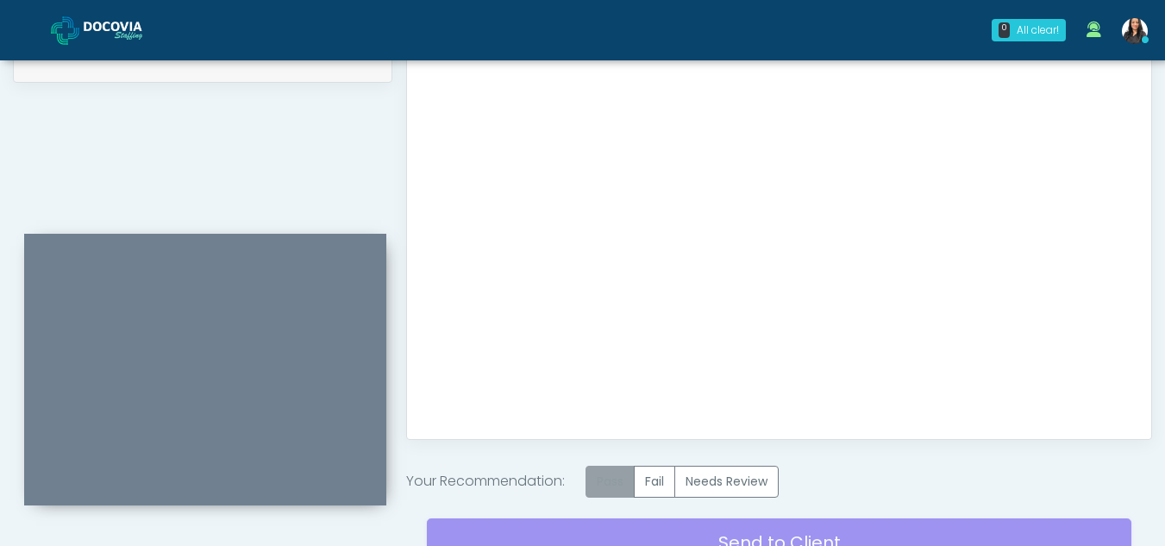
click at [617, 477] on label "Pass" at bounding box center [609, 482] width 49 height 32
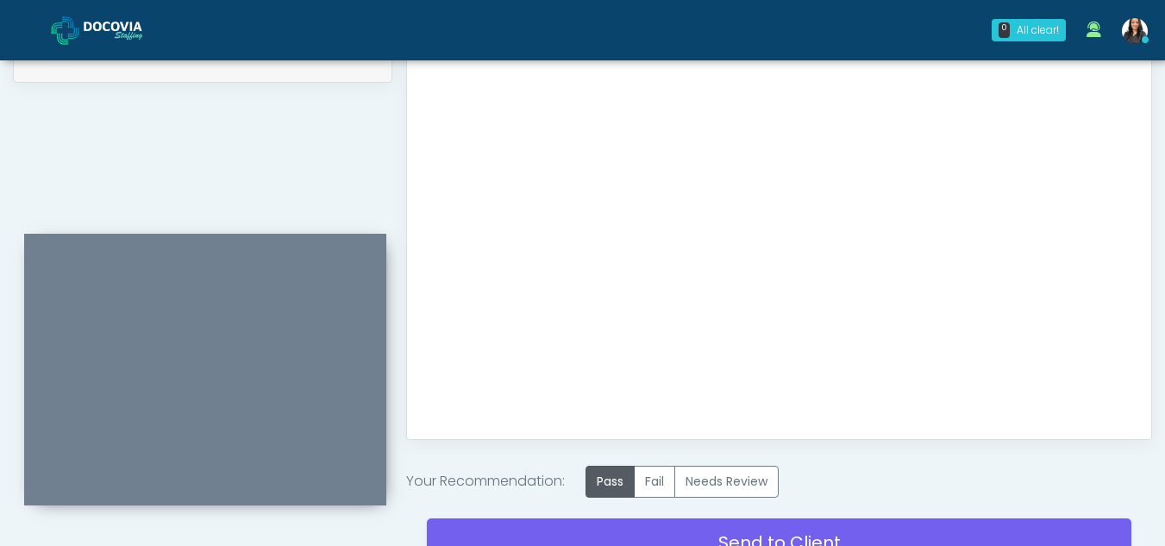
scroll to position [1034, 0]
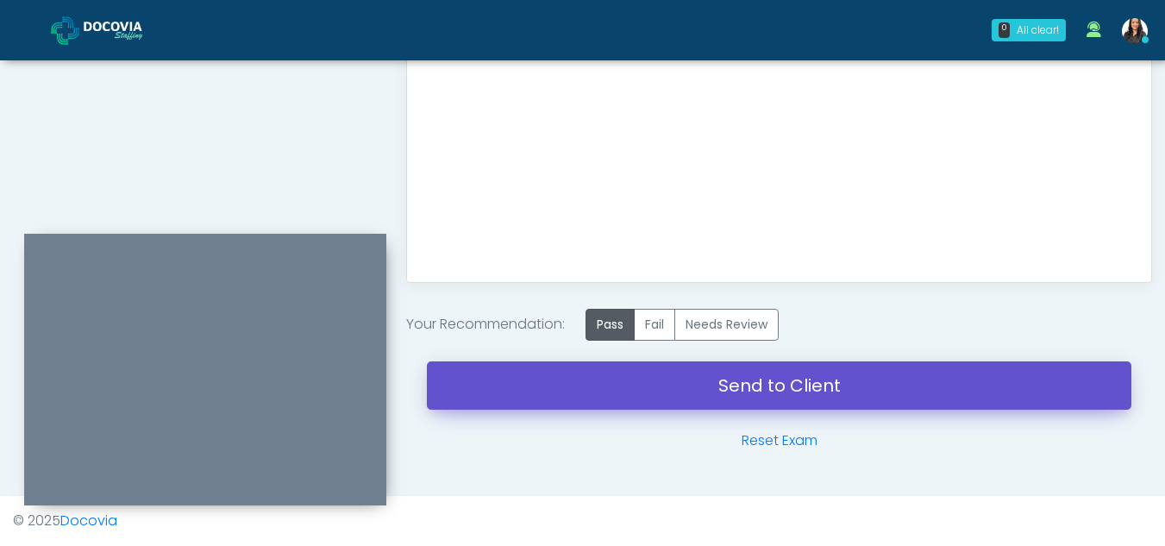
click at [717, 368] on link "Send to Client" at bounding box center [779, 385] width 704 height 48
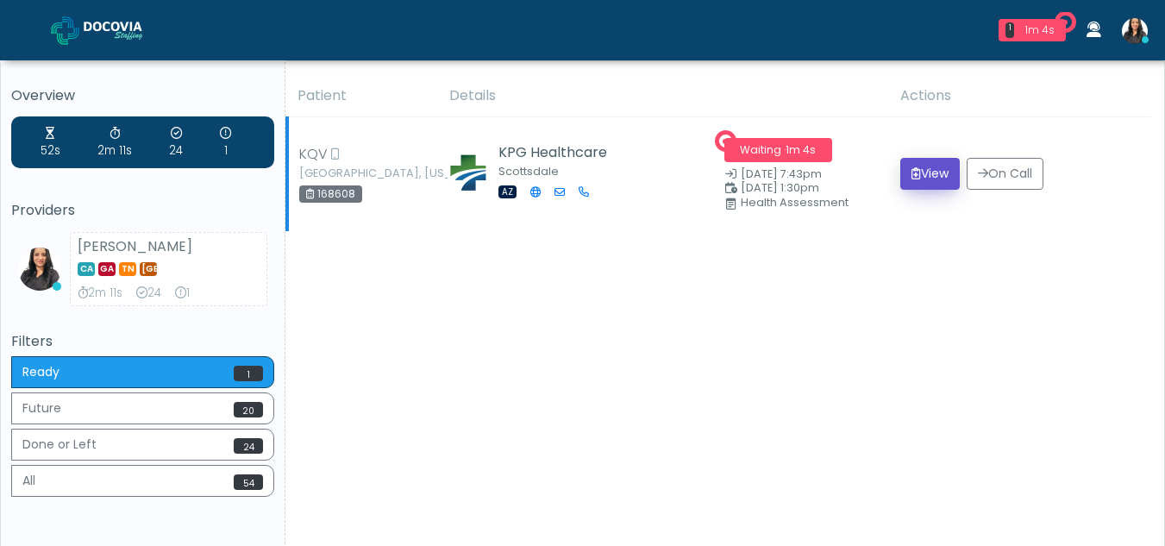
click at [912, 178] on button "View" at bounding box center [929, 174] width 59 height 32
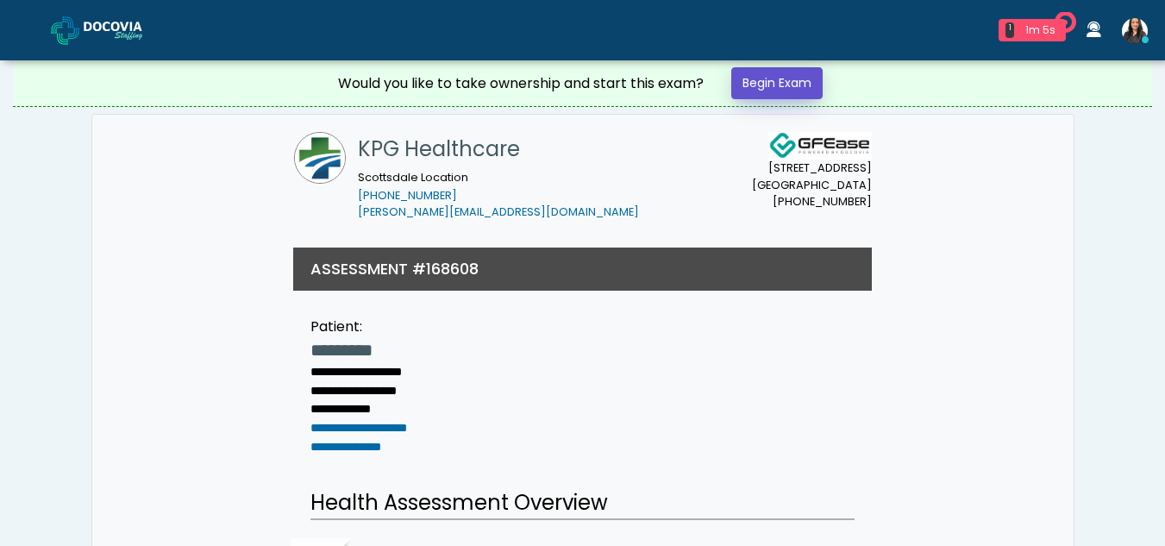
click at [792, 74] on link "Begin Exam" at bounding box center [776, 83] width 91 height 32
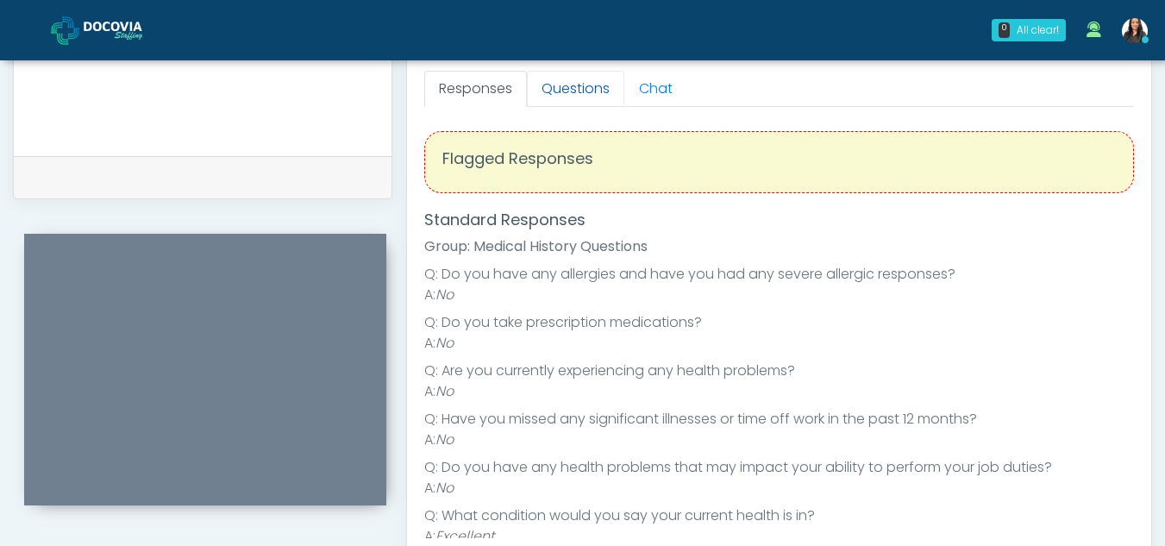
click at [586, 102] on link "Questions" at bounding box center [575, 89] width 97 height 36
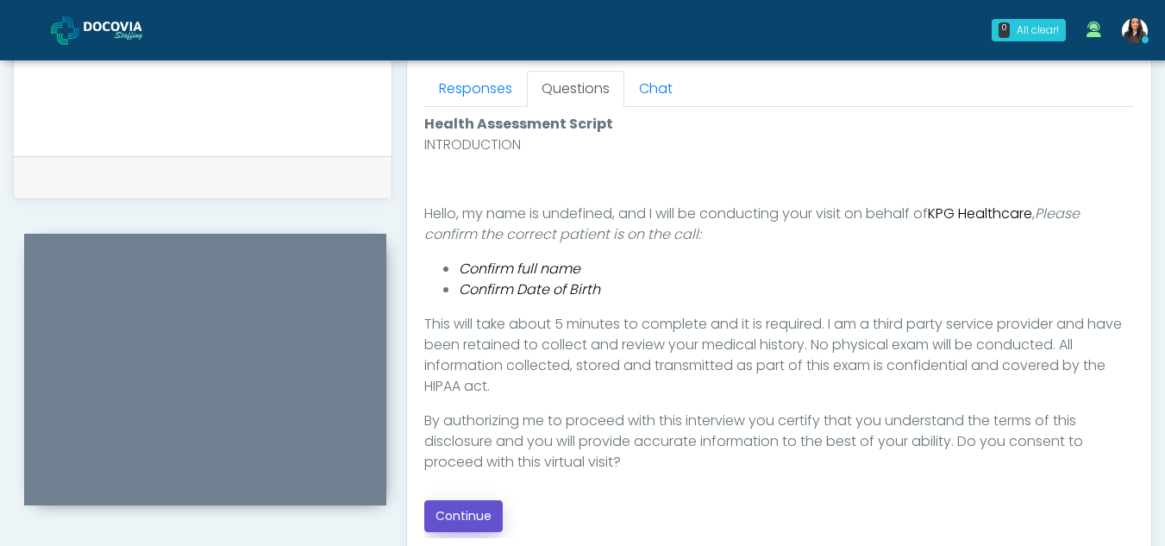
click at [477, 512] on button "Continue" at bounding box center [463, 516] width 78 height 32
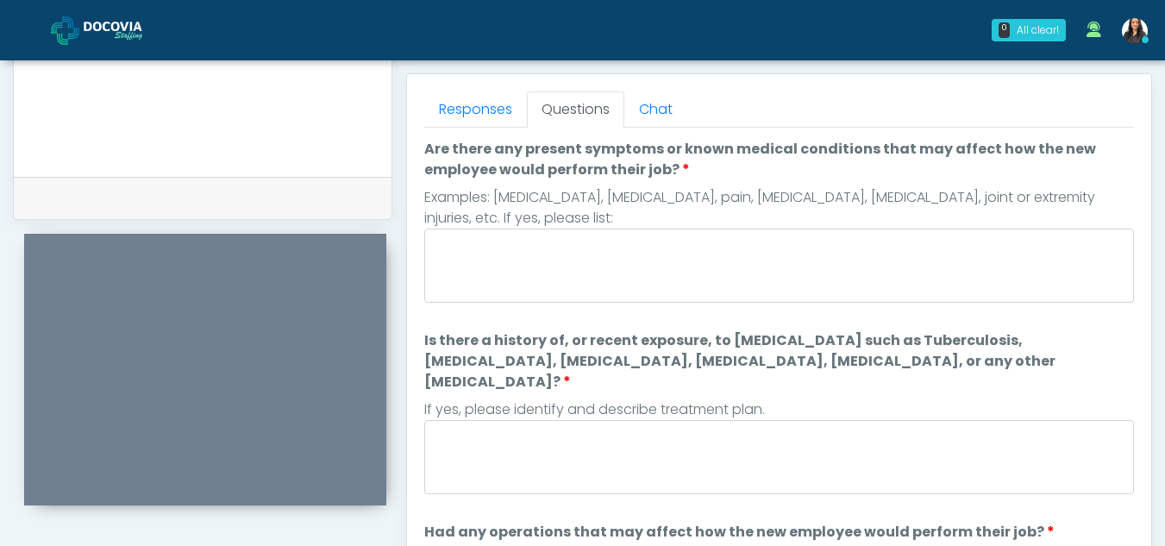
scroll to position [735, 0]
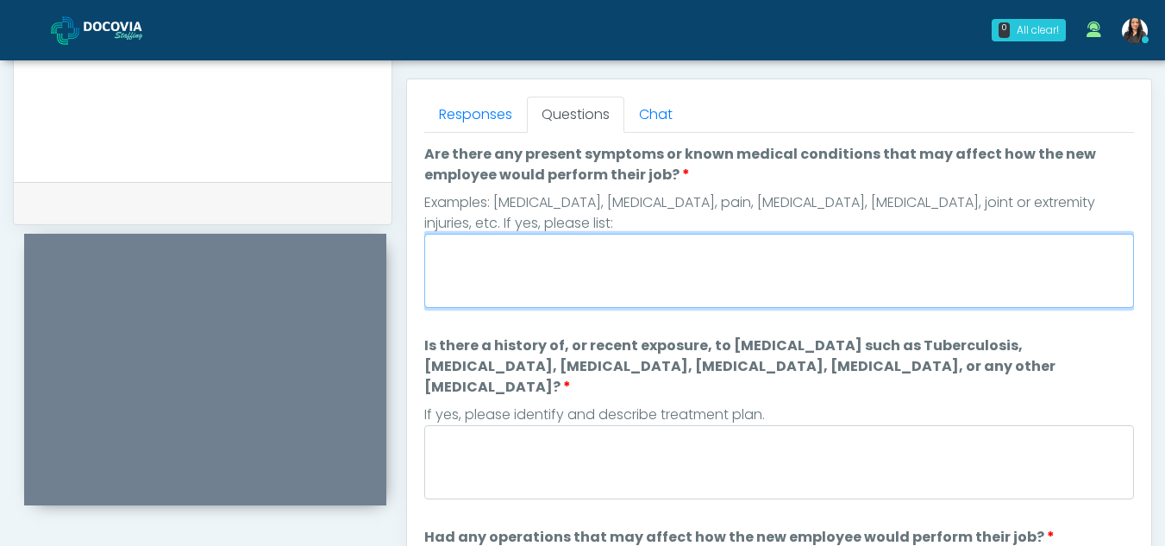
click at [577, 283] on textarea "Are there any present symptoms or known medical conditions that may affect how …" at bounding box center [779, 271] width 710 height 74
type textarea "**"
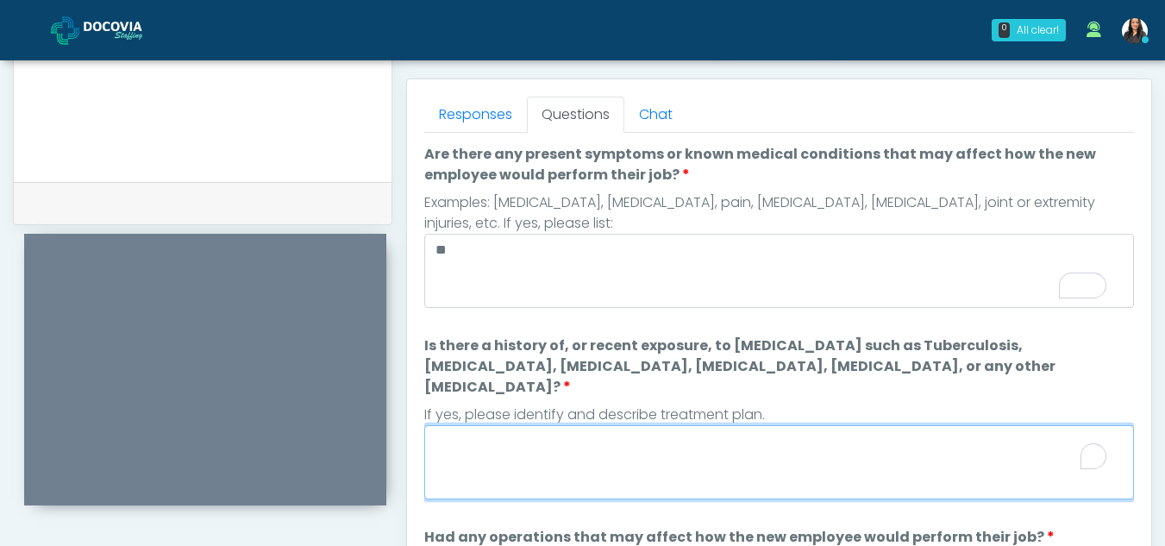
click at [563, 449] on textarea "Is there a history of, or recent exposure, to infectious diseases such as Tuber…" at bounding box center [779, 462] width 710 height 74
type textarea "*"
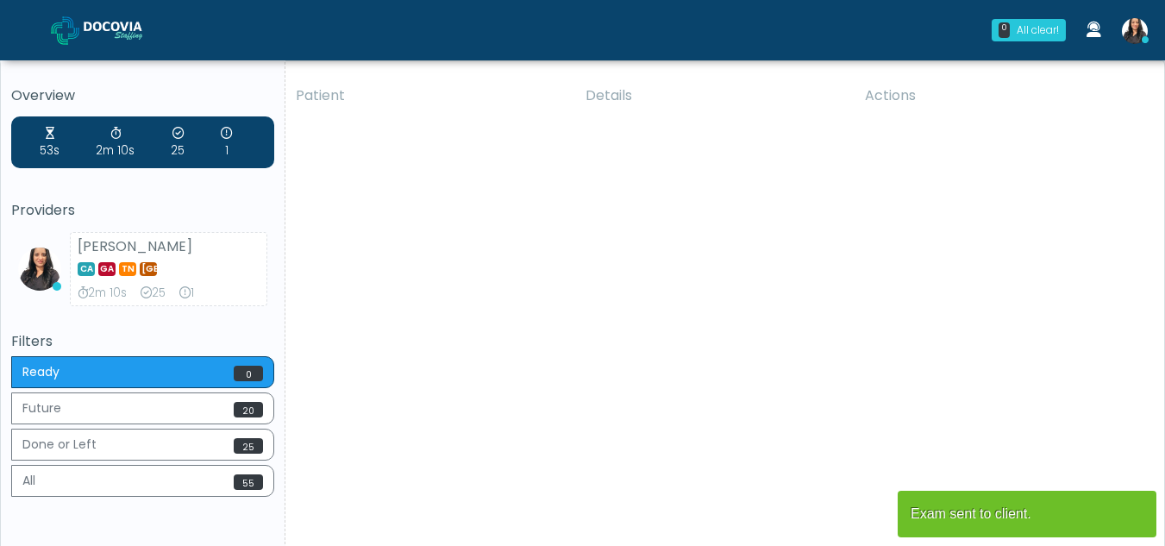
click at [361, 484] on div "Patient Details Actions KQV Irvine, California 168608 KPG Healthcare Scottsdale…" at bounding box center [718, 320] width 866 height 491
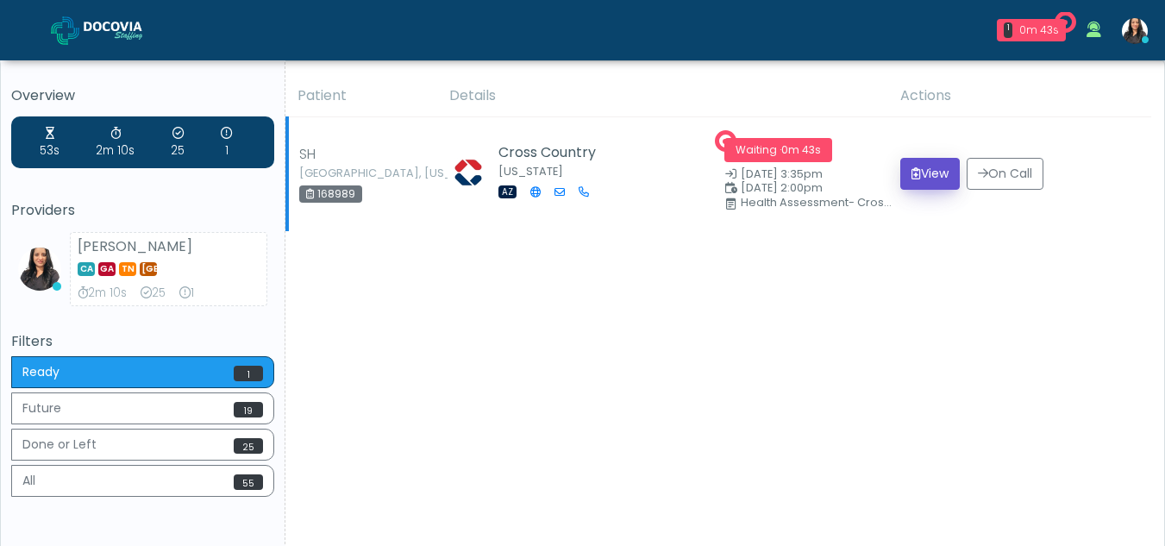
click at [925, 177] on button "View" at bounding box center [929, 174] width 59 height 32
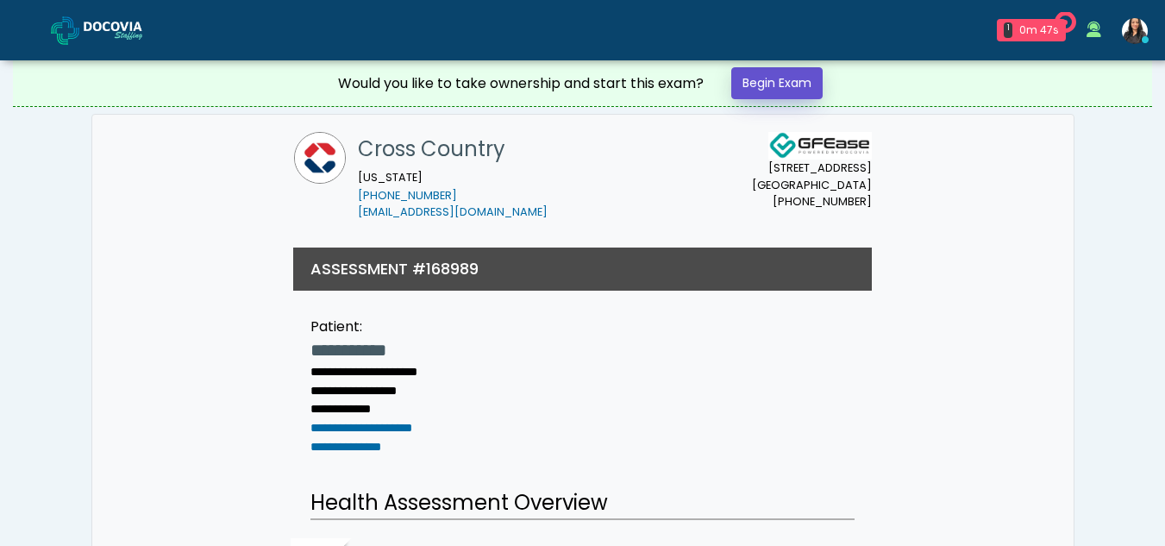
click at [775, 78] on link "Begin Exam" at bounding box center [776, 83] width 91 height 32
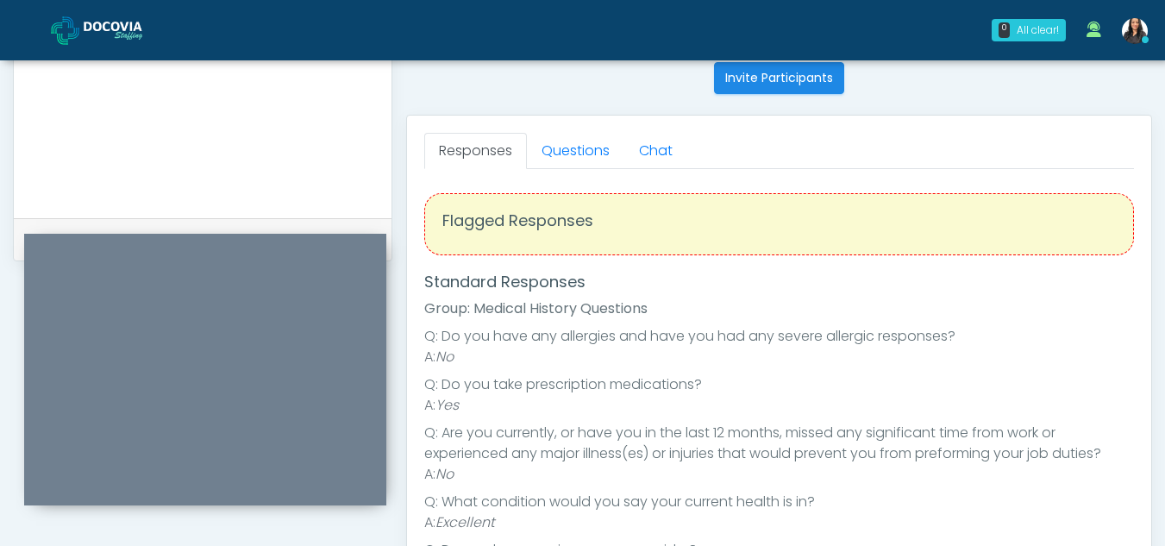
scroll to position [631, 0]
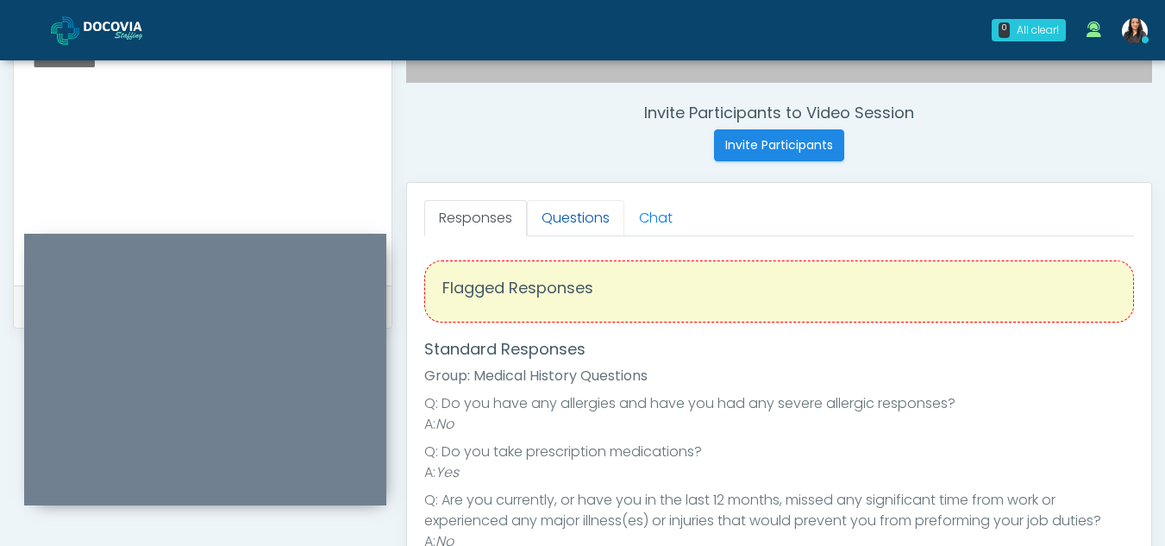
click at [594, 205] on link "Questions" at bounding box center [575, 218] width 97 height 36
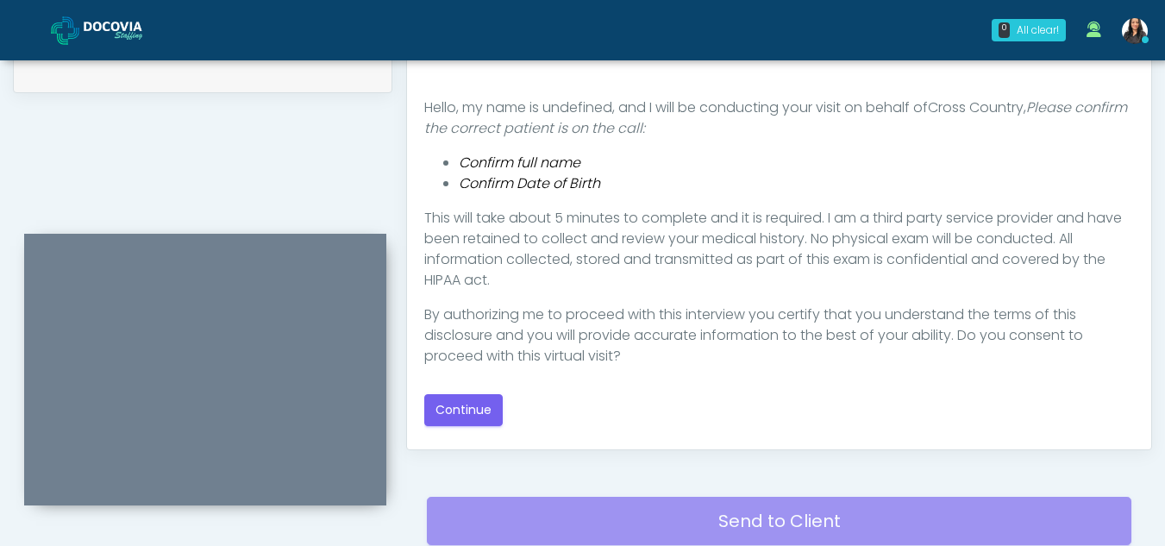
scroll to position [869, 0]
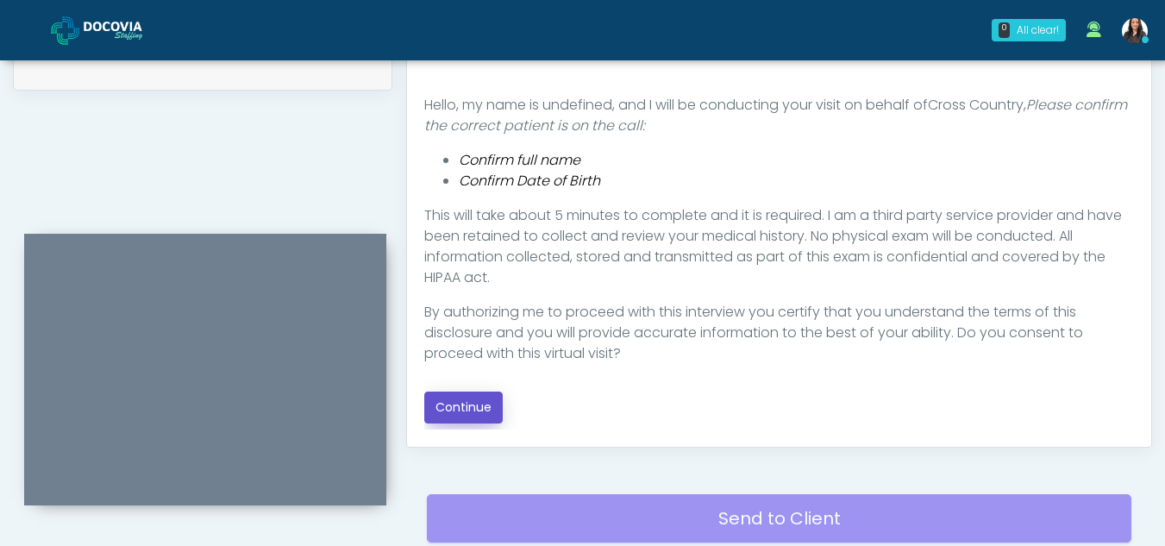
click at [462, 396] on button "Continue" at bounding box center [463, 407] width 78 height 32
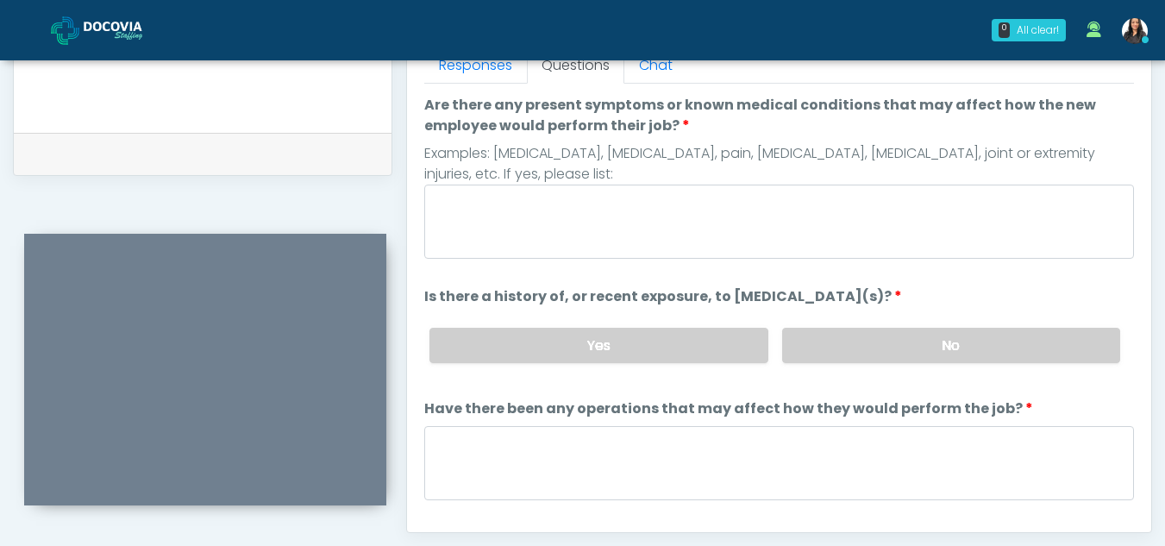
scroll to position [688, 0]
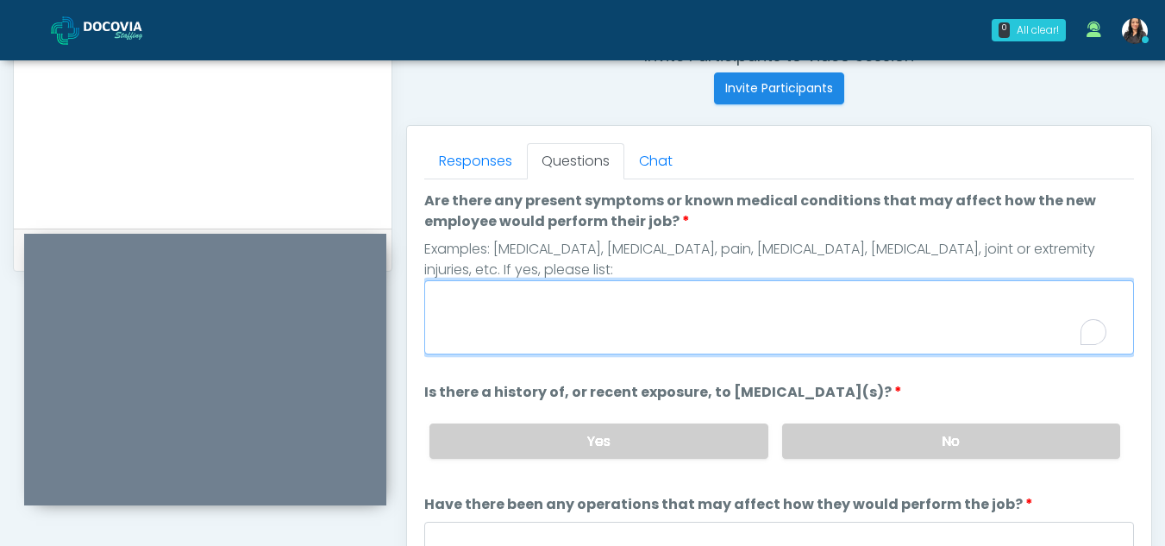
click at [552, 317] on textarea "Are there any present symptoms or known medical conditions that may affect how …" at bounding box center [779, 317] width 710 height 74
type textarea "**"
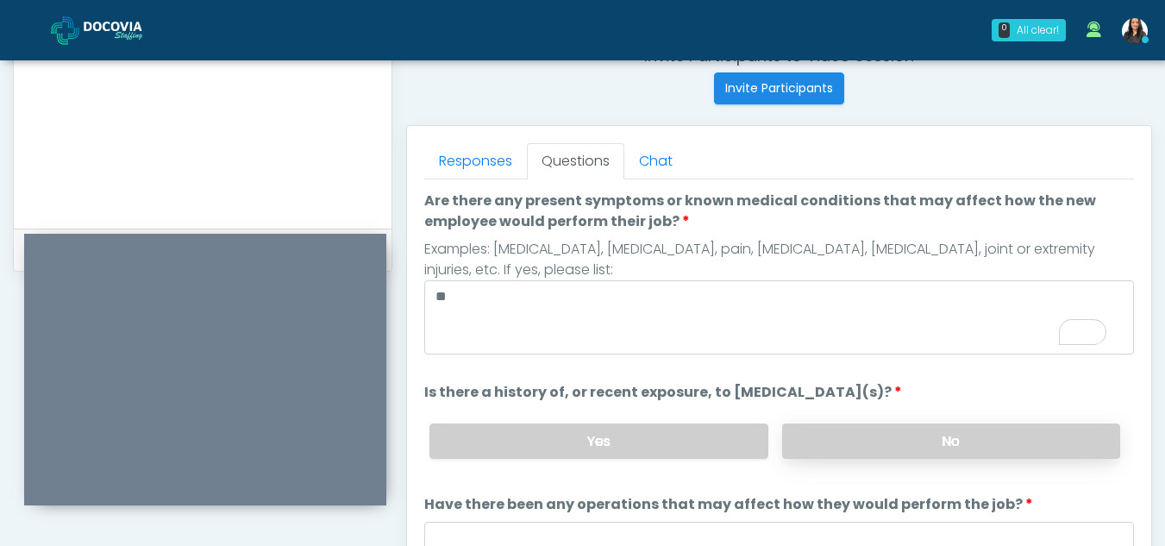
click at [1007, 449] on label "No" at bounding box center [951, 440] width 338 height 35
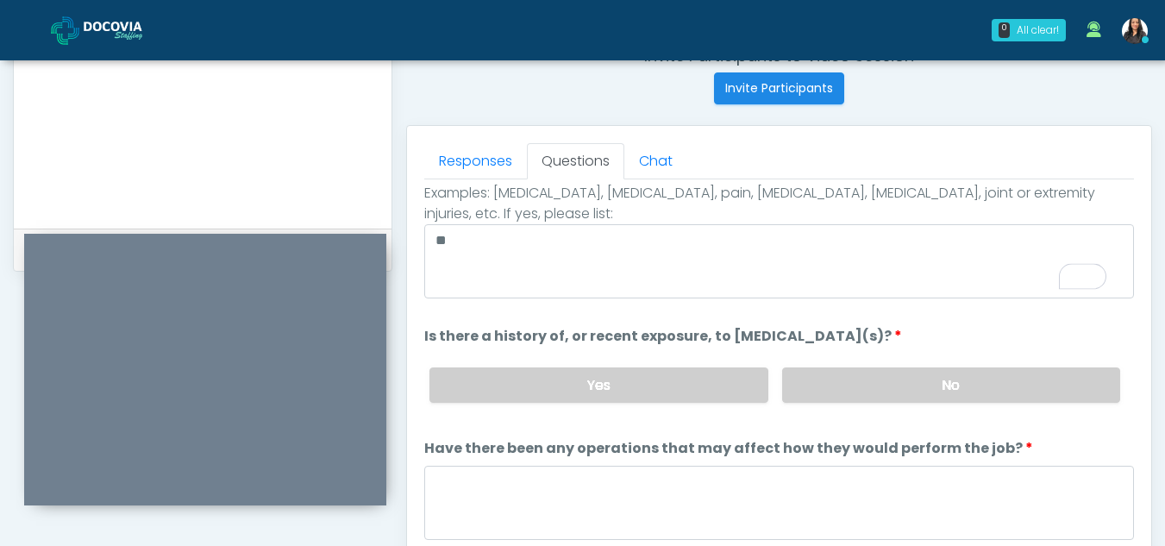
scroll to position [147, 0]
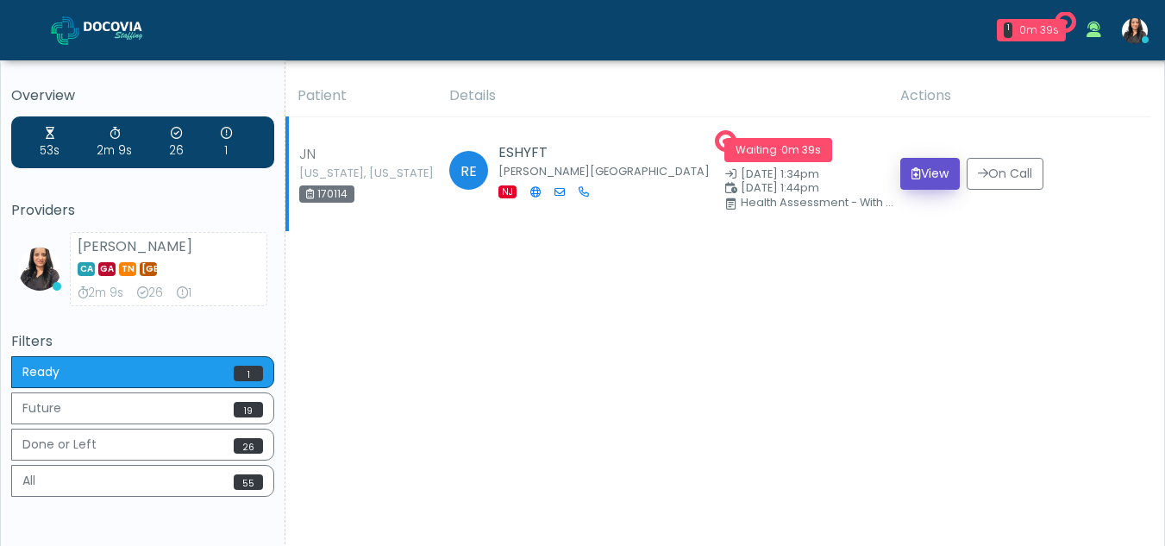
click at [933, 173] on button "View" at bounding box center [929, 174] width 59 height 32
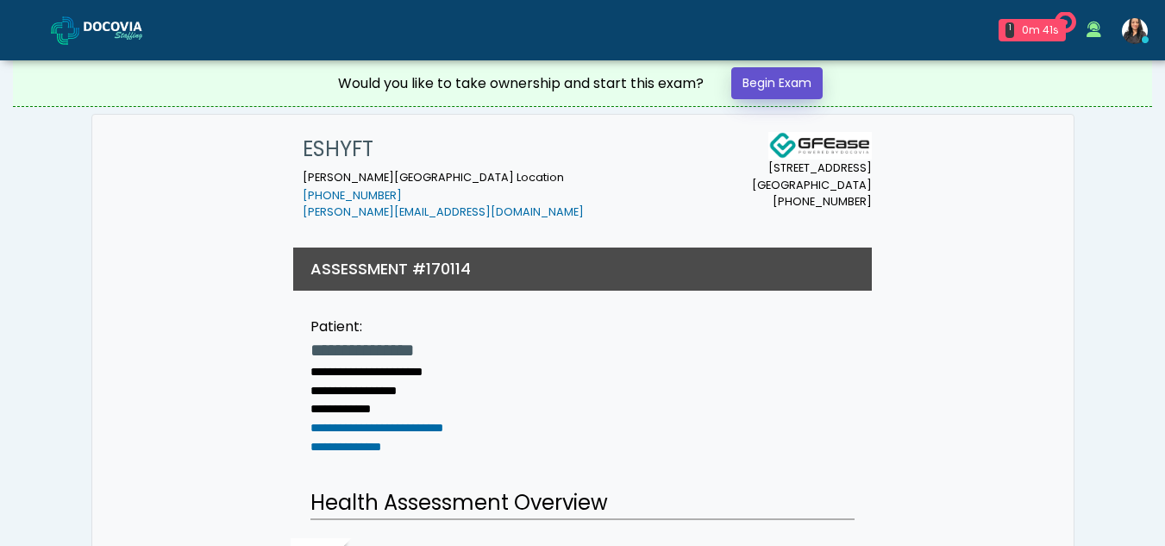
click at [806, 79] on link "Begin Exam" at bounding box center [776, 83] width 91 height 32
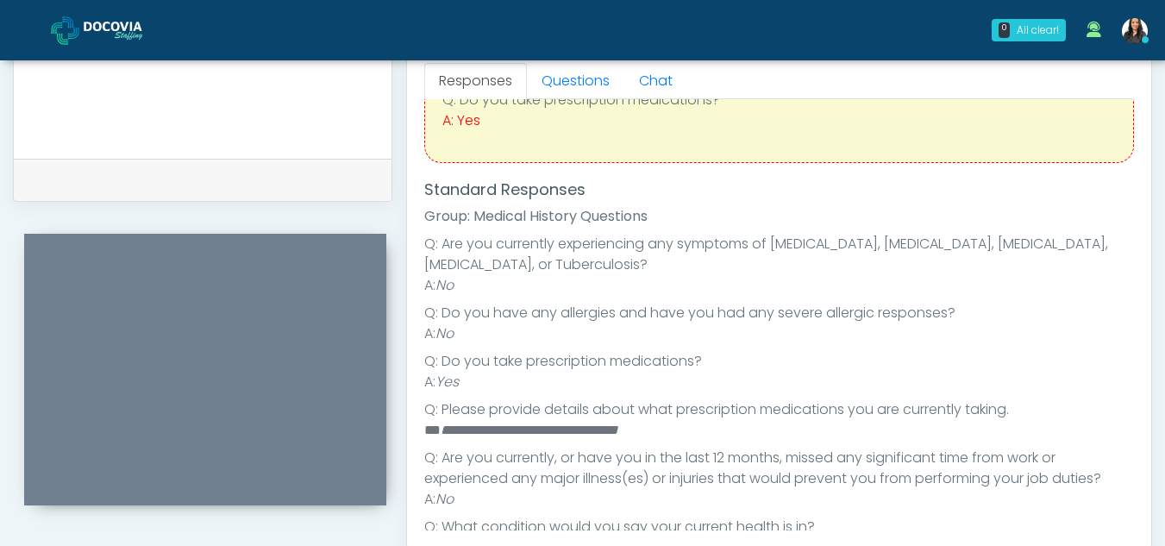
scroll to position [107, 0]
drag, startPoint x: 441, startPoint y: 428, endPoint x: 687, endPoint y: 429, distance: 245.8
click at [687, 429] on li "**********" at bounding box center [772, 428] width 697 height 21
copy em "**********"
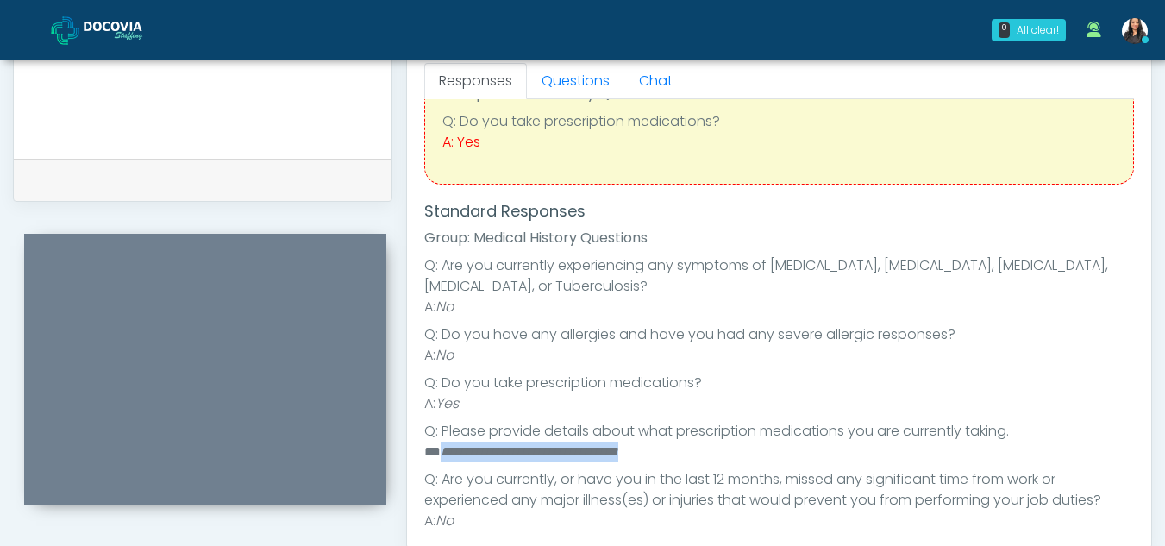
scroll to position [0, 0]
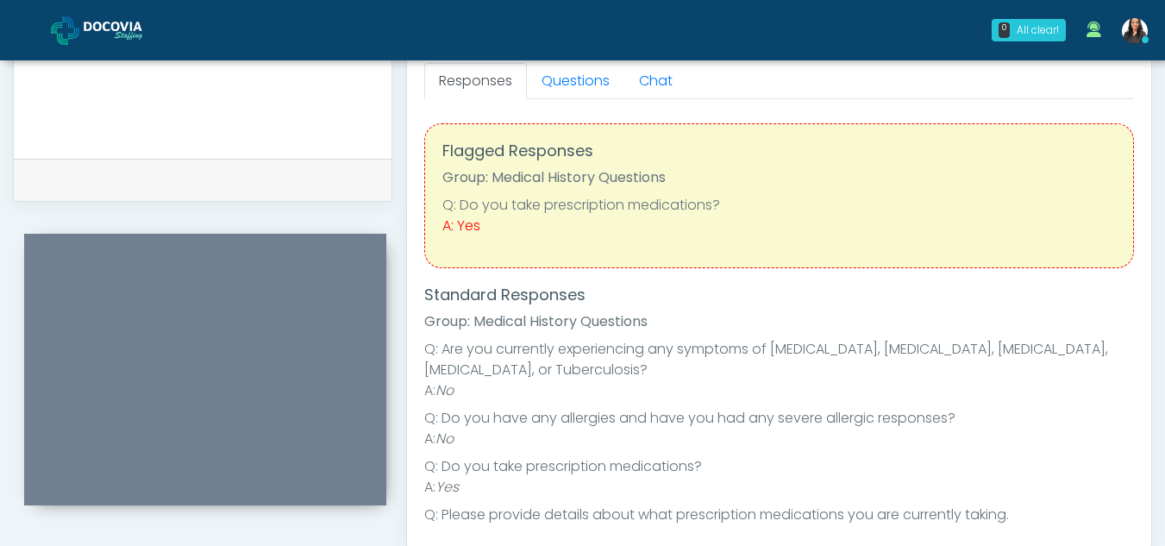
click at [587, 62] on div "Responses Questions Chat Health Assessment Script INTRODUCTION Hello, my name i…" at bounding box center [779, 297] width 744 height 502
click at [590, 78] on link "Questions" at bounding box center [575, 81] width 97 height 36
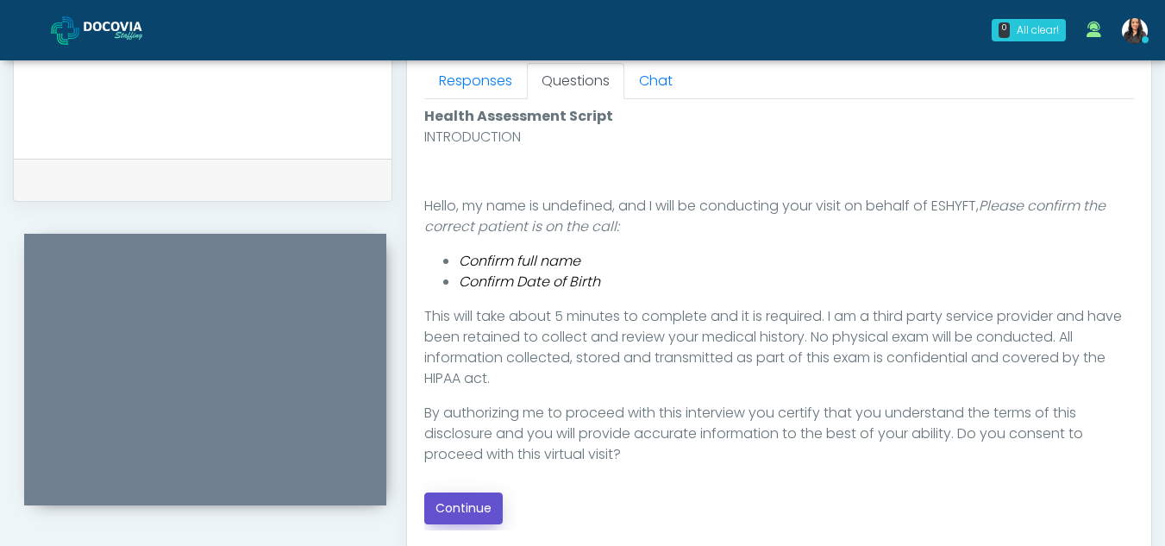
click at [475, 504] on button "Continue" at bounding box center [463, 508] width 78 height 32
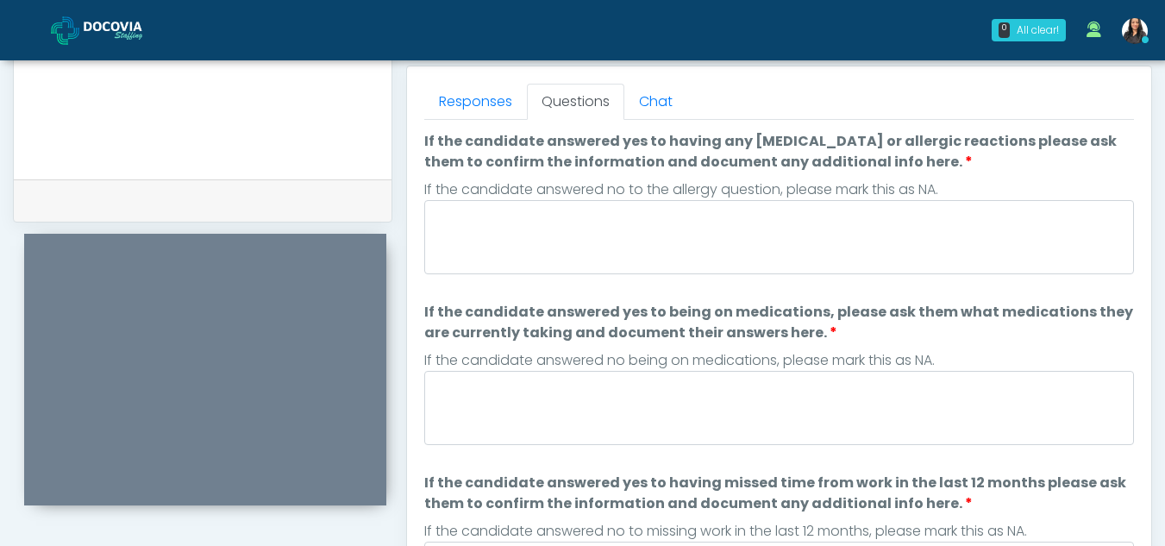
scroll to position [745, 0]
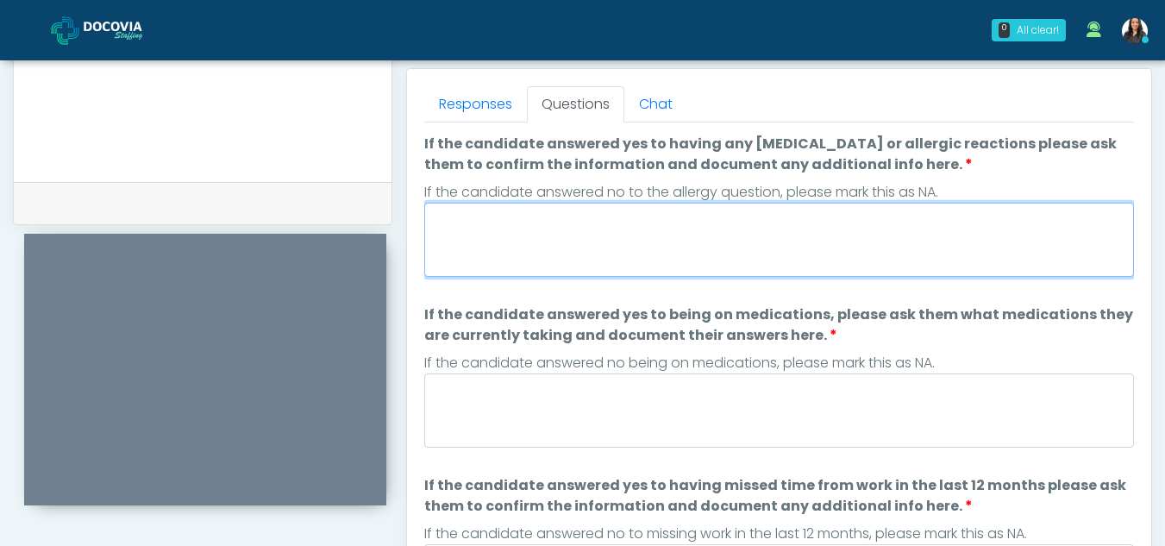
click at [512, 229] on textarea "If the candidate answered yes to having any allergies or allergic reactions ple…" at bounding box center [779, 240] width 710 height 74
type textarea "**"
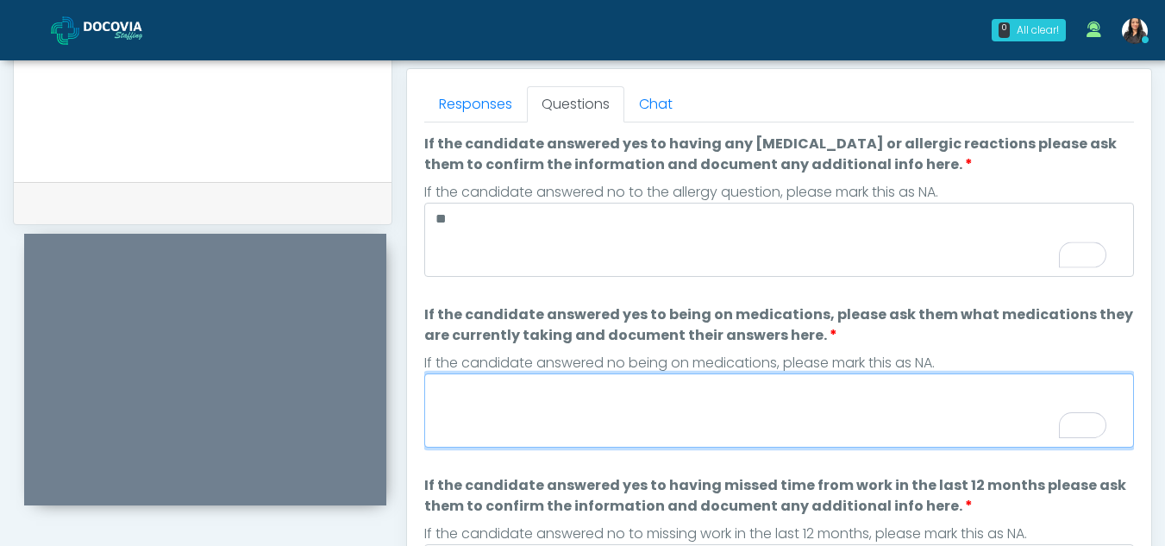
paste textarea "**********"
type textarea "**********"
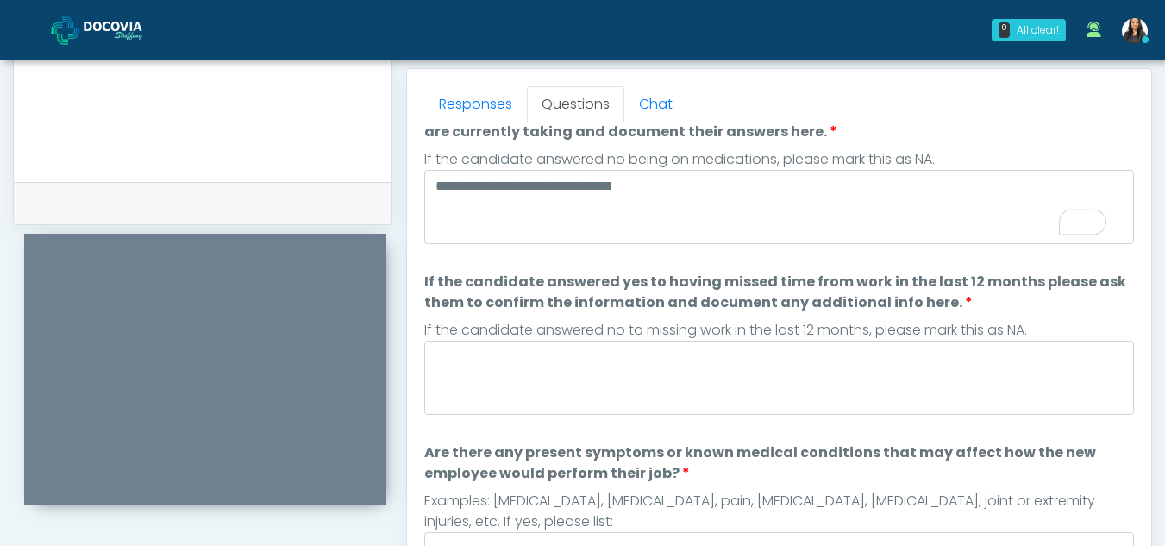
scroll to position [272, 0]
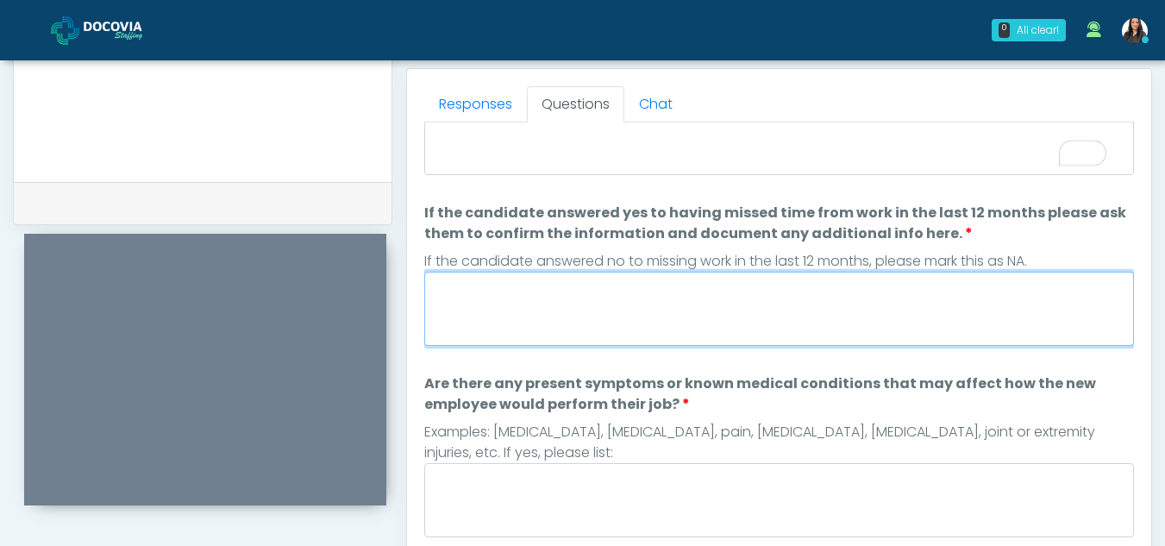
click at [553, 309] on textarea "If the candidate answered yes to having missed time from work in the last 12 mo…" at bounding box center [779, 309] width 710 height 74
type textarea "*"
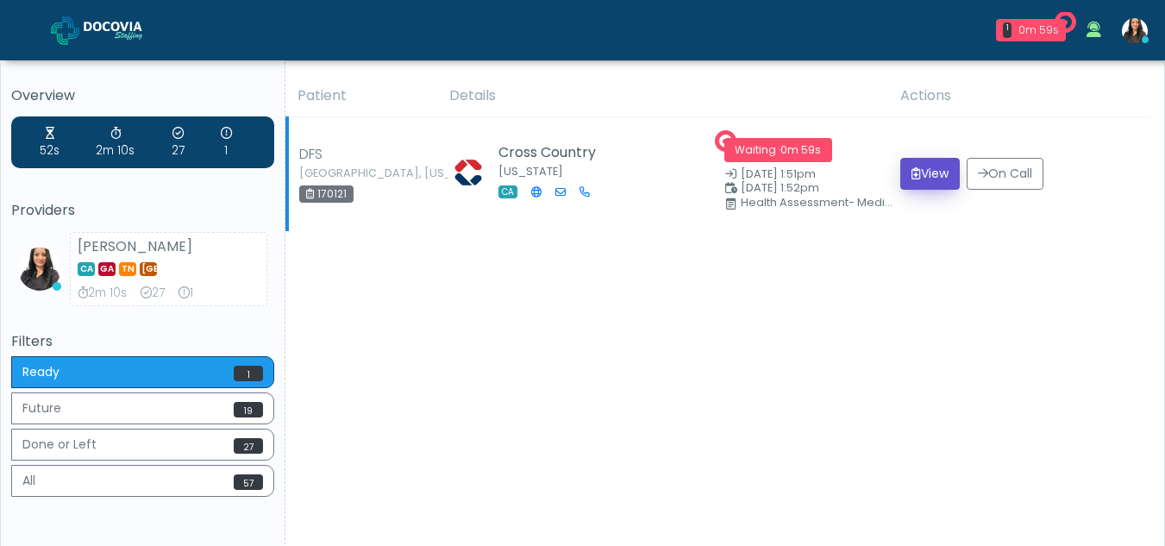
click at [926, 169] on button "View" at bounding box center [929, 174] width 59 height 32
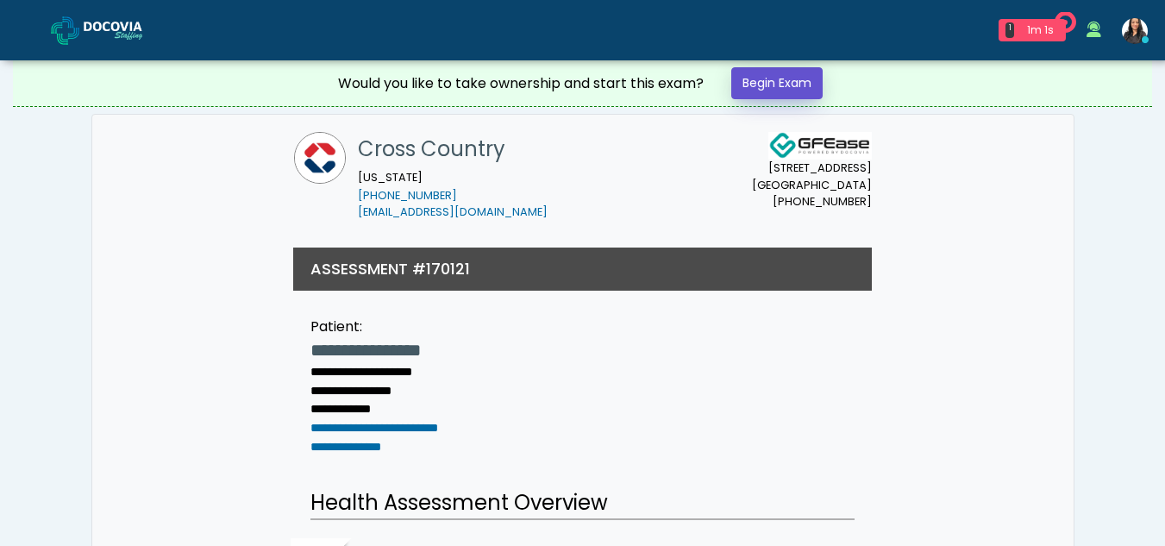
click at [800, 80] on link "Begin Exam" at bounding box center [776, 83] width 91 height 32
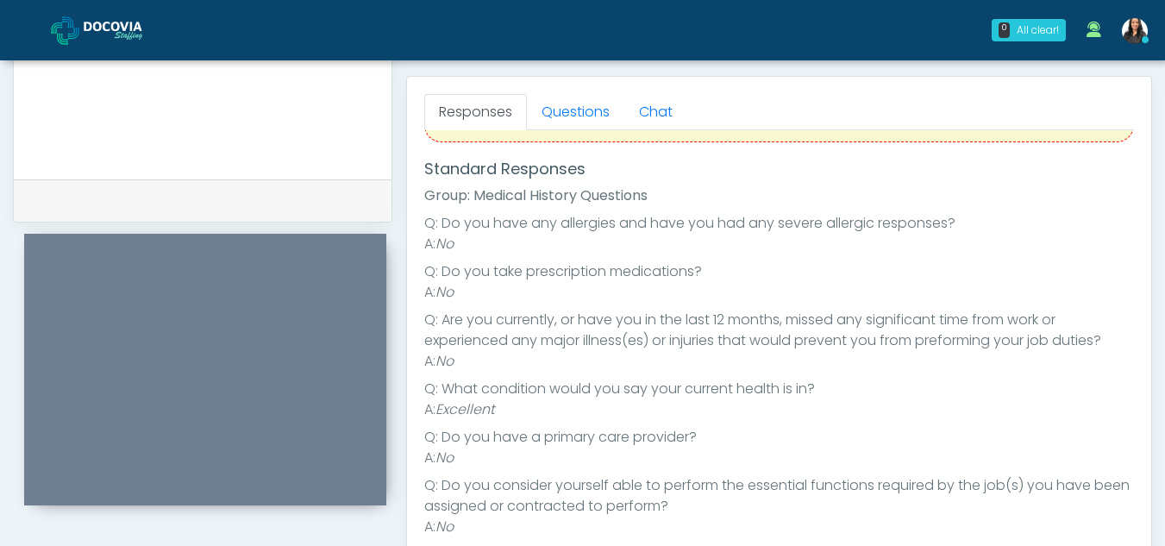
scroll to position [133, 0]
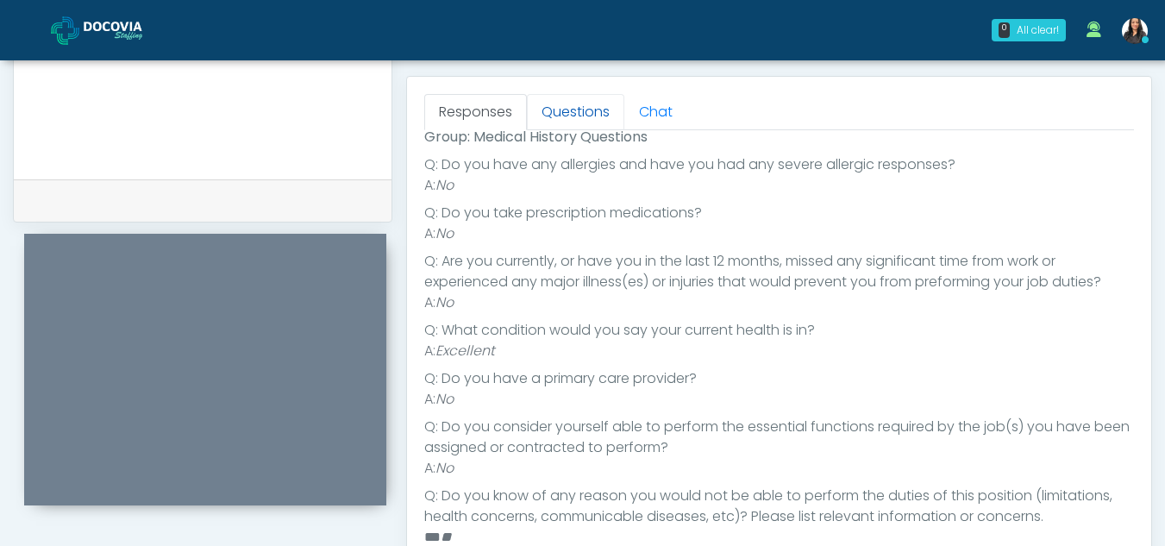
click at [576, 108] on link "Questions" at bounding box center [575, 112] width 97 height 36
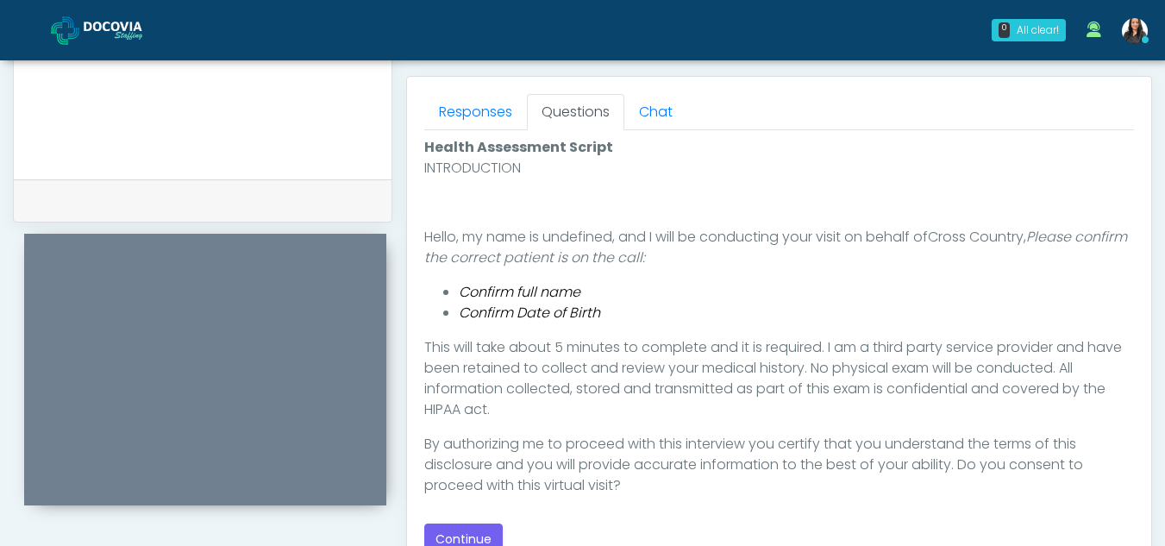
scroll to position [0, 0]
click at [485, 531] on button "Continue" at bounding box center [463, 539] width 78 height 32
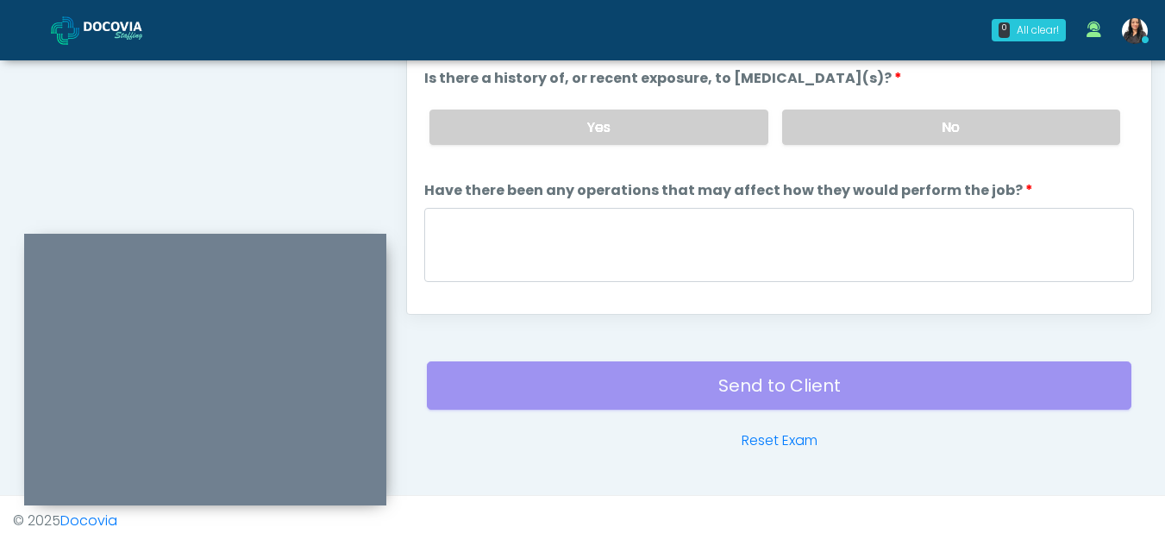
scroll to position [761, 0]
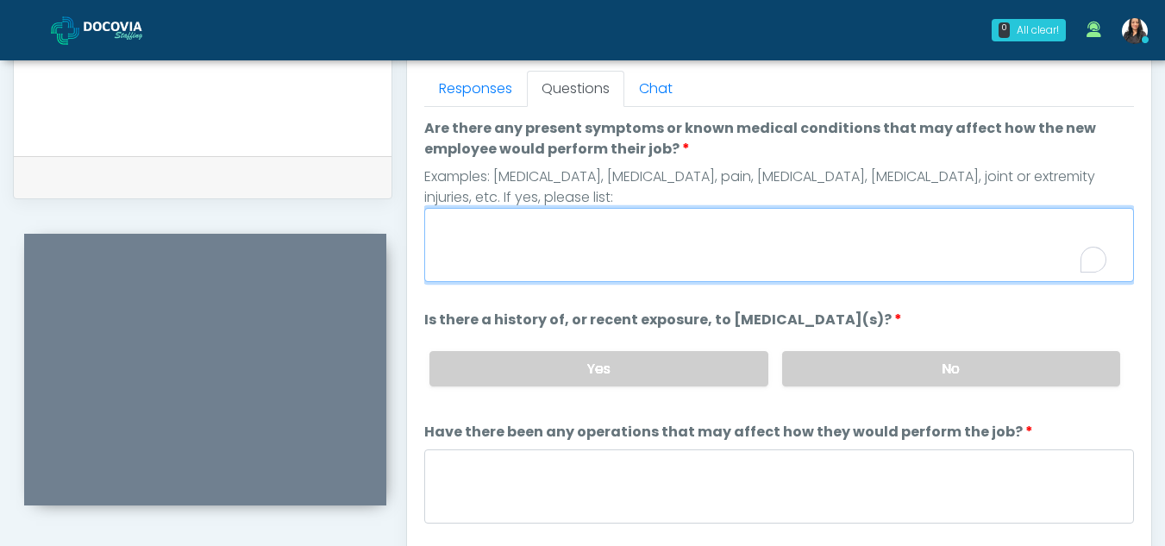
click at [492, 244] on textarea "Are there any present symptoms or known medical conditions that may affect how …" at bounding box center [779, 245] width 710 height 74
type textarea "**"
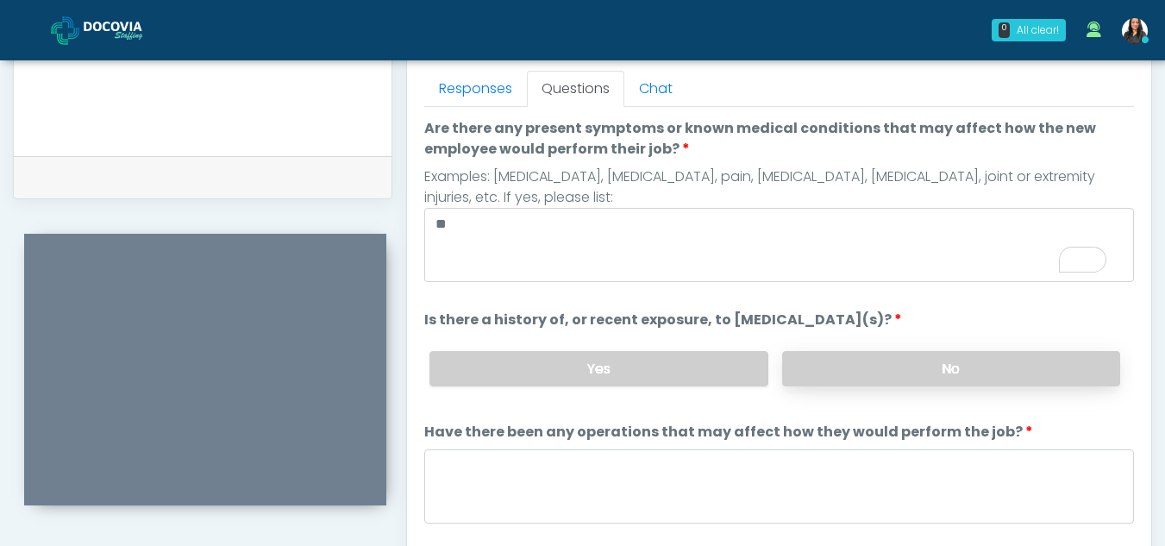
click at [937, 358] on label "No" at bounding box center [951, 368] width 338 height 35
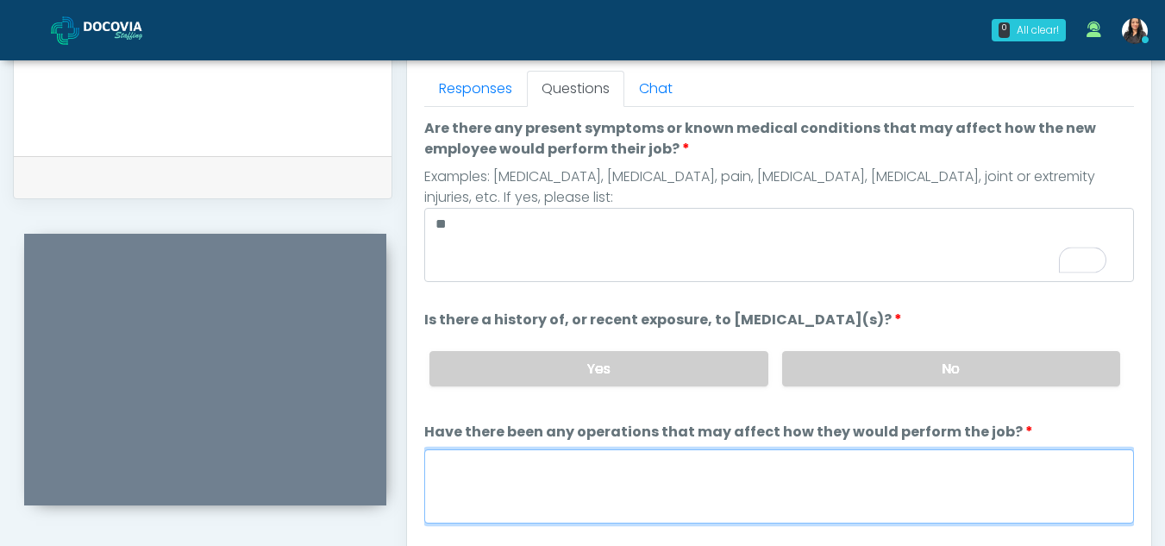
click at [563, 495] on textarea "Have there been any operations that may affect how they would perform the job?" at bounding box center [779, 486] width 710 height 74
type textarea "**"
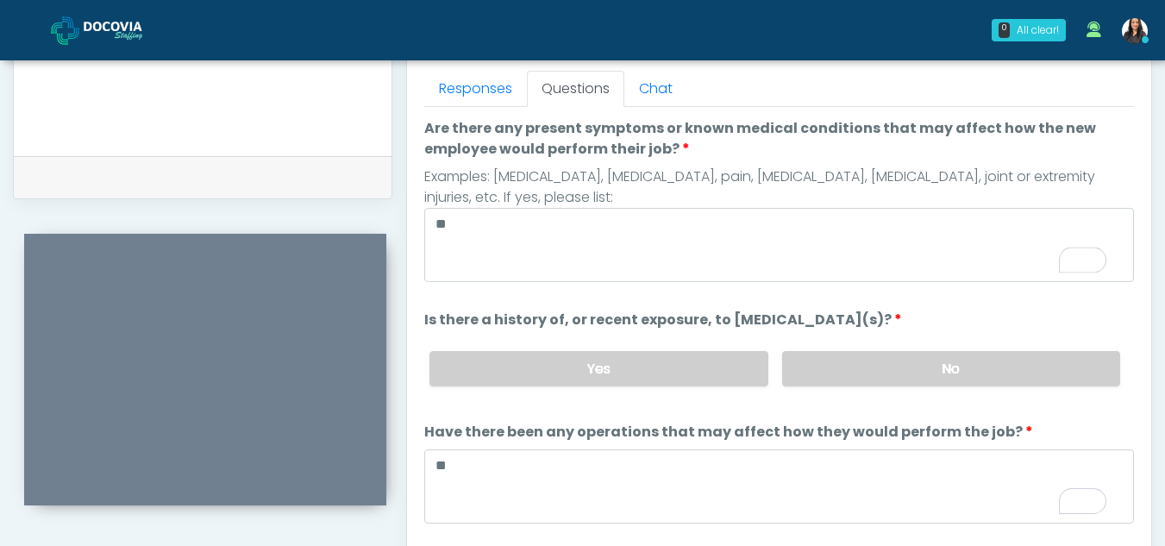
scroll to position [147, 0]
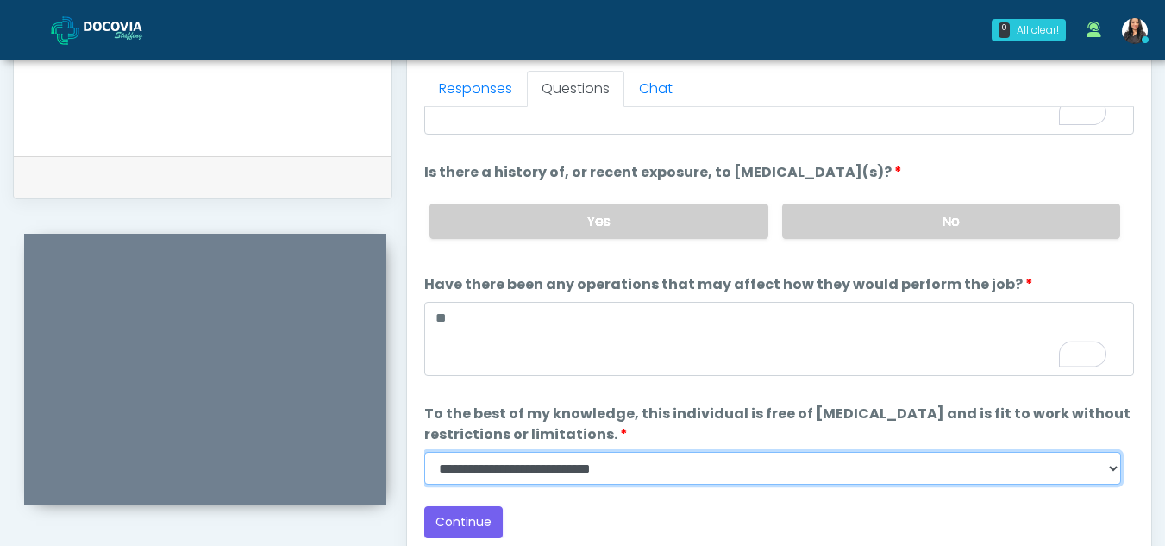
click at [1103, 471] on select "**********" at bounding box center [772, 468] width 697 height 33
select select "******"
click at [424, 452] on select "**********" at bounding box center [772, 468] width 697 height 33
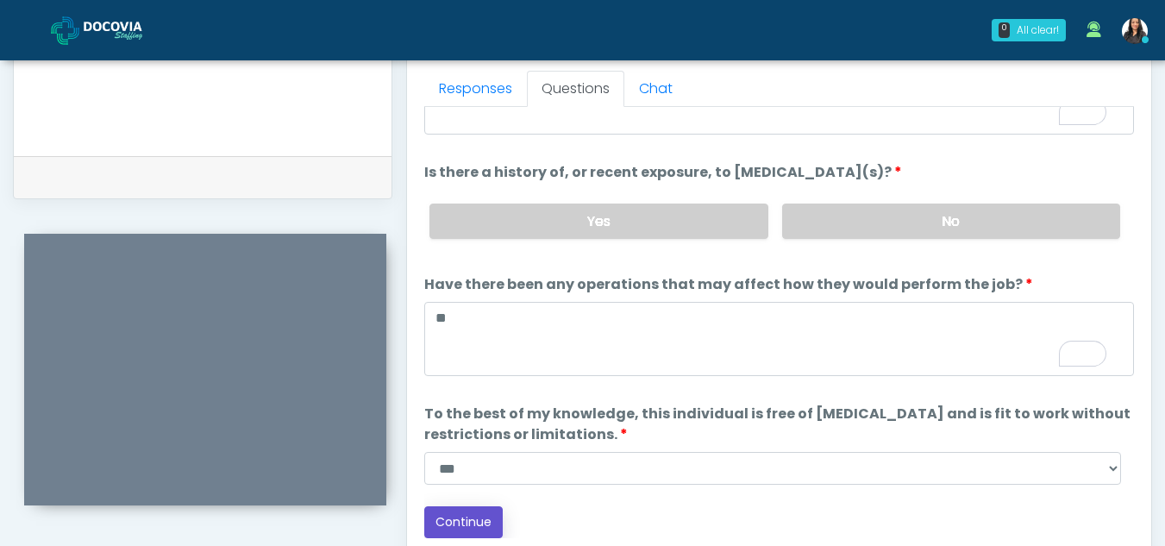
click at [476, 521] on button "Continue" at bounding box center [463, 522] width 78 height 32
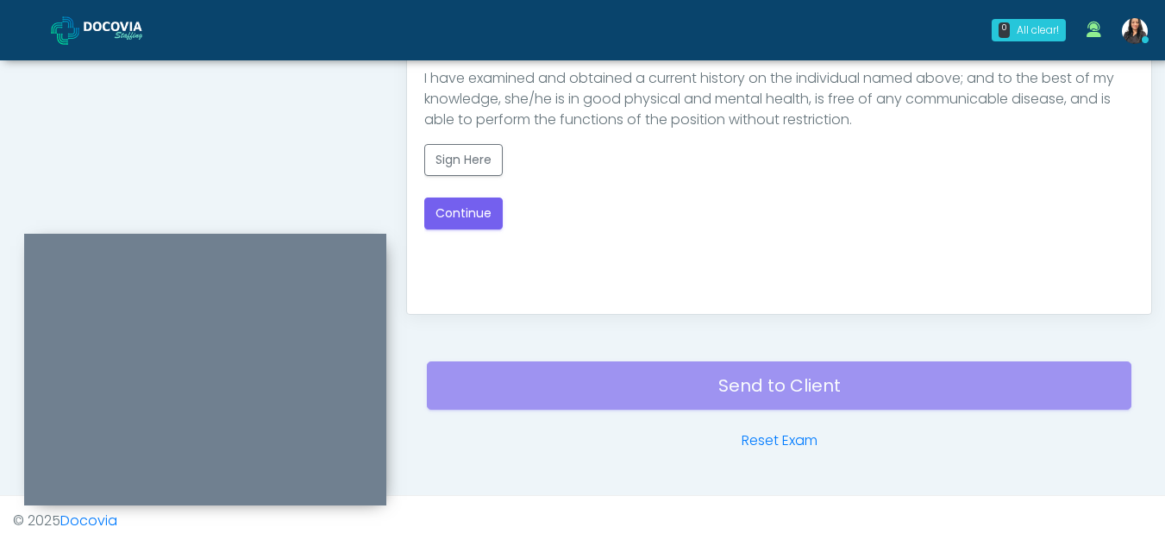
scroll to position [802, 0]
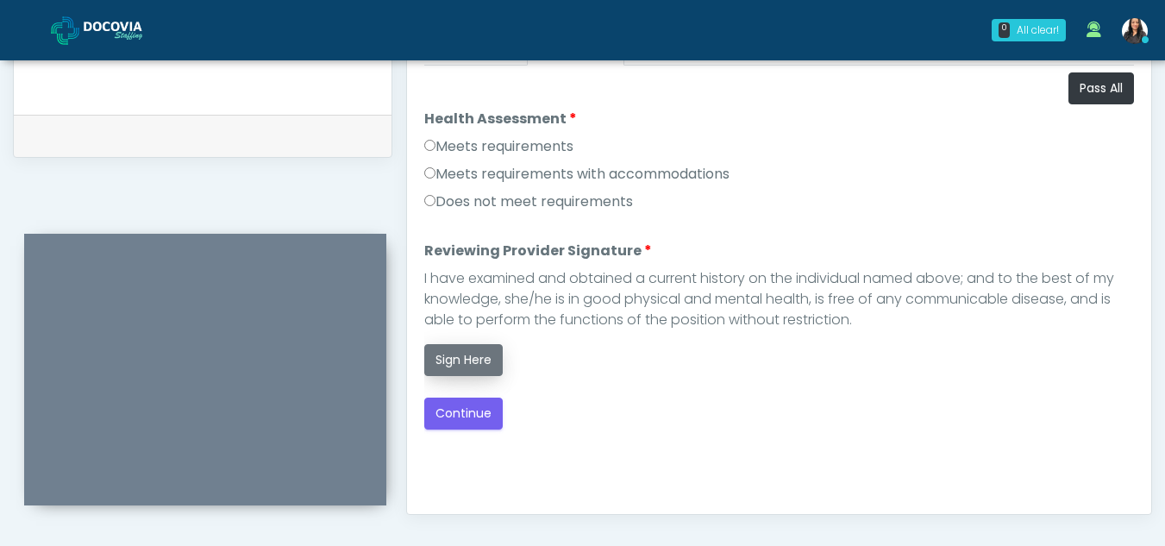
click at [487, 360] on button "Sign Here" at bounding box center [463, 360] width 78 height 32
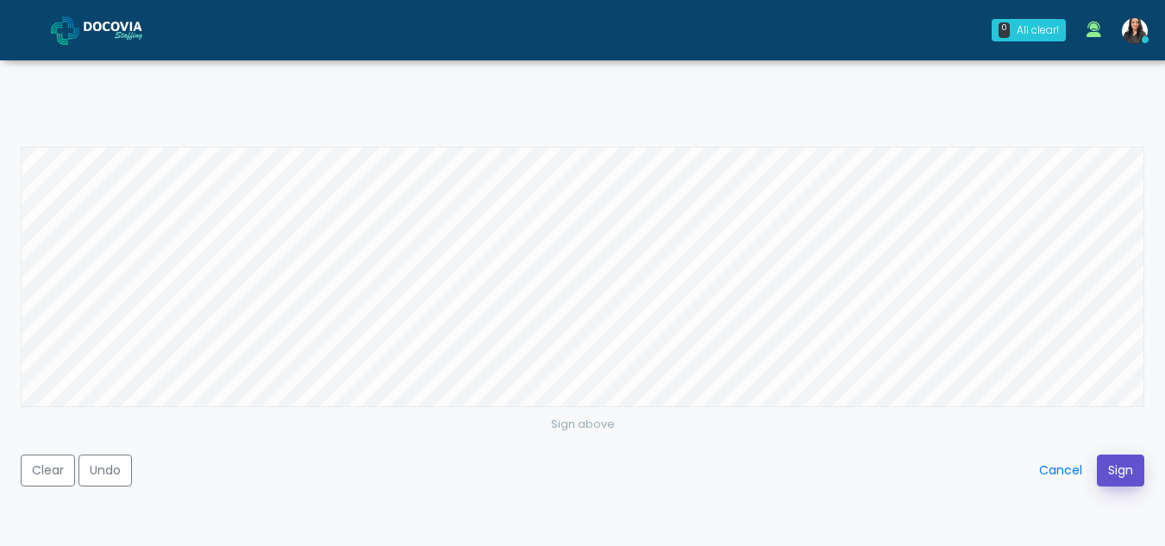
click at [1134, 465] on button "Sign" at bounding box center [1120, 470] width 47 height 32
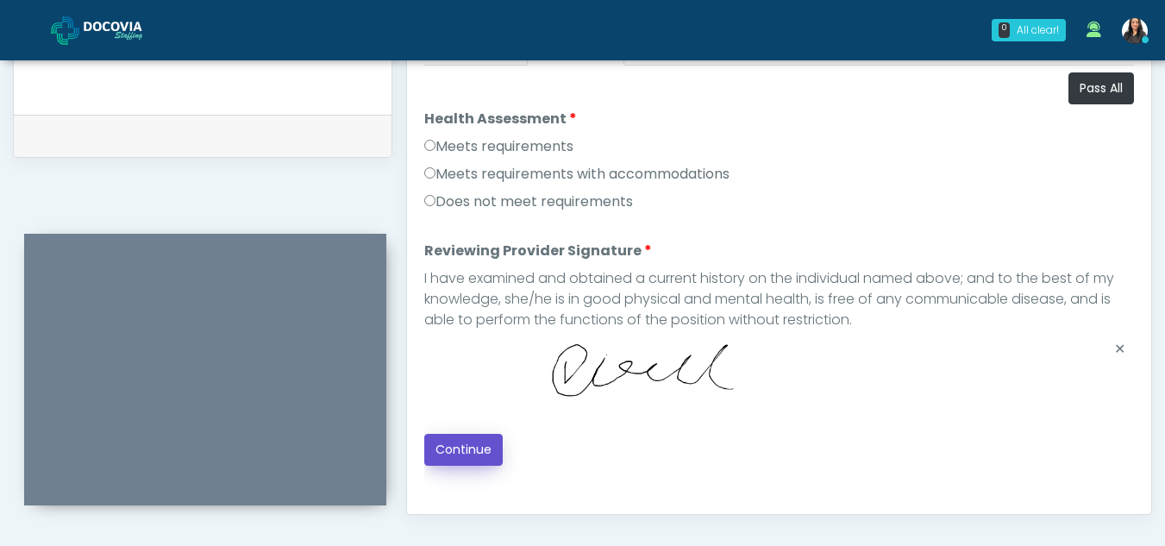
click at [460, 440] on button "Continue" at bounding box center [463, 450] width 78 height 32
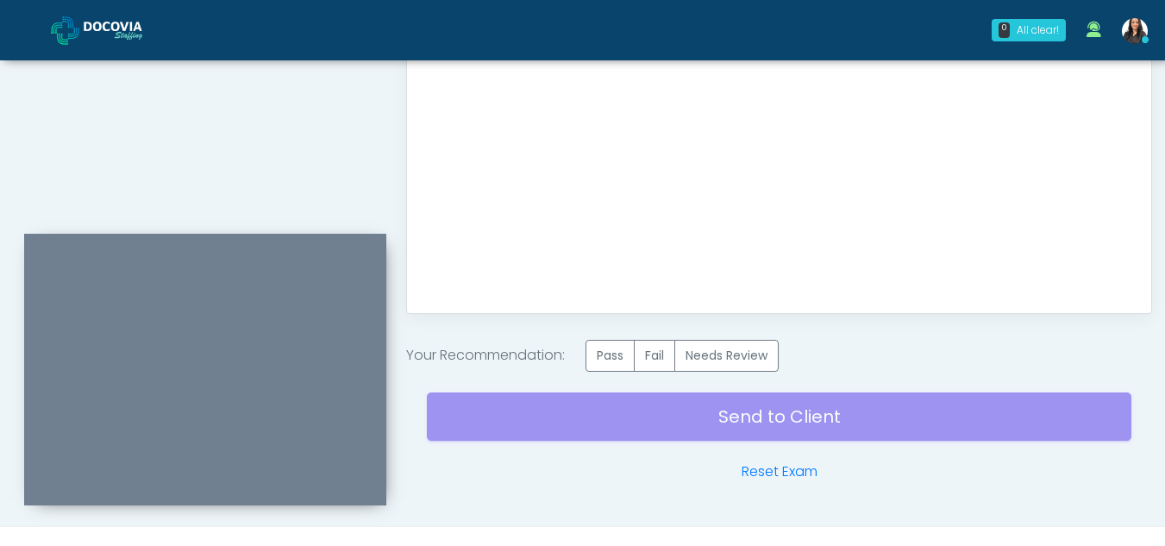
scroll to position [1034, 0]
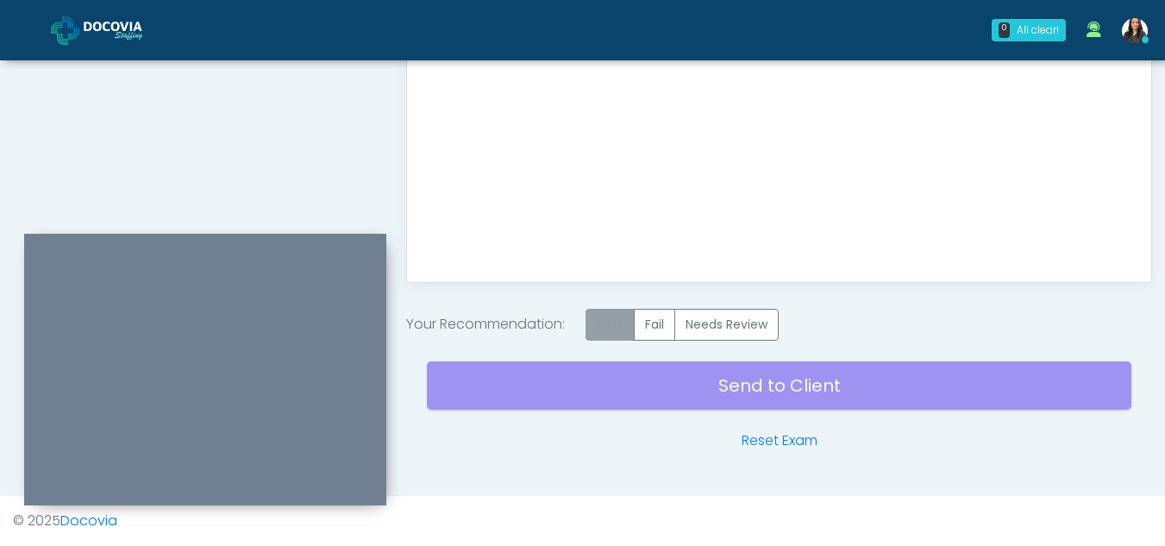
click at [615, 327] on label "Pass" at bounding box center [609, 325] width 49 height 32
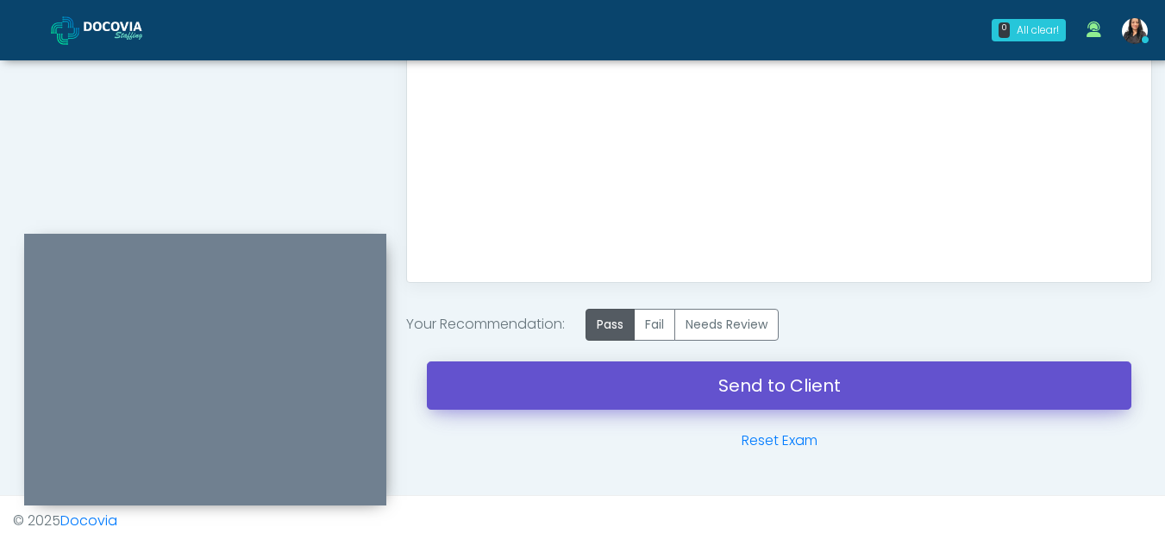
click at [809, 394] on link "Send to Client" at bounding box center [779, 385] width 704 height 48
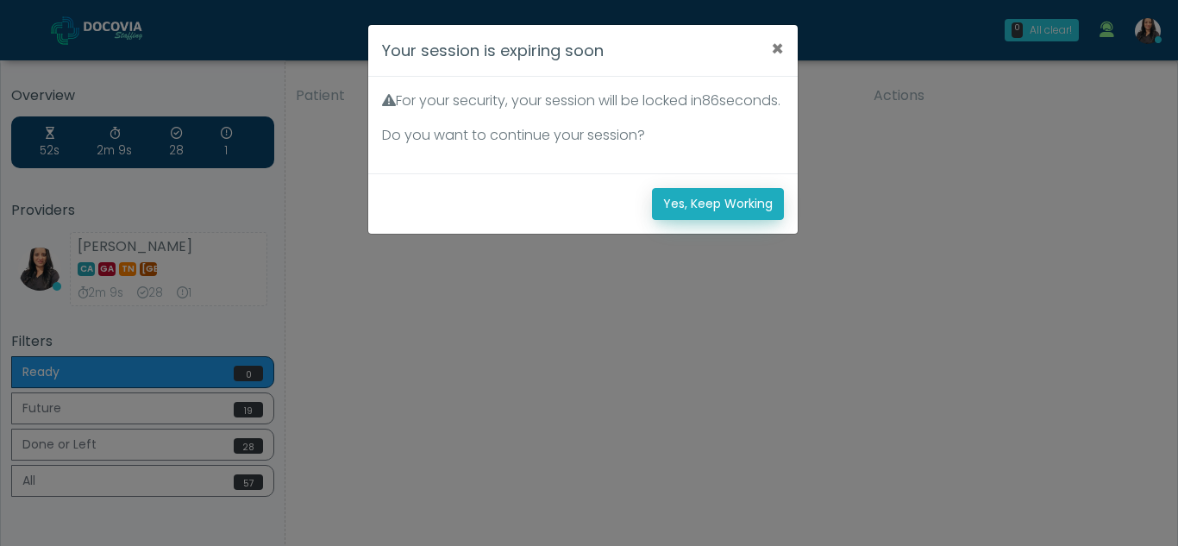
click at [686, 220] on button "Yes, Keep Working" at bounding box center [718, 204] width 132 height 32
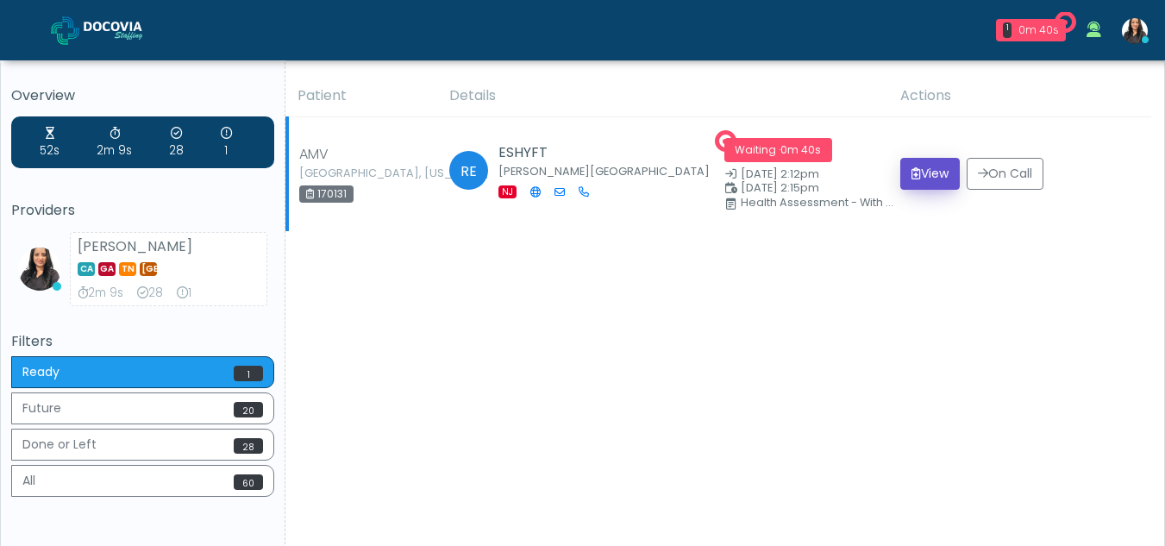
click at [913, 177] on button "View" at bounding box center [929, 174] width 59 height 32
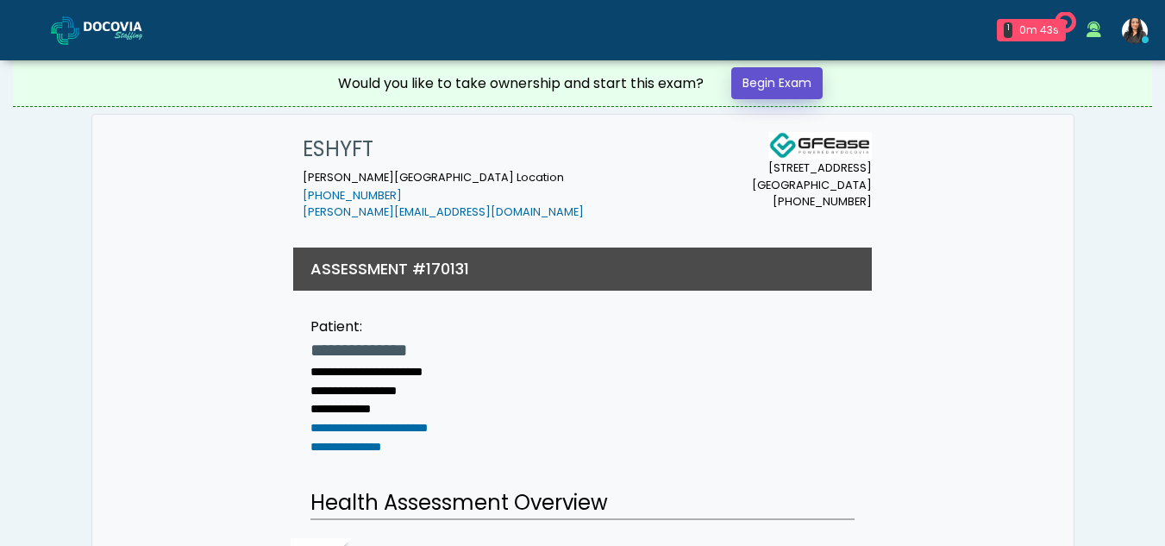
click at [773, 87] on link "Begin Exam" at bounding box center [776, 83] width 91 height 32
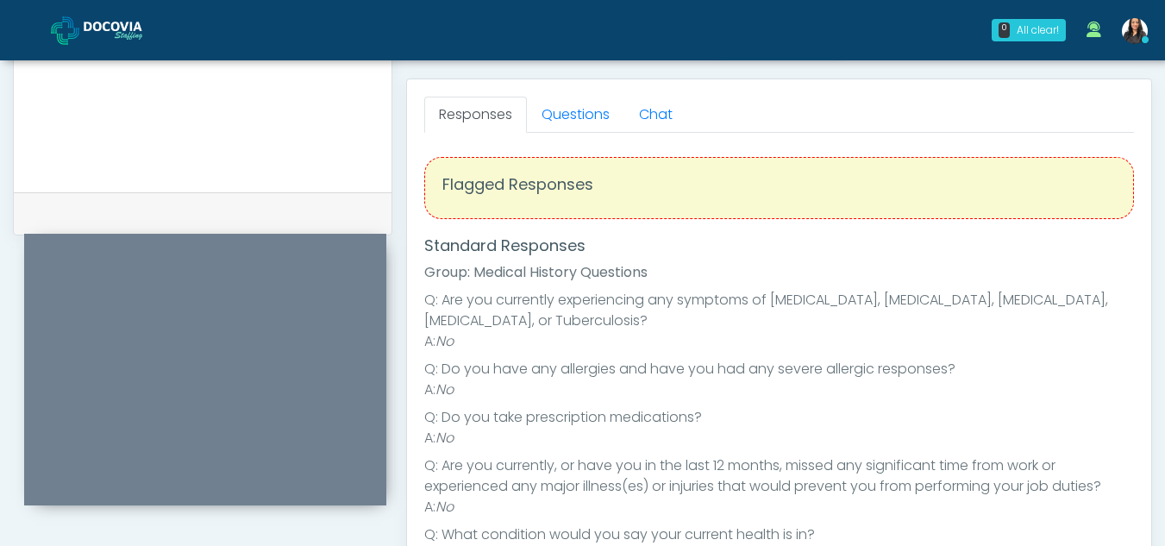
scroll to position [704, 0]
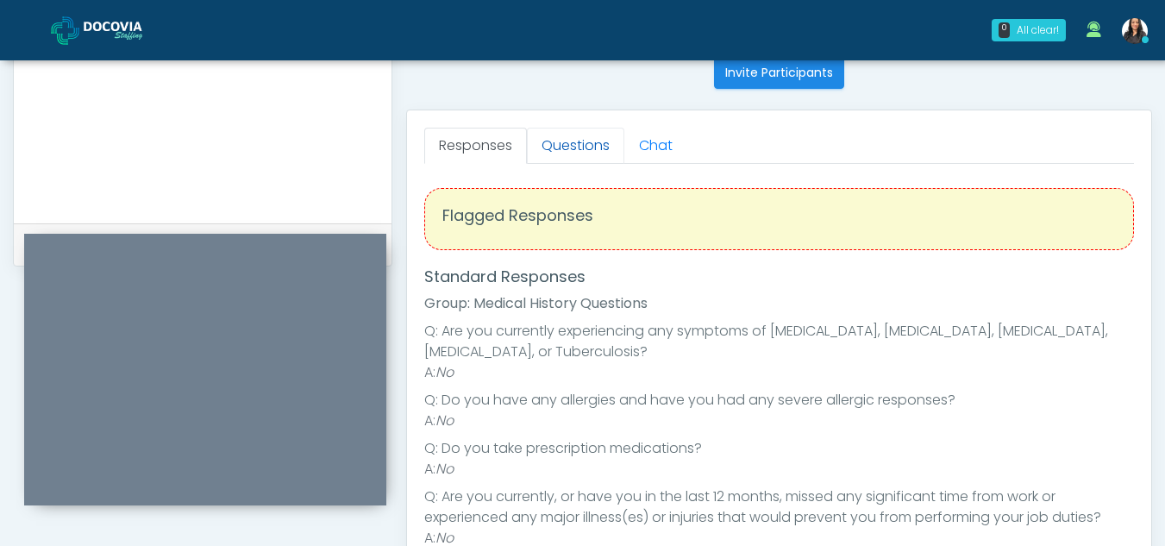
click at [568, 140] on link "Questions" at bounding box center [575, 146] width 97 height 36
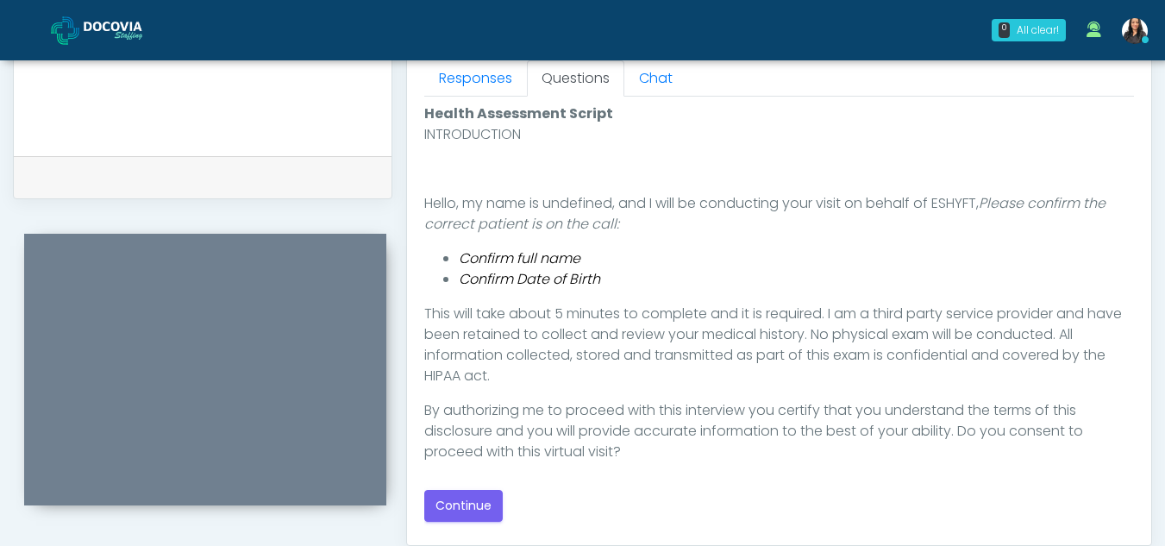
scroll to position [807, 0]
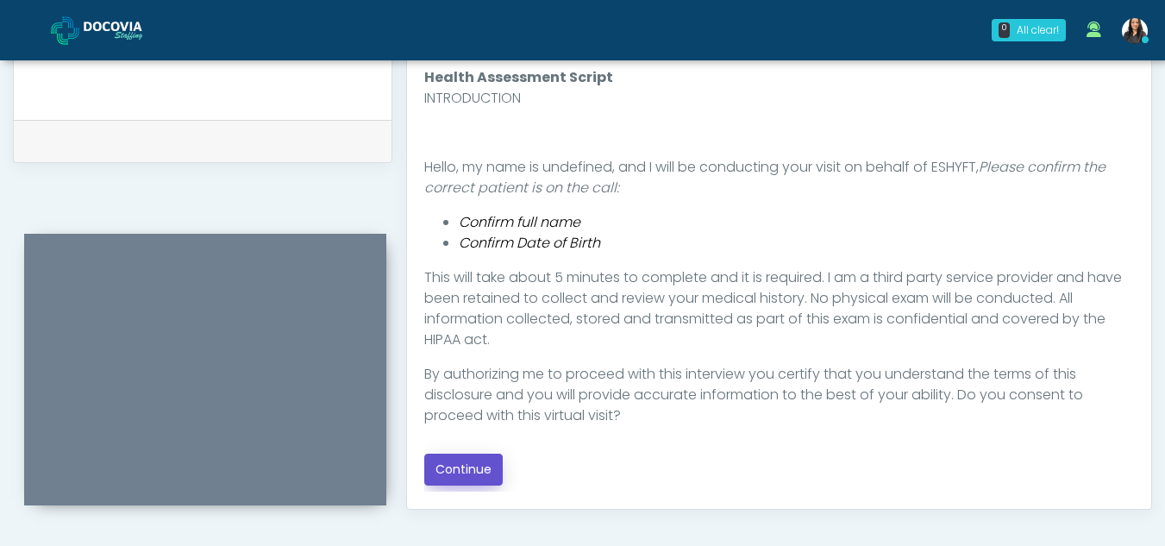
click at [472, 466] on button "Continue" at bounding box center [463, 470] width 78 height 32
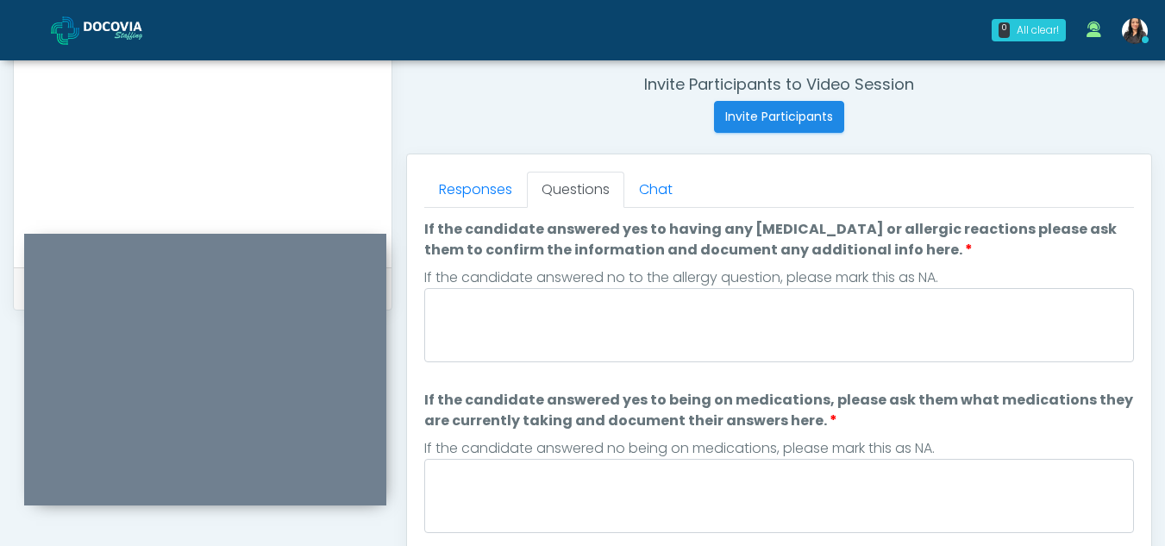
scroll to position [657, 0]
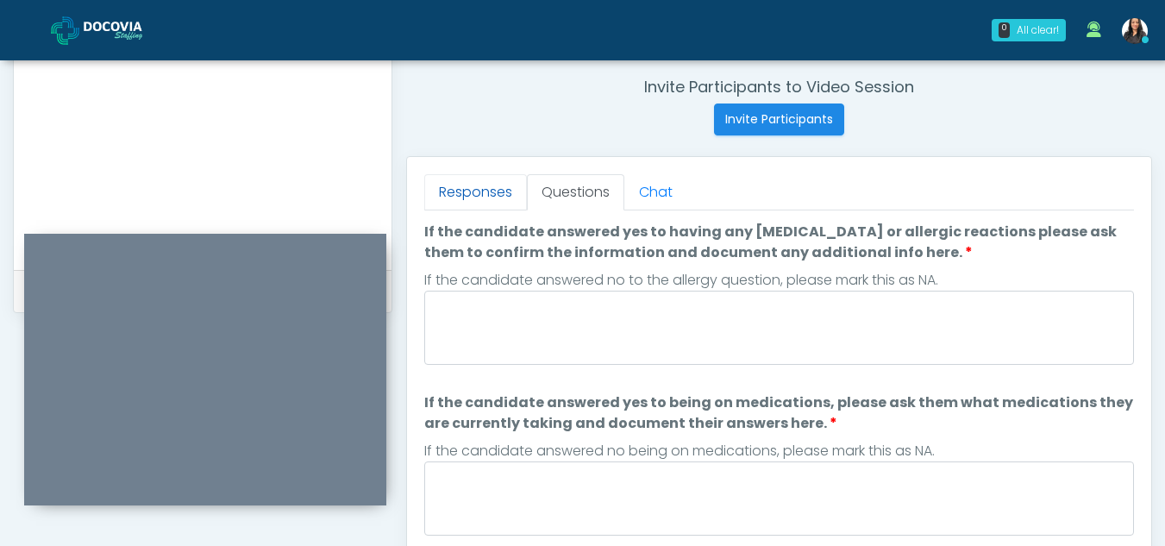
click at [478, 179] on link "Responses" at bounding box center [475, 192] width 103 height 36
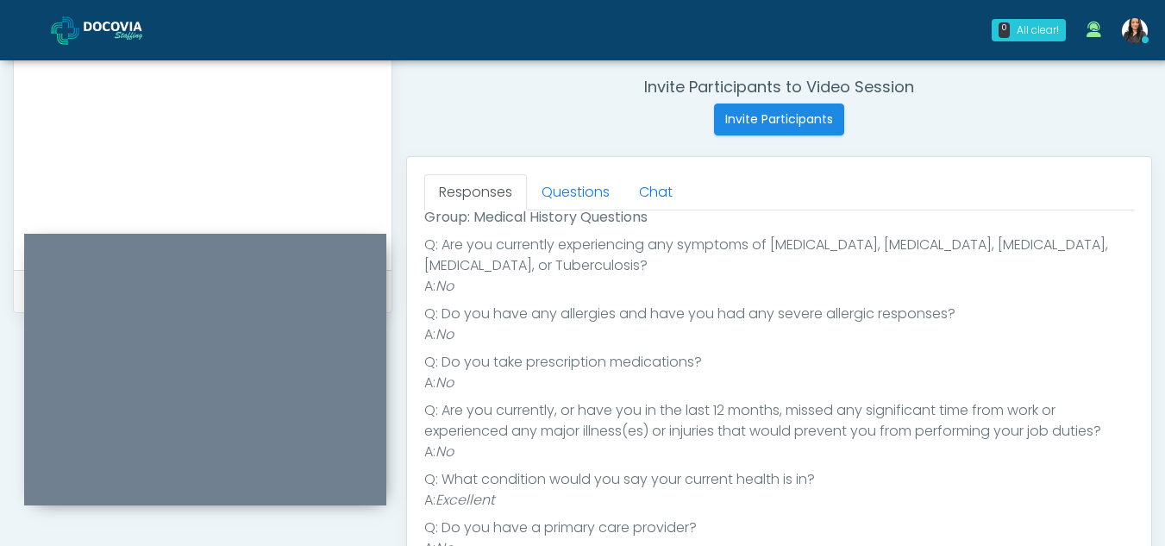
scroll to position [134, 0]
click at [591, 186] on link "Questions" at bounding box center [575, 192] width 97 height 36
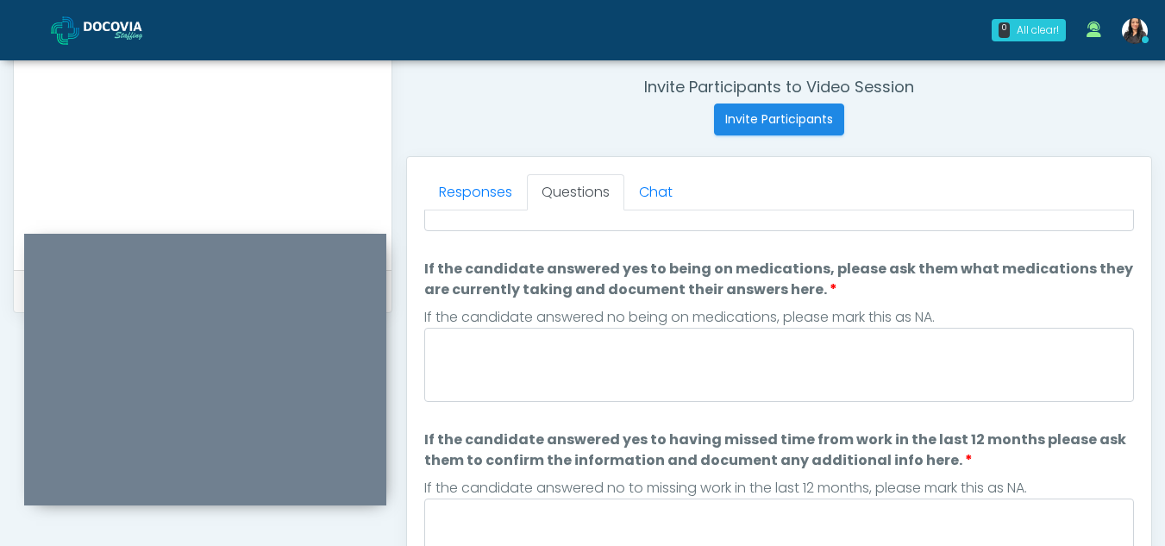
scroll to position [0, 0]
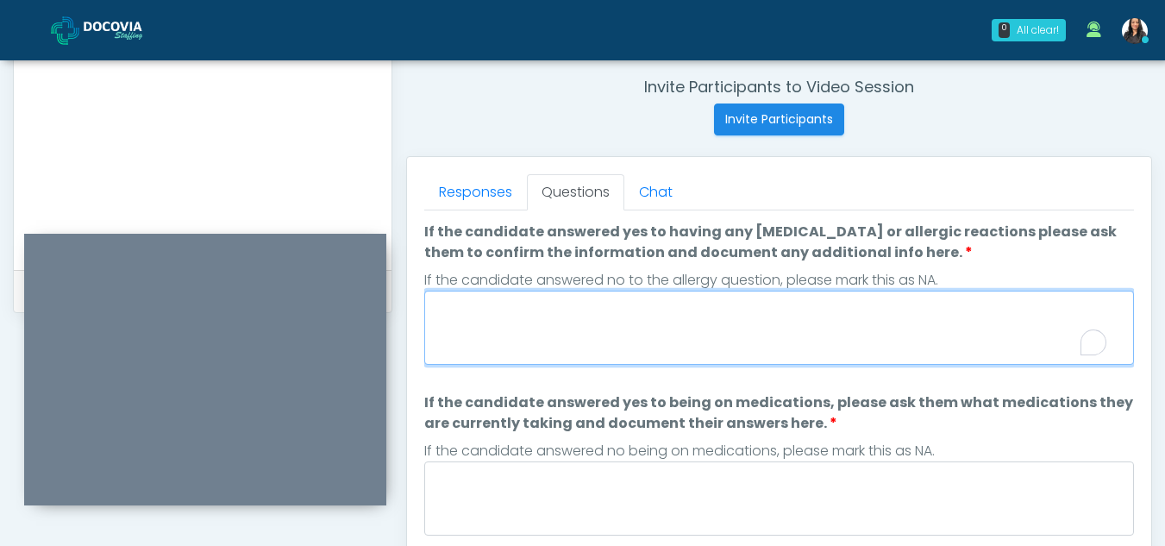
click at [520, 310] on textarea "If the candidate answered yes to having any allergies or allergic reactions ple…" at bounding box center [779, 328] width 710 height 74
type textarea "**"
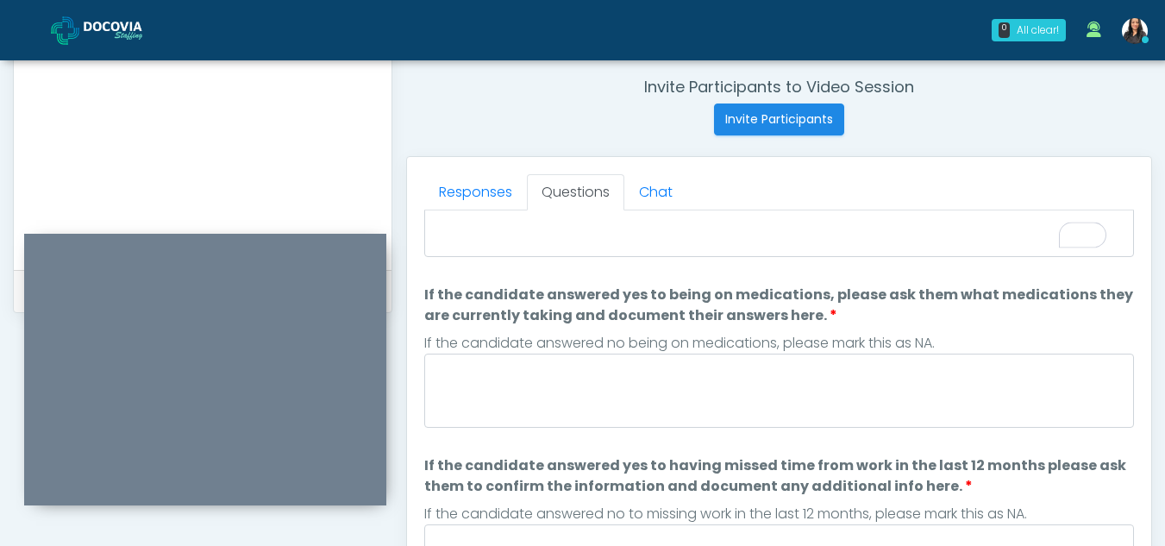
scroll to position [135, 0]
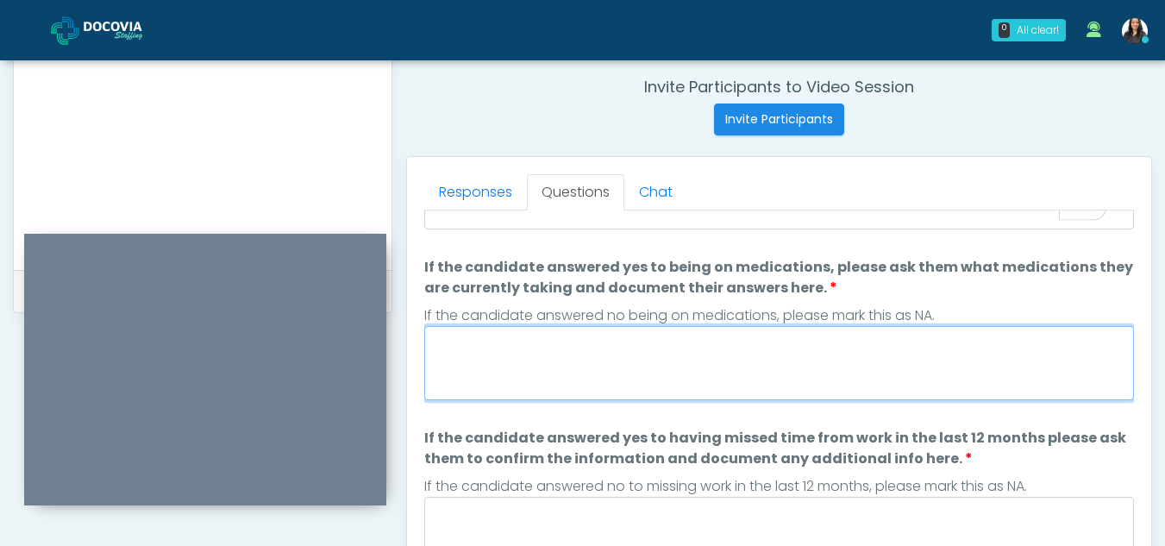
click at [604, 365] on textarea "If the candidate answered yes to being on medications, please ask them what med…" at bounding box center [779, 363] width 710 height 74
type textarea "*"
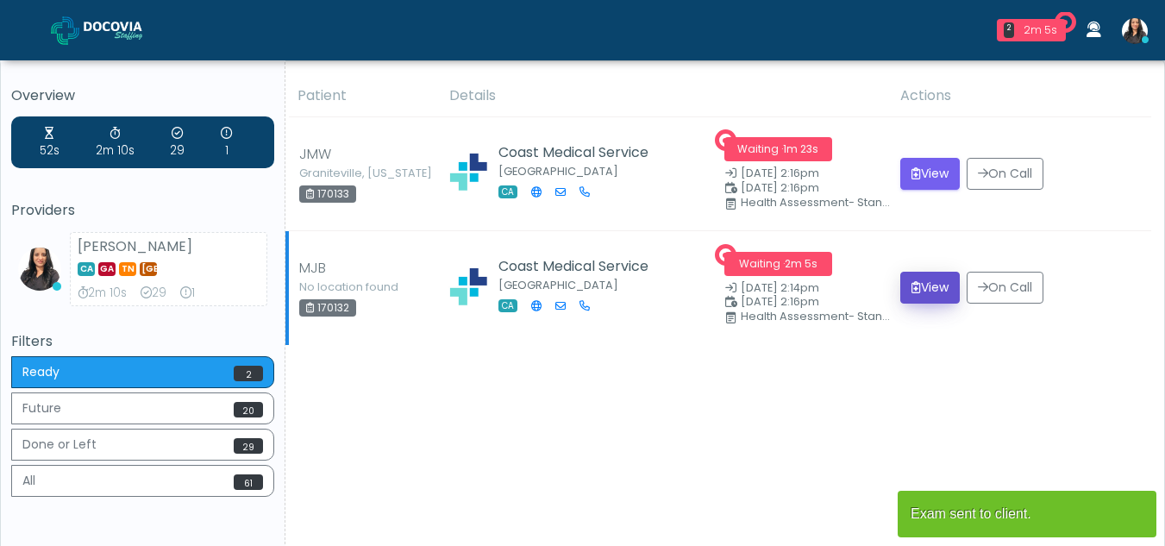
click at [924, 291] on button "View" at bounding box center [929, 288] width 59 height 32
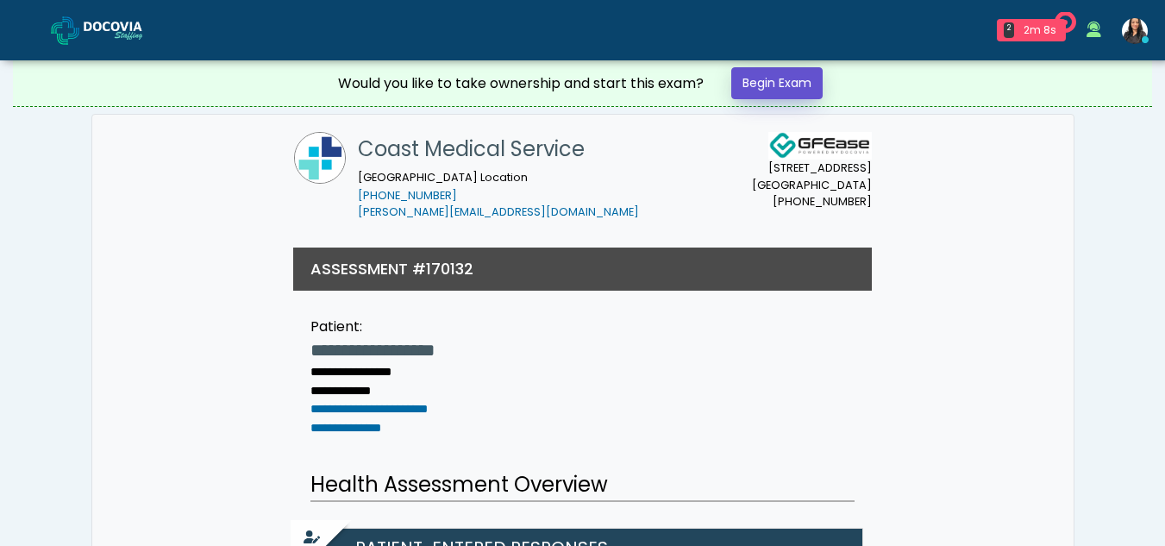
click at [776, 83] on link "Begin Exam" at bounding box center [776, 83] width 91 height 32
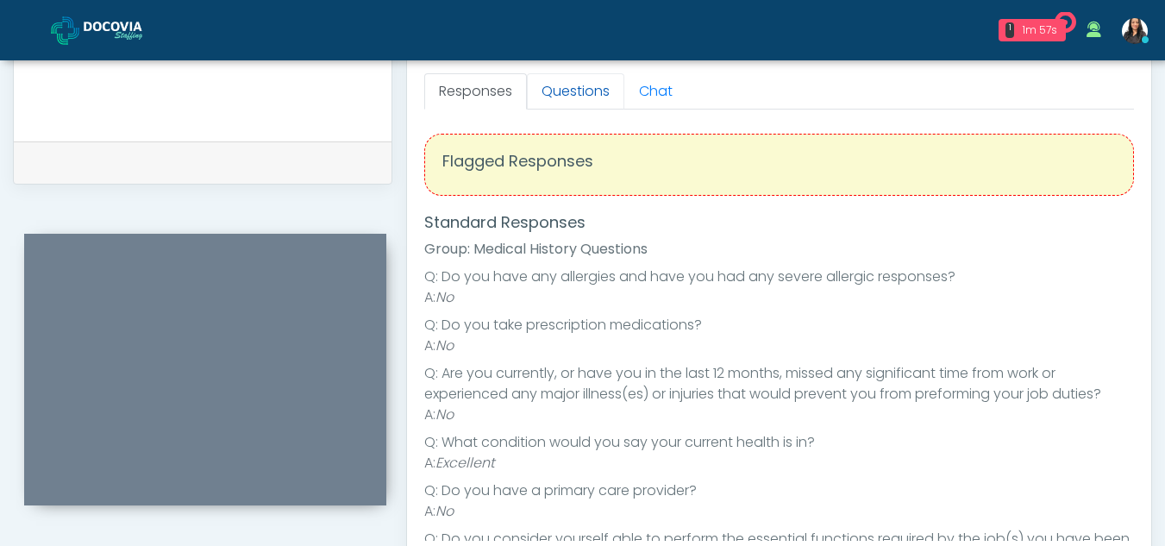
click at [566, 85] on link "Questions" at bounding box center [575, 91] width 97 height 36
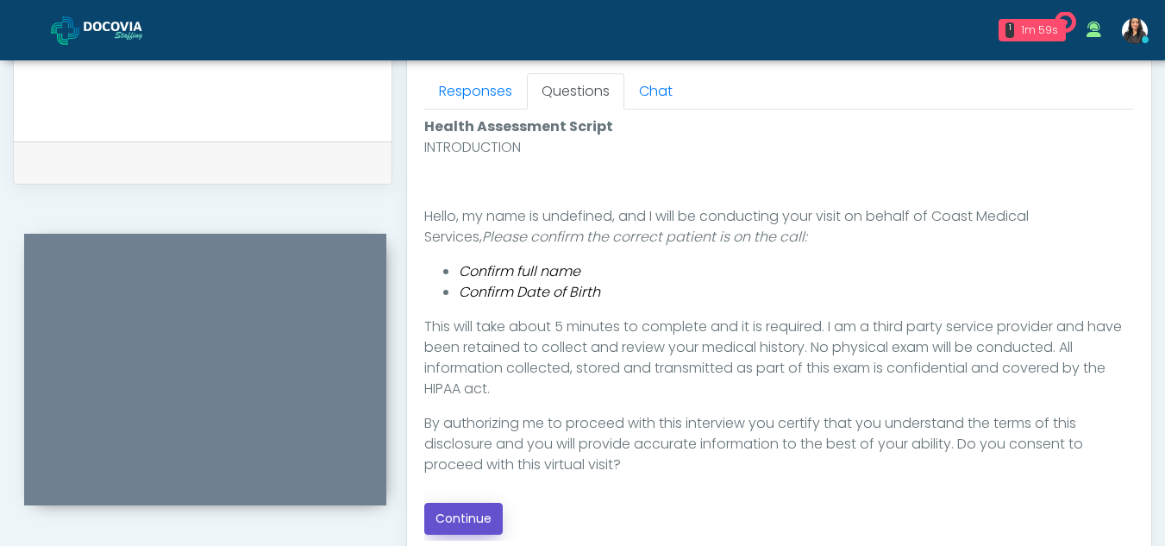
click at [466, 517] on button "Continue" at bounding box center [463, 519] width 78 height 32
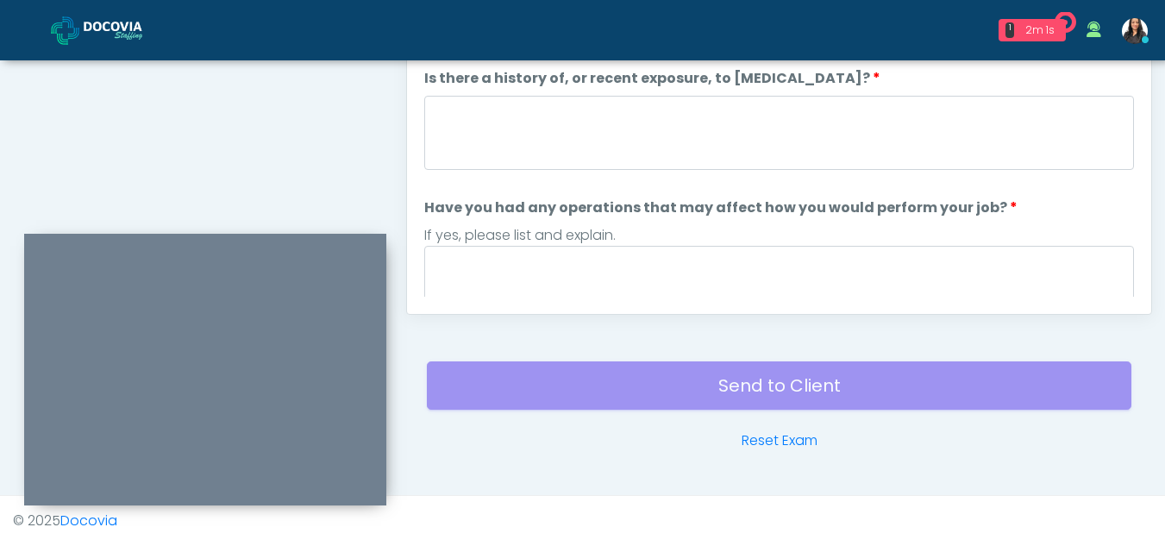
scroll to position [607, 0]
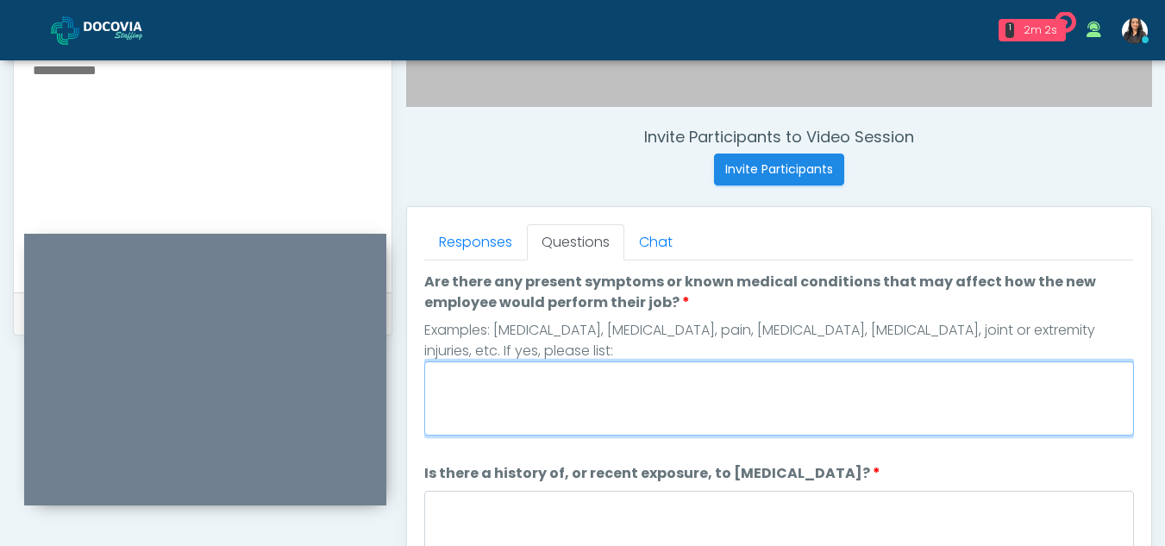
click at [571, 384] on textarea "Are there any present symptoms or known medical conditions that may affect how …" at bounding box center [779, 398] width 710 height 74
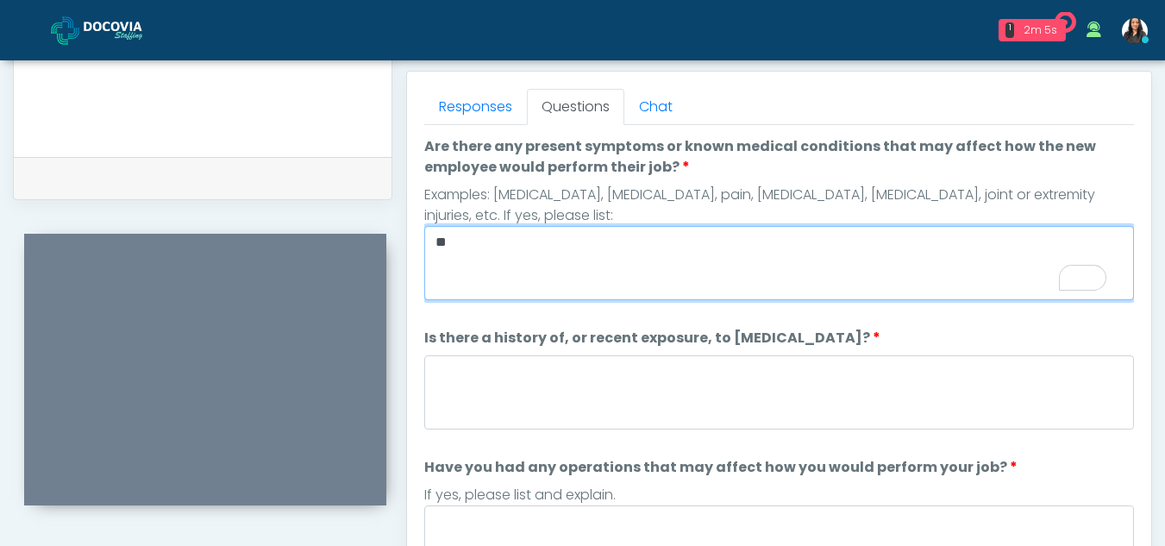
type textarea "**"
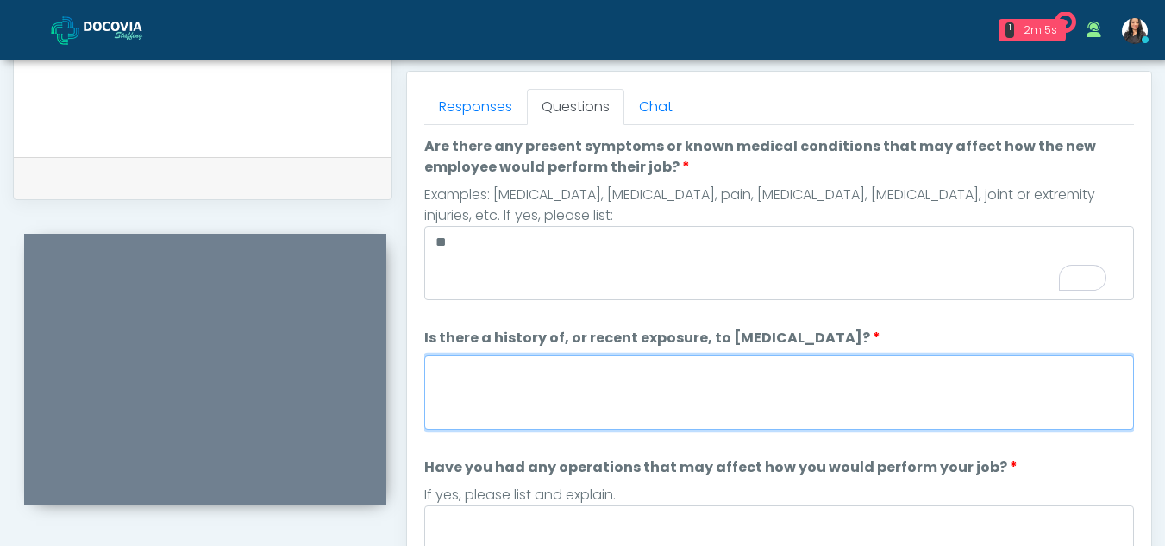
click at [611, 409] on textarea "Is there a history of, or recent exposure, to [MEDICAL_DATA]?" at bounding box center [779, 392] width 710 height 74
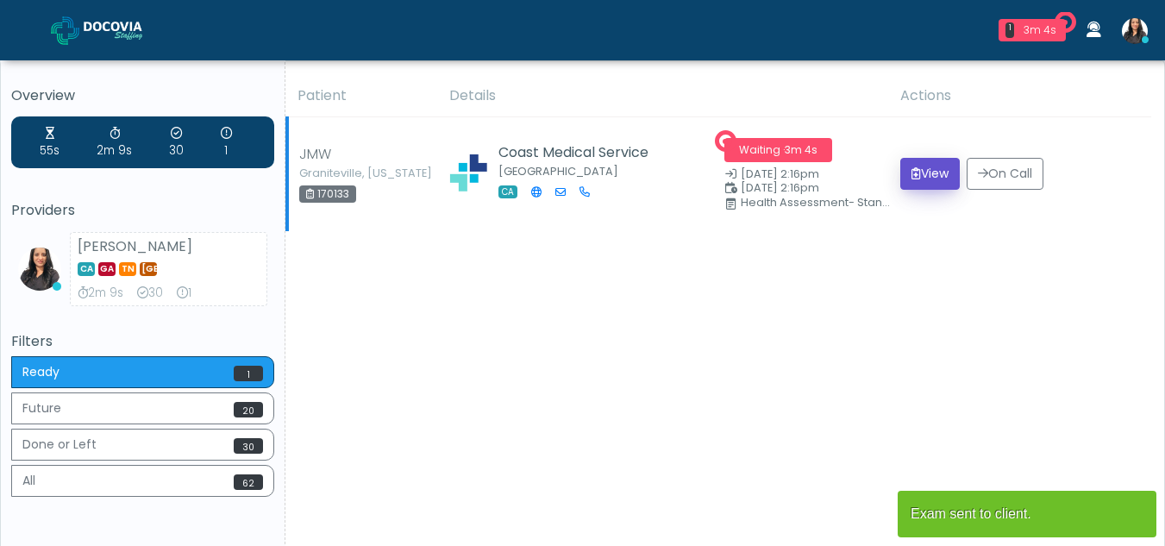
click at [930, 170] on button "View" at bounding box center [929, 174] width 59 height 32
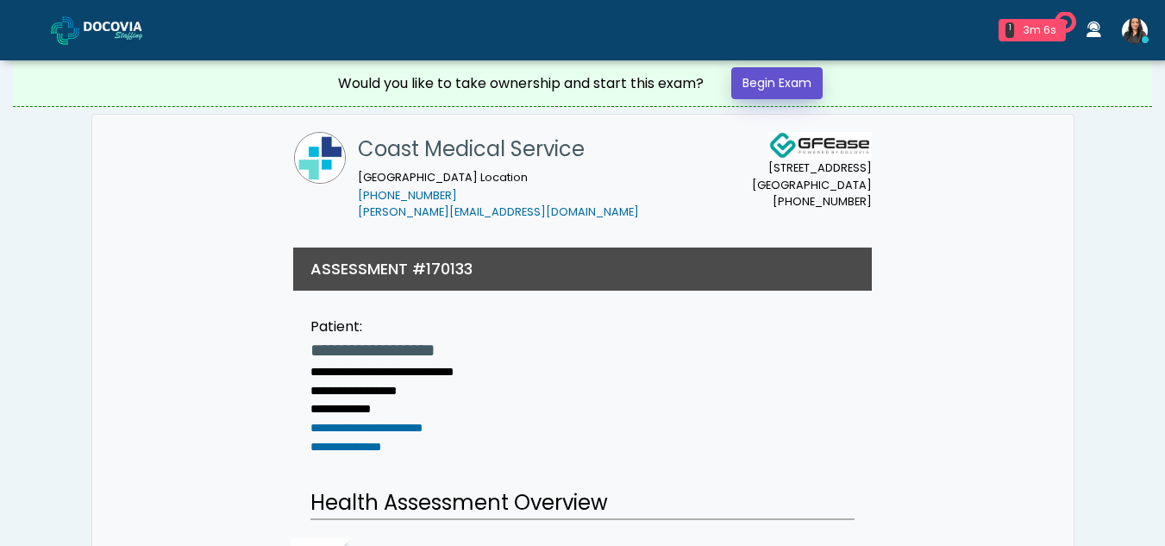
click at [791, 80] on link "Begin Exam" at bounding box center [776, 83] width 91 height 32
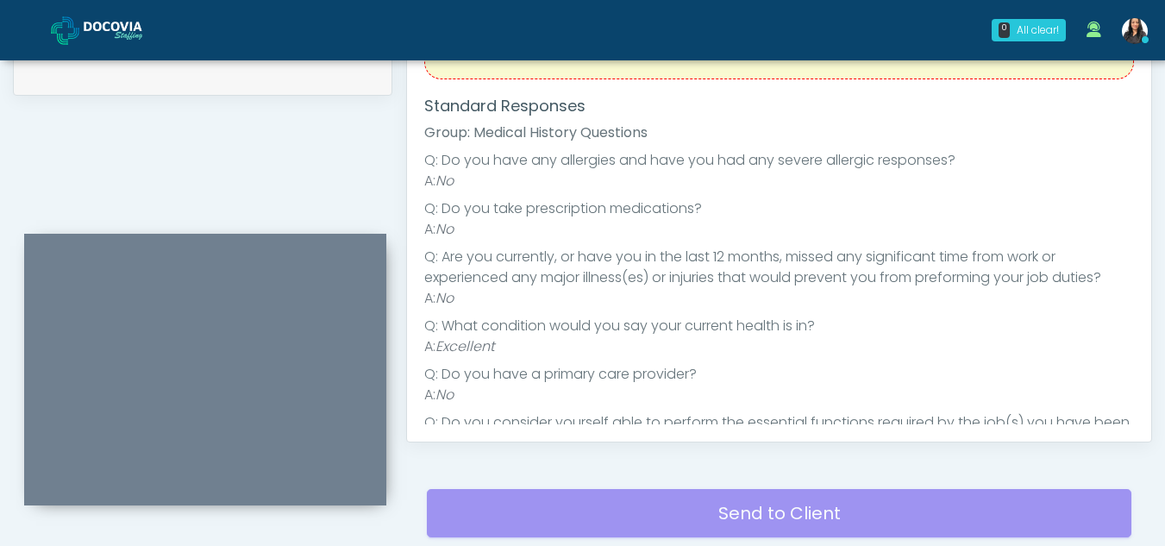
scroll to position [714, 0]
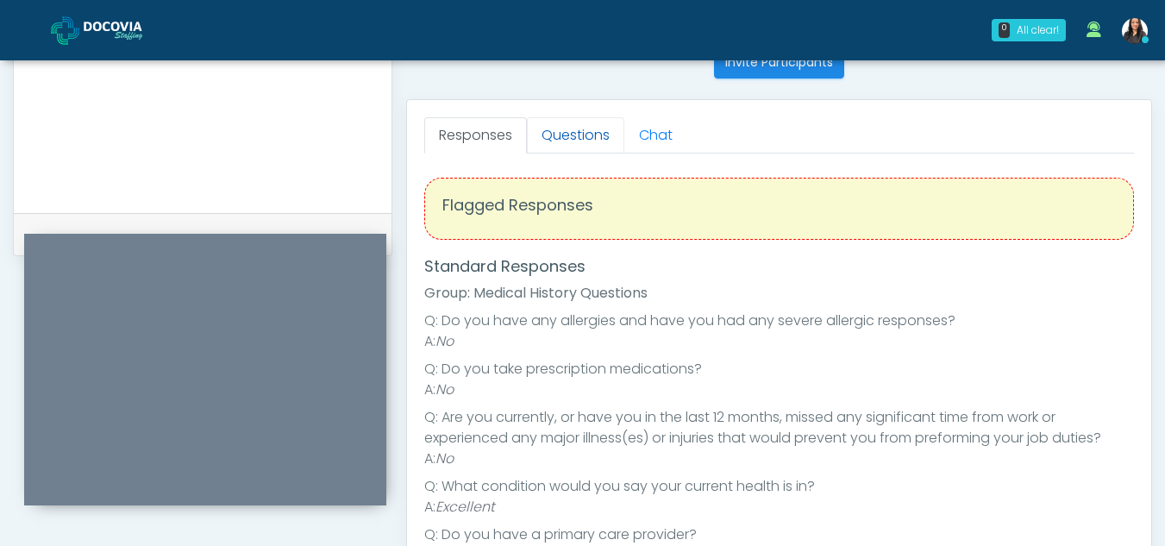
click at [574, 128] on link "Questions" at bounding box center [575, 135] width 97 height 36
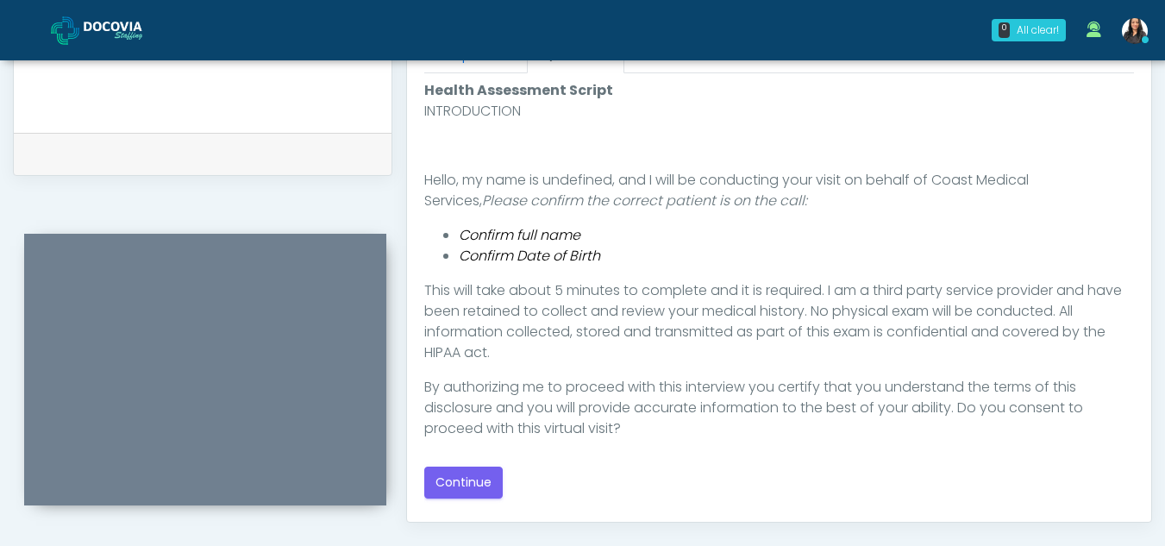
scroll to position [833, 0]
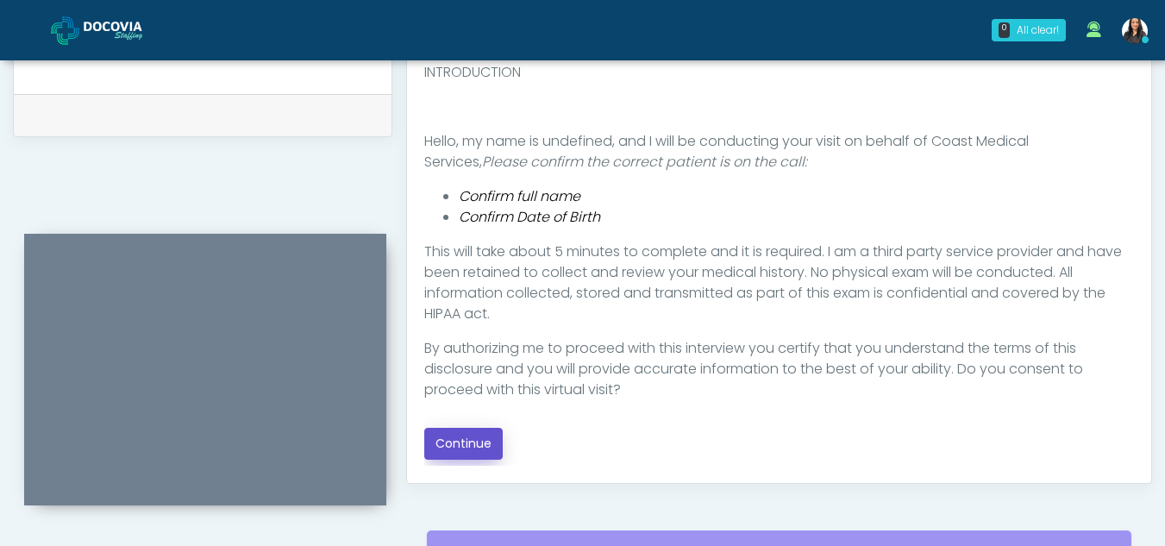
click at [469, 441] on button "Continue" at bounding box center [463, 444] width 78 height 32
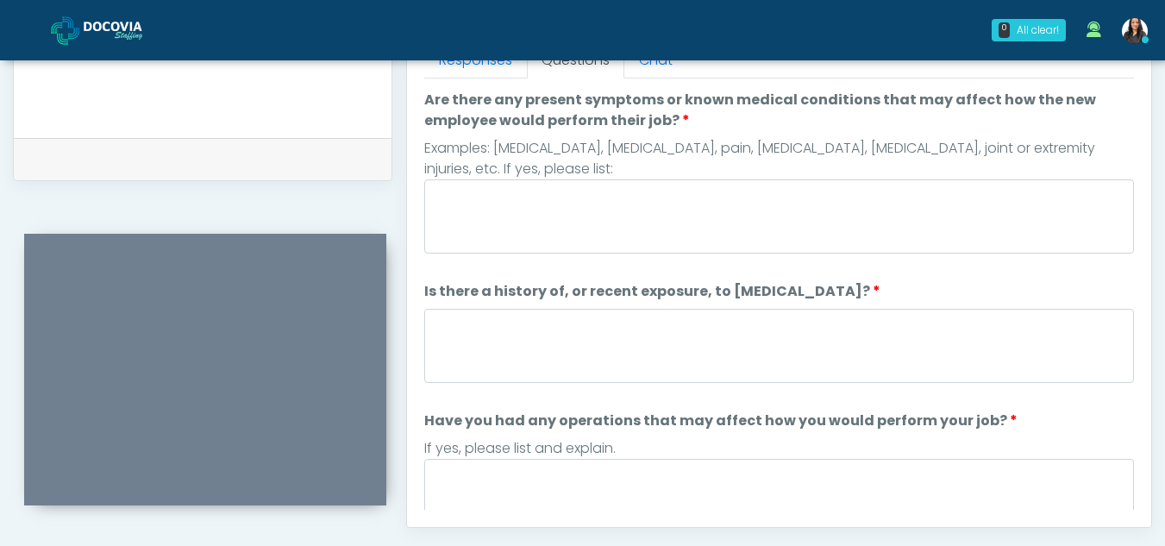
scroll to position [750, 0]
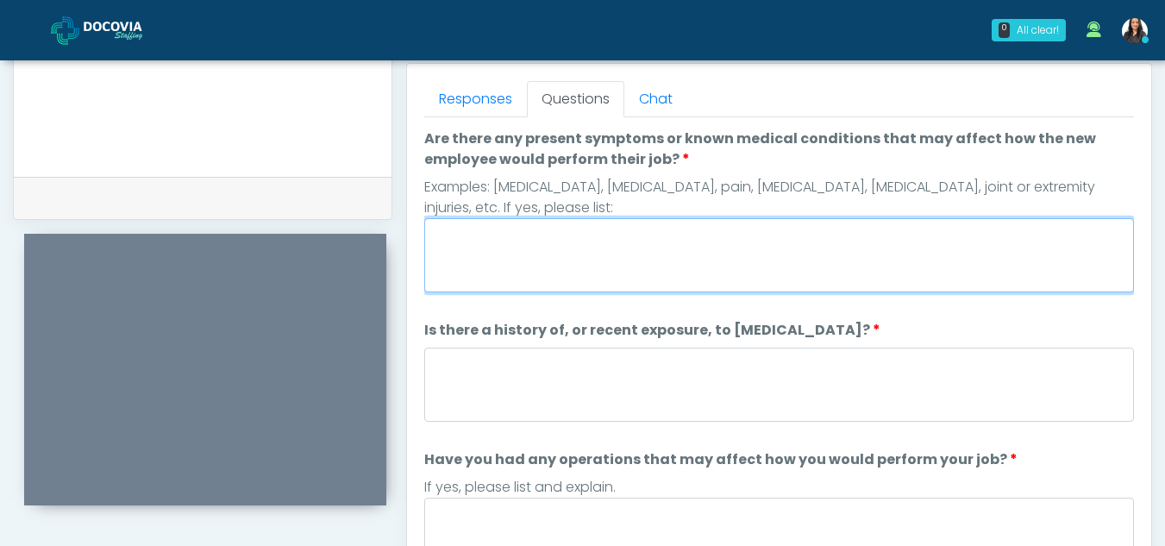
click at [557, 260] on textarea "Are there any present symptoms or known medical conditions that may affect how …" at bounding box center [779, 255] width 710 height 74
type textarea "**"
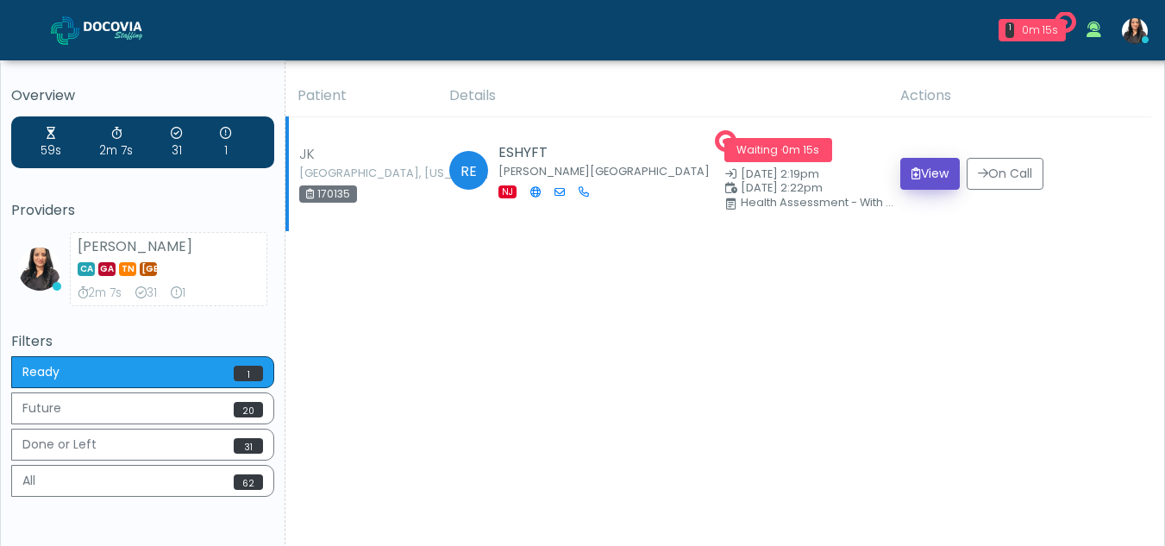
click at [920, 166] on button "View" at bounding box center [929, 174] width 59 height 32
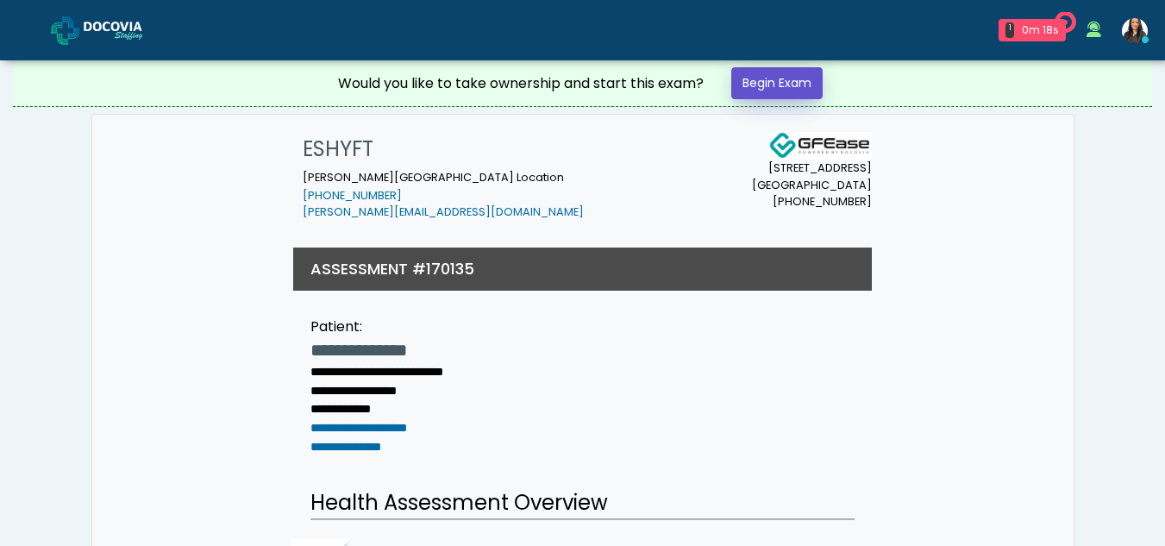
click at [765, 83] on link "Begin Exam" at bounding box center [776, 83] width 91 height 32
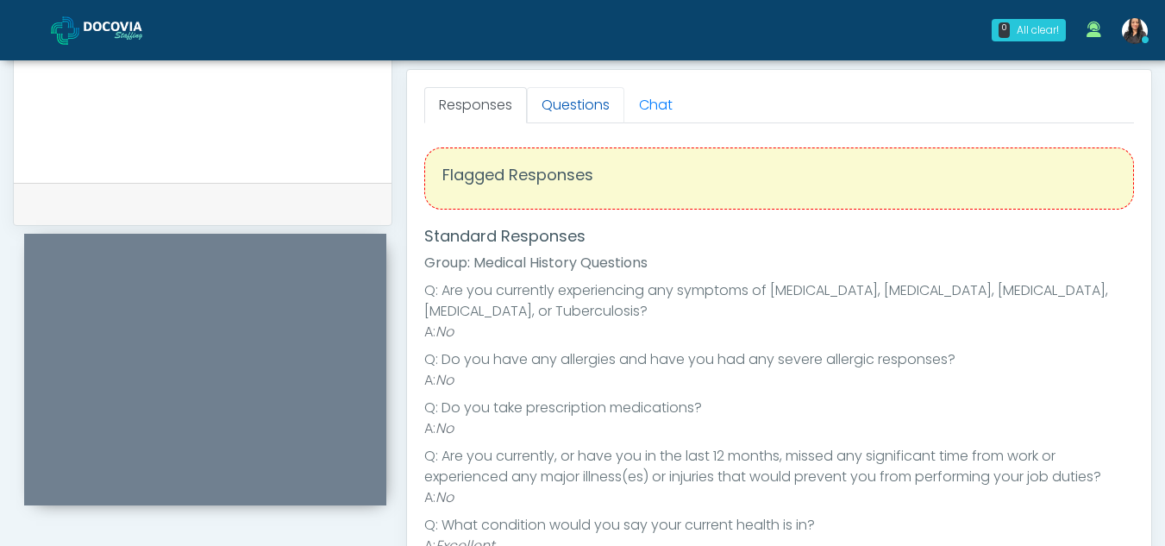
click at [603, 114] on link "Questions" at bounding box center [575, 105] width 97 height 36
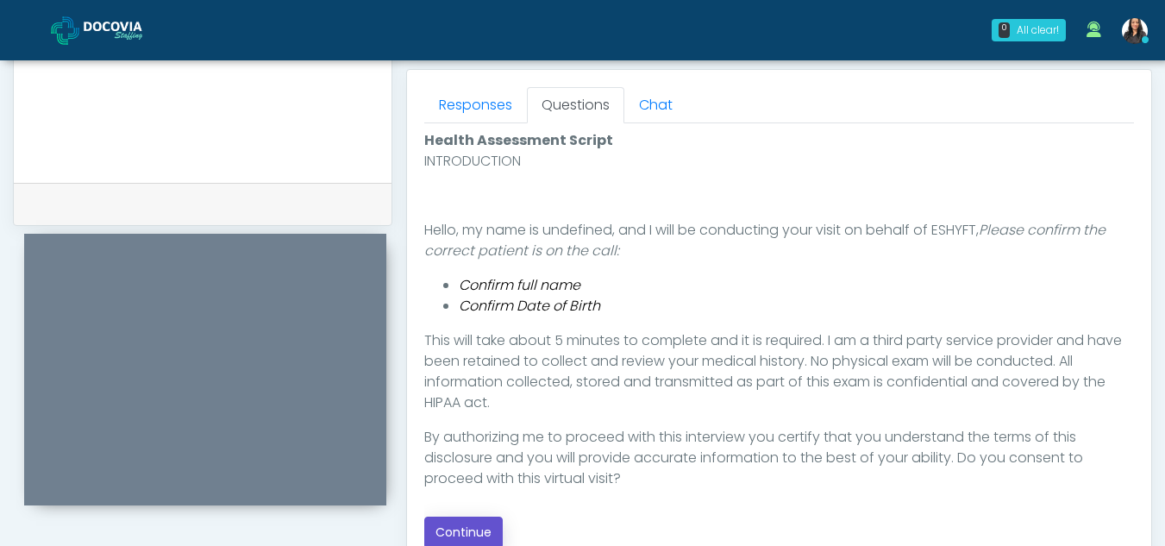
click at [470, 526] on button "Continue" at bounding box center [463, 533] width 78 height 32
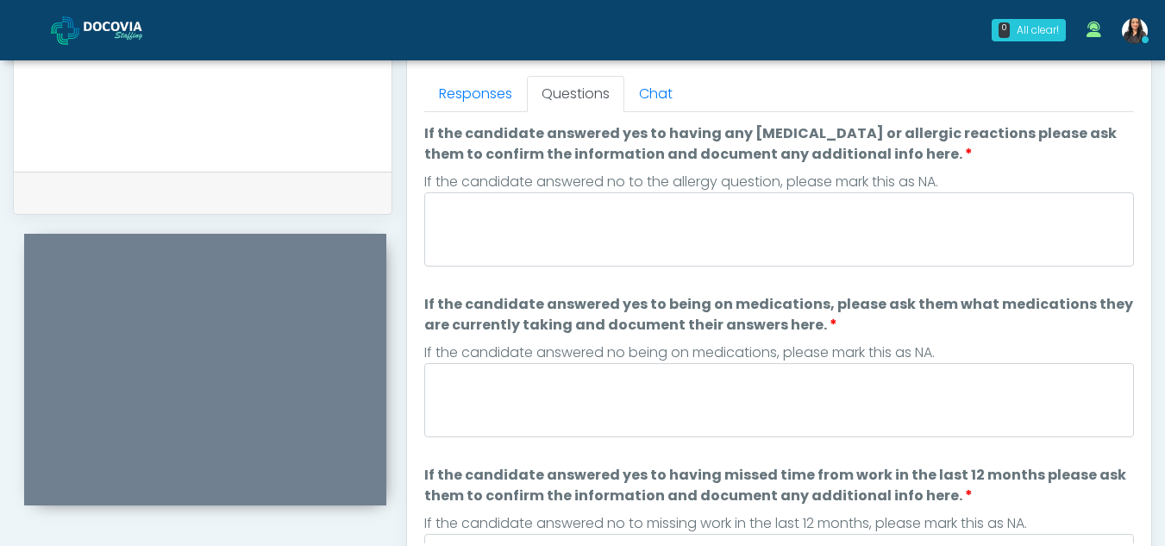
scroll to position [706, 0]
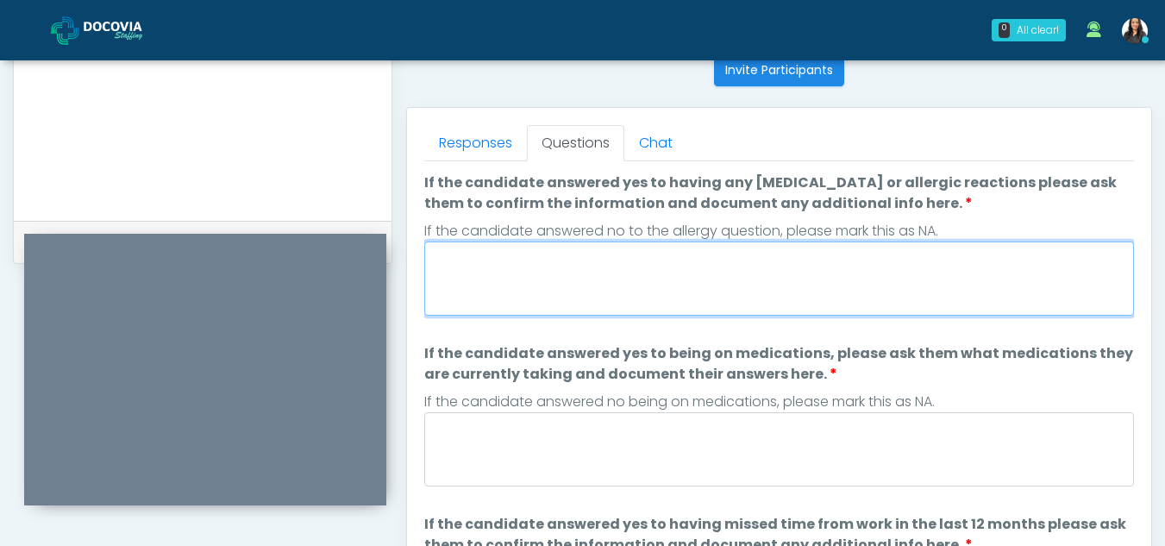
click at [588, 270] on textarea "If the candidate answered yes to having any [MEDICAL_DATA] or allergic reaction…" at bounding box center [779, 278] width 710 height 74
type textarea "**"
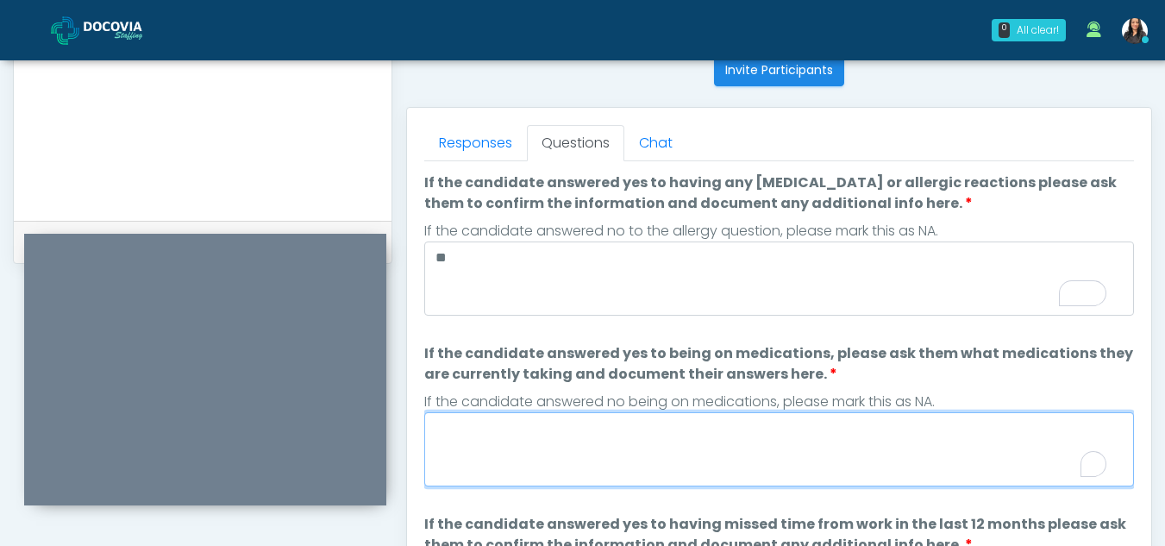
click at [548, 455] on textarea "If the candidate answered yes to being on medications, please ask them what med…" at bounding box center [779, 449] width 710 height 74
type textarea "*"
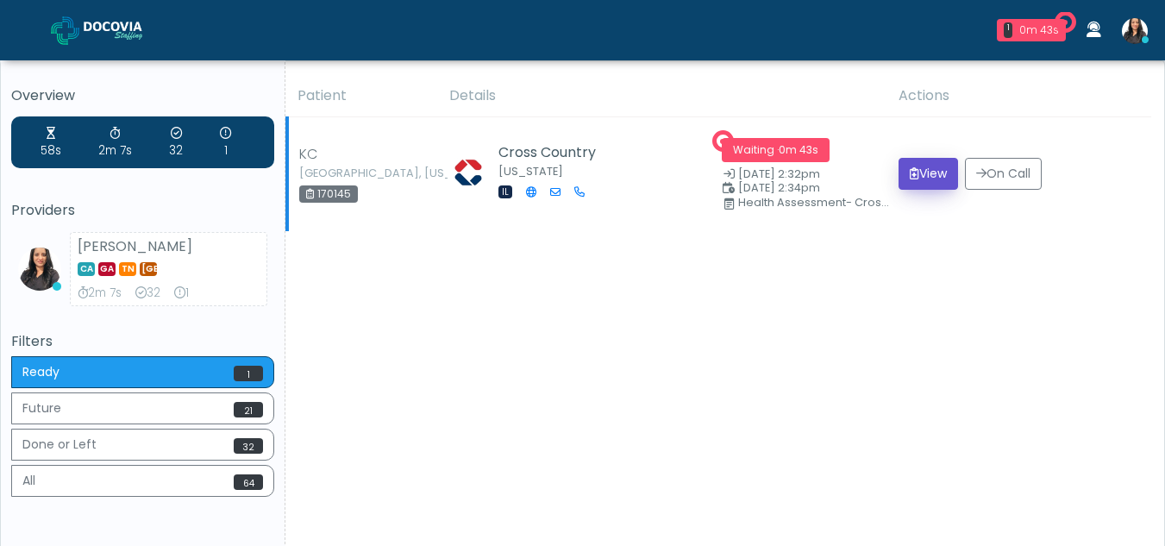
click at [917, 169] on button "View" at bounding box center [928, 174] width 59 height 32
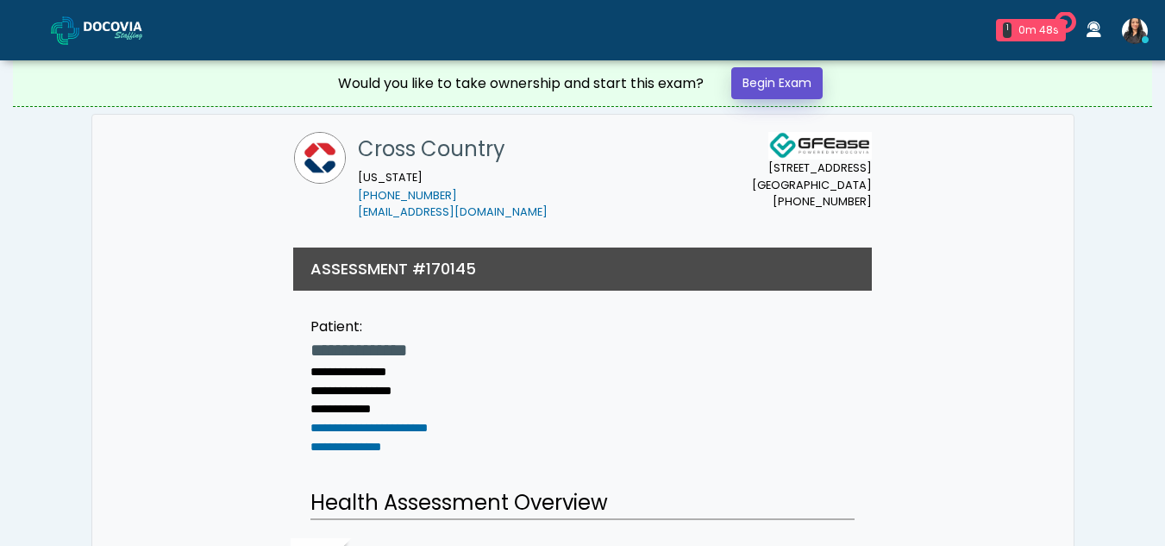
click at [764, 85] on link "Begin Exam" at bounding box center [776, 83] width 91 height 32
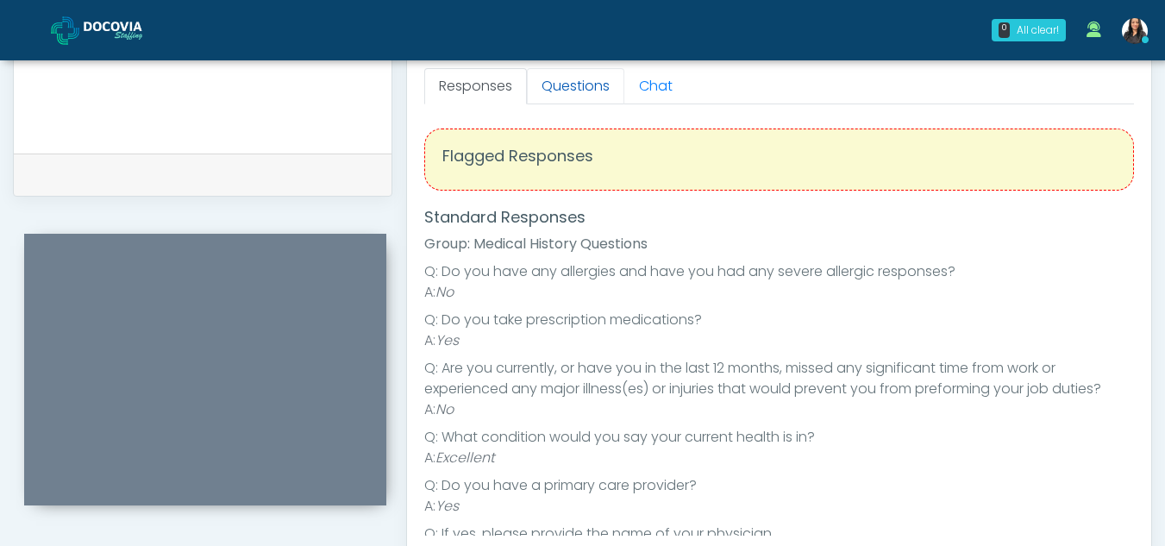
click at [577, 88] on link "Questions" at bounding box center [575, 86] width 97 height 36
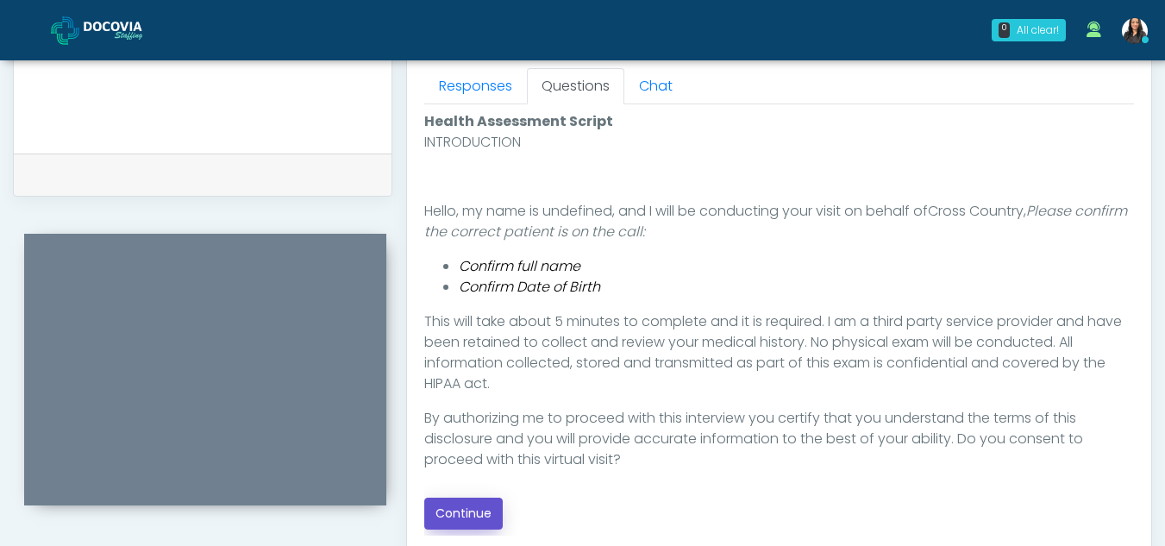
click at [474, 510] on button "Continue" at bounding box center [463, 514] width 78 height 32
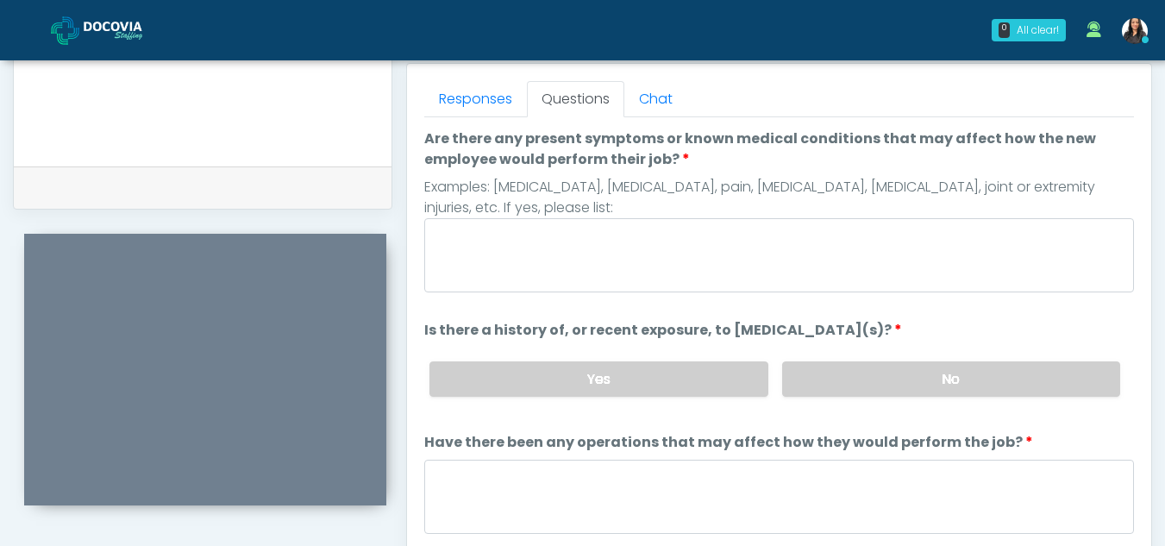
scroll to position [745, 0]
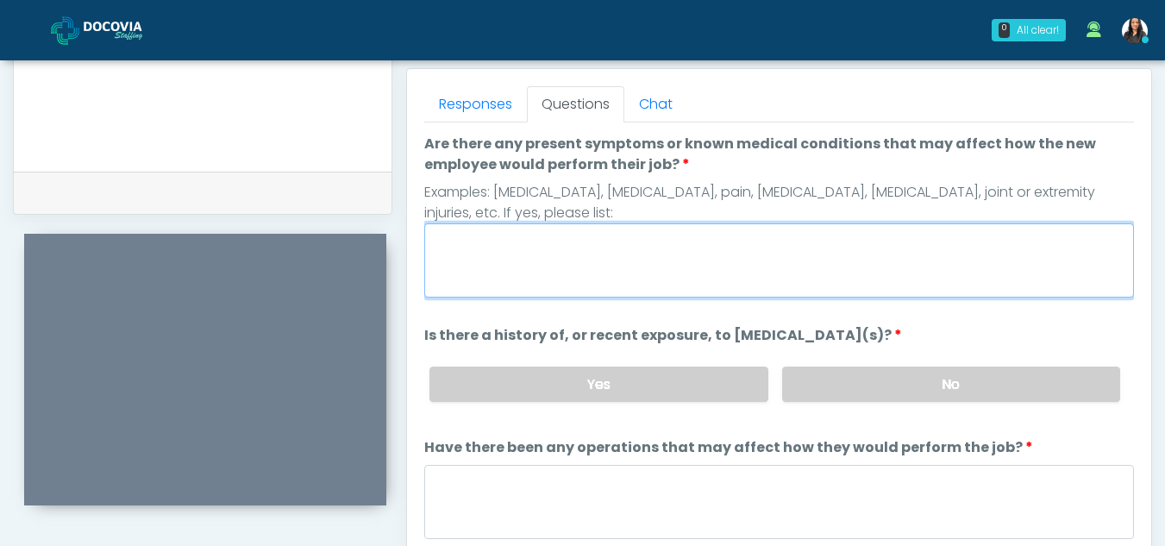
click at [614, 283] on textarea "Are there any present symptoms or known medical conditions that may affect how …" at bounding box center [779, 260] width 710 height 74
type textarea "**"
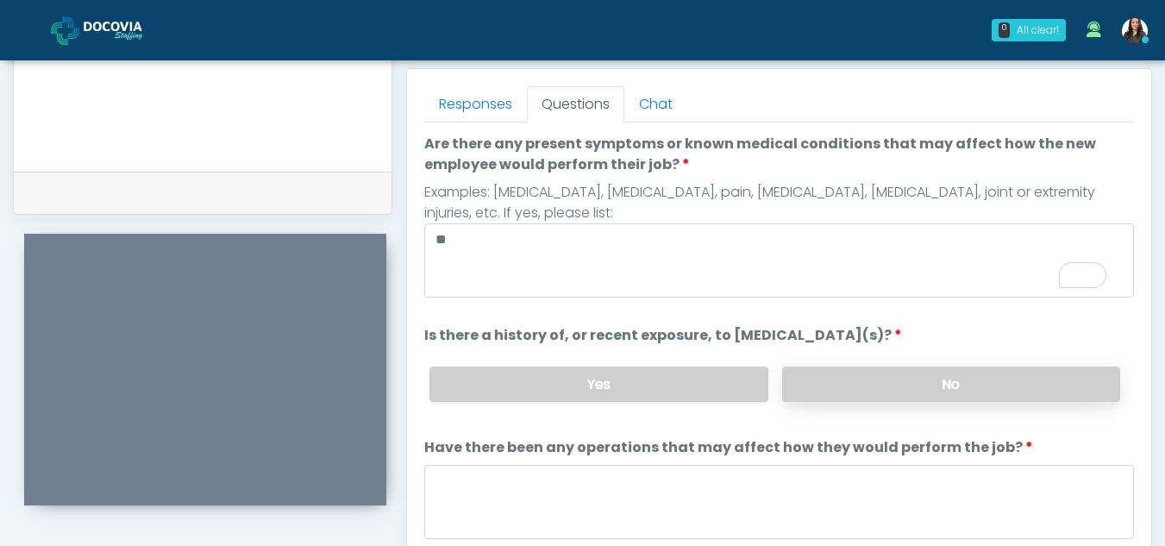
click at [898, 398] on label "No" at bounding box center [951, 383] width 338 height 35
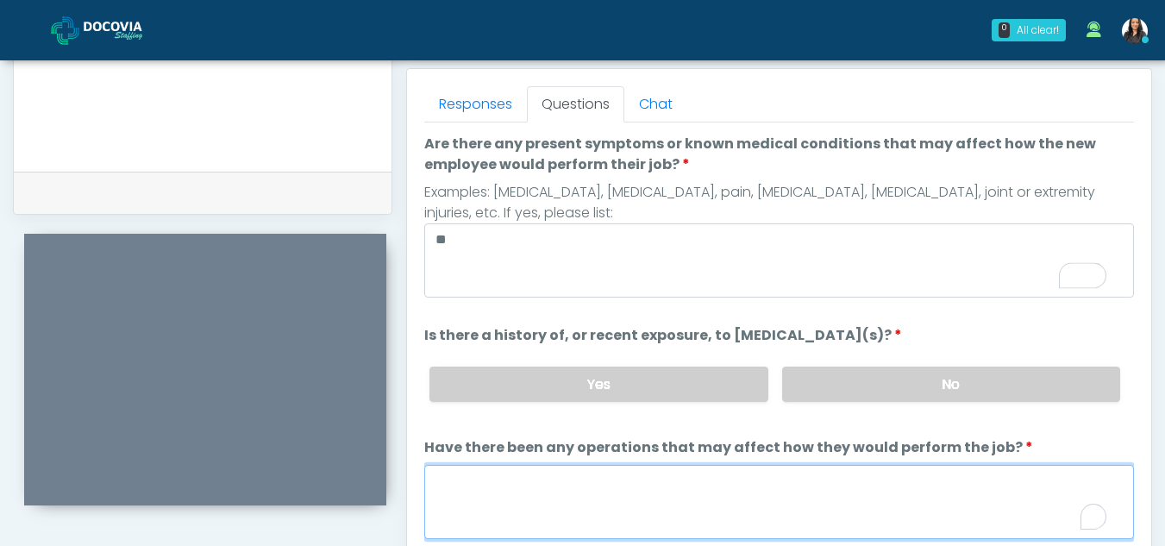
click at [561, 496] on textarea "Have there been any operations that may affect how they would perform the job?" at bounding box center [779, 502] width 710 height 74
type textarea "**"
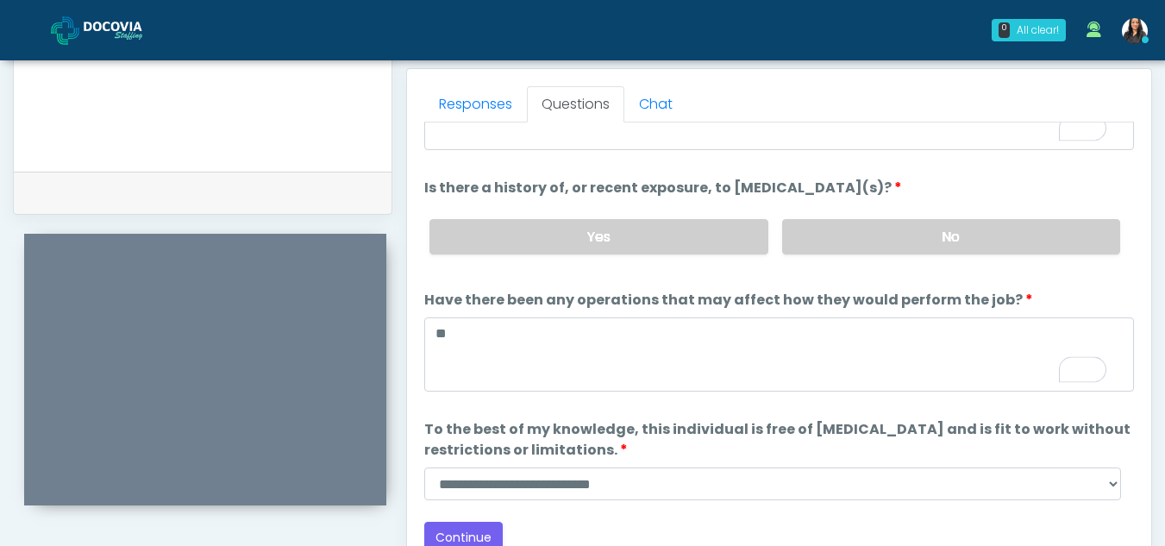
scroll to position [147, 0]
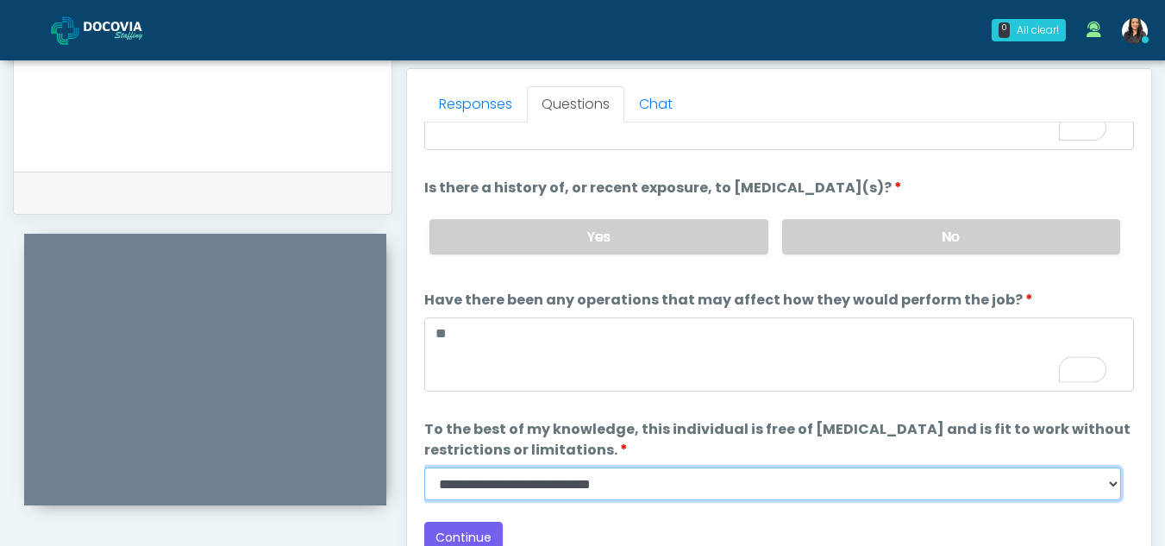
click at [1110, 482] on select "**********" at bounding box center [772, 483] width 697 height 33
select select "******"
click at [424, 467] on select "**********" at bounding box center [772, 483] width 697 height 33
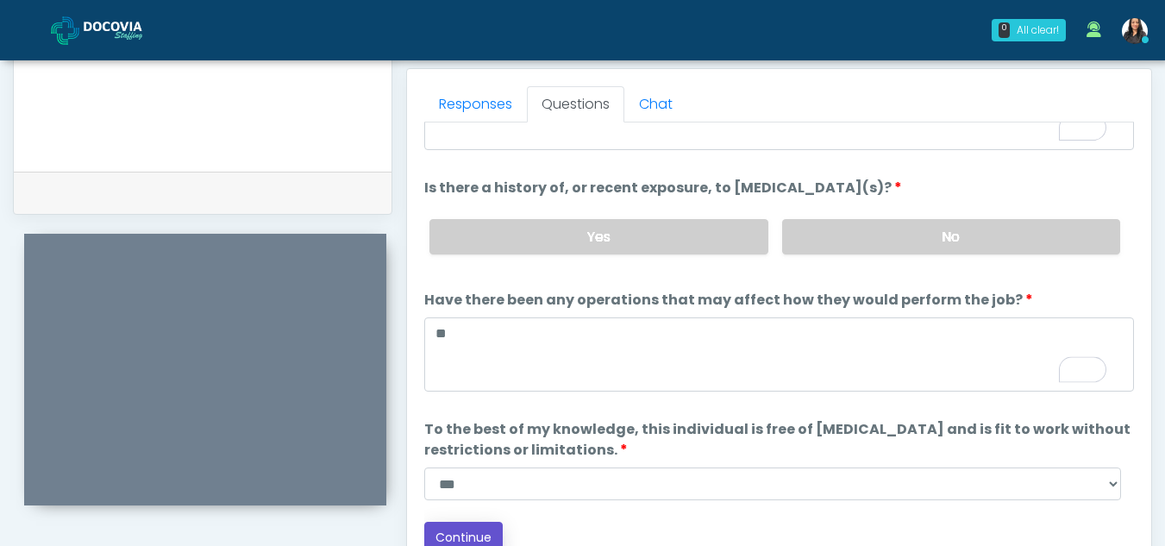
click at [474, 534] on button "Continue" at bounding box center [463, 538] width 78 height 32
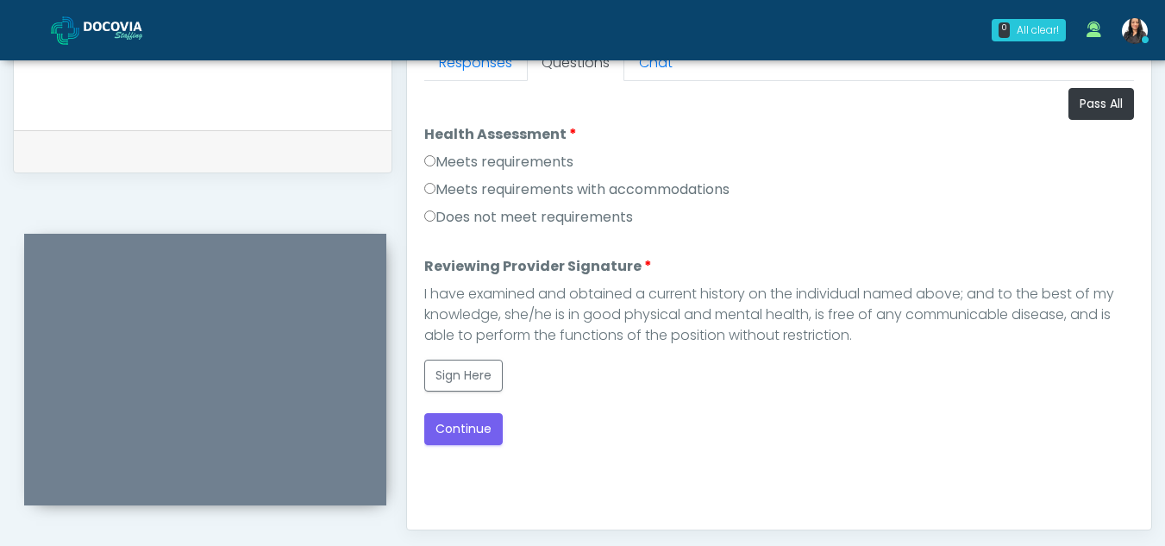
scroll to position [789, 0]
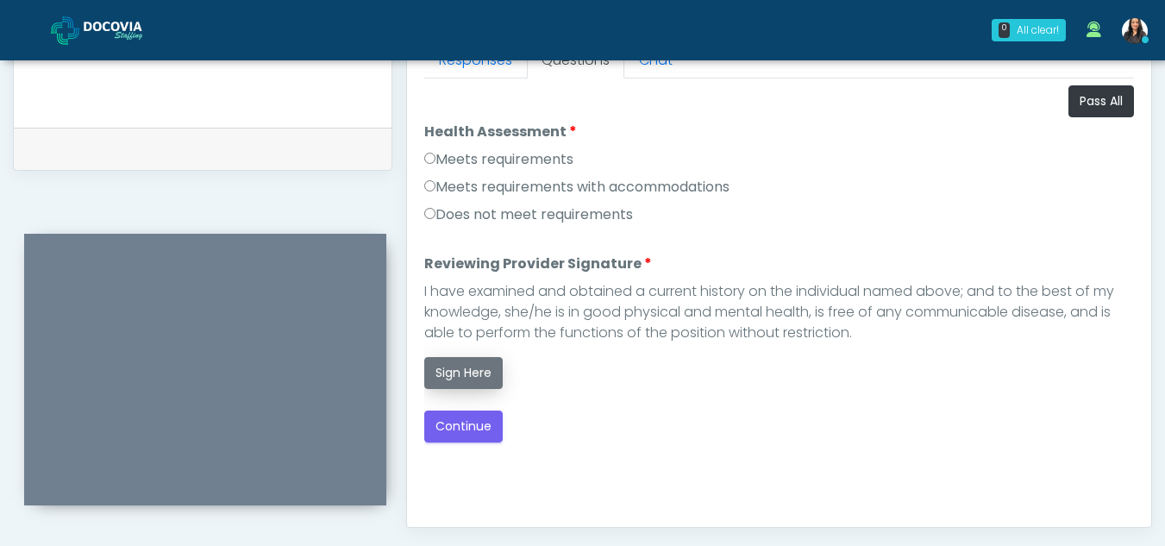
click at [480, 376] on button "Sign Here" at bounding box center [463, 373] width 78 height 32
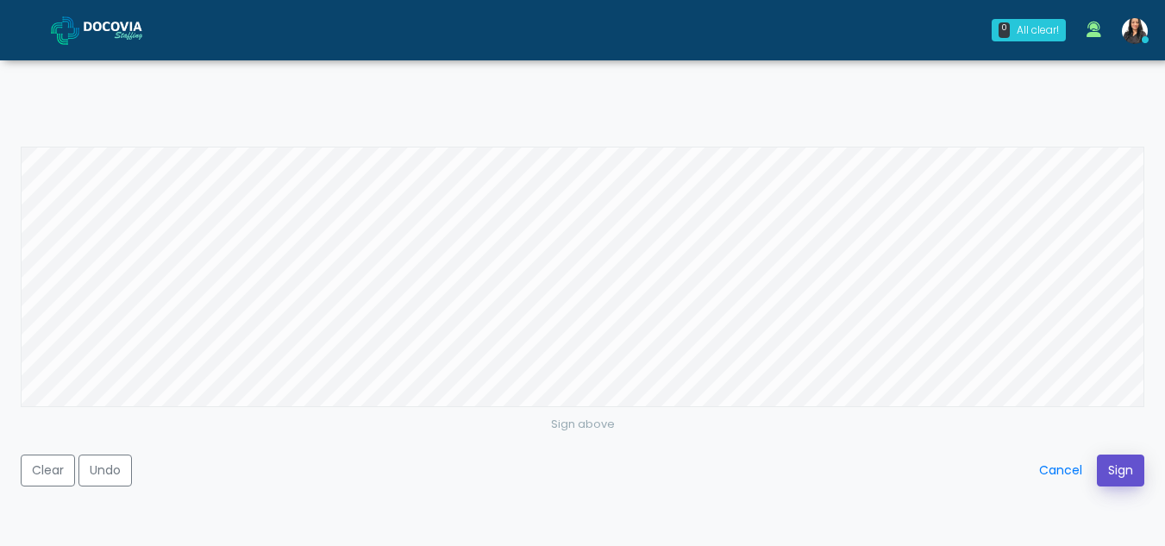
click at [1123, 468] on button "Sign" at bounding box center [1120, 470] width 47 height 32
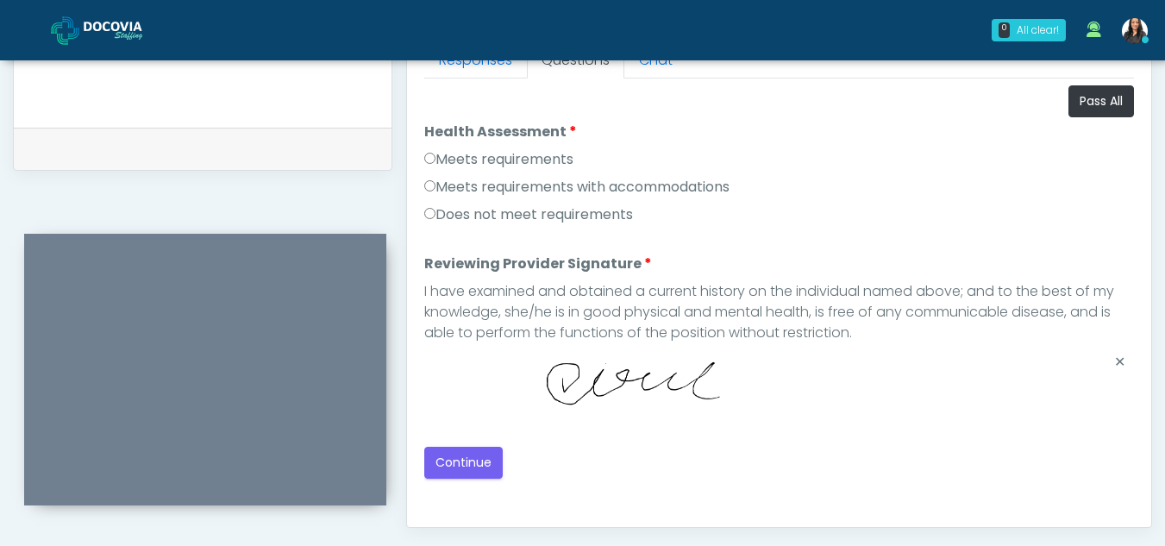
click at [471, 445] on div "Loading... Connecting to your agent... Please wait while we prepare your person…" at bounding box center [779, 281] width 710 height 393
click at [473, 461] on button "Continue" at bounding box center [463, 463] width 78 height 32
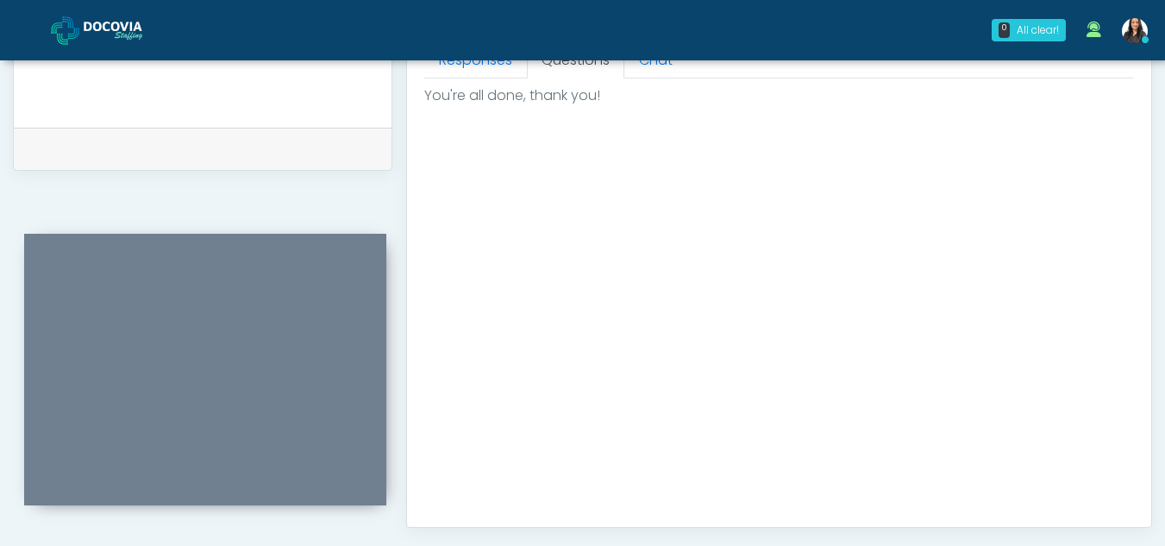
scroll to position [1034, 0]
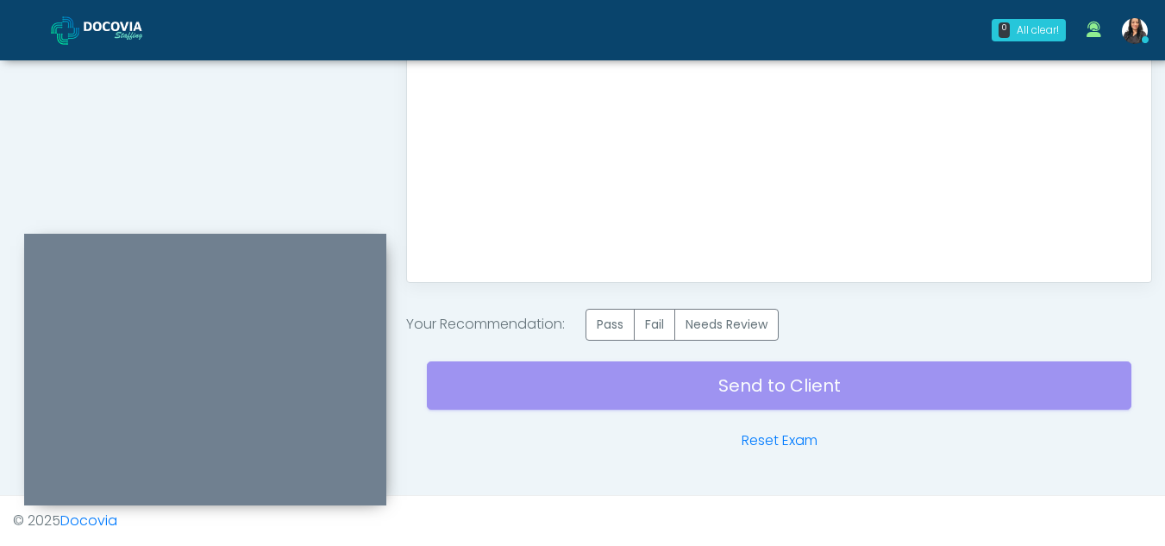
drag, startPoint x: 626, startPoint y: 320, endPoint x: 751, endPoint y: 385, distance: 140.8
click at [623, 327] on label "Pass" at bounding box center [609, 325] width 49 height 32
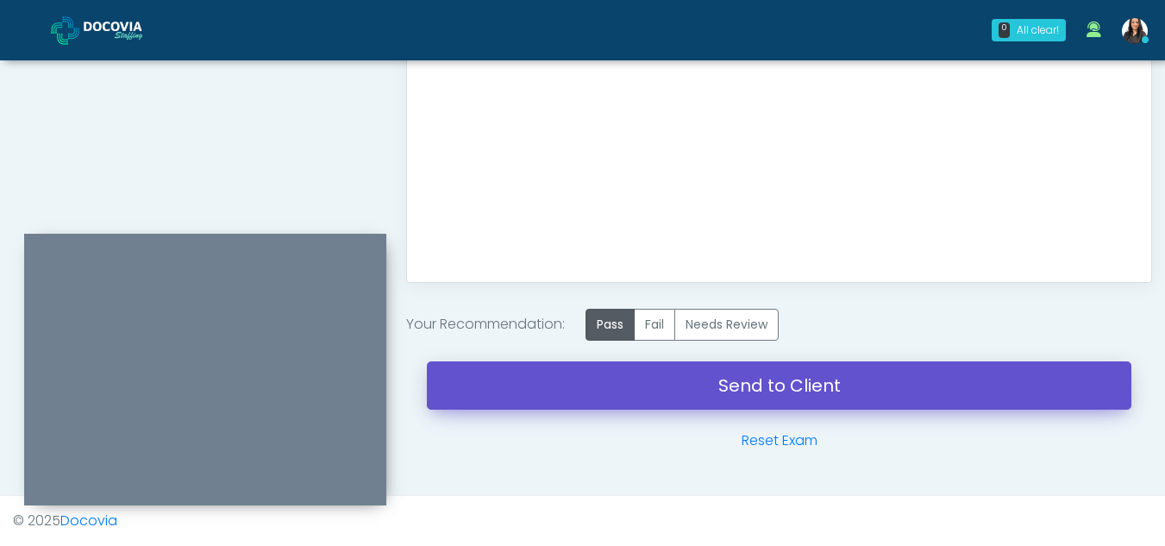
click at [742, 383] on link "Send to Client" at bounding box center [779, 385] width 704 height 48
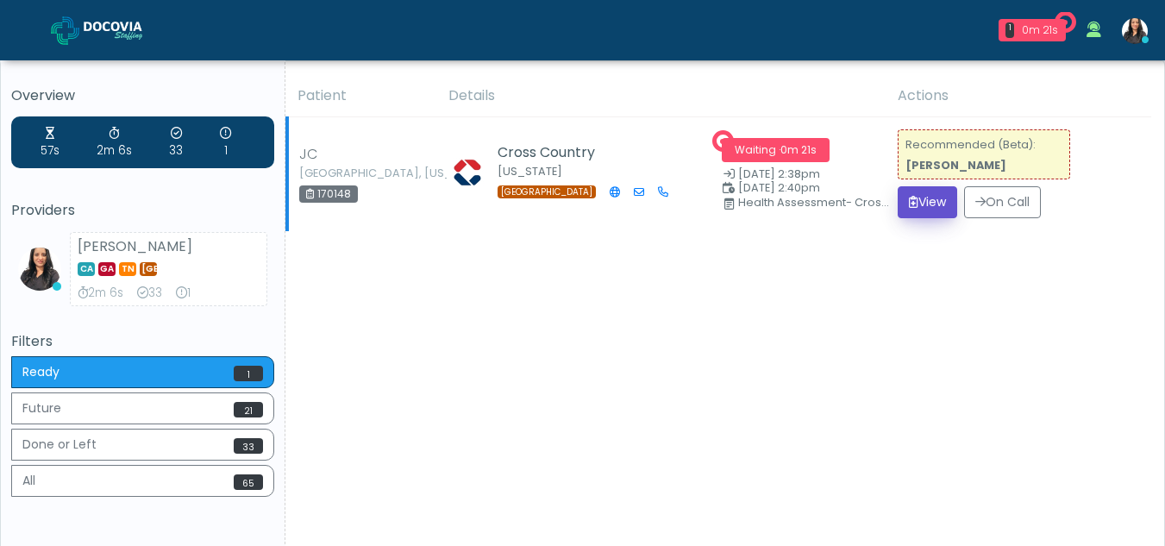
click at [917, 204] on button "View" at bounding box center [927, 202] width 59 height 32
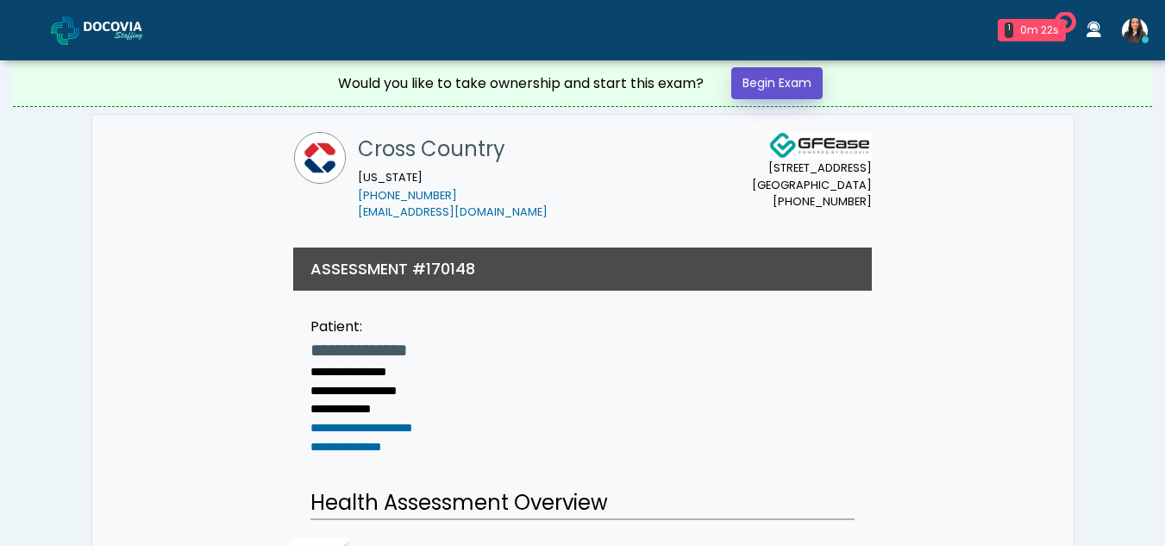
click at [748, 74] on link "Begin Exam" at bounding box center [776, 83] width 91 height 32
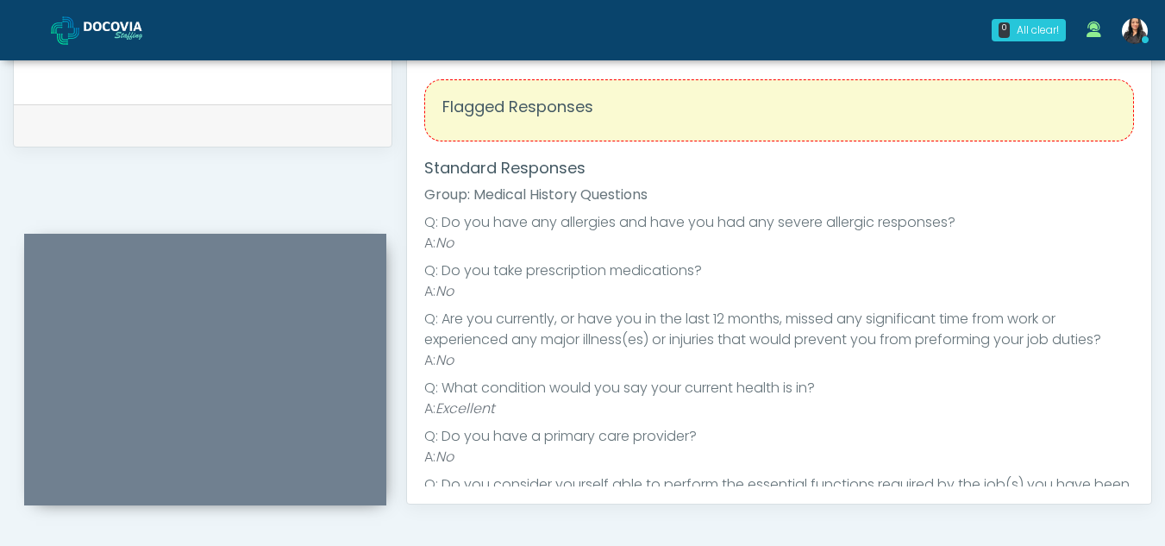
scroll to position [660, 0]
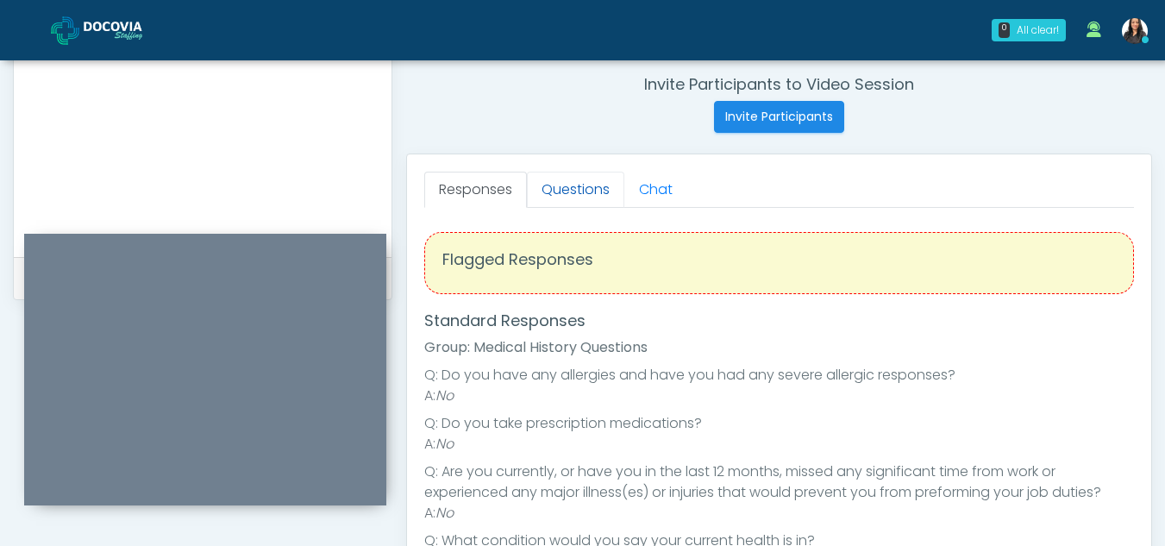
click at [581, 181] on link "Questions" at bounding box center [575, 190] width 97 height 36
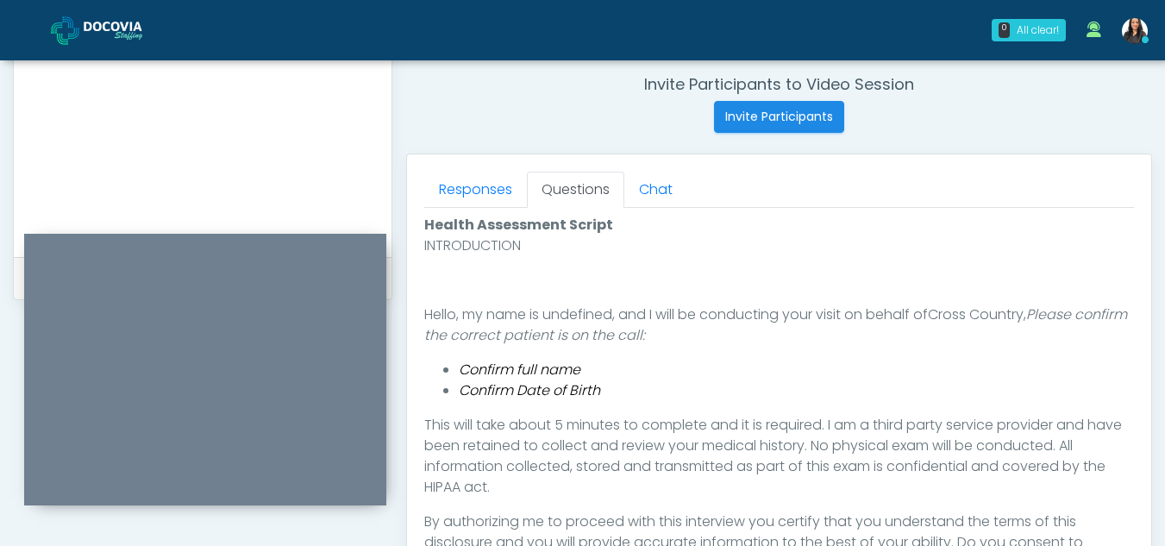
scroll to position [846, 0]
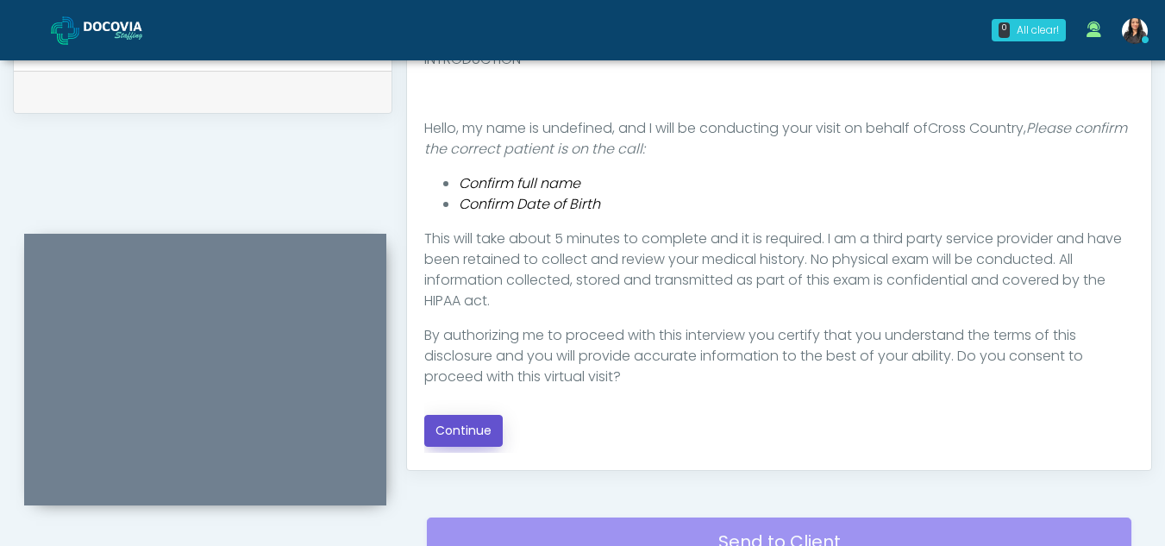
click at [448, 418] on button "Continue" at bounding box center [463, 431] width 78 height 32
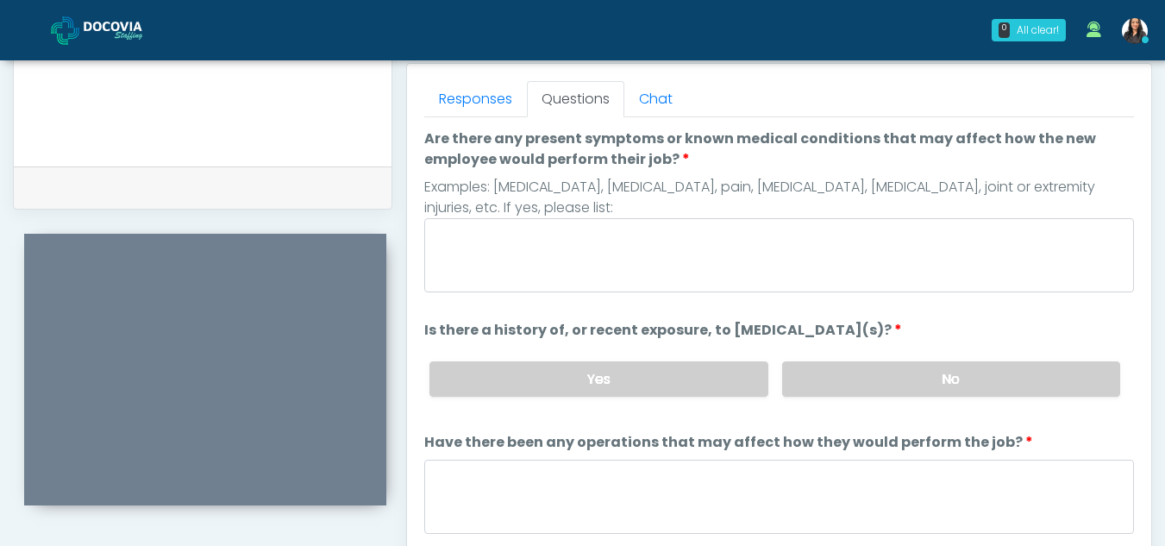
scroll to position [729, 0]
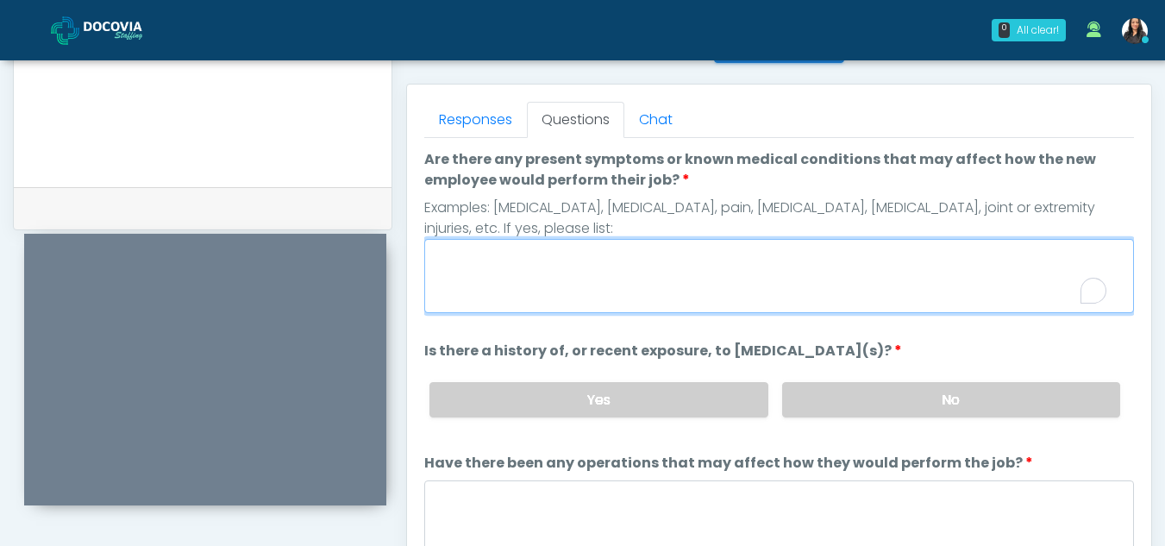
click at [475, 270] on textarea "Are there any present symptoms or known medical conditions that may affect how …" at bounding box center [779, 276] width 710 height 74
type textarea "**"
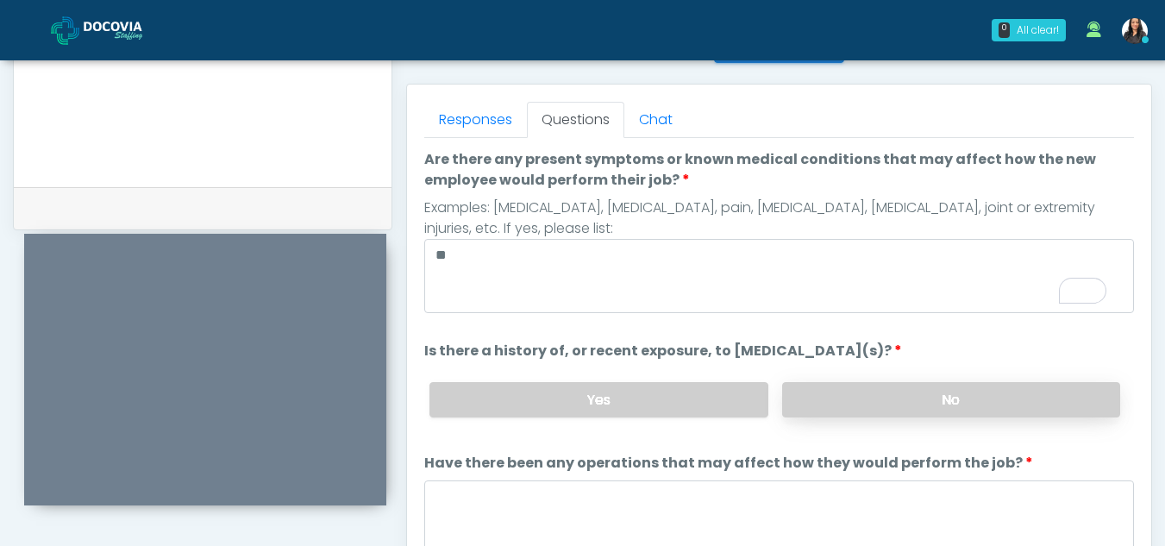
click at [907, 390] on label "No" at bounding box center [951, 399] width 338 height 35
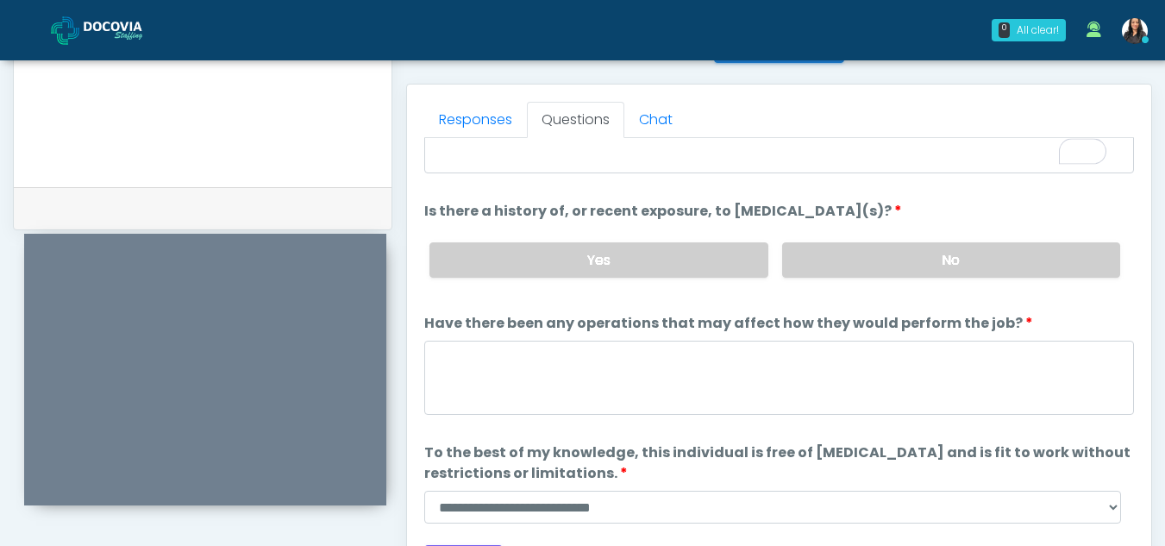
scroll to position [147, 0]
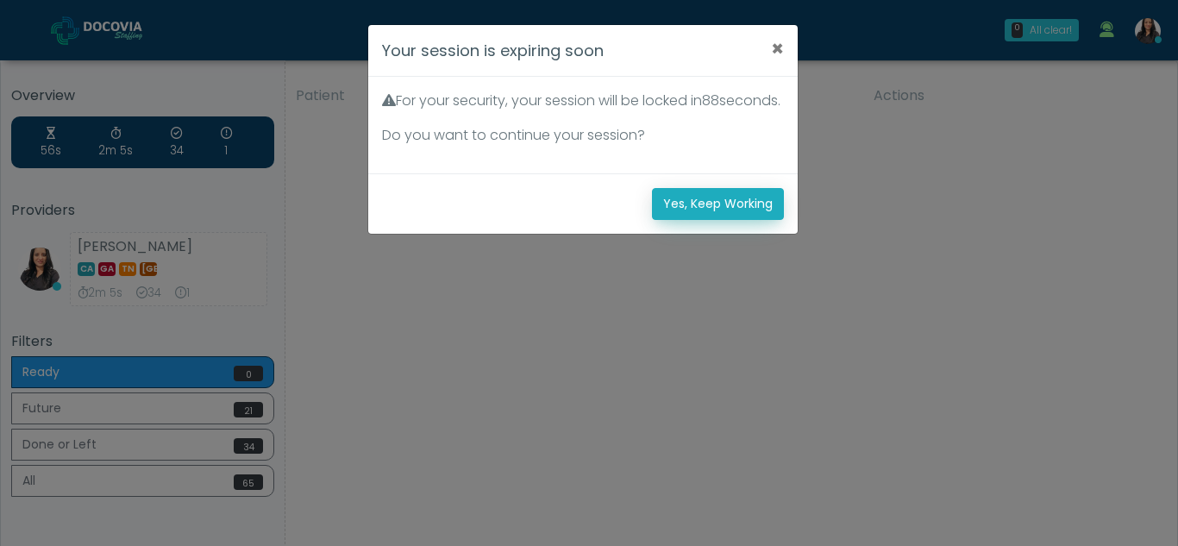
click at [750, 220] on button "Yes, Keep Working" at bounding box center [718, 204] width 132 height 32
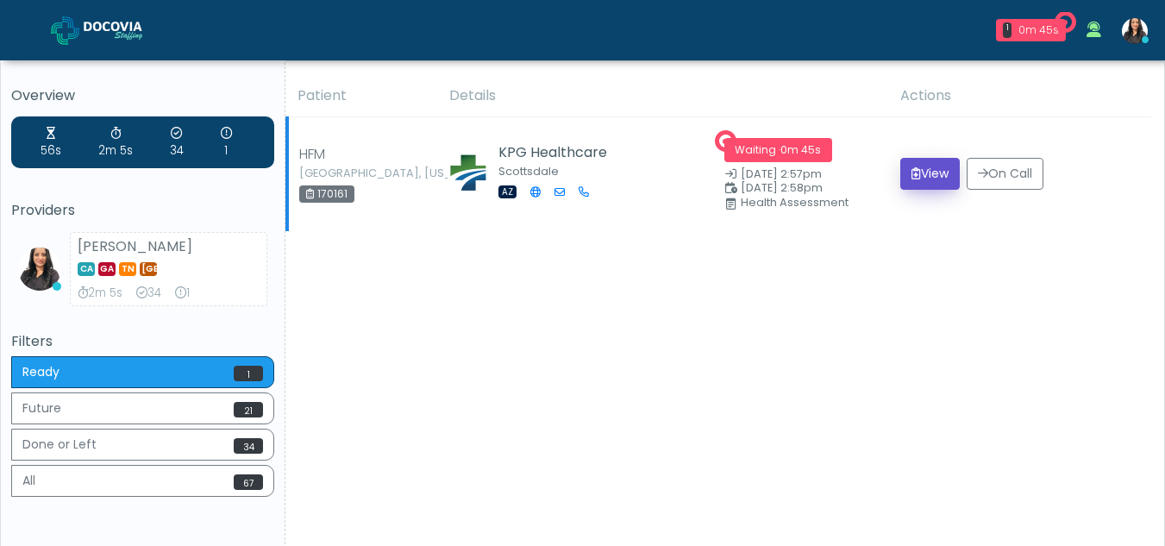
click at [930, 182] on button "View" at bounding box center [929, 174] width 59 height 32
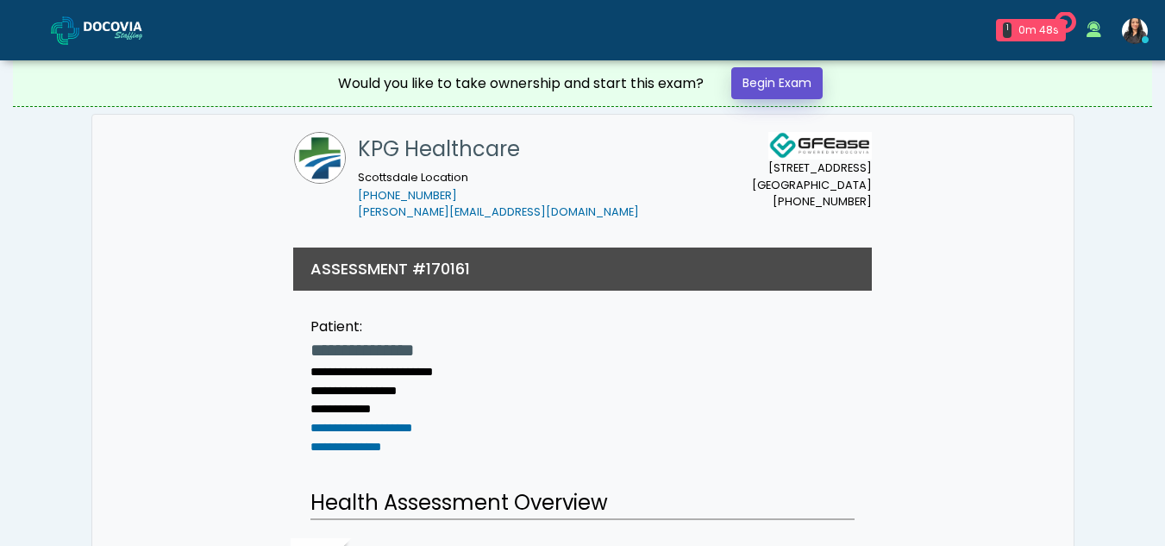
click at [786, 85] on link "Begin Exam" at bounding box center [776, 83] width 91 height 32
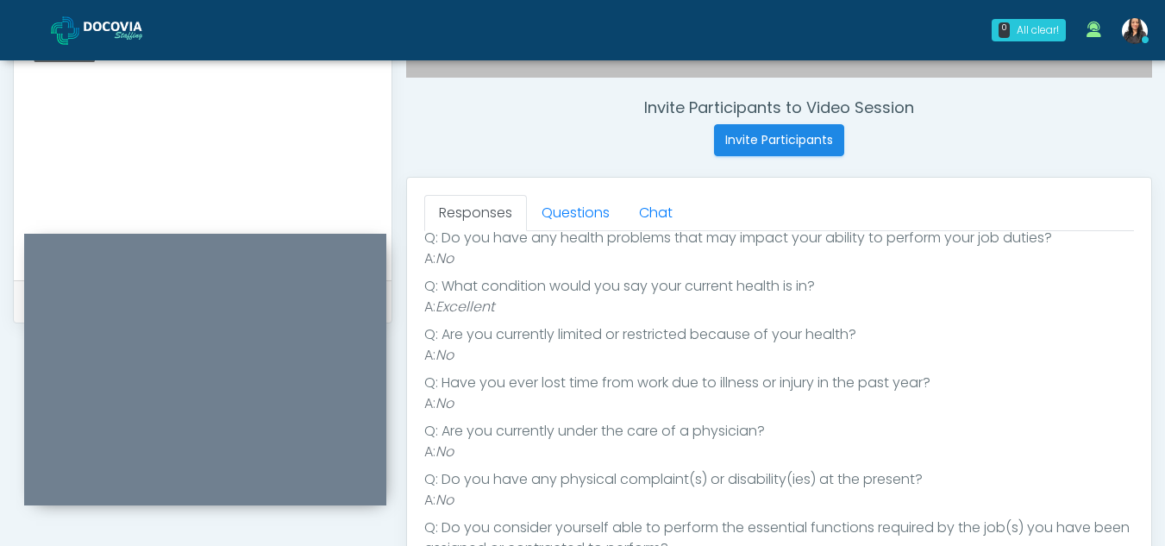
scroll to position [634, 0]
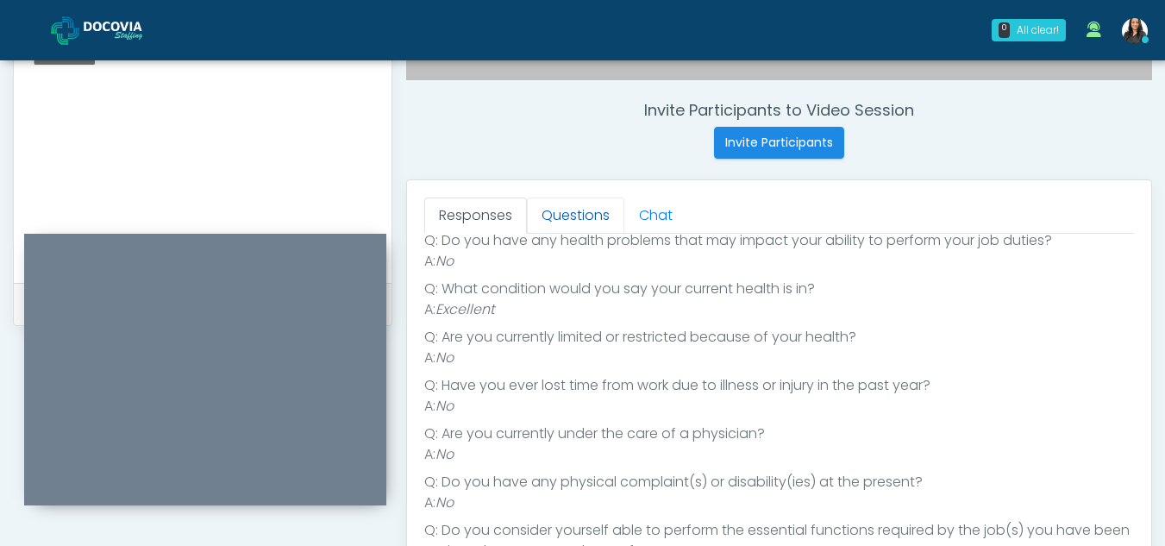
click at [593, 213] on link "Questions" at bounding box center [575, 215] width 97 height 36
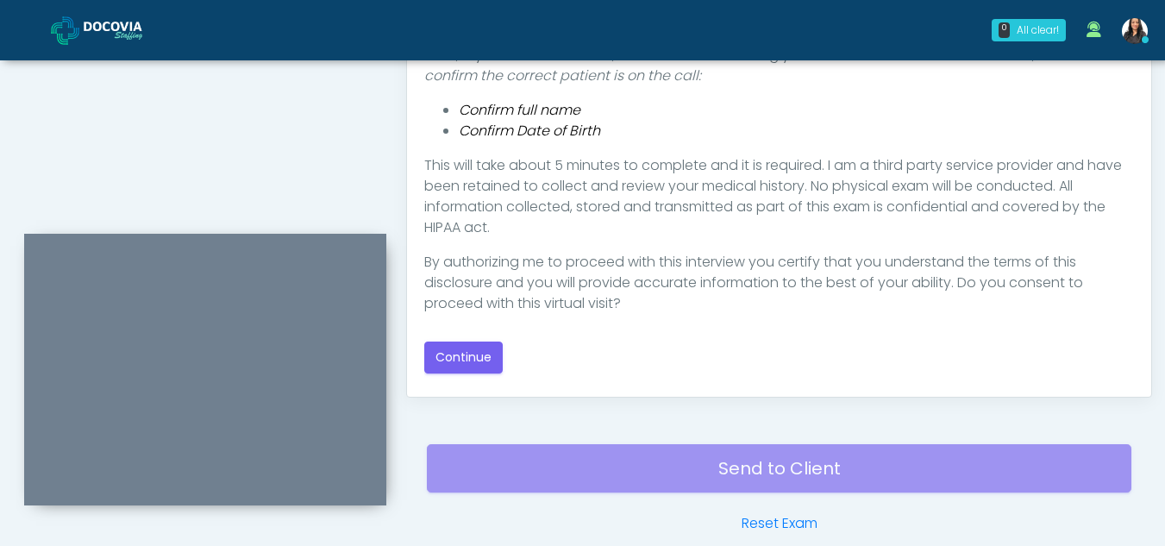
scroll to position [922, 0]
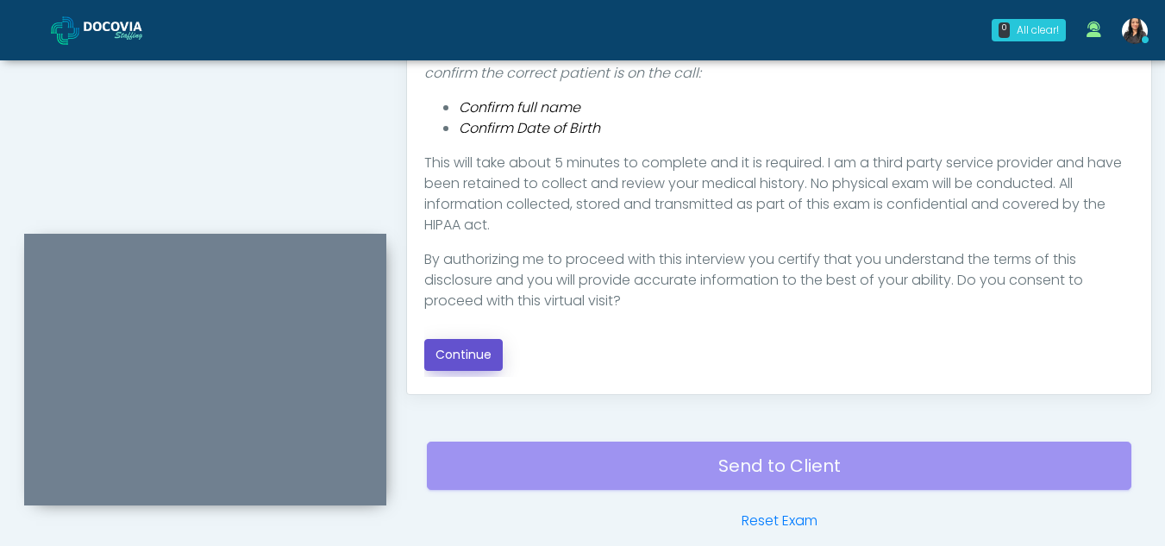
click at [477, 357] on button "Continue" at bounding box center [463, 355] width 78 height 32
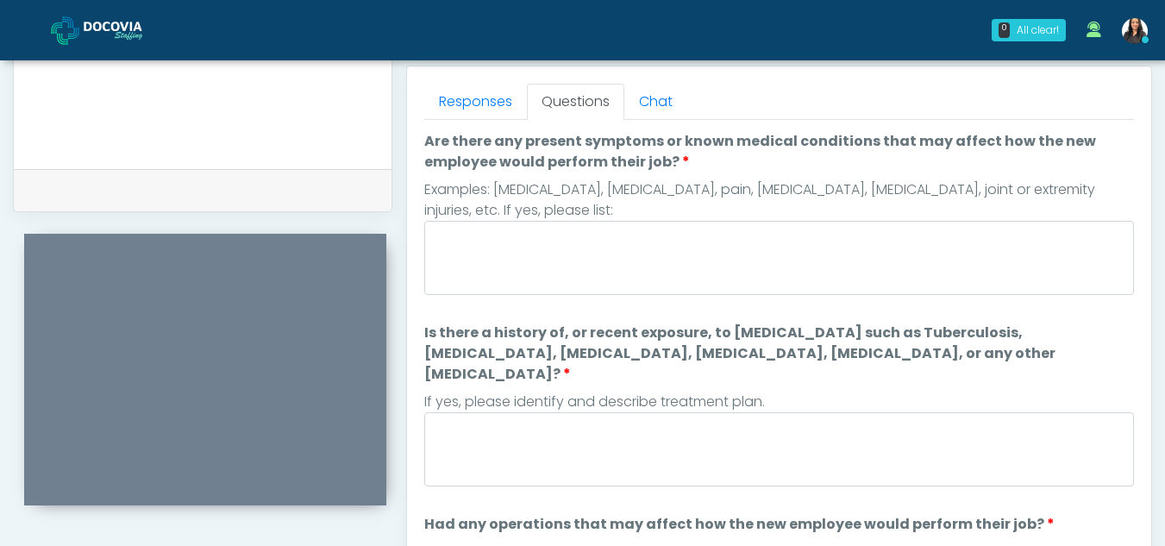
scroll to position [745, 0]
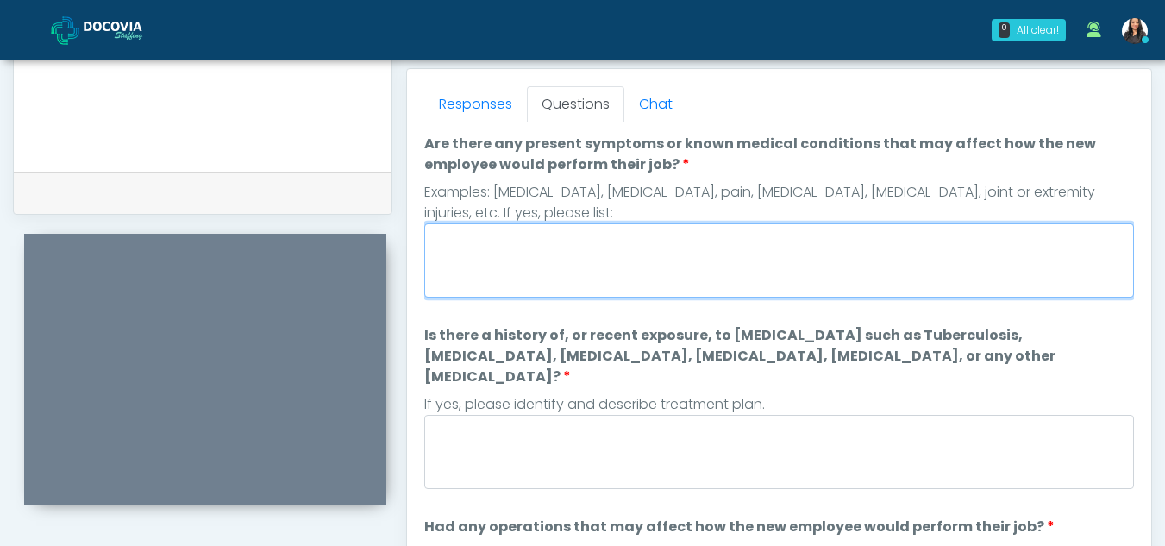
click at [560, 246] on textarea "Are there any present symptoms or known medical conditions that may affect how …" at bounding box center [779, 260] width 710 height 74
type textarea "**"
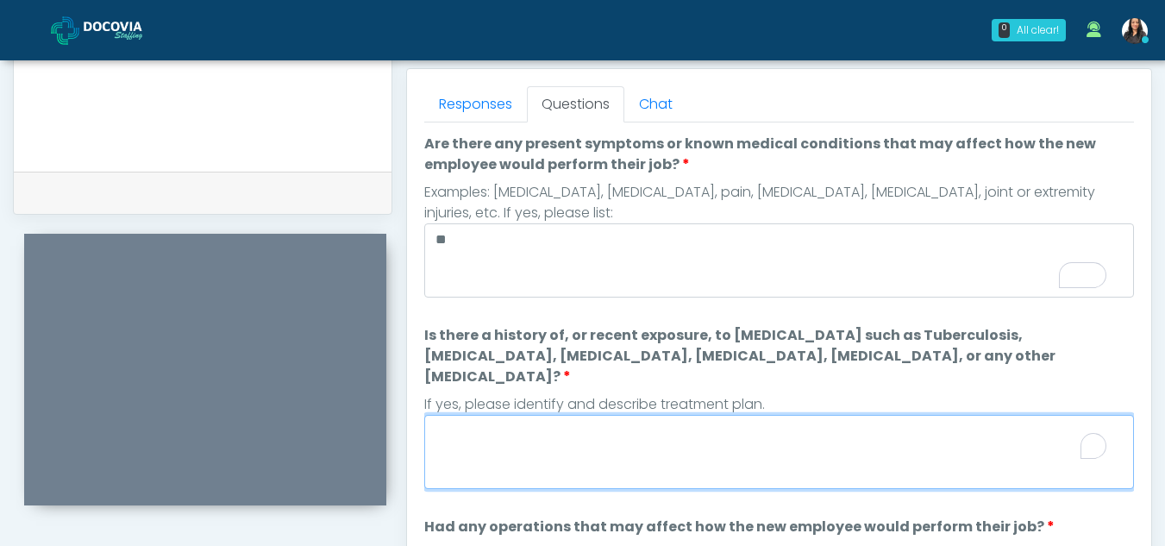
click at [567, 448] on textarea "Is there a history of, or recent exposure, to infectious diseases such as Tuber…" at bounding box center [779, 452] width 710 height 74
type textarea "*"
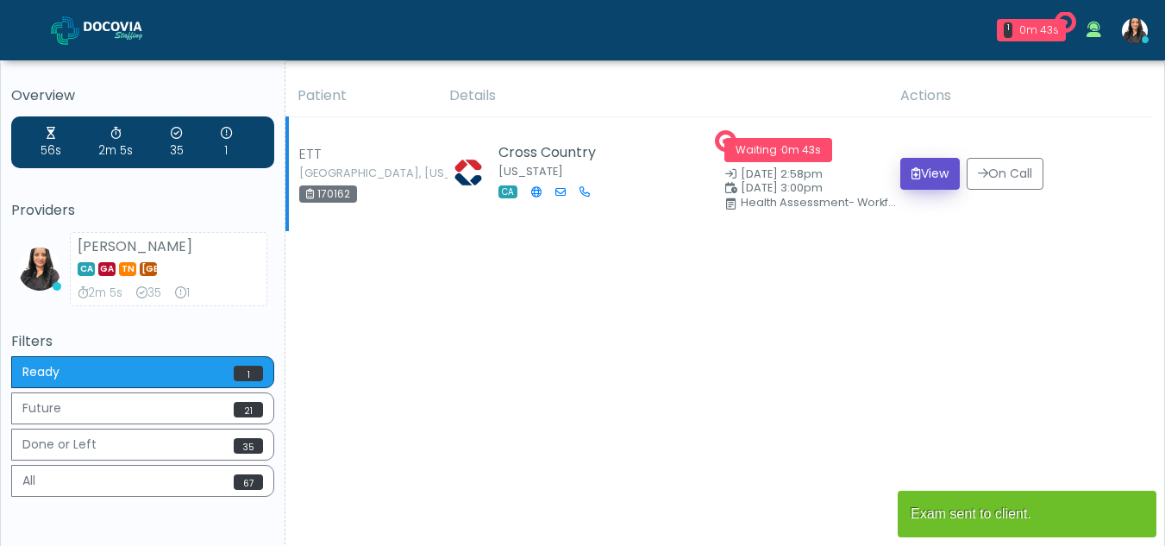
click at [940, 160] on button "View" at bounding box center [929, 174] width 59 height 32
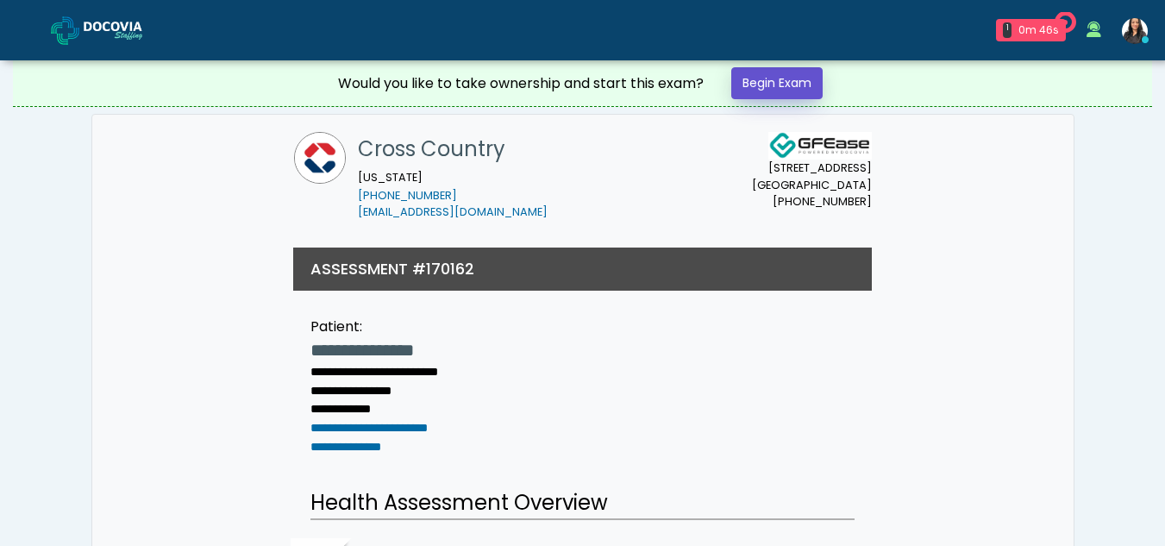
click at [788, 81] on link "Begin Exam" at bounding box center [776, 83] width 91 height 32
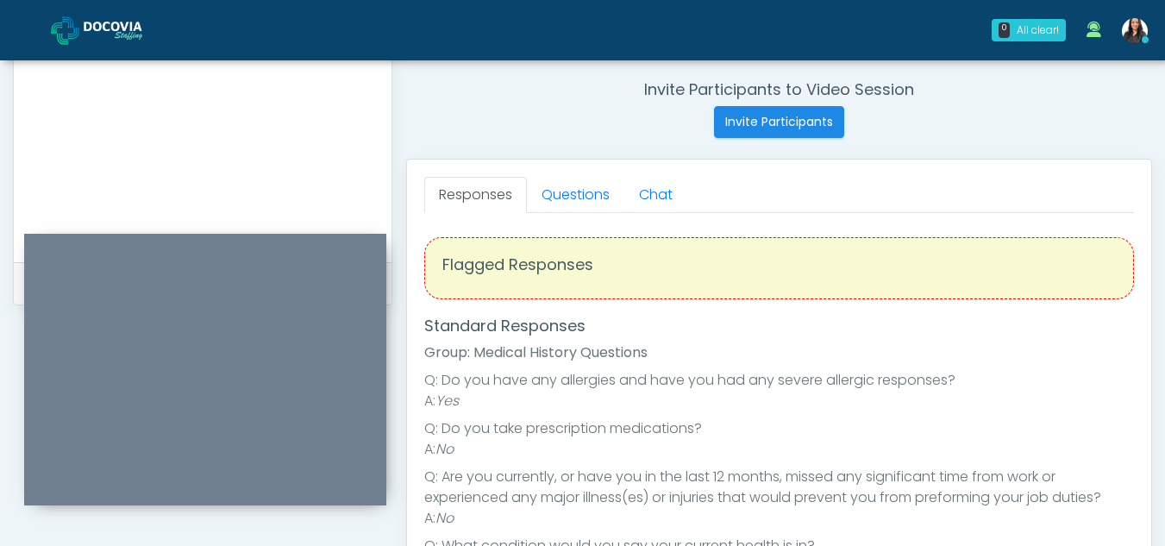
scroll to position [652, 0]
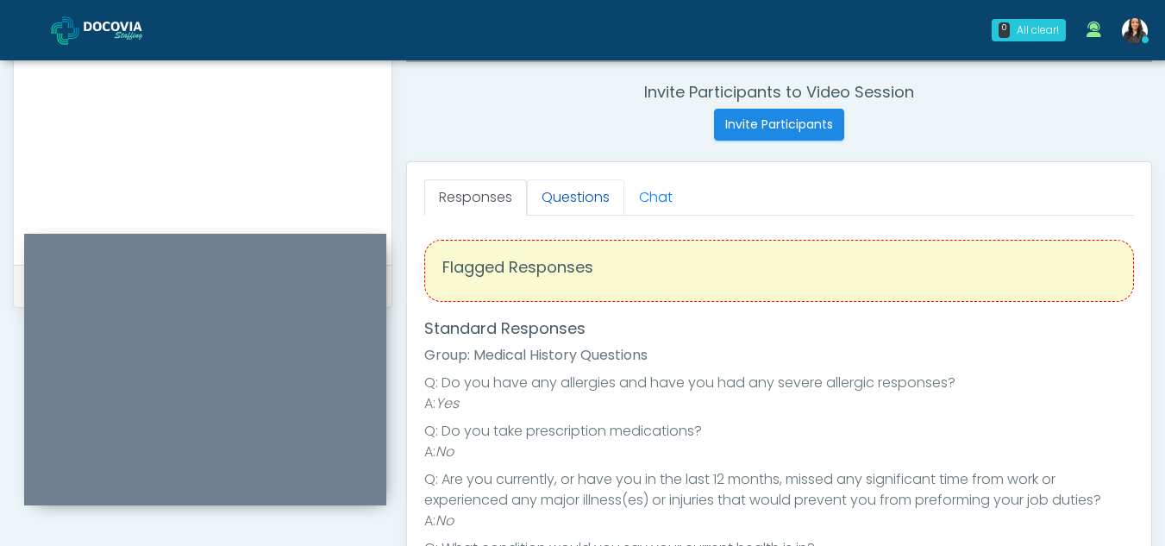
click at [576, 182] on link "Questions" at bounding box center [575, 197] width 97 height 36
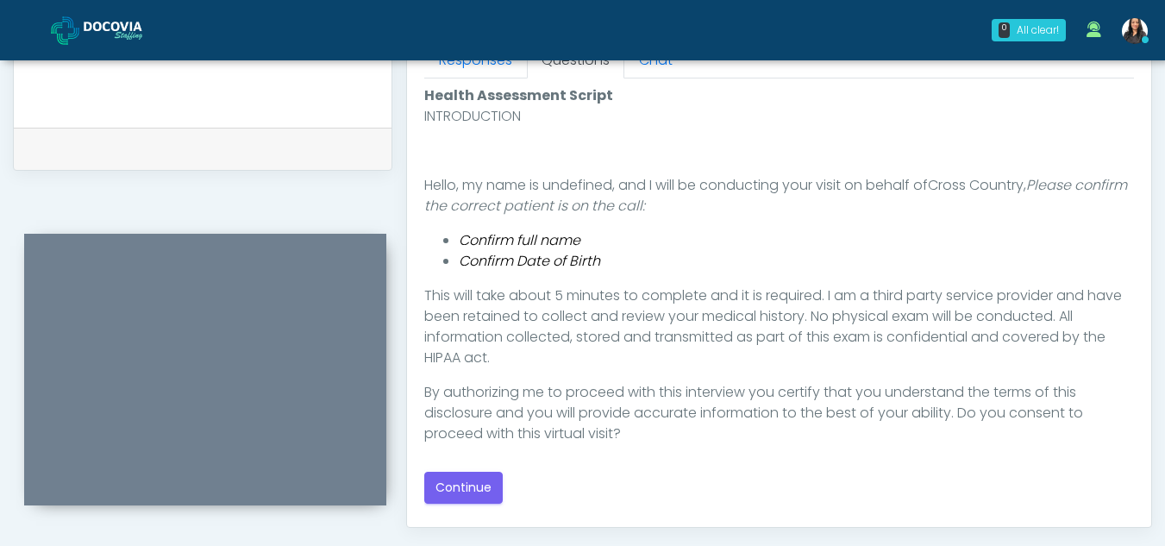
scroll to position [856, 0]
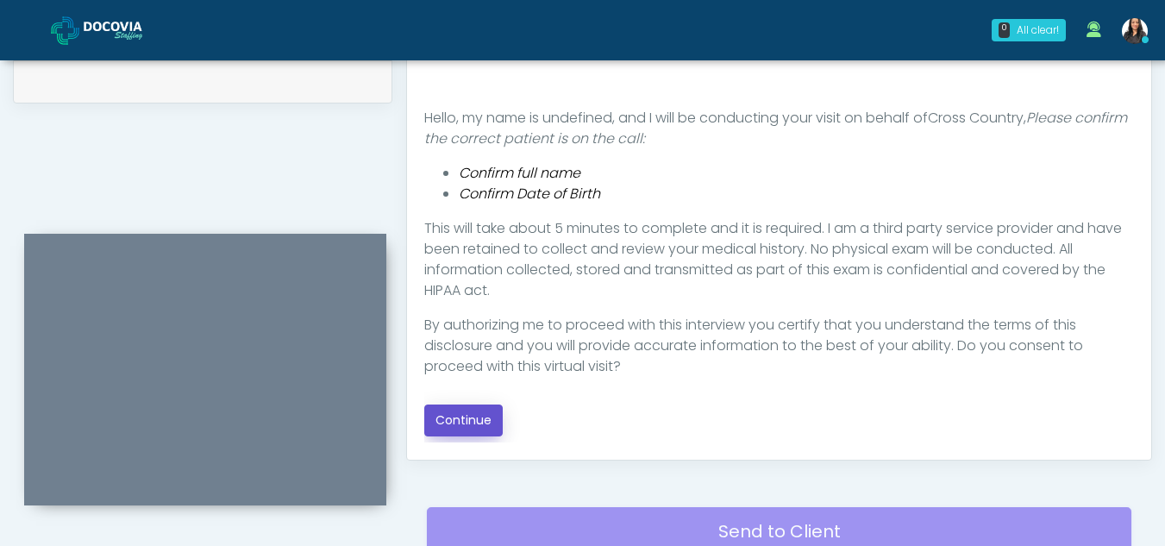
click at [478, 419] on button "Continue" at bounding box center [463, 420] width 78 height 32
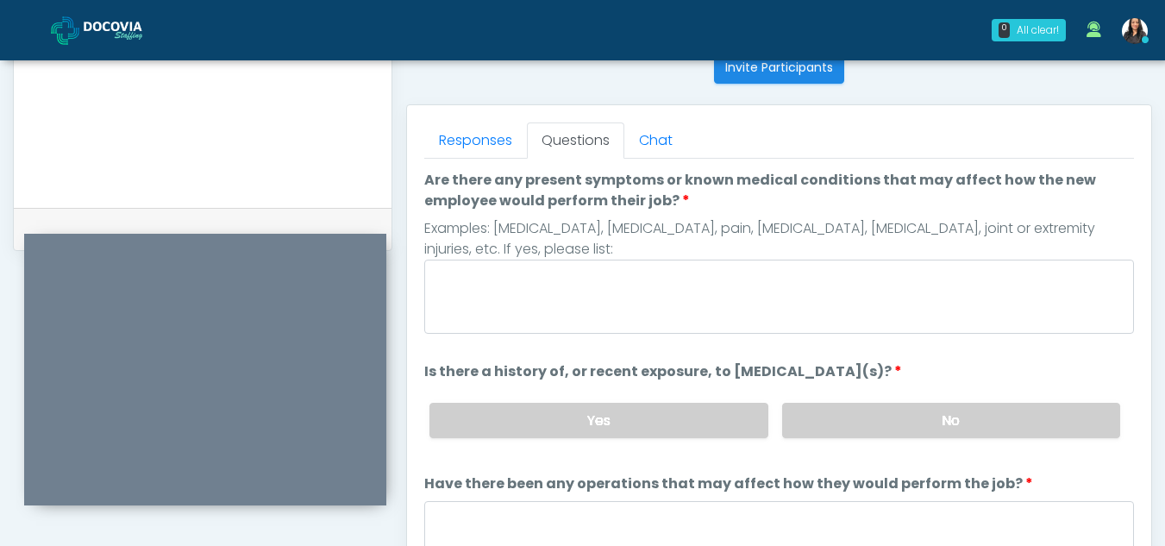
scroll to position [704, 0]
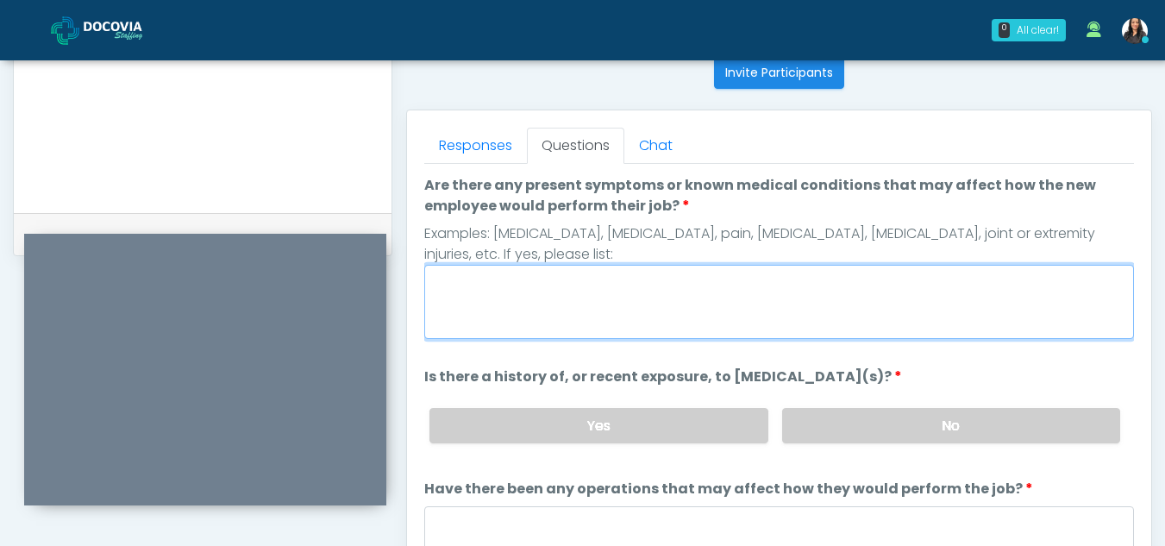
click at [552, 285] on textarea "Are there any present symptoms or known medical conditions that may affect how …" at bounding box center [779, 302] width 710 height 74
type textarea "**"
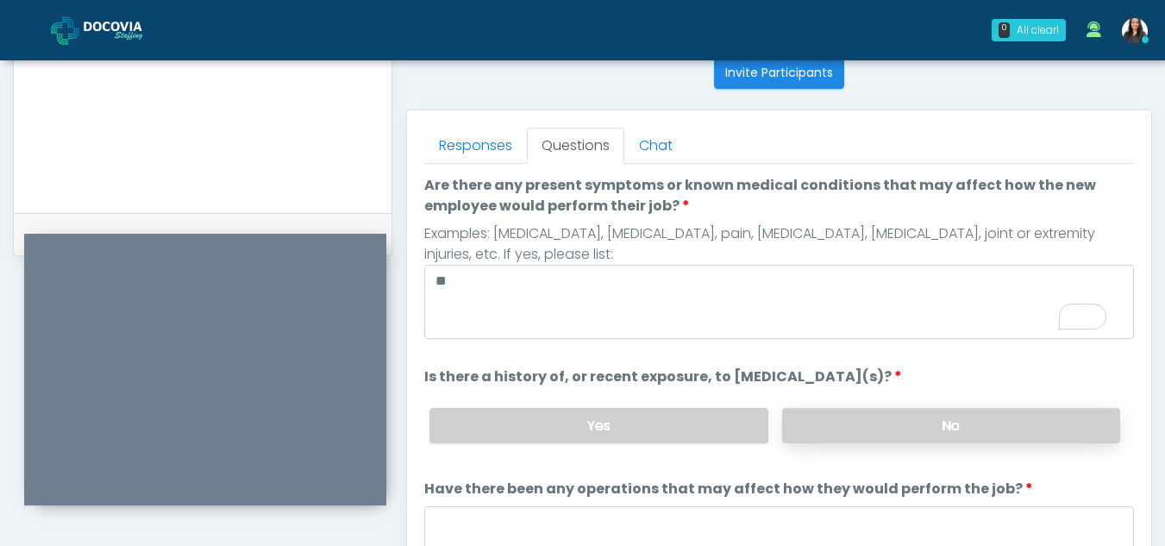
click at [957, 434] on label "No" at bounding box center [951, 425] width 338 height 35
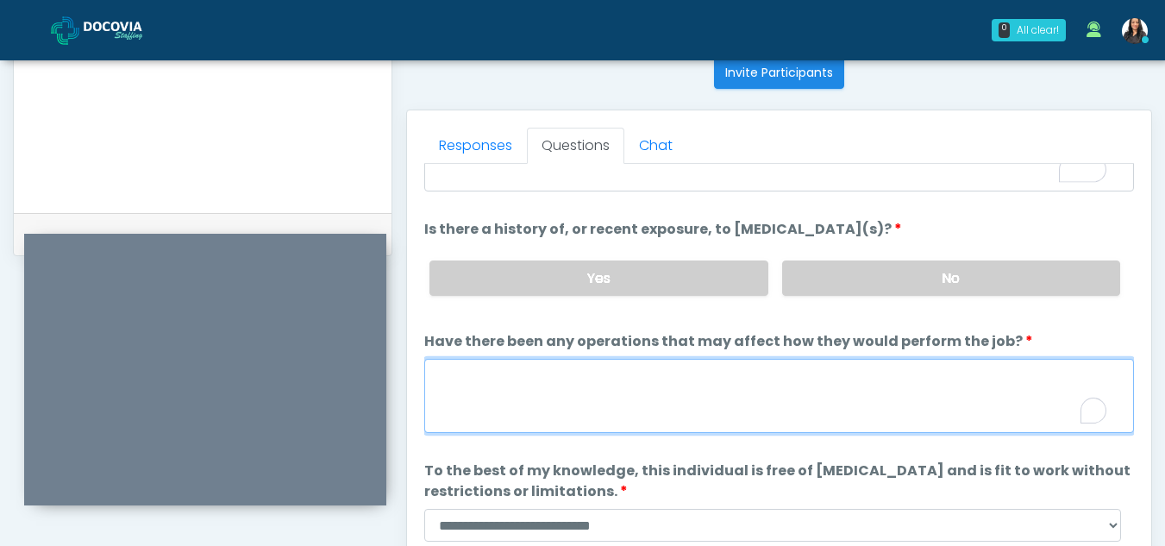
click at [587, 386] on textarea "Have there been any operations that may affect how they would perform the job?" at bounding box center [779, 396] width 710 height 74
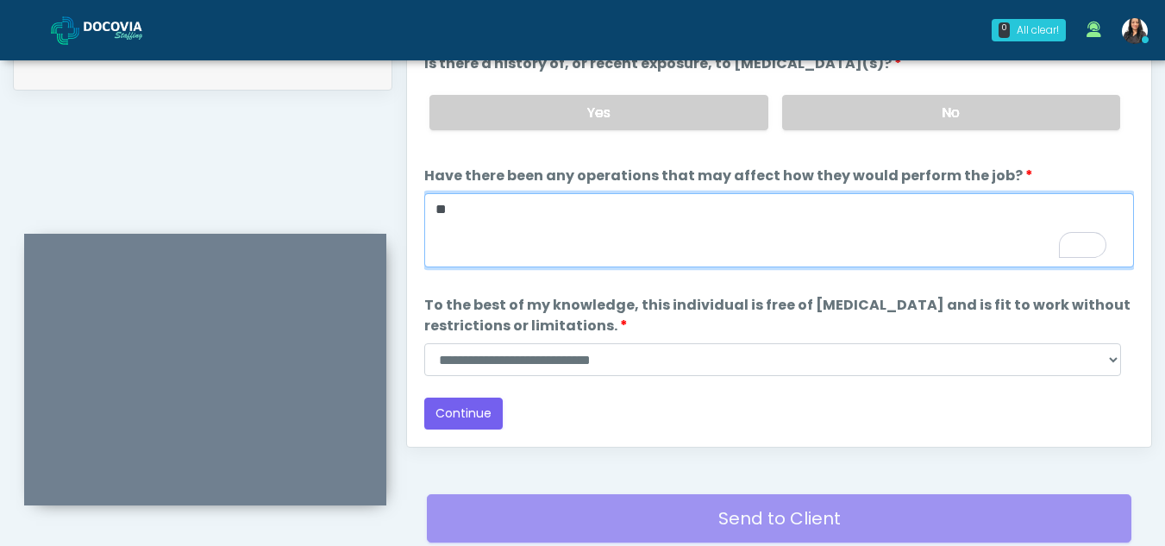
type textarea "**"
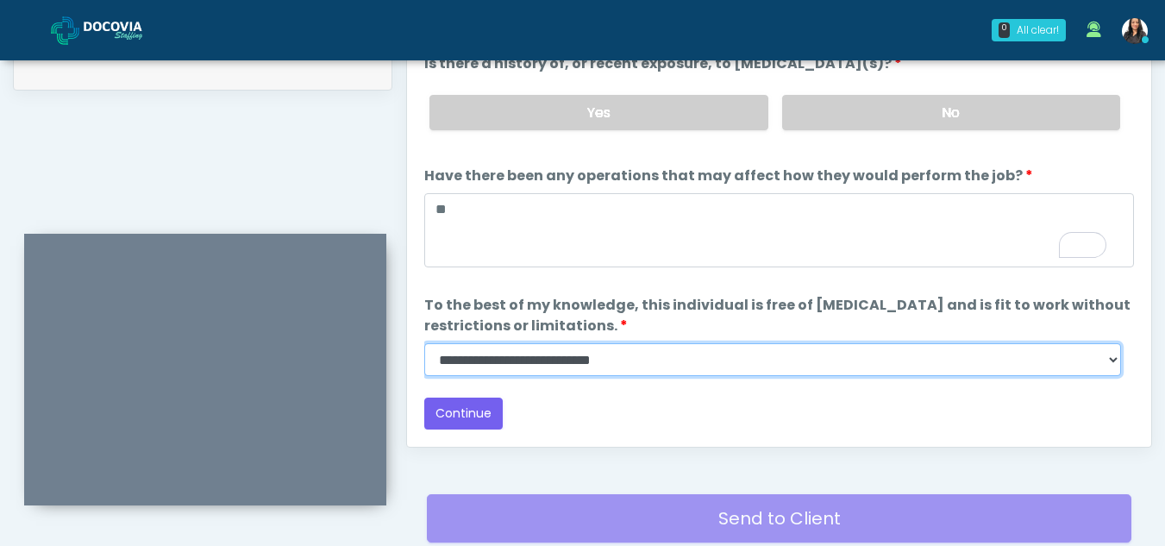
click at [1109, 361] on select "**********" at bounding box center [772, 359] width 697 height 33
select select "******"
click at [424, 343] on select "**********" at bounding box center [772, 359] width 697 height 33
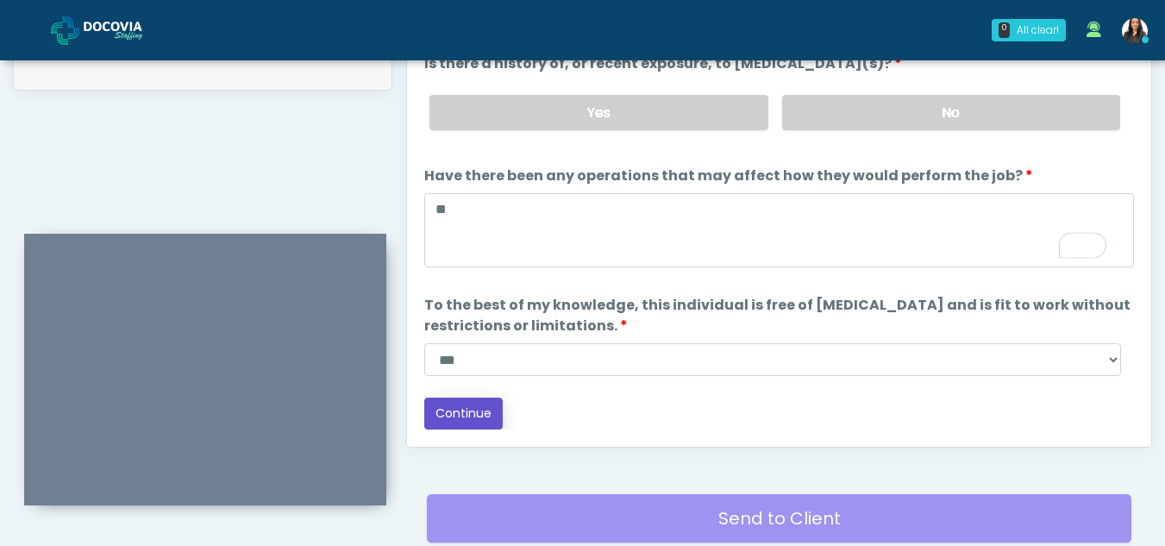
click at [470, 421] on button "Continue" at bounding box center [463, 414] width 78 height 32
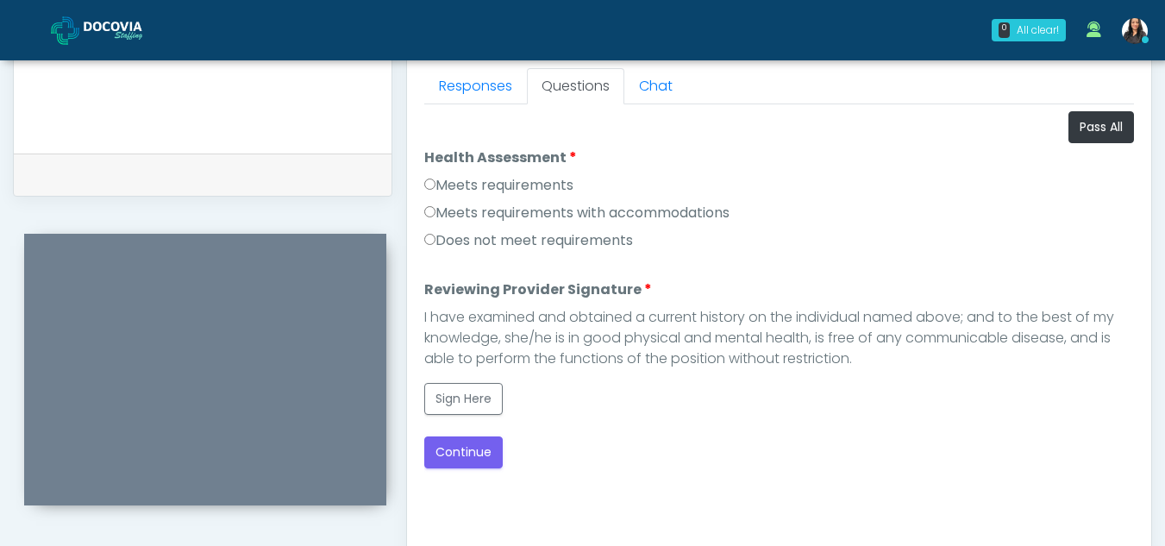
scroll to position [761, 0]
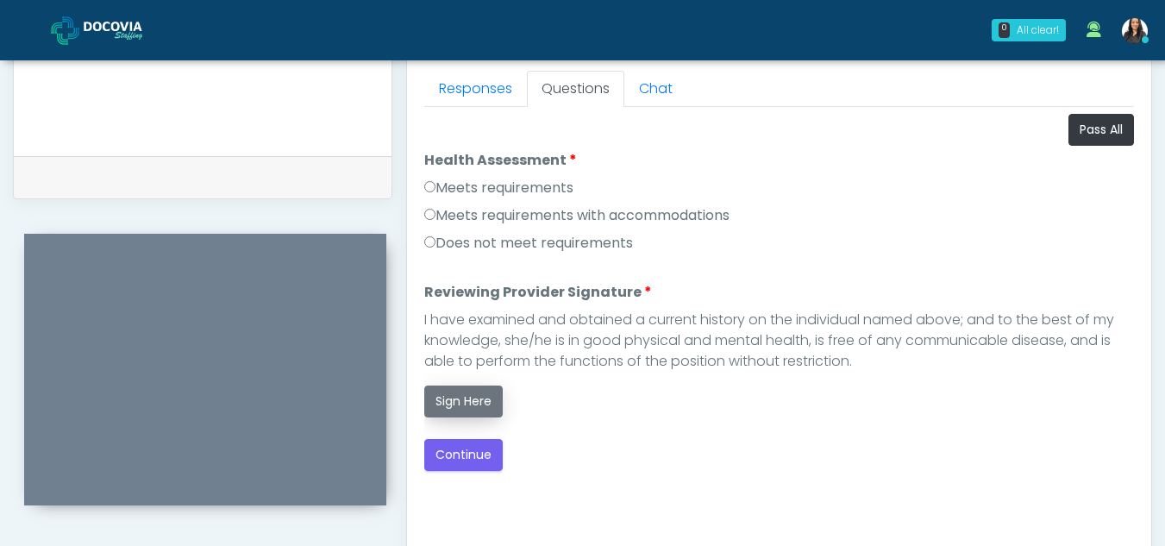
click at [479, 402] on button "Sign Here" at bounding box center [463, 401] width 78 height 32
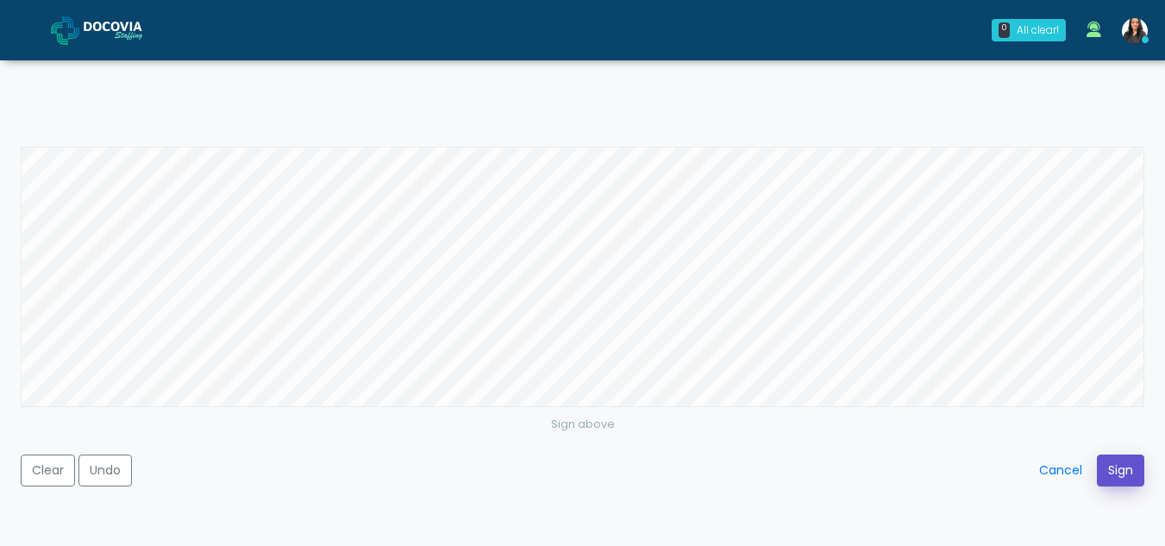
click at [1126, 467] on button "Sign" at bounding box center [1120, 470] width 47 height 32
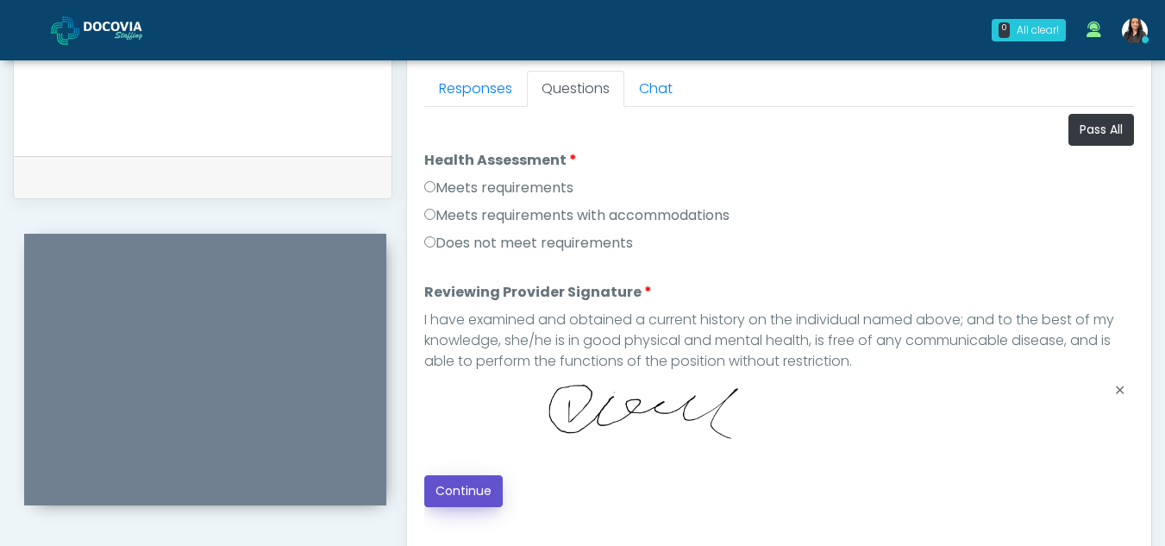
click at [489, 485] on button "Continue" at bounding box center [463, 491] width 78 height 32
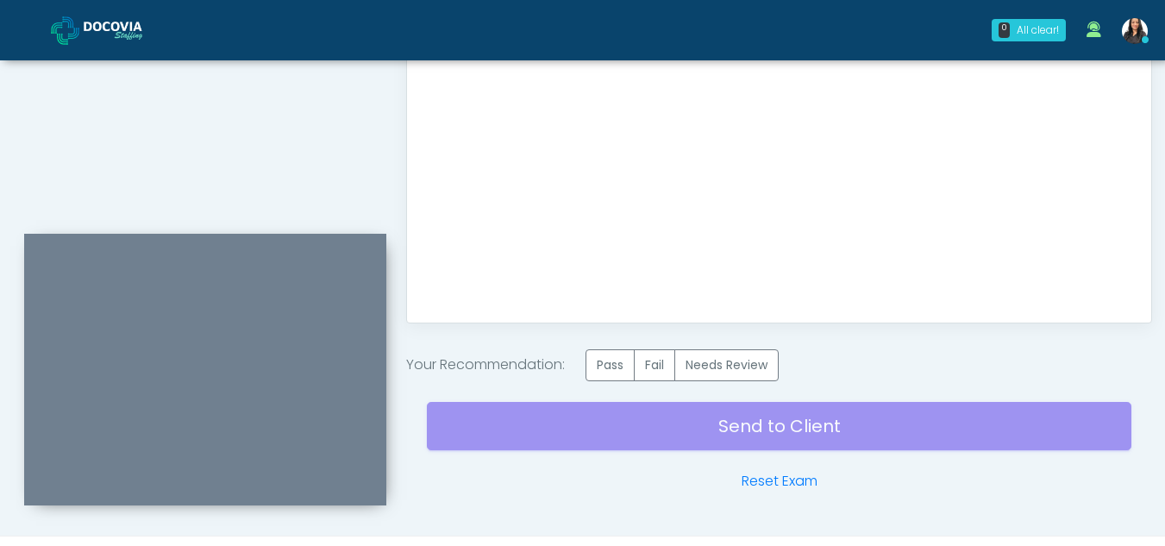
scroll to position [1034, 0]
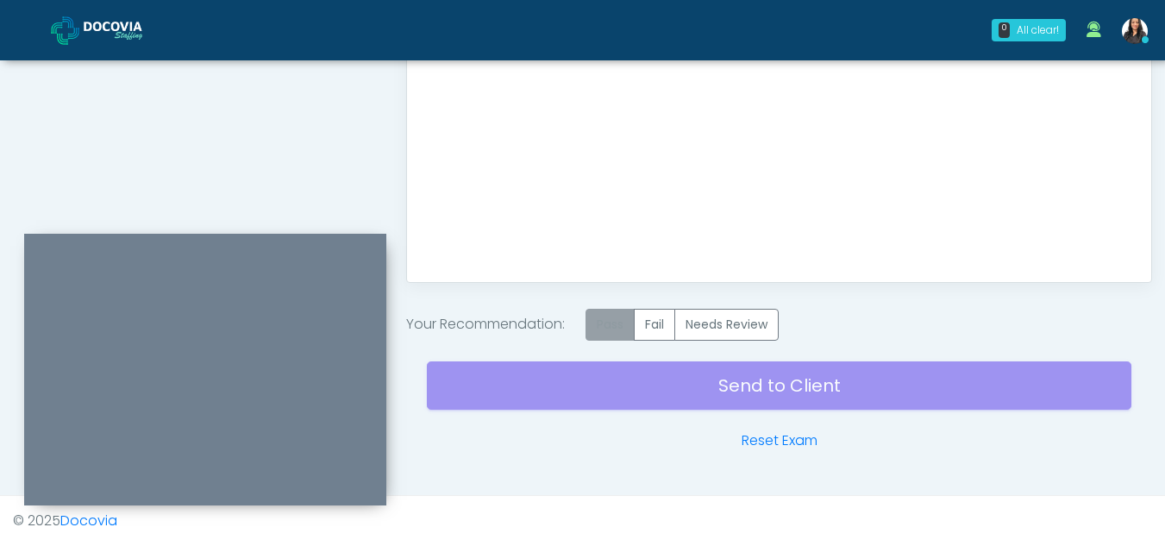
click at [623, 329] on label "Pass" at bounding box center [609, 325] width 49 height 32
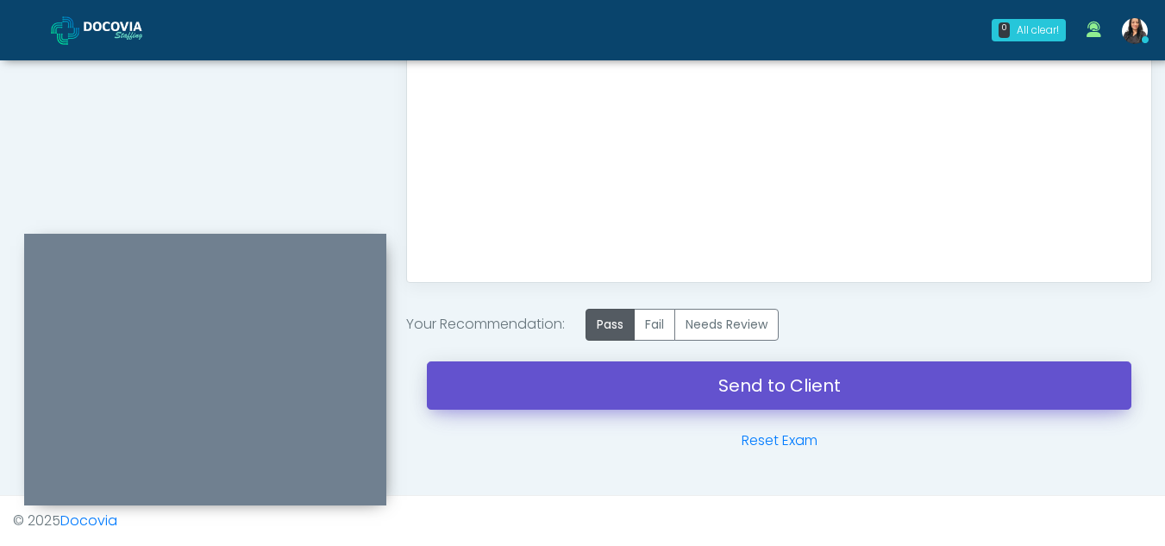
click at [765, 389] on link "Send to Client" at bounding box center [779, 385] width 704 height 48
